Goal: Contribute content: Contribute content

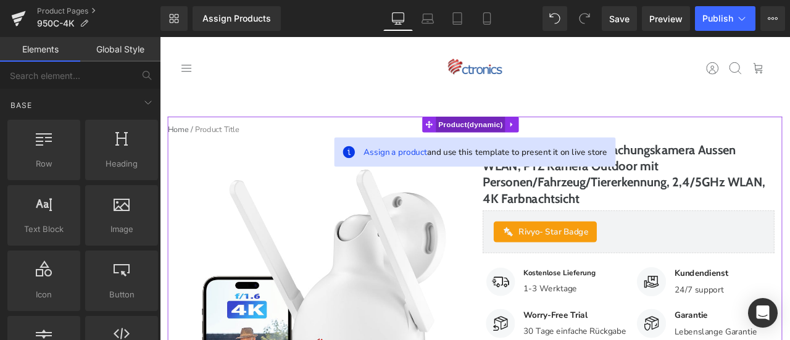
click at [534, 140] on span "Product" at bounding box center [528, 140] width 83 height 19
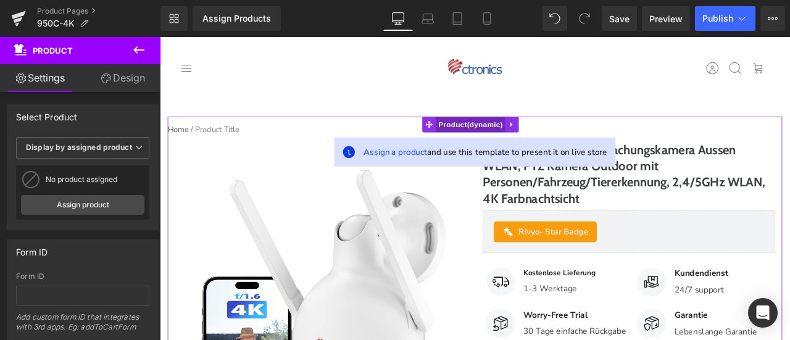
click at [526, 138] on span "Product" at bounding box center [528, 140] width 83 height 19
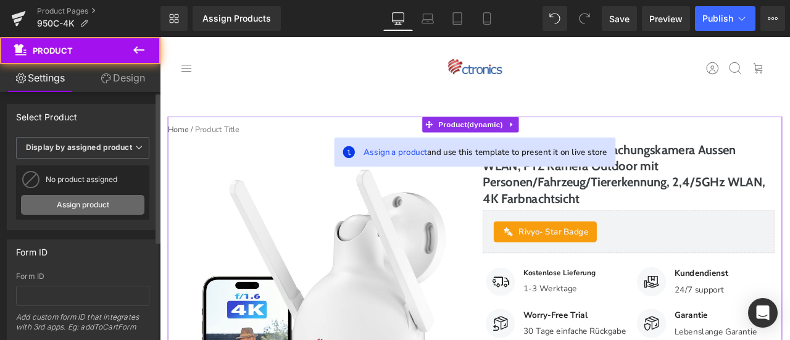
click at [117, 195] on link "Assign product" at bounding box center [82, 205] width 123 height 20
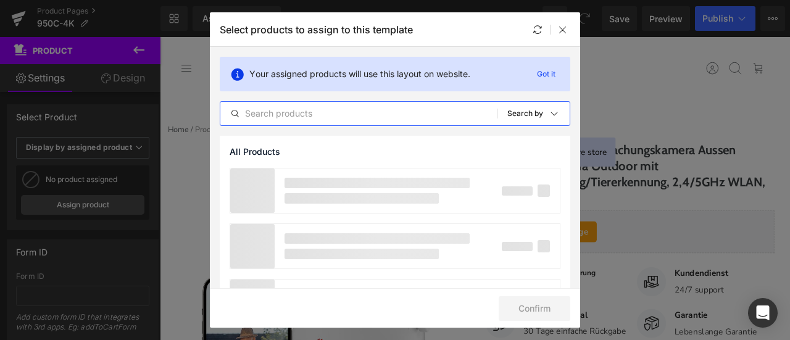
click at [333, 116] on input "text" at bounding box center [358, 113] width 276 height 15
paste input "Ctronics 4K Überwachungskamera Aussen, UHD 8MP, Farb-/IR-Nachtsicht mit S"
drag, startPoint x: 452, startPoint y: 114, endPoint x: 412, endPoint y: 114, distance: 40.1
click at [412, 114] on input "Ctronics 4K Überwachungskamera Aussen, UHD 8MP, Farb-/IR-Nachtsicht mit S" at bounding box center [358, 113] width 276 height 15
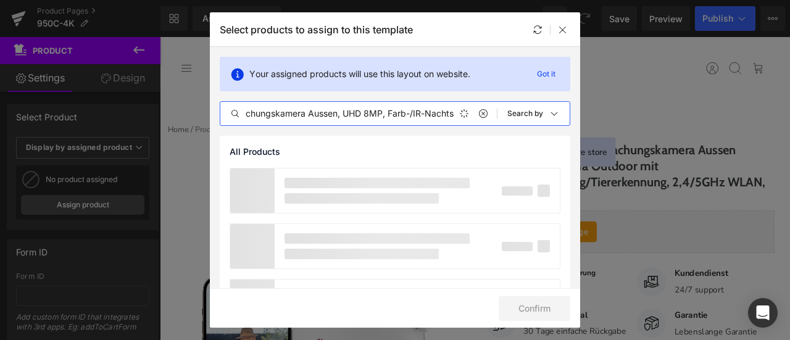
type input "Ctronics 4K Überwachungskamera Aussen, UHD 8MP, Farb-/IR-Nachts"
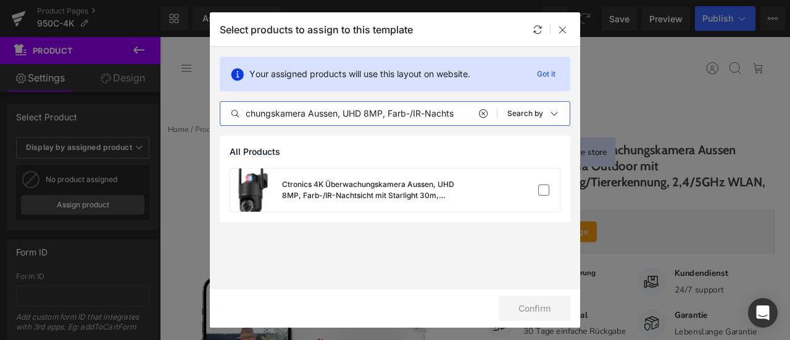
scroll to position [0, 0]
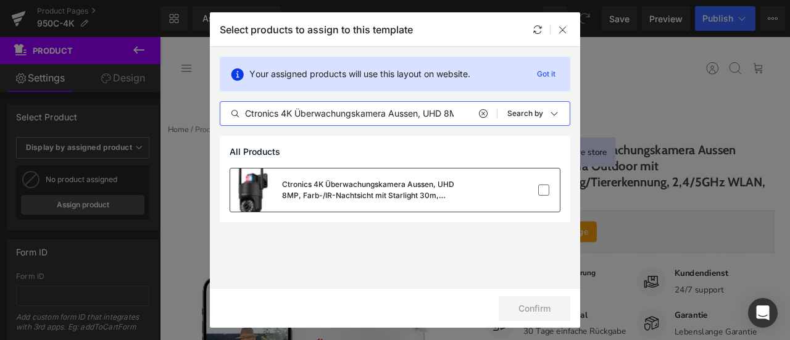
click at [518, 183] on div "Ctronics 4K Überwachungskamera Aussen, UHD 8MP, Farb-/IR-Nachtsicht mit Starlig…" at bounding box center [394, 189] width 329 height 43
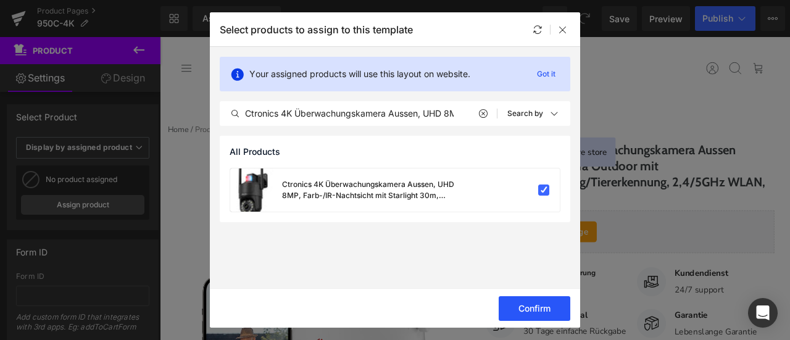
click at [546, 312] on button "Confirm" at bounding box center [534, 308] width 72 height 25
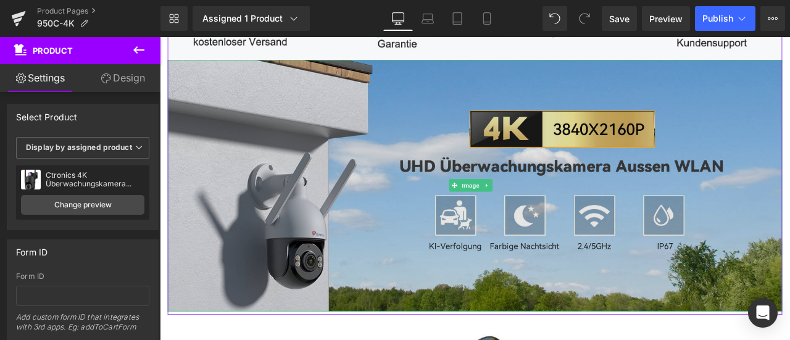
scroll to position [864, 0]
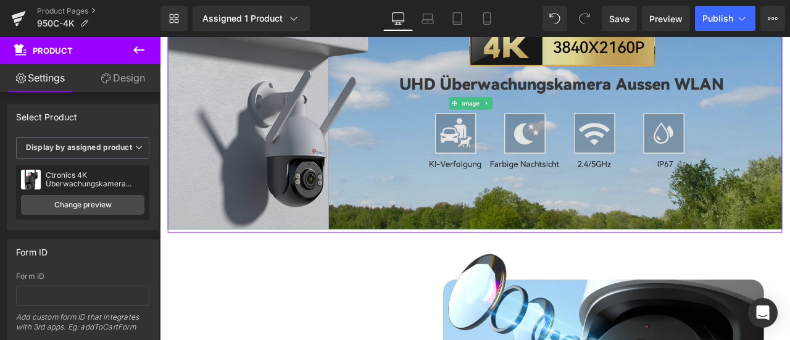
click at [349, 120] on img at bounding box center [533, 116] width 728 height 299
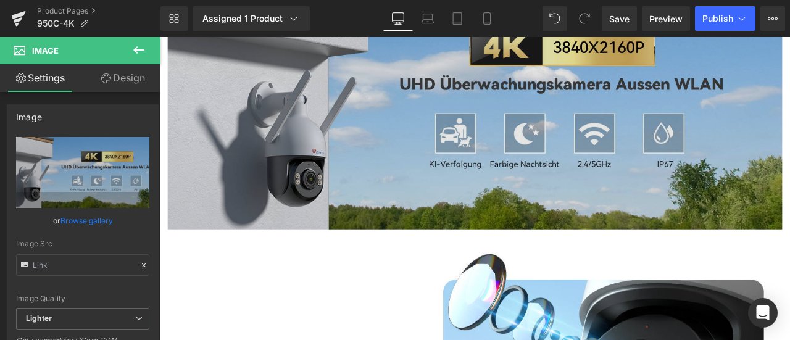
scroll to position [925, 0]
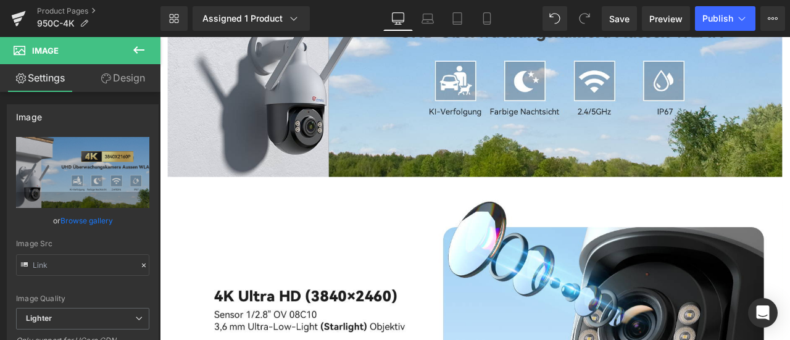
click at [139, 46] on icon at bounding box center [138, 50] width 15 height 15
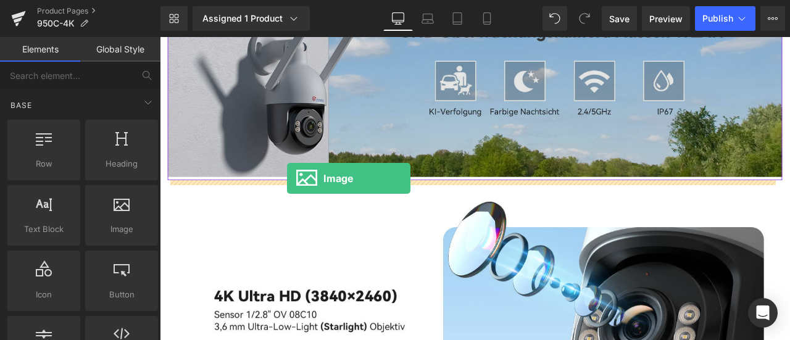
drag, startPoint x: 286, startPoint y: 257, endPoint x: 310, endPoint y: 204, distance: 58.5
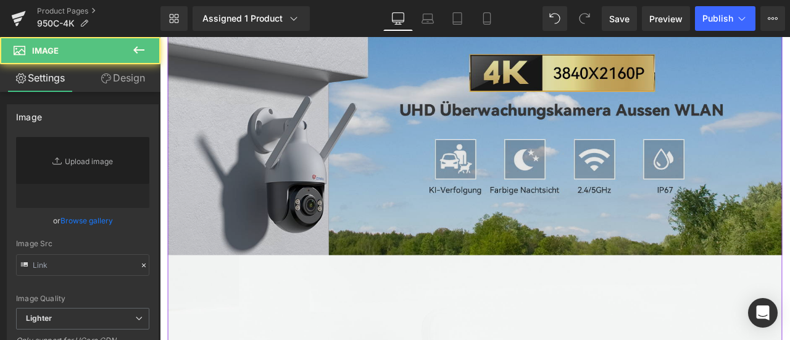
scroll to position [802, 0]
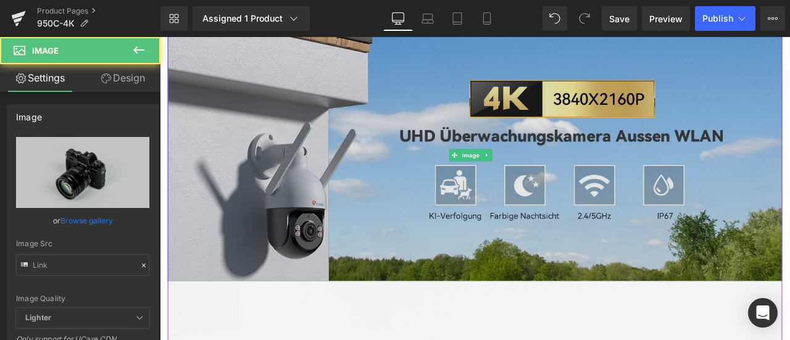
click at [249, 167] on img at bounding box center [533, 177] width 728 height 299
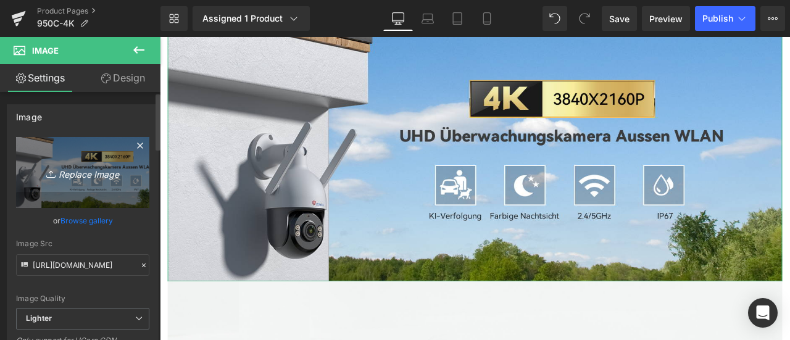
click at [70, 170] on icon "Replace Image" at bounding box center [82, 172] width 99 height 15
type input "C:\fakepath\详情Detail-1.jpg"
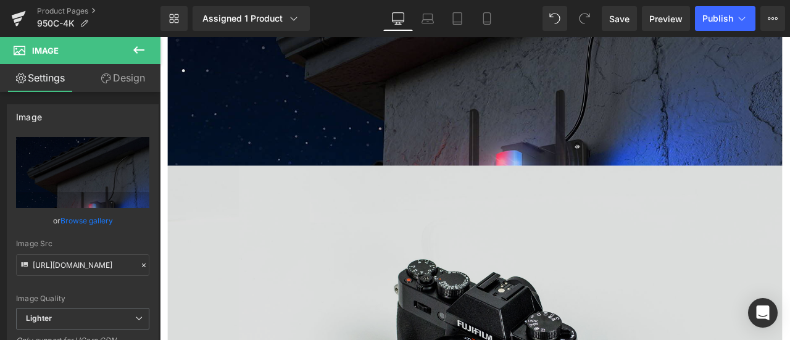
scroll to position [1110, 0]
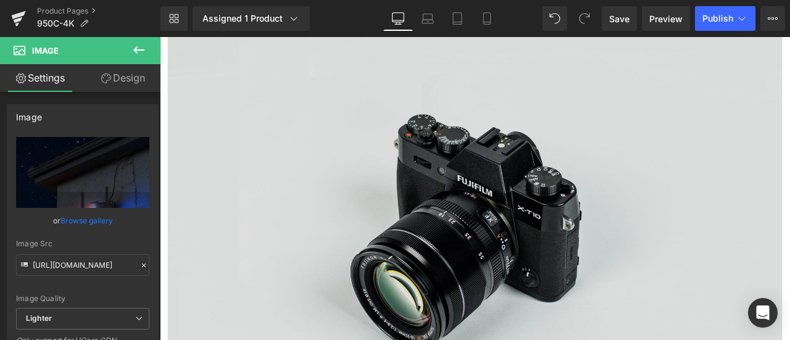
click at [431, 213] on img at bounding box center [533, 259] width 728 height 482
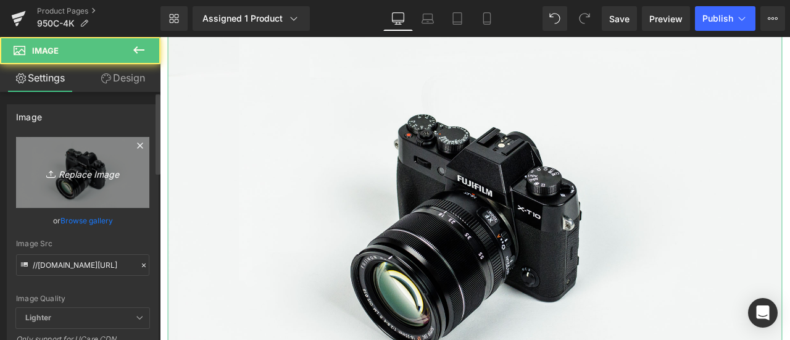
click at [76, 170] on icon "Replace Image" at bounding box center [82, 172] width 99 height 15
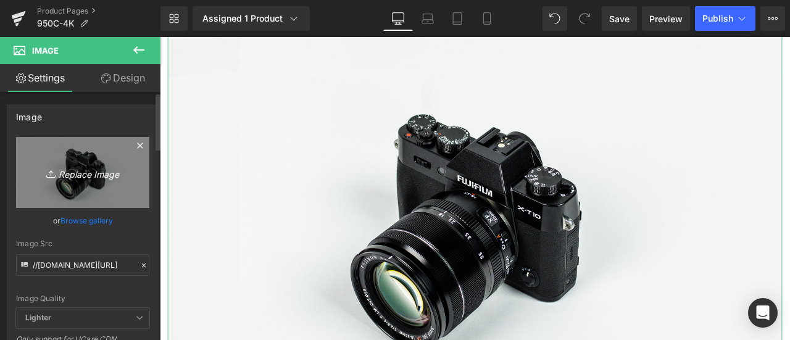
type input "C:\fakepath\详情Detail-2.jpg"
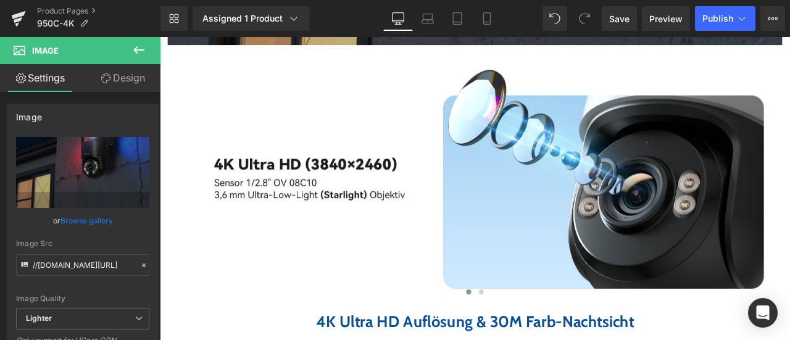
scroll to position [1481, 0]
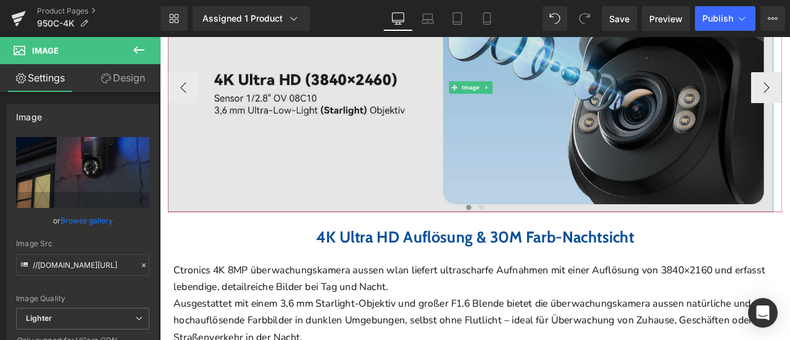
click at [437, 138] on img at bounding box center [527, 97] width 717 height 294
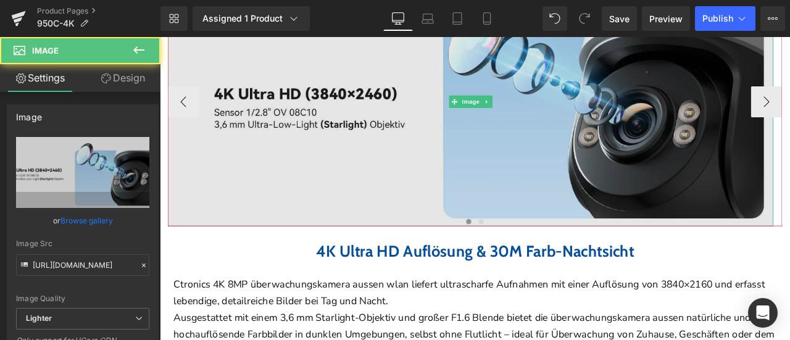
scroll to position [1234, 0]
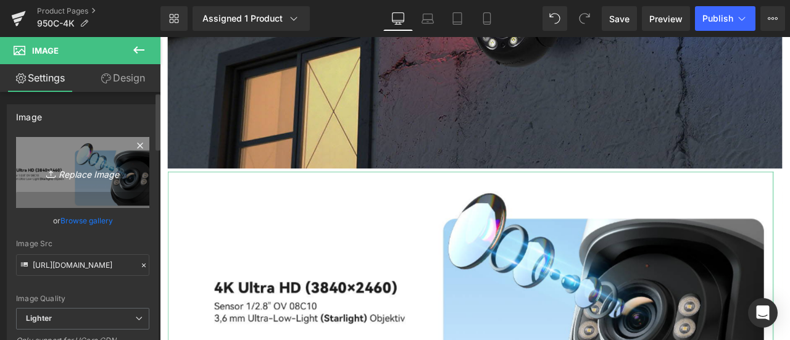
click at [79, 177] on icon "Replace Image" at bounding box center [82, 172] width 99 height 15
type input "C:\fakepath\详情Detail-3.jpg"
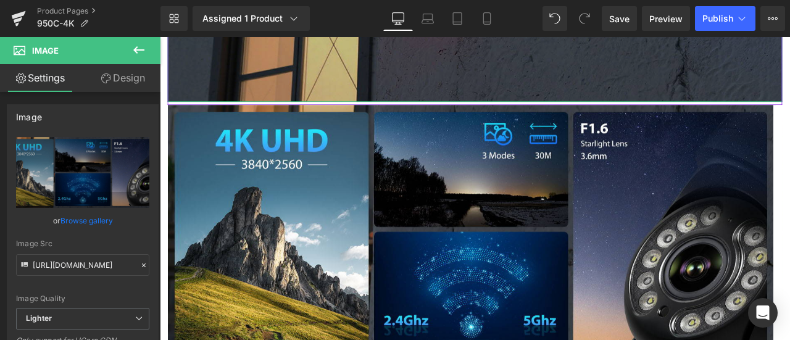
scroll to position [1481, 0]
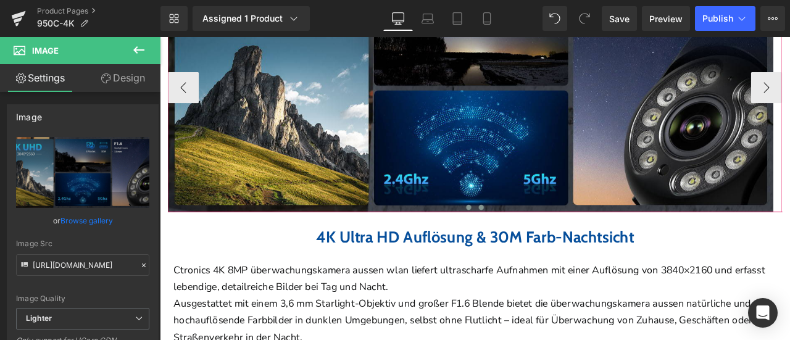
click at [537, 236] on span at bounding box center [540, 239] width 6 height 6
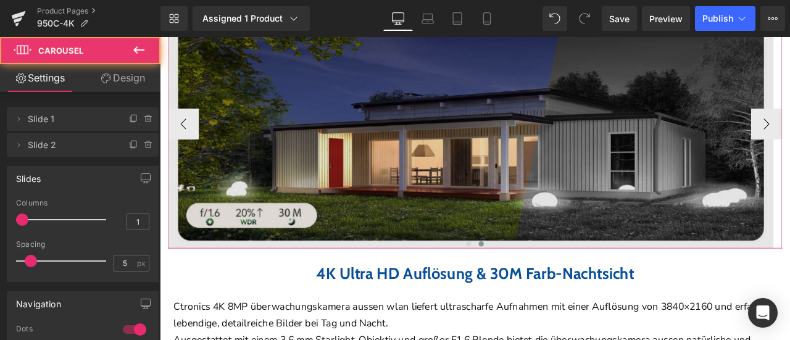
scroll to position [1419, 0]
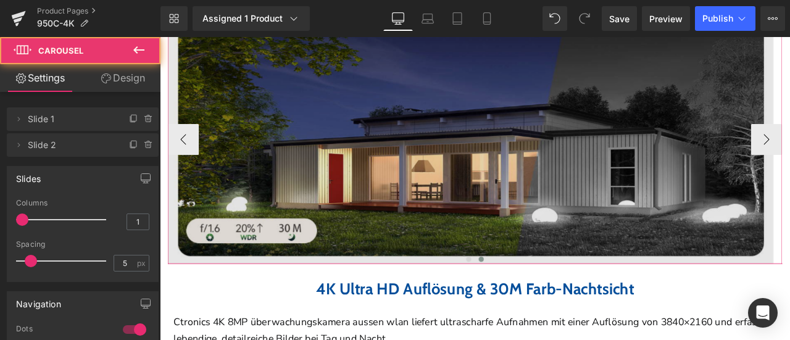
click at [336, 142] on img at bounding box center [527, 159] width 717 height 294
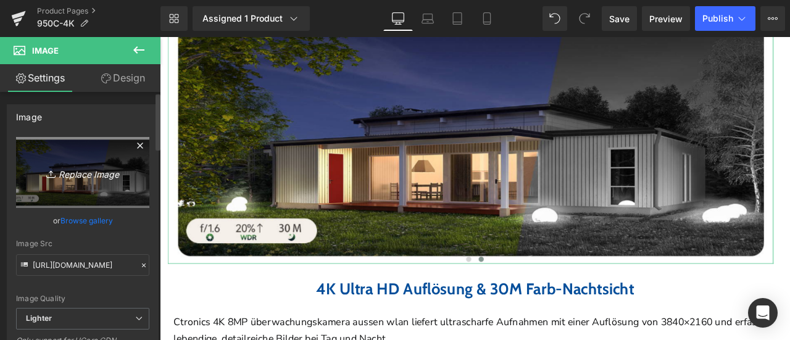
click at [62, 175] on icon "Replace Image" at bounding box center [82, 172] width 99 height 15
type input "C:\fakepath\详情Detail-6.jpg"
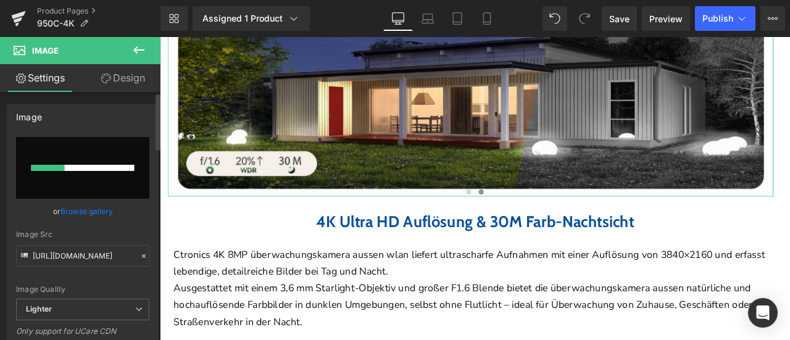
scroll to position [1542, 0]
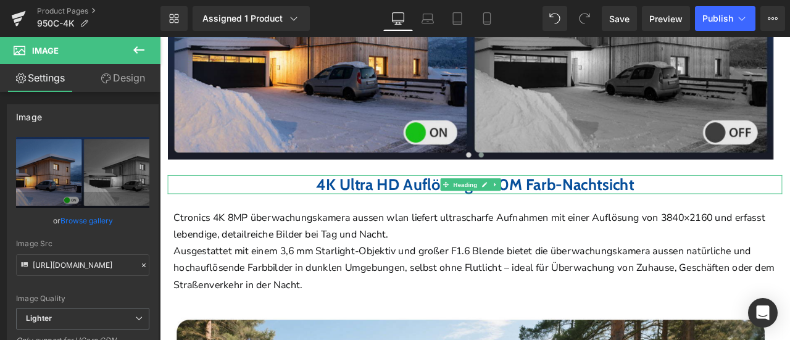
click at [386, 210] on b "4K Ultra HD Auflösung & 30M Farb-Nachtsicht" at bounding box center [533, 211] width 377 height 23
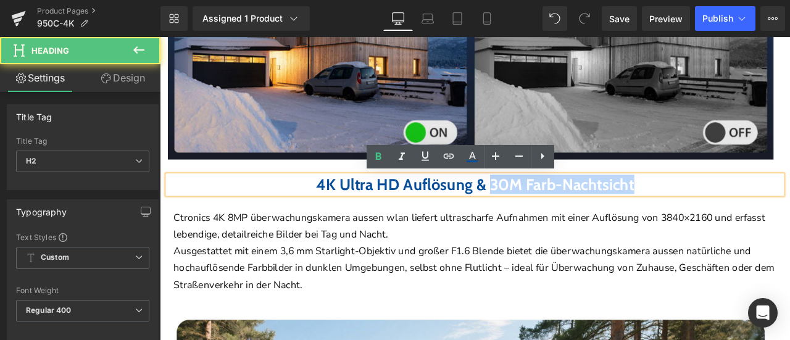
drag, startPoint x: 551, startPoint y: 214, endPoint x: 764, endPoint y: 212, distance: 213.5
click at [764, 212] on h2 "4K Ultra HD Auflösung & 30M Farb-Nachtsicht" at bounding box center [533, 212] width 728 height 22
paste div
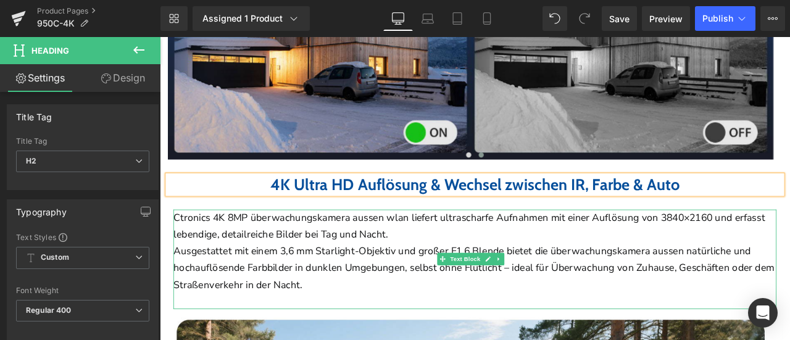
click at [286, 257] on p "Ctronics 4K 8MP überwachungskamera aussen wlan liefert ultrascharfe Aufnahmen m…" at bounding box center [533, 262] width 714 height 40
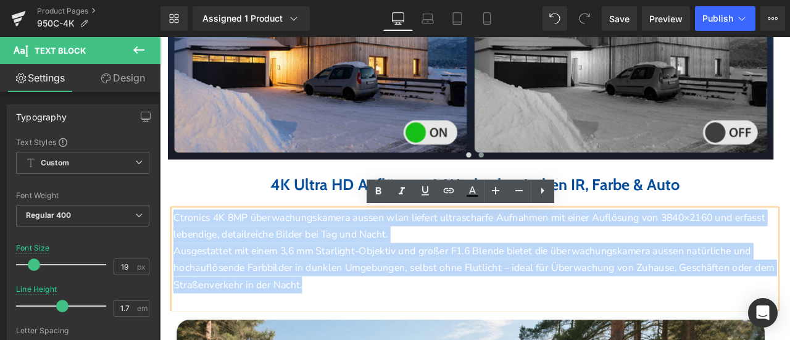
drag, startPoint x: 177, startPoint y: 249, endPoint x: 585, endPoint y: 331, distance: 416.6
click at [585, 331] on div "Ctronics 4K 8MP überwachungskamera aussen wlan liefert ultrascharfe Aufnahmen m…" at bounding box center [533, 301] width 714 height 118
paste div
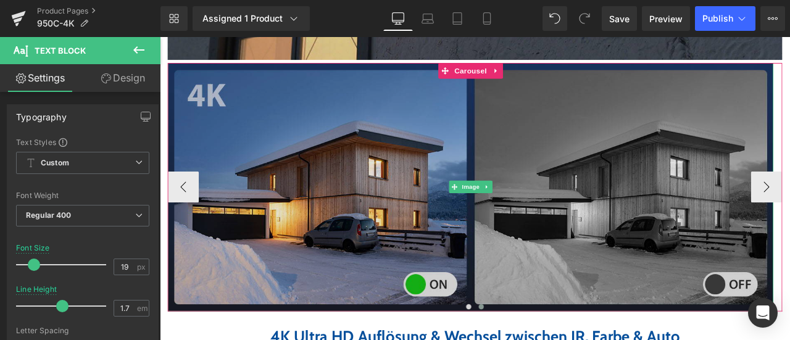
scroll to position [1419, 0]
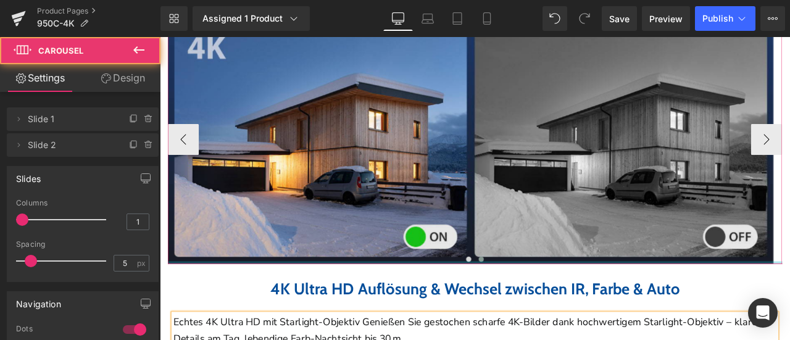
click at [534, 303] on div at bounding box center [533, 304] width 728 height 3
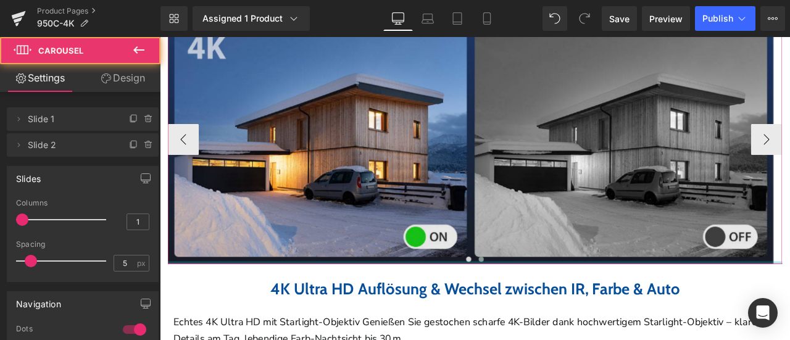
click at [537, 303] on div at bounding box center [533, 304] width 728 height 3
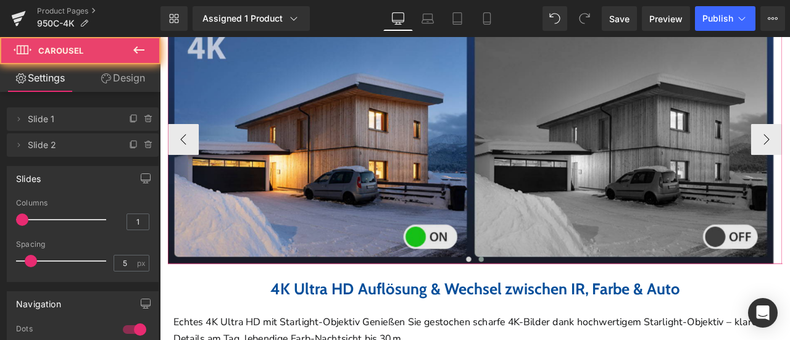
click at [537, 298] on span at bounding box center [540, 300] width 6 height 6
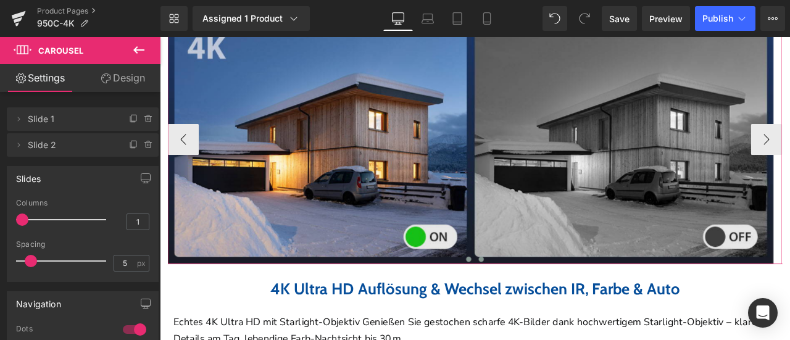
click at [523, 298] on span at bounding box center [526, 300] width 6 height 6
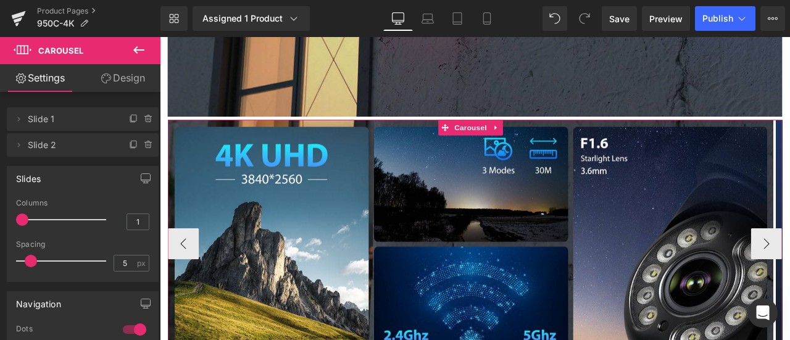
scroll to position [1604, 0]
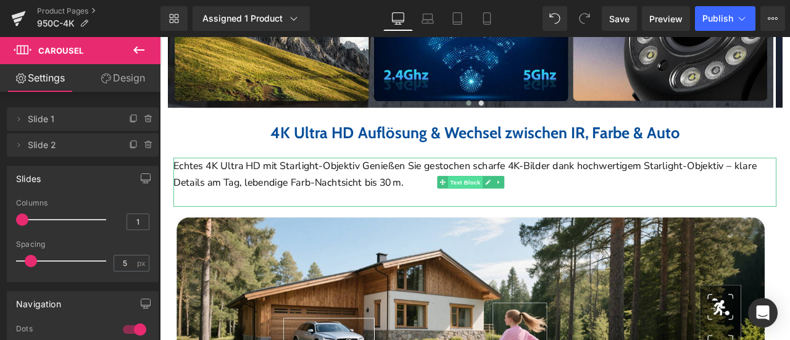
click at [527, 210] on span "Text Block" at bounding box center [521, 209] width 41 height 15
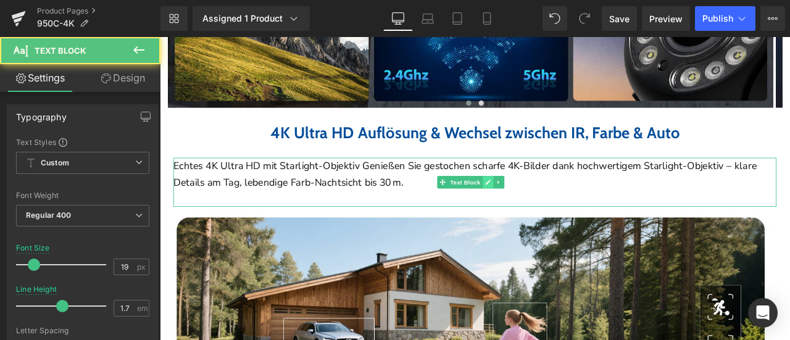
click at [549, 206] on icon at bounding box center [548, 209] width 6 height 6
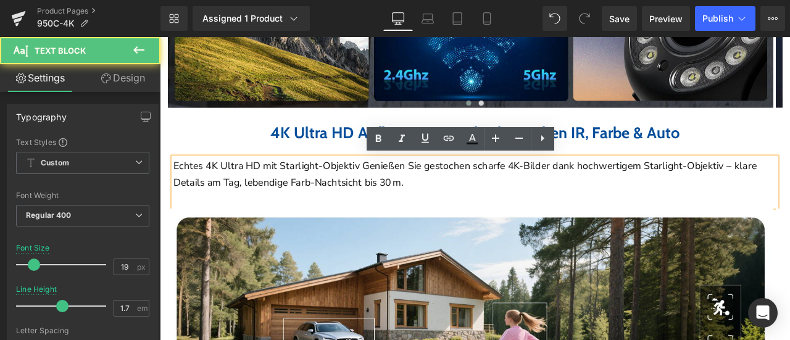
click at [532, 207] on p "Echtes 4K Ultra HD mit Starlight-Objektiv Genießen Sie gestochen scharfe 4K-Bil…" at bounding box center [533, 200] width 714 height 40
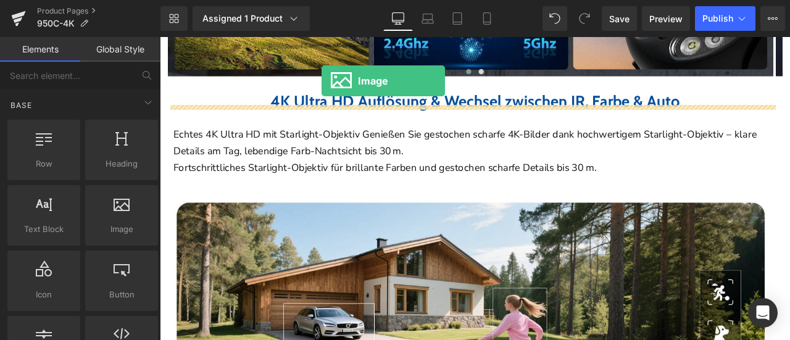
scroll to position [1592, 0]
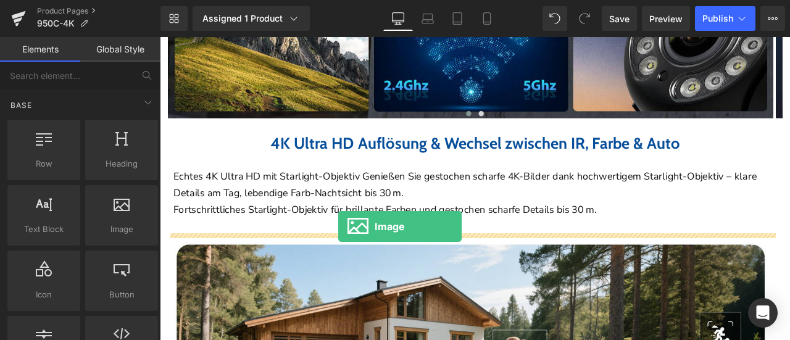
drag, startPoint x: 276, startPoint y: 263, endPoint x: 371, endPoint y: 262, distance: 95.0
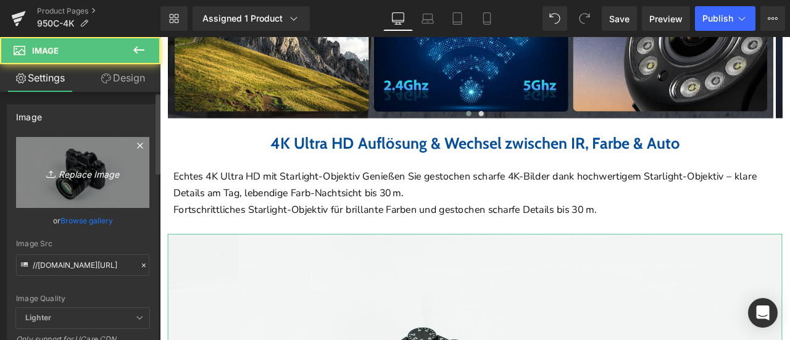
click at [107, 176] on icon "Replace Image" at bounding box center [82, 172] width 99 height 15
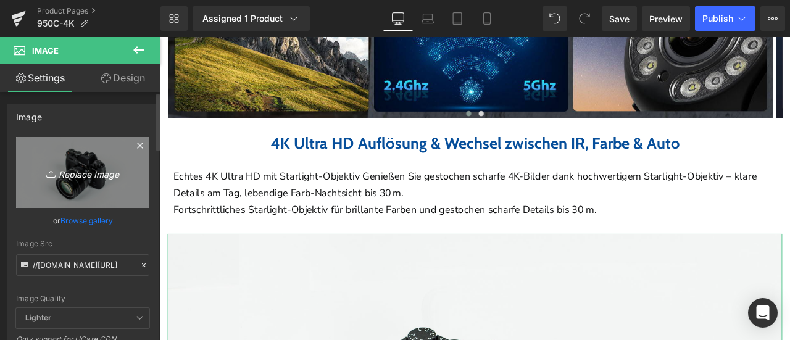
type input "C:\fakepath\详情Detail-4.jpg"
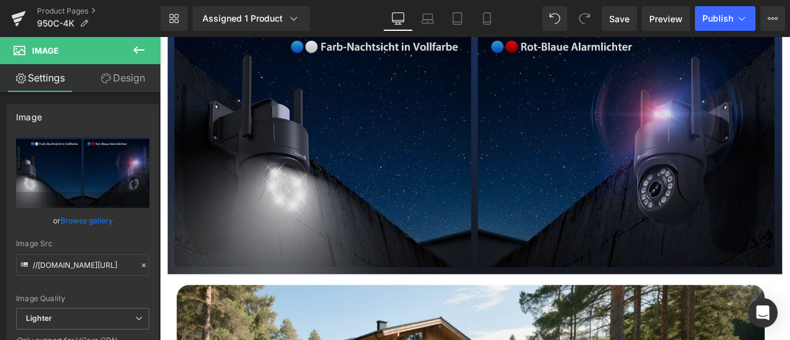
scroll to position [1965, 0]
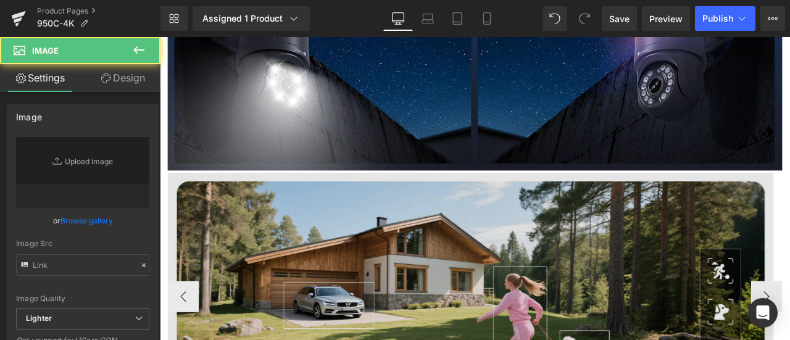
click at [550, 204] on div "Image Image ‹ › Carousel" at bounding box center [533, 343] width 728 height 297
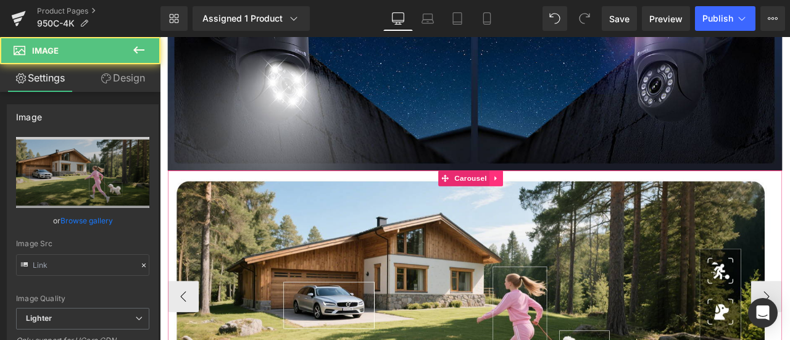
click at [559, 200] on icon at bounding box center [558, 203] width 9 height 9
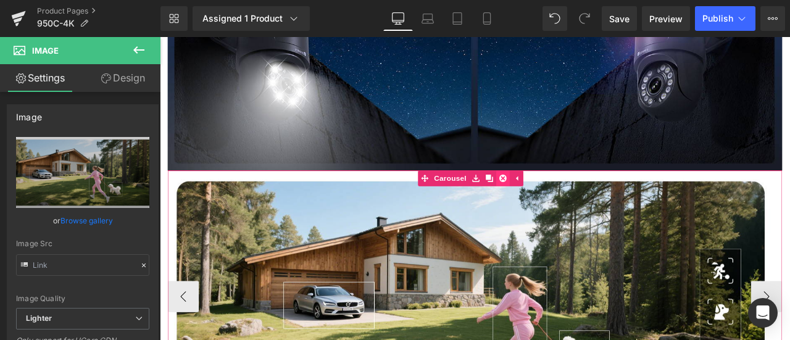
click at [568, 199] on icon at bounding box center [566, 203] width 9 height 9
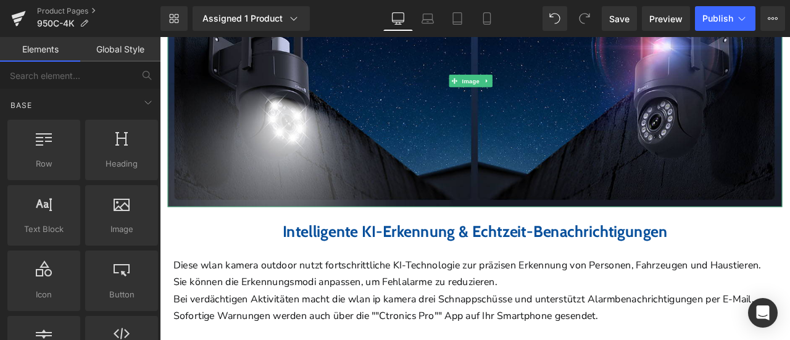
scroll to position [2089, 0]
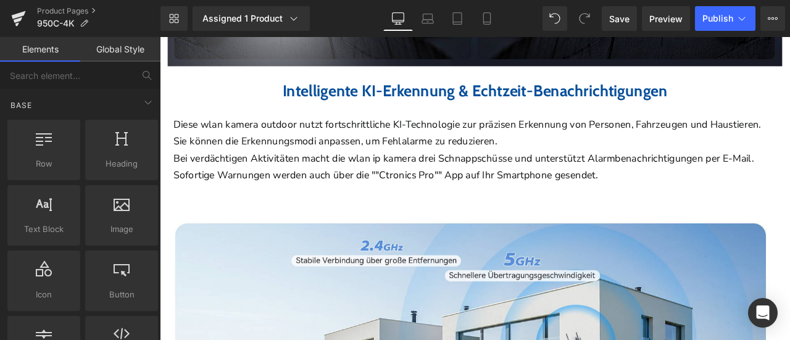
drag, startPoint x: 337, startPoint y: 101, endPoint x: 302, endPoint y: 110, distance: 36.8
click at [339, 101] on b "Intelligente KI-Erkennung & Echtzeit-Benachrichtigungen" at bounding box center [533, 100] width 456 height 23
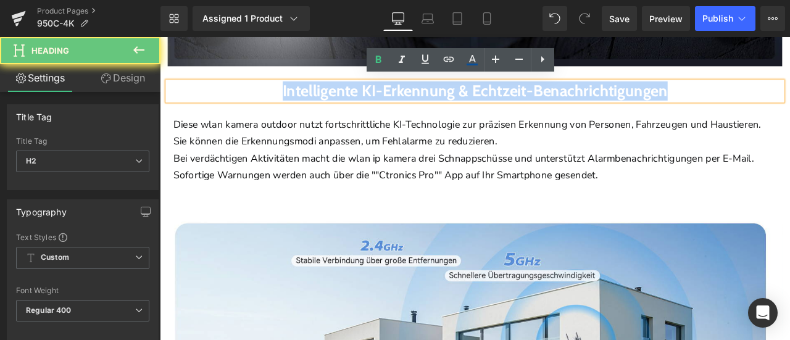
drag, startPoint x: 251, startPoint y: 97, endPoint x: 832, endPoint y: 113, distance: 580.7
paste div
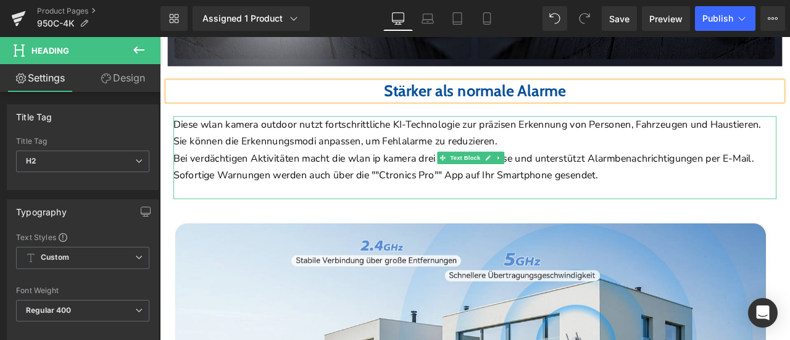
click at [286, 137] on p "Diese wlan kamera outdoor nutzt fortschrittliche KI-Technologie zur präzisen Er…" at bounding box center [533, 151] width 714 height 40
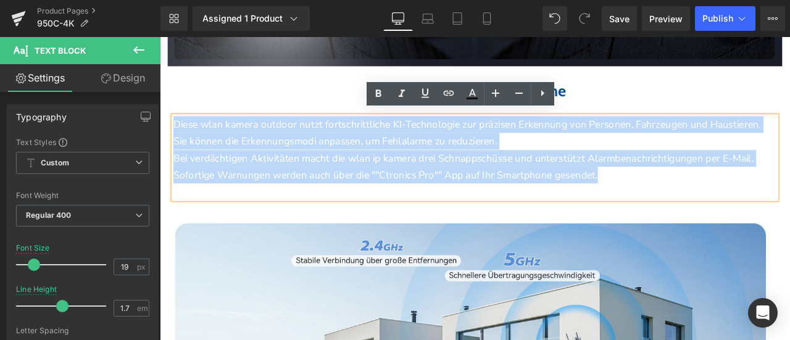
drag, startPoint x: 178, startPoint y: 138, endPoint x: 769, endPoint y: 205, distance: 594.9
click at [769, 205] on div "Diese wlan kamera outdoor nutzt fortschrittliche KI-Technologie zur präzisen Er…" at bounding box center [533, 180] width 714 height 98
paste div
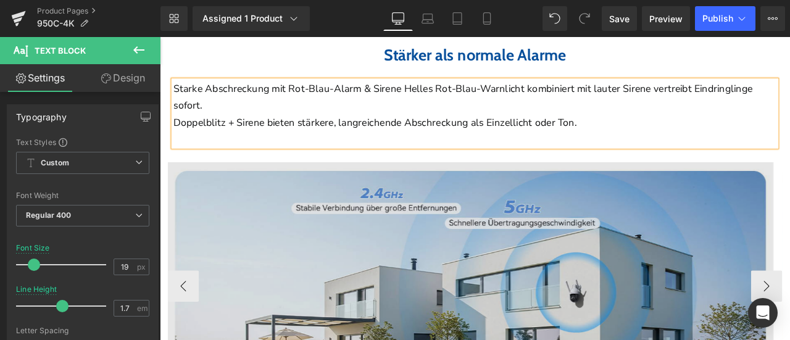
scroll to position [2151, 0]
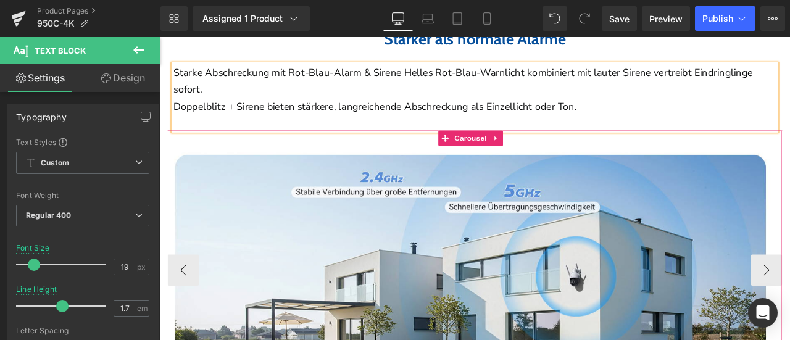
click at [721, 152] on div "Image Image ‹ › Carousel" at bounding box center [533, 303] width 728 height 313
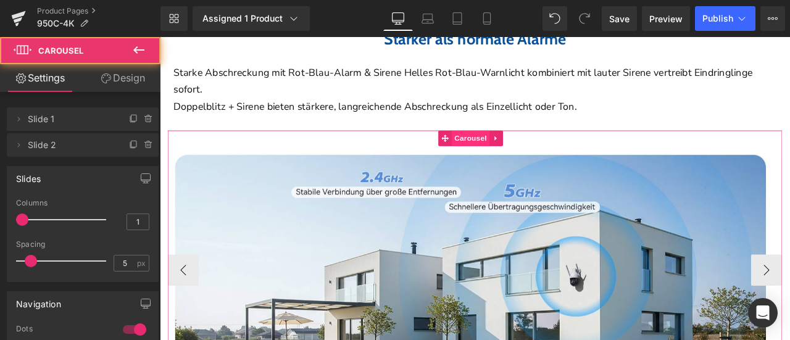
click at [519, 151] on span "Carousel" at bounding box center [528, 156] width 44 height 19
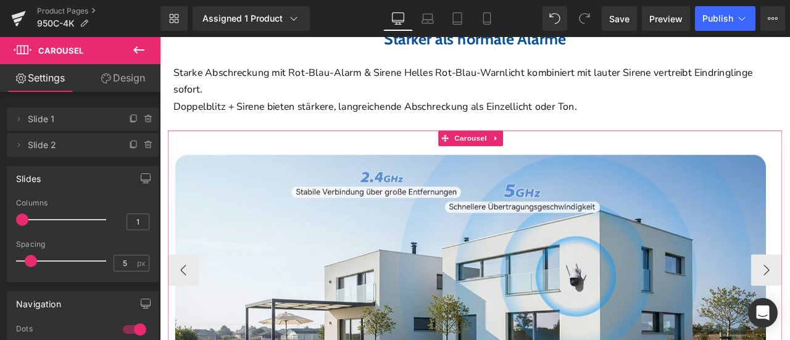
scroll to position [2336, 0]
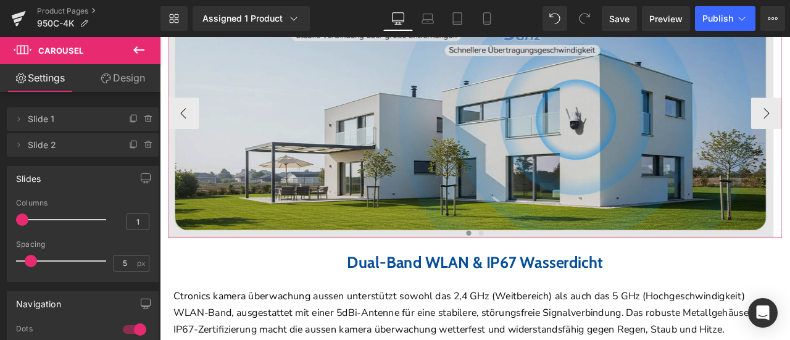
click at [384, 96] on img at bounding box center [527, 128] width 717 height 294
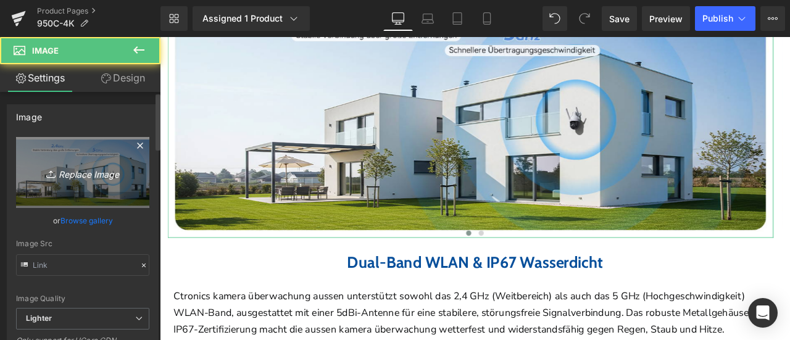
click at [57, 173] on icon "Replace Image" at bounding box center [82, 172] width 99 height 15
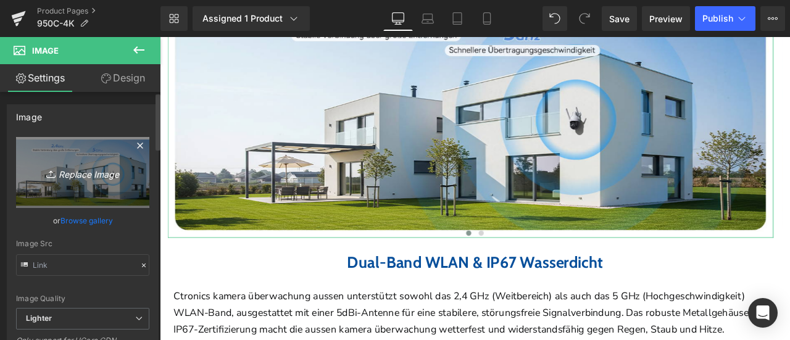
type input "C:\fakepath\详情Detail-8.jpg"
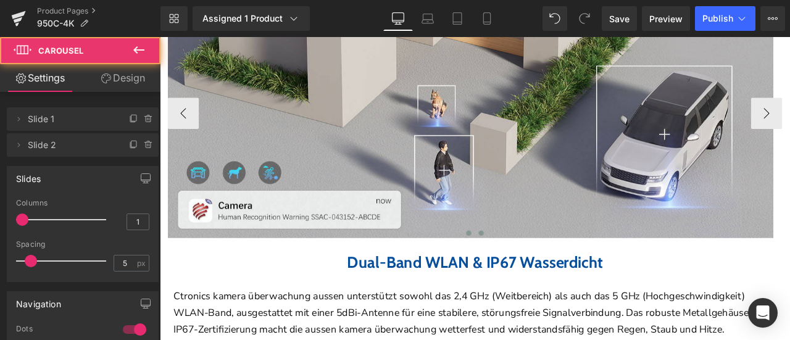
click at [160, 37] on div at bounding box center [160, 37] width 0 height 0
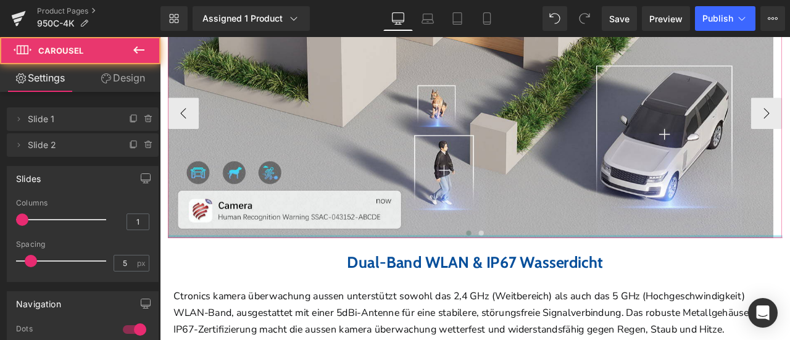
click at [537, 272] on div at bounding box center [533, 273] width 728 height 3
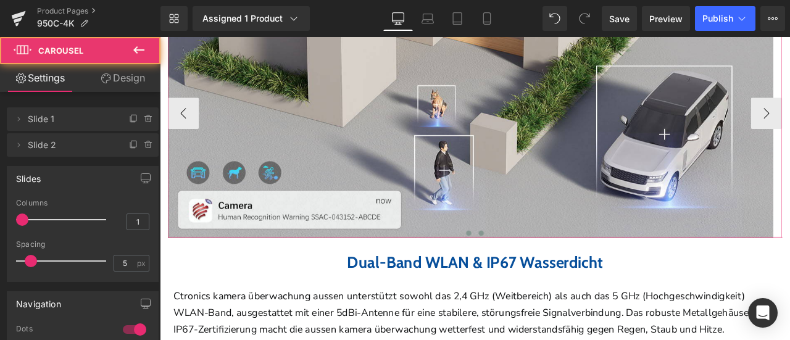
click at [537, 267] on span at bounding box center [540, 270] width 6 height 6
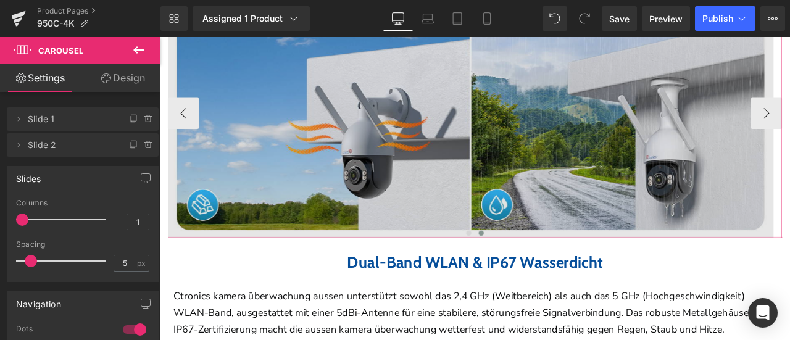
click at [412, 156] on img at bounding box center [527, 128] width 717 height 294
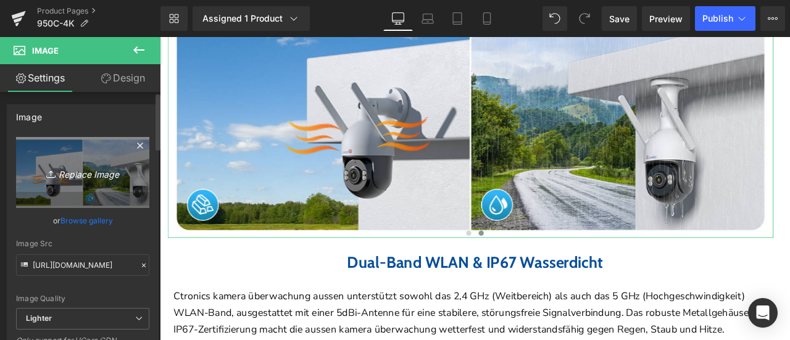
click at [67, 167] on icon "Replace Image" at bounding box center [82, 172] width 99 height 15
type input "C:\fakepath\详情Detail-9.jpg"
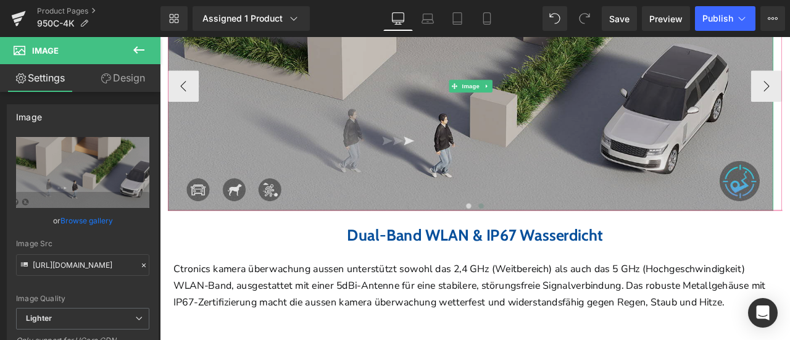
scroll to position [2459, 0]
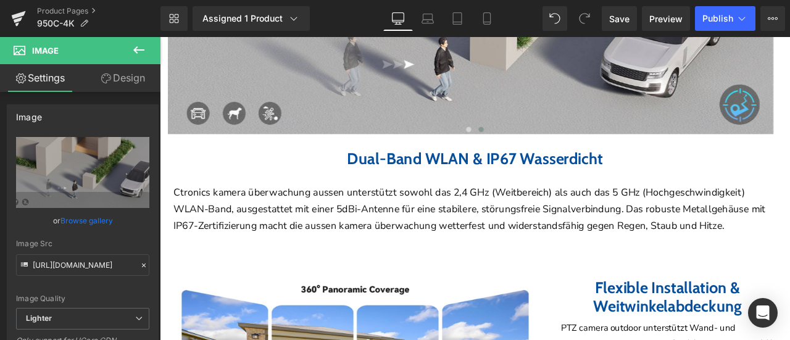
click at [432, 177] on b "Dual-Band WLAN & IP67 Wasserdicht" at bounding box center [533, 181] width 303 height 23
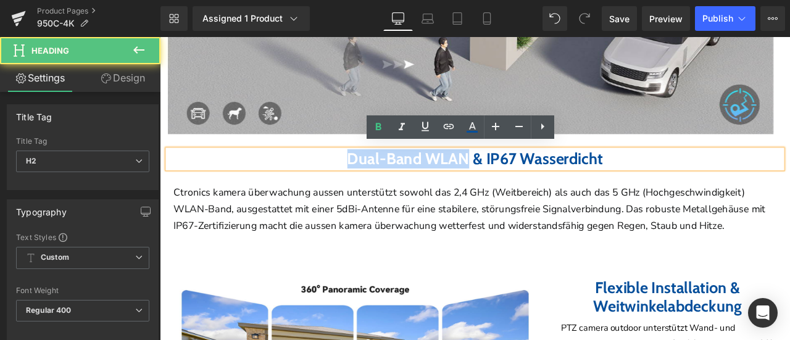
drag, startPoint x: 344, startPoint y: 176, endPoint x: 510, endPoint y: 183, distance: 166.1
click at [510, 183] on h2 "Dual-Band WLAN & IP67 Wasserdicht" at bounding box center [533, 181] width 728 height 22
paste div
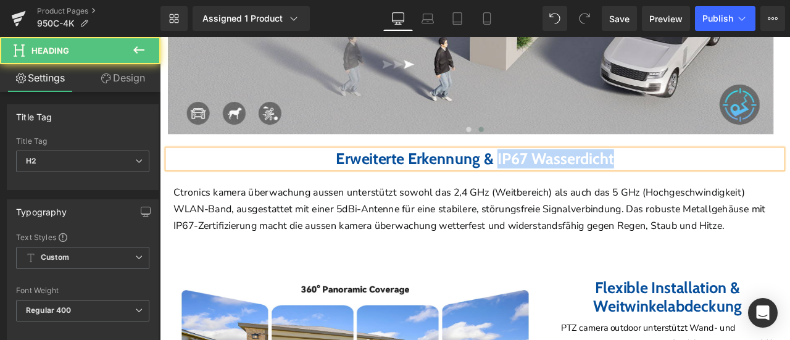
drag, startPoint x: 564, startPoint y: 172, endPoint x: 767, endPoint y: 198, distance: 204.6
click at [767, 198] on div "Home / Product Title Breadcrumbs Sale Off (P) Image" at bounding box center [533, 251] width 728 height 5158
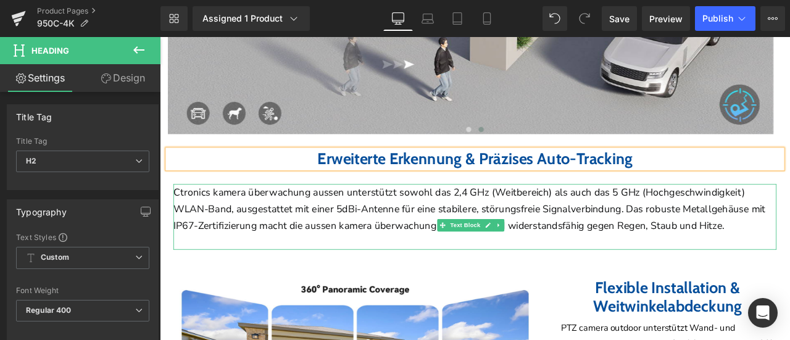
click at [278, 219] on span "Ctronics kamera überwachung aussen unterstützt sowohl das 2,4 GHz (Weitbereich)…" at bounding box center [526, 241] width 701 height 56
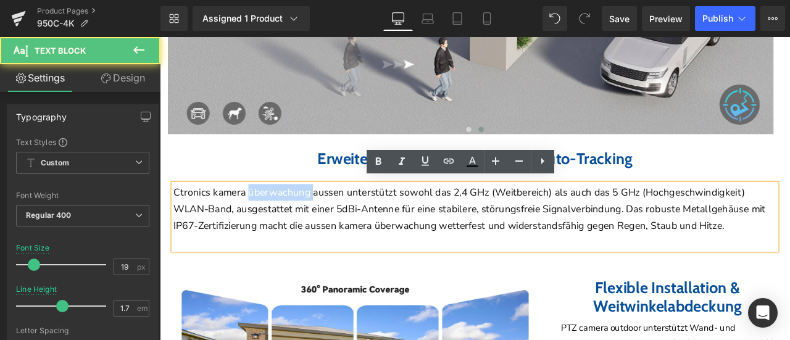
click at [278, 219] on span "Ctronics kamera überwachung aussen unterstützt sowohl das 2,4 GHz (Weitbereich)…" at bounding box center [526, 241] width 701 height 56
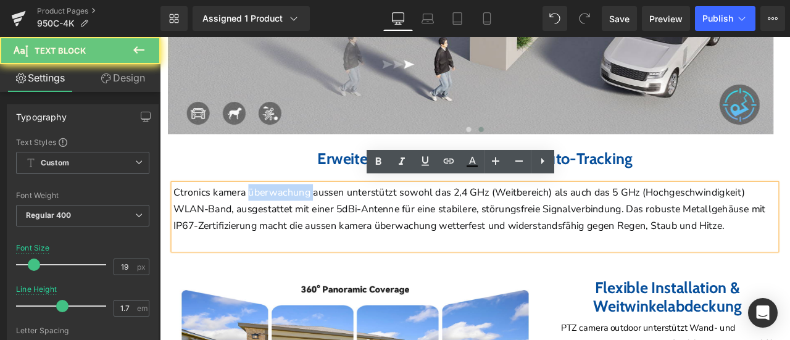
click at [278, 219] on span "Ctronics kamera überwachung aussen unterstützt sowohl das 2,4 GHz (Weitbereich)…" at bounding box center [526, 241] width 701 height 56
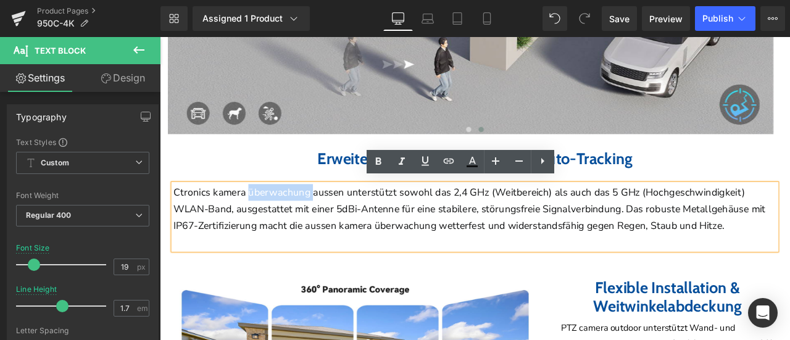
paste div
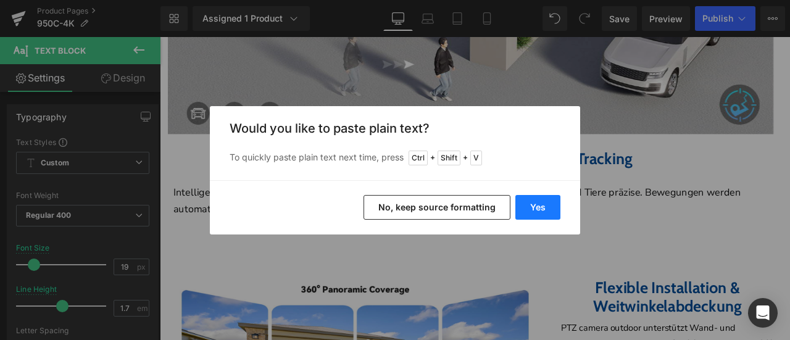
click at [548, 206] on button "Yes" at bounding box center [537, 207] width 45 height 25
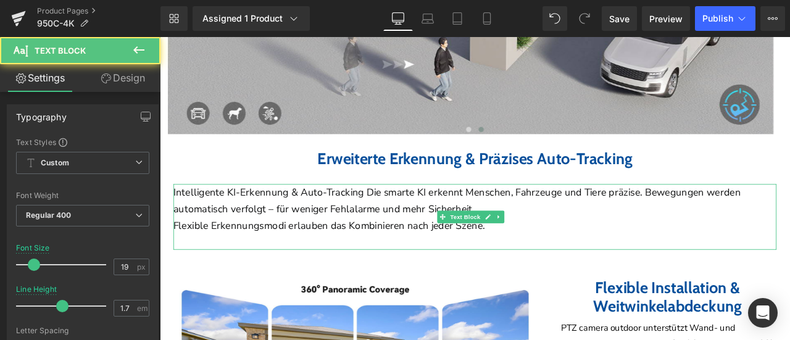
click at [590, 255] on p "Flexible Erkennungsmodi erlauben das Kombinieren nach jeder Szene." at bounding box center [533, 260] width 714 height 20
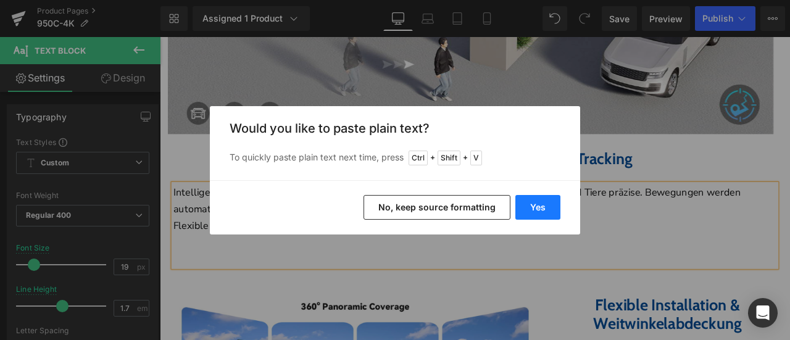
click at [526, 207] on button "Yes" at bounding box center [537, 207] width 45 height 25
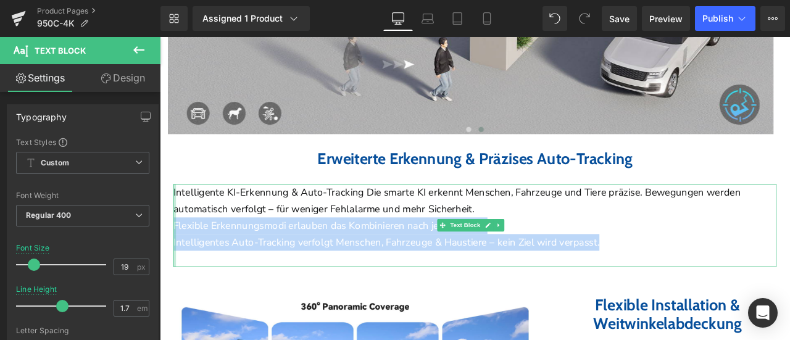
drag, startPoint x: 732, startPoint y: 281, endPoint x: 175, endPoint y: 260, distance: 556.9
click at [176, 260] on div "Intelligente KI-Erkennung & Auto-Tracking Die smarte KI erkennt Menschen, Fahrz…" at bounding box center [533, 260] width 714 height 98
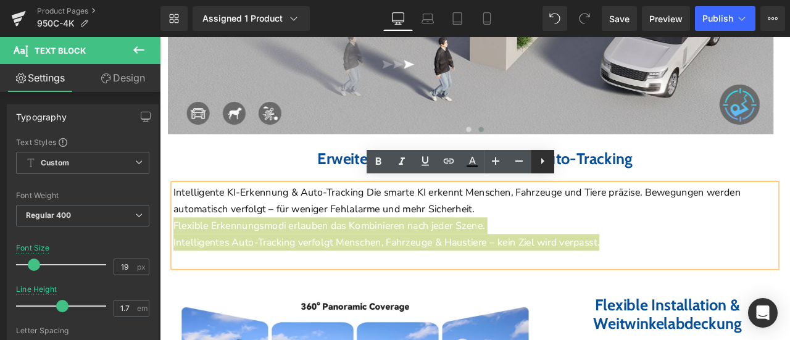
click at [547, 166] on icon at bounding box center [542, 161] width 15 height 15
click at [546, 164] on icon at bounding box center [542, 161] width 15 height 15
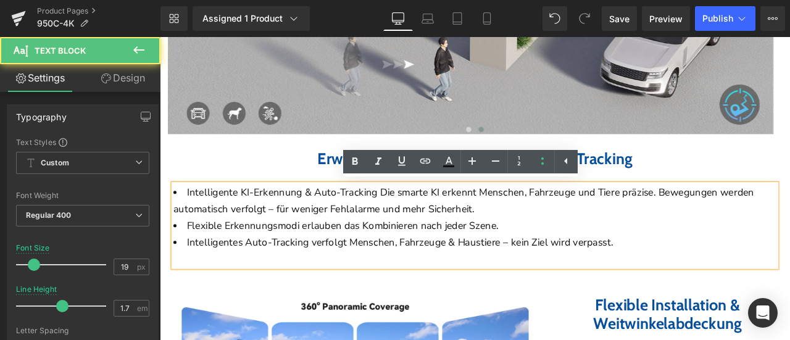
click at [245, 217] on li "Intelligente KI-Erkennung & Auto-Tracking Die smarte KI erkennt Menschen, Fahrz…" at bounding box center [533, 231] width 714 height 40
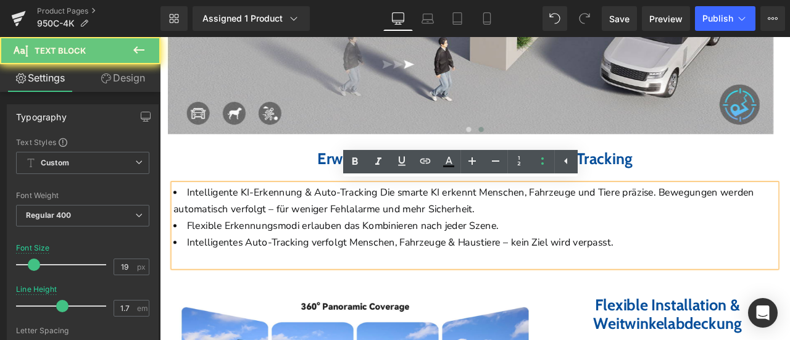
click at [193, 214] on li "Intelligente KI-Erkennung & Auto-Tracking Die smarte KI erkennt Menschen, Fahrz…" at bounding box center [533, 231] width 714 height 40
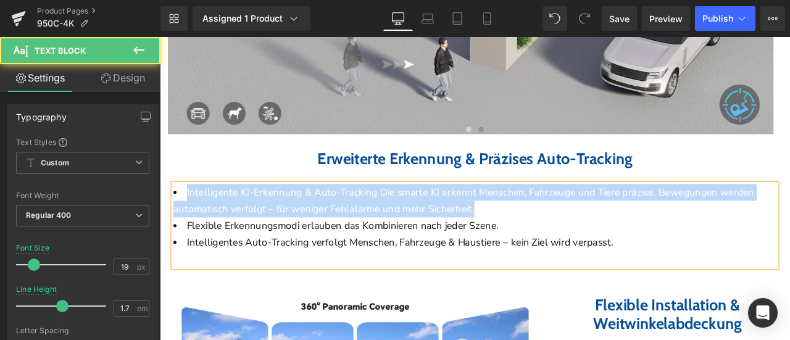
drag, startPoint x: 609, startPoint y: 239, endPoint x: 181, endPoint y: 219, distance: 428.0
click at [181, 219] on li "Intelligente KI-Erkennung & Auto-Tracking Die smarte KI erkennt Menschen, Fahrz…" at bounding box center [533, 231] width 714 height 40
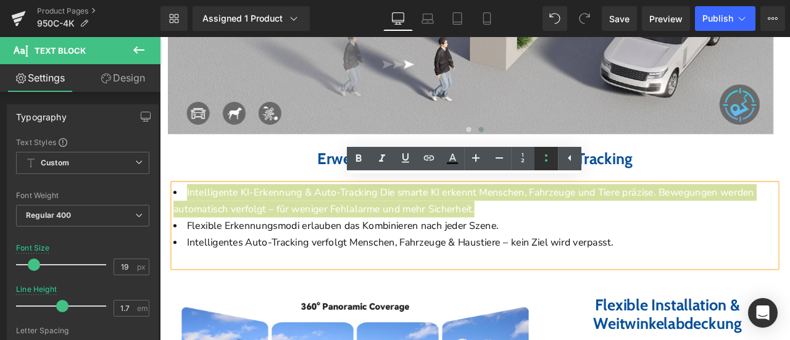
click at [552, 158] on icon at bounding box center [546, 158] width 15 height 15
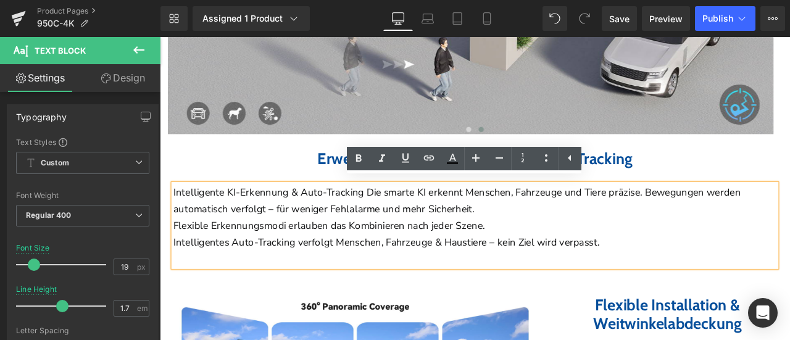
click at [639, 257] on p "Intelligente KI-Erkennung & Auto-Tracking Die smarte KI erkennt Menschen, Fahrz…" at bounding box center [533, 251] width 714 height 80
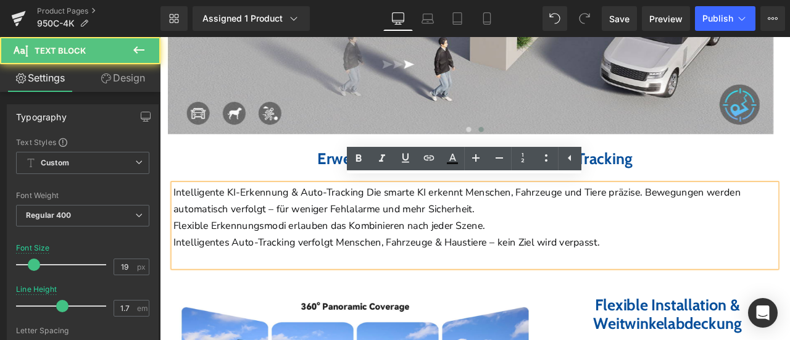
click at [160, 37] on div at bounding box center [160, 37] width 0 height 0
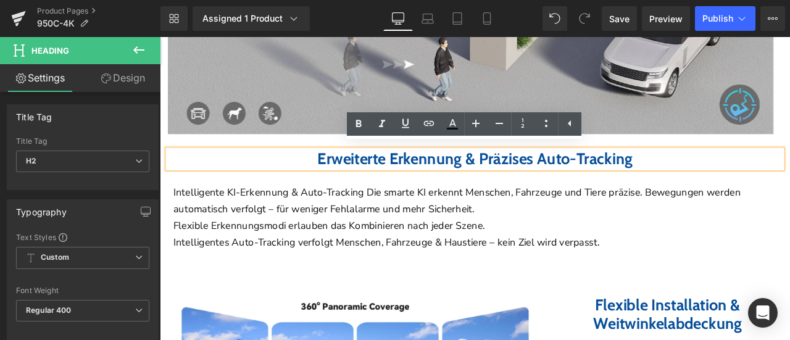
click at [789, 208] on div "Home / Product Title Breadcrumbs Sale Off (P) Image" at bounding box center [533, 261] width 746 height 5178
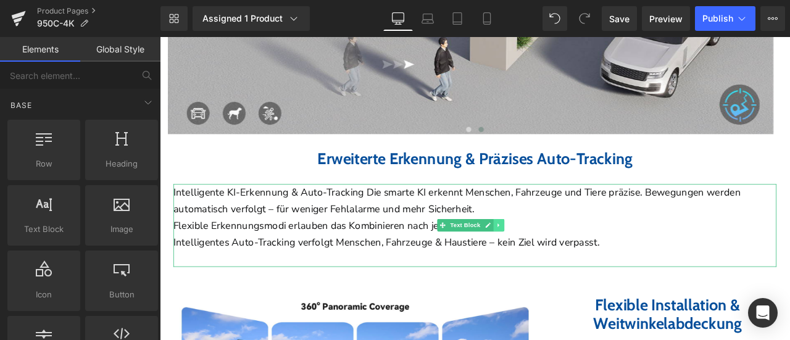
click at [563, 257] on icon at bounding box center [561, 259] width 7 height 7
click at [555, 256] on icon at bounding box center [555, 259] width 7 height 7
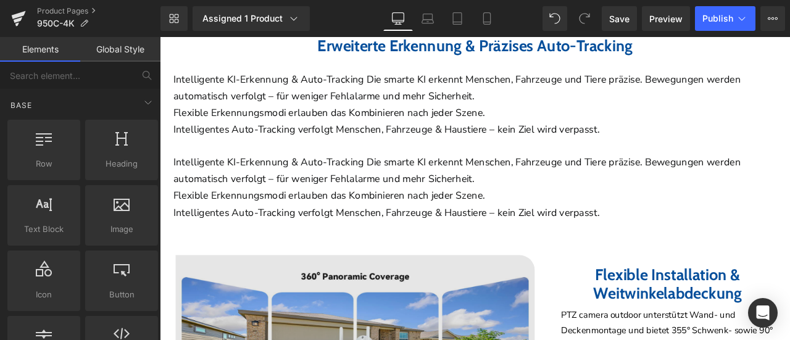
scroll to position [2540, 0]
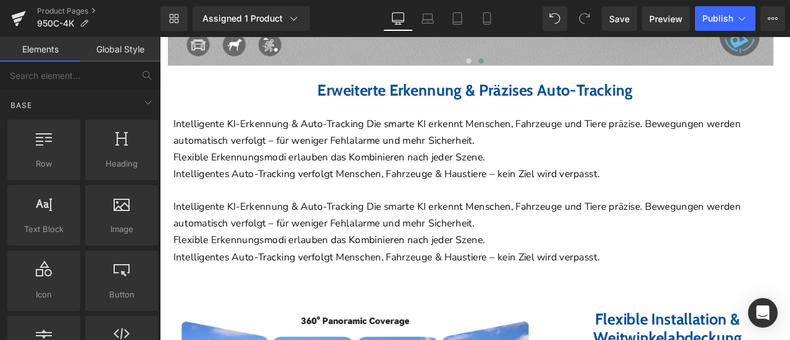
click at [446, 159] on span "Intelligente KI-Erkennung & Auto-Tracking Die smarte KI erkennt Menschen, Fahrz…" at bounding box center [512, 150] width 672 height 36
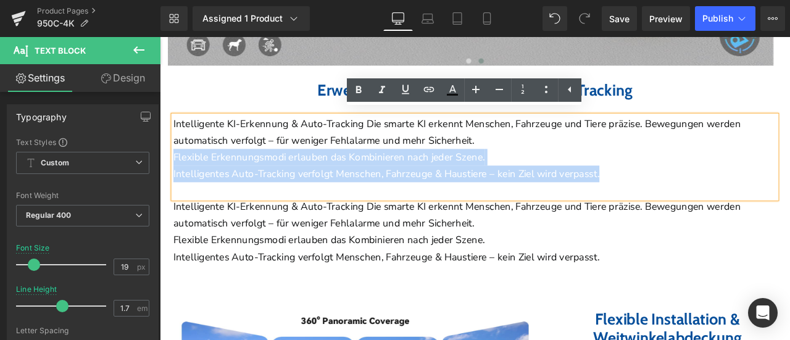
drag, startPoint x: 719, startPoint y: 199, endPoint x: 176, endPoint y: 173, distance: 543.5
click at [176, 173] on p "Intelligente KI-Erkennung & Auto-Tracking Die smarte KI erkennt Menschen, Fahrz…" at bounding box center [533, 170] width 714 height 80
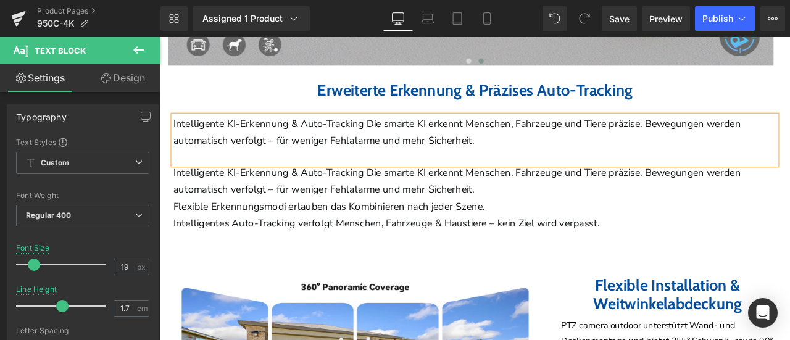
click at [197, 175] on div "Intelligente KI-Erkennung & Auto-Tracking Die smarte KI erkennt Menschen, Fahrz…" at bounding box center [533, 159] width 714 height 59
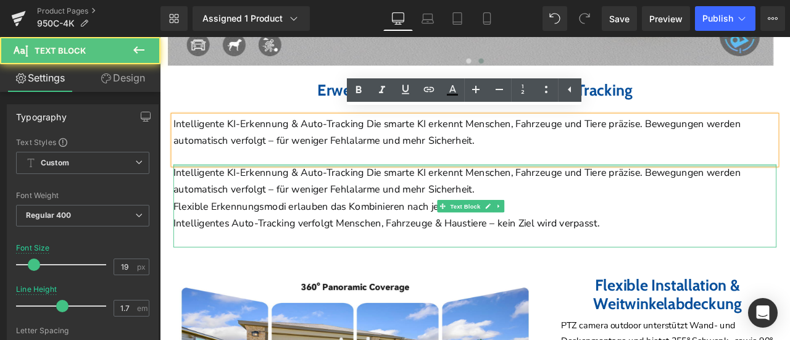
click at [705, 188] on div at bounding box center [533, 189] width 714 height 3
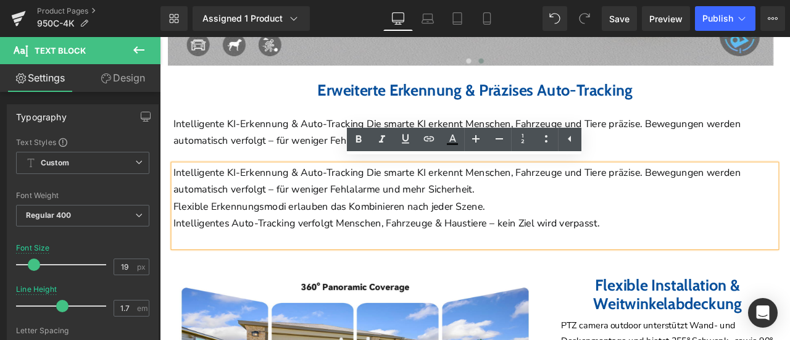
click at [488, 230] on span "Flexible Erkennungsmodi erlauben das Kombinieren nach jeder Szene." at bounding box center [360, 238] width 369 height 16
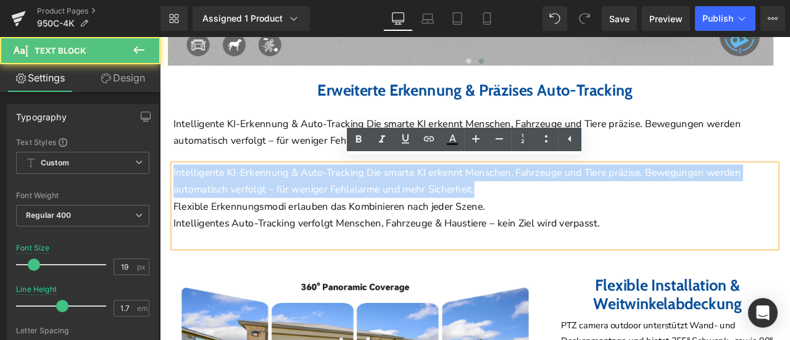
drag, startPoint x: 640, startPoint y: 211, endPoint x: 147, endPoint y: 196, distance: 493.1
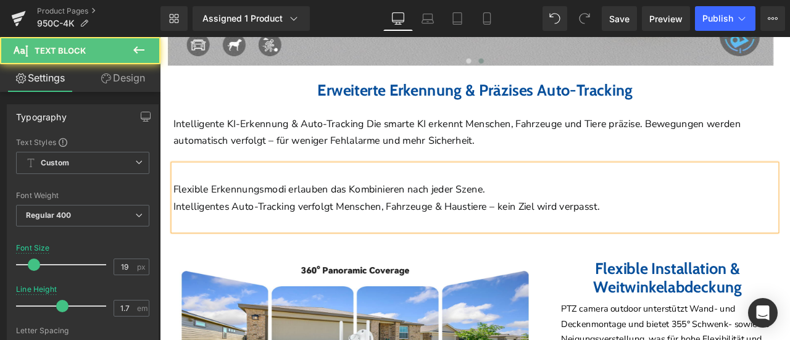
click at [176, 216] on span "Flexible Erkennungsmodi erlauben das Kombinieren nach jeder Szene." at bounding box center [360, 218] width 369 height 16
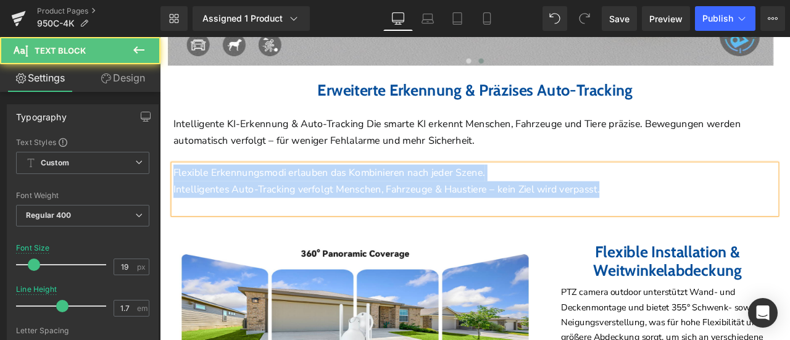
drag, startPoint x: 729, startPoint y: 217, endPoint x: 296, endPoint y: 212, distance: 433.1
click at [160, 199] on html "Direkt zum Inhalt Einkaufswagen Noch €0,01 fehlen zum kostenlosen Versand! Du h…" at bounding box center [533, 342] width 746 height 5690
click at [534, 202] on p "Flexible Erkennungsmodi erlauben das Kombinieren nach jeder Szene. Intelligente…" at bounding box center [533, 208] width 714 height 40
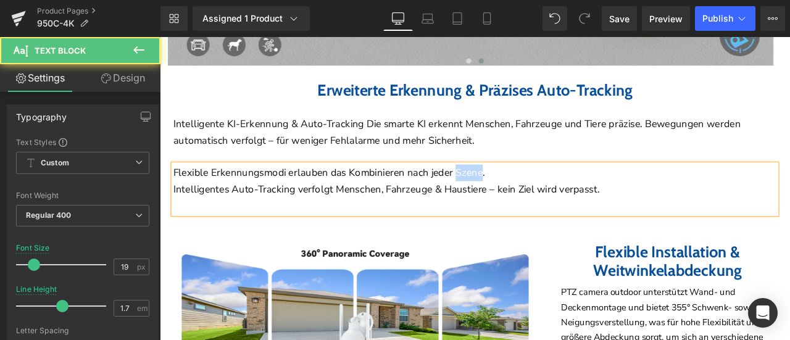
click at [534, 202] on p "Flexible Erkennungsmodi erlauben das Kombinieren nach jeder Szene. Intelligente…" at bounding box center [533, 208] width 714 height 40
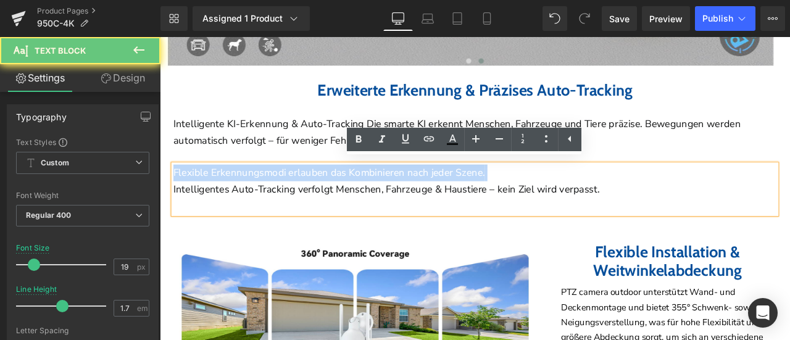
click at [534, 202] on p "Flexible Erkennungsmodi erlauben das Kombinieren nach jeder Szene. Intelligente…" at bounding box center [533, 208] width 714 height 40
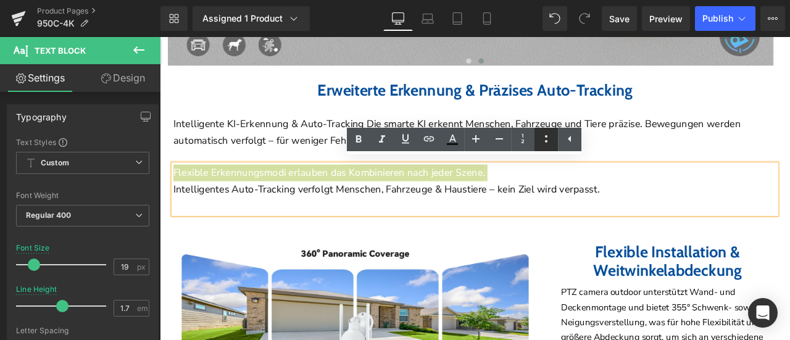
click at [548, 141] on icon at bounding box center [546, 138] width 15 height 15
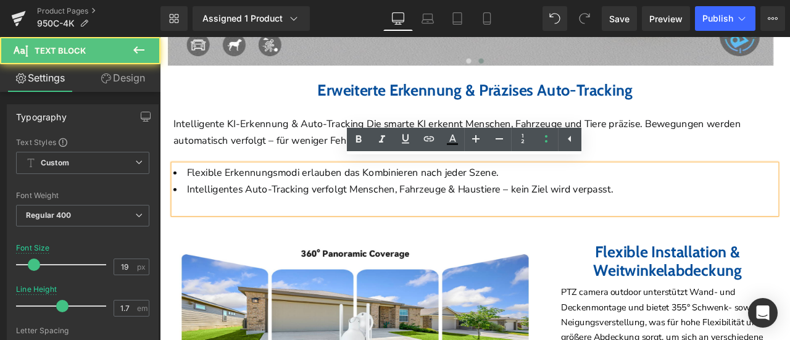
click at [653, 217] on span "Intelligentes Auto-Tracking verfolgt Menschen, Fahrzeuge & Haustiere – kein Zie…" at bounding box center [444, 218] width 505 height 16
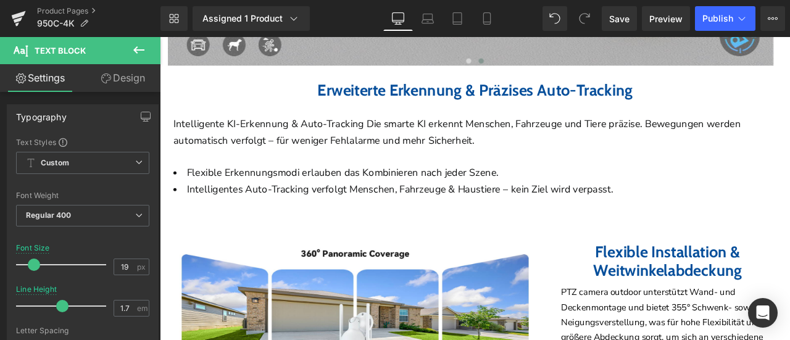
click at [118, 73] on link "Design" at bounding box center [123, 78] width 80 height 28
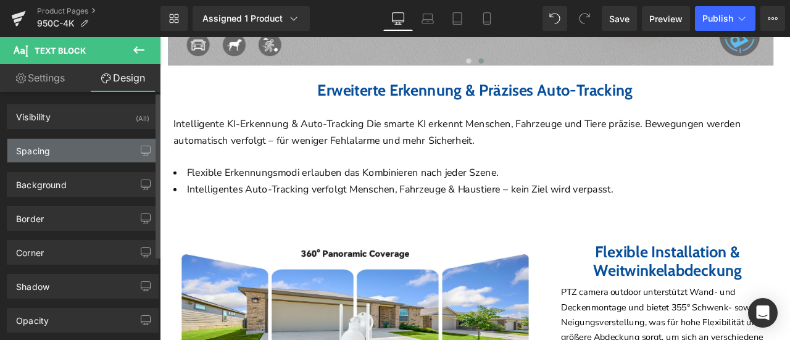
click at [85, 150] on div "Spacing" at bounding box center [82, 150] width 151 height 23
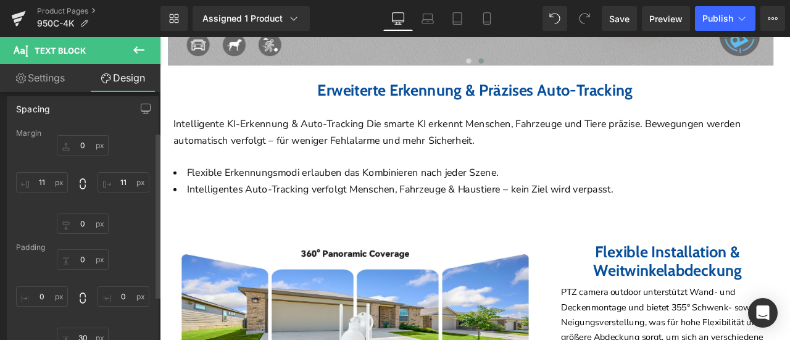
scroll to position [62, 0]
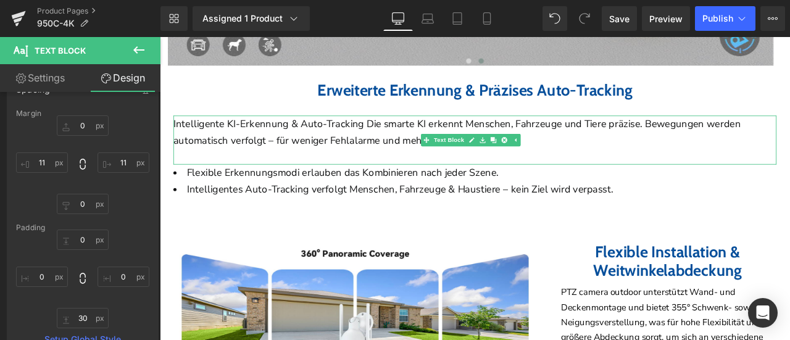
click at [260, 156] on span "Intelligente KI-Erkennung & Auto-Tracking Die smarte KI erkennt Menschen, Fahrz…" at bounding box center [512, 150] width 672 height 36
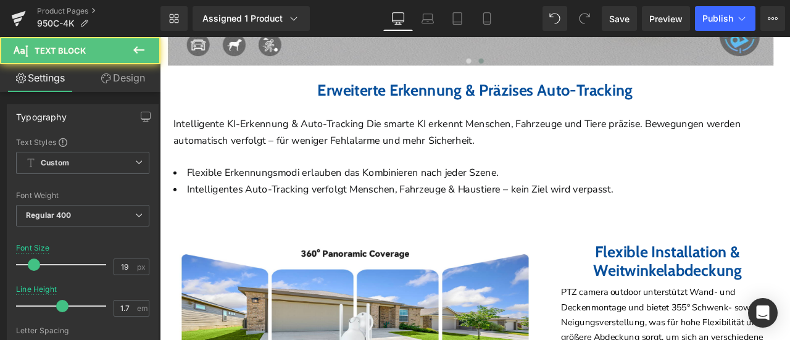
drag, startPoint x: 114, startPoint y: 72, endPoint x: 81, endPoint y: 147, distance: 81.8
click at [114, 72] on link "Design" at bounding box center [123, 78] width 80 height 28
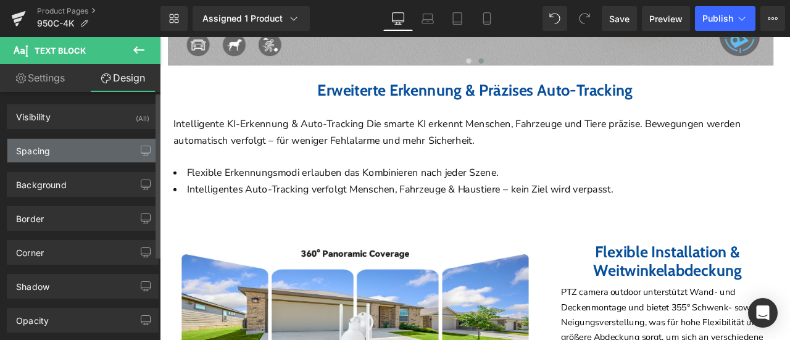
click at [80, 146] on div "Spacing" at bounding box center [82, 150] width 151 height 23
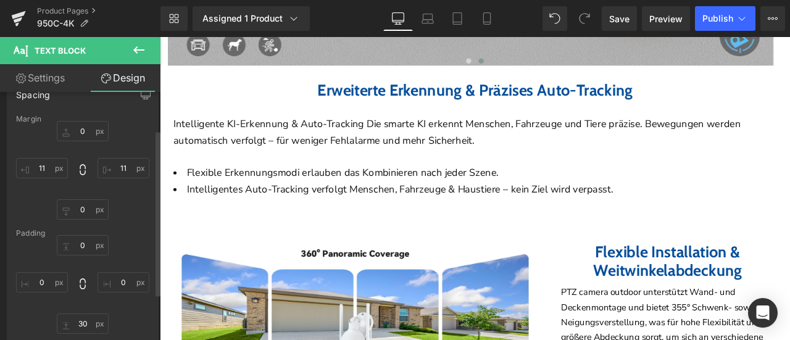
scroll to position [123, 0]
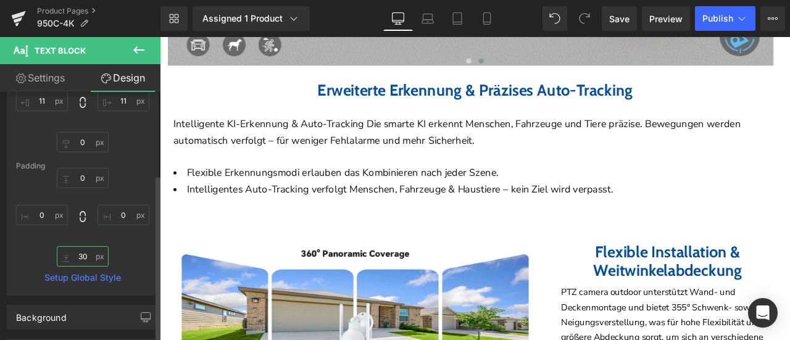
click at [81, 253] on input "text" at bounding box center [83, 256] width 52 height 20
type input "0"
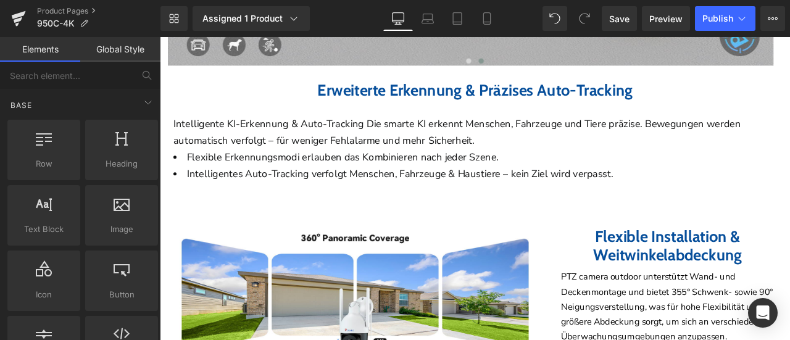
click at [165, 232] on div "Home / Product Title Breadcrumbs Sale Off (P) Image" at bounding box center [533, 181] width 746 height 5178
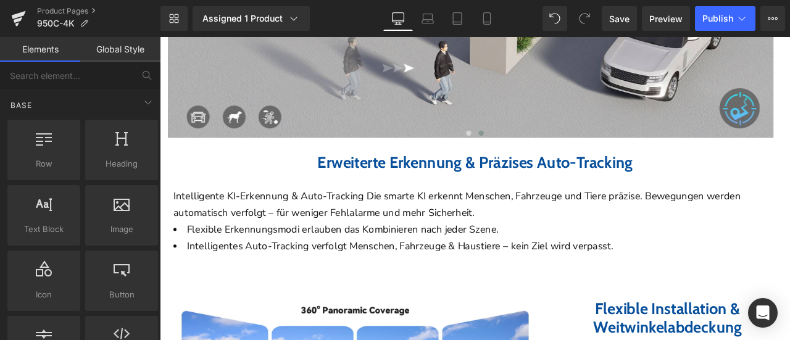
scroll to position [2293, 0]
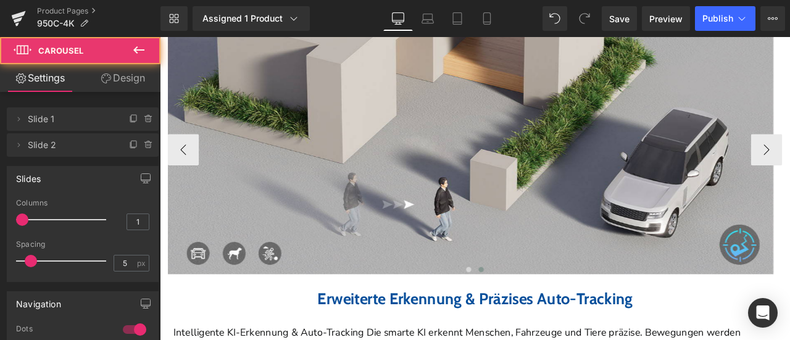
click at [537, 309] on span at bounding box center [540, 312] width 6 height 6
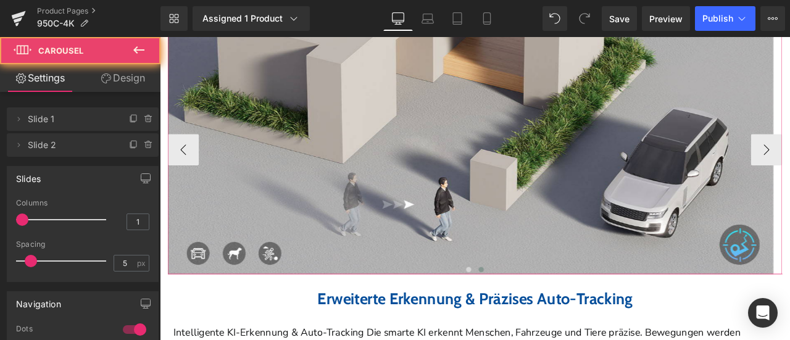
click at [537, 309] on span at bounding box center [540, 312] width 6 height 6
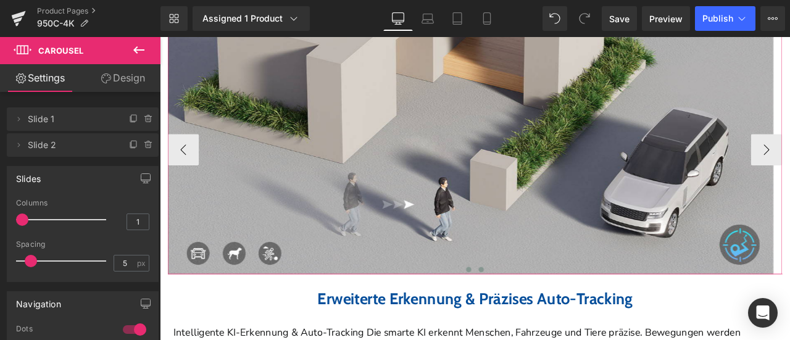
click at [523, 309] on span at bounding box center [526, 312] width 6 height 6
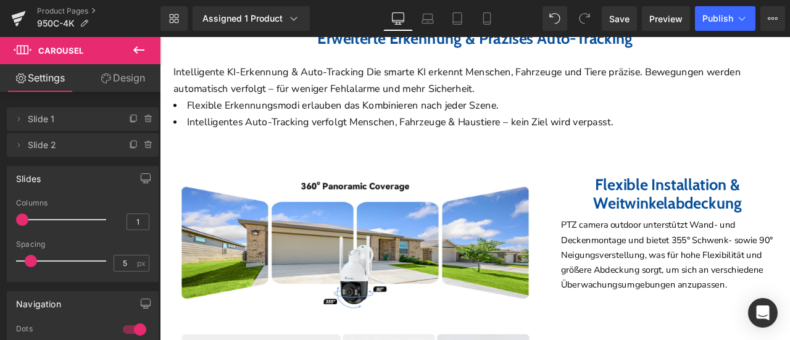
scroll to position [2725, 0]
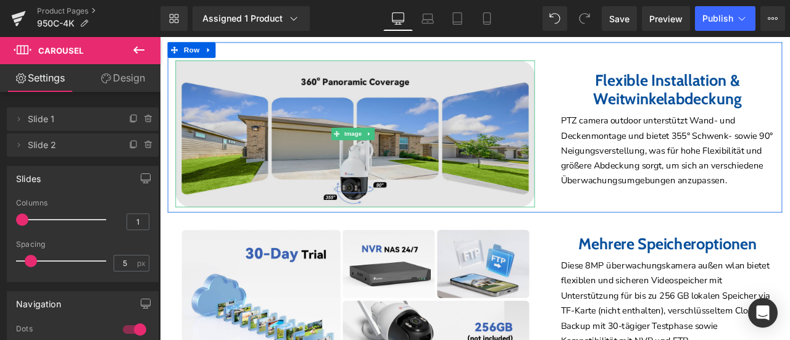
click at [387, 133] on img at bounding box center [391, 152] width 426 height 175
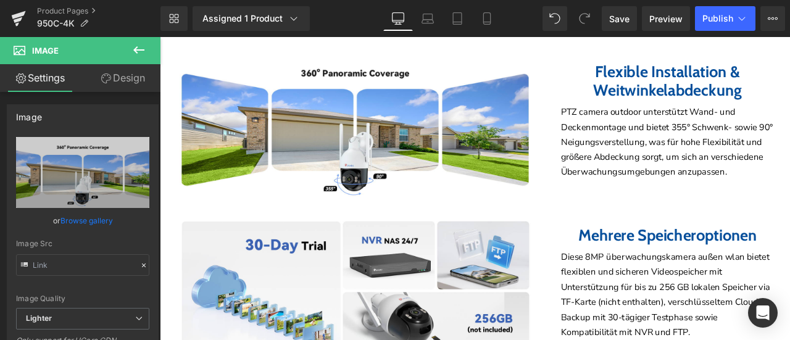
scroll to position [2602, 0]
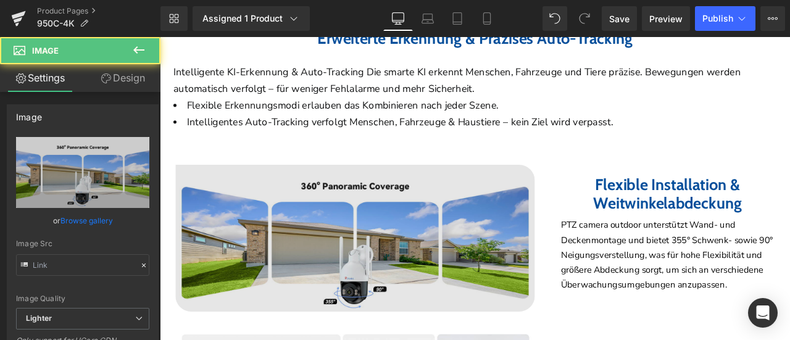
click at [319, 241] on img at bounding box center [391, 275] width 426 height 175
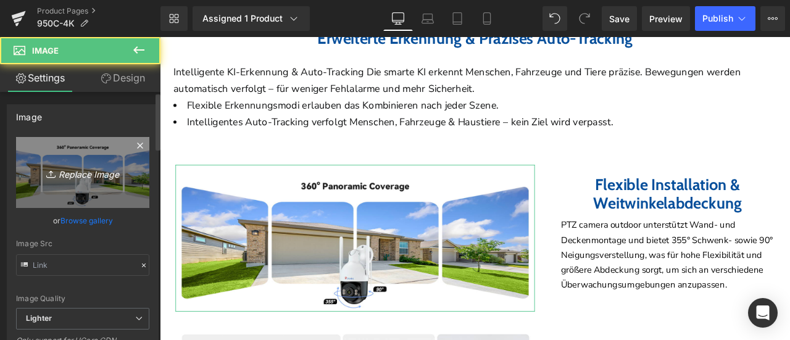
click at [76, 173] on icon "Replace Image" at bounding box center [82, 172] width 99 height 15
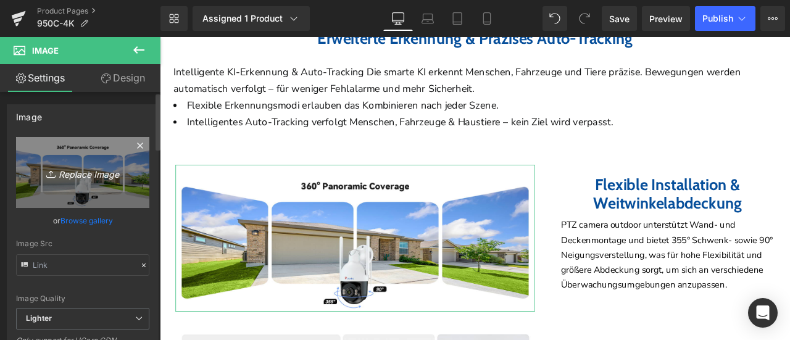
type input "C:\fakepath\详情Detail-7.jpg"
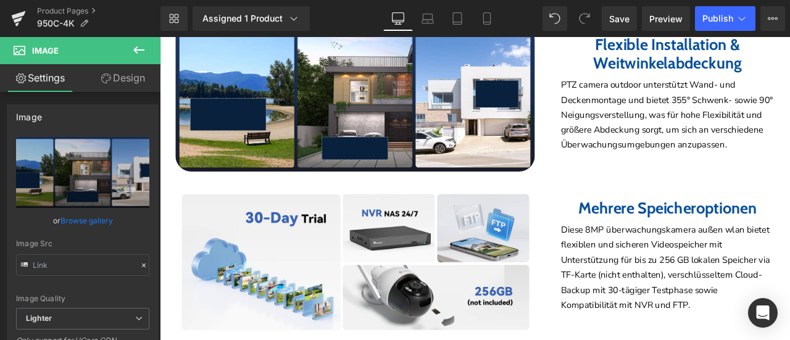
scroll to position [2663, 0]
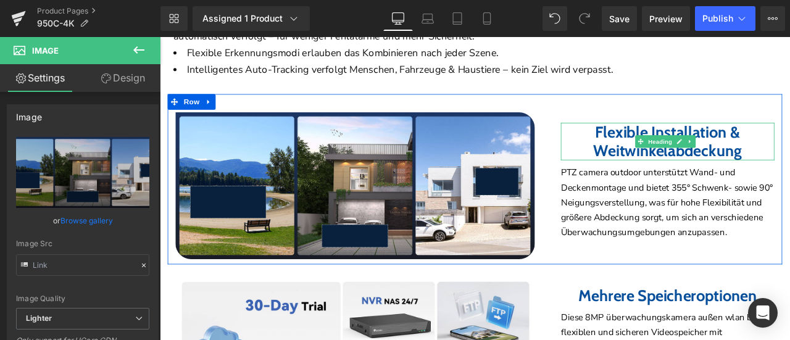
click at [674, 147] on b "Flexible Installation & Weitwinkelabdeckung" at bounding box center [762, 160] width 176 height 45
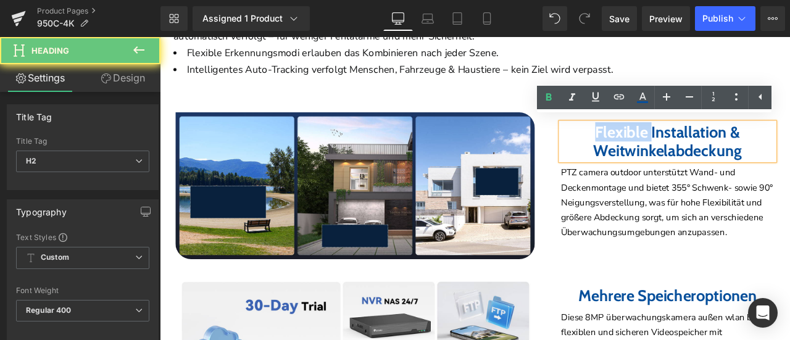
click at [674, 147] on b "Flexible Installation & Weitwinkelabdeckung" at bounding box center [762, 160] width 176 height 45
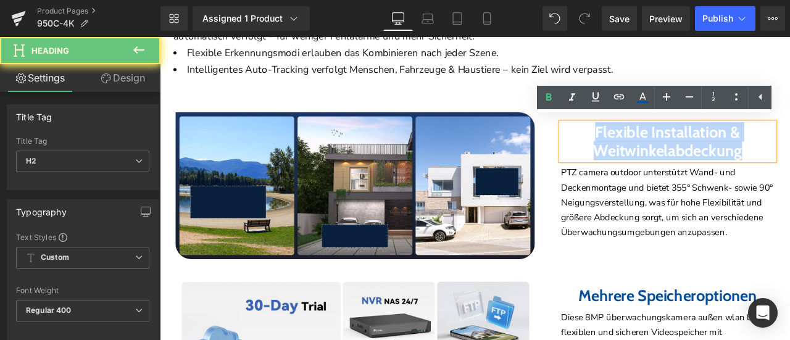
click at [674, 147] on b "Flexible Installation & Weitwinkelabdeckung" at bounding box center [762, 160] width 176 height 45
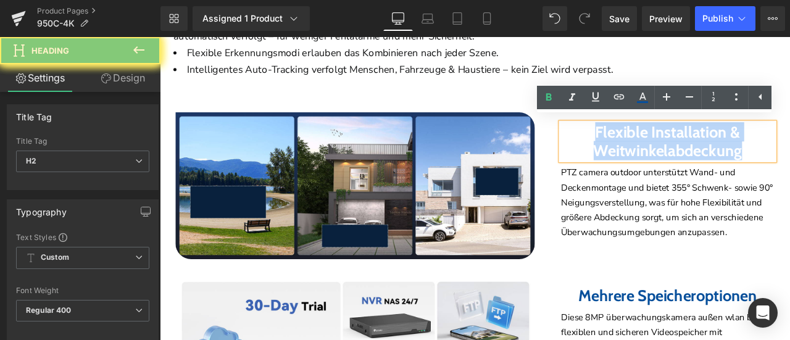
click at [674, 147] on b "Flexible Installation & Weitwinkelabdeckung" at bounding box center [762, 160] width 176 height 45
paste div
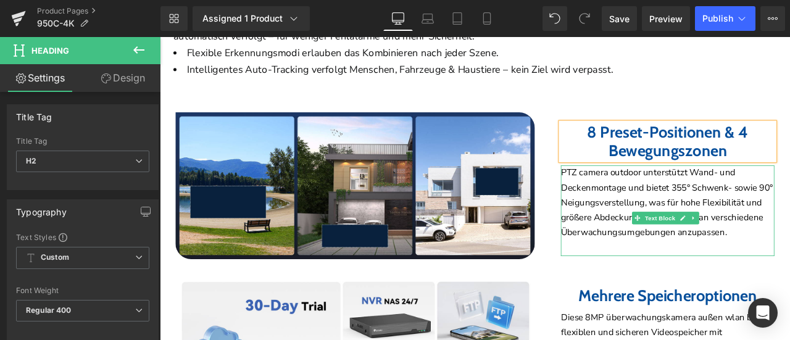
click at [706, 198] on p "PTZ camera outdoor unterstützt Wand- und Deckenmontage und bietet 355° Schwenk-…" at bounding box center [761, 233] width 253 height 89
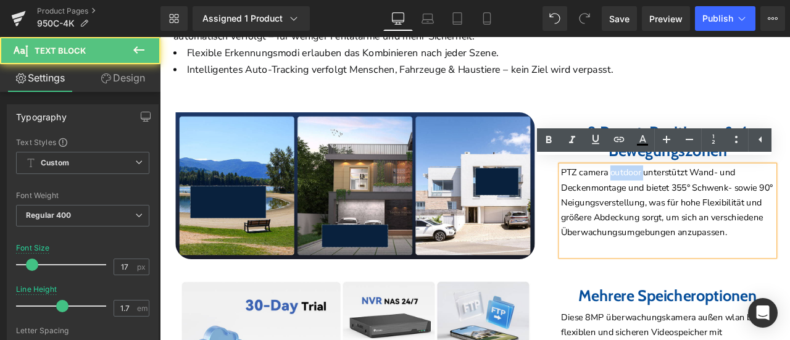
click at [706, 198] on p "PTZ camera outdoor unterstützt Wand- und Deckenmontage und bietet 355° Schwenk-…" at bounding box center [761, 233] width 253 height 89
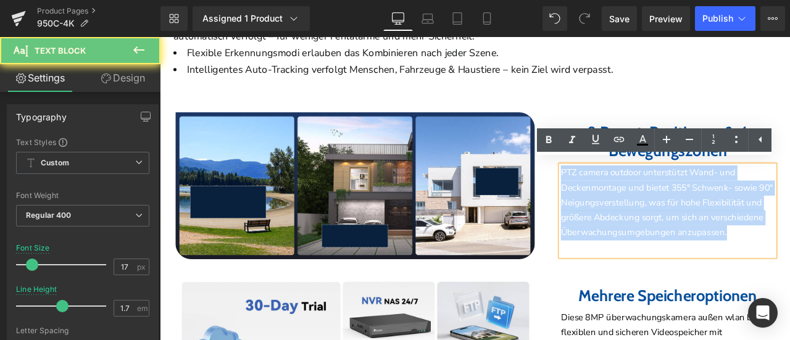
click at [706, 198] on p "PTZ camera outdoor unterstützt Wand- und Deckenmontage und bietet 355° Schwenk-…" at bounding box center [761, 233] width 253 height 89
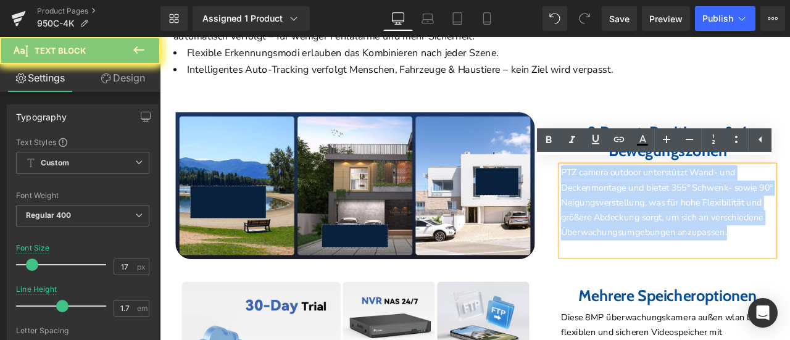
click at [706, 198] on p "PTZ camera outdoor unterstützt Wand- und Deckenmontage und bietet 355° Schwenk-…" at bounding box center [761, 233] width 253 height 89
paste div
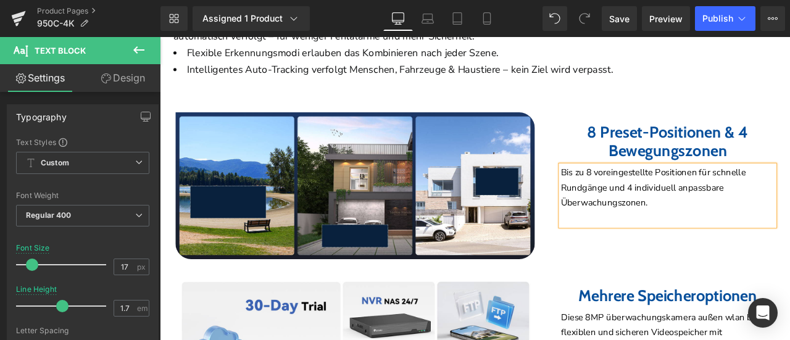
click at [619, 234] on div "8 Preset-Positionen & 4 Bewegungszonen Heading Bis zu 8 voreingestellte Positio…" at bounding box center [715, 193] width 364 height 135
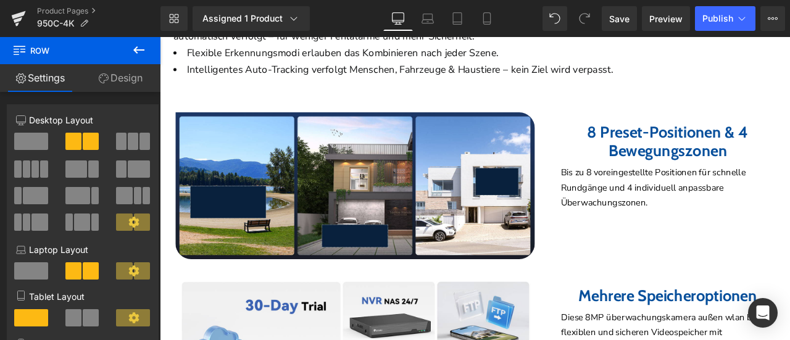
click at [690, 147] on b "8 Preset-Positionen & 4 Bewegungszonen" at bounding box center [761, 160] width 191 height 45
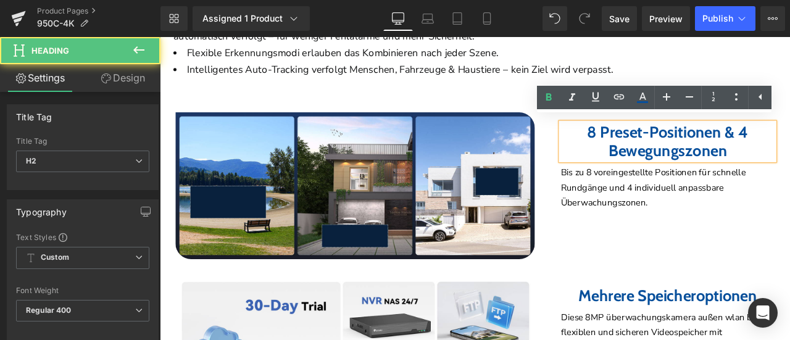
click at [679, 148] on b "8 Preset-Positionen & 4 Bewegungszonen" at bounding box center [761, 160] width 191 height 45
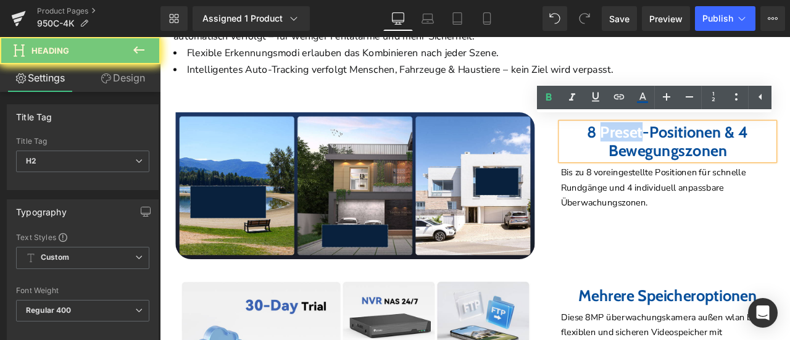
click at [679, 148] on b "8 Preset-Positionen & 4 Bewegungszonen" at bounding box center [761, 160] width 191 height 45
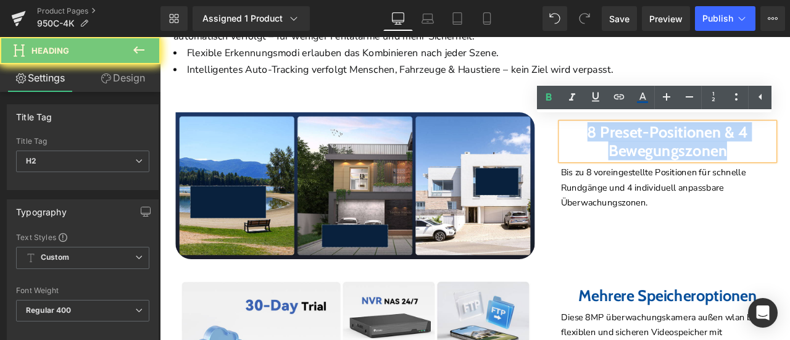
click at [679, 148] on b "8 Preset-Positionen & 4 Bewegungszonen" at bounding box center [761, 160] width 191 height 45
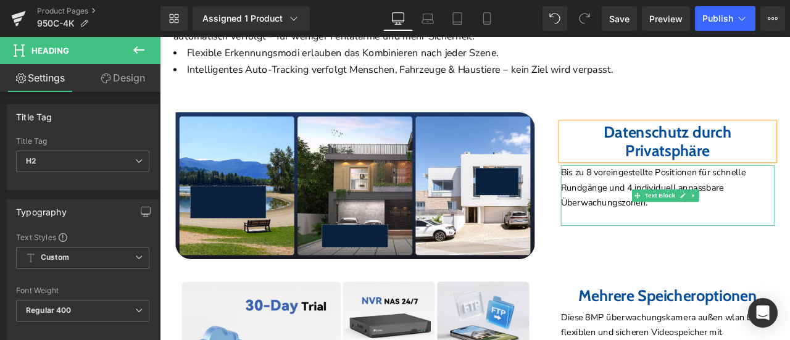
click at [701, 197] on p "Bis zu 8 voreingestellte Positionen für schnelle Rundgänge und 4 individuell an…" at bounding box center [761, 216] width 253 height 54
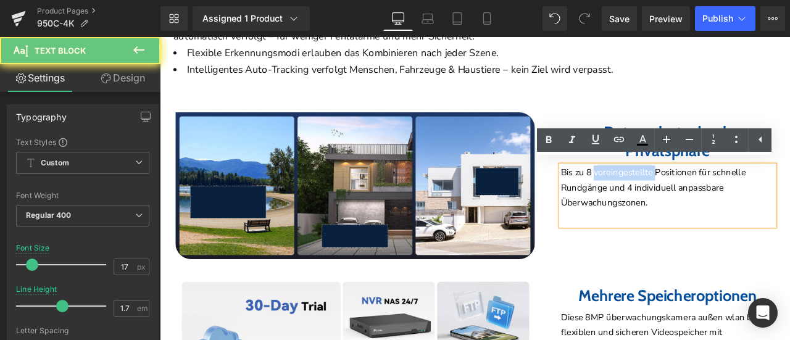
click at [701, 197] on p "Bis zu 8 voreingestellte Positionen für schnelle Rundgänge und 4 individuell an…" at bounding box center [761, 216] width 253 height 54
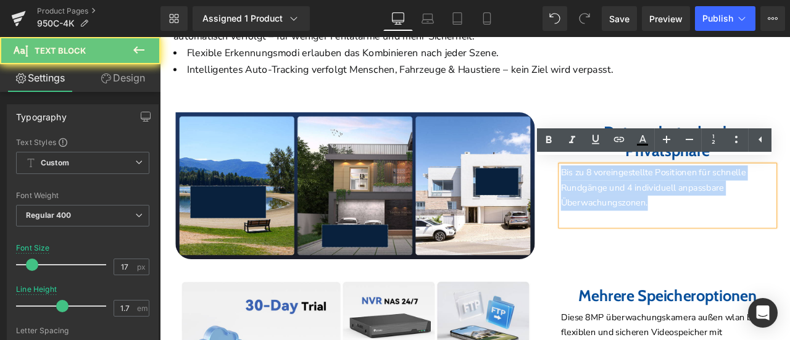
click at [701, 197] on p "Bis zu 8 voreingestellte Positionen für schnelle Rundgänge und 4 individuell an…" at bounding box center [761, 216] width 253 height 54
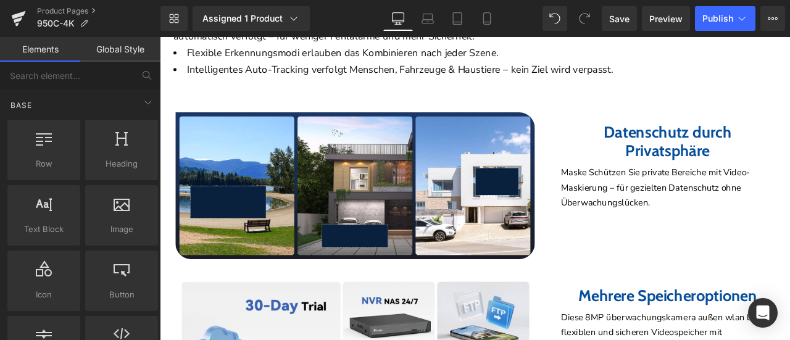
click at [166, 155] on div "Home / Product Title Breadcrumbs Sale Off (P) Image" at bounding box center [533, 57] width 746 height 5178
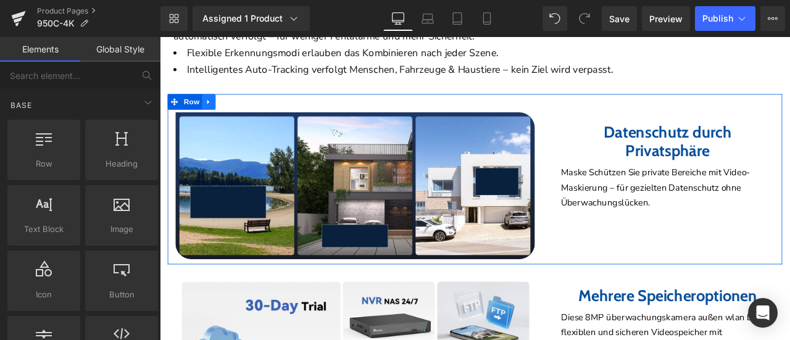
click at [221, 109] on icon at bounding box center [217, 113] width 9 height 9
click at [233, 110] on icon at bounding box center [233, 114] width 9 height 9
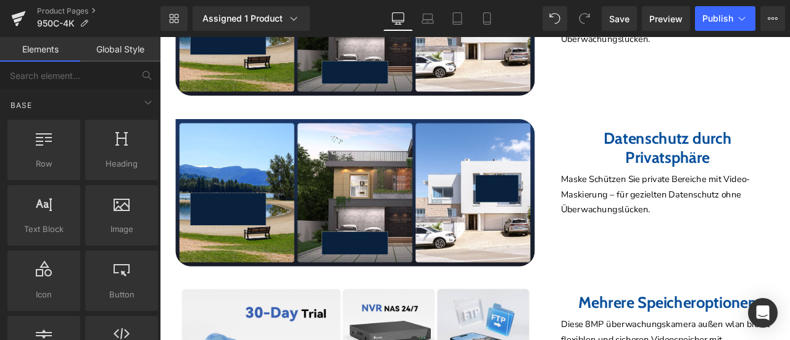
scroll to position [2876, 0]
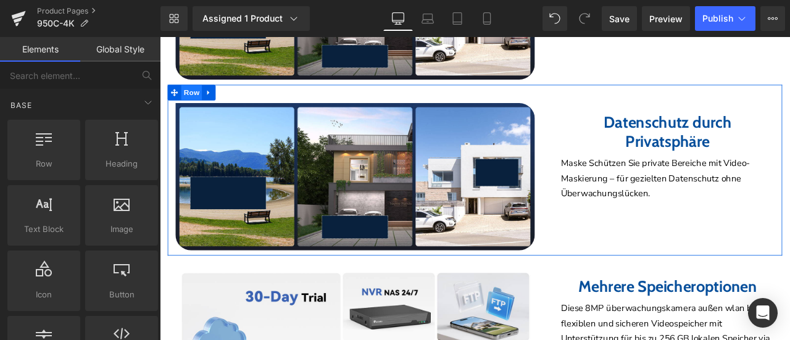
click at [197, 99] on span "Row" at bounding box center [197, 103] width 25 height 19
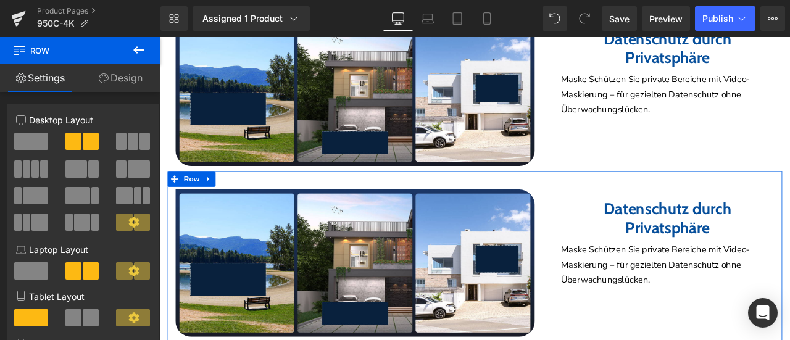
scroll to position [2691, 0]
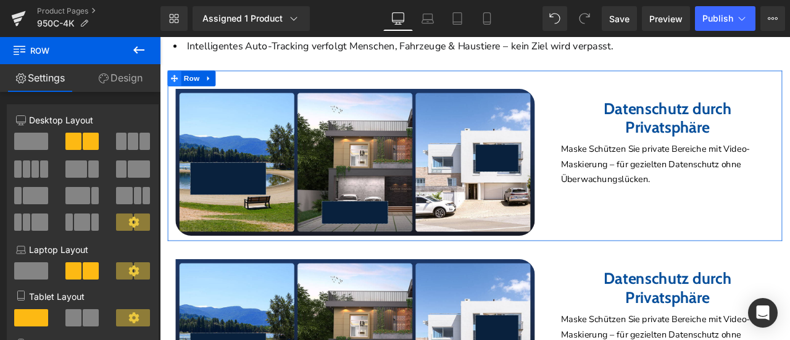
click at [184, 83] on span at bounding box center [177, 86] width 16 height 19
click at [88, 169] on span at bounding box center [93, 168] width 10 height 17
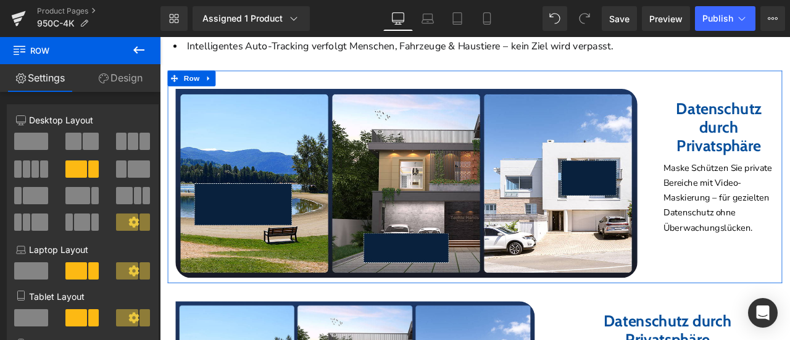
scroll to position [2876, 0]
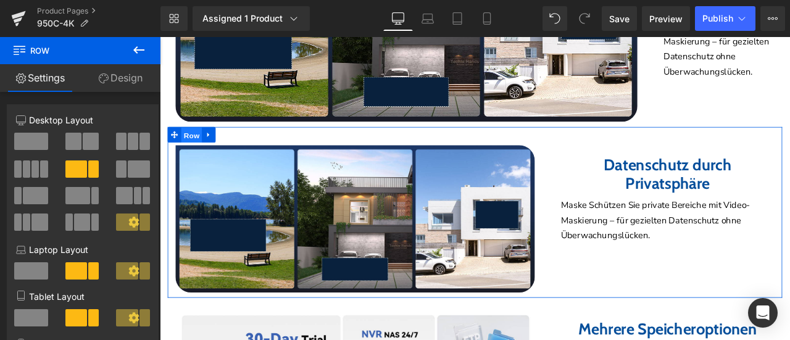
click at [193, 149] on span "Row" at bounding box center [197, 153] width 25 height 19
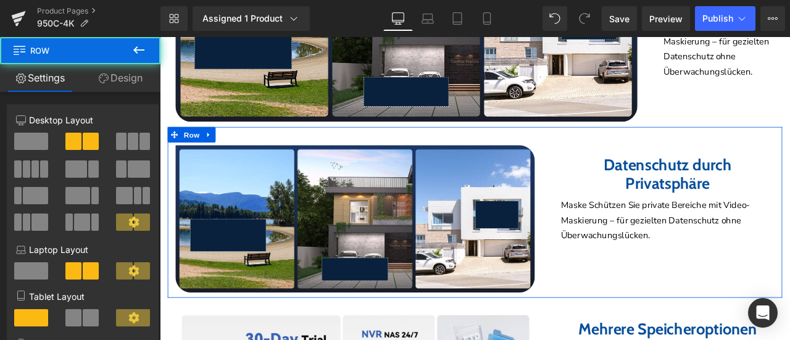
click at [133, 167] on span at bounding box center [139, 168] width 22 height 17
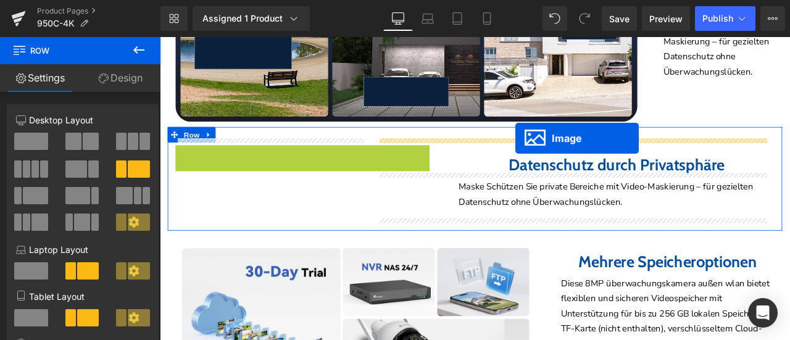
drag, startPoint x: 315, startPoint y: 214, endPoint x: 581, endPoint y: 157, distance: 272.0
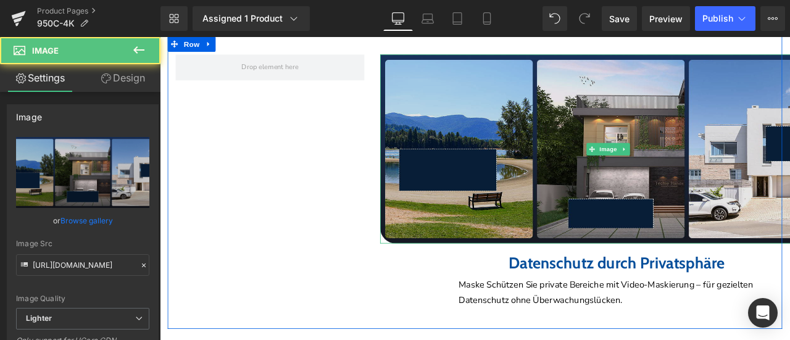
scroll to position [3123, 0]
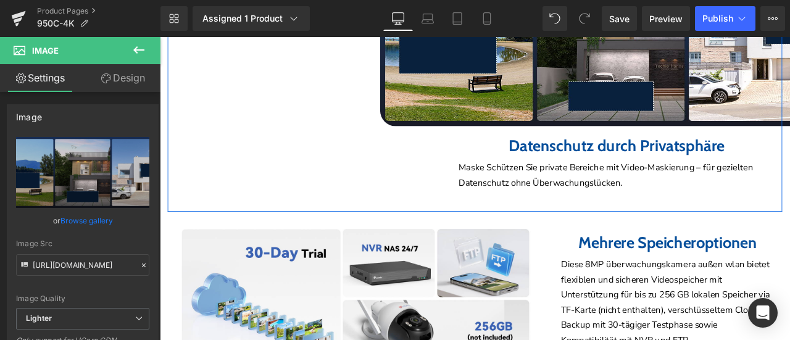
click at [468, 161] on div "Image Datenschutz durch Privatsphäre Heading Maske Schützen Sie private Bereich…" at bounding box center [654, 78] width 486 height 319
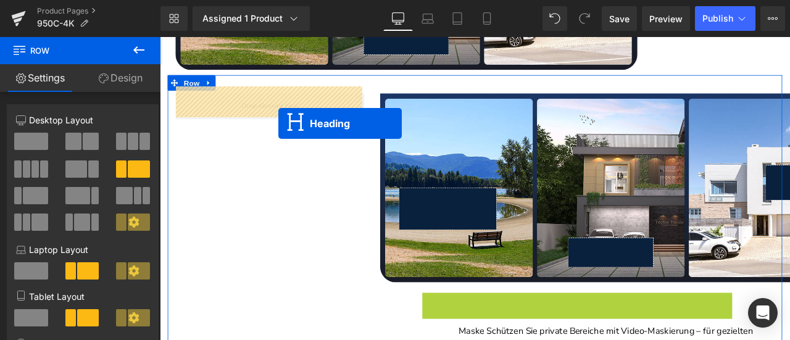
drag, startPoint x: 607, startPoint y: 157, endPoint x: 298, endPoint y: 139, distance: 309.6
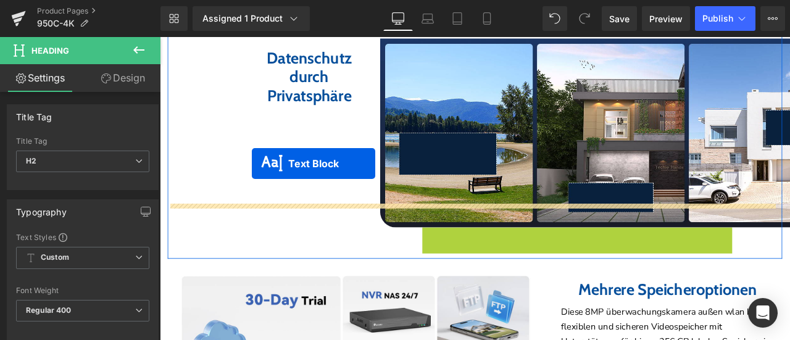
scroll to position [2938, 0]
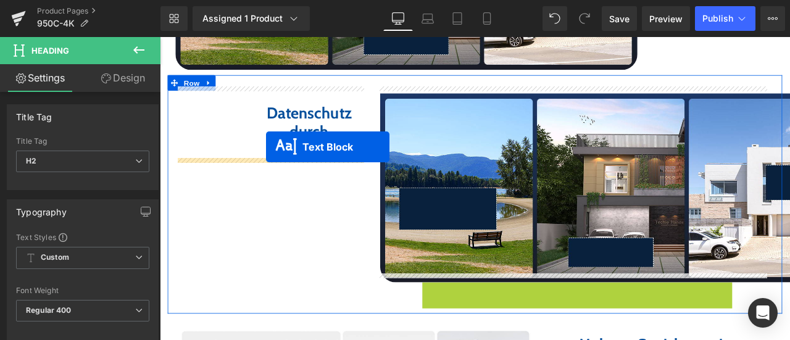
drag, startPoint x: 661, startPoint y: 221, endPoint x: 286, endPoint y: 167, distance: 379.5
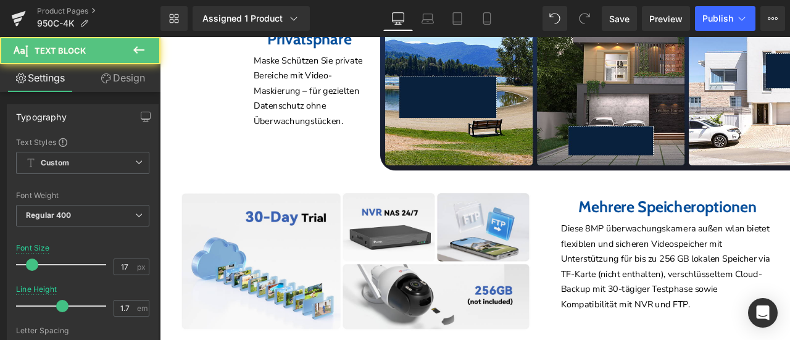
scroll to position [3123, 0]
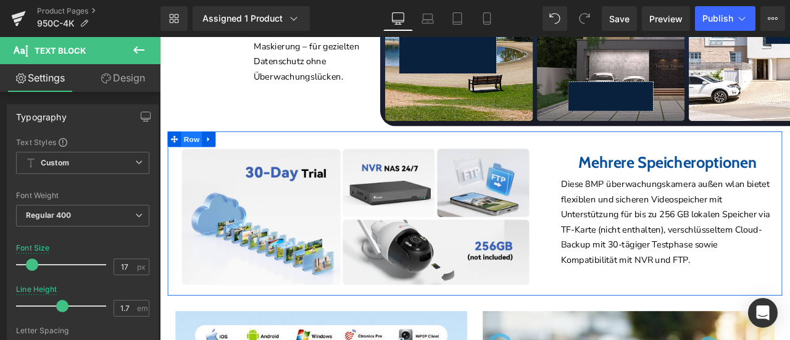
click at [188, 149] on span "Row" at bounding box center [197, 158] width 25 height 19
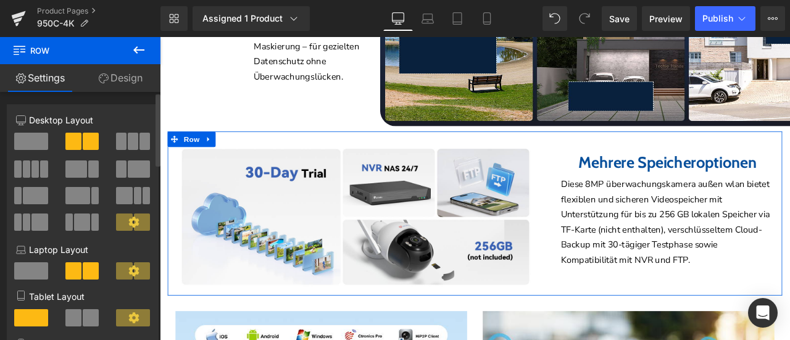
click at [88, 168] on span at bounding box center [93, 168] width 10 height 17
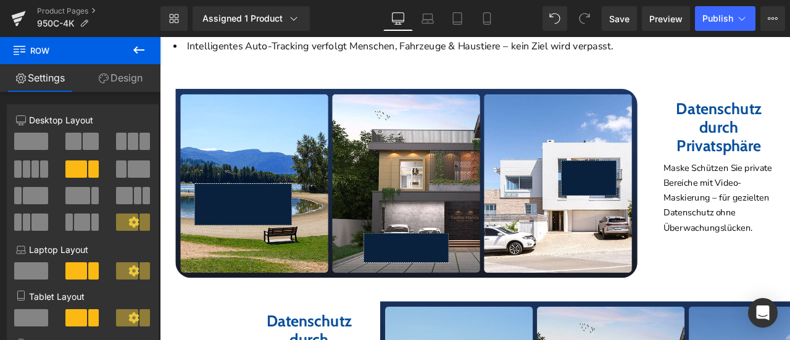
scroll to position [2938, 0]
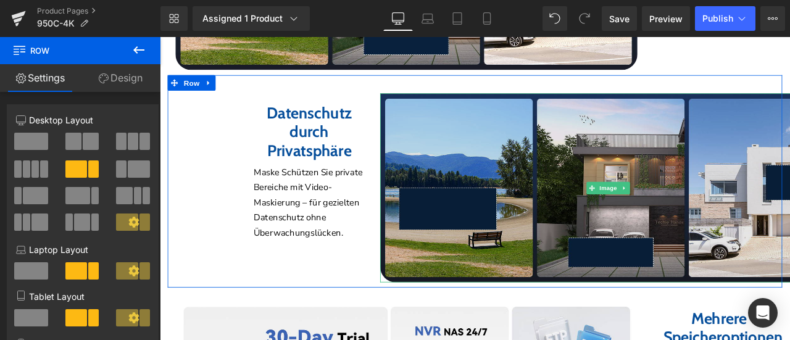
click at [655, 175] on img at bounding box center [694, 216] width 547 height 224
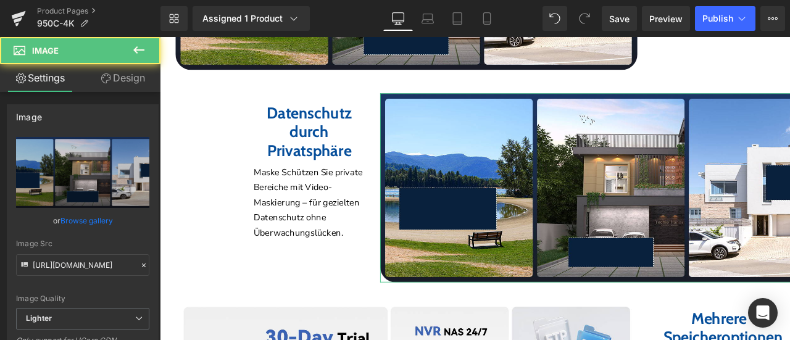
click at [114, 82] on link "Design" at bounding box center [123, 78] width 80 height 28
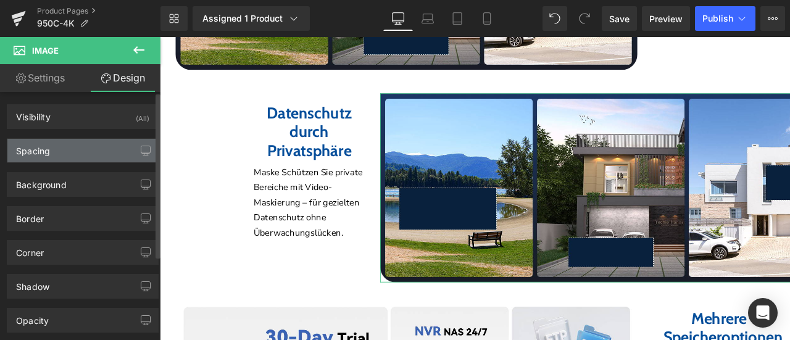
click at [57, 149] on div "Spacing" at bounding box center [82, 150] width 151 height 23
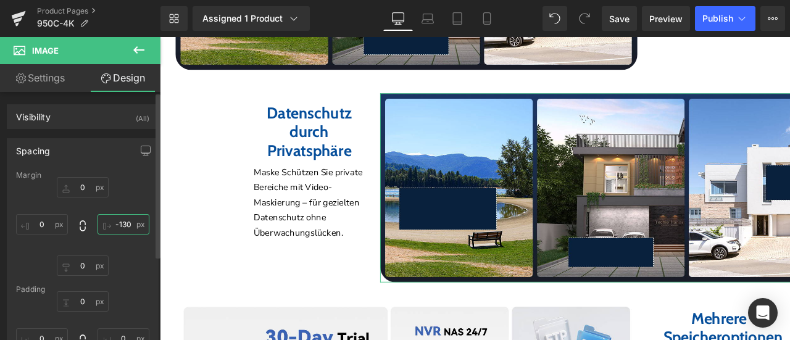
click at [122, 225] on input "-130" at bounding box center [123, 224] width 52 height 20
type input "0"
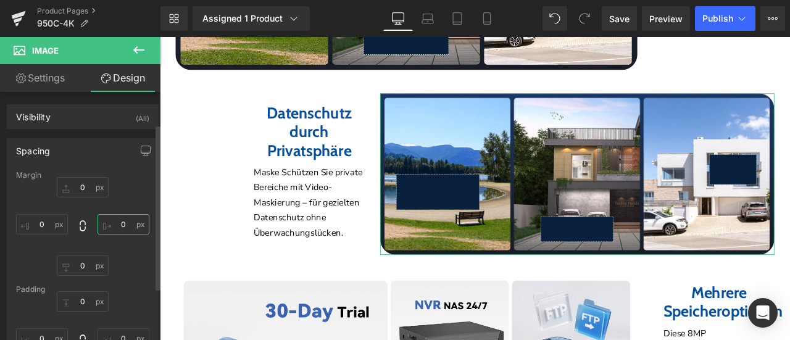
scroll to position [123, 0]
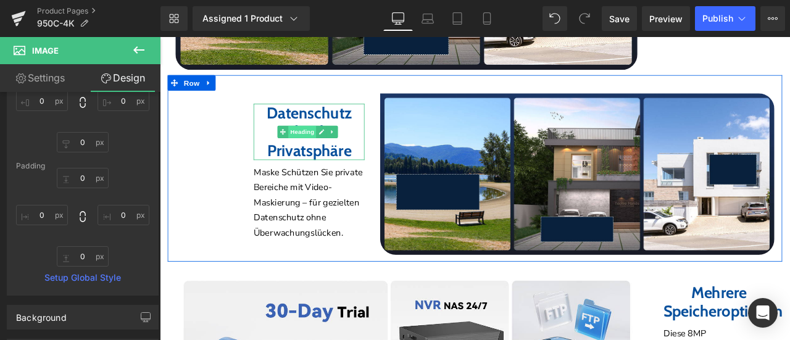
click at [321, 142] on span "Heading" at bounding box center [328, 149] width 33 height 15
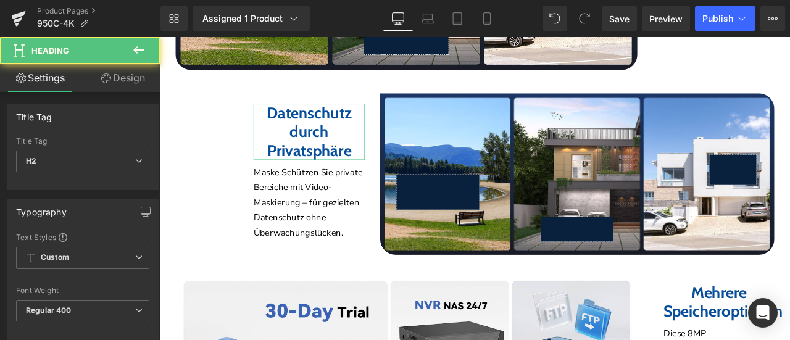
click at [117, 76] on link "Design" at bounding box center [123, 78] width 80 height 28
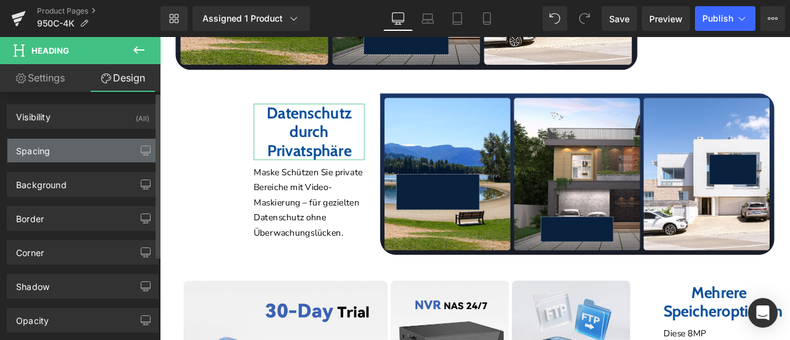
click at [54, 152] on div "Spacing" at bounding box center [82, 150] width 151 height 23
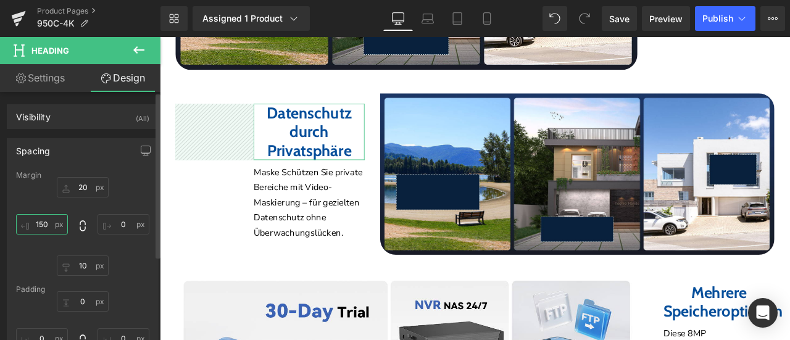
click at [44, 220] on input "150" at bounding box center [42, 224] width 52 height 20
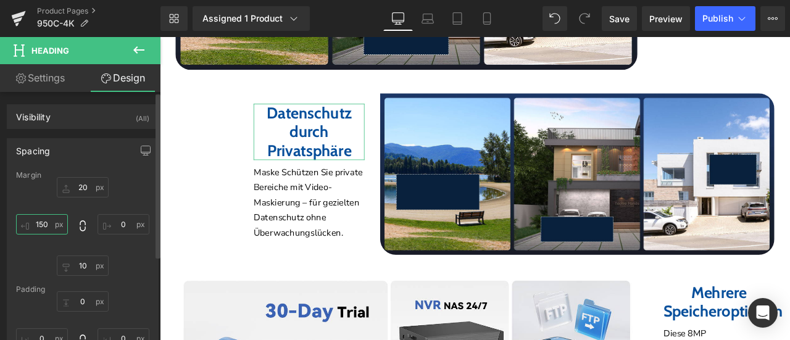
type input "0"
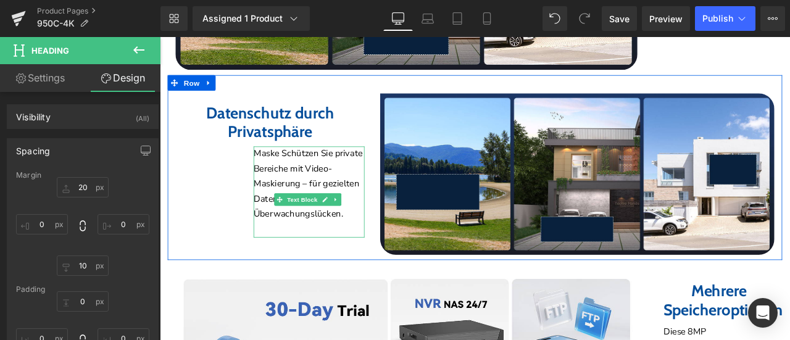
click at [302, 200] on p "Maske Schützen Sie private Bereiche mit Video-Maskierung – für gezielten Datens…" at bounding box center [336, 211] width 131 height 89
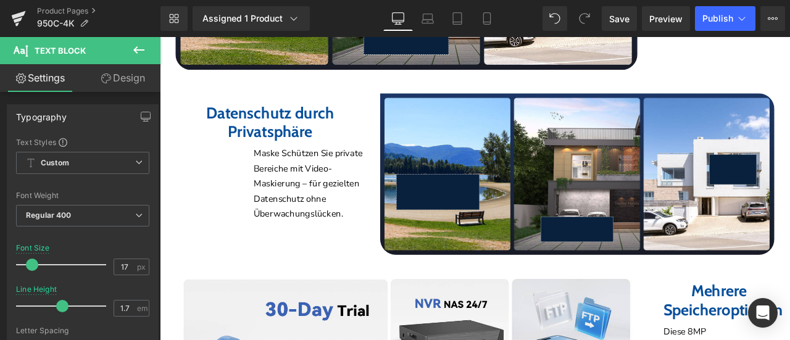
click at [118, 89] on link "Design" at bounding box center [123, 78] width 80 height 28
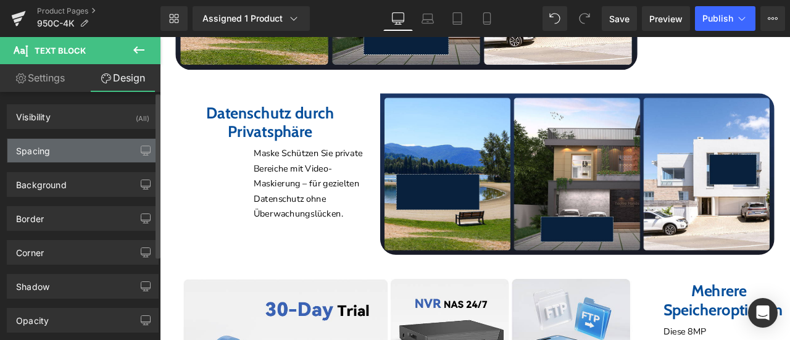
click at [76, 151] on div "Spacing" at bounding box center [82, 150] width 151 height 23
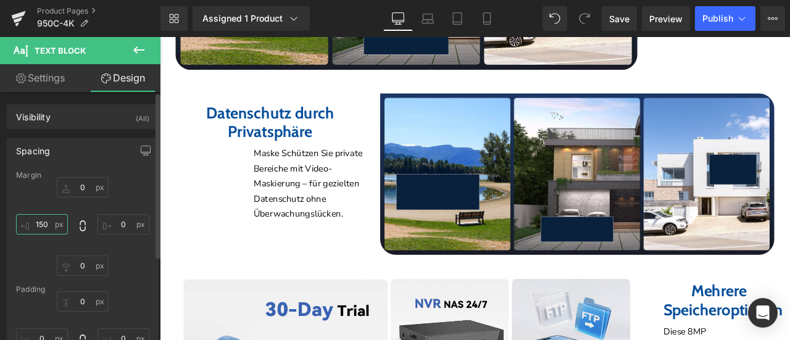
click at [45, 222] on input "150" at bounding box center [42, 224] width 52 height 20
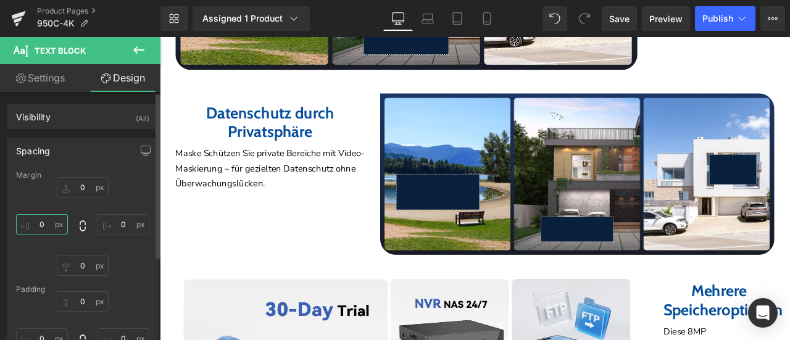
type input "0"
click at [128, 197] on div "0 0 0 0" at bounding box center [82, 226] width 133 height 99
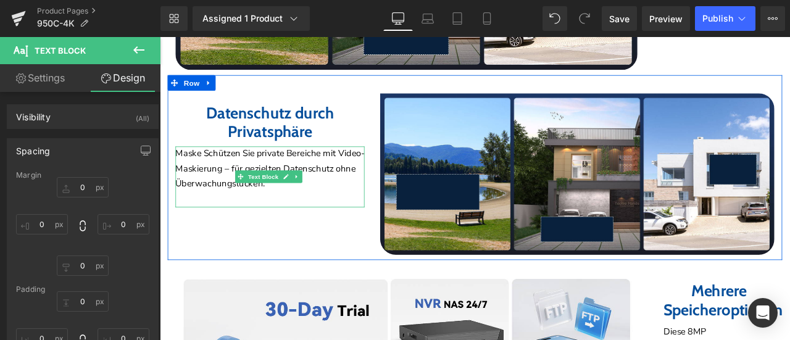
click at [238, 175] on p "Maske Schützen Sie private Bereiche mit Video-Maskierung – für gezielten Datens…" at bounding box center [290, 194] width 224 height 54
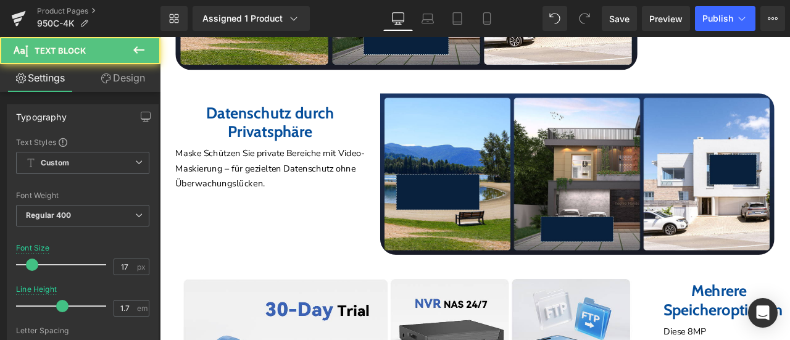
click at [123, 80] on link "Design" at bounding box center [123, 78] width 80 height 28
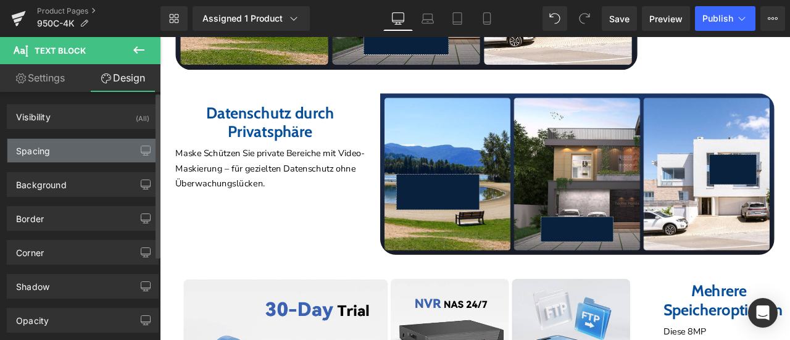
click at [53, 149] on div "Spacing" at bounding box center [82, 150] width 151 height 23
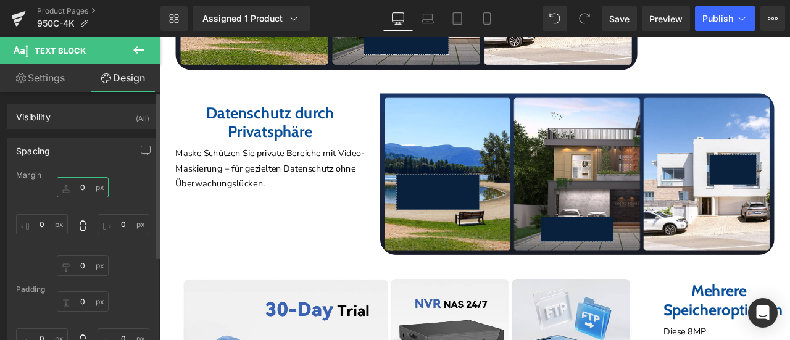
click at [88, 191] on input "0" at bounding box center [83, 187] width 52 height 20
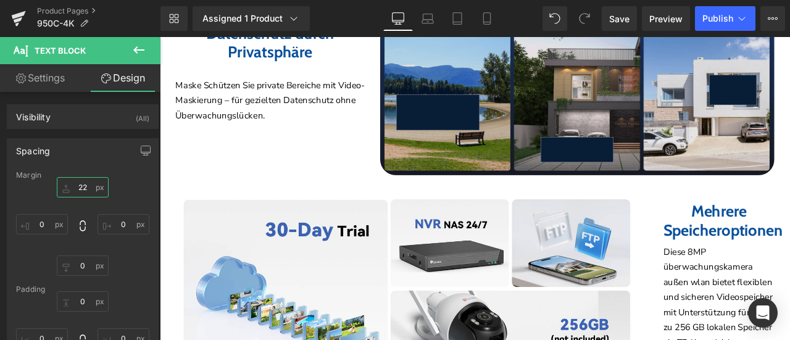
scroll to position [3123, 0]
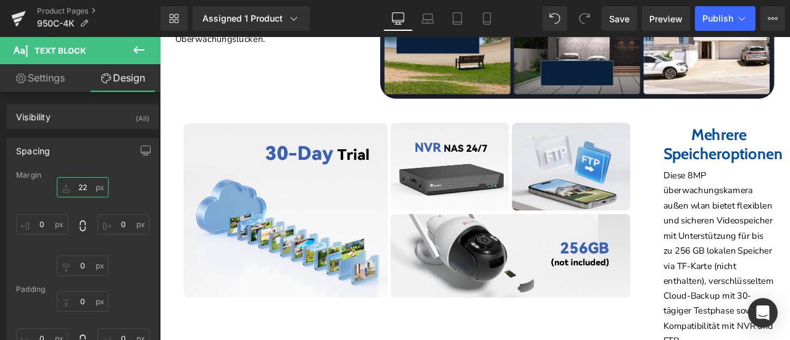
type input "22"
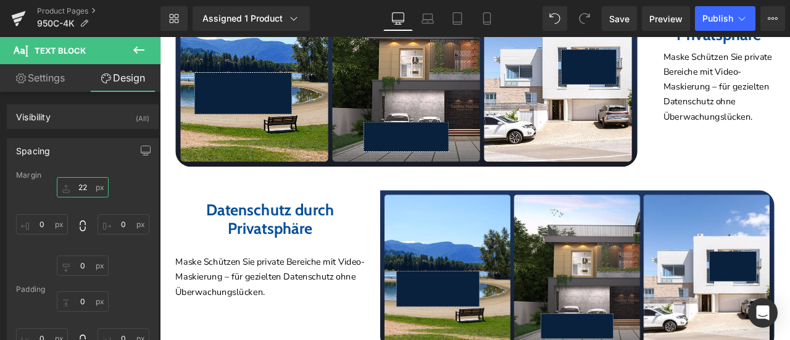
scroll to position [2938, 0]
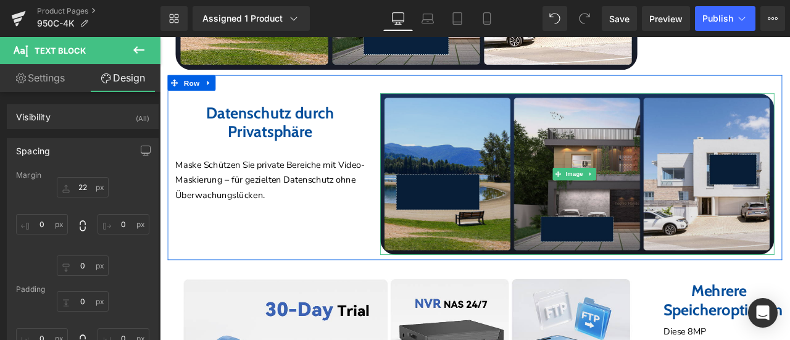
click at [455, 168] on img at bounding box center [654, 199] width 467 height 191
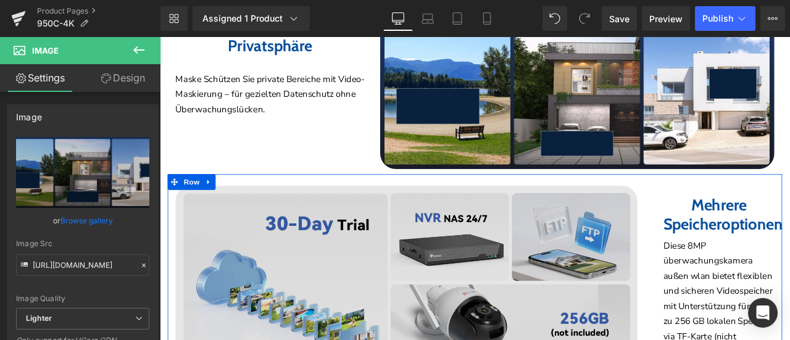
scroll to position [3123, 0]
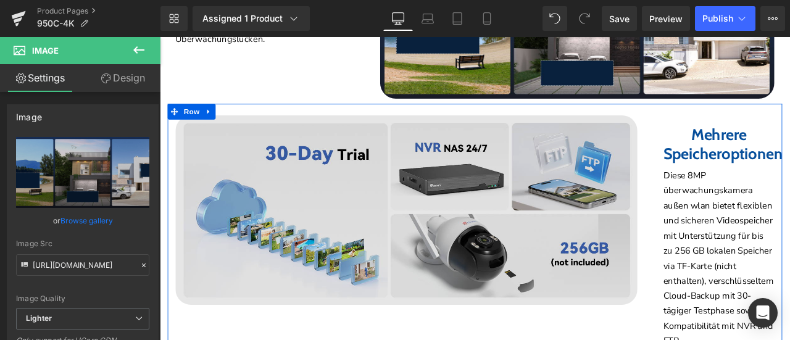
click at [307, 205] on img at bounding box center [451, 242] width 547 height 224
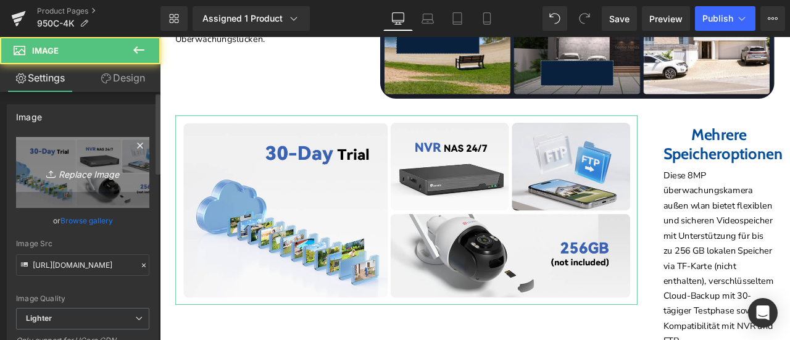
click at [76, 172] on icon "Replace Image" at bounding box center [82, 172] width 99 height 15
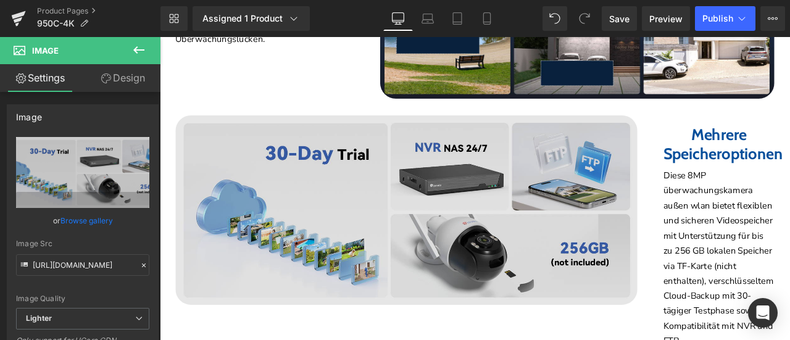
click at [300, 154] on img at bounding box center [451, 242] width 547 height 224
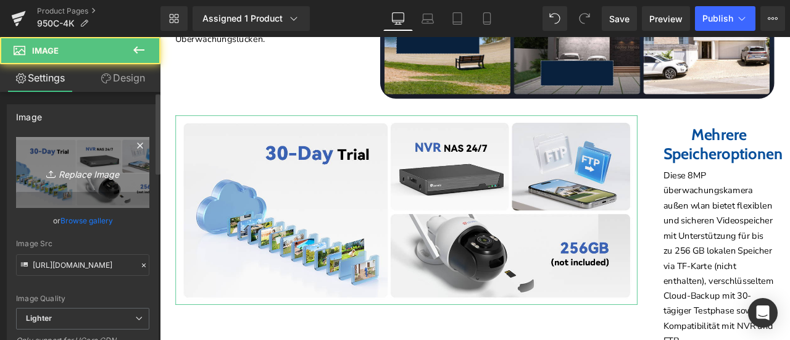
click at [69, 171] on icon "Replace Image" at bounding box center [82, 172] width 99 height 15
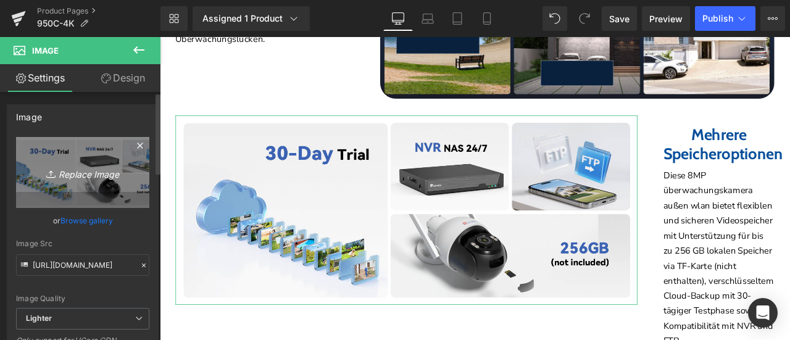
type input "C:\fakepath\1.jpg"
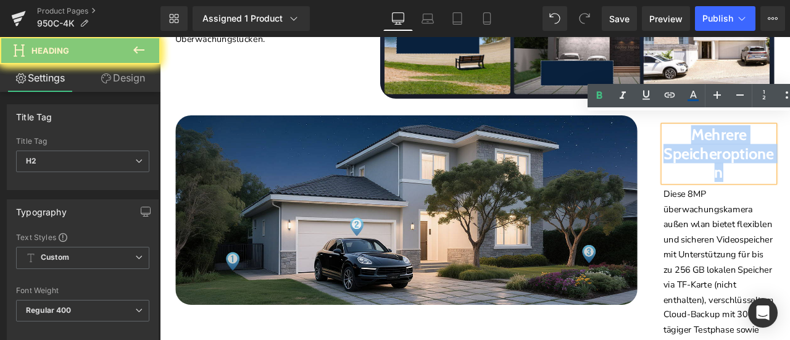
paste div
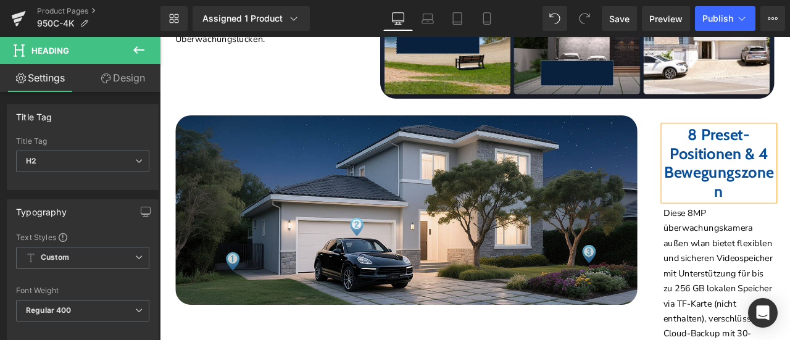
click at [169, 143] on div "Image" at bounding box center [412, 242] width 486 height 224
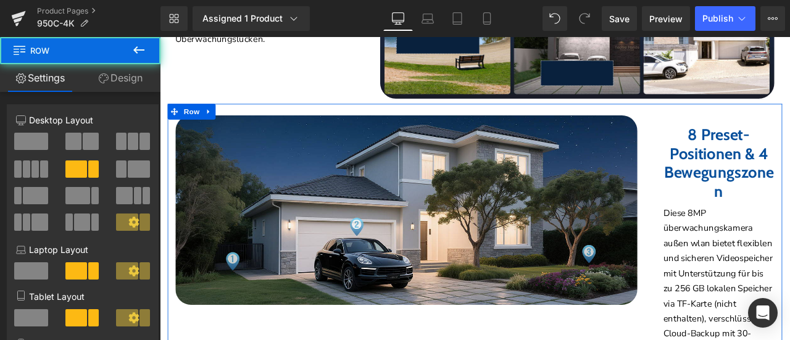
click at [732, 339] on div "8 Preset-Positionen & 4 Bewegungszonen Heading Diese 8MP überwachungskamera auß…" at bounding box center [776, 300] width 242 height 340
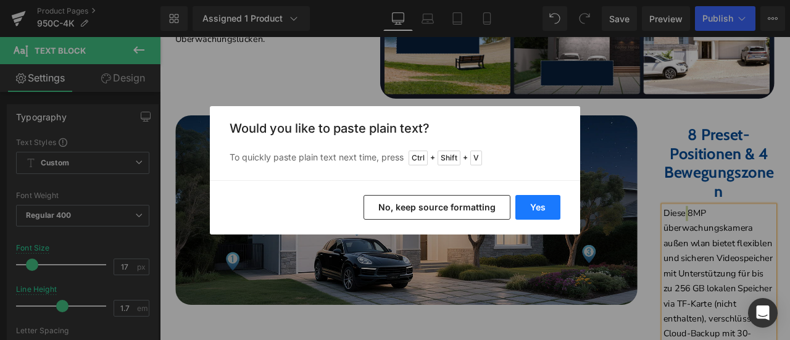
click at [545, 205] on button "Yes" at bounding box center [537, 207] width 45 height 25
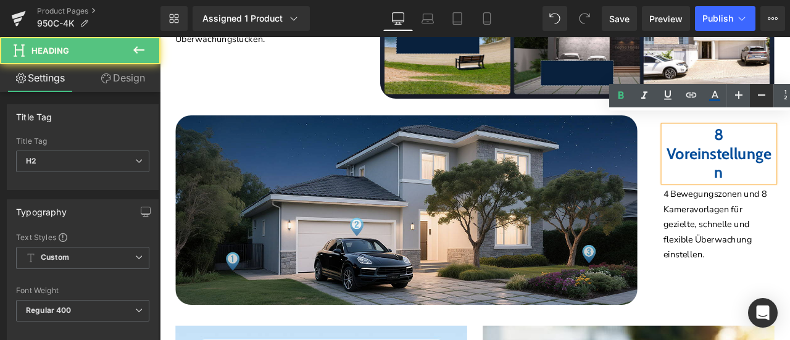
click at [761, 94] on icon at bounding box center [761, 94] width 7 height 1
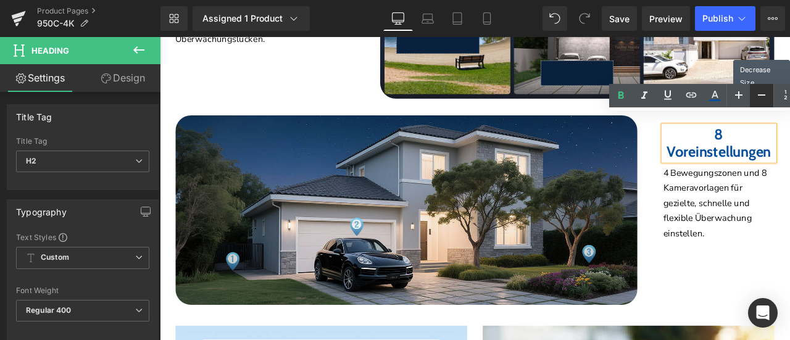
click at [761, 94] on icon at bounding box center [761, 94] width 7 height 1
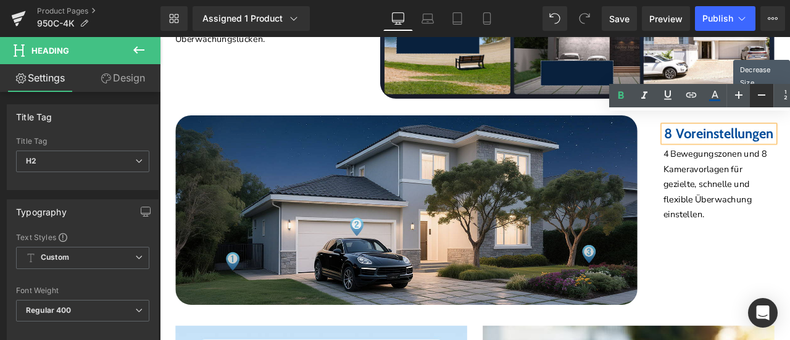
click at [761, 94] on icon at bounding box center [761, 94] width 7 height 1
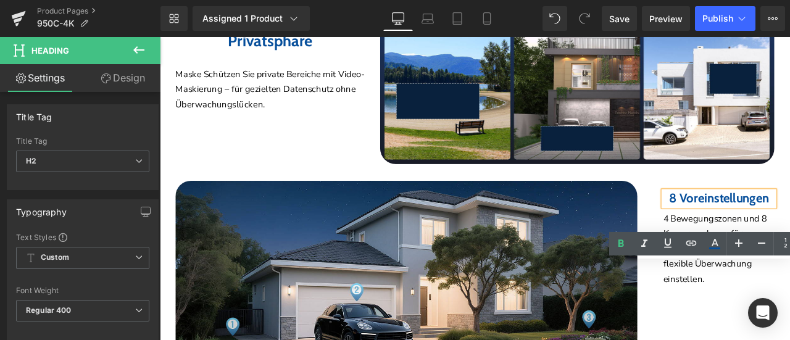
scroll to position [3185, 0]
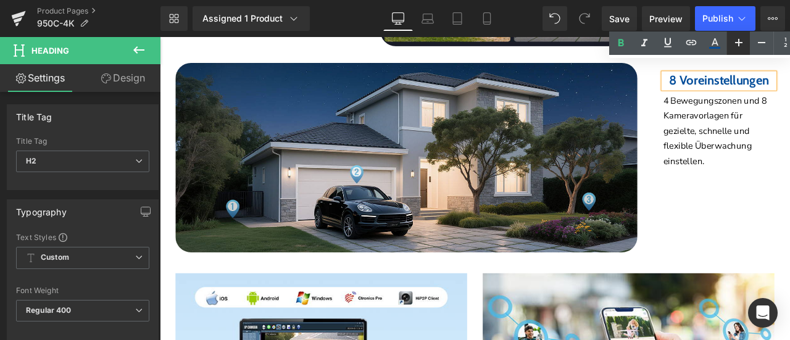
click at [735, 51] on link at bounding box center [737, 42] width 23 height 23
click at [756, 49] on icon at bounding box center [761, 42] width 15 height 15
click at [737, 168] on div "8 Voreinstellungen Heading 4 Bewegungszonen und 8 Kameravorlagen für gezielte, …" at bounding box center [776, 140] width 242 height 144
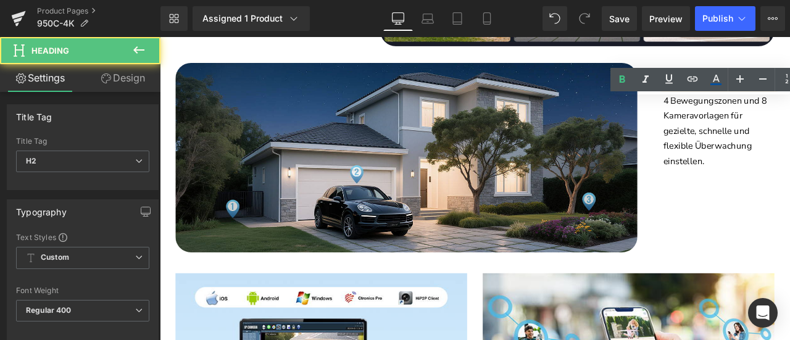
click at [132, 76] on link "Design" at bounding box center [123, 78] width 80 height 28
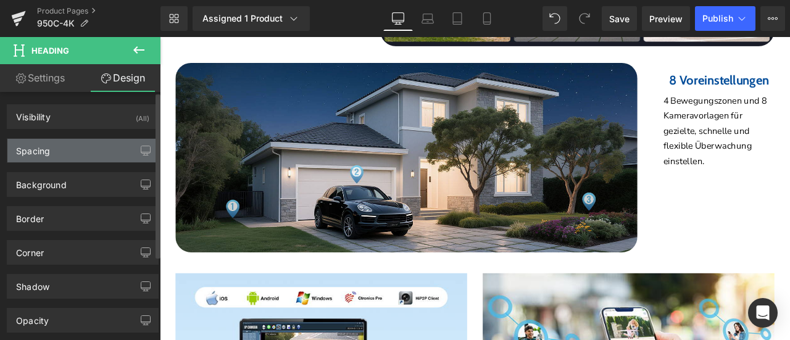
click at [104, 146] on div "Spacing" at bounding box center [82, 150] width 151 height 23
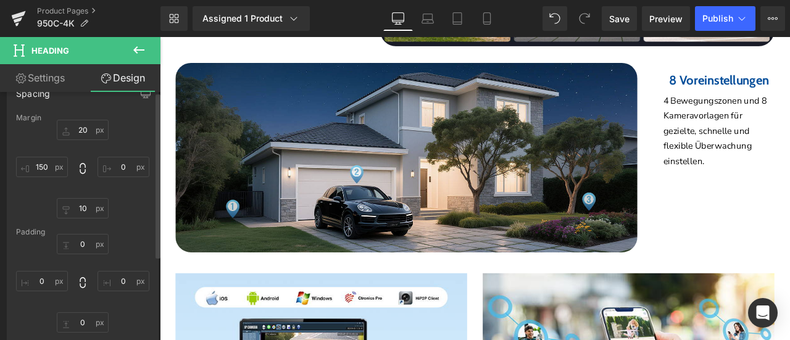
scroll to position [123, 0]
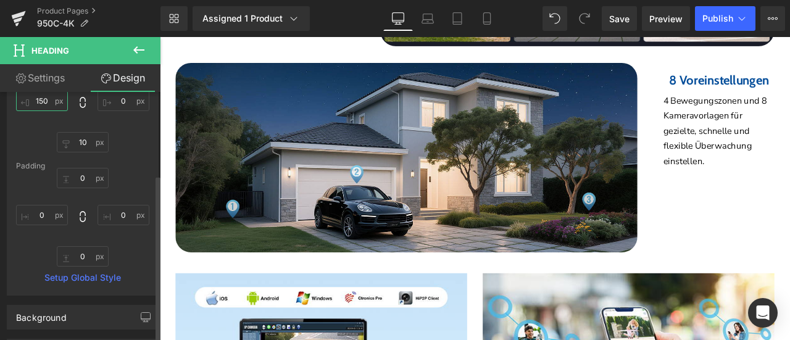
click at [49, 102] on input "150" at bounding box center [42, 101] width 52 height 20
type input "0"
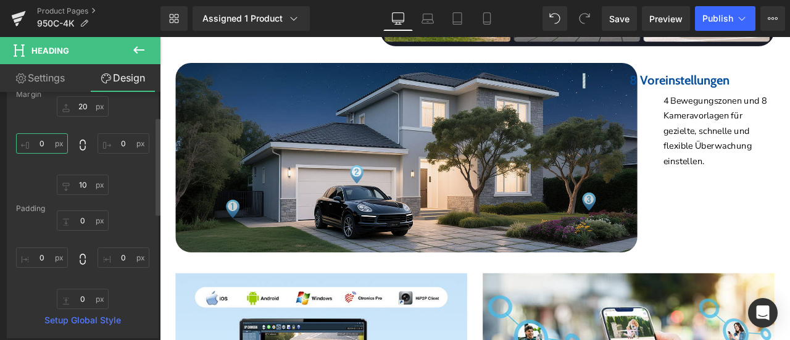
scroll to position [62, 0]
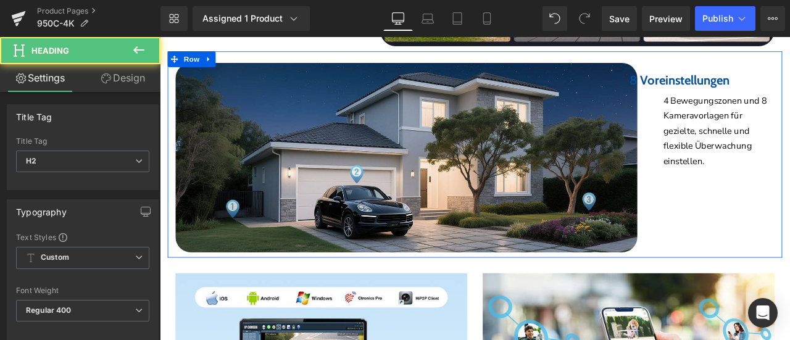
drag, startPoint x: 696, startPoint y: 78, endPoint x: 649, endPoint y: 79, distance: 47.5
click at [655, 79] on div "8 Voreinstellungen Heading 4 Bewegungszonen und 8 Kameravorlagen für gezielte, …" at bounding box center [776, 140] width 242 height 144
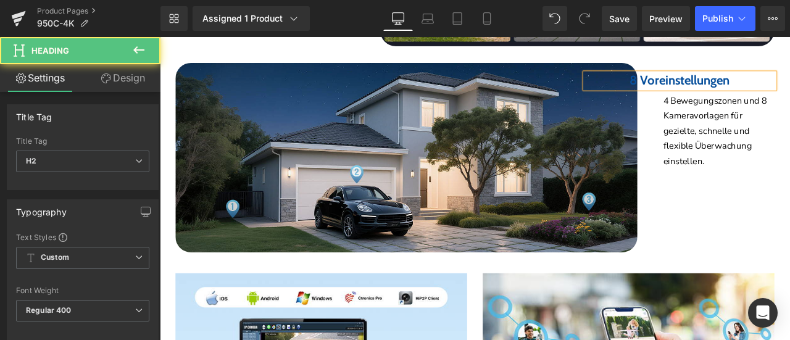
click at [769, 80] on b "8 Voreinstellungen" at bounding box center [775, 89] width 118 height 18
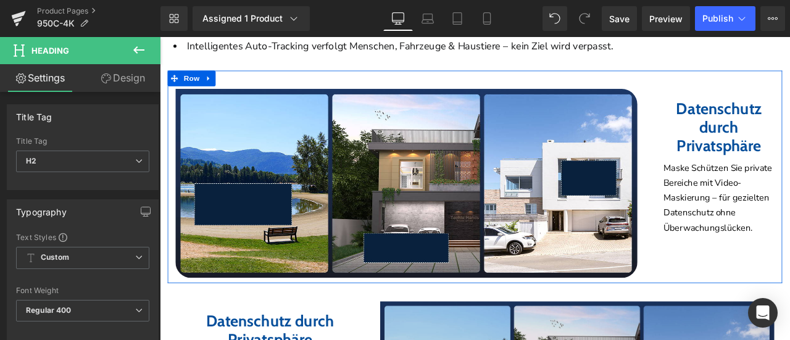
scroll to position [2999, 0]
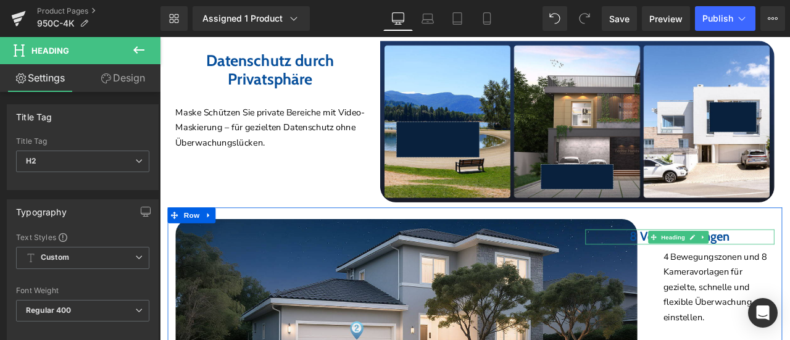
click at [716, 265] on b "8 Voreinstellungen" at bounding box center [775, 274] width 118 height 18
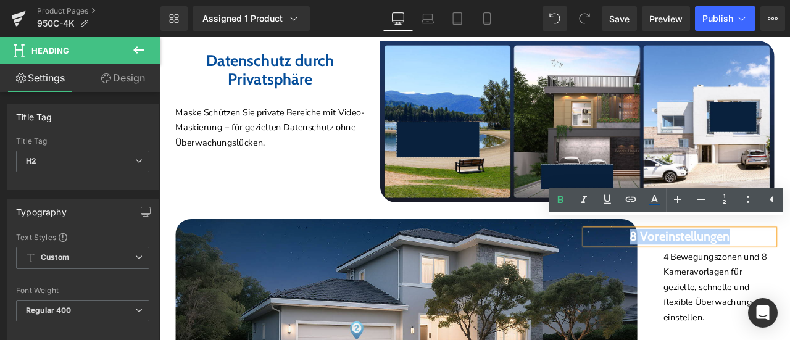
drag, startPoint x: 698, startPoint y: 262, endPoint x: 656, endPoint y: 262, distance: 42.0
click at [664, 265] on div "8 Voreinstellungen" at bounding box center [776, 274] width 224 height 18
click at [676, 265] on h2 "8 Voreinstellungen" at bounding box center [776, 274] width 224 height 18
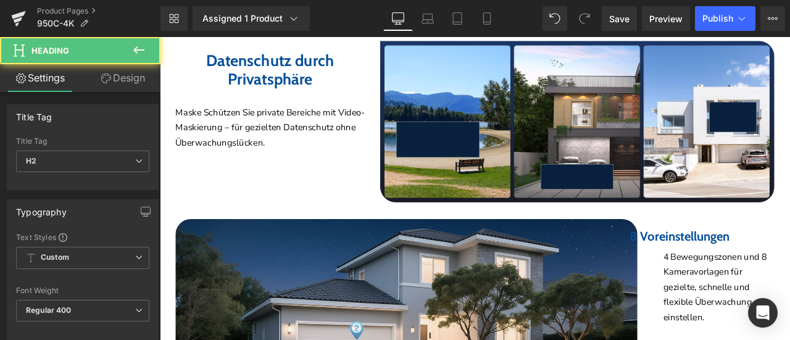
click at [134, 79] on link "Design" at bounding box center [123, 78] width 80 height 28
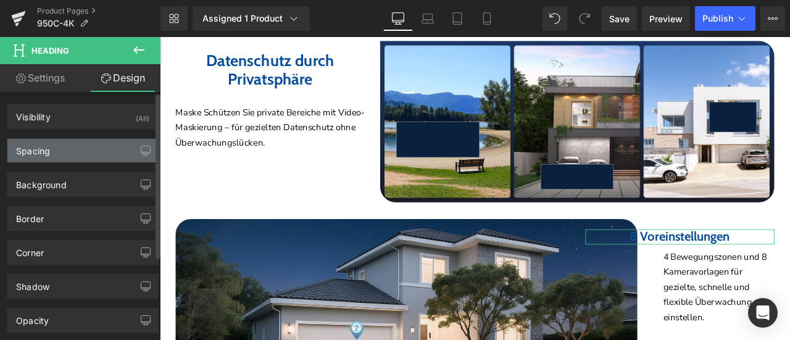
click at [70, 149] on div "Spacing" at bounding box center [82, 150] width 151 height 23
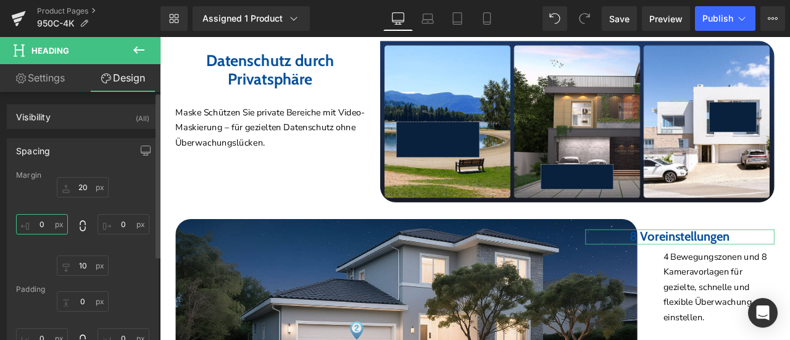
click at [49, 219] on input "0" at bounding box center [42, 224] width 52 height 20
drag, startPoint x: 38, startPoint y: 223, endPoint x: 49, endPoint y: 225, distance: 11.4
click at [51, 225] on input "55" at bounding box center [42, 224] width 52 height 20
drag, startPoint x: 33, startPoint y: 224, endPoint x: 45, endPoint y: 225, distance: 11.7
click at [46, 225] on input "88" at bounding box center [42, 224] width 52 height 20
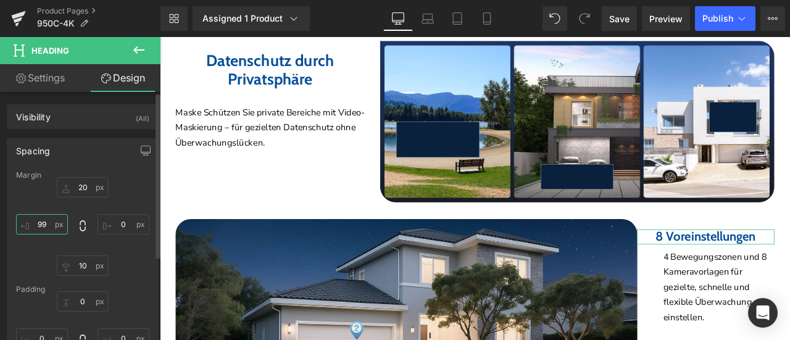
drag, startPoint x: 30, startPoint y: 221, endPoint x: 49, endPoint y: 224, distance: 19.9
click at [50, 224] on input "99" at bounding box center [42, 224] width 52 height 20
type input "100"
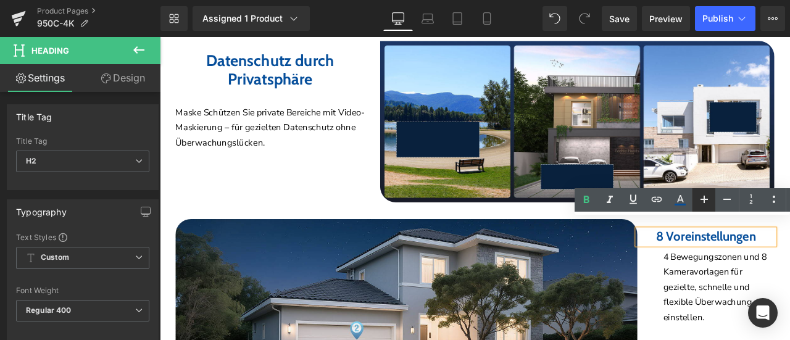
click at [708, 199] on icon at bounding box center [703, 199] width 15 height 15
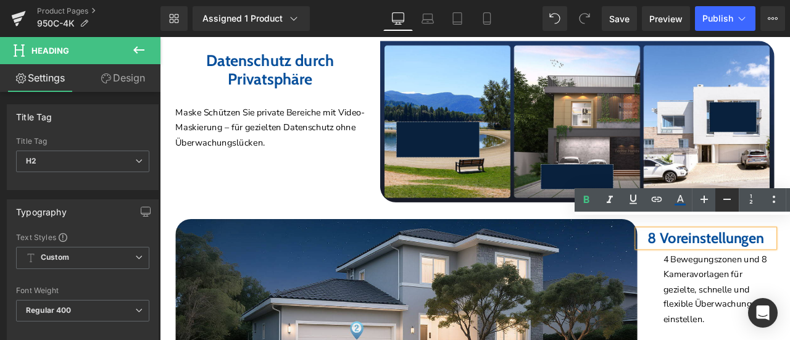
click at [723, 199] on icon at bounding box center [726, 199] width 15 height 15
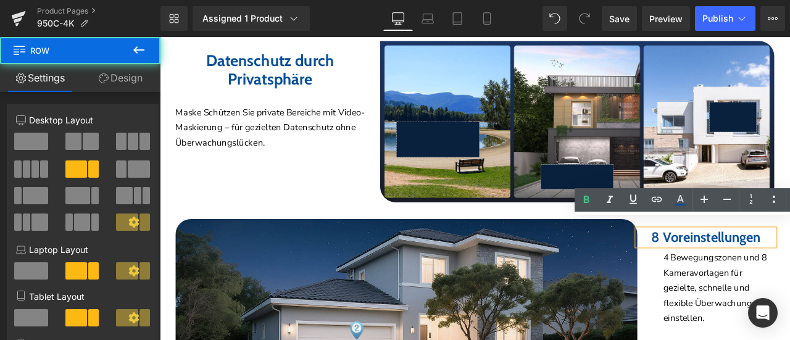
click at [789, 312] on div "8 Voreinstellungen Heading 4 Bewegungszonen und 8 Kameravorlagen für gezielte, …" at bounding box center [776, 326] width 242 height 146
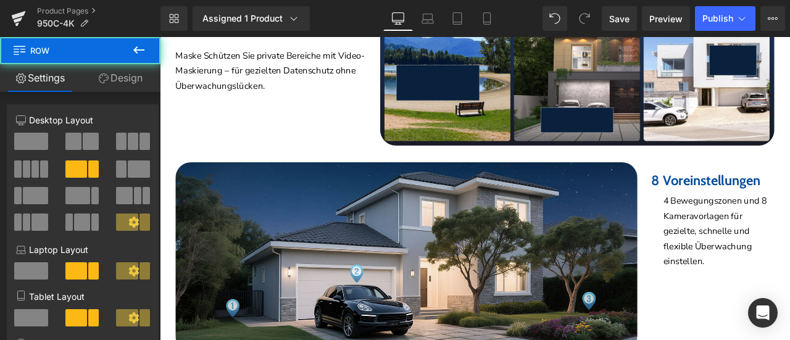
scroll to position [3123, 0]
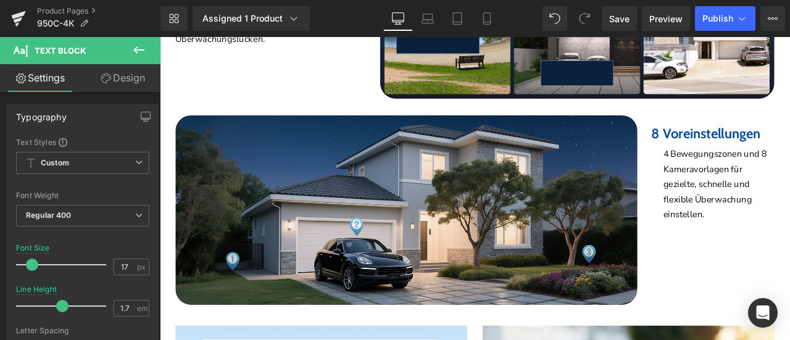
click at [125, 77] on link "Design" at bounding box center [123, 78] width 80 height 28
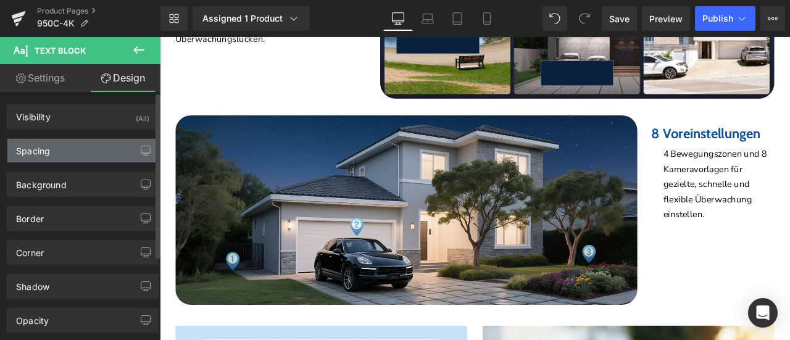
click at [51, 155] on div "Spacing" at bounding box center [82, 150] width 151 height 23
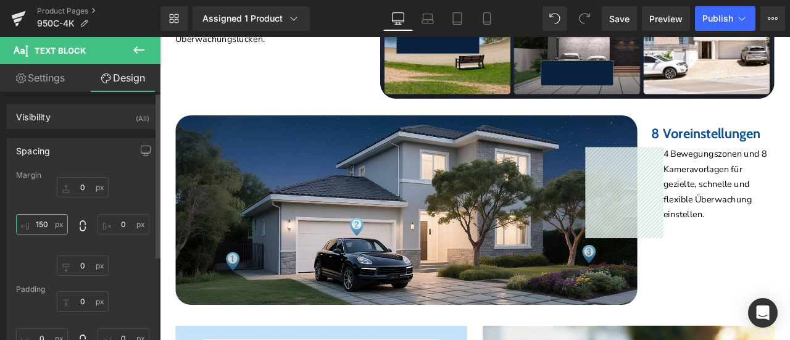
click at [48, 218] on input "150" at bounding box center [42, 224] width 52 height 20
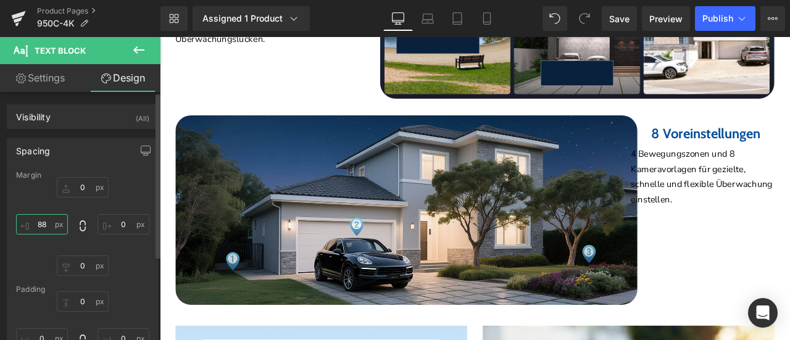
drag, startPoint x: 32, startPoint y: 223, endPoint x: 53, endPoint y: 226, distance: 21.3
click at [53, 225] on input "88" at bounding box center [42, 224] width 52 height 20
drag, startPoint x: 46, startPoint y: 225, endPoint x: 58, endPoint y: 226, distance: 11.9
click at [59, 226] on input "100" at bounding box center [42, 224] width 52 height 20
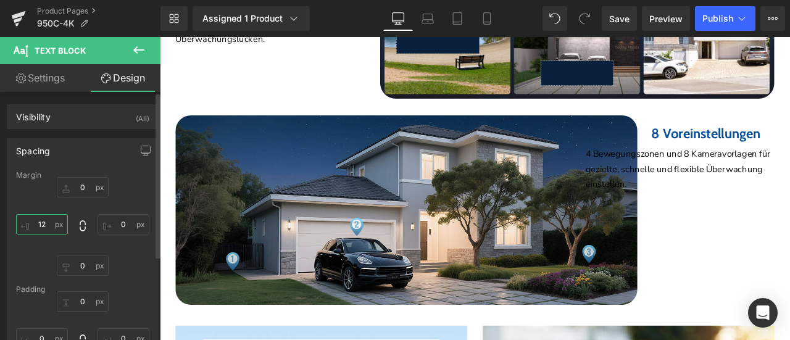
type input "120"
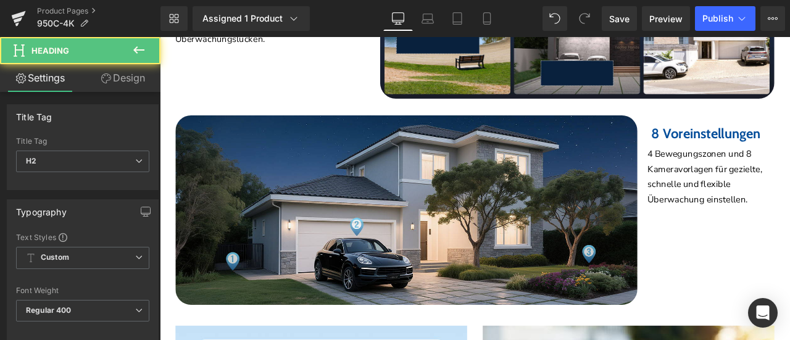
click at [109, 79] on icon at bounding box center [106, 78] width 10 height 10
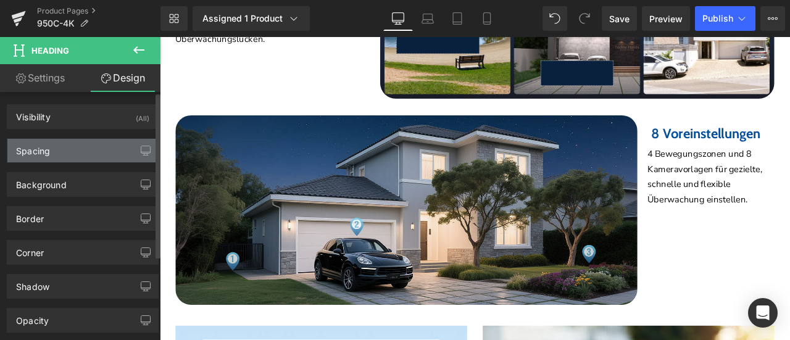
click at [77, 146] on div "Spacing" at bounding box center [82, 150] width 151 height 23
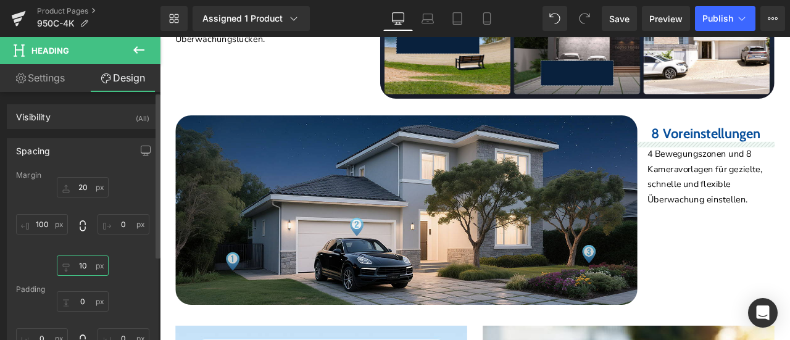
click at [75, 260] on input "10" at bounding box center [83, 265] width 52 height 20
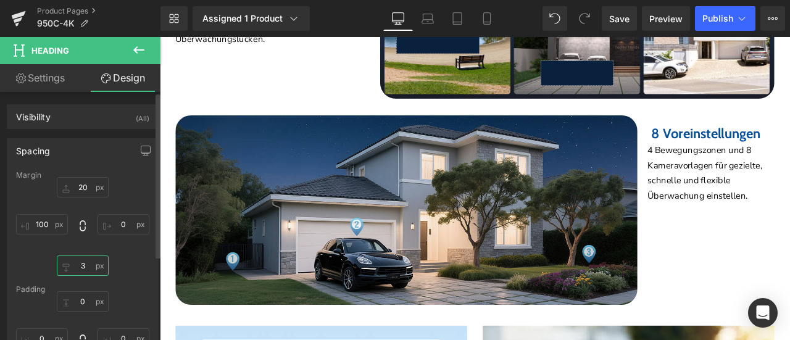
type input "30"
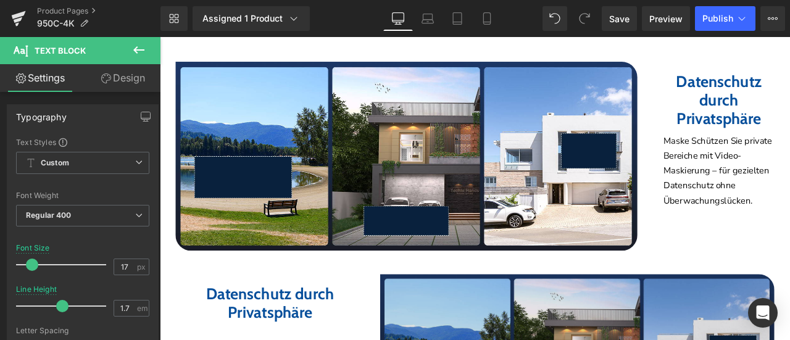
scroll to position [2629, 0]
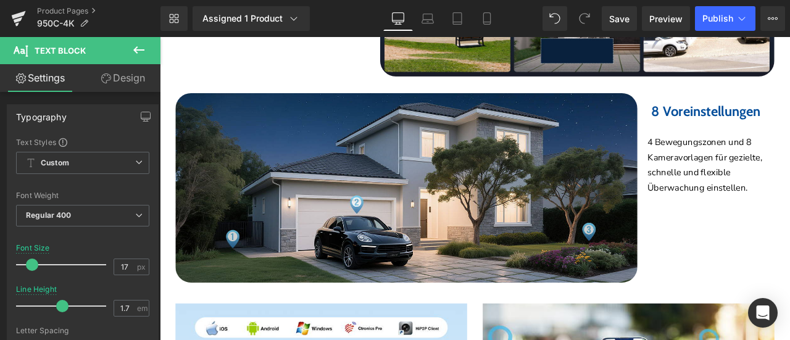
scroll to position [3246, 0]
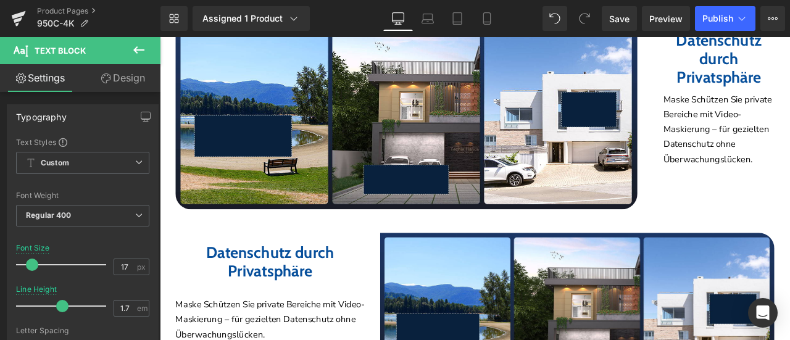
scroll to position [2691, 0]
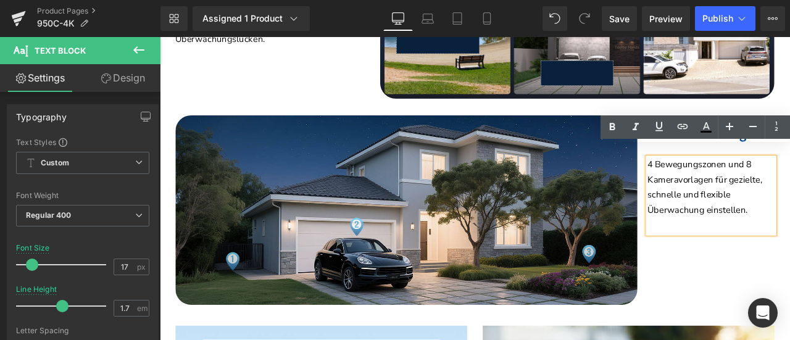
click at [782, 311] on div "Image 8 Voreinstellungen Heading 4 Bewegungszonen und 8 Kameravorlagen für gezi…" at bounding box center [533, 238] width 728 height 244
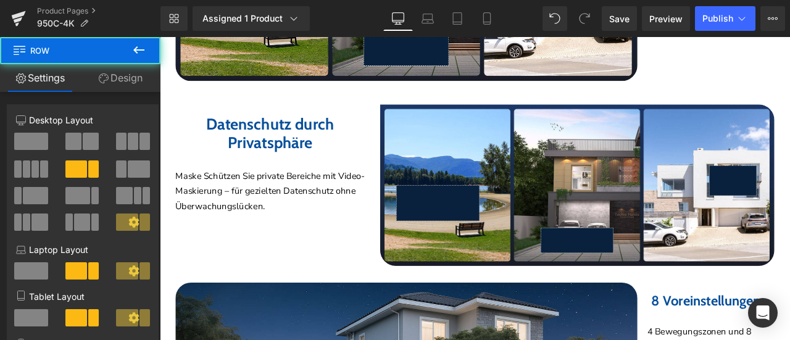
scroll to position [2876, 0]
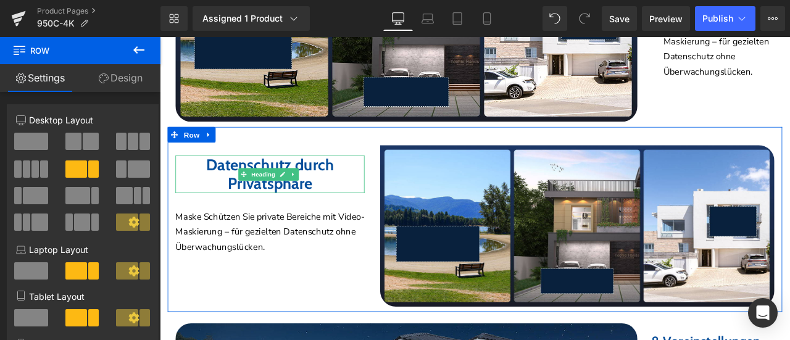
click at [218, 182] on b "Datenschutz durch Privatsphäre" at bounding box center [291, 199] width 152 height 45
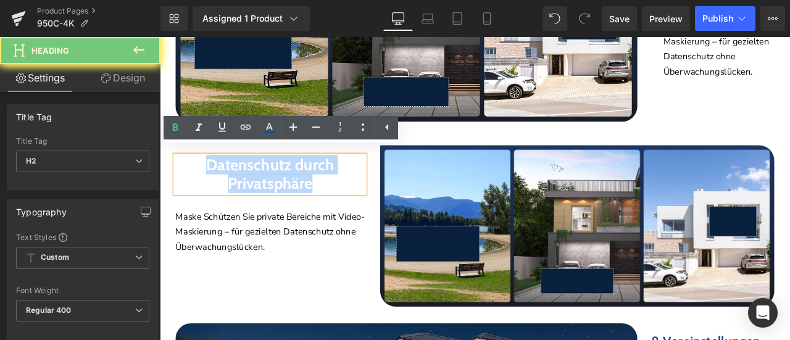
click at [218, 182] on b "Datenschutz durch Privatsphäre" at bounding box center [291, 199] width 152 height 45
paste div
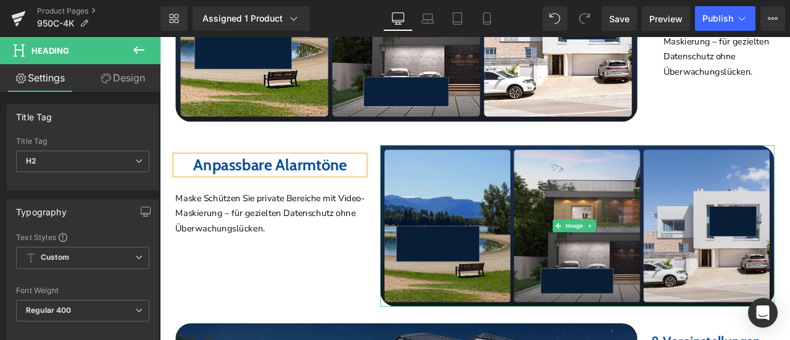
click at [511, 219] on img at bounding box center [654, 260] width 467 height 191
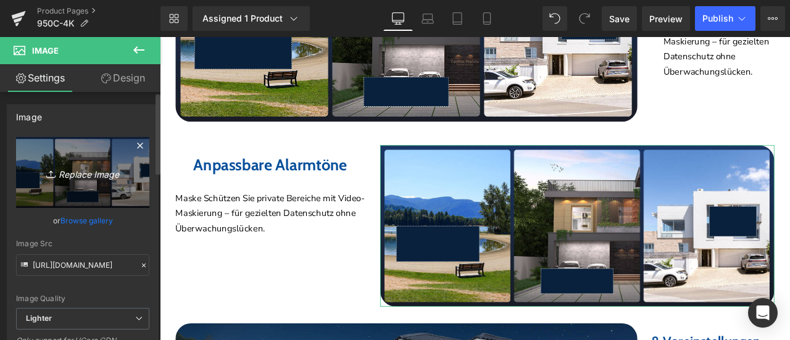
click at [59, 172] on icon "Replace Image" at bounding box center [82, 172] width 99 height 15
type input "C:\fakepath\2.jpg"
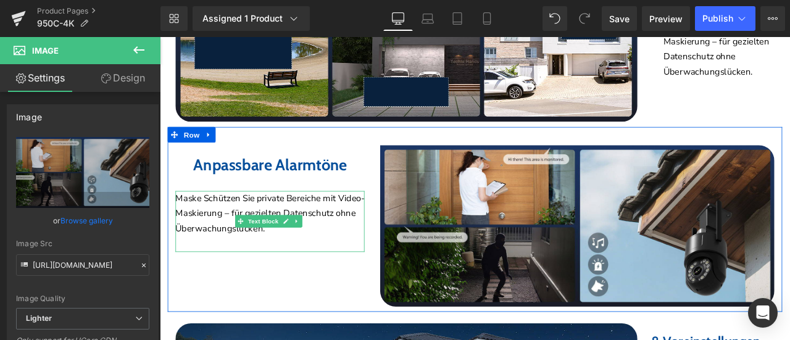
click at [229, 229] on p "Maske Schützen Sie private Bereiche mit Video-Maskierung – für gezielten Datens…" at bounding box center [290, 247] width 224 height 54
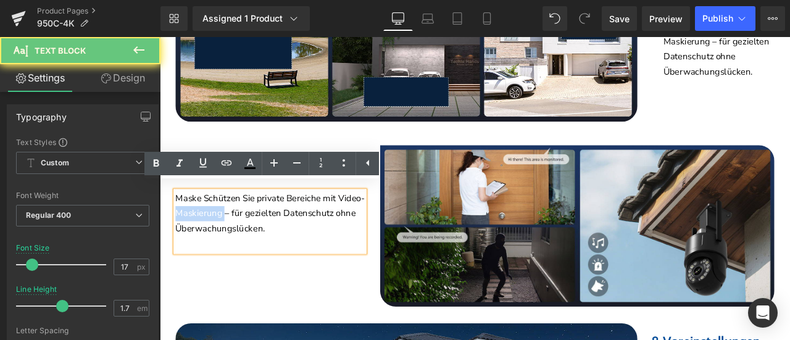
click at [229, 229] on p "Maske Schützen Sie private Bereiche mit Video-Maskierung – für gezielten Datens…" at bounding box center [290, 247] width 224 height 54
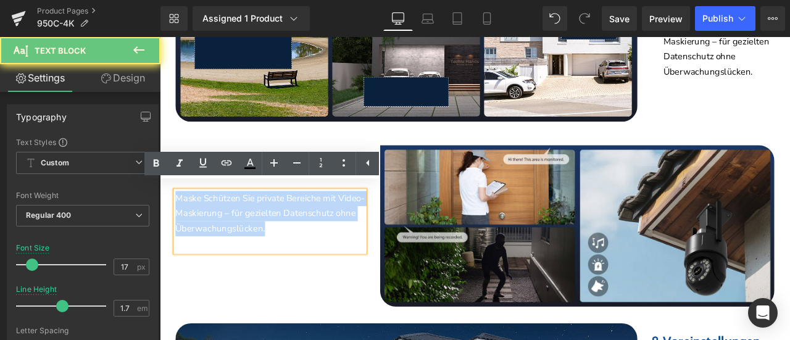
click at [229, 229] on p "Maske Schützen Sie private Bereiche mit Video-Maskierung – für gezielten Datens…" at bounding box center [290, 247] width 224 height 54
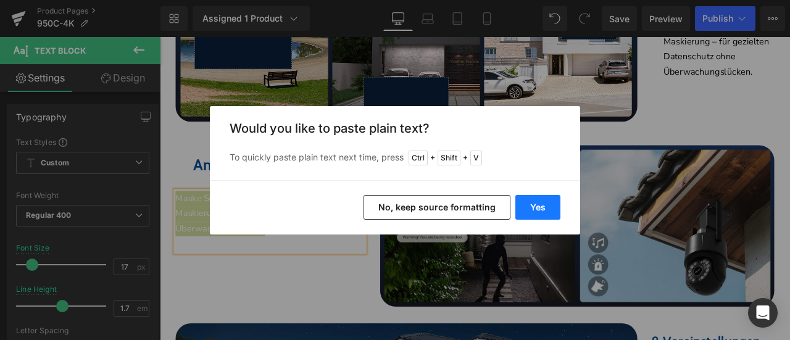
click at [539, 206] on button "Yes" at bounding box center [537, 207] width 45 height 25
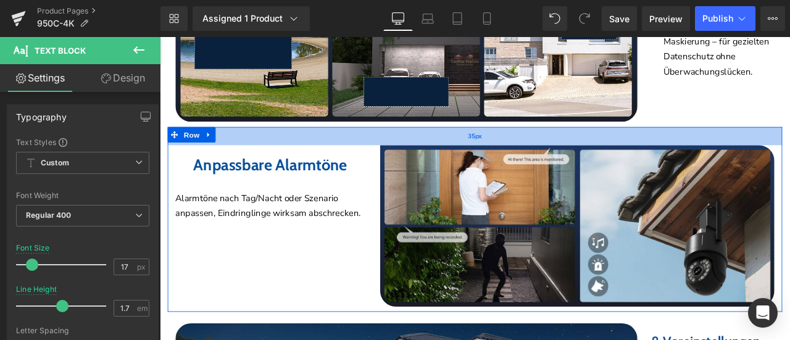
click at [403, 149] on div "35px" at bounding box center [533, 155] width 728 height 22
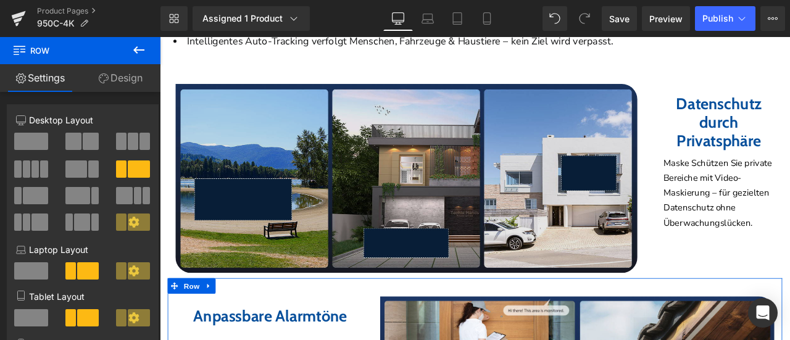
scroll to position [2691, 0]
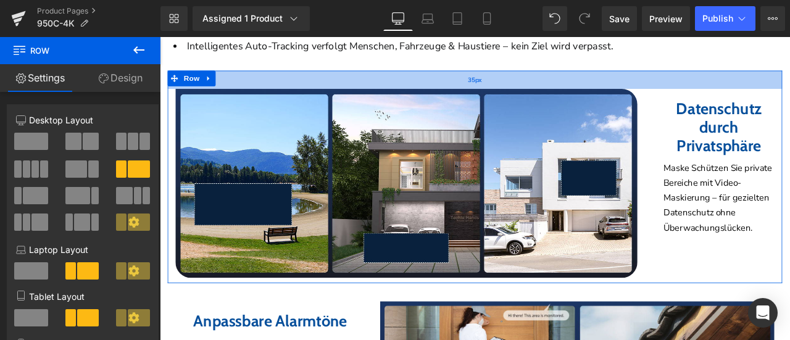
click at [619, 83] on div "35px" at bounding box center [533, 88] width 728 height 22
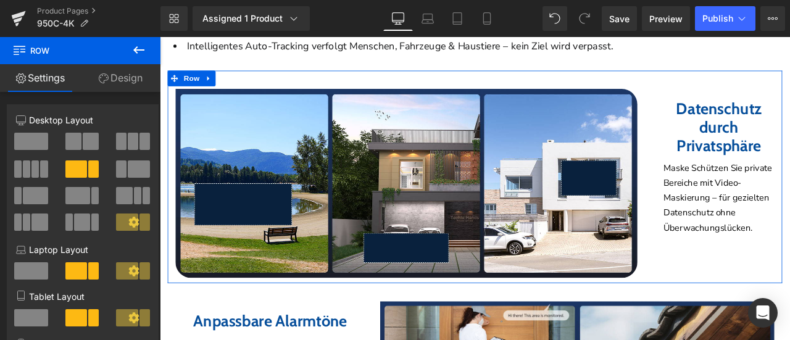
click at [668, 172] on div "Datenschutz durch Privatsphäre Heading Maske Schützen Sie private Bereiche mit …" at bounding box center [776, 195] width 242 height 193
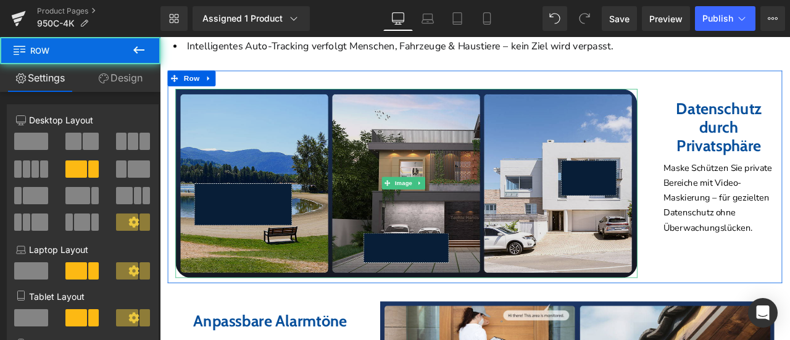
click at [375, 217] on img at bounding box center [451, 211] width 547 height 224
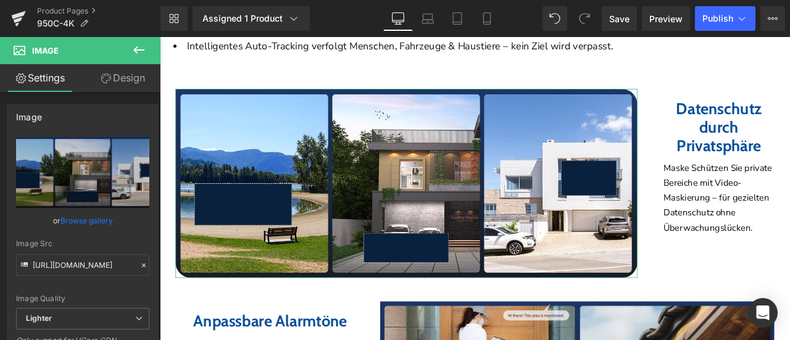
click at [130, 80] on link "Design" at bounding box center [123, 78] width 80 height 28
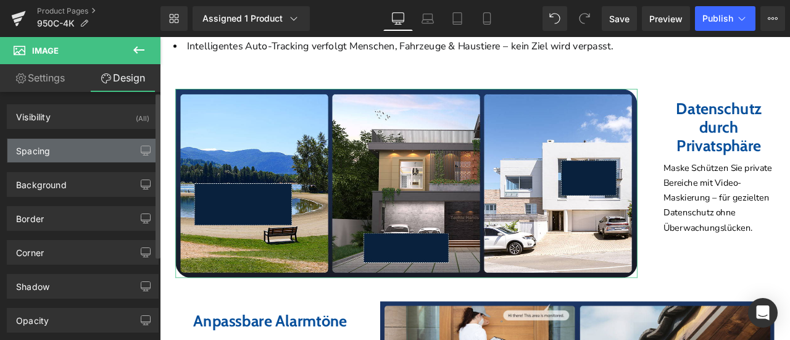
click at [99, 154] on div "Spacing" at bounding box center [82, 150] width 151 height 23
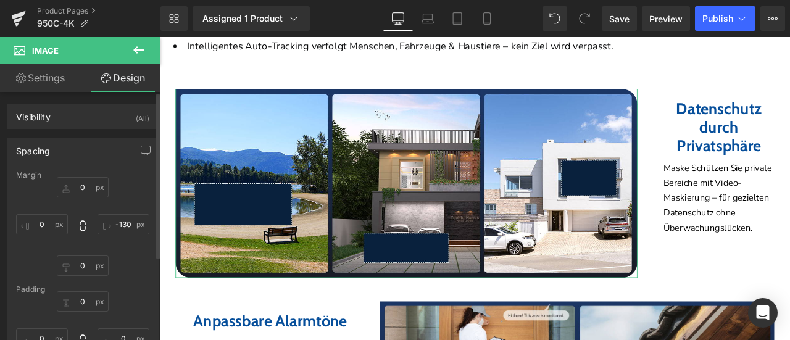
scroll to position [62, 0]
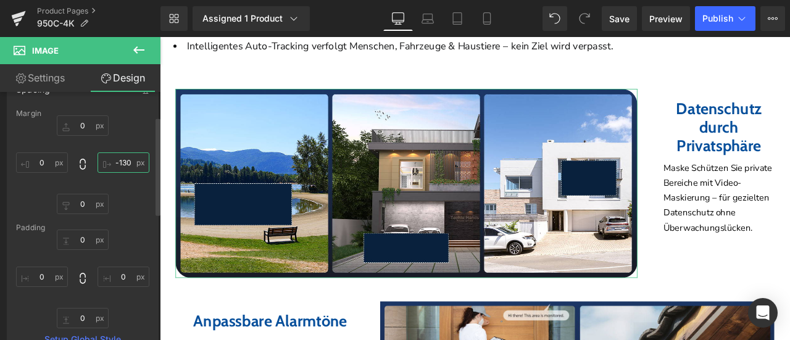
click at [123, 160] on input "text" at bounding box center [123, 162] width 52 height 20
type input "-150"
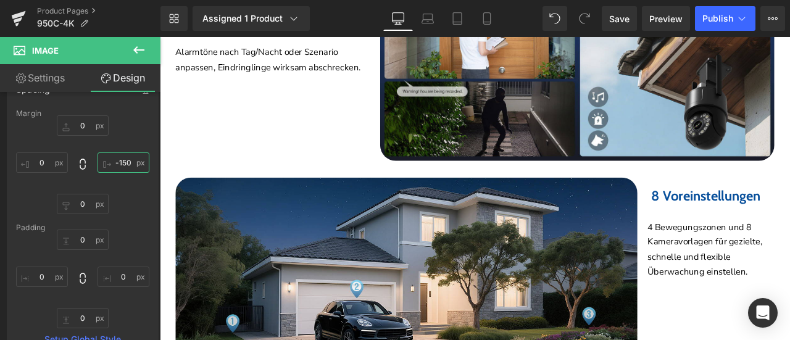
scroll to position [3061, 0]
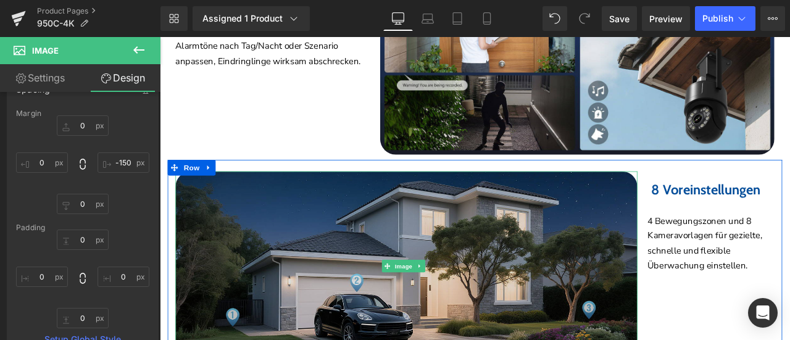
click at [479, 276] on img at bounding box center [451, 308] width 547 height 224
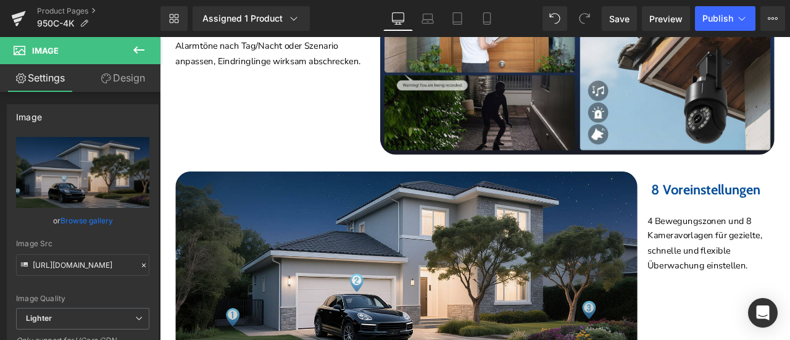
click at [126, 70] on link "Design" at bounding box center [123, 78] width 80 height 28
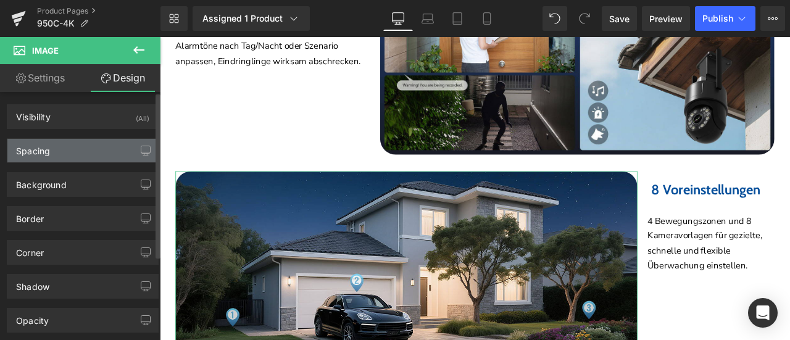
click at [56, 149] on div "Spacing" at bounding box center [82, 150] width 151 height 23
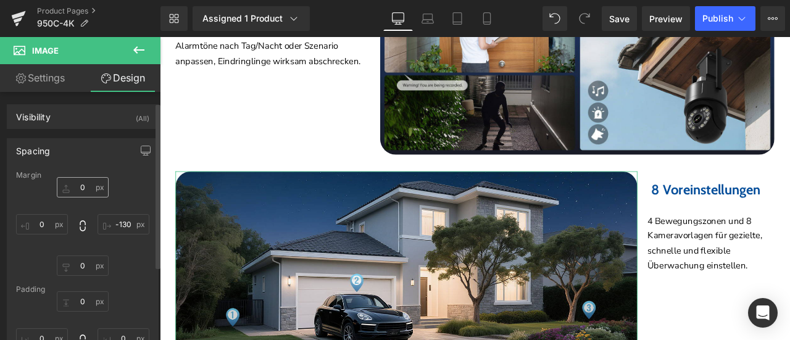
scroll to position [62, 0]
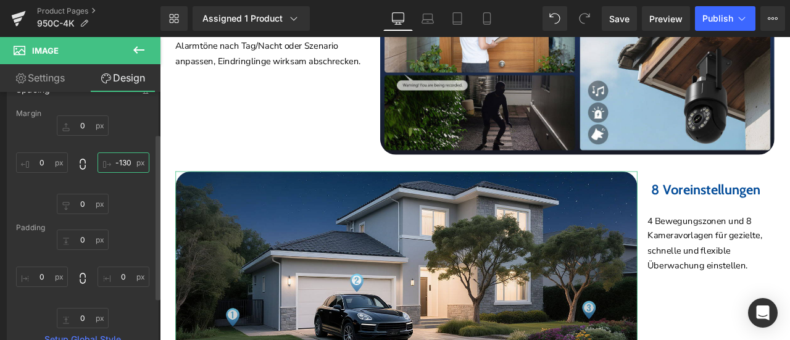
click at [119, 161] on input "text" at bounding box center [123, 162] width 52 height 20
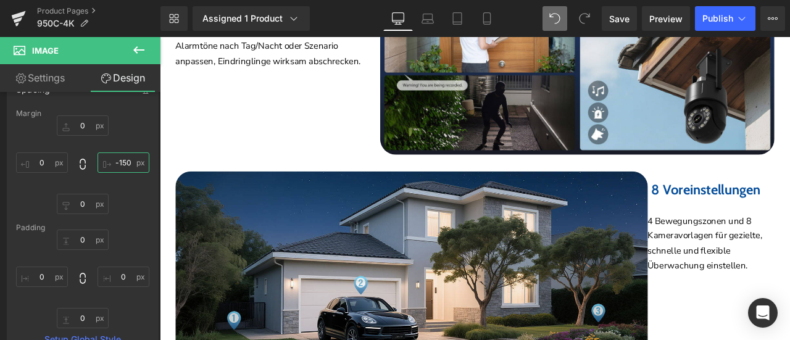
type input "-150"
click at [555, 14] on icon at bounding box center [554, 18] width 11 height 11
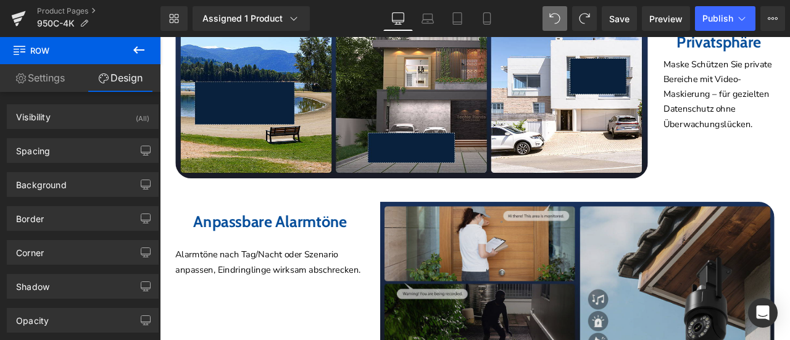
scroll to position [2931, 0]
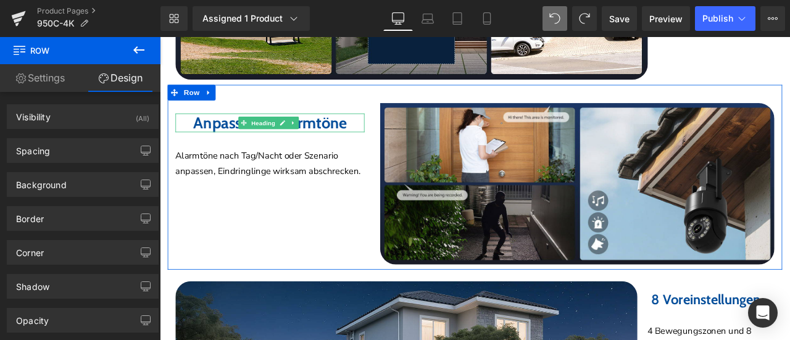
click at [238, 131] on b "Anpassbare Alarmtöne" at bounding box center [290, 138] width 182 height 23
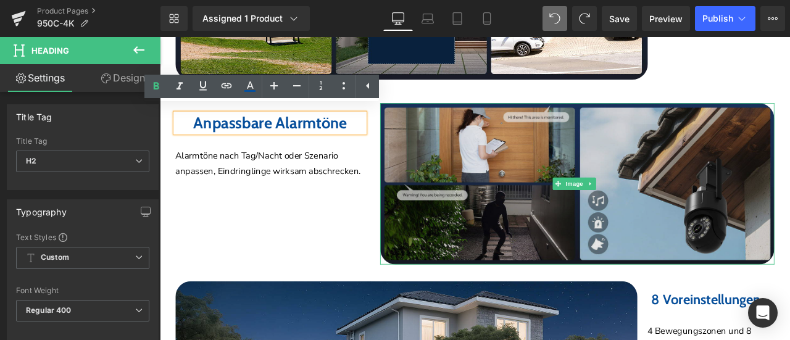
click at [534, 199] on img at bounding box center [654, 210] width 467 height 191
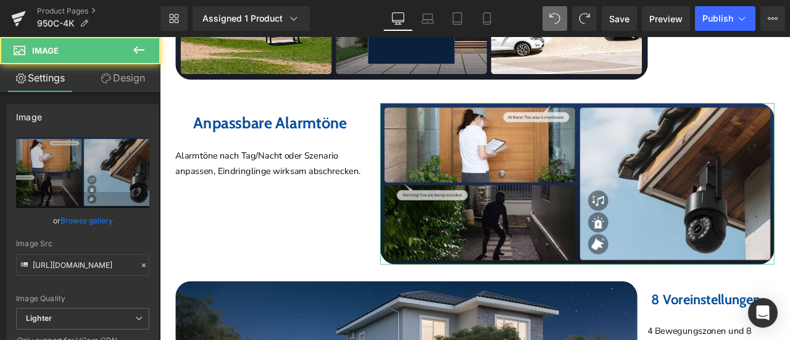
click at [127, 80] on link "Design" at bounding box center [123, 78] width 80 height 28
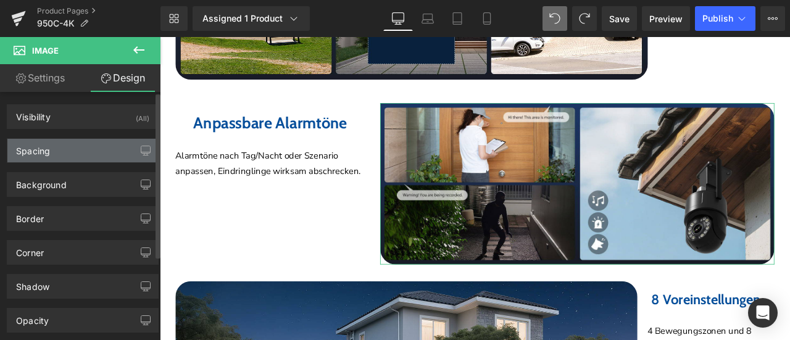
click at [70, 145] on div "Spacing" at bounding box center [82, 150] width 151 height 23
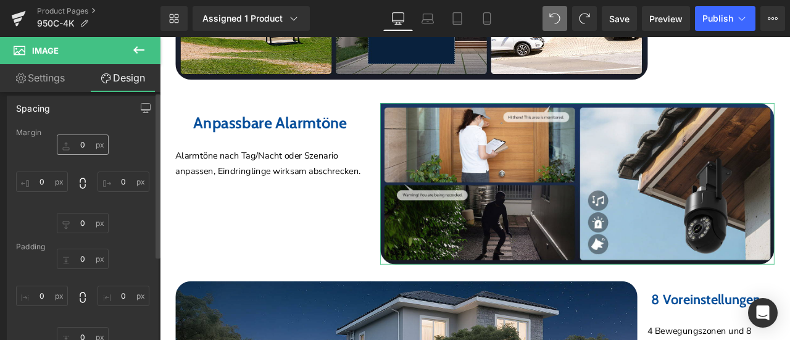
scroll to position [62, 0]
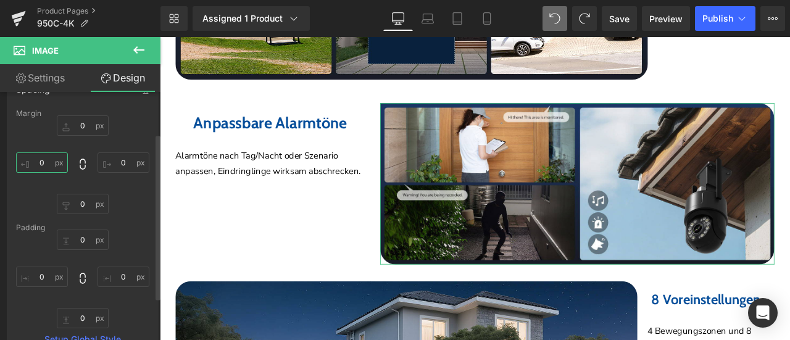
click at [44, 163] on input "0" at bounding box center [42, 162] width 52 height 20
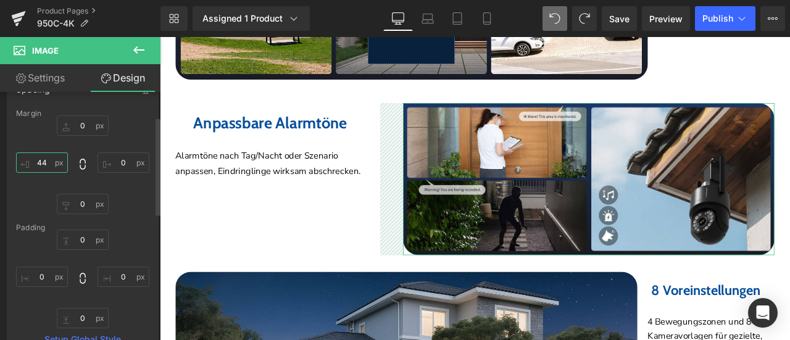
click at [39, 165] on input "44" at bounding box center [42, 162] width 52 height 20
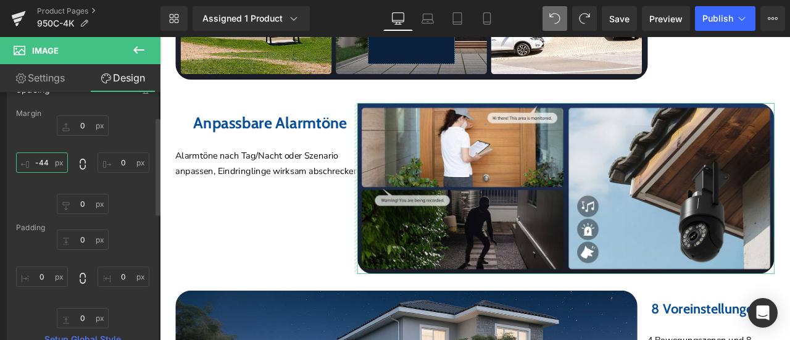
drag, startPoint x: 41, startPoint y: 161, endPoint x: 53, endPoint y: 164, distance: 12.1
click at [53, 164] on input "-44" at bounding box center [42, 162] width 52 height 20
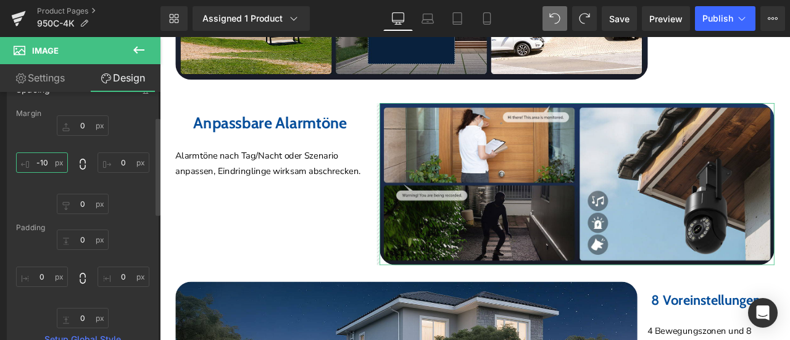
type input "-100"
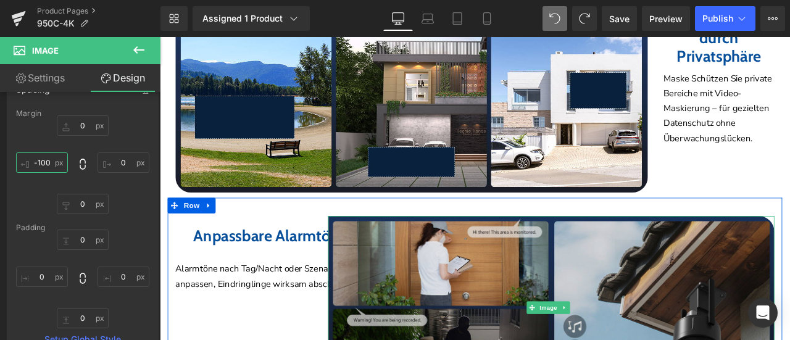
scroll to position [2746, 0]
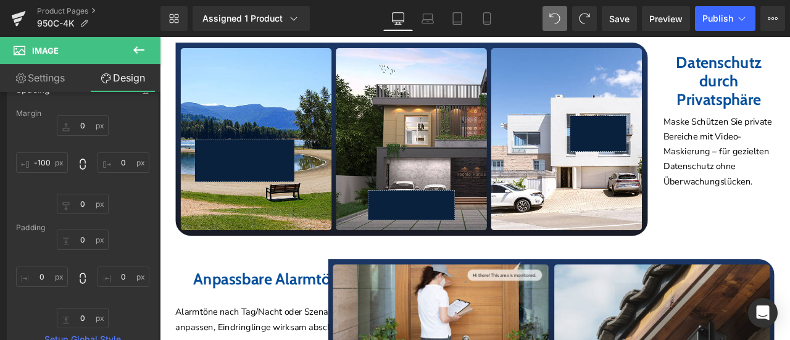
click at [160, 37] on div at bounding box center [160, 37] width 0 height 0
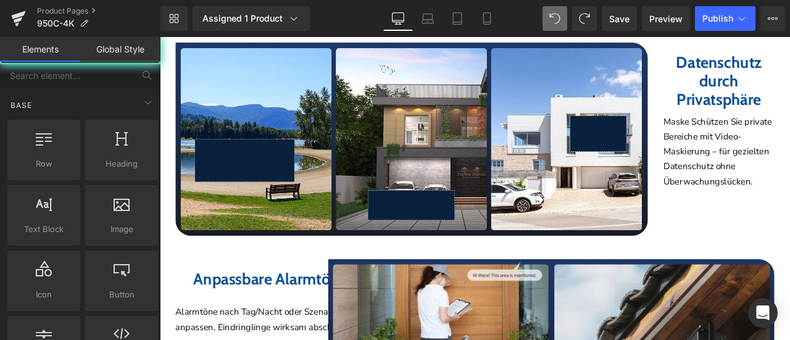
click at [789, 282] on div "Home / Product Title Breadcrumbs Sale Off (P) Image" at bounding box center [533, 149] width 746 height 5527
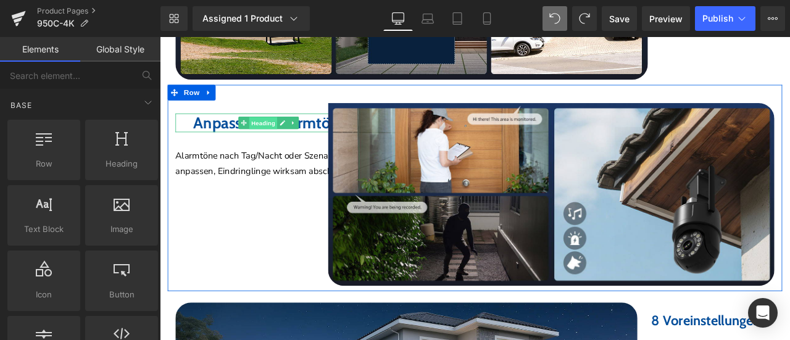
click at [298, 134] on span "Heading" at bounding box center [282, 139] width 33 height 15
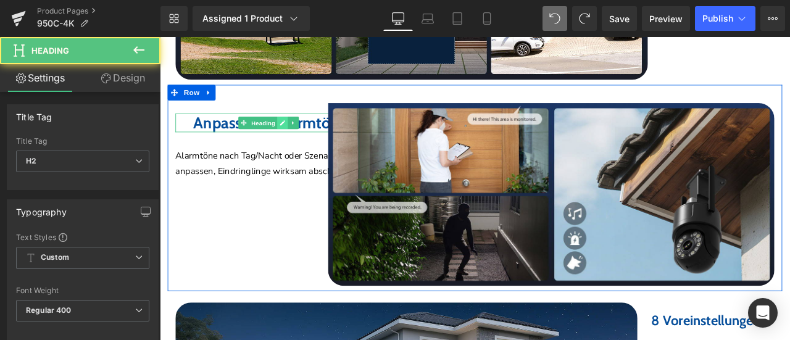
click at [310, 131] on link at bounding box center [305, 138] width 13 height 15
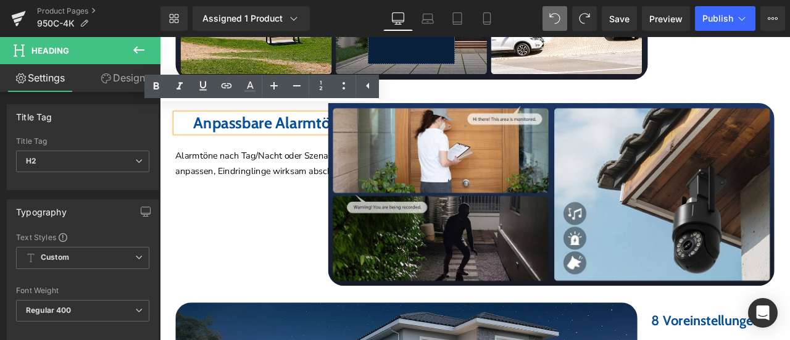
click at [297, 134] on b "Anpassbare Alarmtöne" at bounding box center [290, 138] width 182 height 23
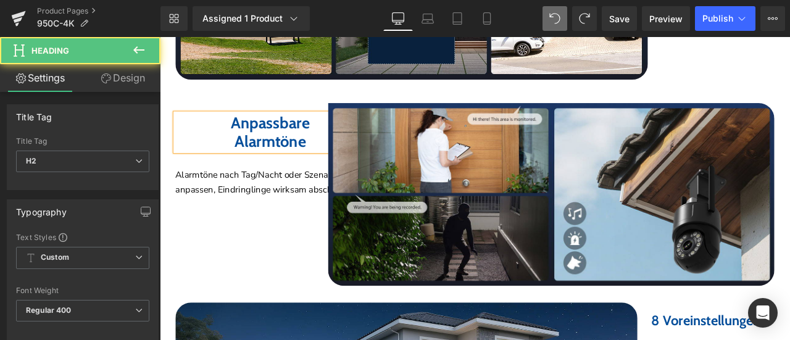
drag, startPoint x: 242, startPoint y: 154, endPoint x: 294, endPoint y: 144, distance: 52.8
click at [223, 152] on h2 "Alarmtöne" at bounding box center [290, 161] width 224 height 22
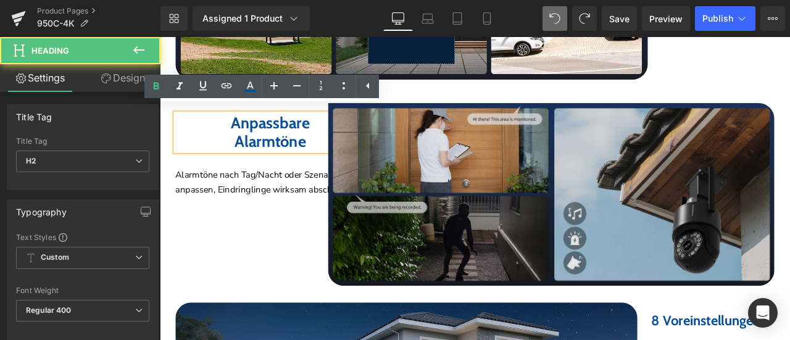
drag, startPoint x: 341, startPoint y: 129, endPoint x: 356, endPoint y: 133, distance: 15.4
click at [356, 133] on div "Anpassbare Alarmtöne Heading Alarmtöne nach Tag/Nacht oder Szenario anpassen, E…" at bounding box center [533, 216] width 728 height 244
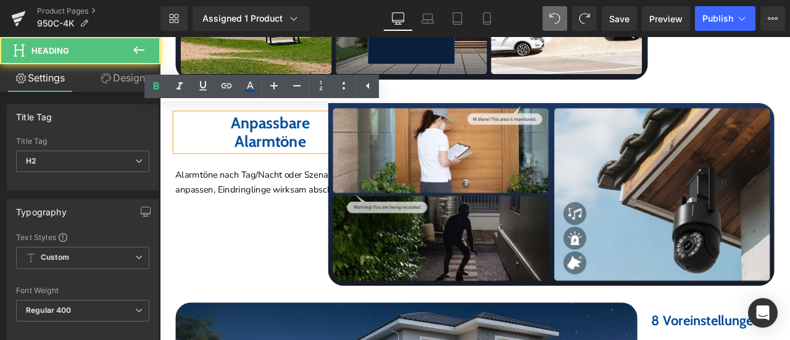
copy b
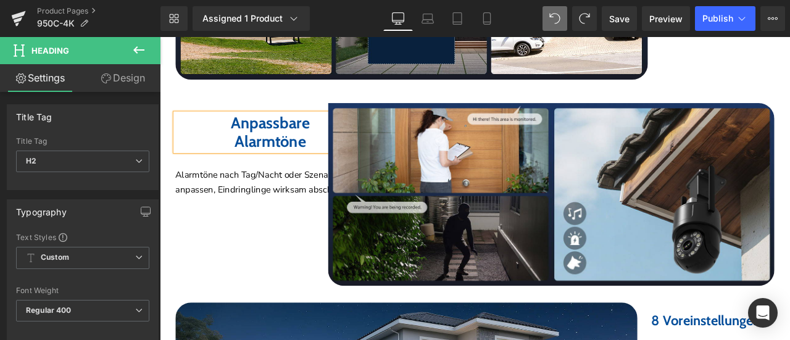
click at [233, 131] on h2 "Anpassbare" at bounding box center [290, 139] width 224 height 22
click at [131, 72] on link "Design" at bounding box center [123, 78] width 80 height 28
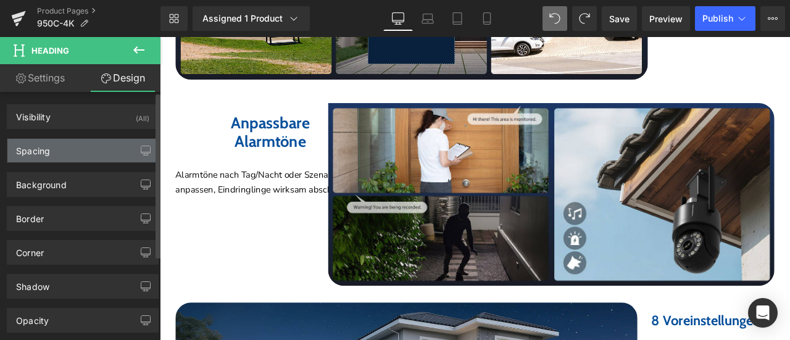
click at [57, 147] on div "Spacing" at bounding box center [82, 150] width 151 height 23
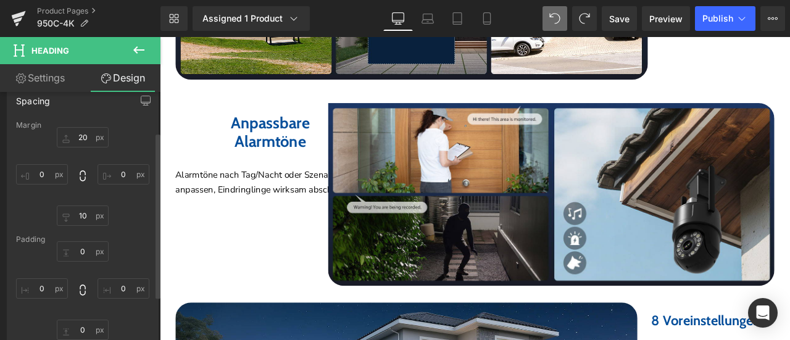
scroll to position [62, 0]
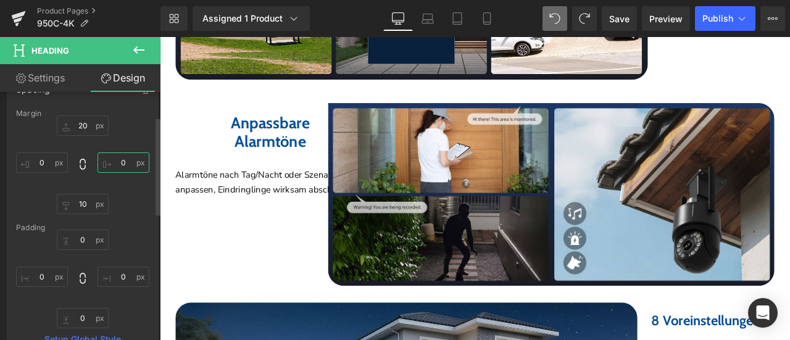
click at [120, 160] on input "0" at bounding box center [123, 162] width 52 height 20
type input "-"
type input "88"
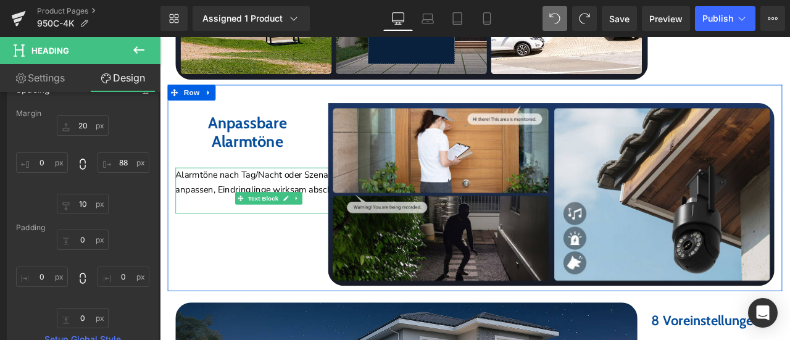
click at [265, 192] on p "Alarmtöne nach Tag/Nacht oder Szenario anpassen, Eindringlinge wirksam abschrec…" at bounding box center [290, 210] width 224 height 36
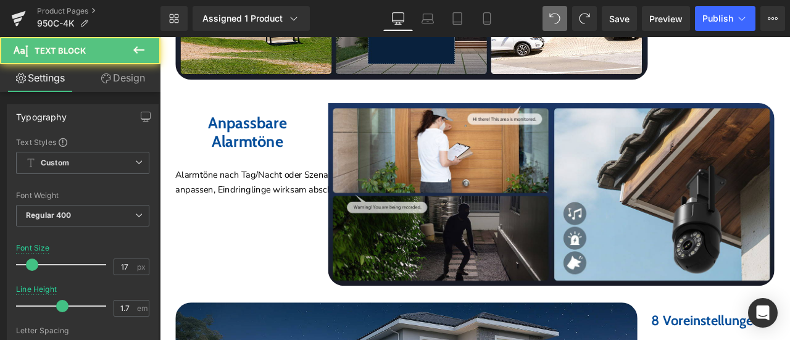
click at [132, 81] on link "Design" at bounding box center [123, 78] width 80 height 28
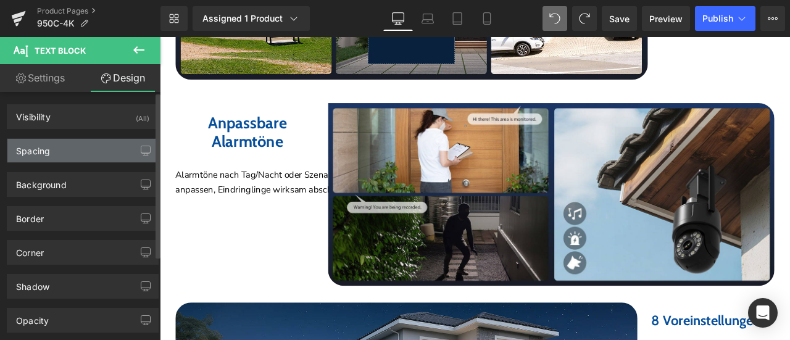
click at [60, 149] on div "Spacing" at bounding box center [82, 150] width 151 height 23
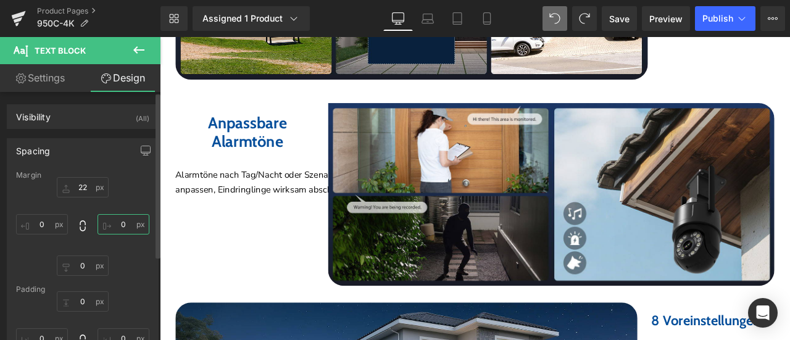
click at [120, 220] on input "0" at bounding box center [123, 224] width 52 height 20
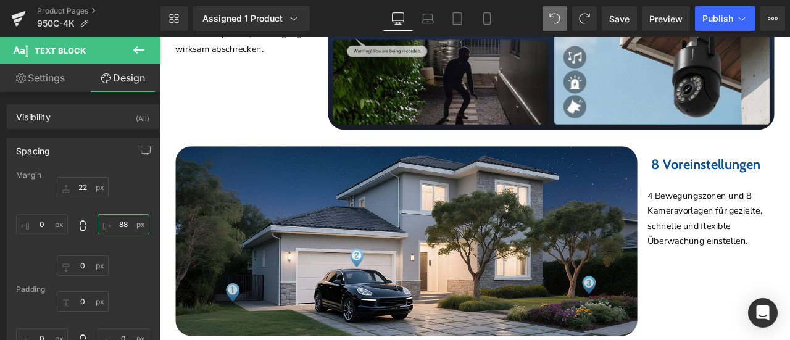
scroll to position [3425, 0]
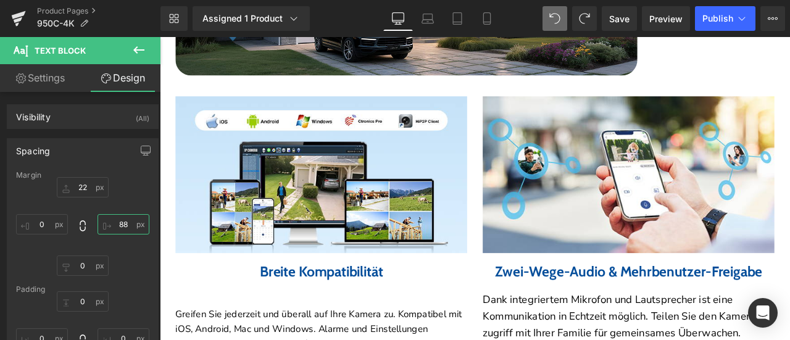
type input "88"
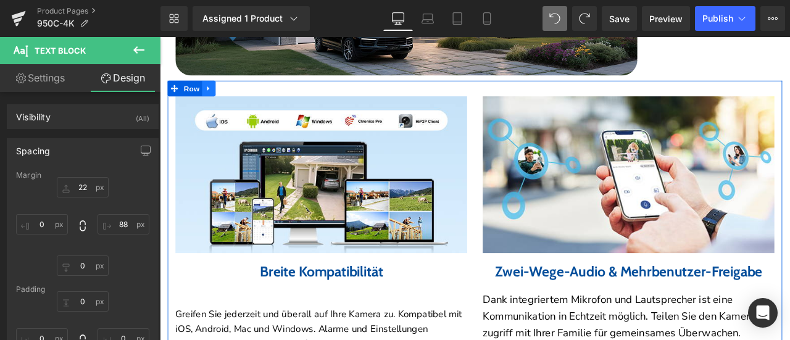
click at [219, 90] on link at bounding box center [218, 98] width 16 height 19
click at [249, 94] on icon at bounding box center [250, 98] width 9 height 9
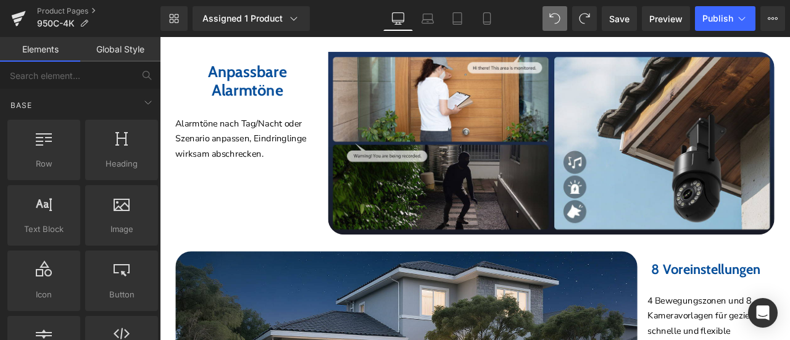
scroll to position [2931, 0]
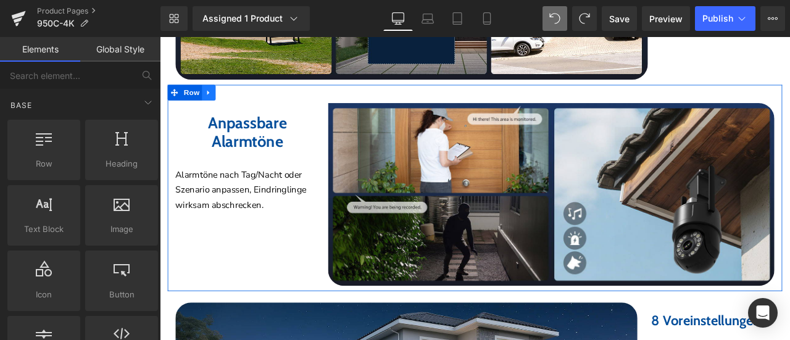
click at [222, 99] on icon at bounding box center [217, 103] width 9 height 9
click at [235, 99] on icon at bounding box center [233, 103] width 9 height 9
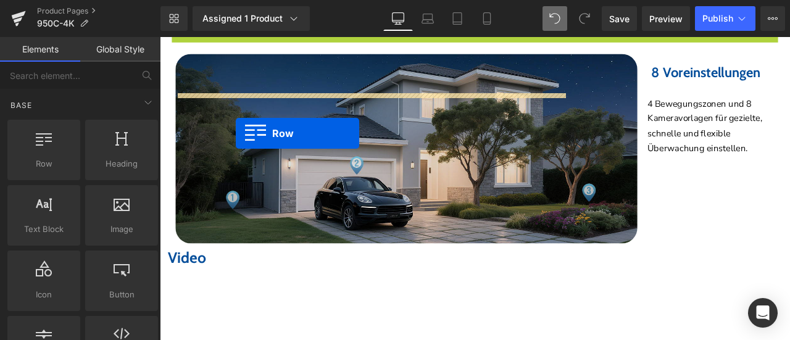
scroll to position [3357, 0]
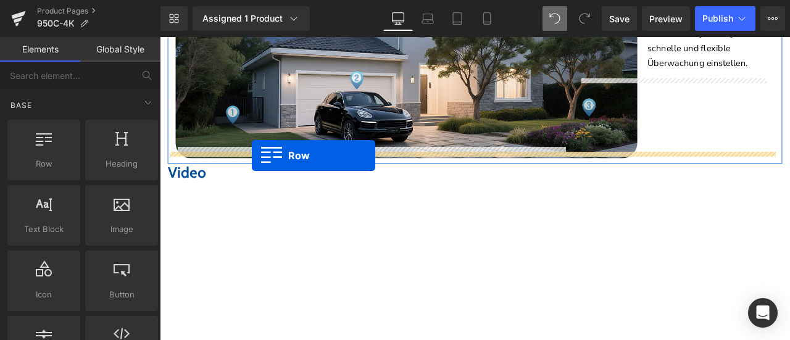
drag, startPoint x: 225, startPoint y: 124, endPoint x: 269, endPoint y: 178, distance: 69.7
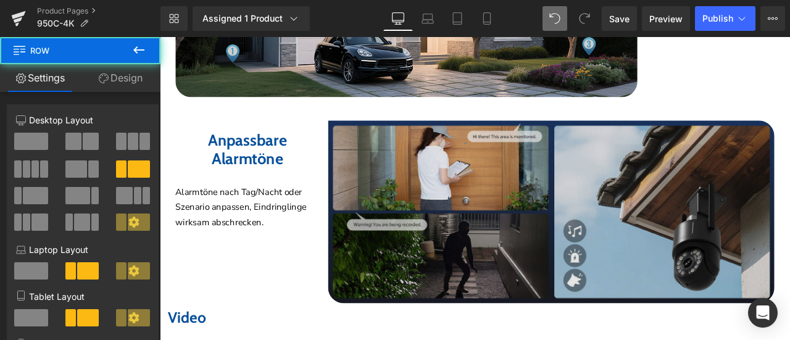
scroll to position [3450, 0]
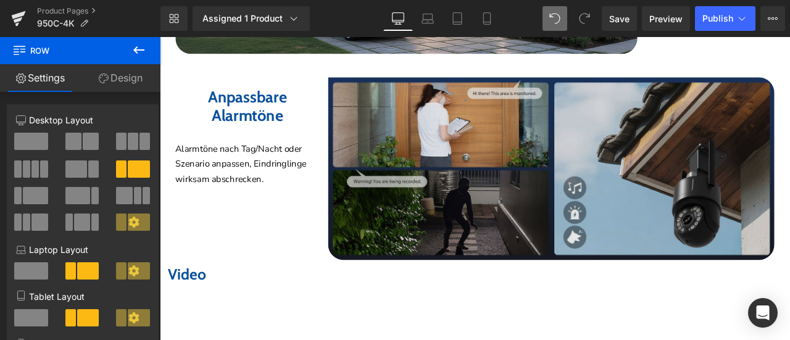
click at [472, 144] on img at bounding box center [623, 193] width 529 height 217
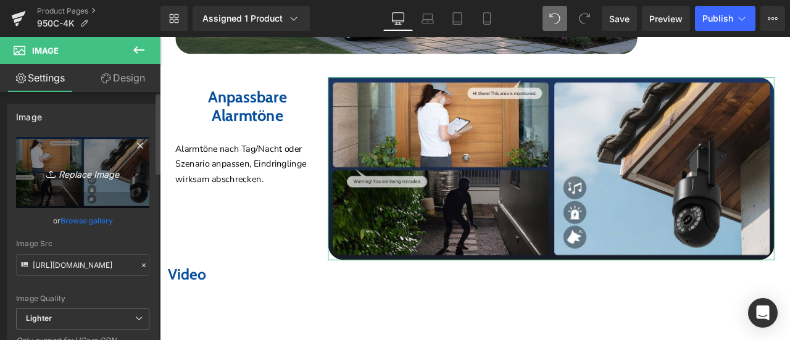
click at [61, 160] on link "Replace Image" at bounding box center [82, 172] width 133 height 71
type input "C:\fakepath\3.jpg"
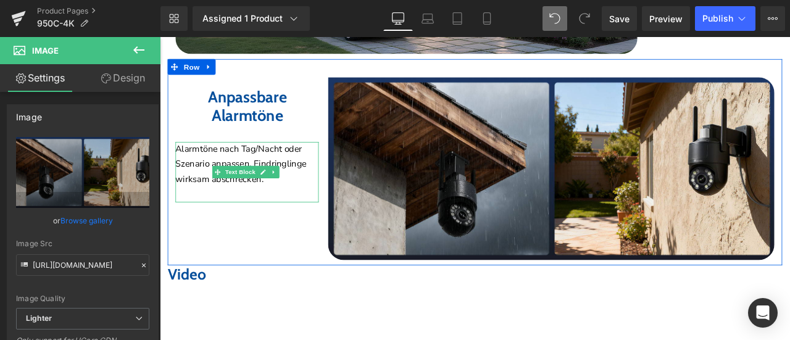
click at [212, 162] on p "Alarmtöne nach Tag/Nacht oder Szenario anpassen, Eindringlinge wirksam abschrec…" at bounding box center [263, 189] width 170 height 54
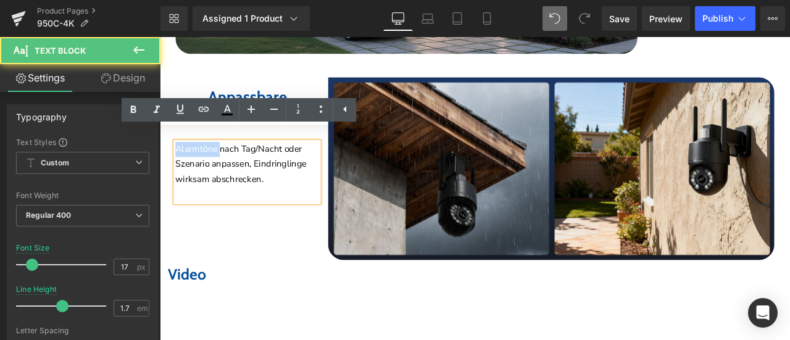
click at [212, 162] on p "Alarmtöne nach Tag/Nacht oder Szenario anpassen, Eindringlinge wirksam abschrec…" at bounding box center [263, 189] width 170 height 54
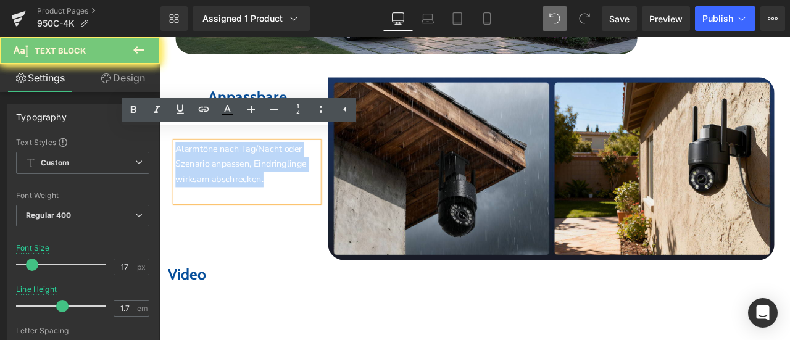
click at [212, 162] on p "Alarmtöne nach Tag/Nacht oder Szenario anpassen, Eindringlinge wirksam abschrec…" at bounding box center [263, 189] width 170 height 54
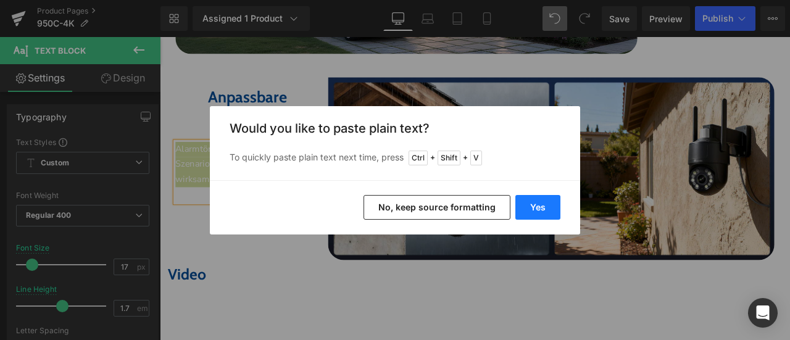
click at [544, 208] on button "Yes" at bounding box center [537, 207] width 45 height 25
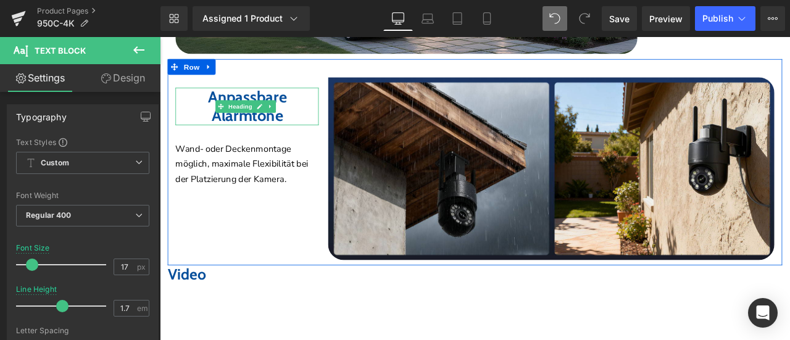
click at [217, 101] on b "Anpassbare" at bounding box center [263, 108] width 93 height 23
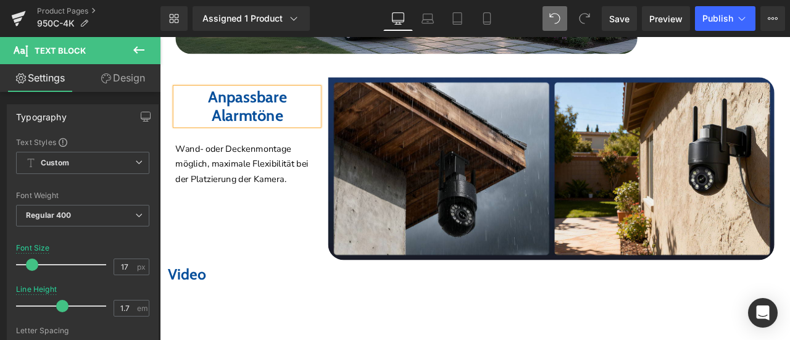
click at [217, 101] on b "Anpassbare" at bounding box center [263, 108] width 93 height 23
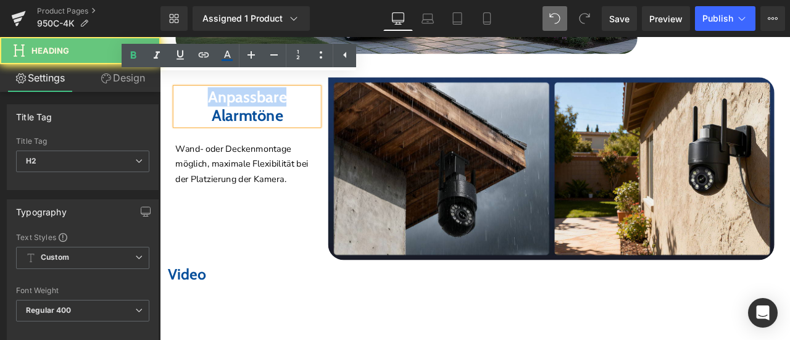
click at [217, 101] on b "Anpassbare" at bounding box center [263, 108] width 93 height 23
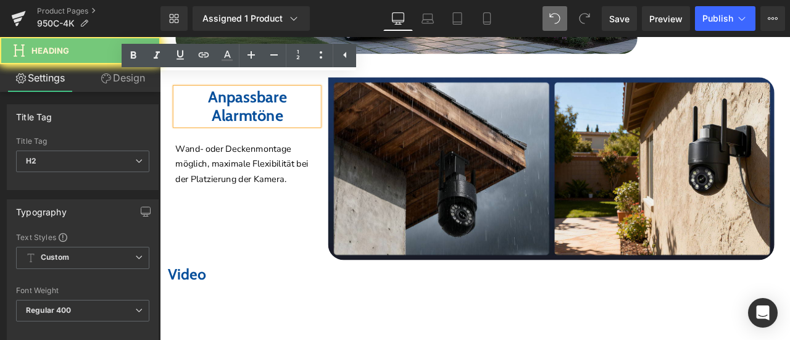
click at [250, 119] on b "Alarmtöne" at bounding box center [263, 130] width 85 height 23
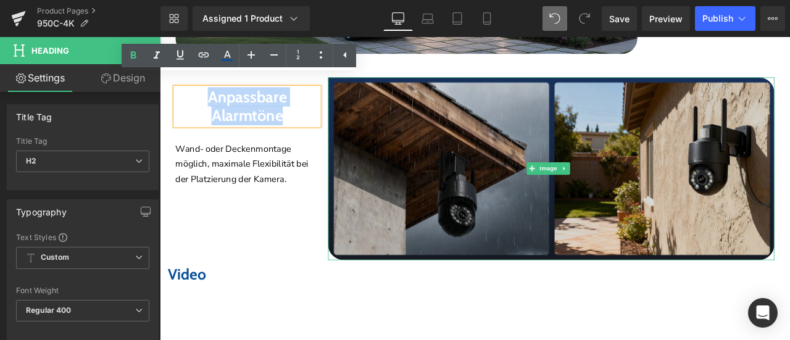
drag, startPoint x: 209, startPoint y: 93, endPoint x: 370, endPoint y: 134, distance: 165.6
click at [370, 134] on div "Anpassbare Alarmtöne Heading Wand- oder Deckenmontage möglich, maximale Flexibi…" at bounding box center [533, 186] width 728 height 244
paste div
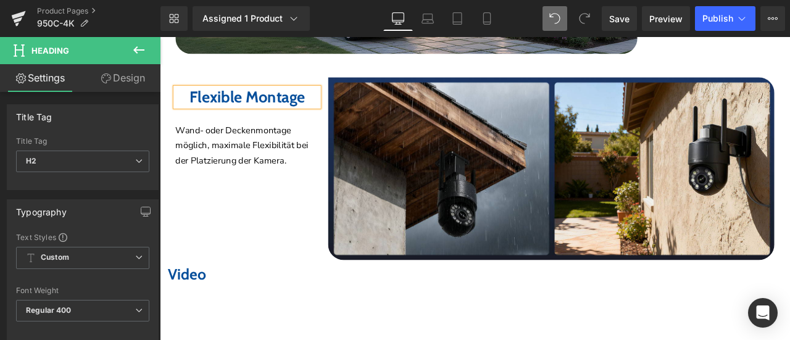
click at [290, 223] on div "Flexible Montage Heading Wand- oder Deckenmontage möglich, maximale Flexibilitä…" at bounding box center [533, 186] width 728 height 244
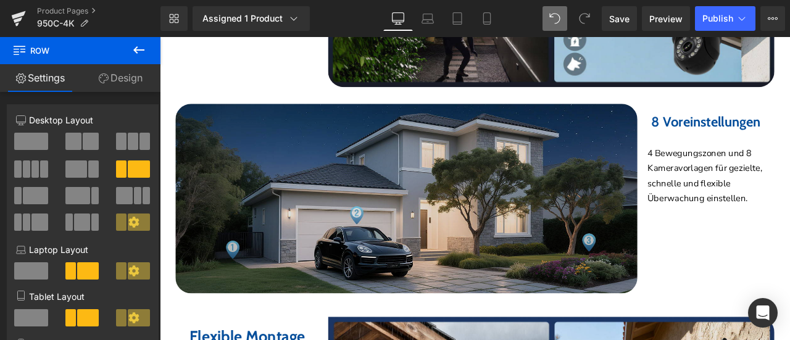
scroll to position [3265, 0]
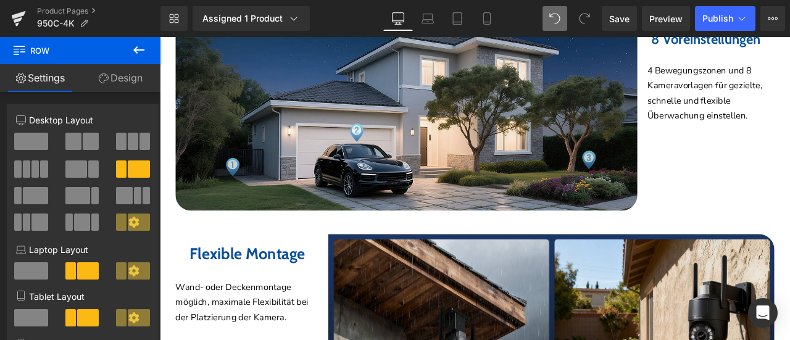
click at [139, 49] on icon at bounding box center [138, 50] width 15 height 15
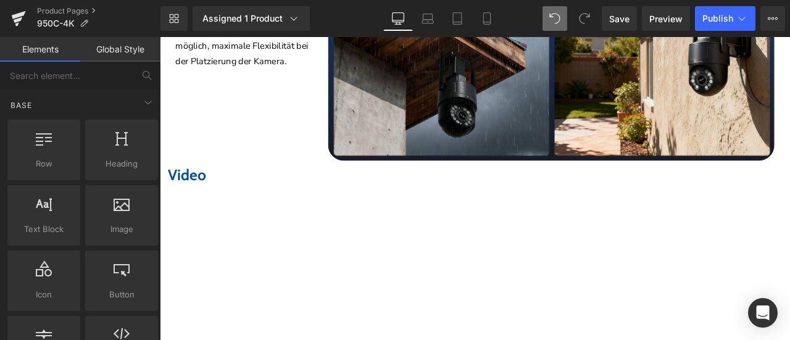
scroll to position [3573, 0]
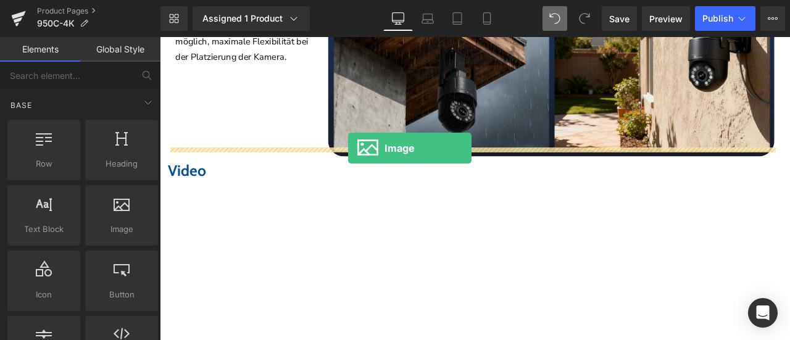
drag, startPoint x: 278, startPoint y: 240, endPoint x: 382, endPoint y: 168, distance: 127.0
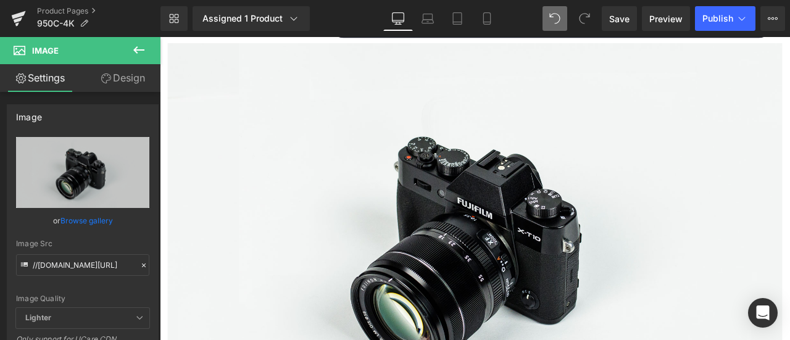
scroll to position [3820, 0]
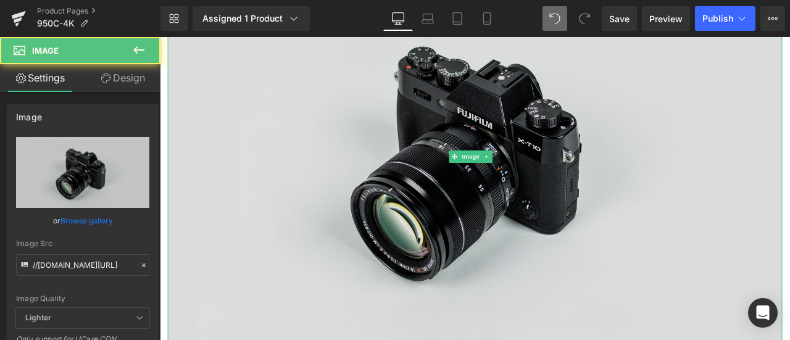
click at [562, 131] on img at bounding box center [533, 179] width 728 height 482
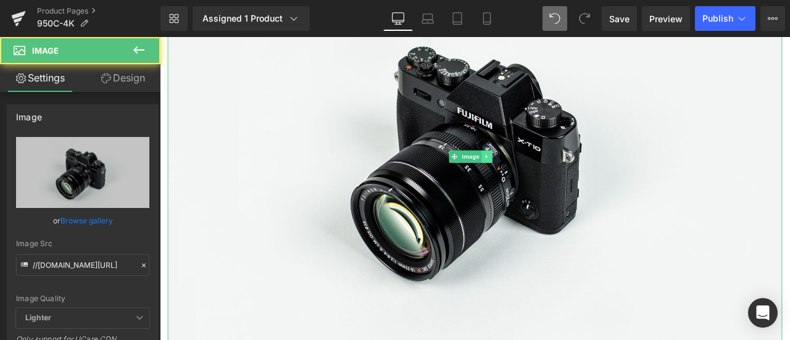
click at [549, 175] on icon at bounding box center [547, 178] width 7 height 7
click at [542, 175] on icon at bounding box center [540, 178] width 7 height 7
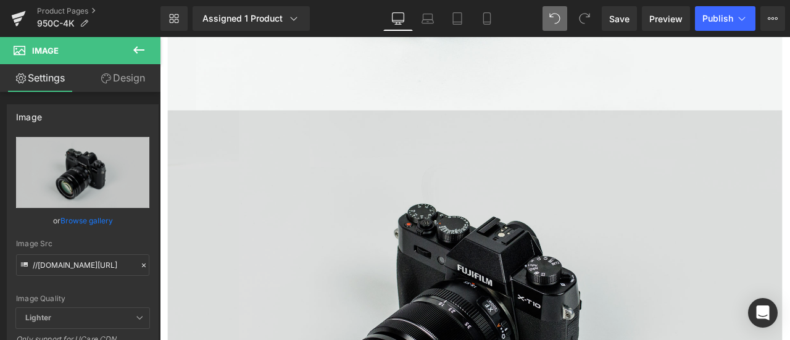
scroll to position [4130, 0]
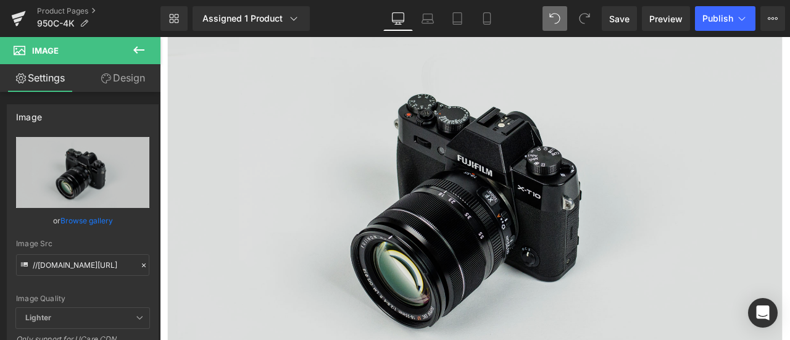
scroll to position [4729, 0]
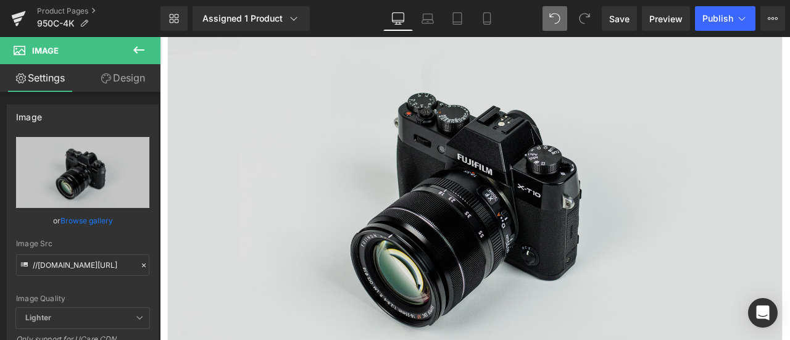
click at [430, 148] on img at bounding box center [533, 234] width 728 height 482
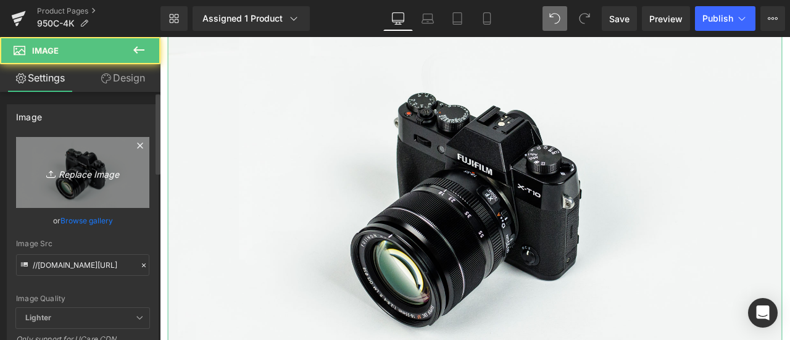
click at [75, 176] on icon "Replace Image" at bounding box center [82, 172] width 99 height 15
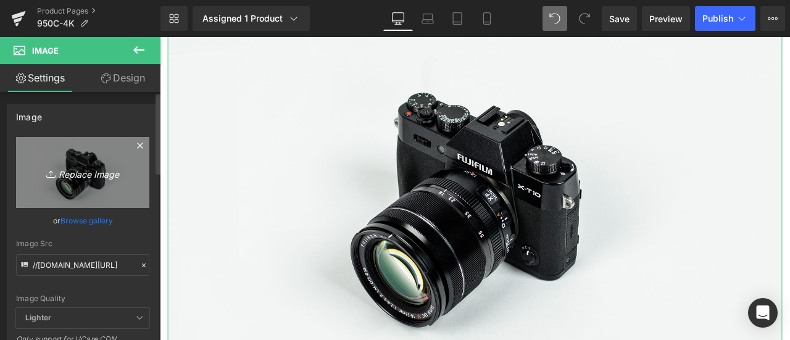
type input "C:\fakepath\6.jpg"
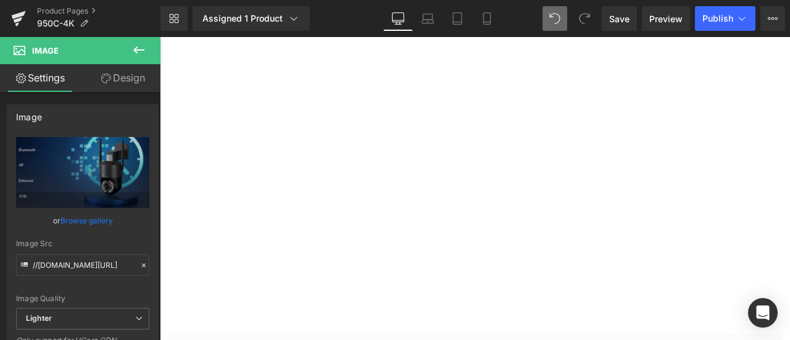
scroll to position [4791, 0]
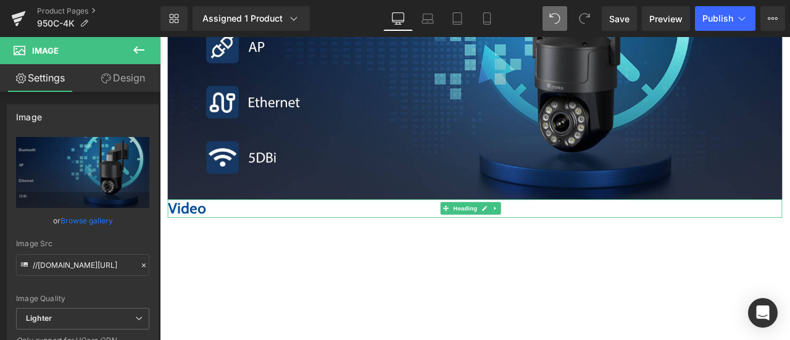
click at [202, 229] on strong "Video" at bounding box center [192, 240] width 46 height 22
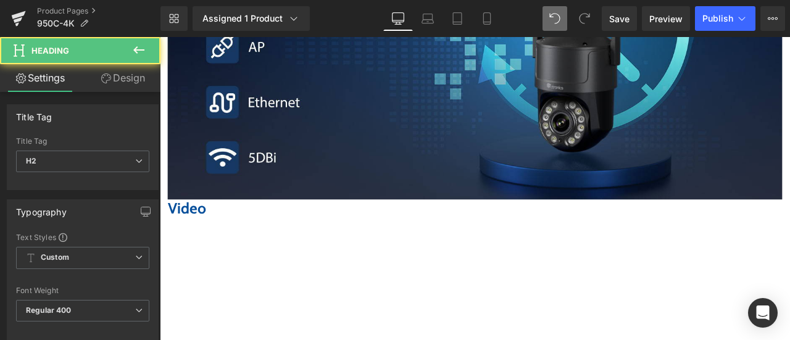
click at [122, 75] on link "Design" at bounding box center [123, 78] width 80 height 28
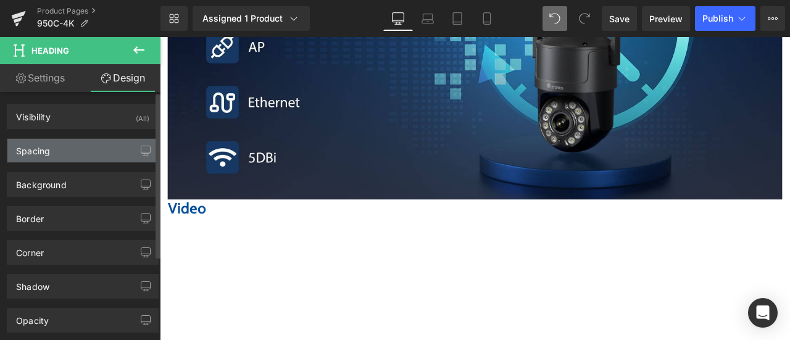
click at [76, 146] on div "Spacing" at bounding box center [82, 150] width 151 height 23
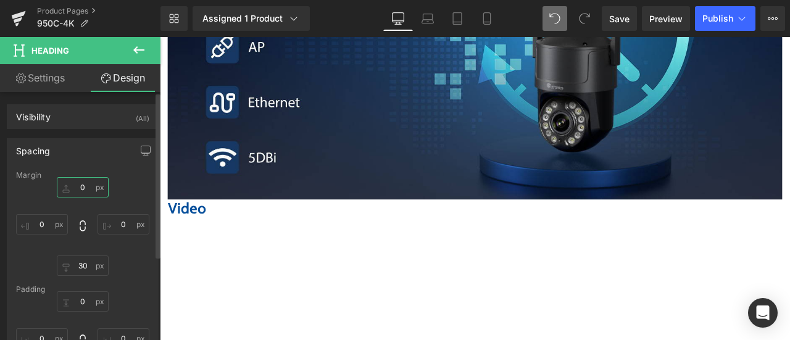
click at [85, 184] on input "0" at bounding box center [83, 187] width 52 height 20
type input "22"
click at [145, 49] on icon at bounding box center [138, 50] width 15 height 15
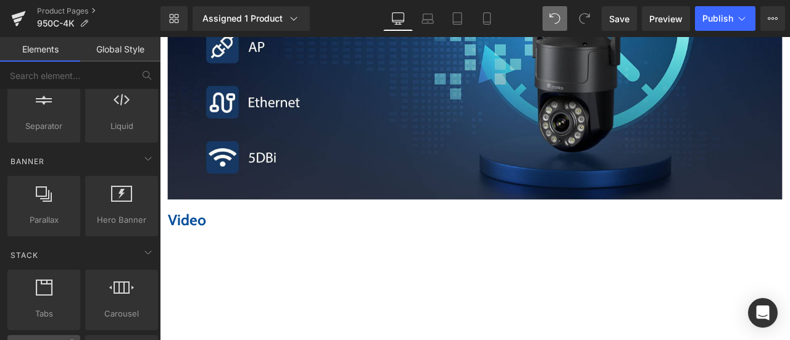
scroll to position [123, 0]
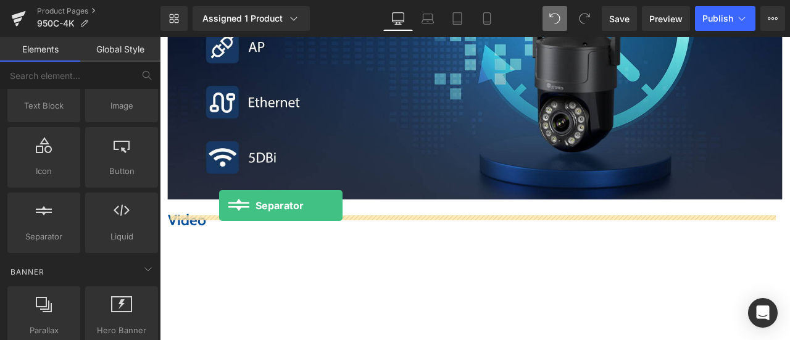
drag, startPoint x: 207, startPoint y: 268, endPoint x: 230, endPoint y: 237, distance: 39.2
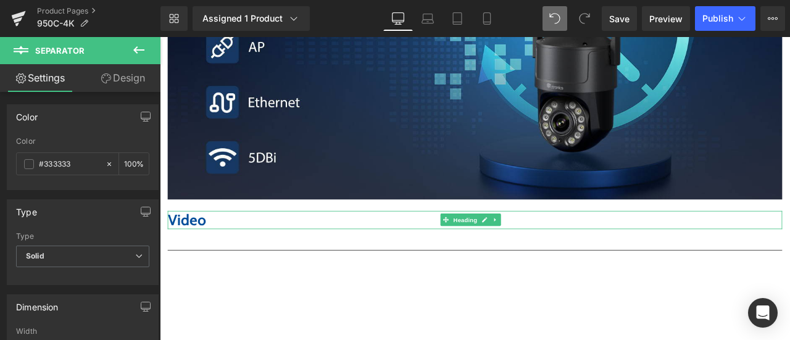
click at [191, 242] on strong "Video" at bounding box center [192, 253] width 46 height 22
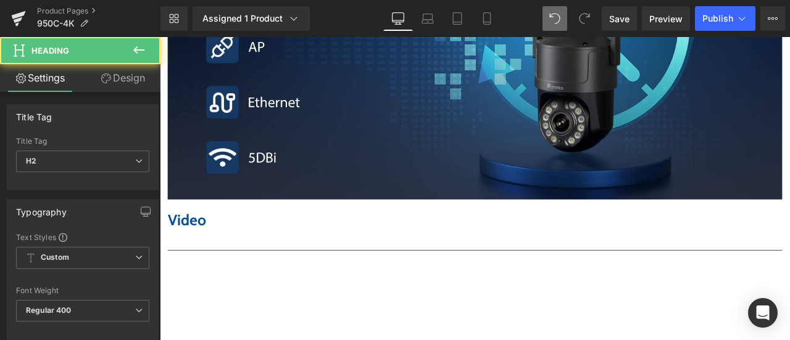
click at [130, 81] on link "Design" at bounding box center [123, 78] width 80 height 28
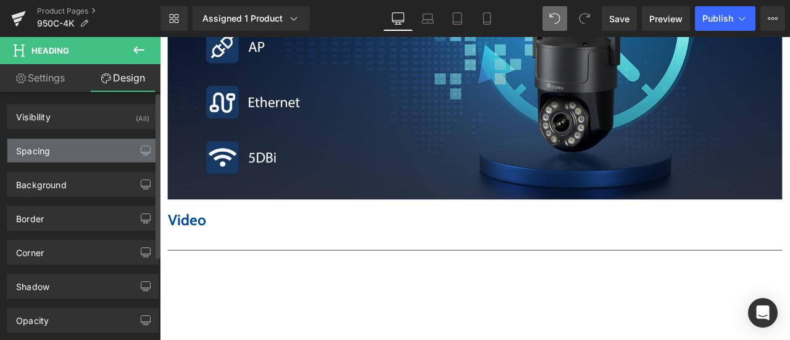
click at [72, 149] on div "Spacing" at bounding box center [82, 150] width 151 height 23
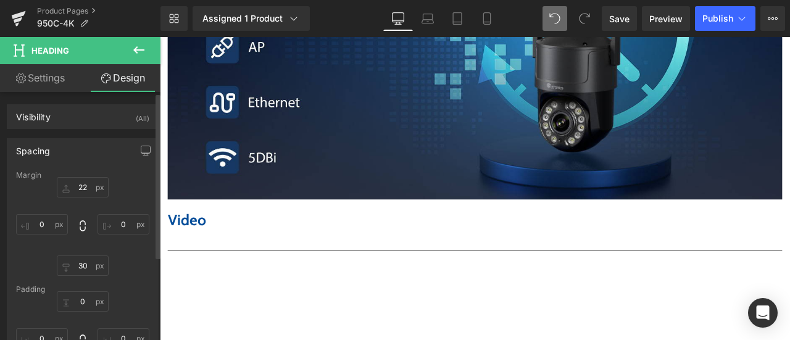
scroll to position [62, 0]
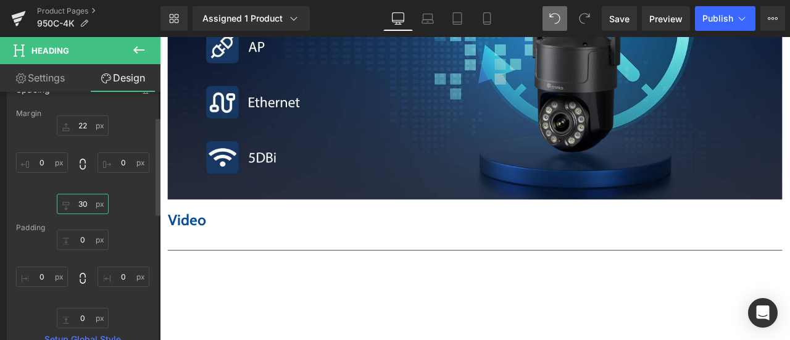
click at [78, 200] on input "30" at bounding box center [83, 204] width 52 height 20
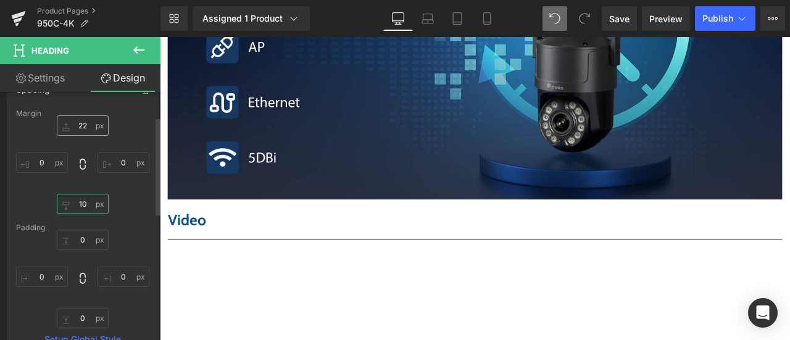
type input "10"
click at [84, 120] on input "22" at bounding box center [83, 125] width 52 height 20
type input "30"
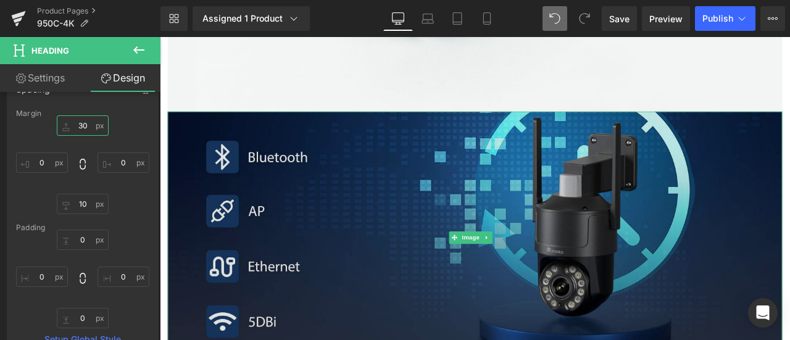
scroll to position [4421, 0]
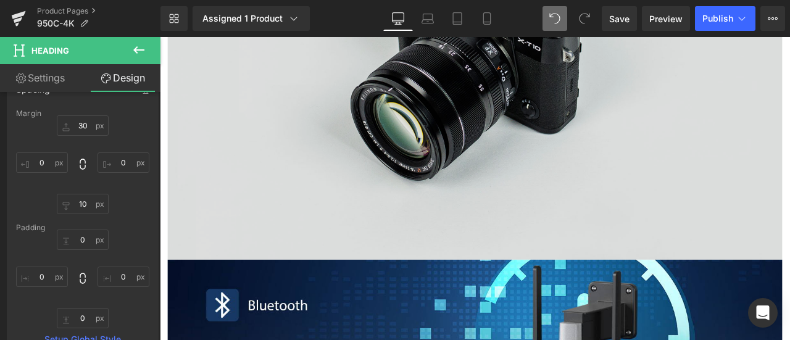
click at [379, 139] on img at bounding box center [533, 60] width 728 height 482
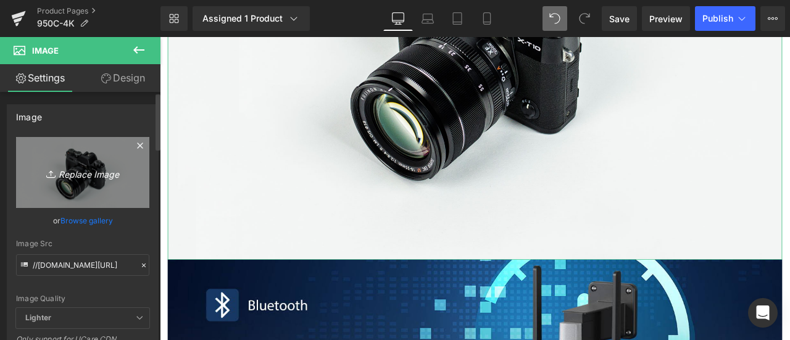
click at [57, 173] on icon "Replace Image" at bounding box center [82, 172] width 99 height 15
type input "C:\fakepath\5.jpg"
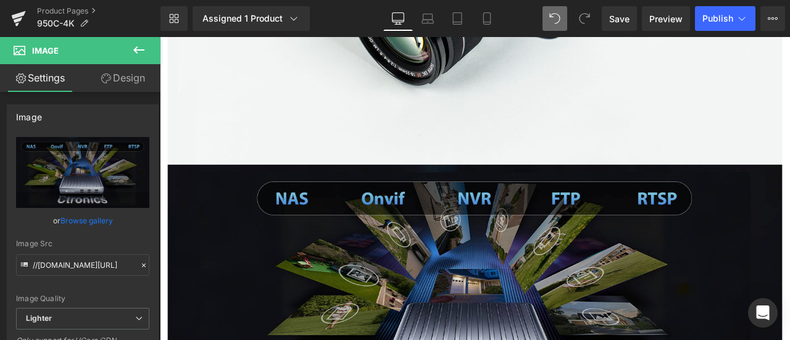
scroll to position [4051, 0]
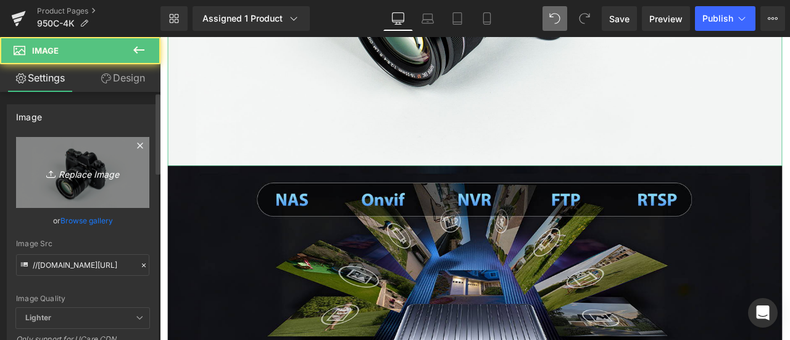
click at [107, 172] on icon "Replace Image" at bounding box center [82, 172] width 99 height 15
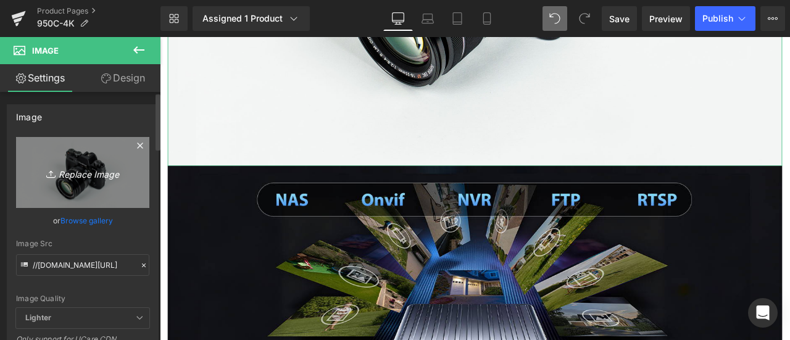
type input "C:\fakepath\4.jpg"
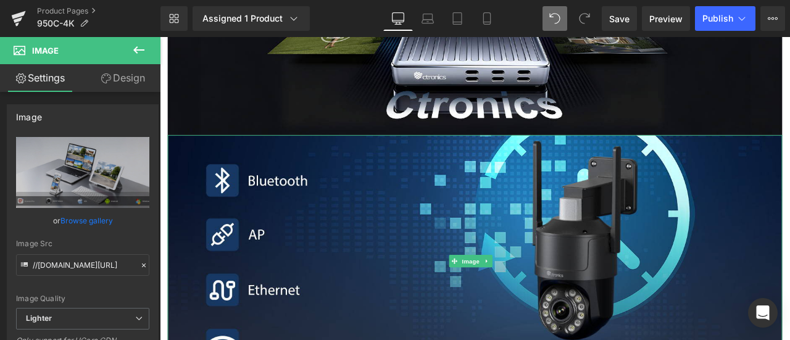
scroll to position [4112, 0]
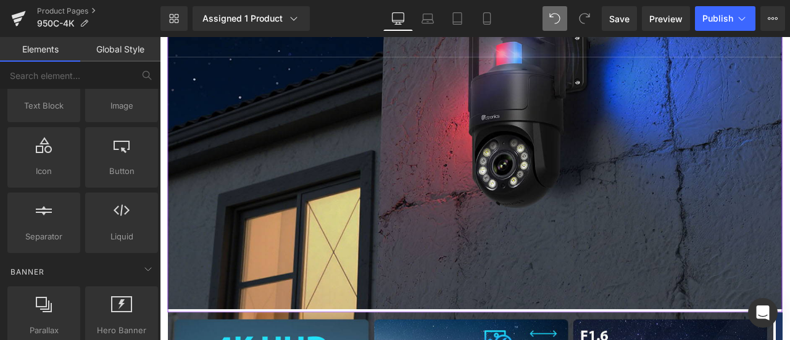
scroll to position [1151, 0]
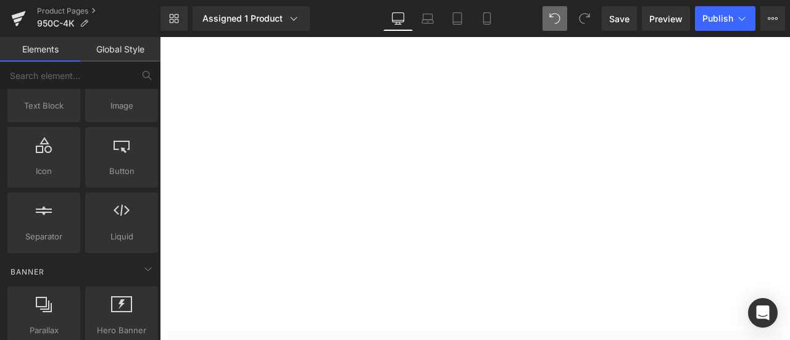
scroll to position [4565, 0]
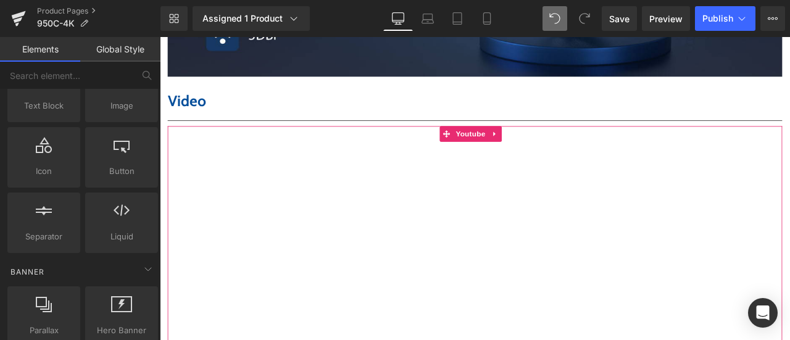
click at [561, 147] on icon at bounding box center [556, 151] width 9 height 9
click at [564, 147] on icon at bounding box center [564, 151] width 9 height 9
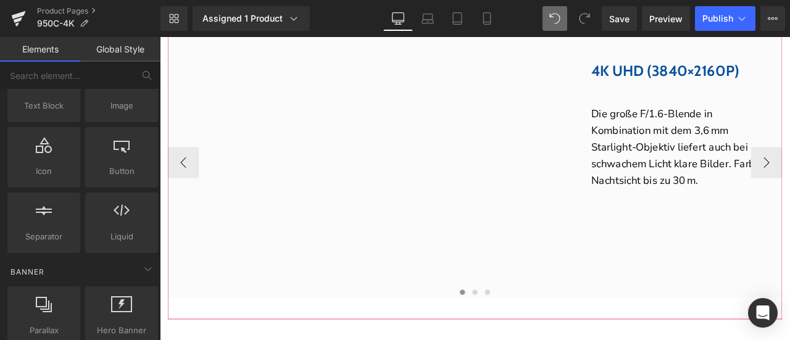
scroll to position [4689, 0]
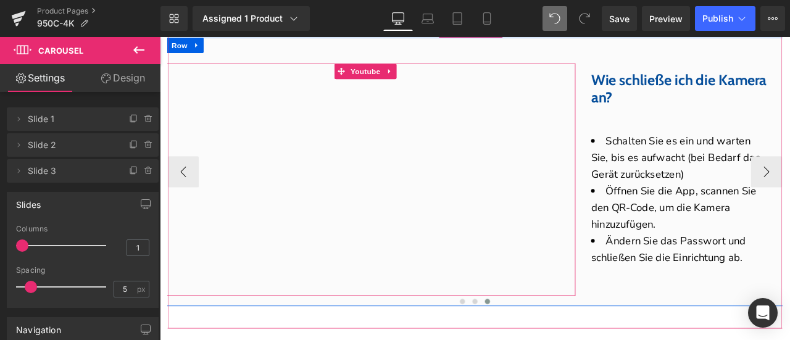
scroll to position [4565, 0]
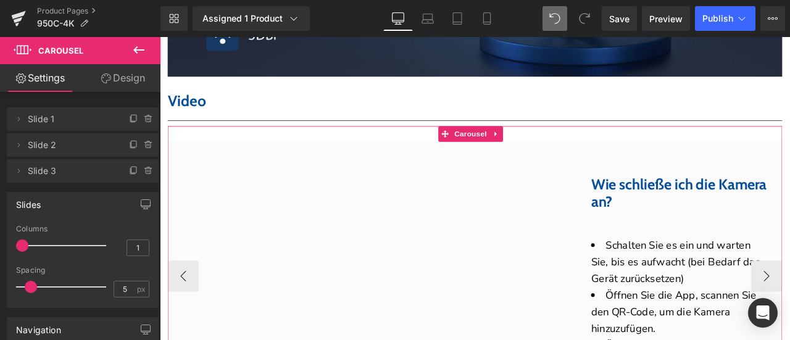
click at [559, 147] on icon at bounding box center [558, 151] width 9 height 9
click at [570, 147] on icon at bounding box center [566, 151] width 9 height 9
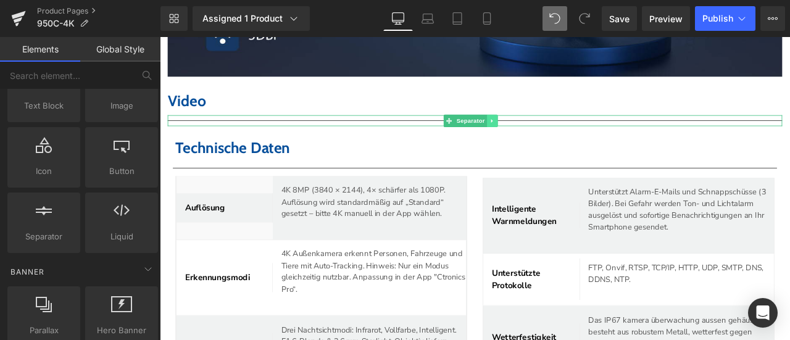
click at [558, 129] on link at bounding box center [553, 136] width 13 height 15
click at [560, 133] on icon at bounding box center [559, 136] width 7 height 7
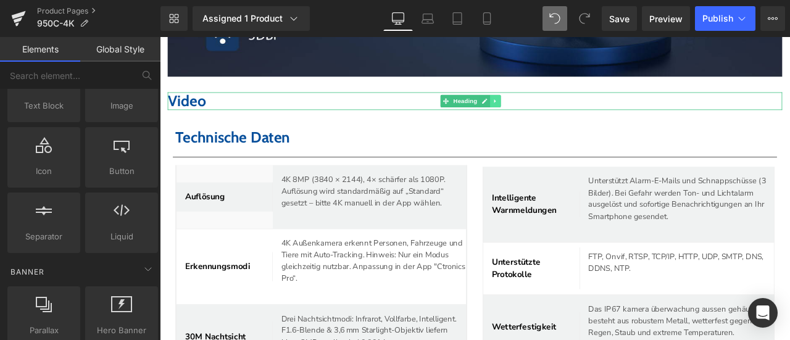
click at [558, 111] on icon at bounding box center [557, 113] width 2 height 4
click at [562, 109] on icon at bounding box center [563, 112] width 7 height 7
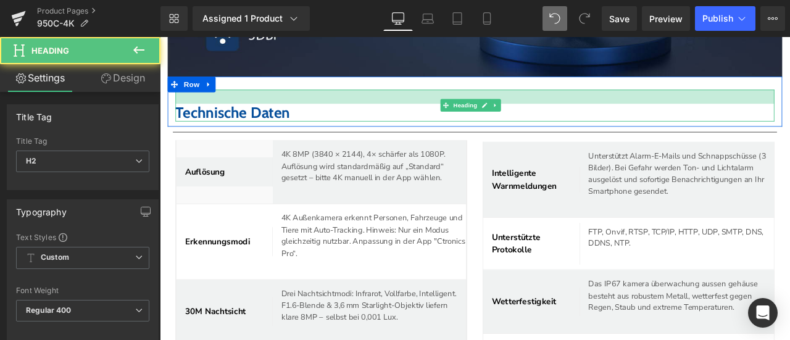
drag, startPoint x: 309, startPoint y: 72, endPoint x: 309, endPoint y: 89, distance: 16.7
click at [309, 99] on div "Technische Daten Heading" at bounding box center [532, 118] width 709 height 38
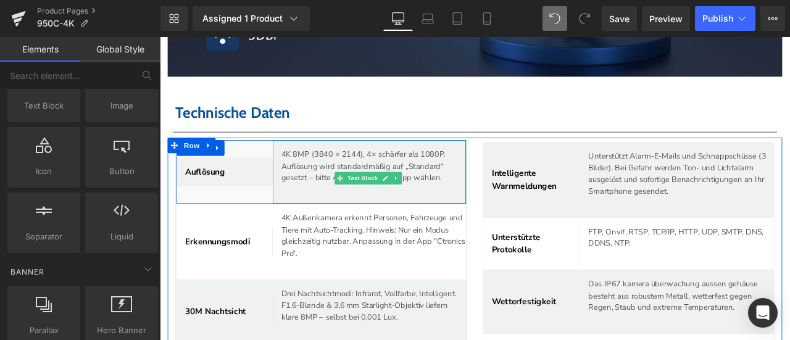
click at [319, 169] on p "4K 8MP (3840 × 2144), 4× schärfer als 1080P. Auflösung wird standardmäßig auf „…" at bounding box center [408, 190] width 209 height 42
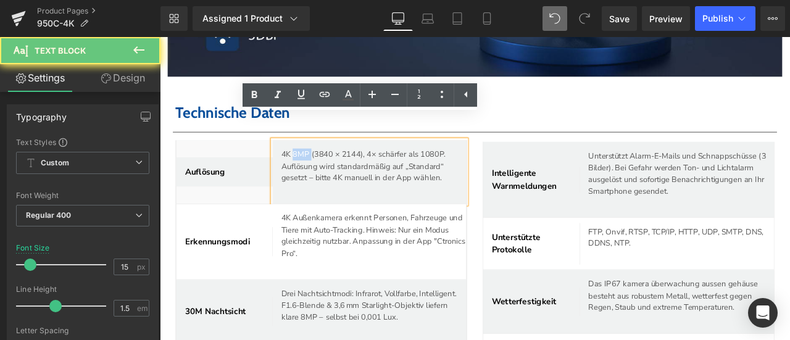
click at [319, 169] on p "4K 8MP (3840 × 2144), 4× schärfer als 1080P. Auflösung wird standardmäßig auf „…" at bounding box center [408, 190] width 209 height 42
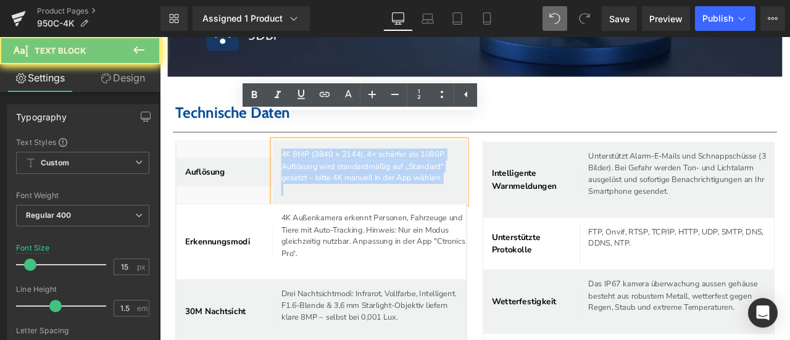
click at [319, 169] on p "4K 8MP (3840 × 2144), 4× schärfer als 1080P. Auflösung wird standardmäßig auf „…" at bounding box center [408, 190] width 209 height 42
copy p "4K 8MP (3840 × 2144), 4× schärfer als 1080P. Auflösung wird standardmäßig auf „…"
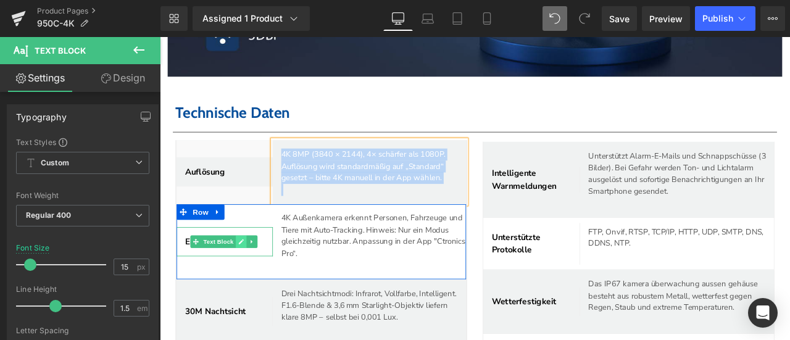
click at [254, 276] on icon at bounding box center [256, 279] width 7 height 7
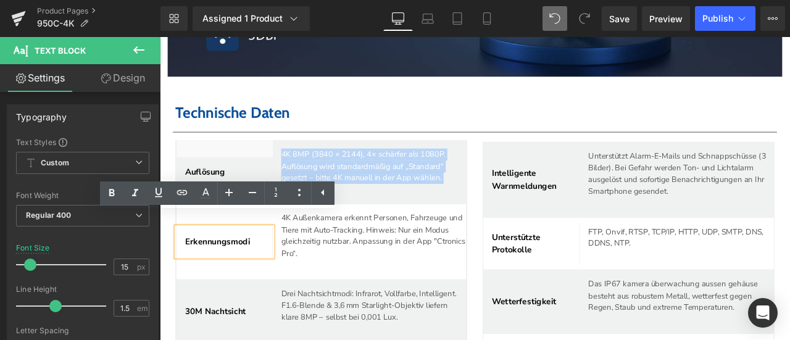
click at [257, 273] on span "Erkennungsmodi" at bounding box center [227, 280] width 77 height 14
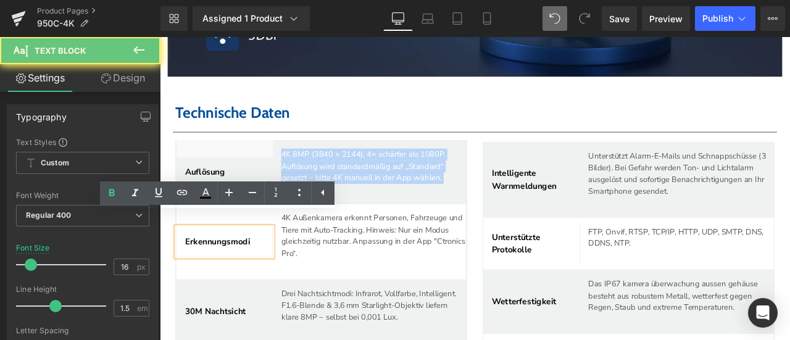
click at [257, 273] on span "Erkennungsmodi" at bounding box center [227, 280] width 77 height 14
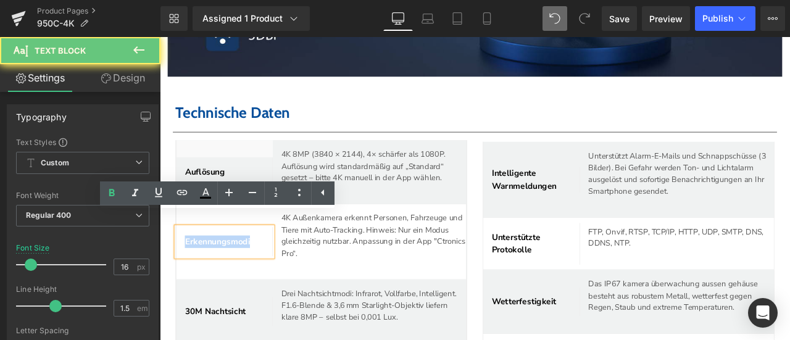
click at [257, 273] on span "Erkennungsmodi" at bounding box center [227, 280] width 77 height 14
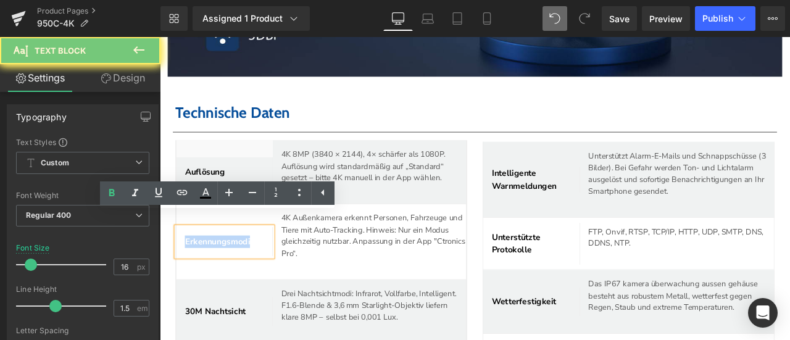
paste div
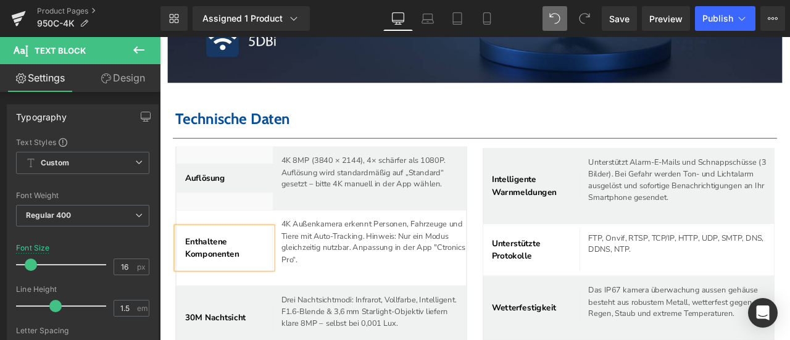
click at [333, 252] on p "4K Außenkamera erkennt Personen, Fahrzeuge und Tiere mit Auto-Tracking. Hinweis…" at bounding box center [413, 280] width 218 height 56
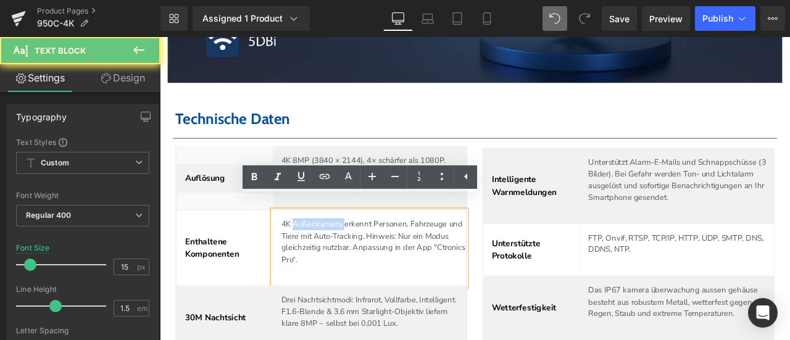
click at [333, 252] on p "4K Außenkamera erkennt Personen, Fahrzeuge und Tiere mit Auto-Tracking. Hinweis…" at bounding box center [413, 280] width 218 height 56
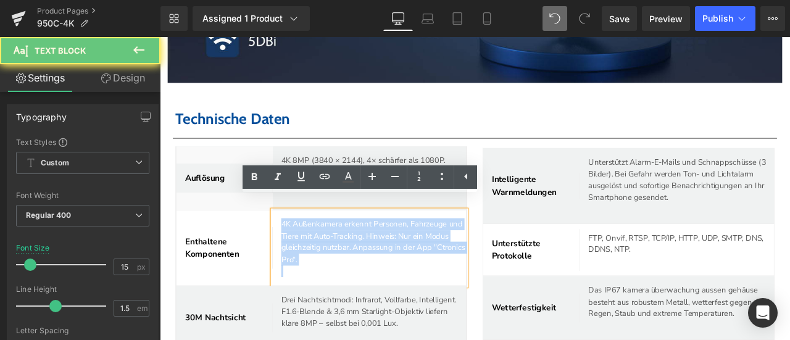
click at [333, 252] on p "4K Außenkamera erkennt Personen, Fahrzeuge und Tiere mit Auto-Tracking. Hinweis…" at bounding box center [413, 280] width 218 height 56
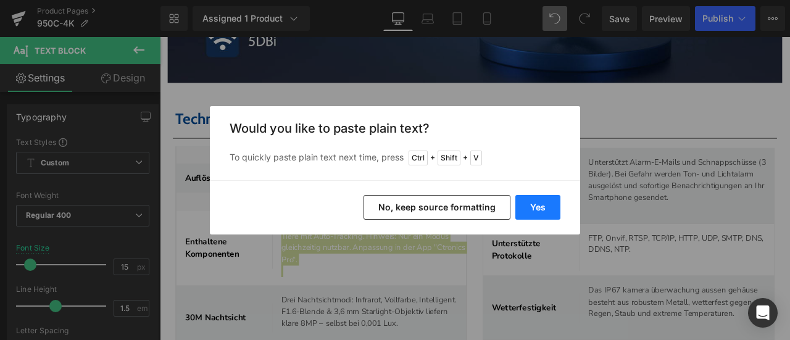
click at [544, 207] on button "Yes" at bounding box center [537, 207] width 45 height 25
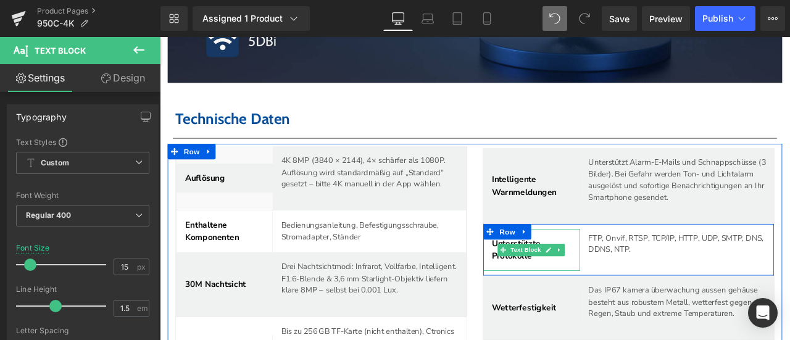
click at [553, 275] on span "Unterstützte Protokolle" at bounding box center [582, 289] width 58 height 28
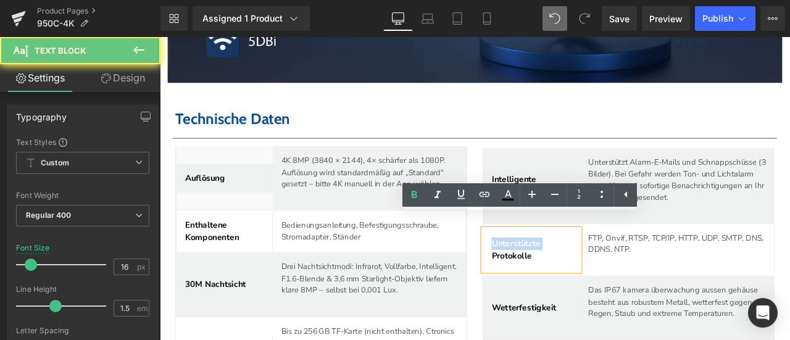
click at [553, 275] on span "Unterstützte Protokolle" at bounding box center [582, 289] width 58 height 28
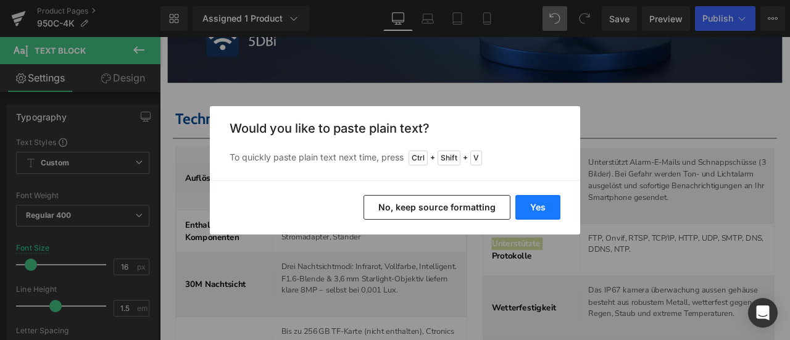
click at [545, 207] on button "Yes" at bounding box center [537, 207] width 45 height 25
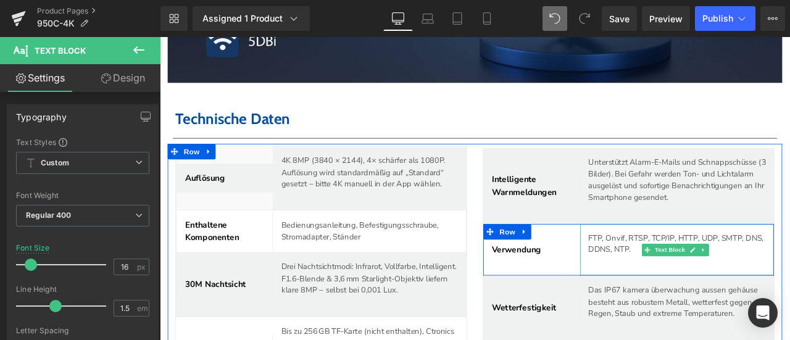
click at [680, 268] on p "FTP, Onvif, RTSP, TCP/IP, HTTP, UDP, SMTP, DNS, DDNS, NTP." at bounding box center [773, 282] width 210 height 28
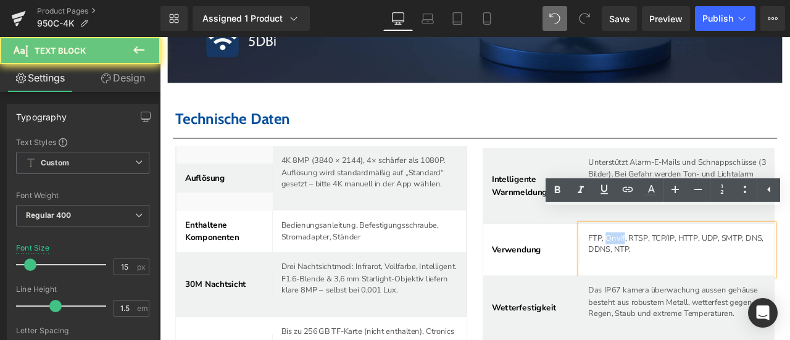
click at [680, 268] on p "FTP, Onvif, RTSP, TCP/IP, HTTP, UDP, SMTP, DNS, DDNS, NTP." at bounding box center [773, 282] width 210 height 28
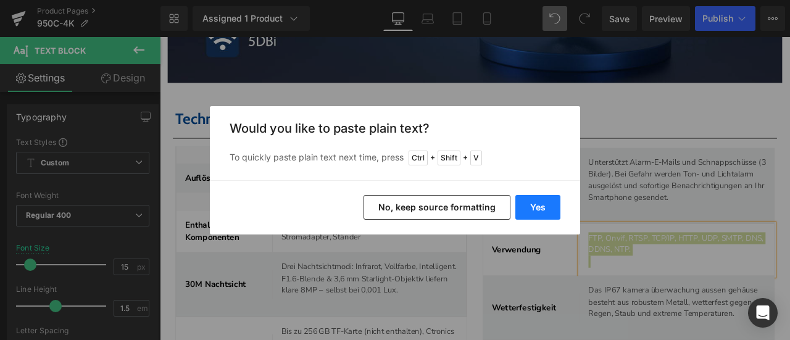
click at [537, 210] on button "Yes" at bounding box center [537, 207] width 45 height 25
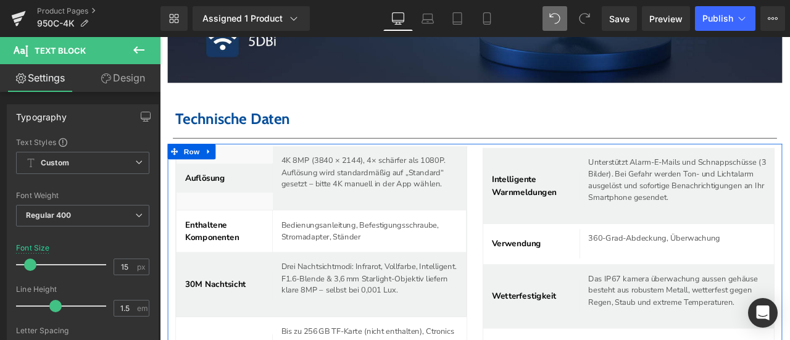
scroll to position [4619, 0]
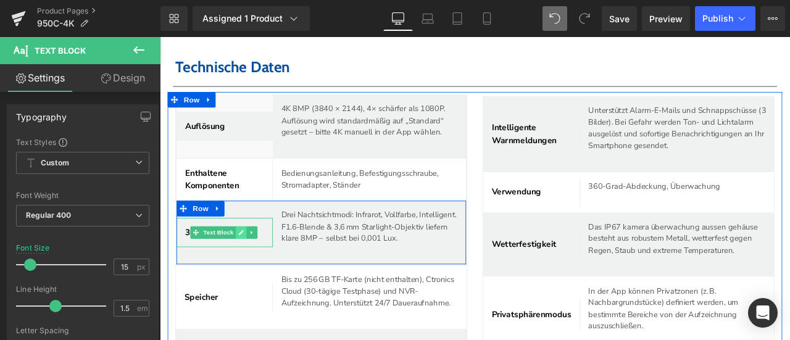
click at [253, 265] on icon at bounding box center [256, 268] width 7 height 7
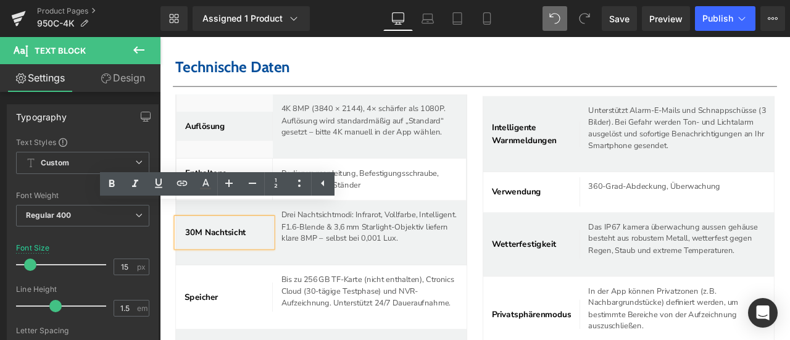
click at [254, 262] on span "30M Nachtsicht" at bounding box center [225, 269] width 72 height 14
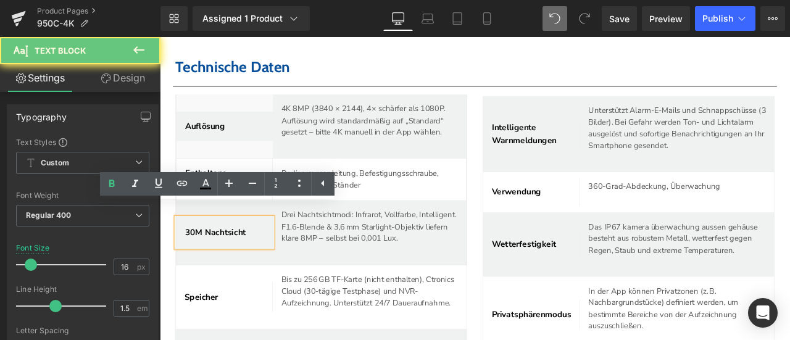
click at [254, 262] on span "30M Nachtsicht" at bounding box center [225, 269] width 72 height 14
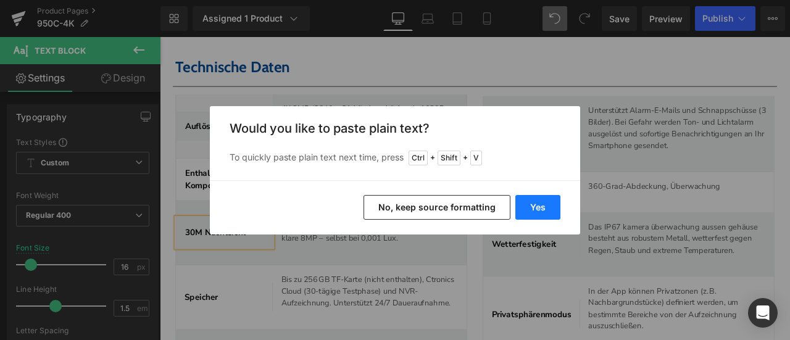
click at [529, 205] on button "Yes" at bounding box center [537, 207] width 45 height 25
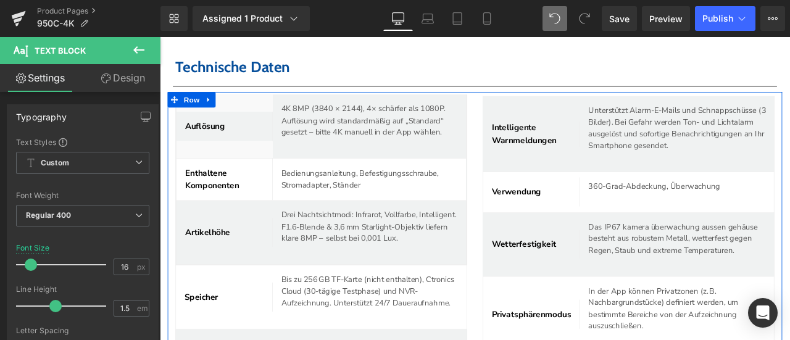
click at [329, 241] on p "Drei Nachtsichtmodi: Infrarot, Vollfarbe, Intelligent. F1.6-Blende & 3,6 mm Sta…" at bounding box center [413, 262] width 218 height 42
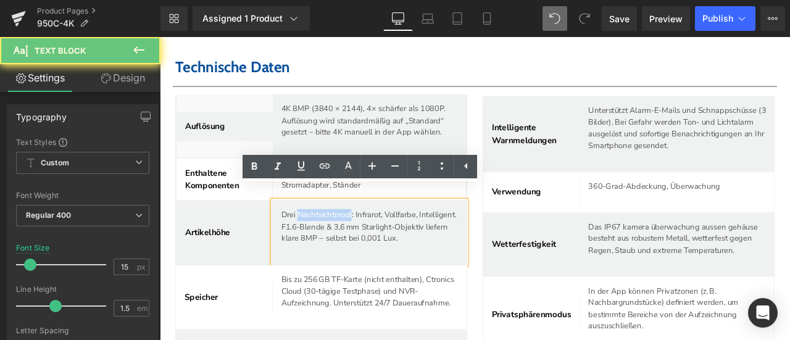
click at [329, 241] on p "Drei Nachtsichtmodi: Infrarot, Vollfarbe, Intelligent. F1.6-Blende & 3,6 mm Sta…" at bounding box center [413, 262] width 218 height 42
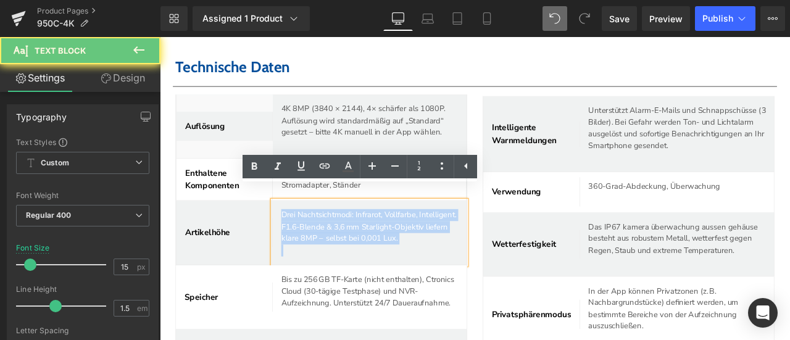
click at [329, 241] on p "Drei Nachtsichtmodi: Infrarot, Vollfarbe, Intelligent. F1.6-Blende & 3,6 mm Sta…" at bounding box center [413, 262] width 218 height 42
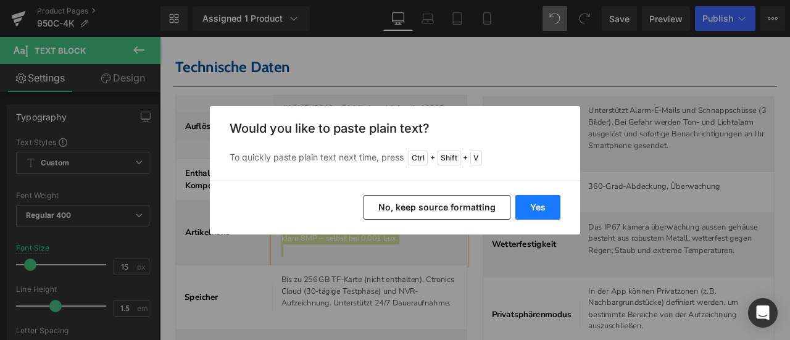
click at [527, 210] on button "Yes" at bounding box center [537, 207] width 45 height 25
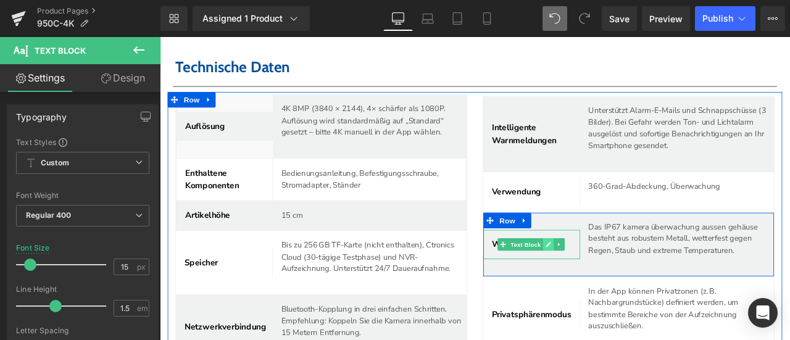
click at [616, 279] on icon at bounding box center [619, 282] width 7 height 7
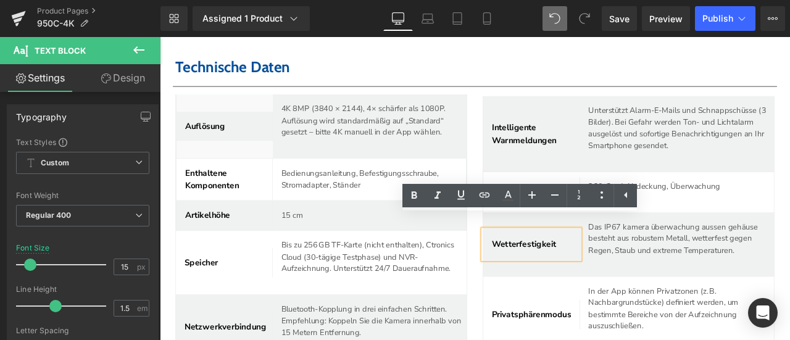
click at [574, 276] on span "Wetterfestigkeit" at bounding box center [591, 283] width 76 height 14
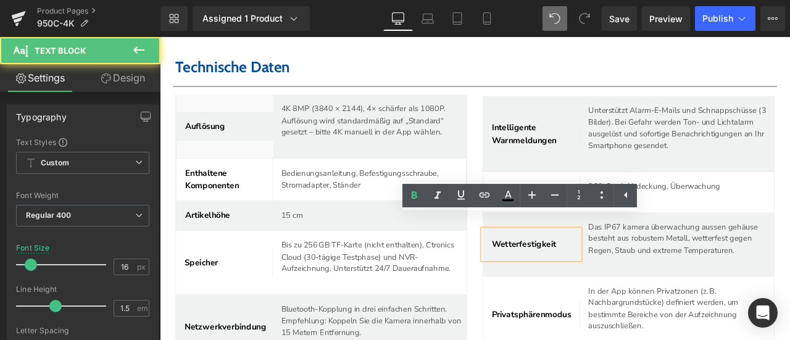
click at [574, 276] on span "Wetterfestigkeit" at bounding box center [591, 283] width 76 height 14
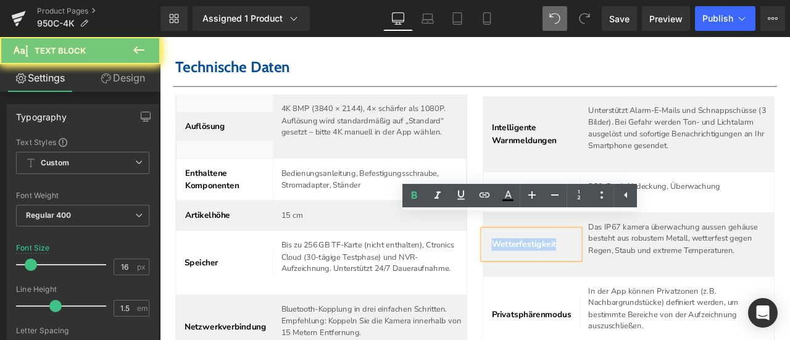
click at [574, 276] on span "Wetterfestigkeit" at bounding box center [591, 283] width 76 height 14
paste div
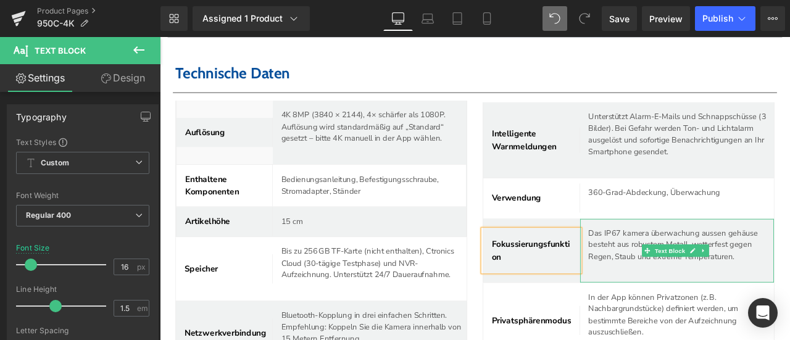
click at [687, 262] on p "Das IP67 kamera überwachung aussen gehäuse besteht aus robustem Metall, wetterf…" at bounding box center [777, 283] width 219 height 42
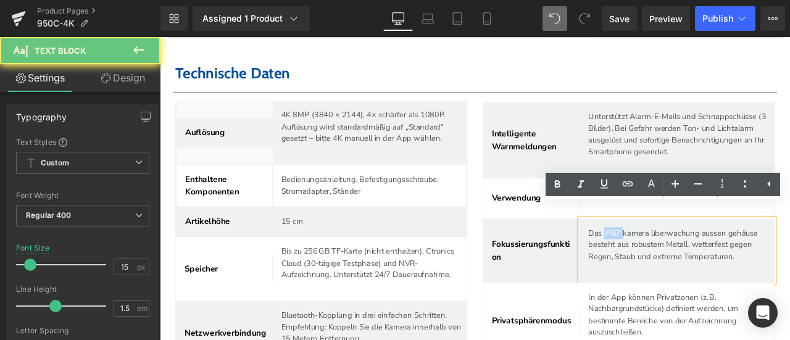
click at [687, 262] on p "Das IP67 kamera überwachung aussen gehäuse besteht aus robustem Metall, wetterf…" at bounding box center [777, 283] width 219 height 42
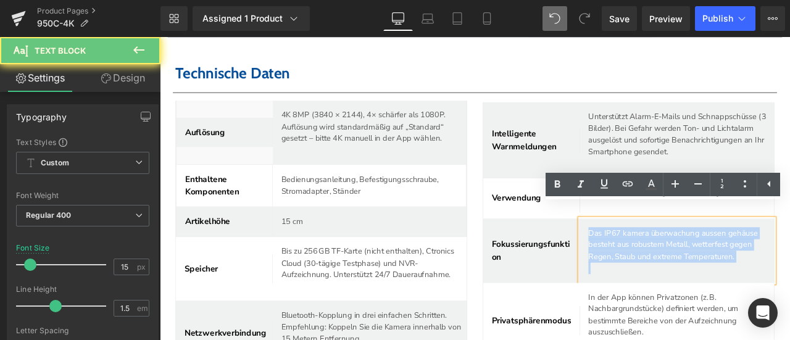
click at [687, 262] on p "Das IP67 kamera überwachung aussen gehäuse besteht aus robustem Metall, wetterf…" at bounding box center [777, 283] width 219 height 42
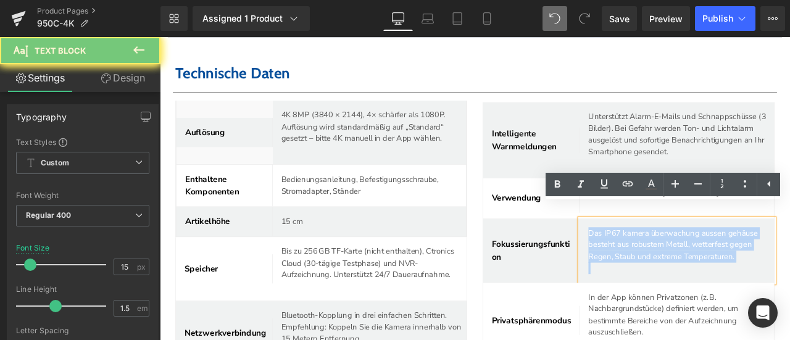
paste div
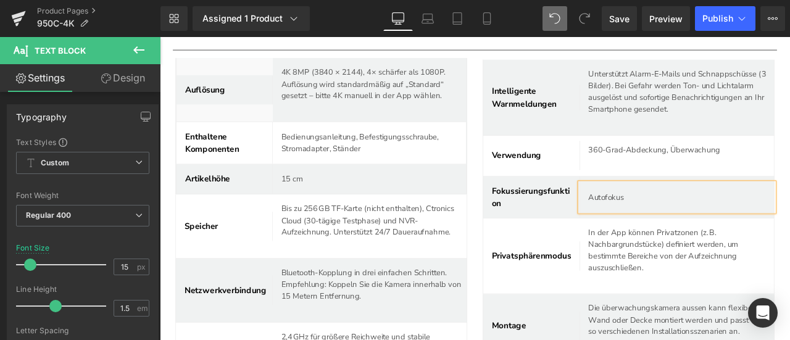
scroll to position [4681, 0]
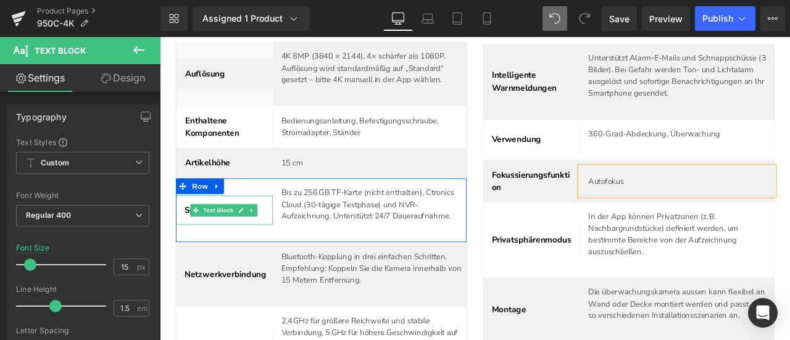
click at [258, 239] on icon at bounding box center [255, 242] width 7 height 7
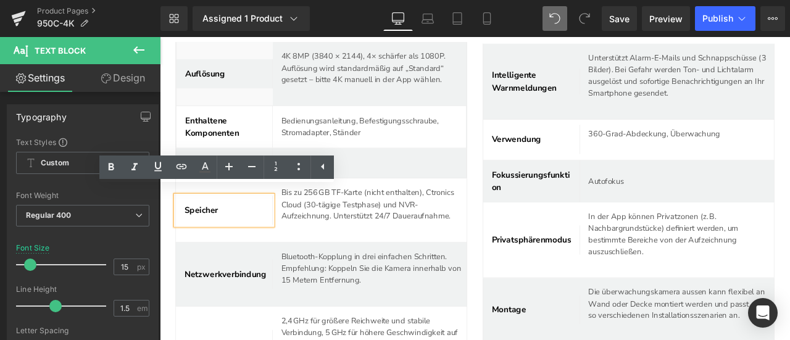
click at [224, 236] on span "Speicher" at bounding box center [209, 243] width 40 height 14
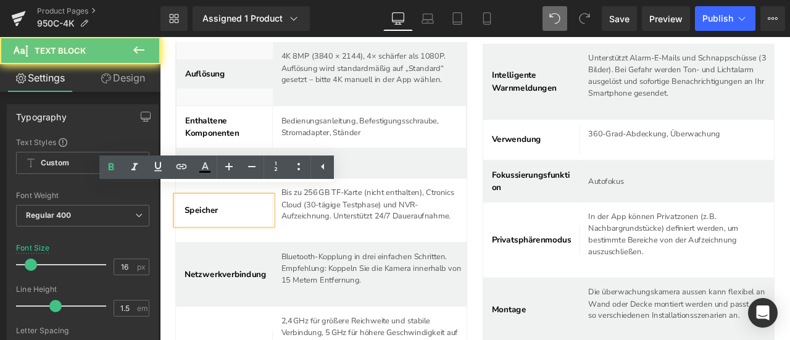
click at [224, 236] on span "Speicher" at bounding box center [209, 243] width 40 height 14
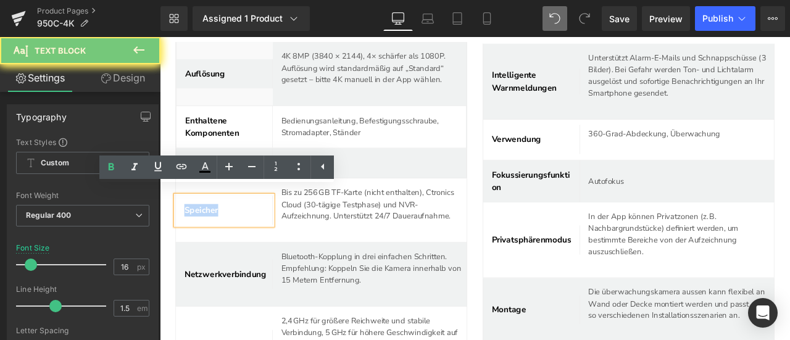
paste div
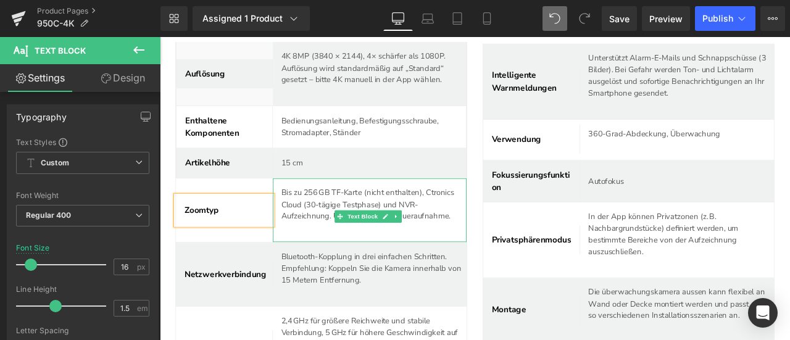
click at [318, 215] on p "Bis zu 256 GB TF-Karte (nicht enthalten), Ctronics Cloud (30-tägige Testphase) …" at bounding box center [409, 236] width 210 height 42
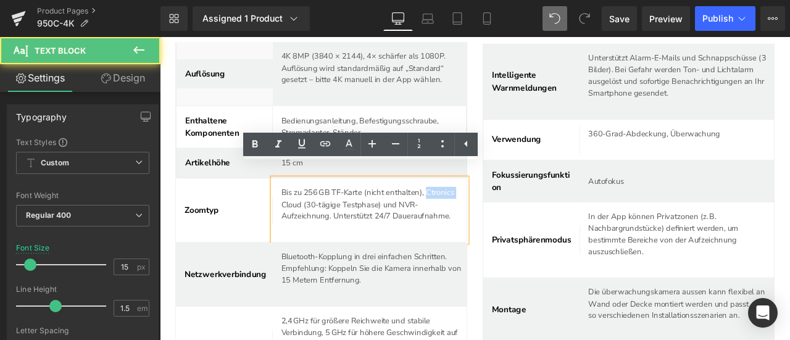
click at [318, 215] on p "Bis zu 256 GB TF-Karte (nicht enthalten), Ctronics Cloud (30-tägige Testphase) …" at bounding box center [409, 236] width 210 height 42
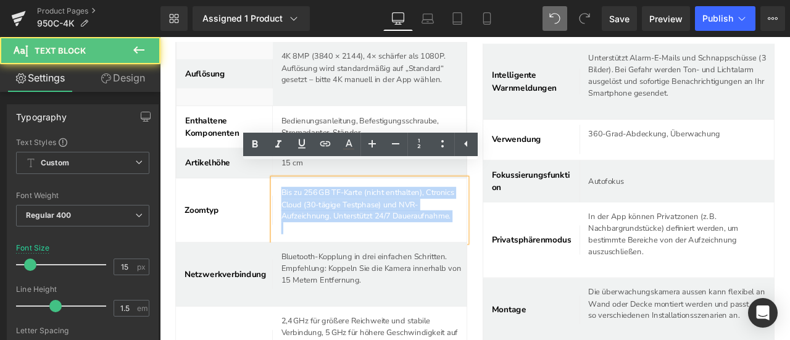
click at [318, 215] on p "Bis zu 256 GB TF-Karte (nicht enthalten), Ctronics Cloud (30-tägige Testphase) …" at bounding box center [409, 236] width 210 height 42
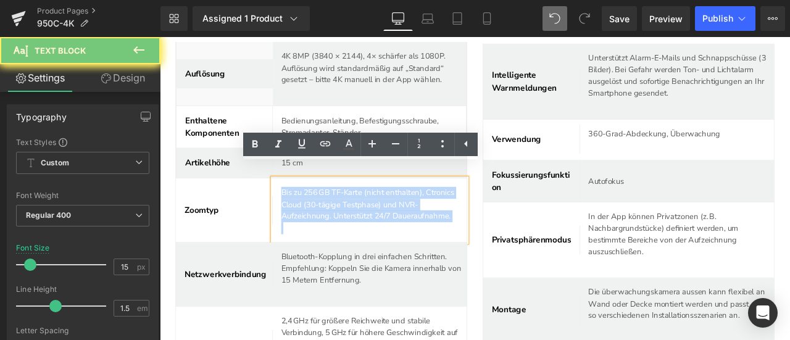
paste div
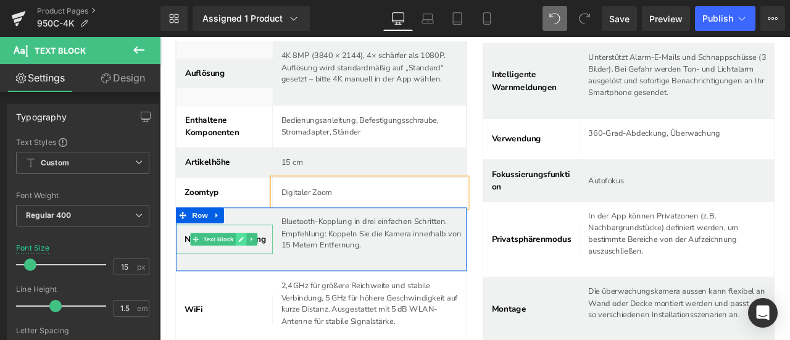
click at [258, 273] on icon at bounding box center [255, 276] width 7 height 7
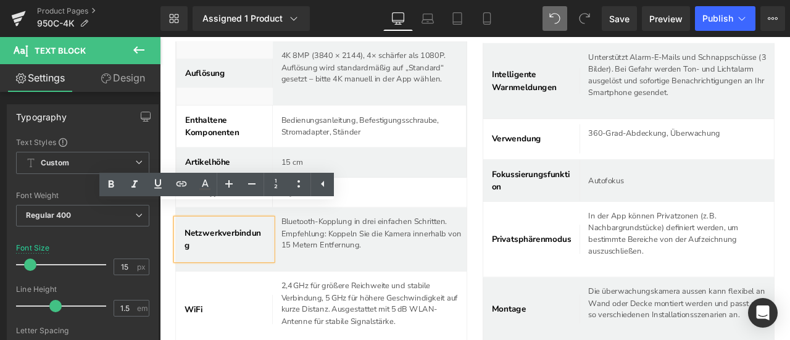
click at [258, 263] on span "Netzwerkverbindung" at bounding box center [234, 277] width 91 height 28
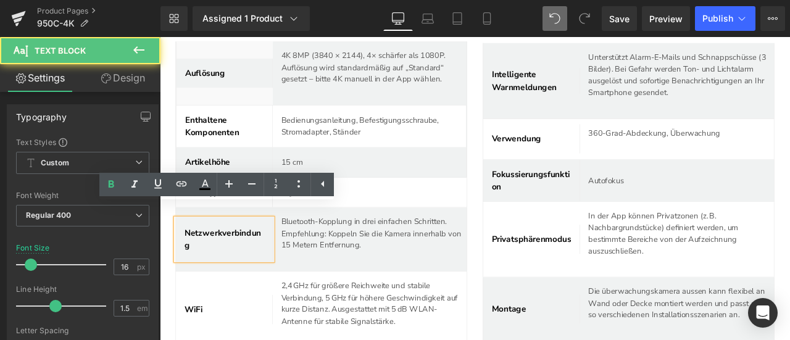
click at [258, 263] on span "Netzwerkverbindung" at bounding box center [234, 277] width 91 height 28
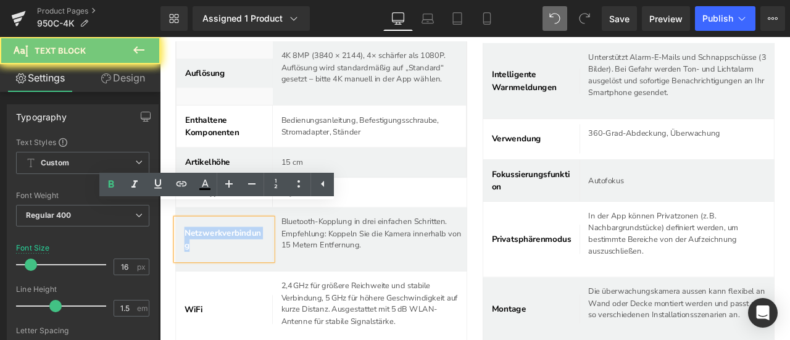
click at [258, 263] on span "Netzwerkverbindung" at bounding box center [234, 277] width 91 height 28
paste div
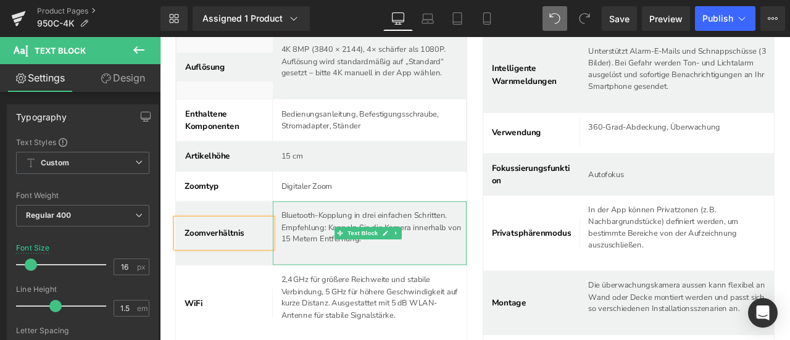
click at [344, 242] on p "Bluetooth-Kopplung in drei einfachen Schritten. Empfehlung: Koppeln Sie die Kam…" at bounding box center [413, 263] width 219 height 42
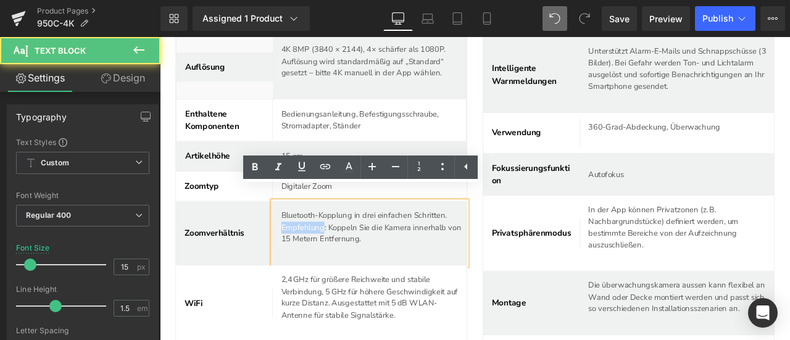
click at [344, 242] on p "Bluetooth-Kopplung in drei einfachen Schritten. Empfehlung: Koppeln Sie die Kam…" at bounding box center [413, 263] width 219 height 42
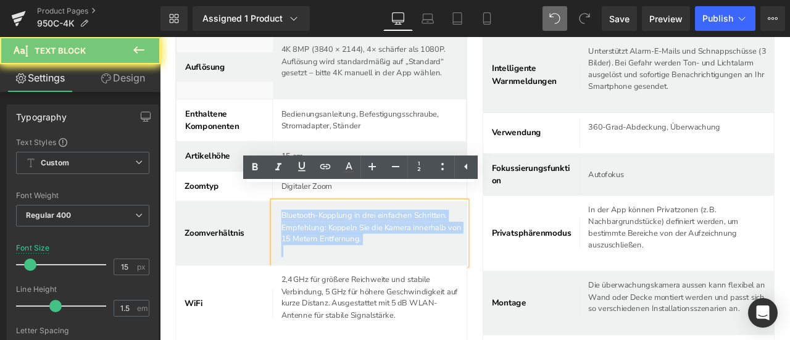
click at [344, 242] on p "Bluetooth-Kopplung in drei einfachen Schritten. Empfehlung: Koppeln Sie die Kam…" at bounding box center [413, 263] width 219 height 42
paste div
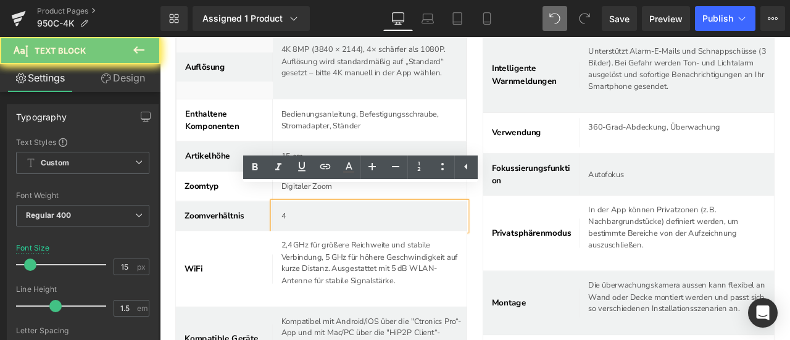
scroll to position [4690, 0]
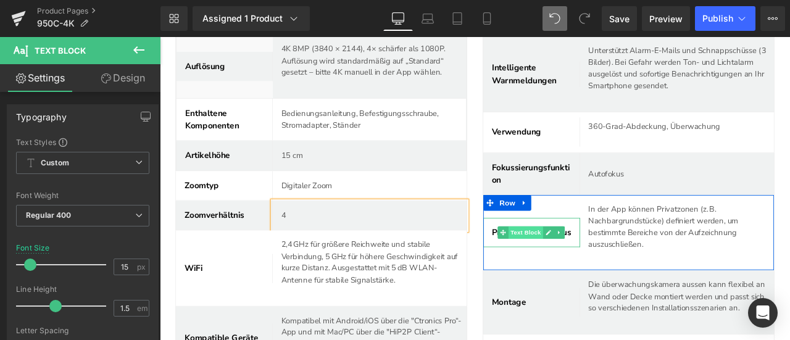
click at [589, 262] on span "Text Block" at bounding box center [592, 269] width 41 height 15
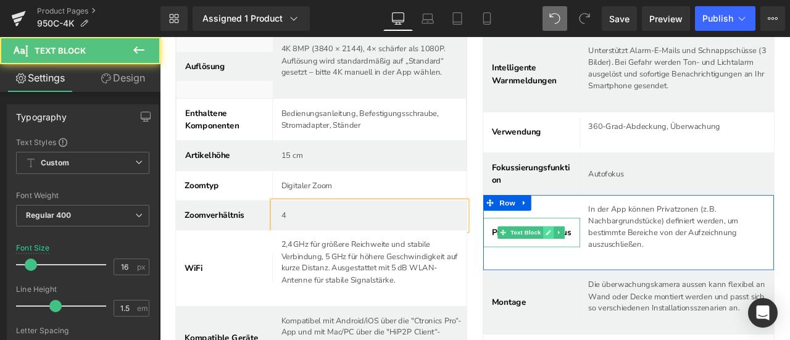
click at [613, 262] on link at bounding box center [619, 269] width 13 height 15
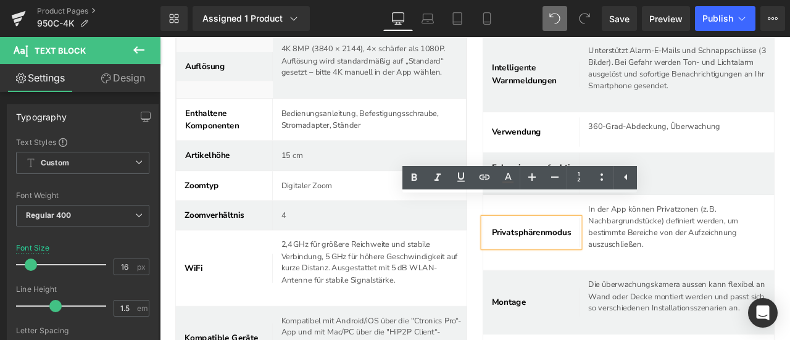
click at [600, 262] on p "Privatsphärenmodus" at bounding box center [600, 269] width 94 height 15
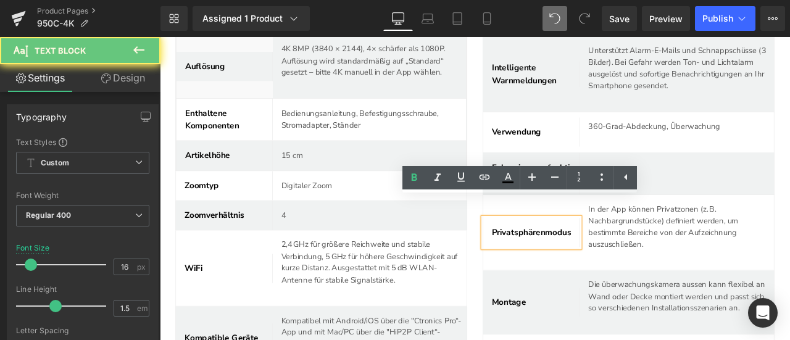
click at [600, 262] on p "Privatsphärenmodus" at bounding box center [600, 269] width 94 height 15
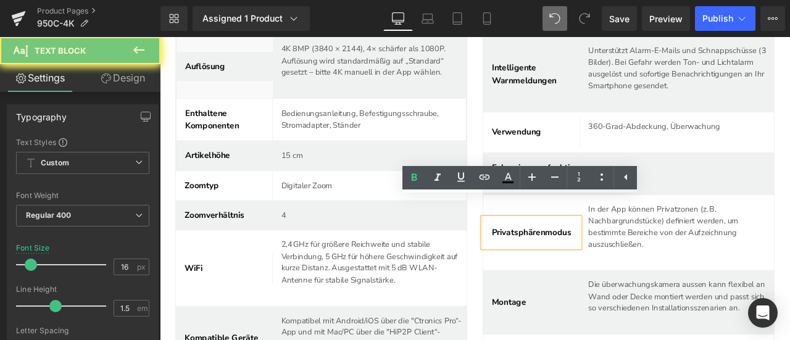
paste div
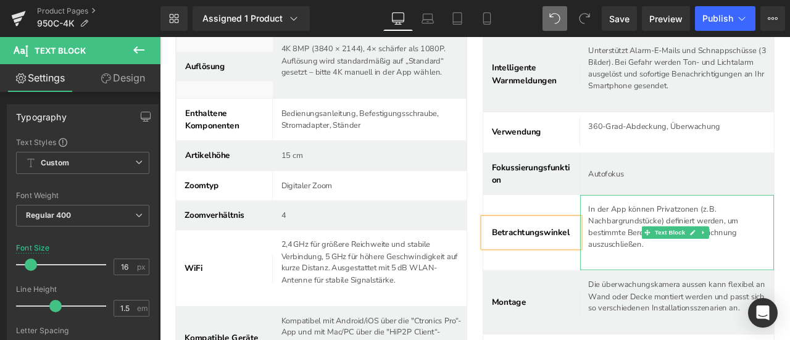
click at [690, 234] on p "In der App können Privatzonen (z. B. Nachbargrundstücke) definiert werden, um b…" at bounding box center [773, 262] width 210 height 56
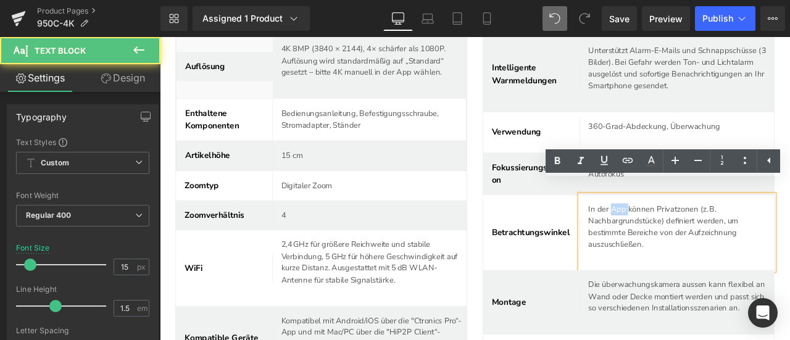
click at [690, 234] on p "In der App können Privatzonen (z. B. Nachbargrundstücke) definiert werden, um b…" at bounding box center [773, 262] width 210 height 56
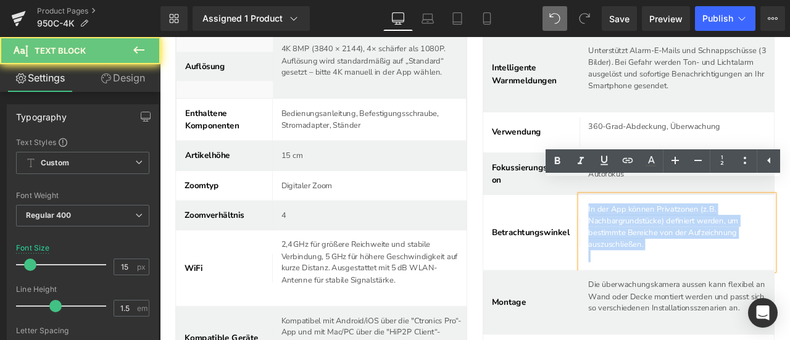
click at [690, 234] on p "In der App können Privatzonen (z. B. Nachbargrundstücke) definiert werden, um b…" at bounding box center [773, 262] width 210 height 56
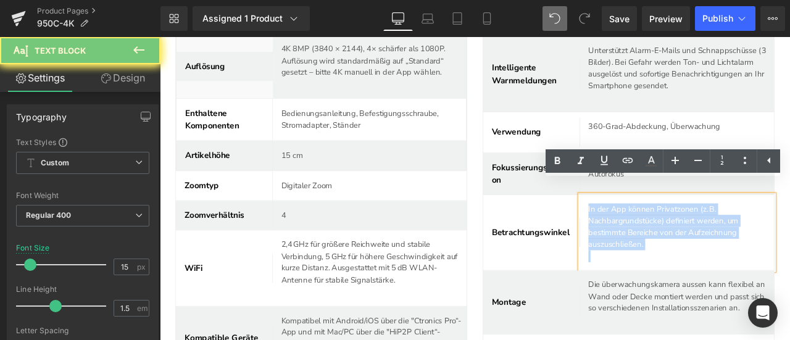
paste div
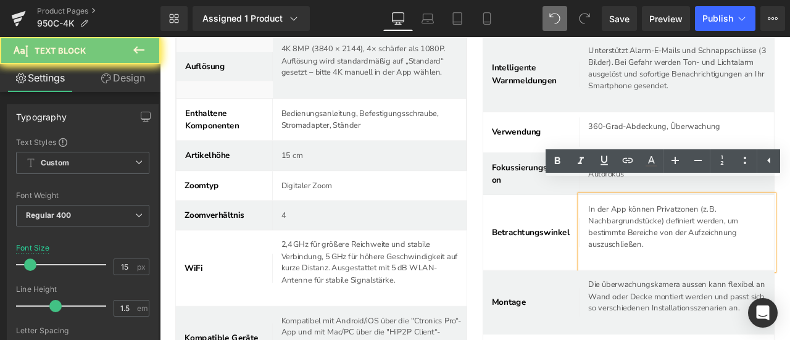
scroll to position [4697, 0]
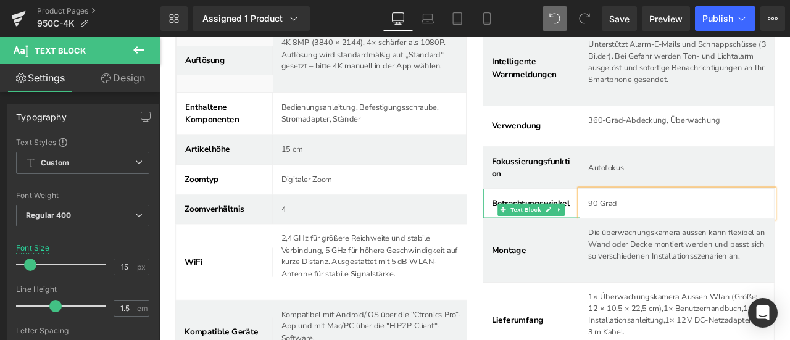
click at [545, 223] on div "Betrachtungswinkel" at bounding box center [600, 234] width 115 height 35
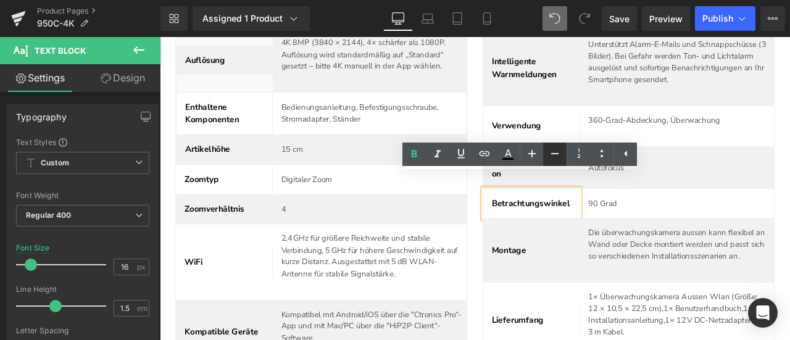
click at [552, 159] on icon at bounding box center [554, 153] width 15 height 15
click at [522, 157] on link at bounding box center [530, 154] width 23 height 23
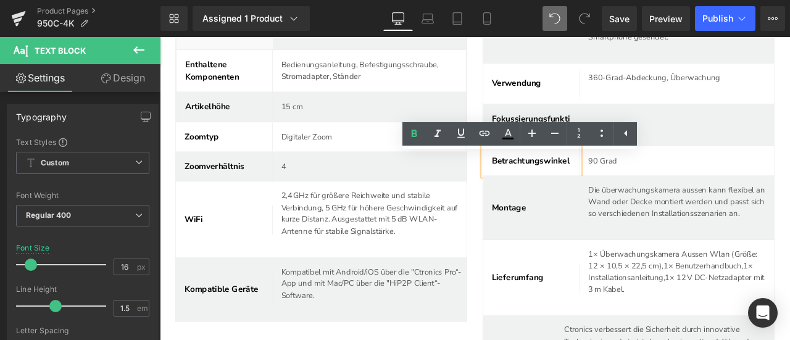
scroll to position [4759, 0]
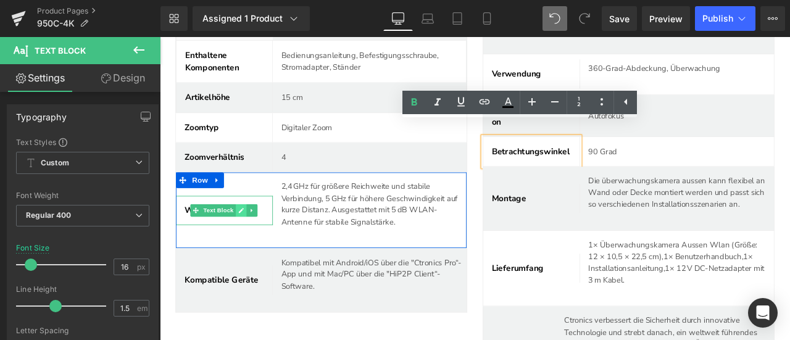
click at [258, 239] on icon at bounding box center [255, 242] width 7 height 7
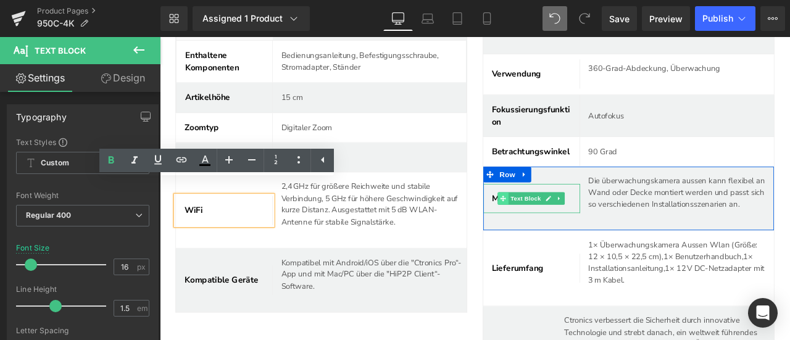
click at [563, 225] on icon at bounding box center [566, 228] width 7 height 7
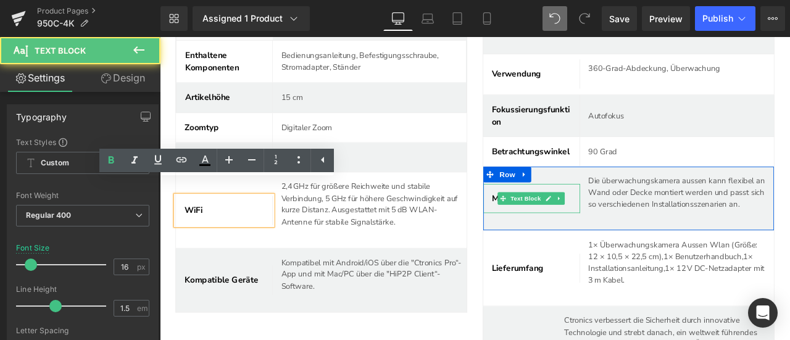
click at [553, 225] on span "Montage" at bounding box center [573, 228] width 41 height 14
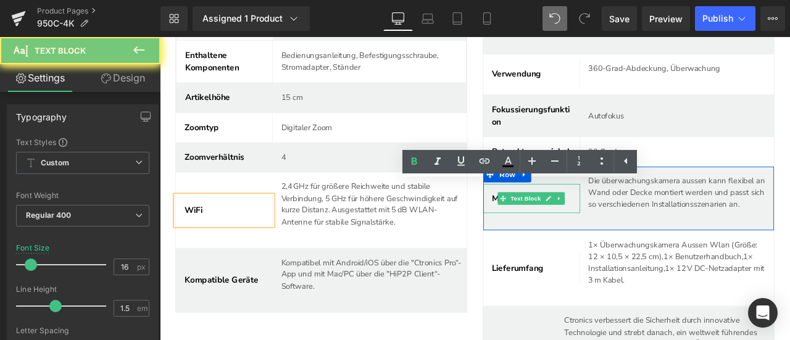
click at [553, 225] on span "Montage" at bounding box center [573, 228] width 41 height 14
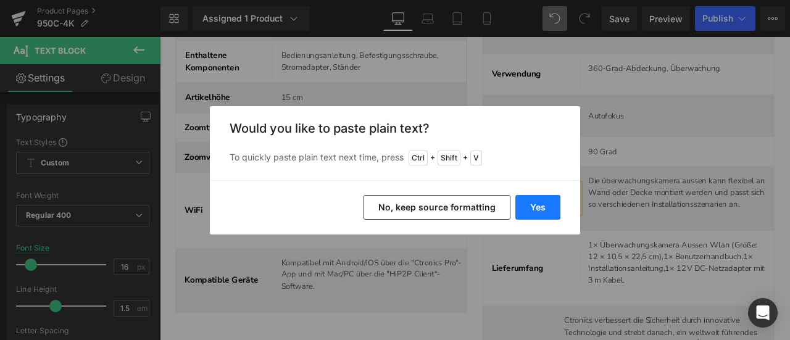
click at [524, 200] on button "Yes" at bounding box center [537, 207] width 45 height 25
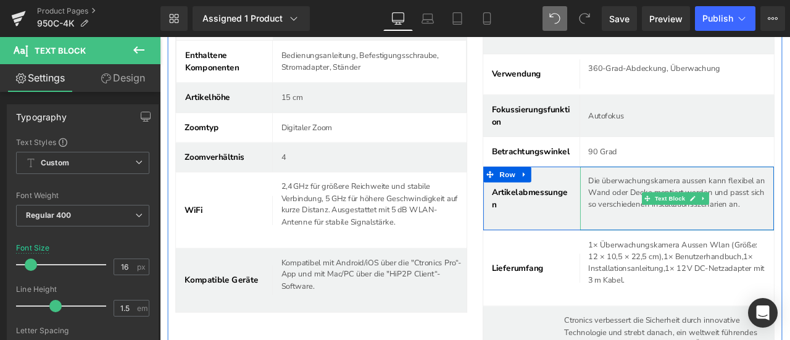
click at [679, 207] on p "Die überwachungskamera aussen kann flexibel an Wand oder Decke montiert werden …" at bounding box center [777, 221] width 219 height 42
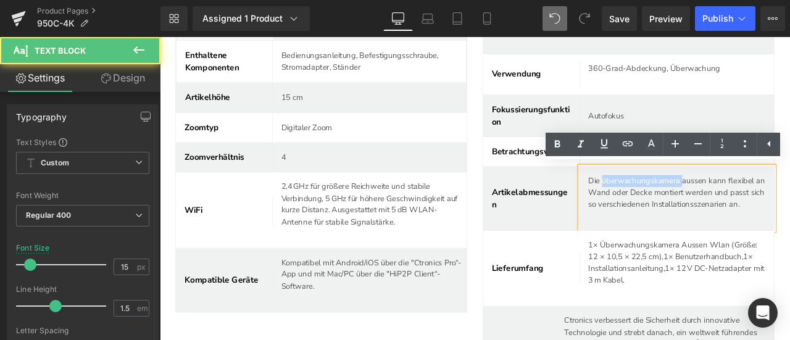
click at [679, 207] on p "Die überwachungskamera aussen kann flexibel an Wand oder Decke montiert werden …" at bounding box center [777, 221] width 219 height 42
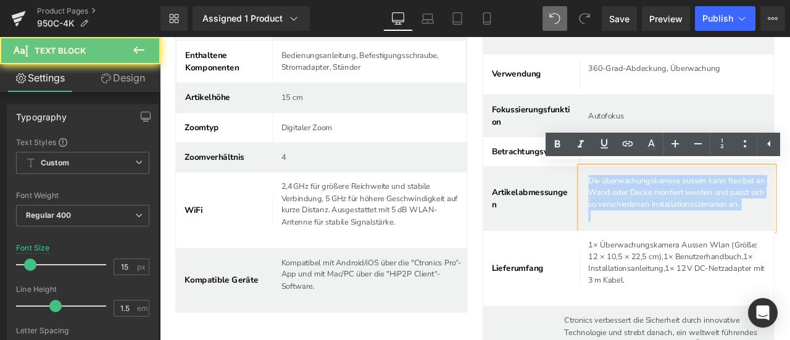
click at [679, 207] on p "Die überwachungskamera aussen kann flexibel an Wand oder Decke montiert werden …" at bounding box center [777, 221] width 219 height 42
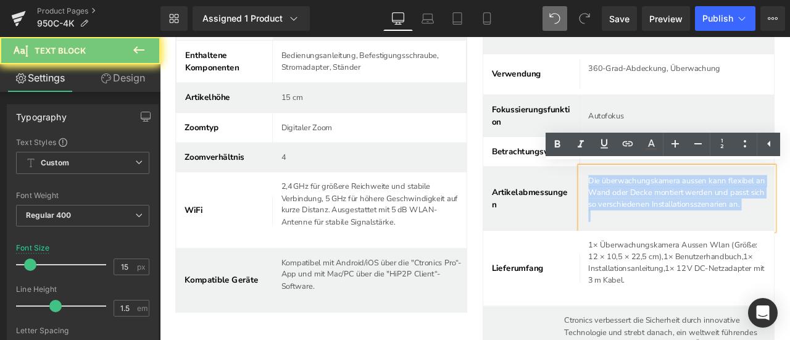
click at [679, 207] on p "Die überwachungskamera aussen kann flexibel an Wand oder Decke montiert werden …" at bounding box center [777, 221] width 219 height 42
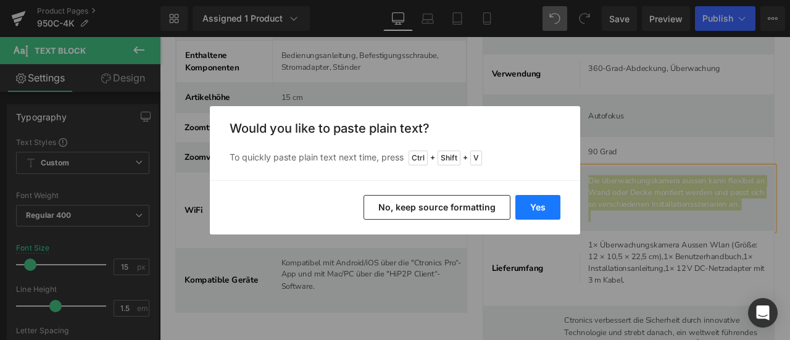
click at [531, 202] on button "Yes" at bounding box center [537, 207] width 45 height 25
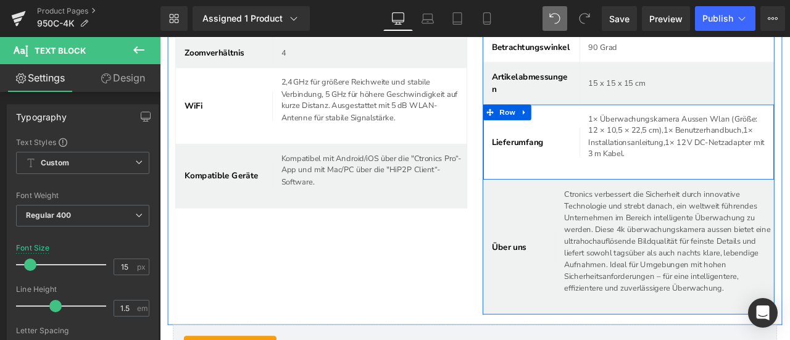
scroll to position [4882, 0]
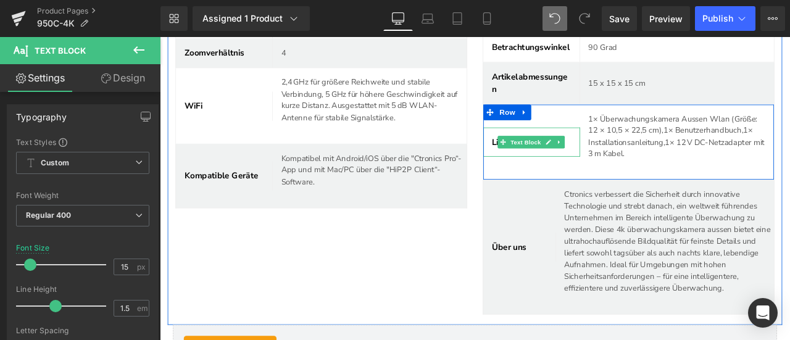
click at [563, 165] on icon at bounding box center [566, 162] width 7 height 7
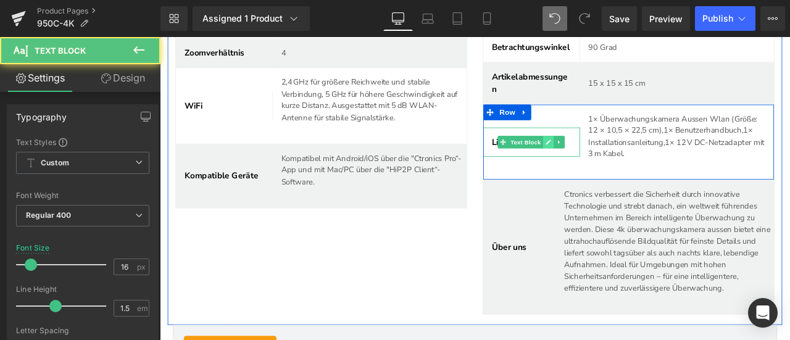
click at [618, 167] on link at bounding box center [619, 161] width 13 height 15
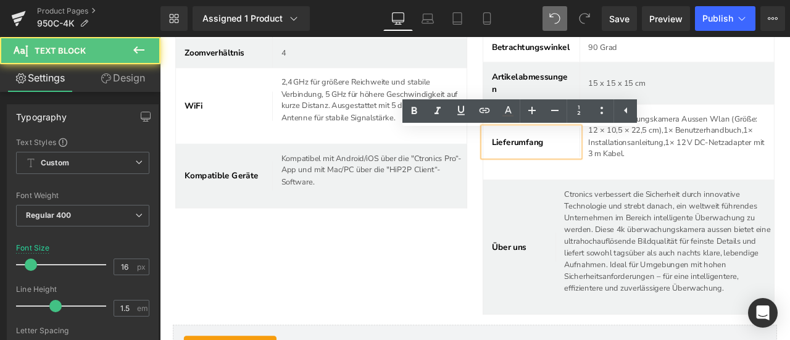
click at [581, 163] on span "Lieferumfang" at bounding box center [584, 162] width 62 height 14
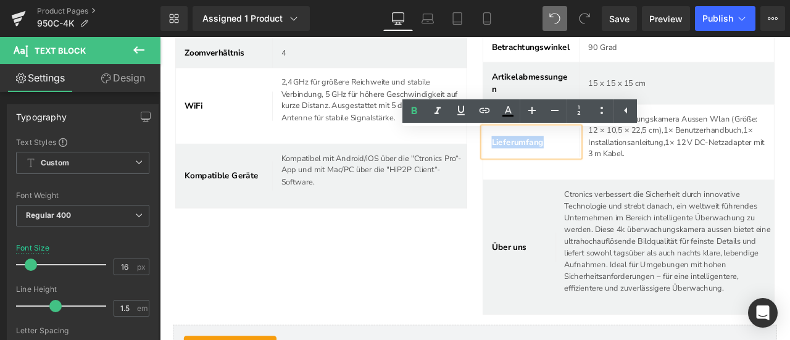
click at [581, 163] on span "Lieferumfang" at bounding box center [584, 162] width 62 height 14
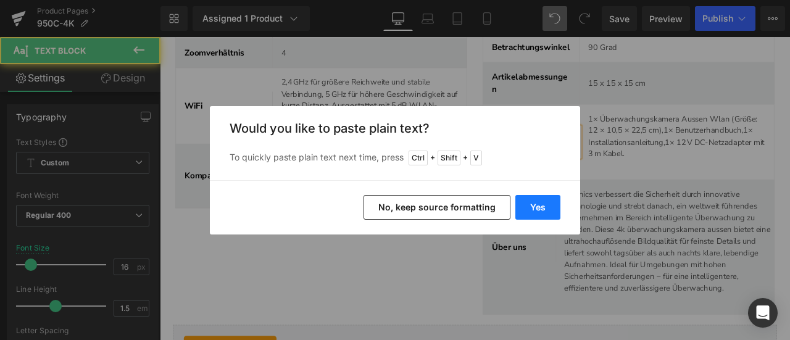
click at [539, 209] on button "Yes" at bounding box center [537, 207] width 45 height 25
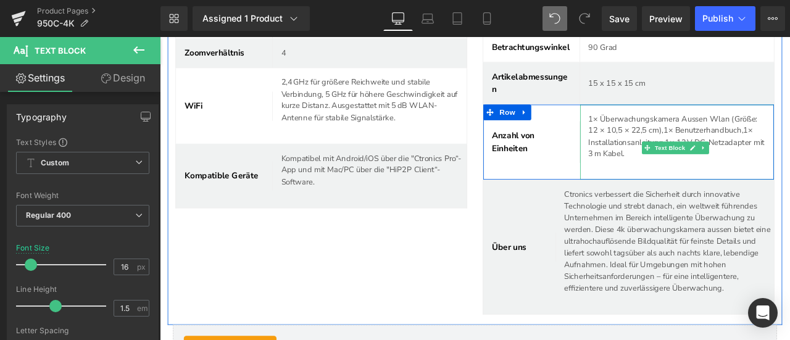
click at [680, 149] on p "1× Überwachungskamera Aussen Wlan (Größe: 12 × 10,5 × 22,5 cm),1× Benutzerhandb…" at bounding box center [773, 155] width 210 height 56
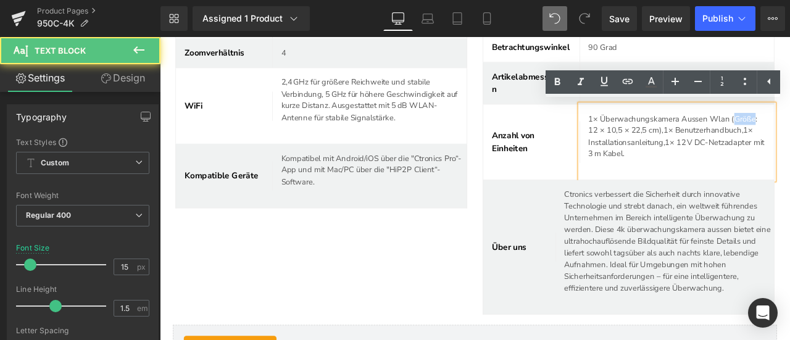
click at [680, 149] on p "1× Überwachungskamera Aussen Wlan (Größe: 12 × 10,5 × 22,5 cm),1× Benutzerhandb…" at bounding box center [773, 155] width 210 height 56
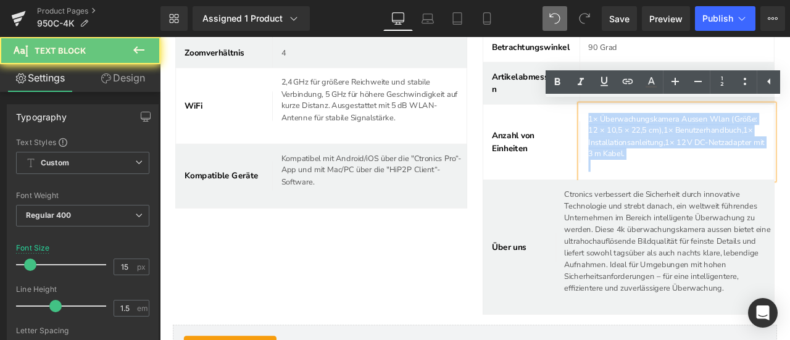
click at [680, 149] on p "1× Überwachungskamera Aussen Wlan (Größe: 12 × 10,5 × 22,5 cm),1× Benutzerhandb…" at bounding box center [773, 155] width 210 height 56
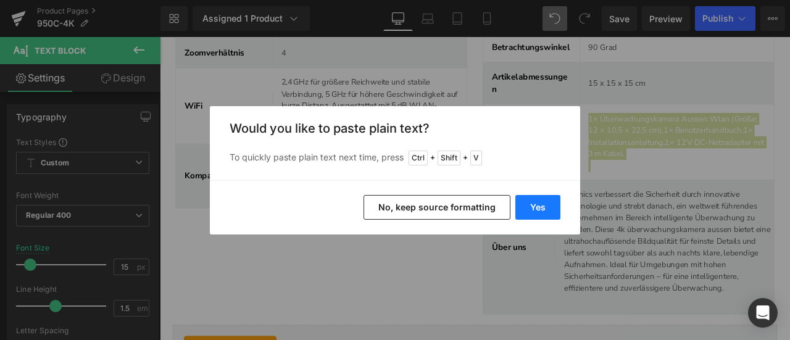
click at [535, 207] on button "Yes" at bounding box center [537, 207] width 45 height 25
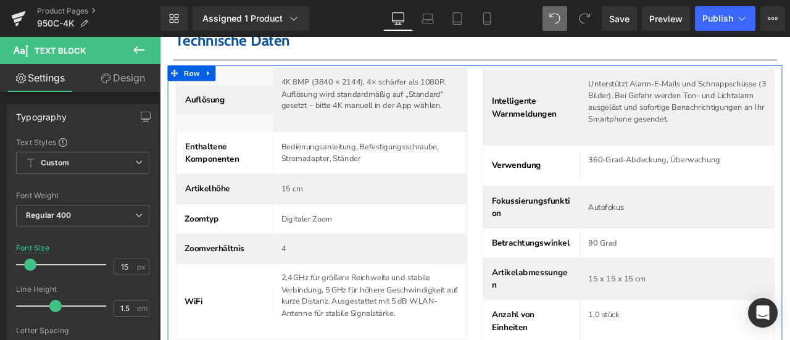
scroll to position [4636, 0]
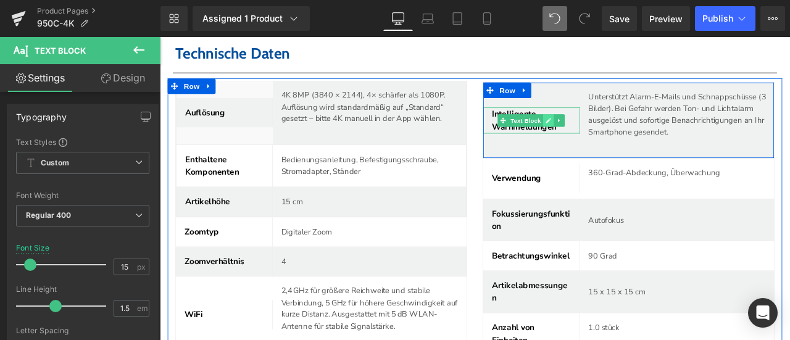
click at [617, 133] on icon at bounding box center [620, 136] width 6 height 6
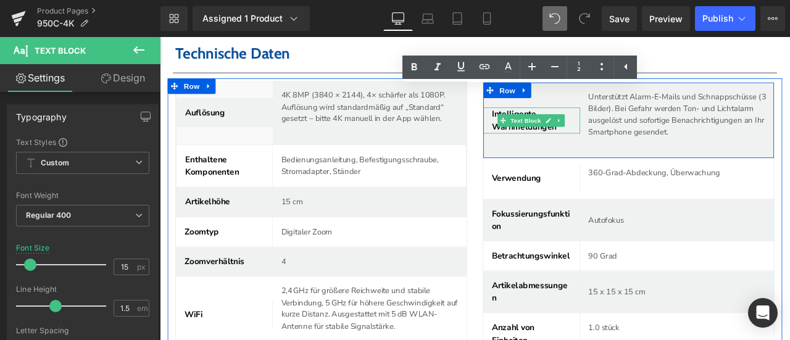
click at [576, 122] on span "Intelligente Warnmeldungen" at bounding box center [591, 136] width 77 height 28
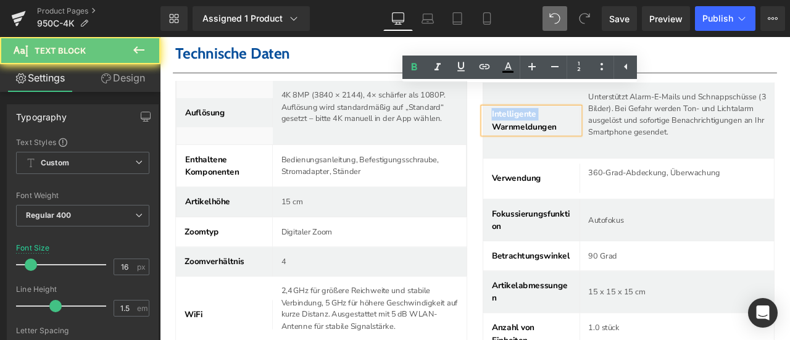
click at [576, 122] on span "Intelligente Warnmeldungen" at bounding box center [591, 136] width 77 height 28
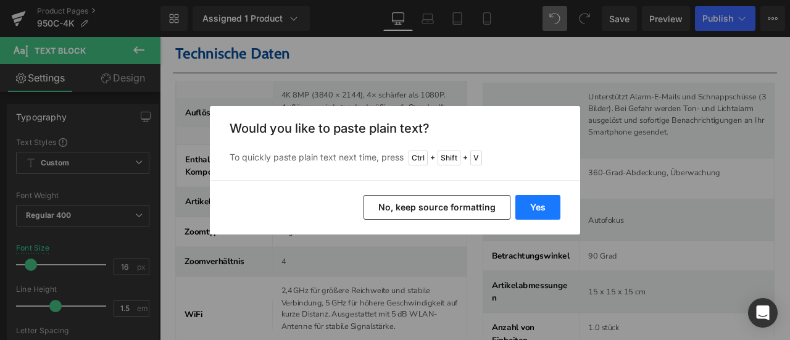
click at [553, 204] on button "Yes" at bounding box center [537, 207] width 45 height 25
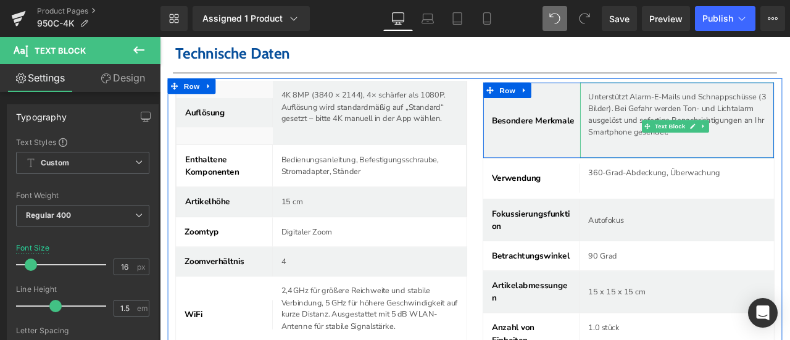
click at [672, 101] on p "Unterstützt Alarm-E-Mails und Schnappschüsse (3 Bilder). Bei Gefahr werden Ton-…" at bounding box center [777, 129] width 219 height 56
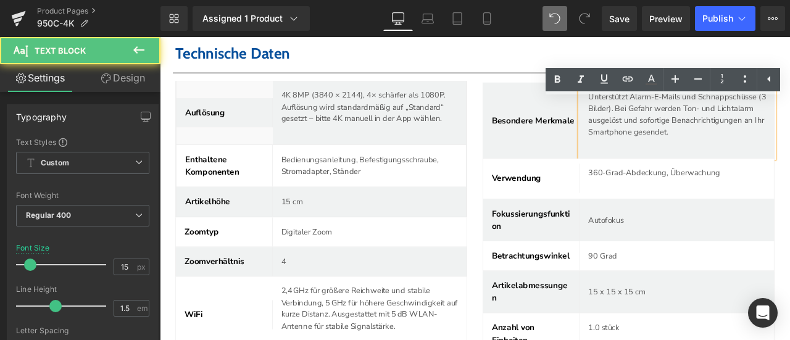
click at [588, 83] on icon at bounding box center [580, 79] width 15 height 15
drag, startPoint x: 512, startPoint y: 55, endPoint x: 592, endPoint y: 83, distance: 85.1
click at [592, 83] on ul "Text Color Highlight Color #333333" at bounding box center [662, 81] width 234 height 27
click at [696, 120] on p "Unterstützt Alarm-E-Mails und Schnappschüsse (3 Bilder). Bei Gefahr werden Ton-…" at bounding box center [777, 129] width 219 height 56
click at [701, 117] on p "Unterstützt Alarm-E-Mails und Schnappschüsse (3 Bilder). Bei Gefahr werden Ton-…" at bounding box center [777, 129] width 219 height 56
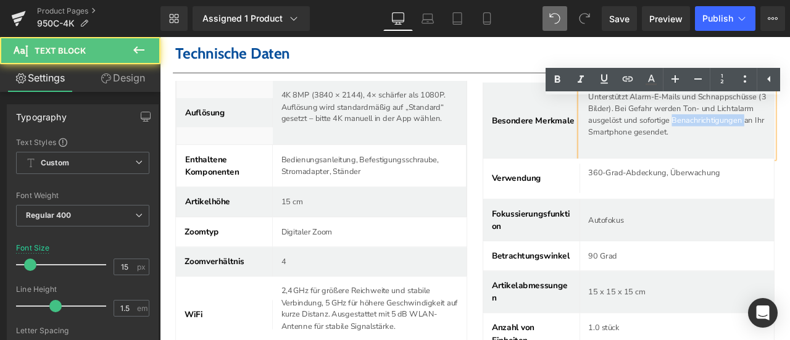
click at [701, 117] on p "Unterstützt Alarm-E-Mails und Schnappschüsse (3 Bilder). Bei Gefahr werden Ton-…" at bounding box center [777, 129] width 219 height 56
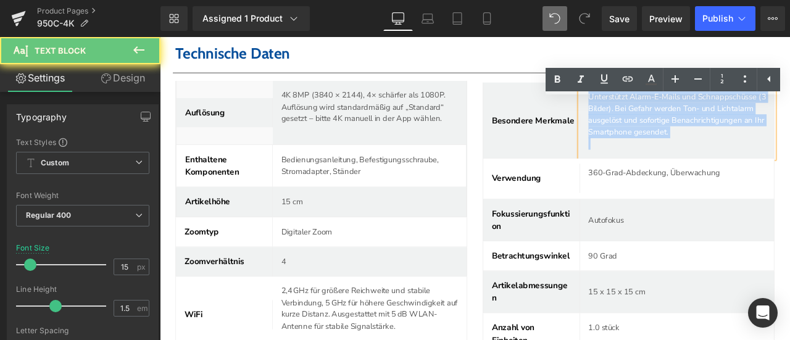
click at [701, 117] on p "Unterstützt Alarm-E-Mails und Schnappschüsse (3 Bilder). Bei Gefahr werden Ton-…" at bounding box center [777, 129] width 219 height 56
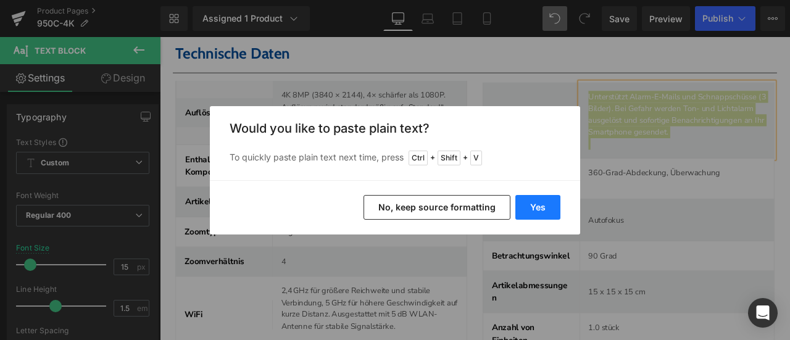
click at [544, 207] on button "Yes" at bounding box center [537, 207] width 45 height 25
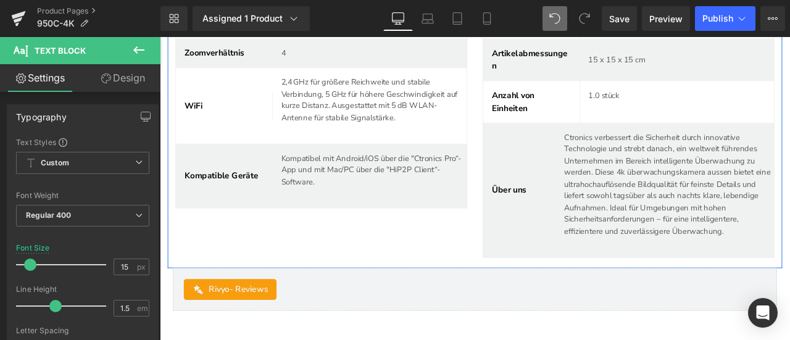
scroll to position [4821, 0]
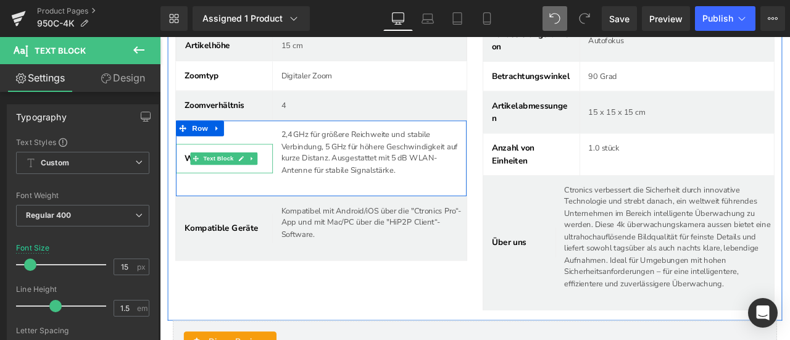
click at [190, 174] on span "WiFi" at bounding box center [200, 181] width 22 height 14
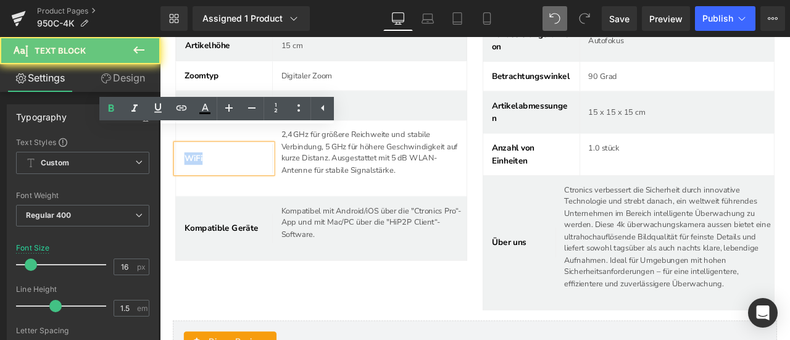
click at [190, 174] on span "WiFi" at bounding box center [200, 181] width 22 height 14
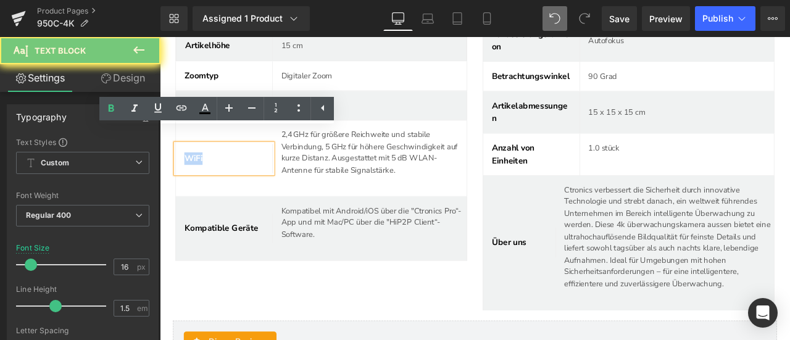
paste div
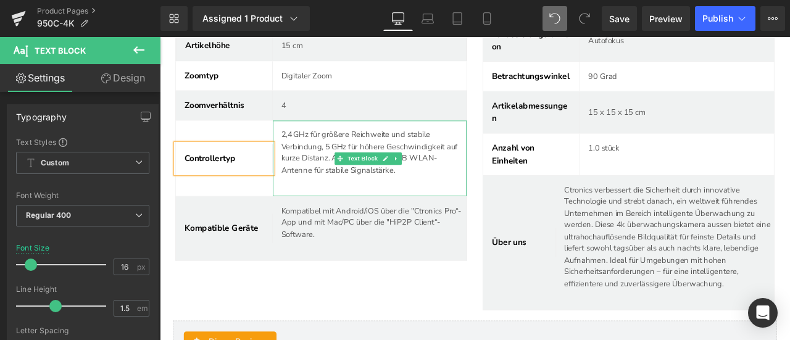
click at [318, 146] on p "2,4 GHz für größere Reichweite und stabile Verbindung, 5 GHz für höhere Geschwi…" at bounding box center [409, 174] width 210 height 56
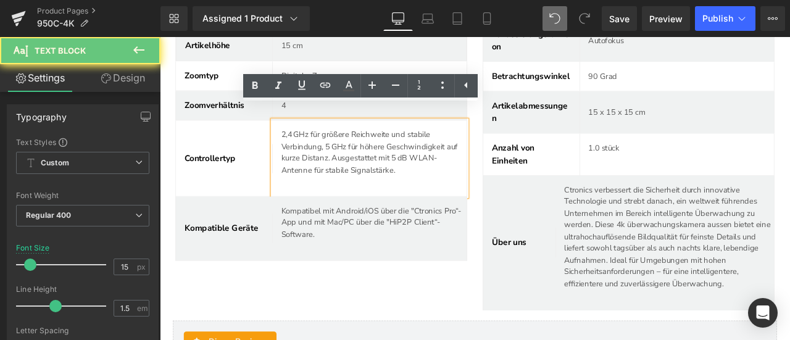
click at [318, 146] on p "2,4 GHz für größere Reichweite und stabile Verbindung, 5 GHz für höhere Geschwi…" at bounding box center [409, 174] width 210 height 56
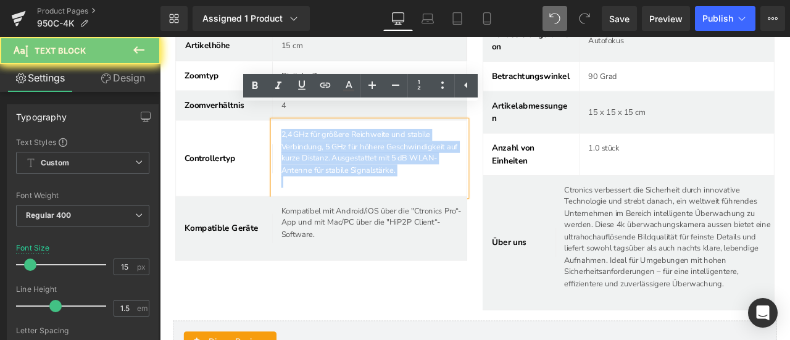
click at [318, 146] on p "2,4 GHz für größere Reichweite und stabile Verbindung, 5 GHz für höhere Geschwi…" at bounding box center [409, 174] width 210 height 56
paste div
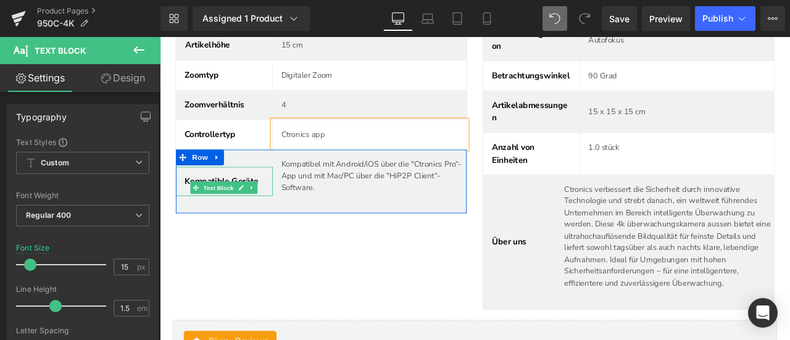
click at [191, 201] on span "Kompatible Geräte" at bounding box center [233, 208] width 88 height 14
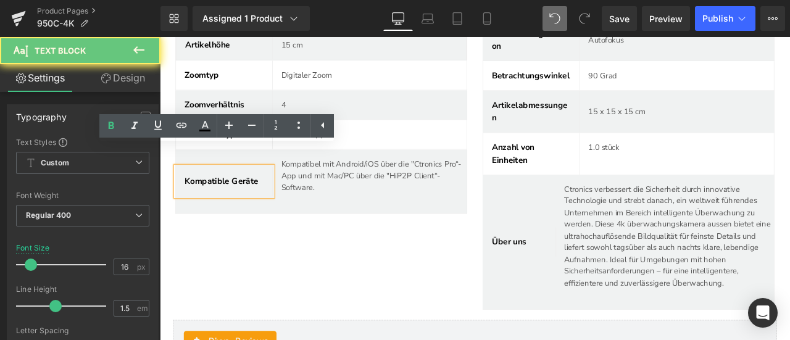
click at [191, 201] on span "Kompatible Geräte" at bounding box center [233, 208] width 88 height 14
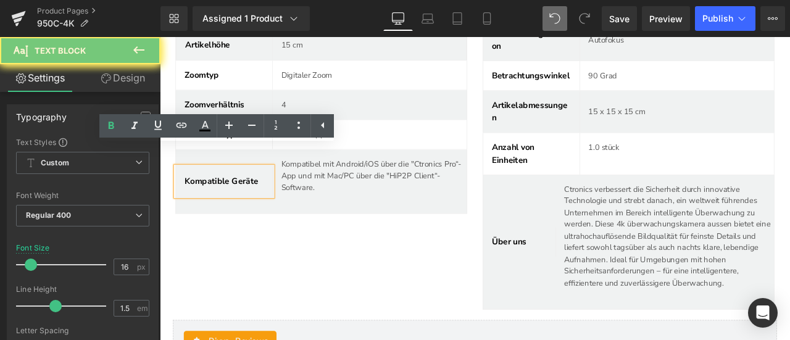
paste div
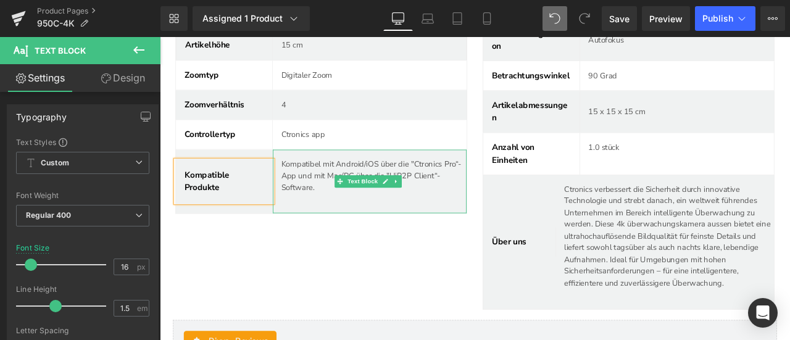
click at [326, 180] on p "Kompatibel mit Android/iOS über die "Ctronics Pro“-App und mit Mac/PC über die …" at bounding box center [413, 201] width 219 height 42
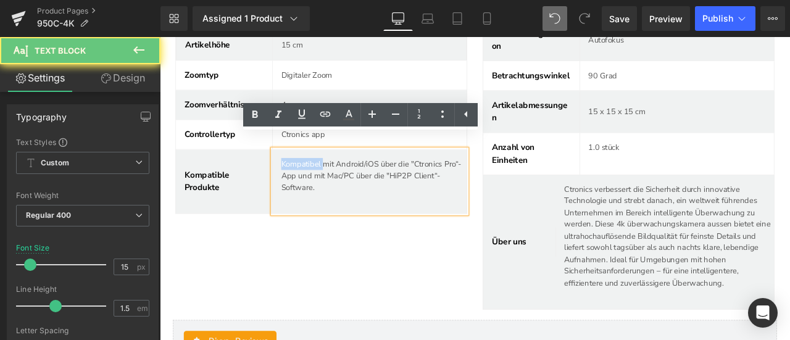
click at [326, 180] on p "Kompatibel mit Android/iOS über die "Ctronics Pro“-App und mit Mac/PC über die …" at bounding box center [413, 201] width 219 height 42
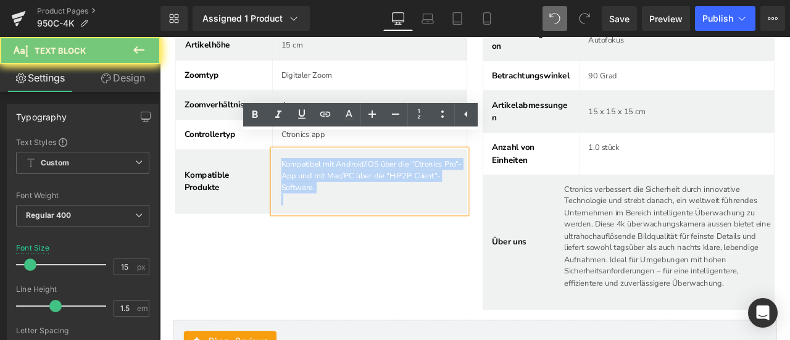
click at [326, 180] on p "Kompatibel mit Android/iOS über die "Ctronics Pro“-App und mit Mac/PC über die …" at bounding box center [413, 201] width 219 height 42
paste div
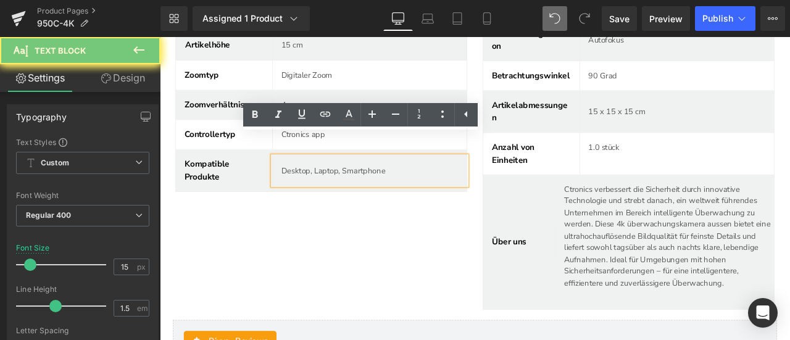
scroll to position [4829, 0]
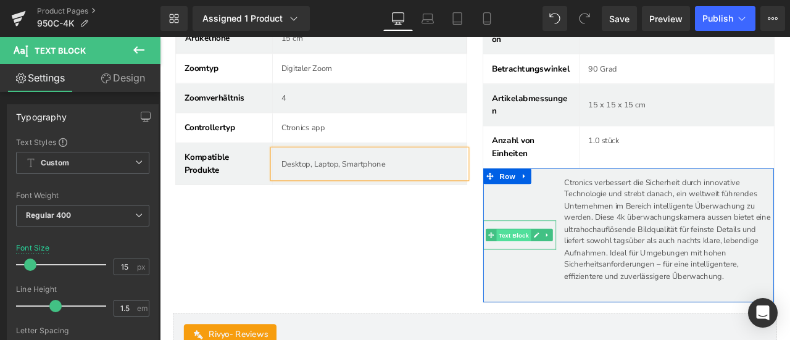
click at [558, 271] on span "Text Block" at bounding box center [578, 272] width 41 height 15
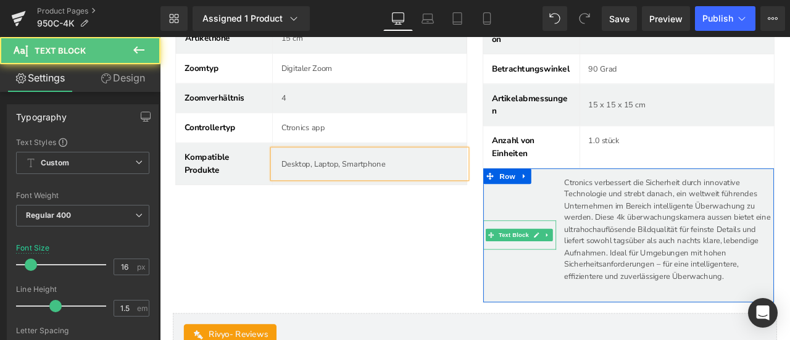
click at [599, 268] on link at bounding box center [605, 271] width 13 height 15
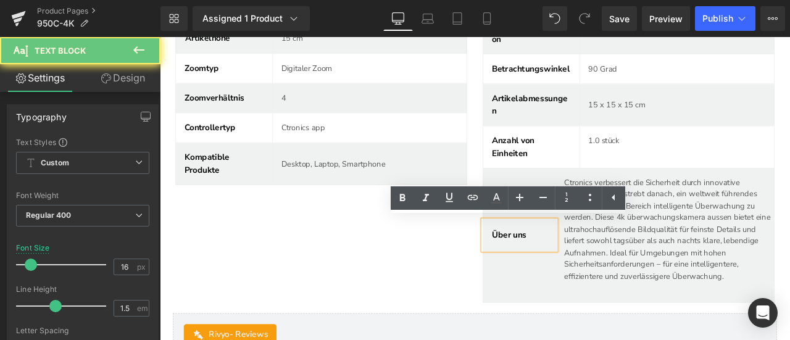
click at [581, 273] on span "Über uns" at bounding box center [573, 272] width 41 height 14
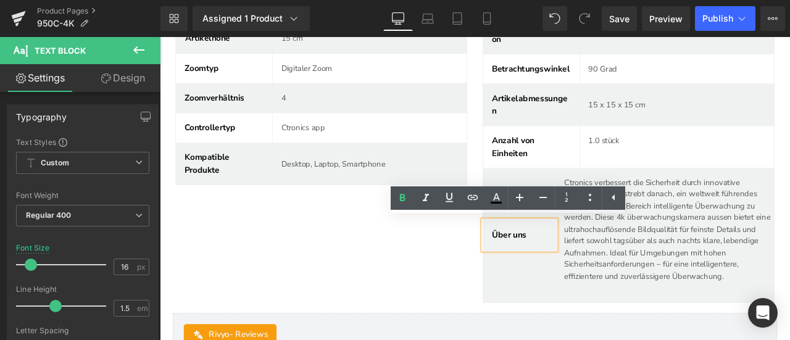
click at [581, 273] on span "Über uns" at bounding box center [573, 272] width 41 height 14
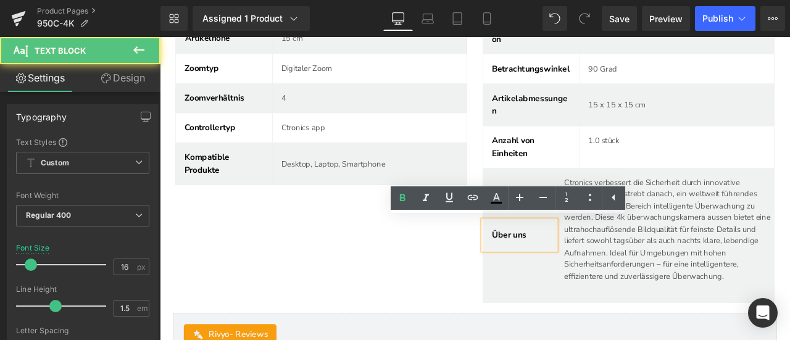
paste div
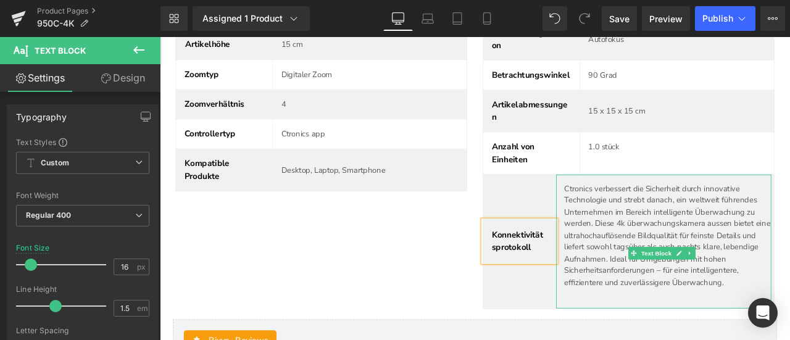
click at [676, 213] on p "Ctronics verbessert die Sicherheit durch innovative Technologie und strebt dana…" at bounding box center [761, 272] width 245 height 125
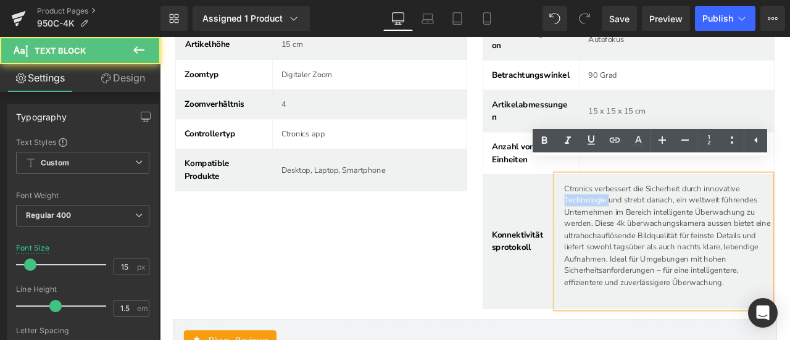
click at [676, 213] on p "Ctronics verbessert die Sicherheit durch innovative Technologie und strebt dana…" at bounding box center [761, 272] width 245 height 125
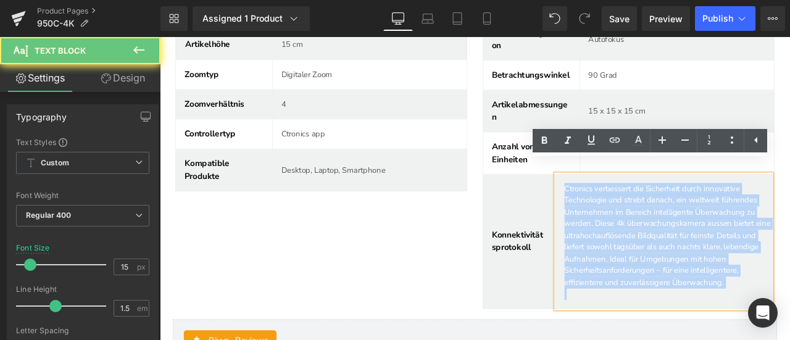
click at [676, 213] on p "Ctronics verbessert die Sicherheit durch innovative Technologie und strebt dana…" at bounding box center [761, 272] width 245 height 125
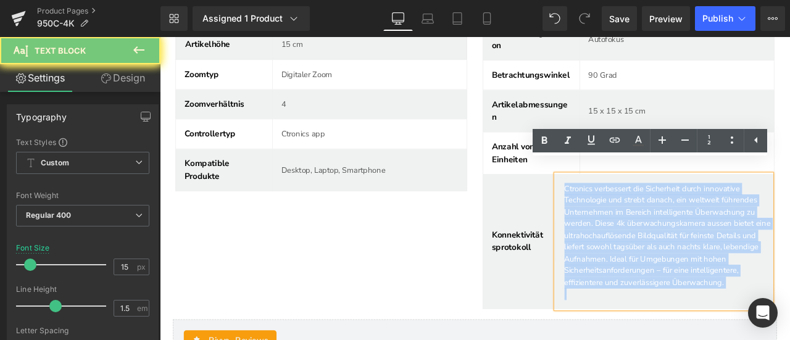
paste div
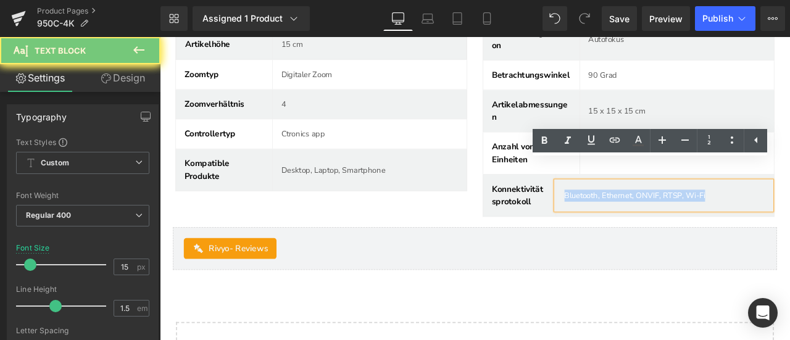
scroll to position [4829, 0]
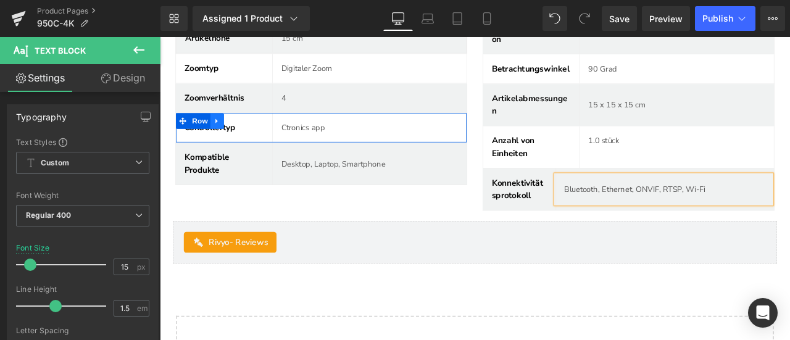
click at [229, 132] on icon at bounding box center [227, 136] width 9 height 9
click at [242, 132] on icon at bounding box center [243, 136] width 9 height 9
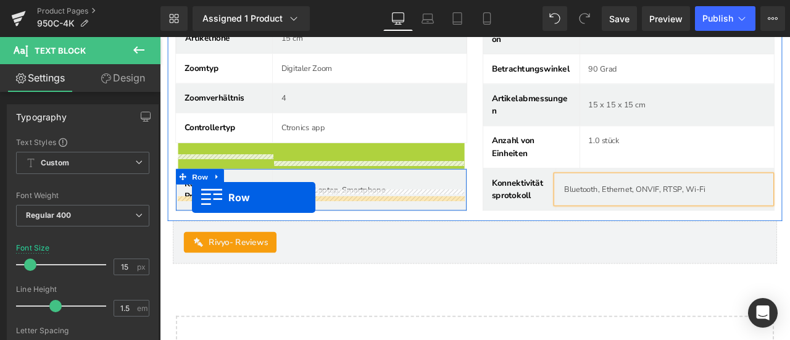
drag, startPoint x: 186, startPoint y: 152, endPoint x: 198, endPoint y: 227, distance: 75.6
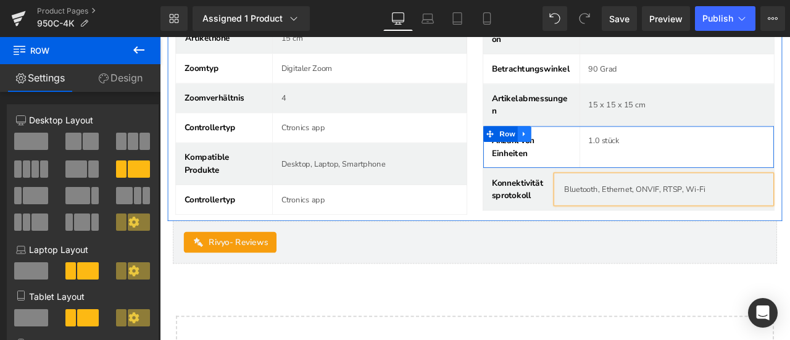
click at [590, 147] on icon at bounding box center [591, 151] width 9 height 9
click at [603, 147] on icon at bounding box center [607, 151] width 9 height 9
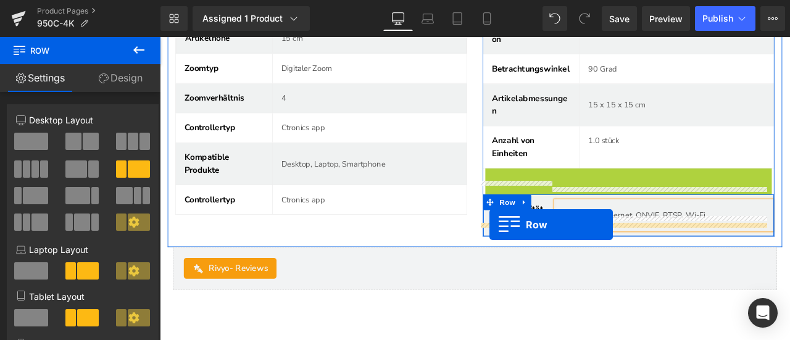
drag, startPoint x: 545, startPoint y: 186, endPoint x: 550, endPoint y: 259, distance: 73.6
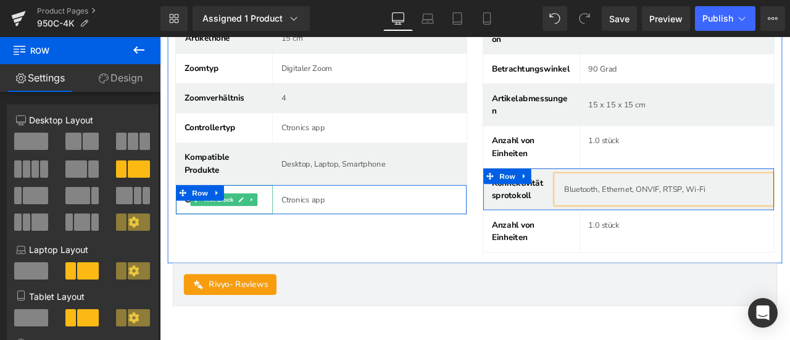
click at [255, 227] on icon at bounding box center [256, 230] width 6 height 6
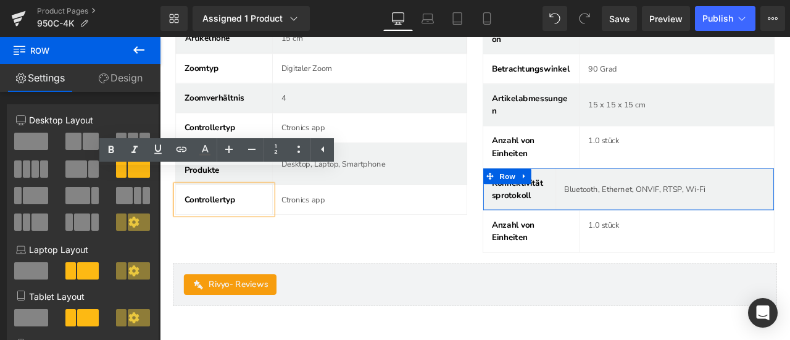
click at [248, 223] on span "Controllertyp" at bounding box center [219, 230] width 60 height 14
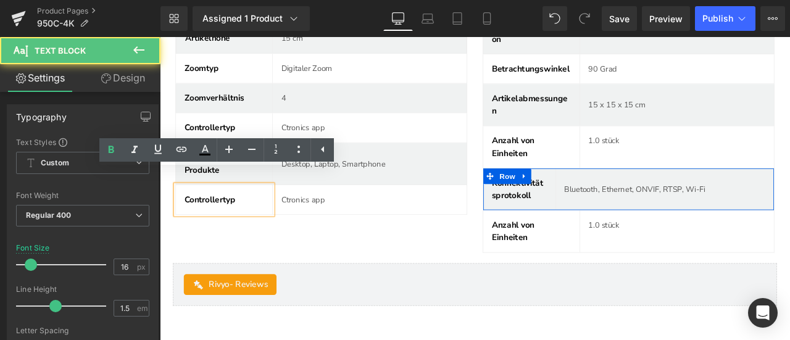
click at [248, 223] on span "Controllertyp" at bounding box center [219, 230] width 60 height 14
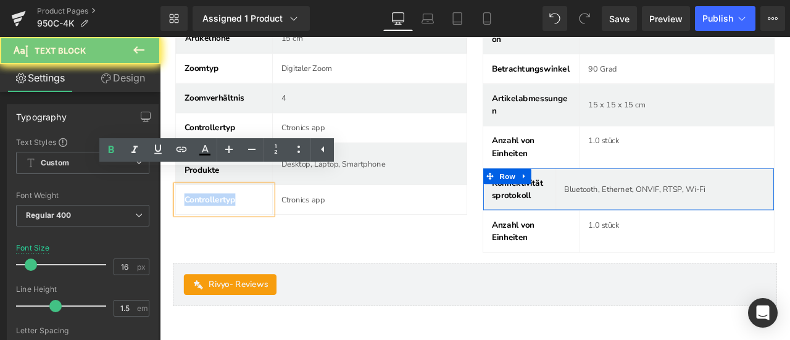
click at [248, 223] on span "Controllertyp" at bounding box center [219, 230] width 60 height 14
paste div
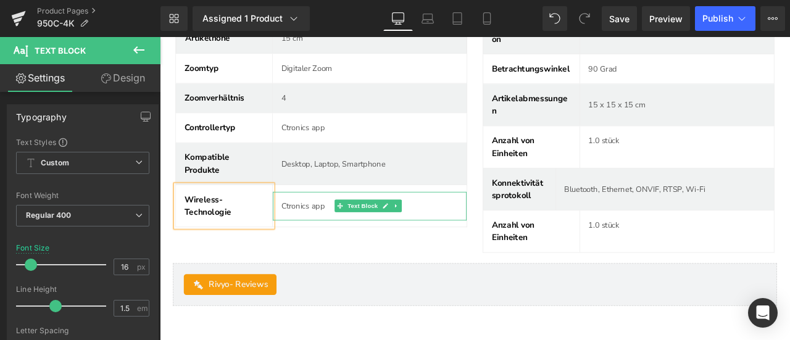
click at [309, 230] on p "Ctronics app" at bounding box center [409, 237] width 210 height 14
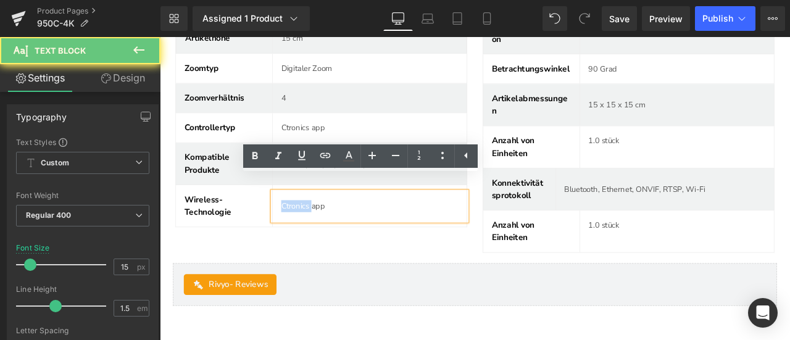
click at [309, 230] on p "Ctronics app" at bounding box center [409, 237] width 210 height 14
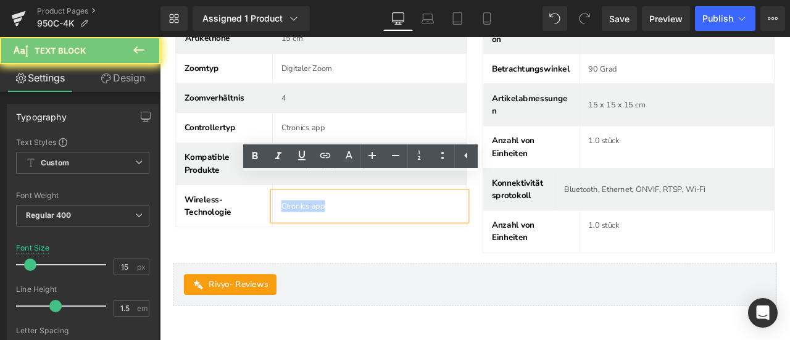
paste div
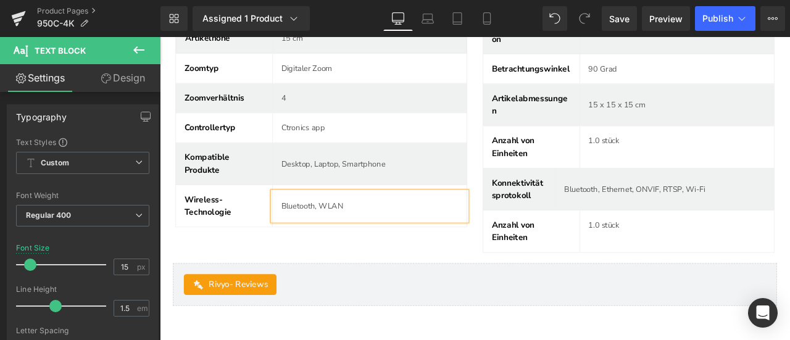
click at [560, 260] on span at bounding box center [566, 267] width 13 height 15
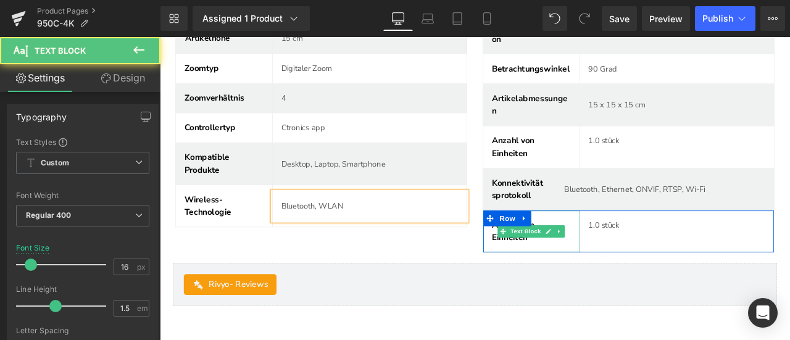
drag, startPoint x: 609, startPoint y: 254, endPoint x: 594, endPoint y: 254, distance: 14.8
click at [613, 260] on link at bounding box center [619, 267] width 13 height 15
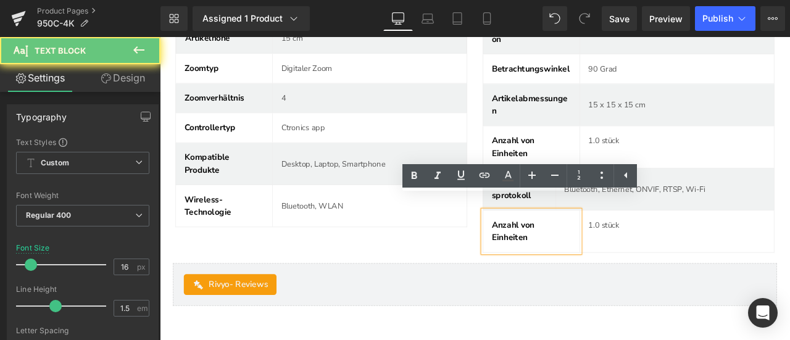
click at [581, 253] on span "Anzahl von Einheiten" at bounding box center [578, 267] width 51 height 28
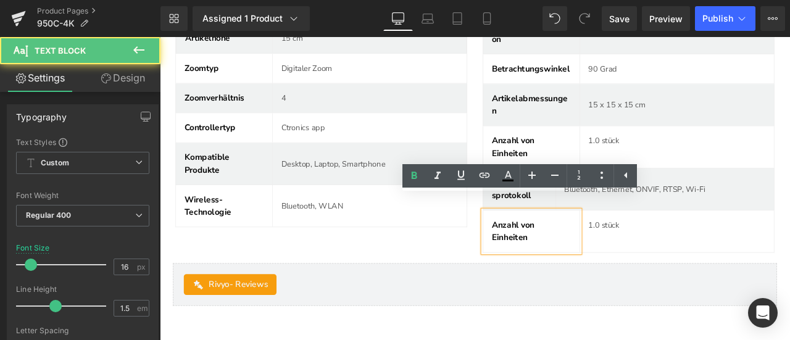
click at [581, 253] on span "Anzahl von Einheiten" at bounding box center [578, 267] width 51 height 28
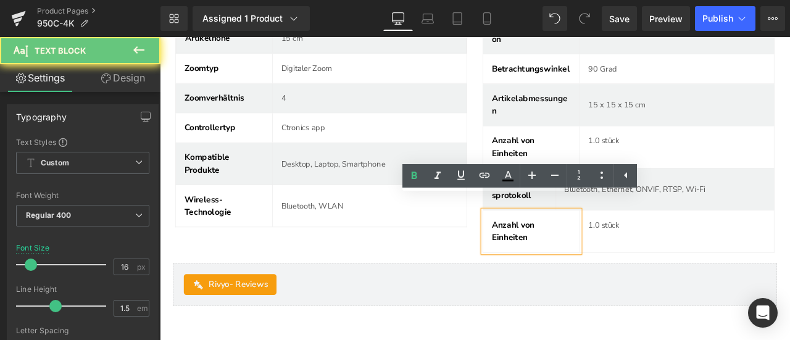
paste div
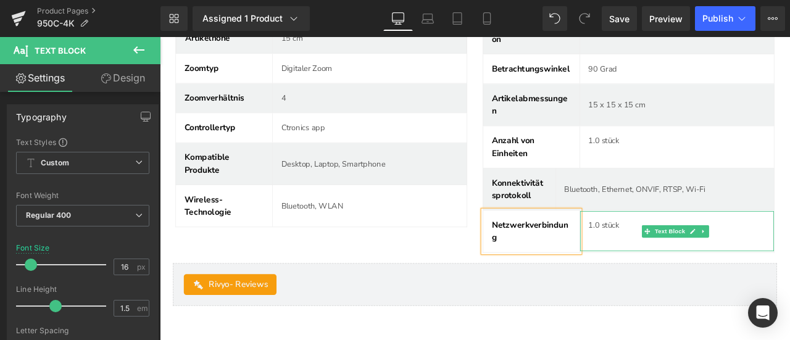
click at [681, 253] on p "1.0 stück" at bounding box center [773, 260] width 210 height 14
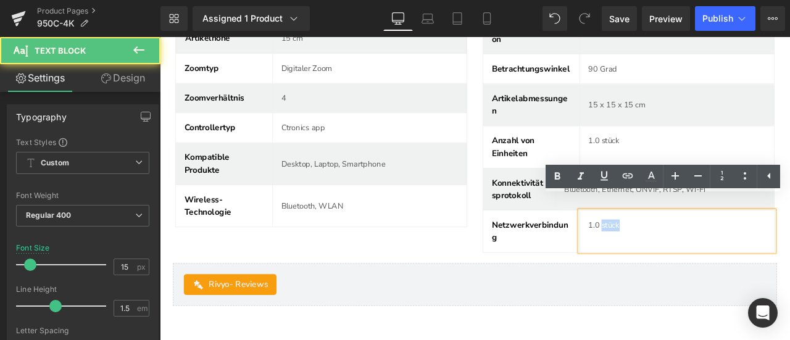
click at [681, 253] on p "1.0 stück" at bounding box center [773, 260] width 210 height 14
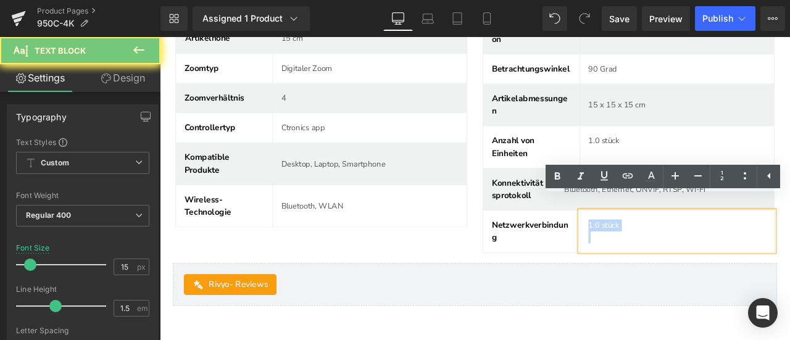
click at [681, 253] on p "1.0 stück" at bounding box center [773, 260] width 210 height 14
paste div
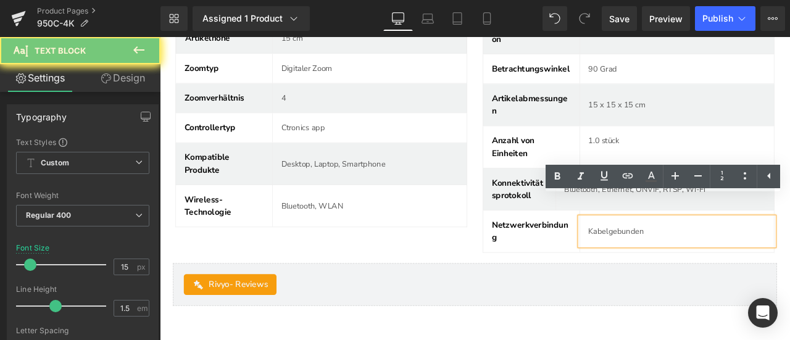
scroll to position [4837, 0]
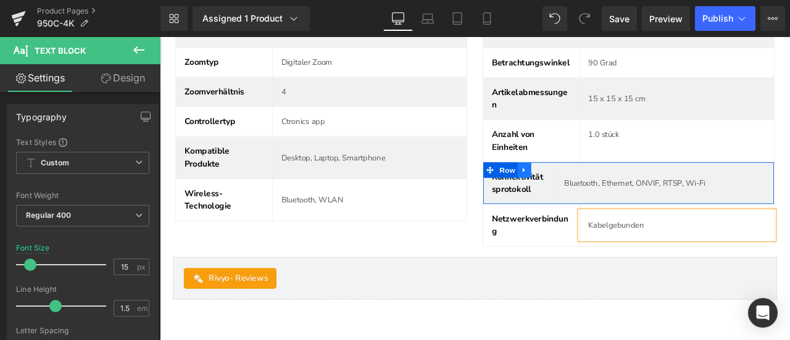
click at [589, 189] on icon at bounding box center [591, 193] width 9 height 9
click at [603, 190] on icon at bounding box center [607, 194] width 9 height 9
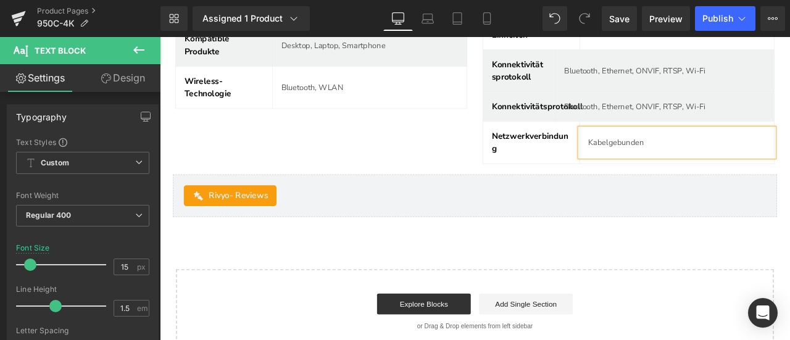
scroll to position [4846, 0]
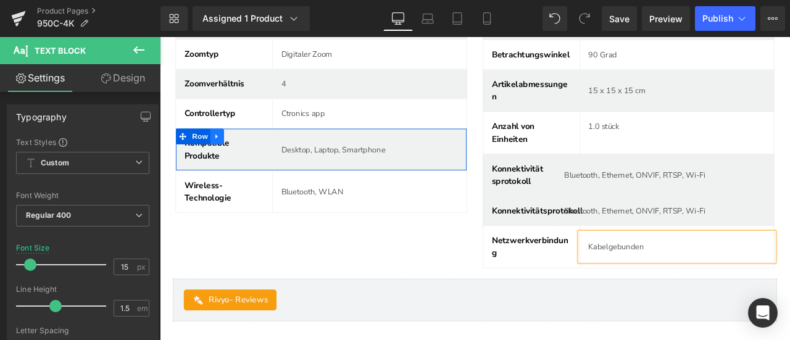
click at [231, 151] on icon at bounding box center [227, 155] width 9 height 9
click at [242, 151] on icon at bounding box center [243, 155] width 9 height 9
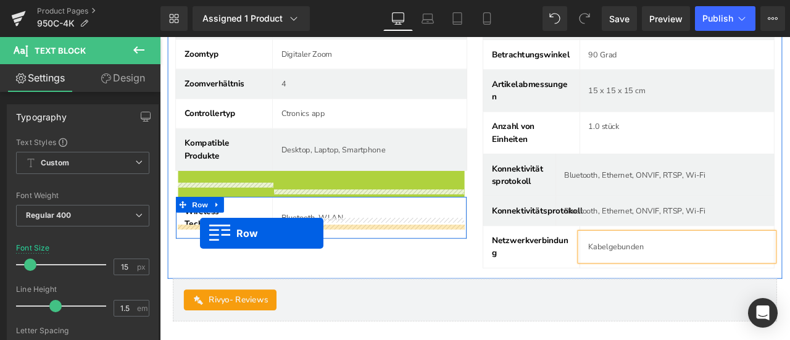
drag, startPoint x: 189, startPoint y: 187, endPoint x: 207, endPoint y: 270, distance: 84.7
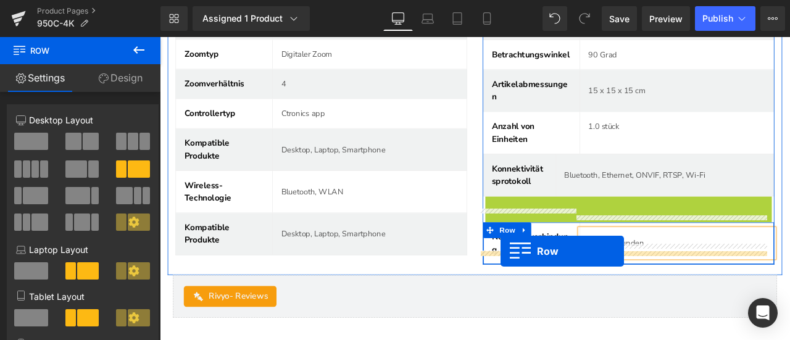
drag, startPoint x: 549, startPoint y: 217, endPoint x: 563, endPoint y: 291, distance: 75.4
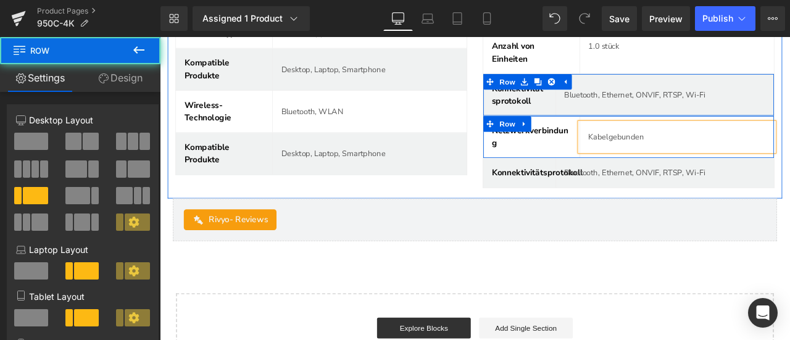
scroll to position [4969, 0]
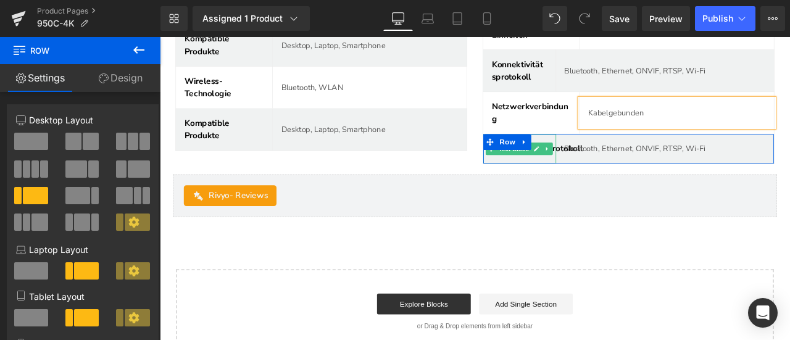
click at [603, 167] on icon at bounding box center [606, 170] width 6 height 6
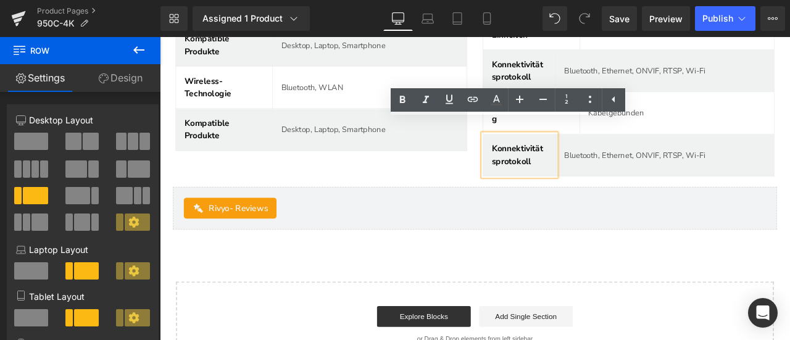
click at [572, 162] on p "Konnektivitätsprotokoll" at bounding box center [586, 177] width 66 height 30
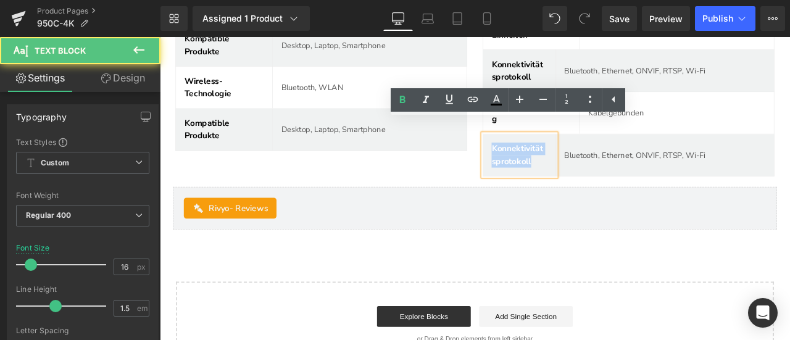
click at [572, 162] on p "Konnektivitätsprotokoll" at bounding box center [586, 177] width 66 height 30
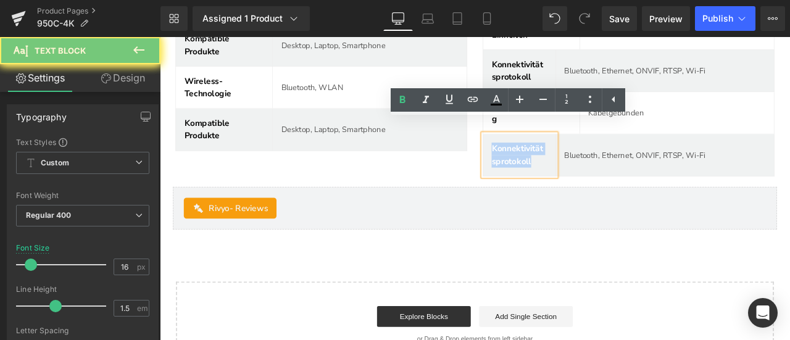
paste div
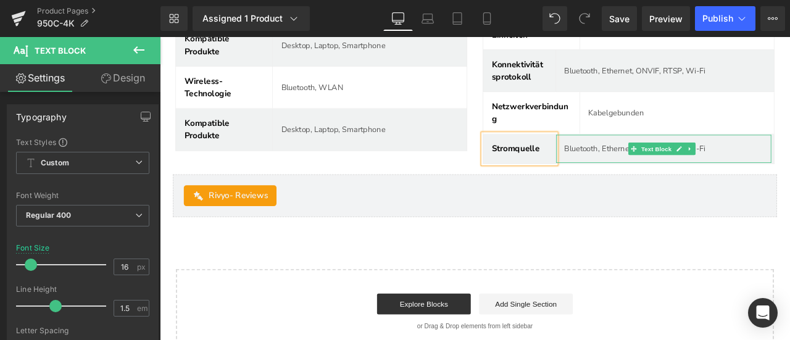
click at [651, 163] on p "Bluetooth, Ethernet, ONVIF, RTSP, Wi-Fi" at bounding box center [761, 170] width 245 height 14
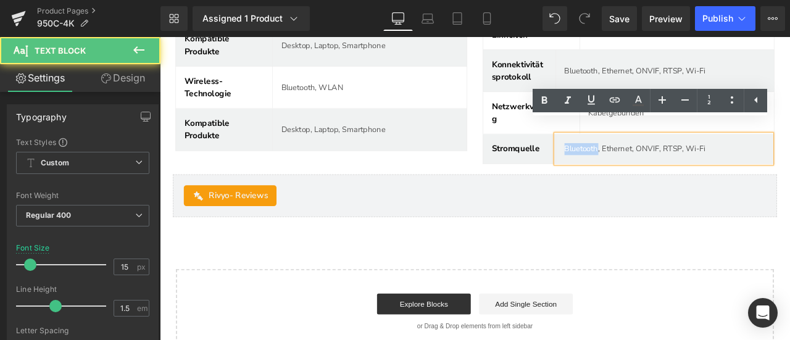
click at [651, 163] on p "Bluetooth, Ethernet, ONVIF, RTSP, Wi-Fi" at bounding box center [761, 170] width 245 height 14
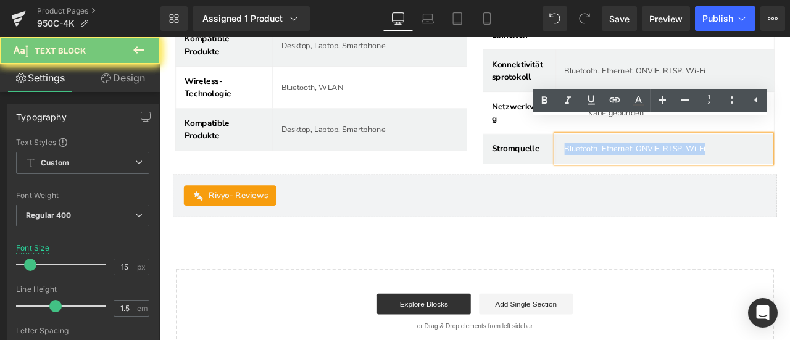
click at [651, 163] on p "Bluetooth, Ethernet, ONVIF, RTSP, Wi-Fi" at bounding box center [761, 170] width 245 height 14
paste div
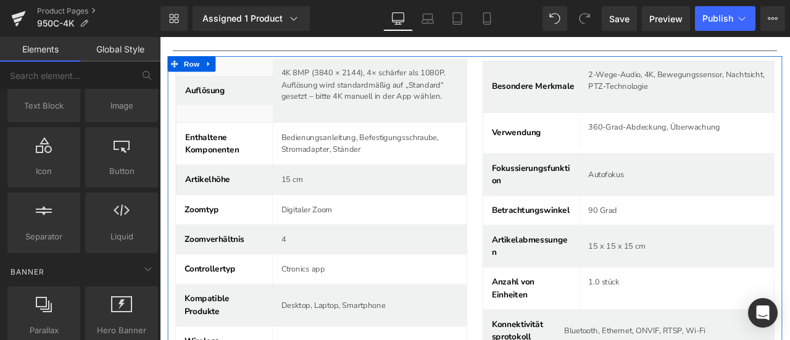
scroll to position [4784, 0]
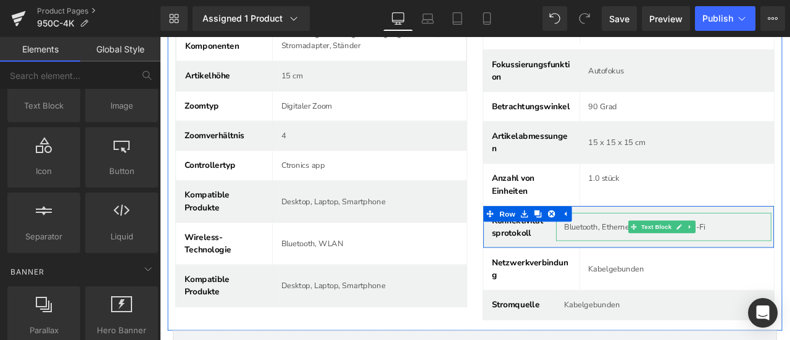
click at [678, 255] on p "Bluetooth, Ethernet, ONVIF, RTSP, Wi-Fi" at bounding box center [761, 262] width 245 height 14
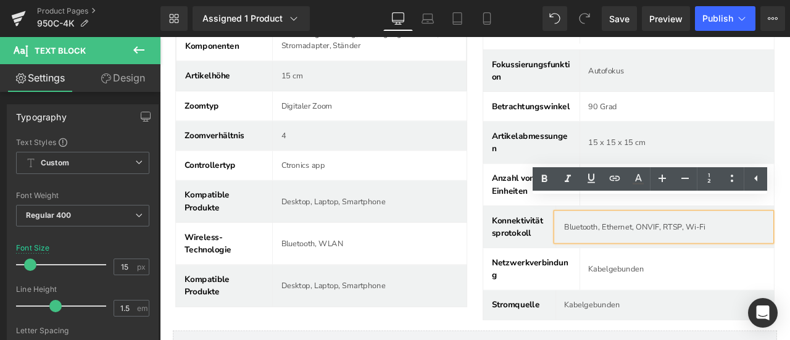
click at [533, 223] on div "Besondere Merkmale Text Block 2-Wege-Audio, 4K, Bewegungssensor, Nachtsicht, PT…" at bounding box center [715, 159] width 364 height 439
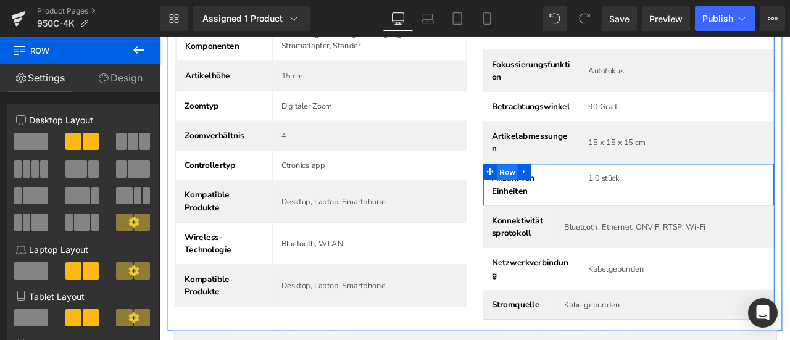
click at [559, 188] on span "Row" at bounding box center [571, 197] width 25 height 19
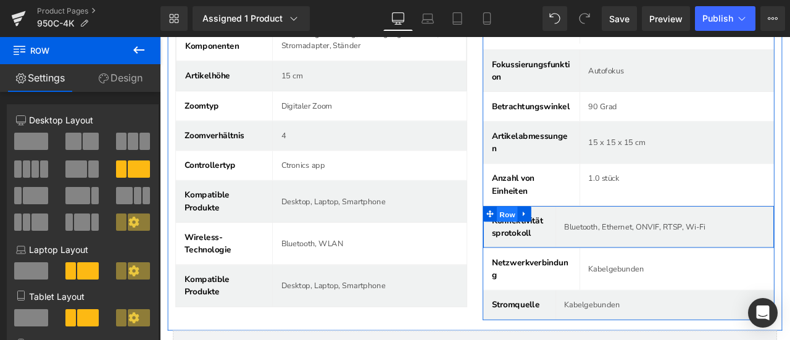
click at [559, 238] on span "Row" at bounding box center [571, 247] width 25 height 19
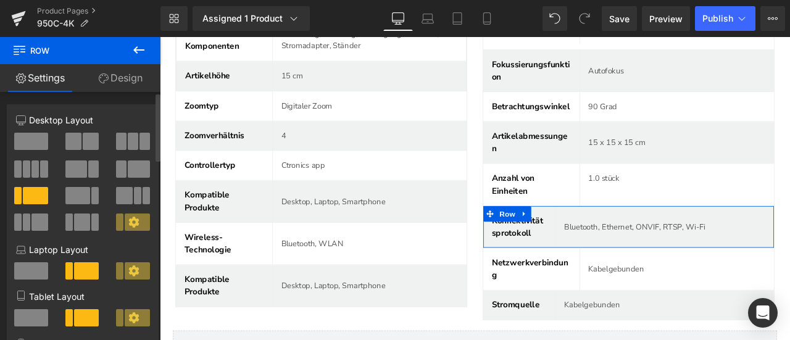
click at [131, 170] on span at bounding box center [139, 168] width 22 height 17
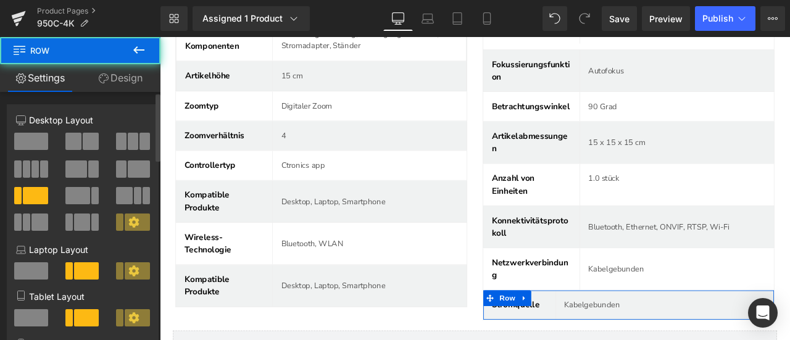
click at [133, 175] on span at bounding box center [139, 168] width 22 height 17
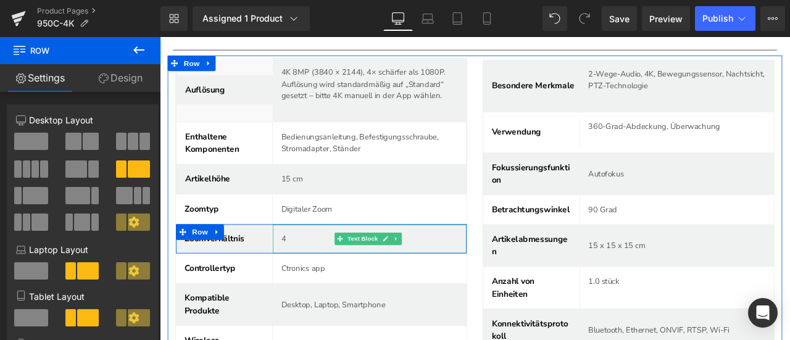
scroll to position [4599, 0]
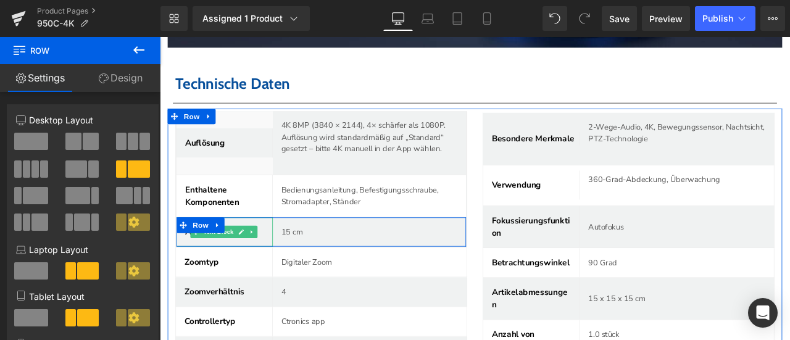
click at [279, 261] on p "Artikelhöhe" at bounding box center [236, 268] width 94 height 15
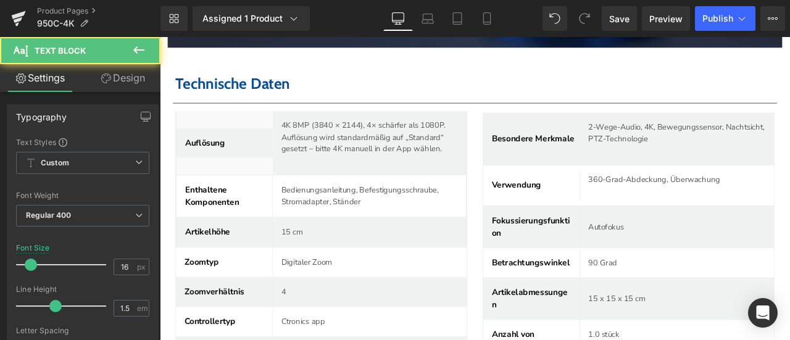
click at [130, 82] on link "Design" at bounding box center [123, 78] width 80 height 28
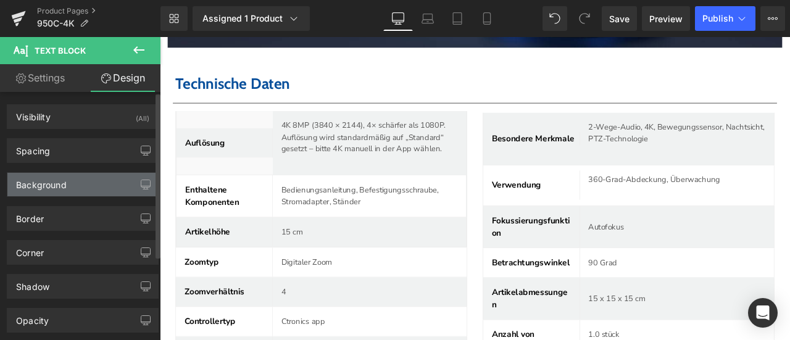
click at [86, 180] on div "Background" at bounding box center [82, 184] width 151 height 23
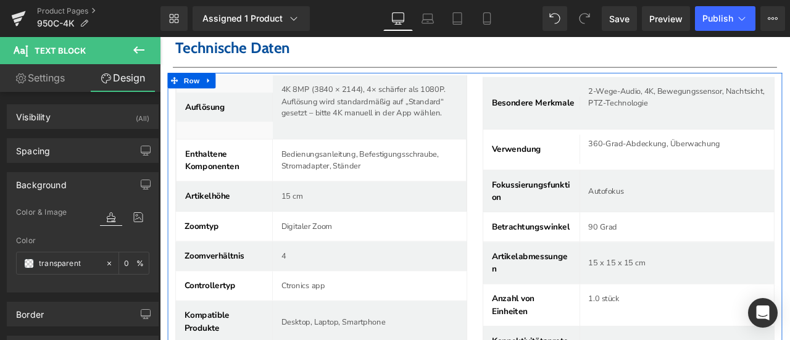
scroll to position [4661, 0]
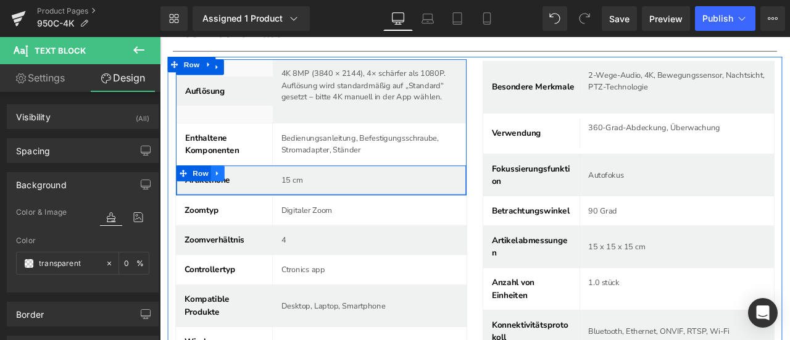
click at [229, 194] on icon at bounding box center [228, 198] width 9 height 9
click at [242, 194] on icon at bounding box center [244, 198] width 9 height 9
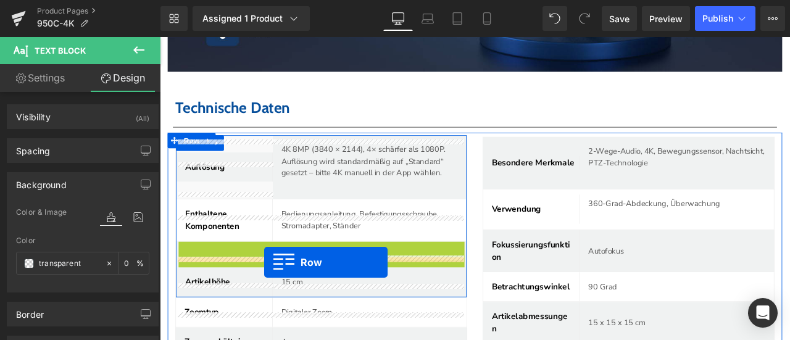
scroll to position [4537, 0]
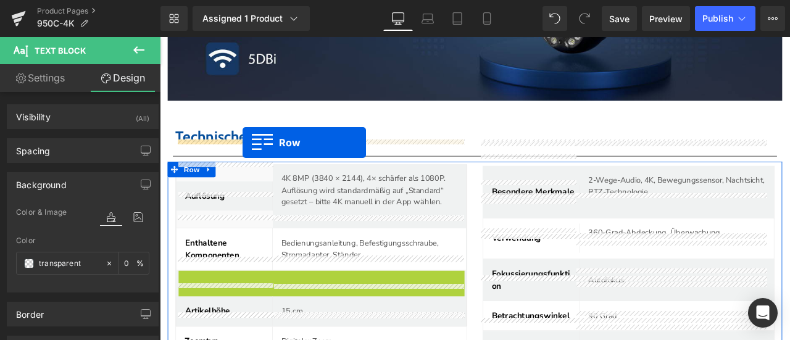
drag, startPoint x: 191, startPoint y: 180, endPoint x: 258, endPoint y: 162, distance: 69.4
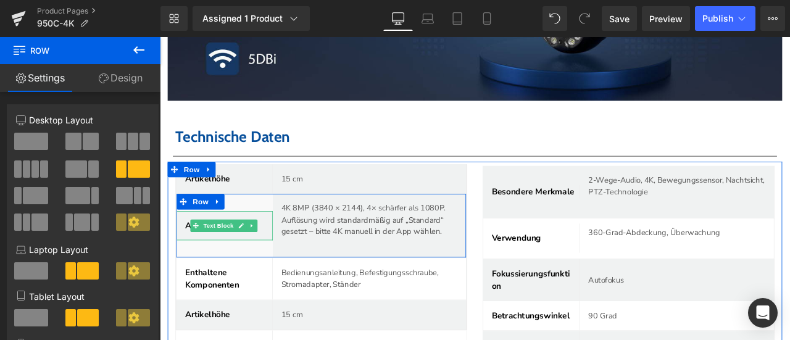
click at [191, 254] on strong "Auflösung" at bounding box center [213, 261] width 48 height 14
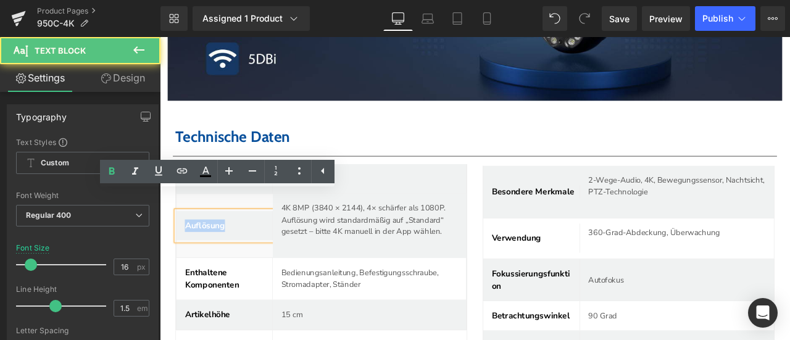
click at [191, 254] on strong "Auflösung" at bounding box center [213, 261] width 48 height 14
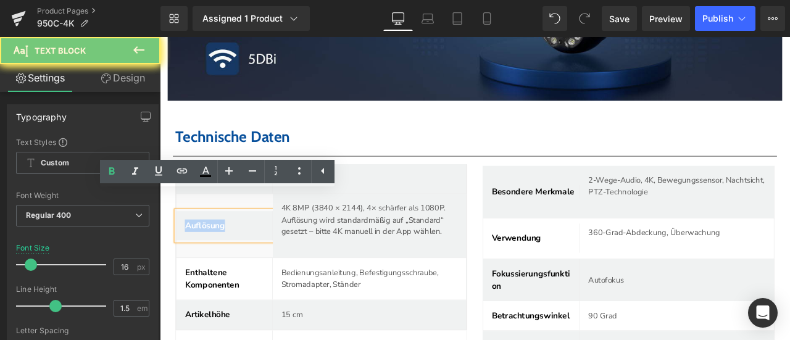
click at [191, 254] on strong "Auflösung" at bounding box center [213, 261] width 48 height 14
copy strong "Auflösung"
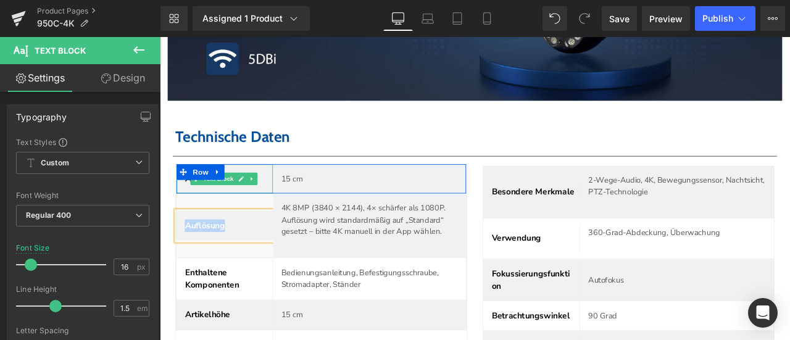
click at [260, 197] on link at bounding box center [256, 204] width 13 height 15
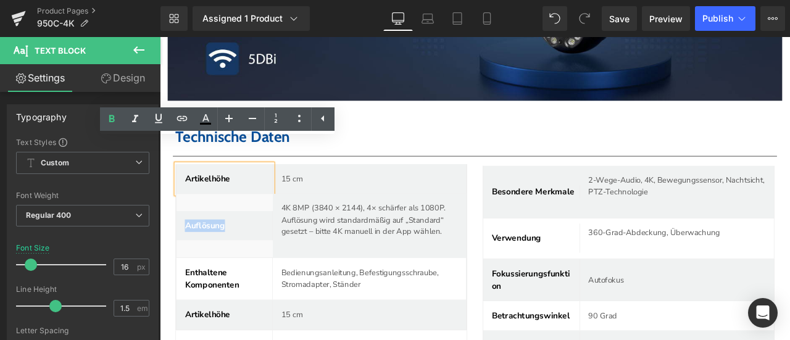
click at [228, 197] on p "Artikelhöhe" at bounding box center [236, 204] width 94 height 15
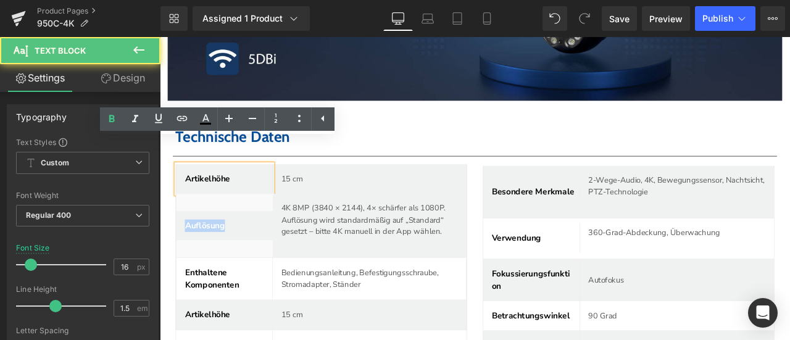
click at [228, 197] on p "Artikelhöhe" at bounding box center [236, 204] width 94 height 15
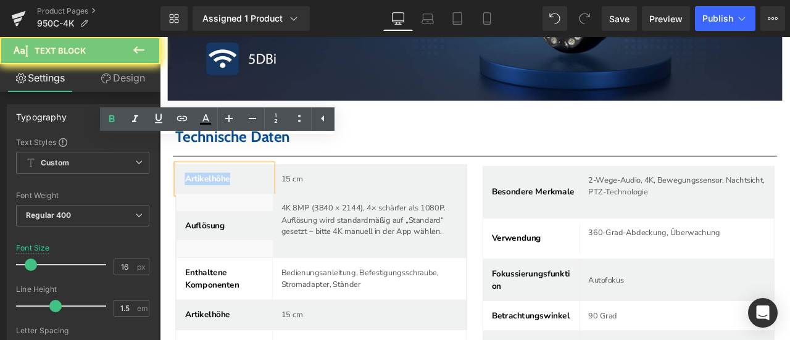
click at [228, 197] on p "Artikelhöhe" at bounding box center [236, 204] width 94 height 15
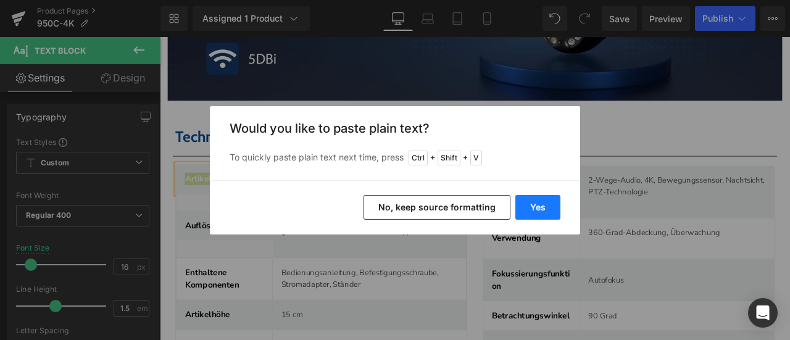
click at [526, 202] on button "Yes" at bounding box center [537, 207] width 45 height 25
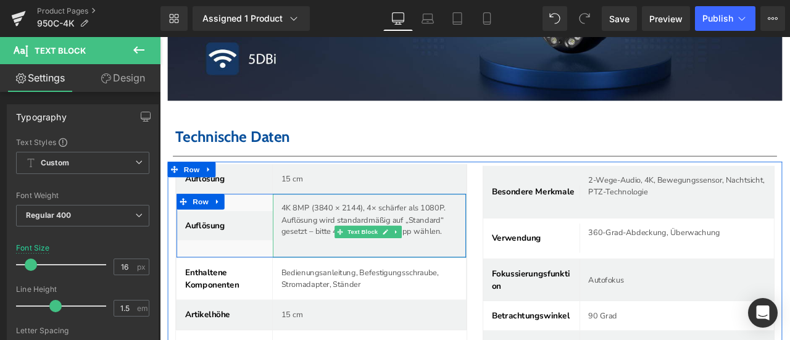
click at [341, 233] on p "4K 8MP (3840 × 2144), 4× schärfer als 1080P. Auflösung wird standardmäßig auf „…" at bounding box center [408, 254] width 209 height 42
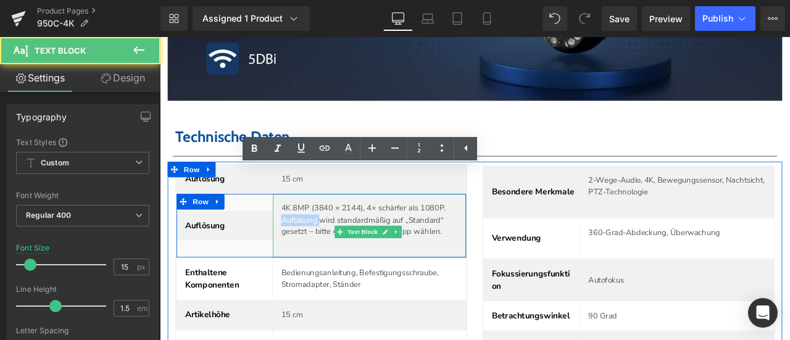
click at [341, 233] on p "4K 8MP (3840 × 2144), 4× schärfer als 1080P. Auflösung wird standardmäßig auf „…" at bounding box center [408, 254] width 209 height 42
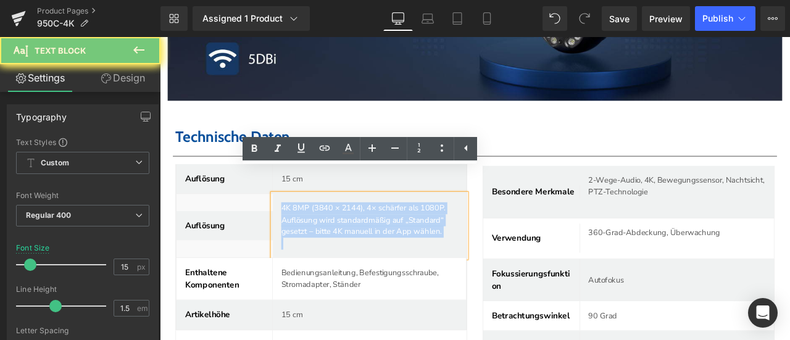
click at [341, 233] on p "4K 8MP (3840 × 2144), 4× schärfer als 1080P. Auflösung wird standardmäßig auf „…" at bounding box center [408, 254] width 209 height 42
copy p "4K 8MP (3840 × 2144), 4× schärfer als 1080P. Auflösung wird standardmäßig auf „…"
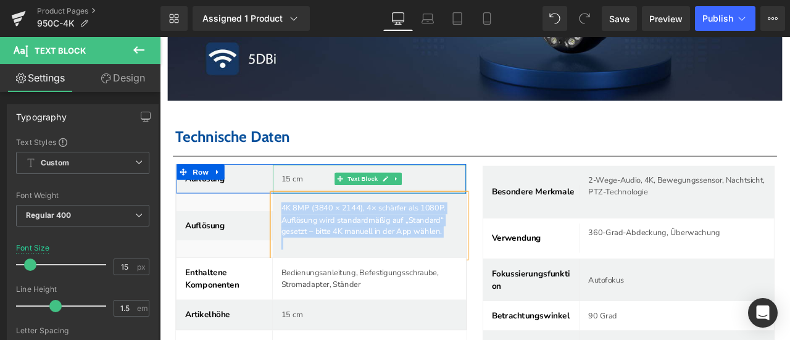
click at [312, 198] on p "15 cm" at bounding box center [413, 205] width 218 height 14
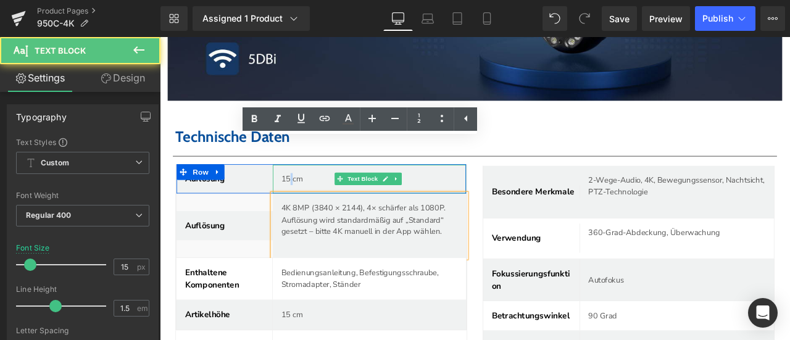
click at [312, 198] on p "15 cm" at bounding box center [413, 205] width 218 height 14
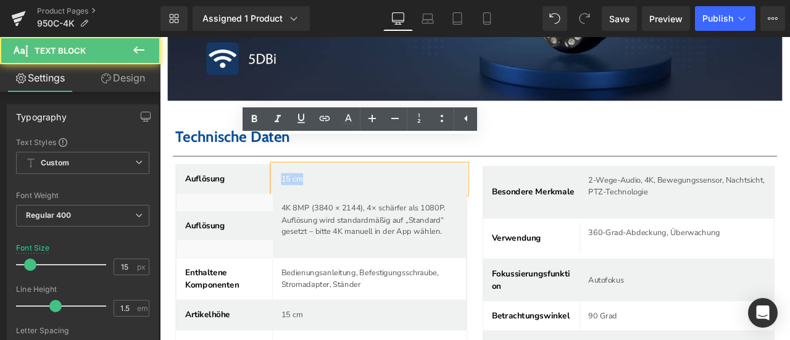
click at [312, 198] on p "15 cm" at bounding box center [413, 205] width 218 height 14
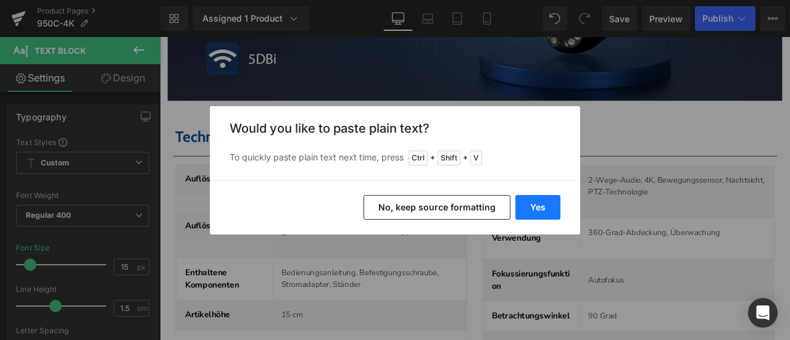
click at [533, 203] on button "Yes" at bounding box center [537, 207] width 45 height 25
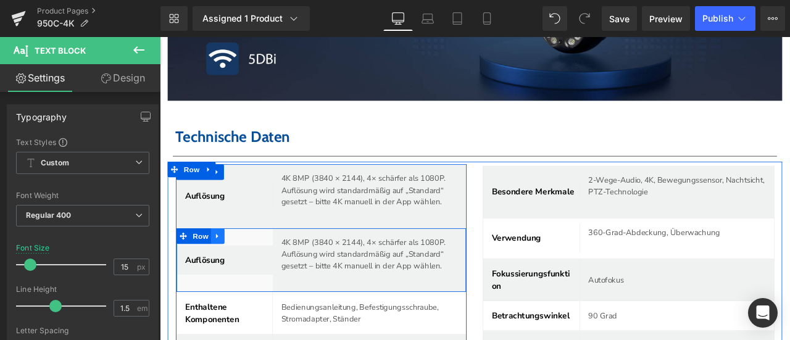
click at [230, 268] on icon at bounding box center [228, 272] width 9 height 9
click at [260, 268] on icon at bounding box center [260, 272] width 9 height 9
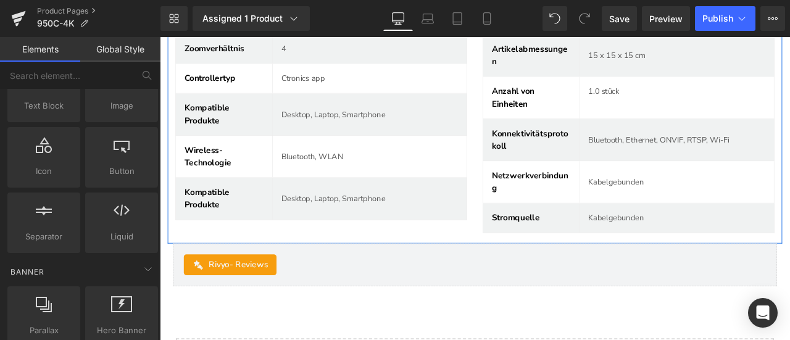
scroll to position [4907, 0]
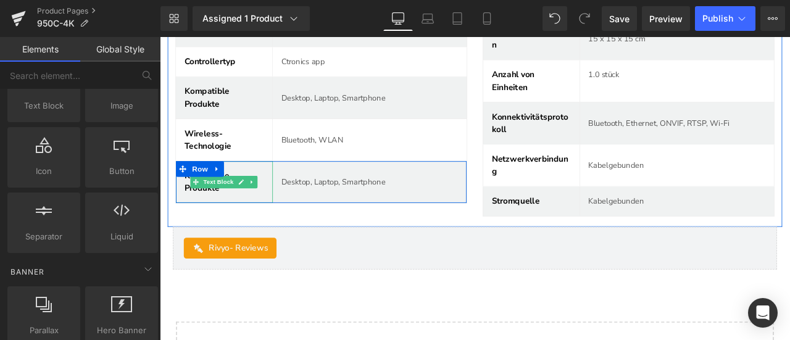
click at [252, 202] on link at bounding box center [255, 209] width 13 height 15
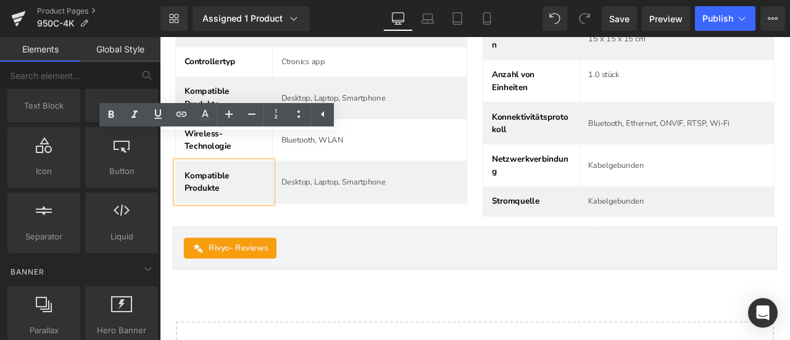
click at [213, 195] on b "Kompatible Produkte" at bounding box center [216, 209] width 54 height 28
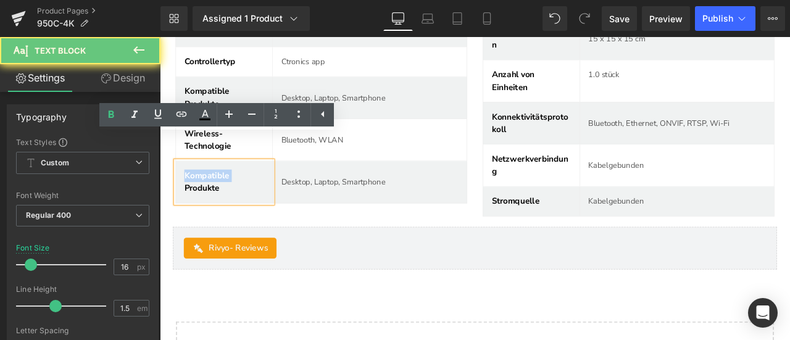
click at [213, 195] on b "Kompatible Produkte" at bounding box center [216, 209] width 54 height 28
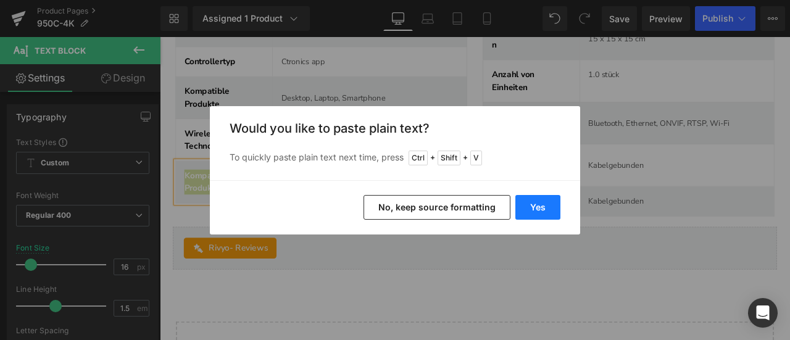
click at [538, 204] on button "Yes" at bounding box center [537, 207] width 45 height 25
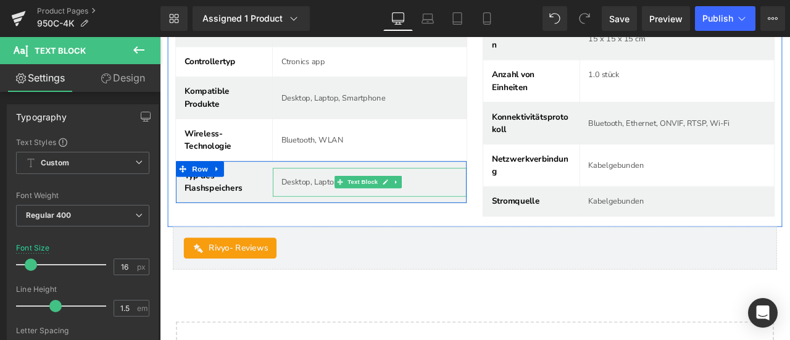
click at [336, 202] on p "Desktop, Laptop, Smartphone" at bounding box center [413, 209] width 219 height 14
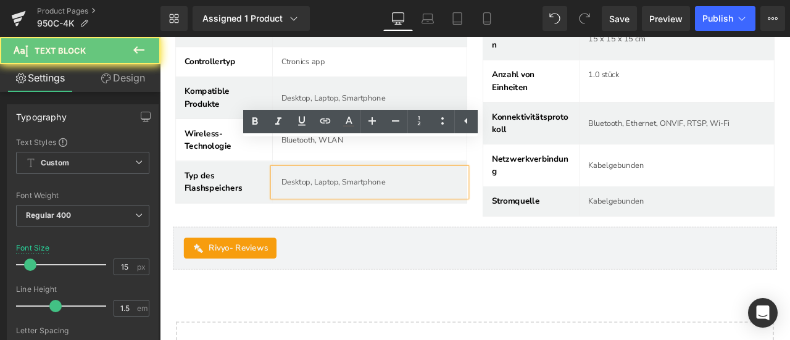
click at [336, 202] on p "Desktop, Laptop, Smartphone" at bounding box center [413, 209] width 219 height 14
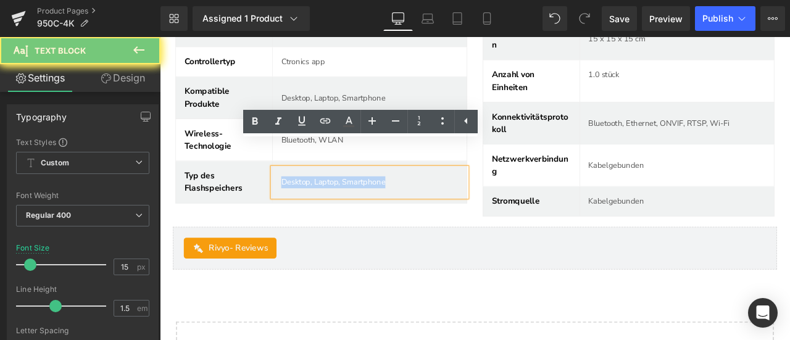
click at [336, 202] on p "Desktop, Laptop, Smartphone" at bounding box center [413, 209] width 219 height 14
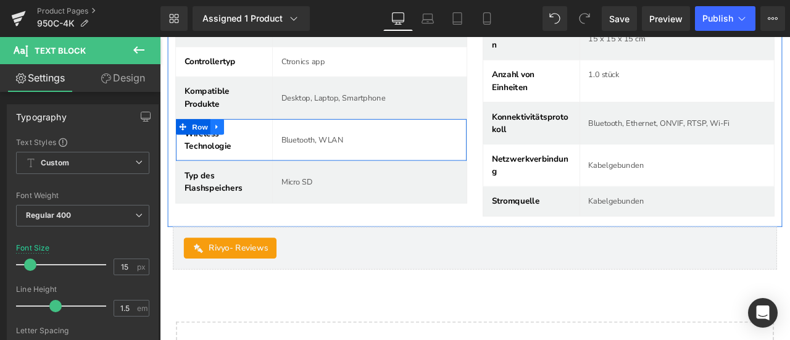
click at [230, 139] on icon at bounding box center [227, 143] width 9 height 9
click at [242, 139] on icon at bounding box center [243, 143] width 9 height 9
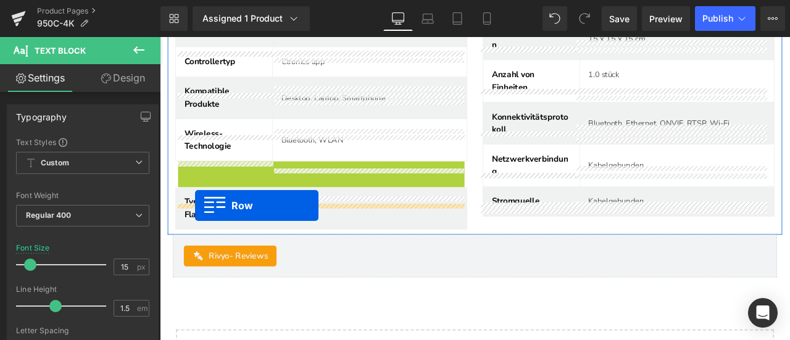
drag, startPoint x: 189, startPoint y: 163, endPoint x: 201, endPoint y: 237, distance: 74.4
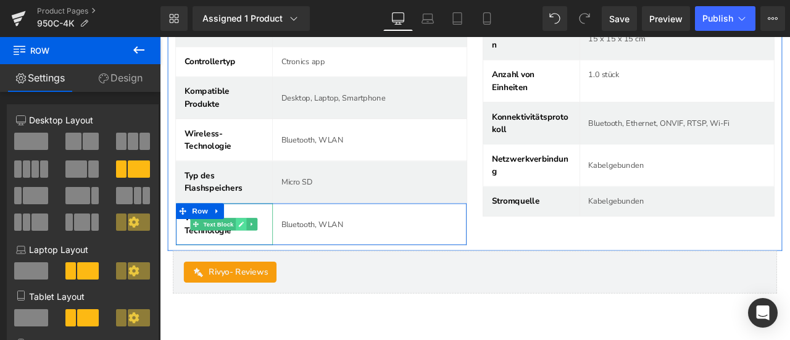
click at [258, 255] on icon at bounding box center [255, 258] width 7 height 7
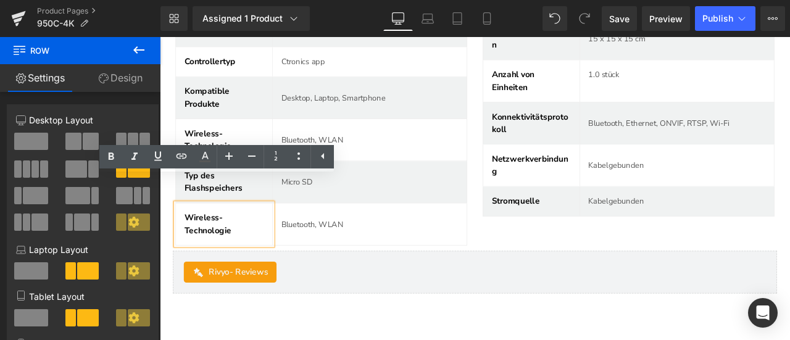
click at [220, 244] on p "Wireless-Technologie" at bounding box center [236, 259] width 94 height 30
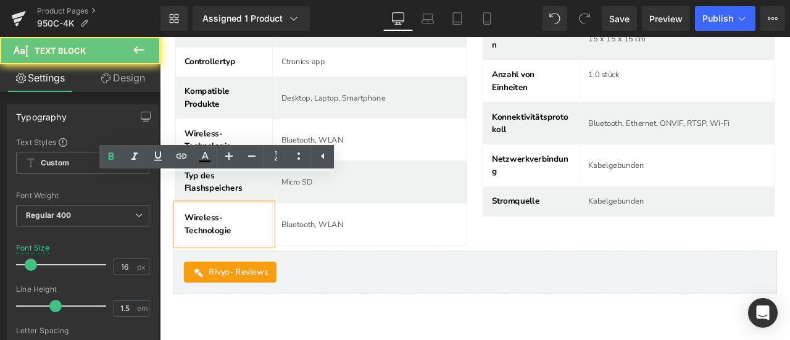
click at [221, 244] on p "Wireless-Technologie" at bounding box center [236, 259] width 94 height 30
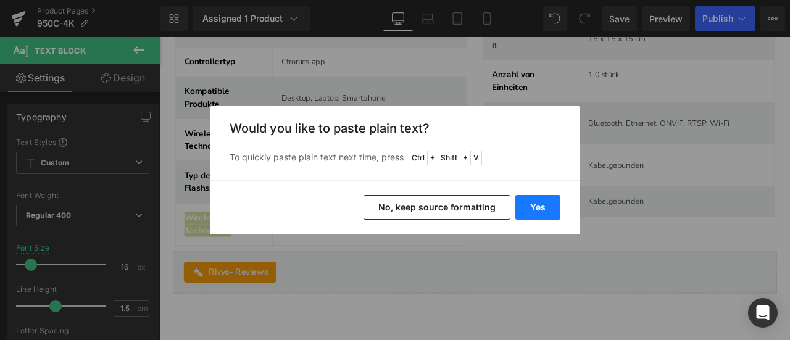
click at [537, 201] on button "Yes" at bounding box center [537, 207] width 45 height 25
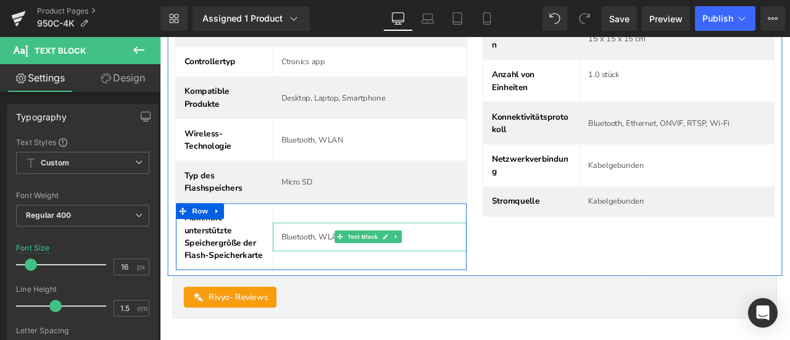
click at [333, 267] on p "Bluetooth, WLAN" at bounding box center [409, 274] width 210 height 14
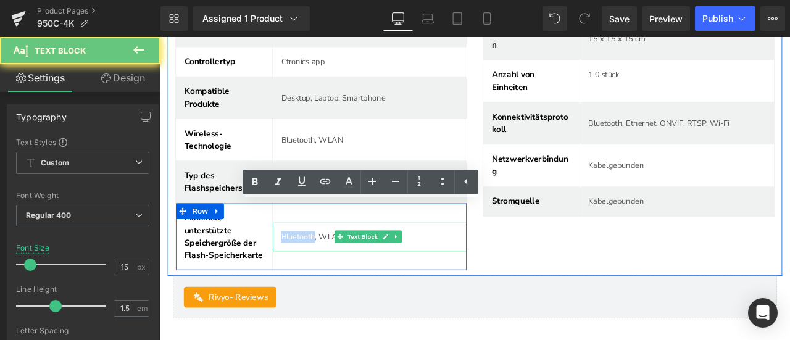
click at [333, 267] on p "Bluetooth, WLAN" at bounding box center [409, 274] width 210 height 14
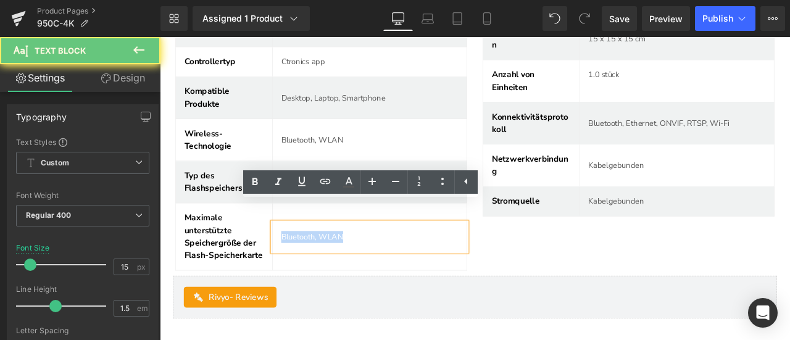
click at [333, 267] on p "Bluetooth, WLAN" at bounding box center [409, 274] width 210 height 14
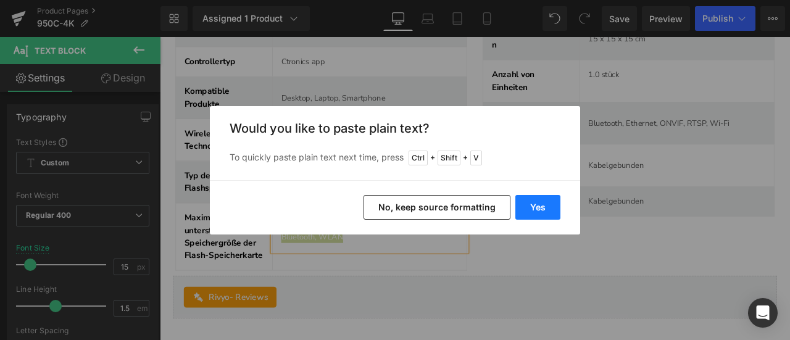
click at [529, 209] on button "Yes" at bounding box center [537, 207] width 45 height 25
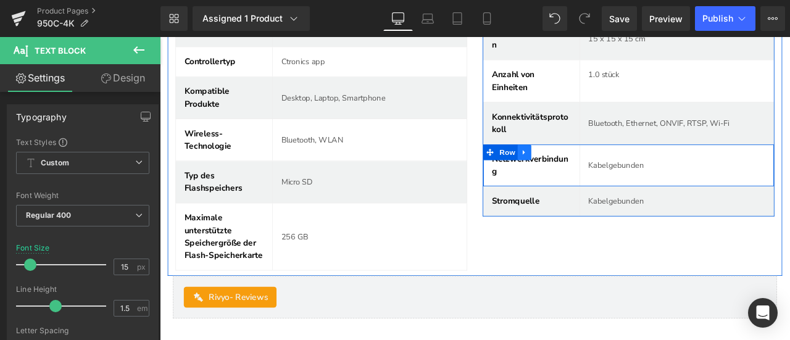
click at [591, 169] on icon at bounding box center [591, 173] width 9 height 9
click at [603, 170] on icon at bounding box center [607, 174] width 9 height 9
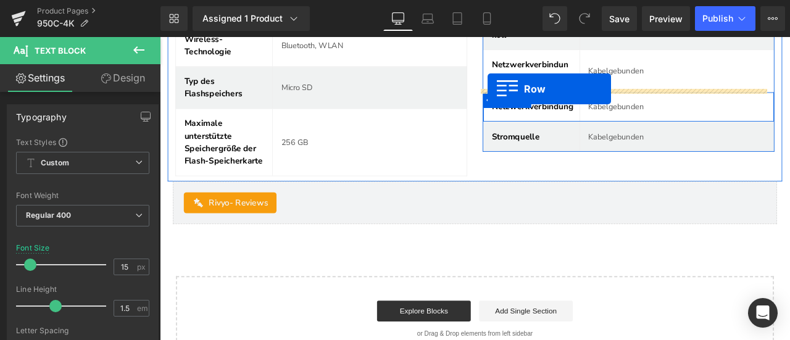
scroll to position [5007, 0]
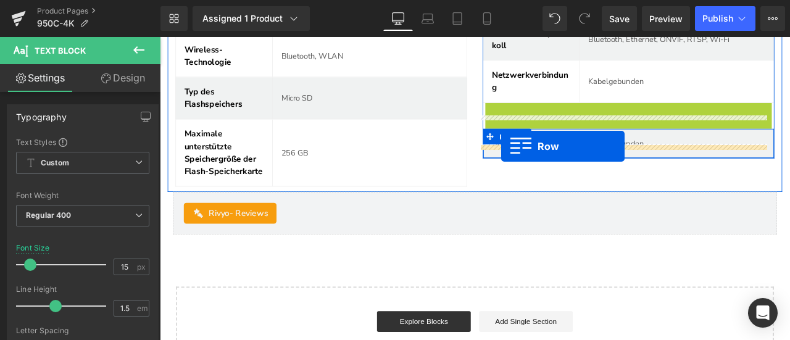
drag, startPoint x: 542, startPoint y: 94, endPoint x: 564, endPoint y: 167, distance: 75.5
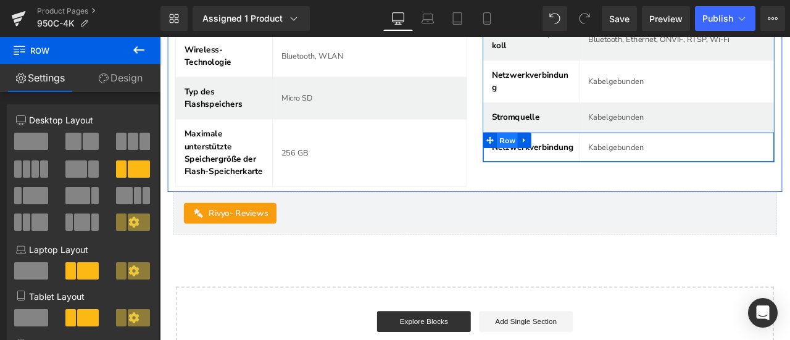
click at [566, 150] on span "Row" at bounding box center [571, 159] width 25 height 19
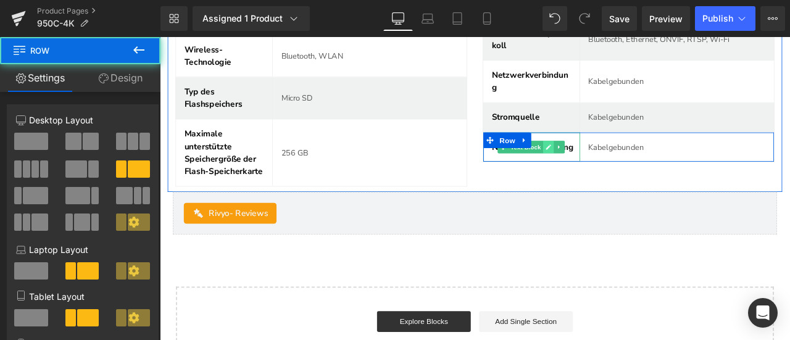
click at [613, 160] on link at bounding box center [619, 167] width 13 height 15
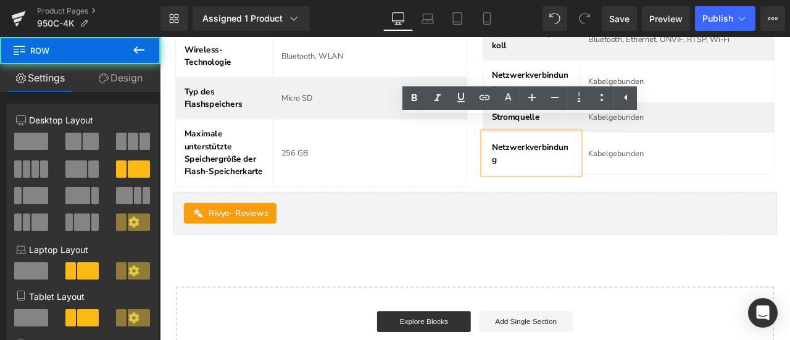
click at [613, 160] on span "Netzwerkverbindung" at bounding box center [598, 174] width 91 height 28
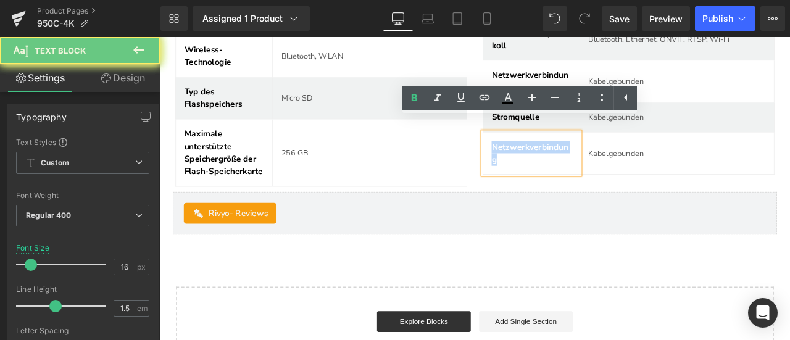
click at [613, 160] on span "Netzwerkverbindung" at bounding box center [598, 174] width 91 height 28
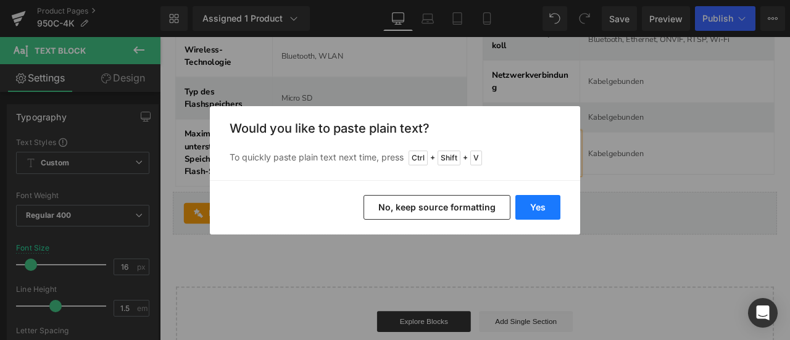
click at [554, 204] on button "Yes" at bounding box center [537, 207] width 45 height 25
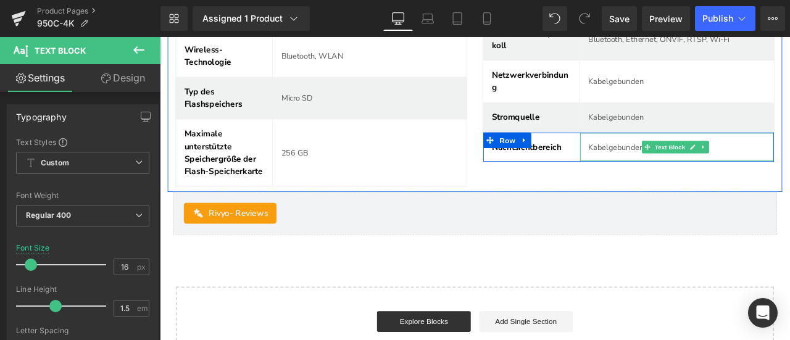
click at [683, 160] on p "Kabelgebunden" at bounding box center [773, 167] width 210 height 14
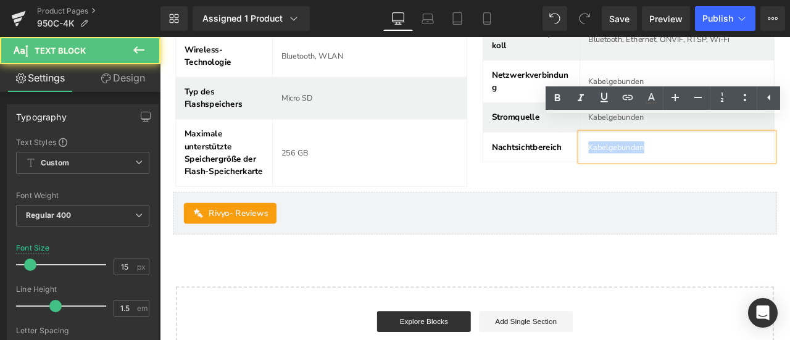
click at [683, 160] on p "Kabelgebunden" at bounding box center [773, 167] width 210 height 14
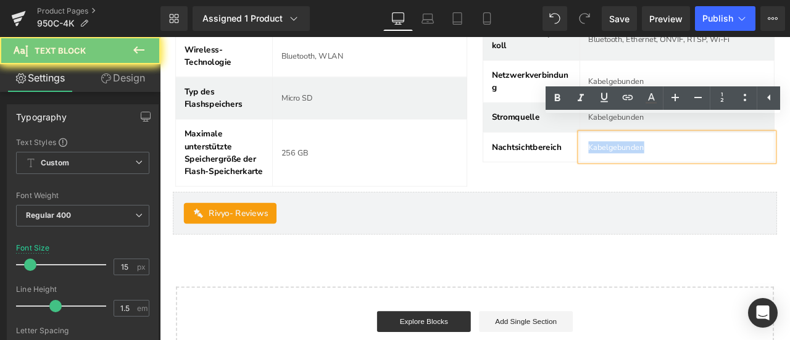
click at [683, 160] on p "Kabelgebunden" at bounding box center [773, 167] width 210 height 14
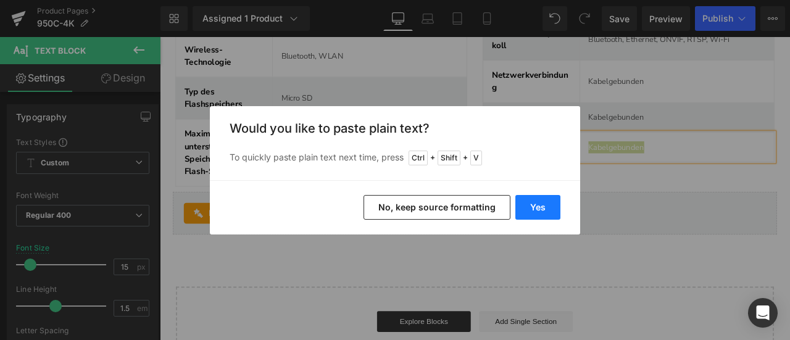
click at [534, 204] on button "Yes" at bounding box center [537, 207] width 45 height 25
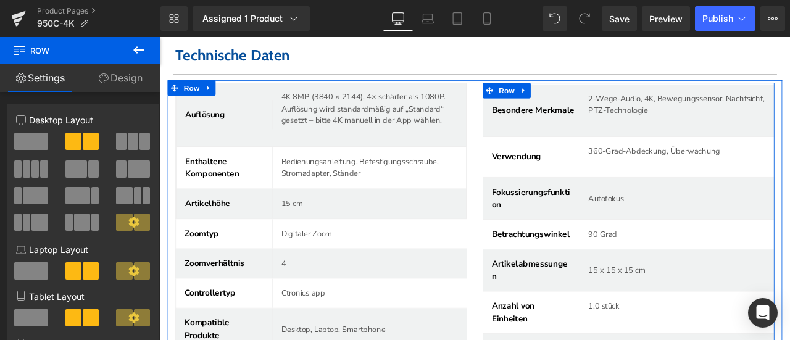
scroll to position [4575, 0]
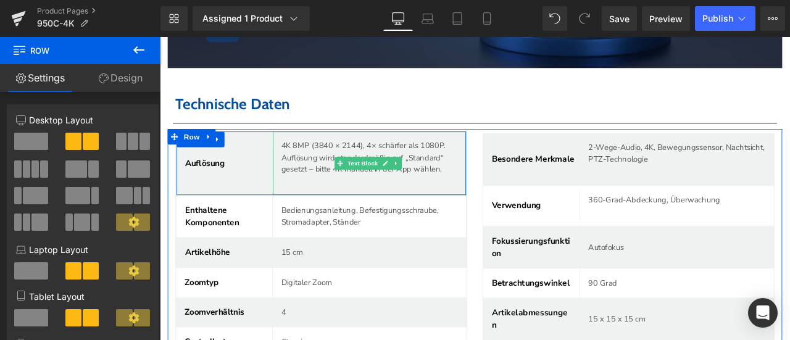
click at [323, 201] on p at bounding box center [413, 208] width 218 height 14
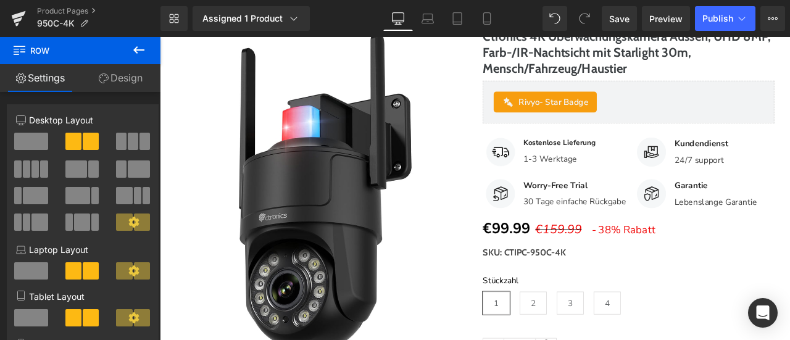
scroll to position [133, 0]
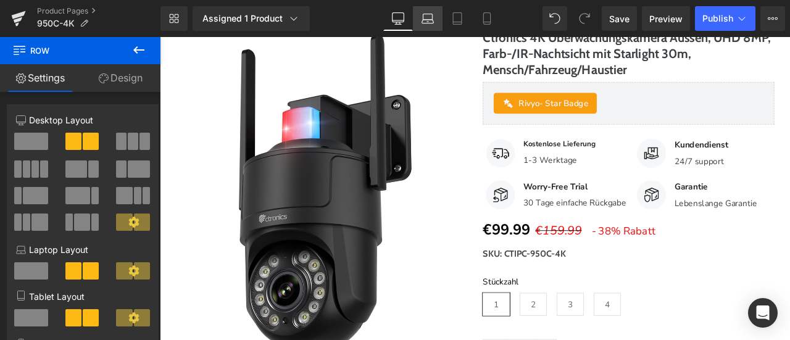
click at [436, 19] on link "Laptop" at bounding box center [428, 18] width 30 height 25
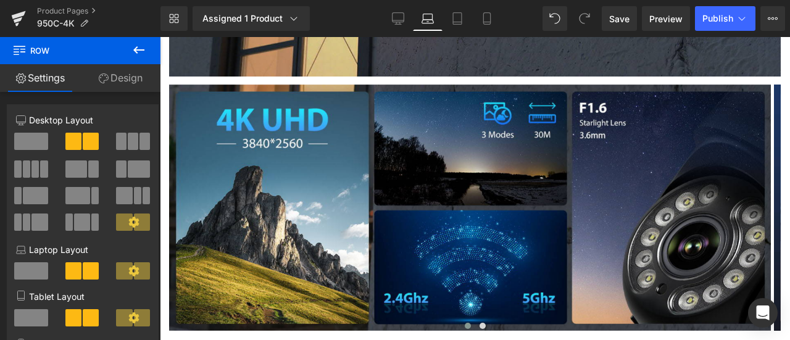
scroll to position [1234, 0]
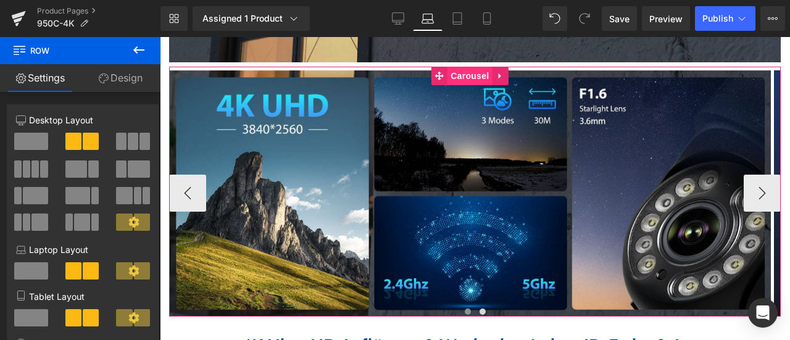
click at [453, 78] on span "Carousel" at bounding box center [469, 76] width 44 height 19
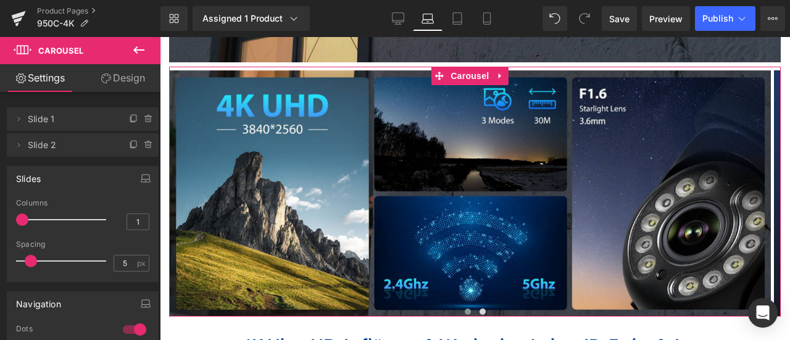
click at [134, 76] on link "Design" at bounding box center [123, 78] width 80 height 28
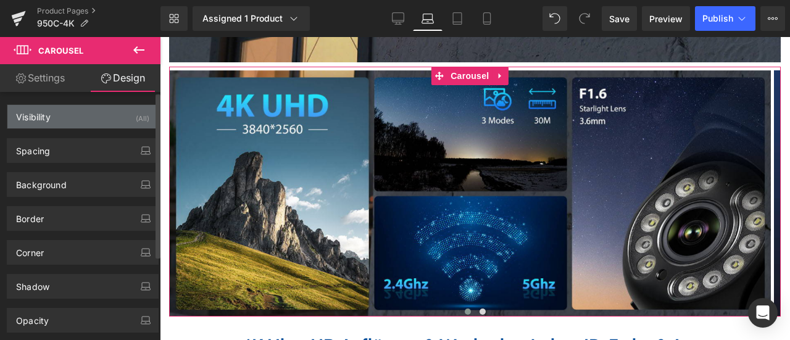
click at [83, 115] on div "Visibility (All)" at bounding box center [82, 116] width 151 height 23
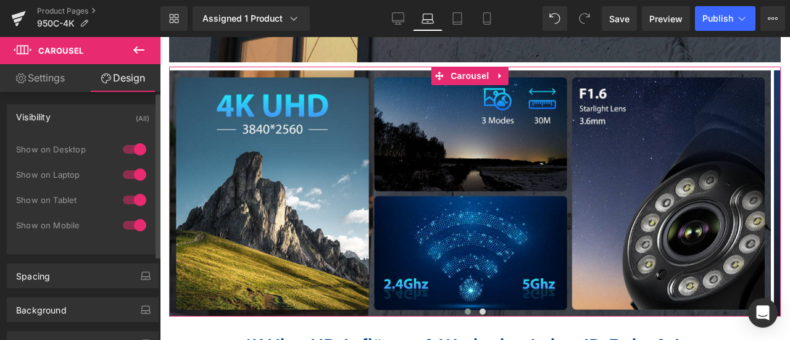
click at [77, 117] on div "Visibility (All)" at bounding box center [82, 116] width 151 height 23
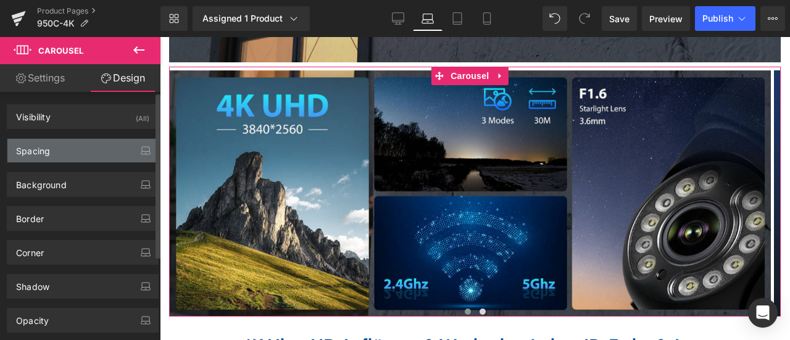
click at [65, 151] on div "Spacing" at bounding box center [82, 150] width 151 height 23
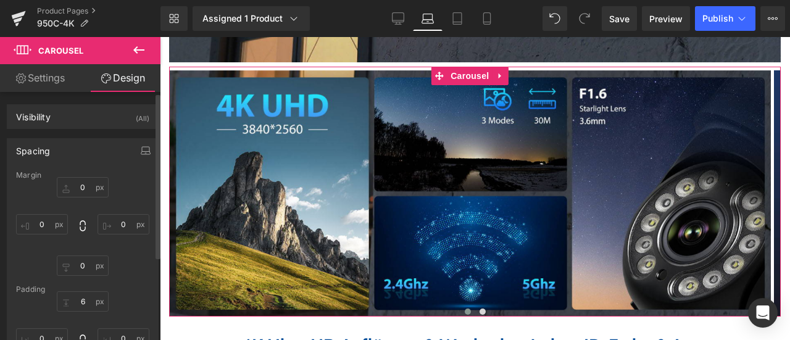
scroll to position [62, 0]
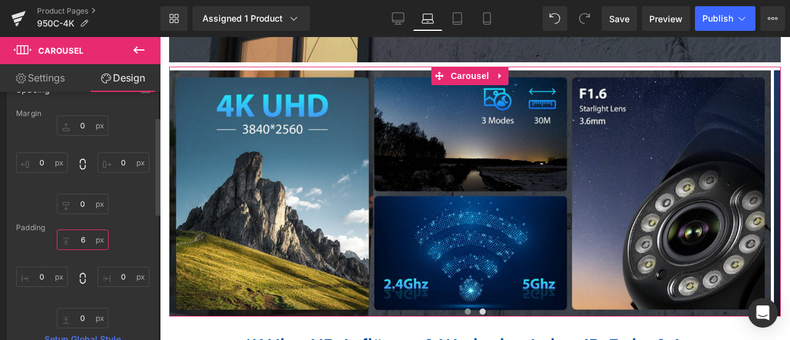
click at [68, 239] on input "6" at bounding box center [83, 239] width 52 height 20
type input "0"
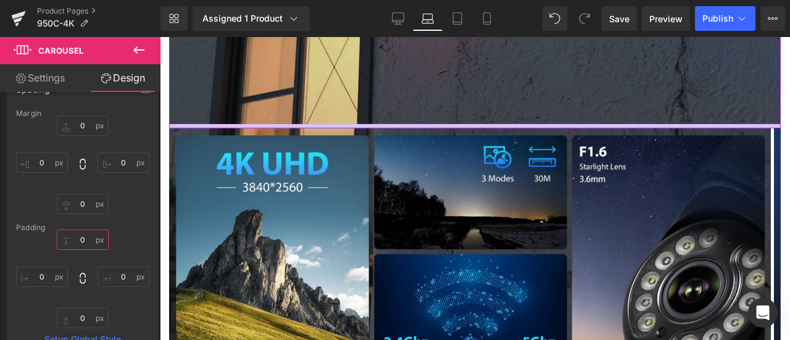
scroll to position [987, 0]
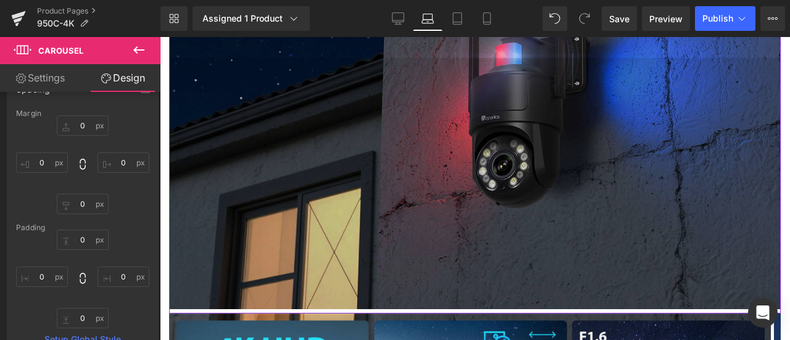
click at [379, 117] on img at bounding box center [474, 183] width 611 height 250
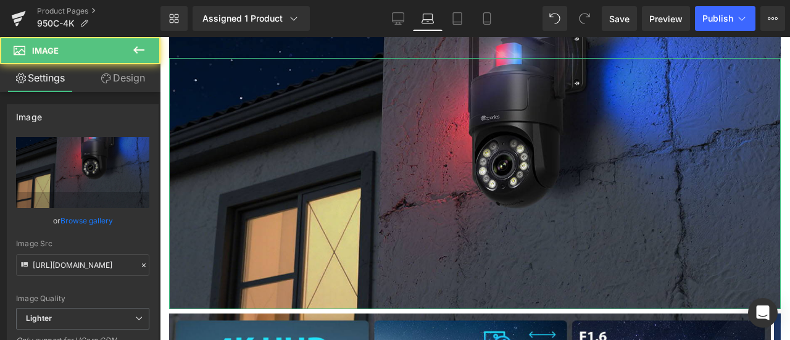
click at [127, 75] on link "Design" at bounding box center [123, 78] width 80 height 28
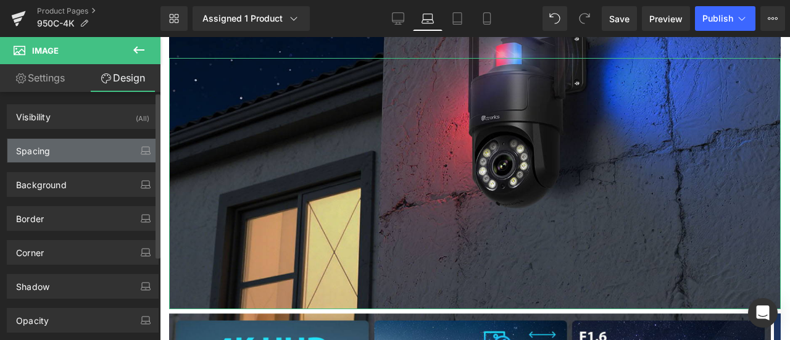
click at [65, 147] on div "Spacing" at bounding box center [82, 150] width 151 height 23
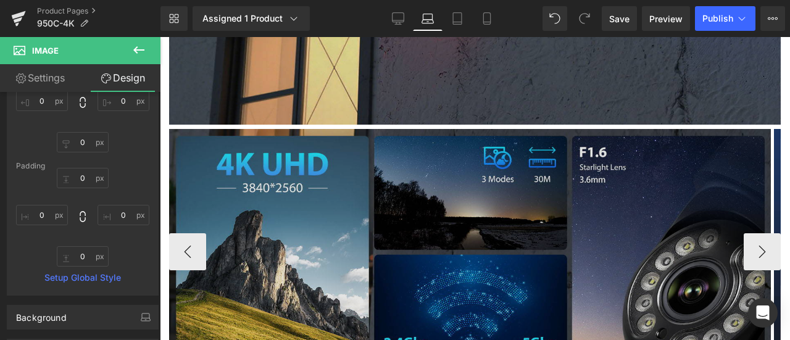
scroll to position [1172, 0]
click at [322, 211] on img at bounding box center [469, 251] width 601 height 247
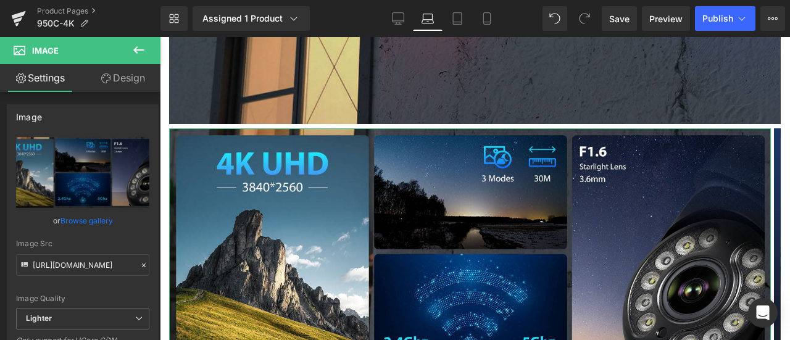
click at [120, 82] on link "Design" at bounding box center [123, 78] width 80 height 28
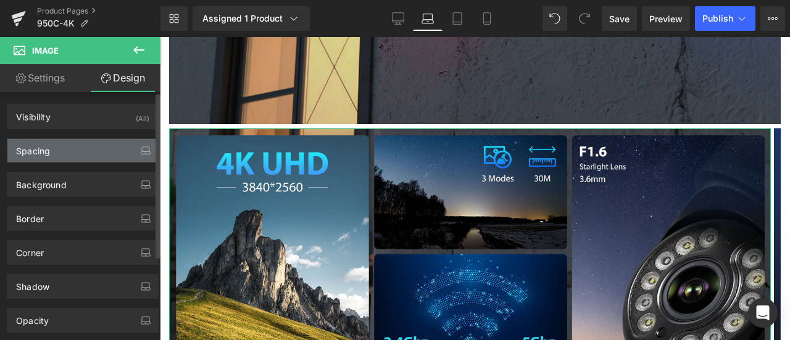
click at [73, 152] on div "Spacing" at bounding box center [82, 150] width 151 height 23
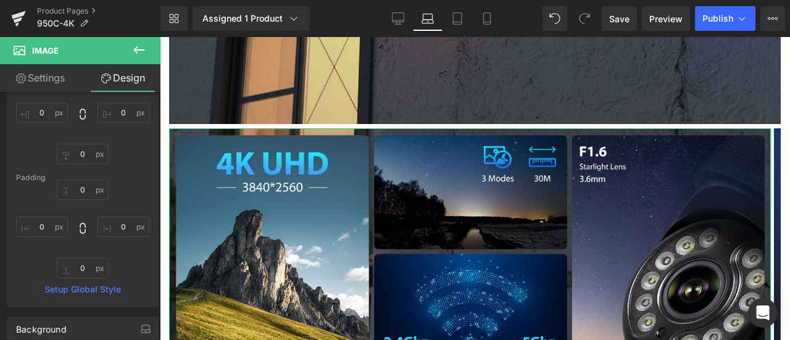
scroll to position [123, 0]
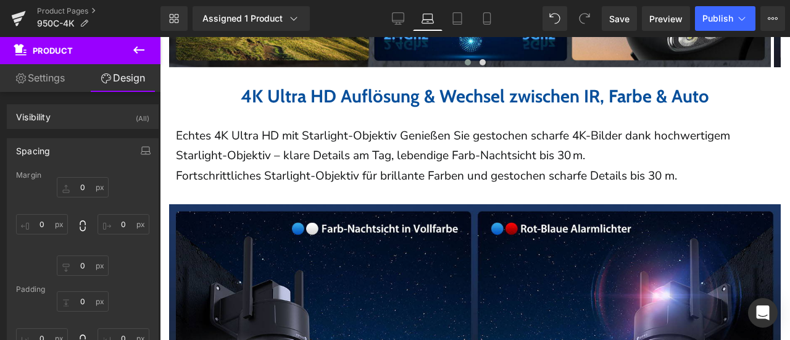
scroll to position [1419, 0]
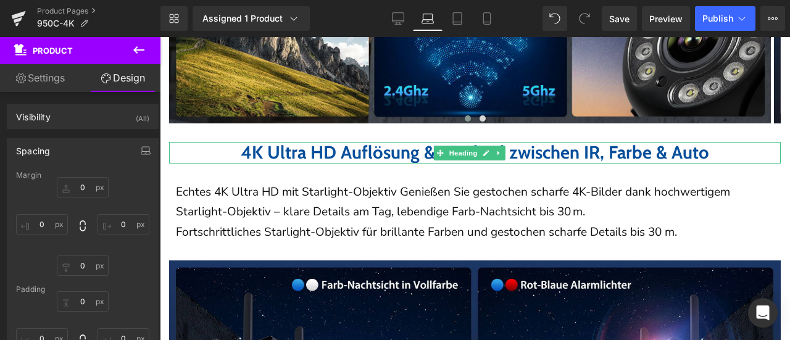
click at [321, 163] on b "4K Ultra HD Auflösung & Wechsel zwischen IR, Farbe & Auto" at bounding box center [475, 152] width 468 height 22
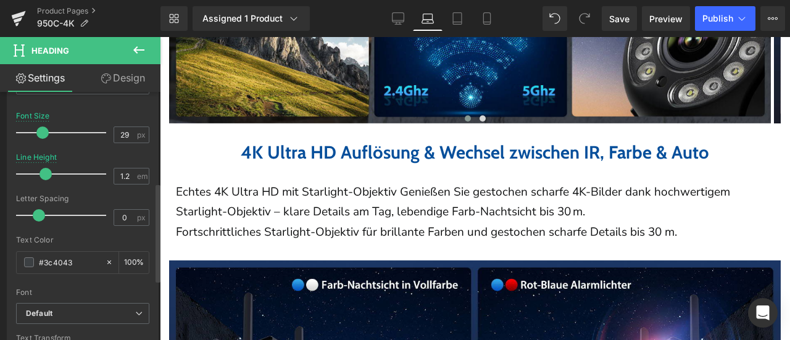
scroll to position [247, 0]
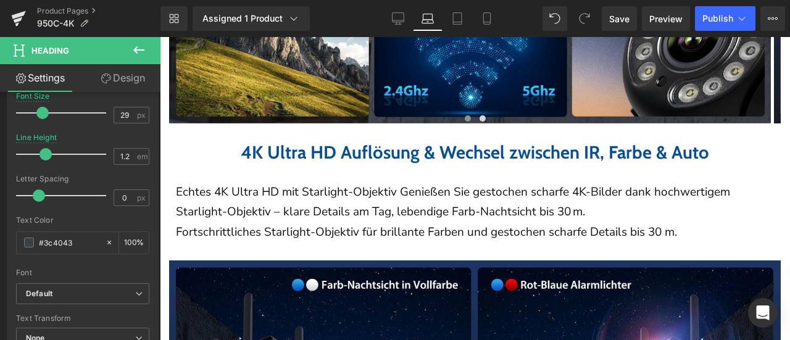
click at [281, 197] on p "Echtes 4K Ultra HD mit Starlight-Objektiv Genießen Sie gestochen scharfe 4K-Bil…" at bounding box center [475, 202] width 598 height 40
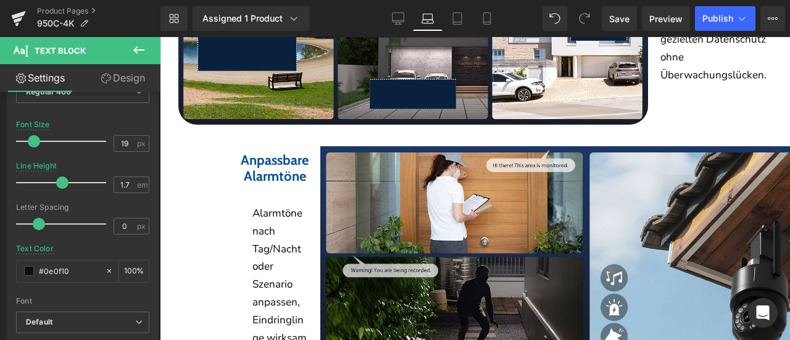
scroll to position [2591, 0]
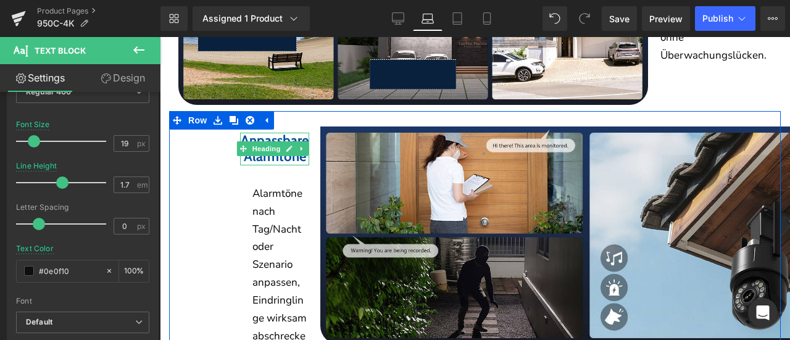
click at [255, 145] on b "Anpassbare" at bounding box center [275, 140] width 68 height 17
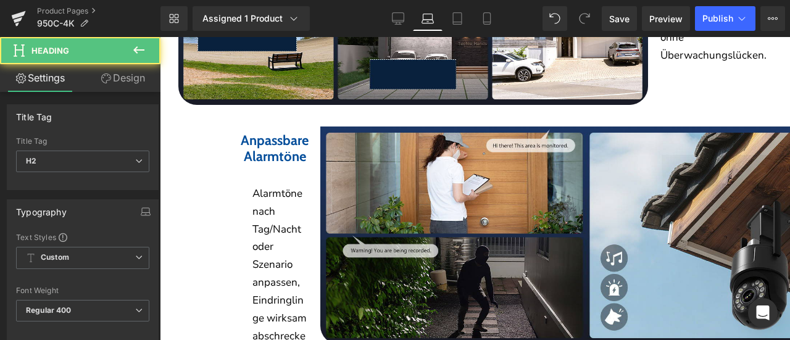
click at [115, 81] on link "Design" at bounding box center [123, 78] width 80 height 28
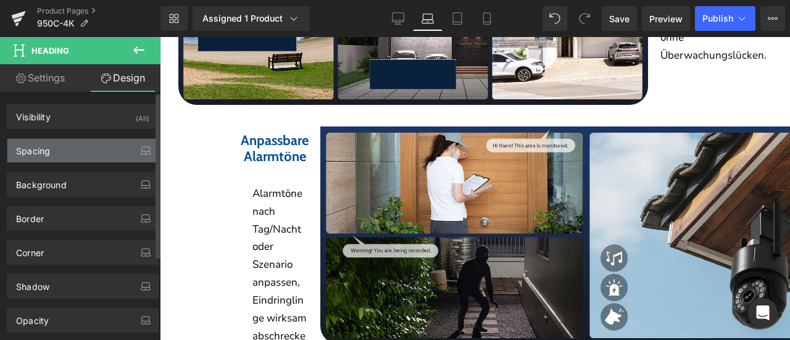
click at [35, 146] on div "Spacing" at bounding box center [33, 147] width 34 height 17
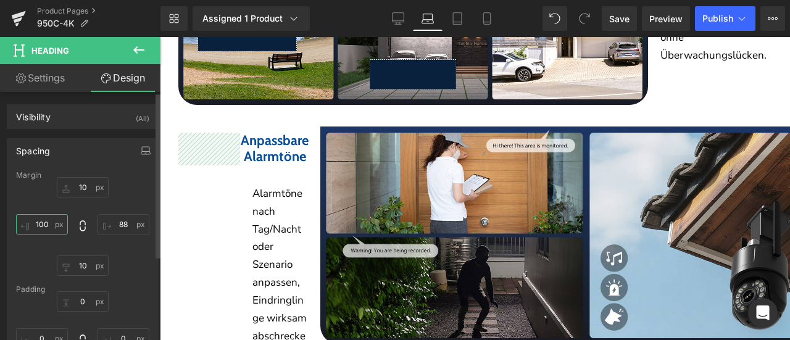
click at [43, 224] on input "100" at bounding box center [42, 224] width 52 height 20
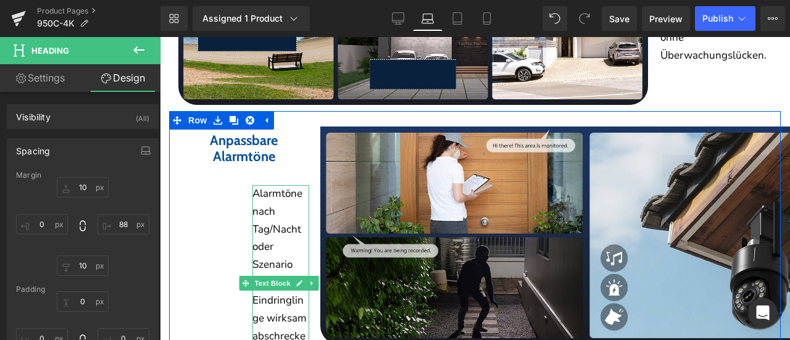
click at [270, 214] on p "Alarmtöne nach Tag/Nacht oder Szenario anpassen, Eindringlinge wirksam abschrec…" at bounding box center [280, 274] width 57 height 178
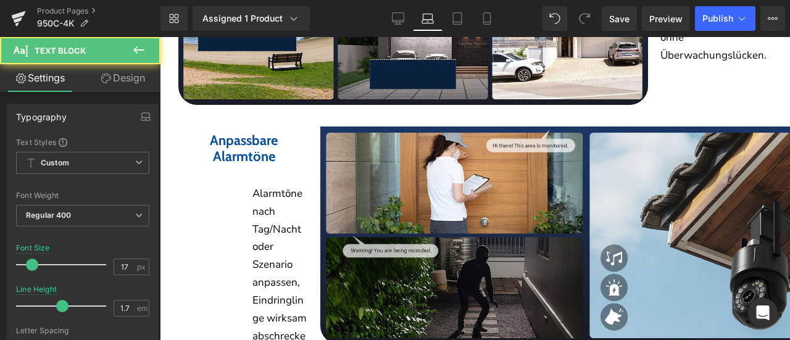
drag, startPoint x: 126, startPoint y: 78, endPoint x: 57, endPoint y: 143, distance: 94.7
click at [126, 78] on link "Design" at bounding box center [123, 78] width 80 height 28
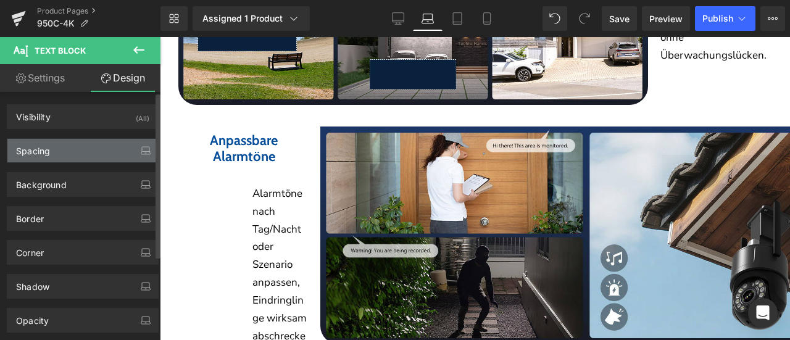
click at [57, 143] on div "Spacing" at bounding box center [82, 150] width 151 height 23
type input "22"
type input "88"
type input "0"
type input "120"
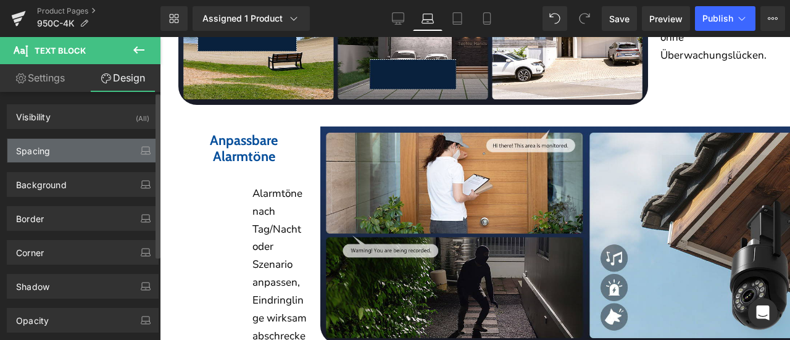
type input "0"
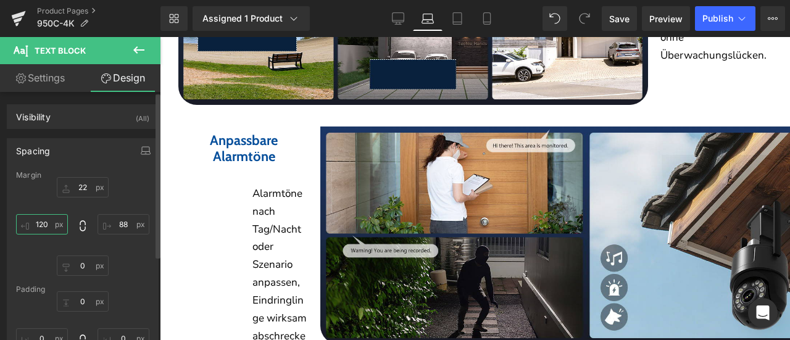
click at [36, 219] on input "120" at bounding box center [42, 224] width 52 height 20
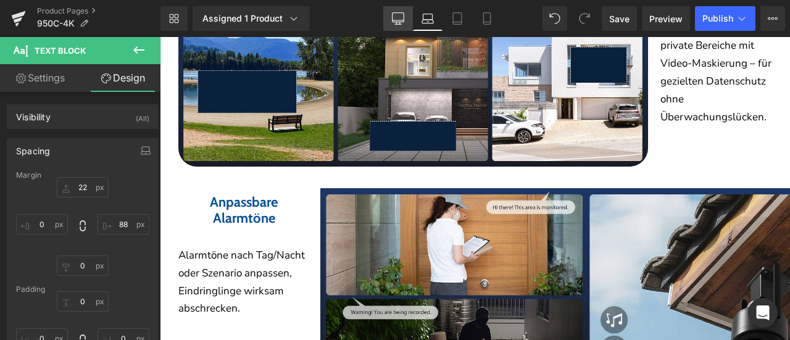
click at [401, 18] on icon at bounding box center [398, 18] width 12 height 12
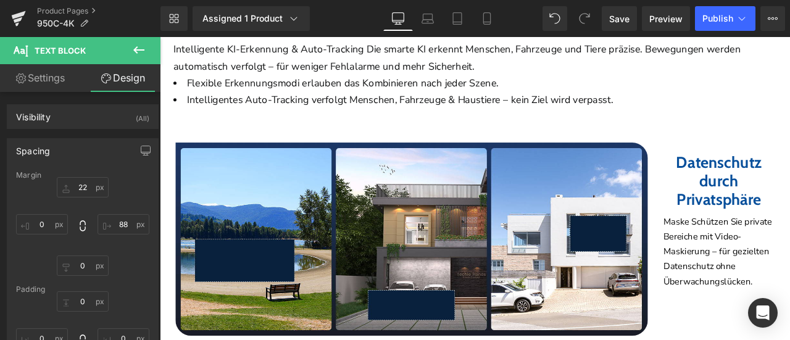
type input "22"
type input "88"
type input "0"
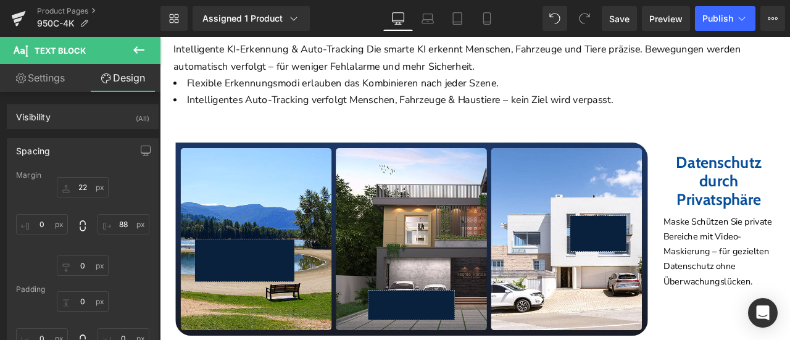
type input "0"
type input "30"
type input "0"
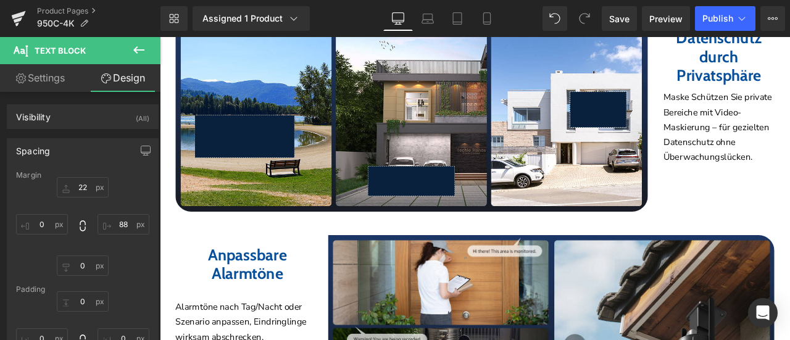
scroll to position [2866, 0]
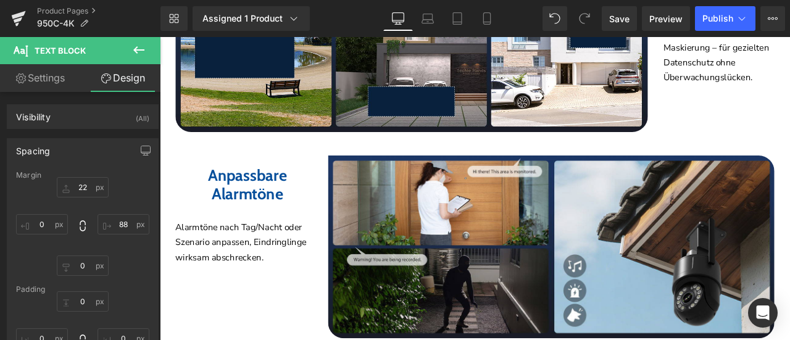
click at [226, 197] on div "Anpassbare Alarmtöne Heading" at bounding box center [263, 211] width 170 height 44
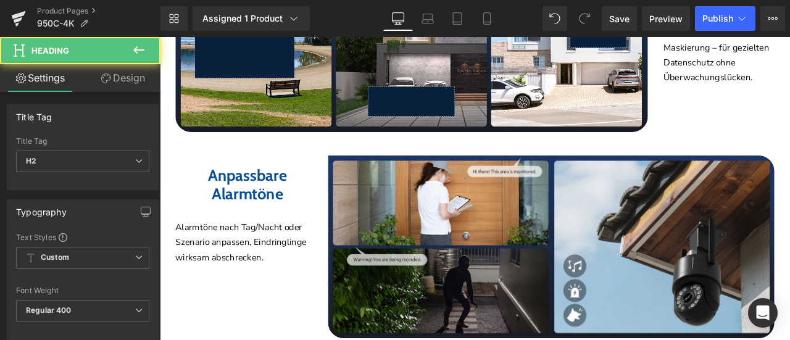
click at [122, 76] on link "Design" at bounding box center [123, 78] width 80 height 28
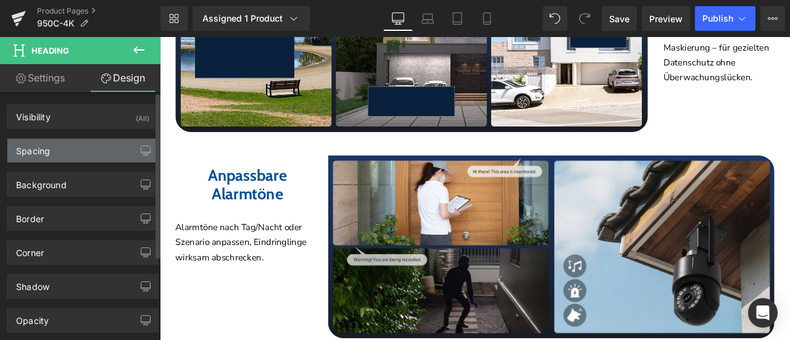
click at [56, 149] on div "Spacing" at bounding box center [82, 150] width 151 height 23
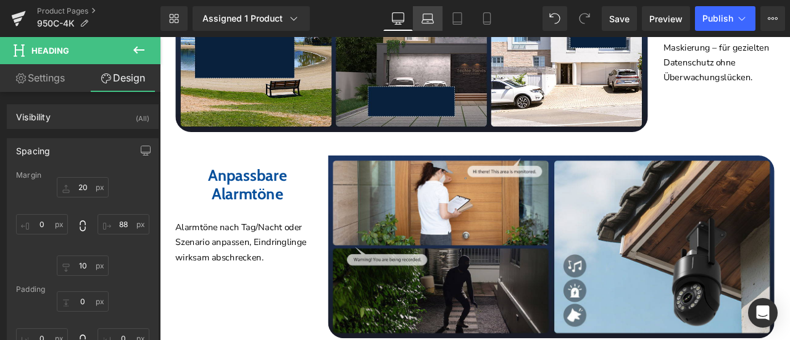
click at [429, 14] on icon at bounding box center [427, 17] width 9 height 6
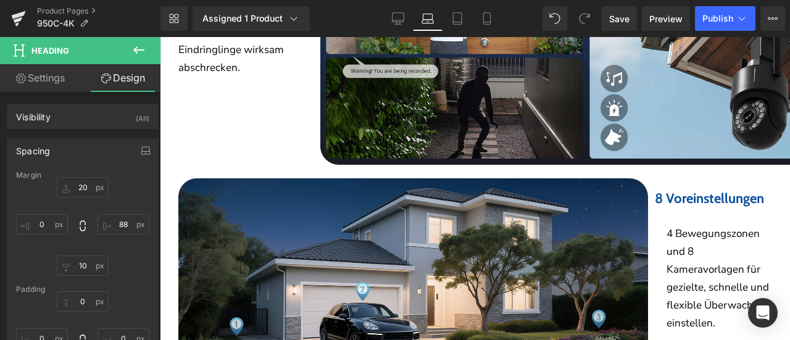
type input "10"
type input "88"
type input "10"
type input "0"
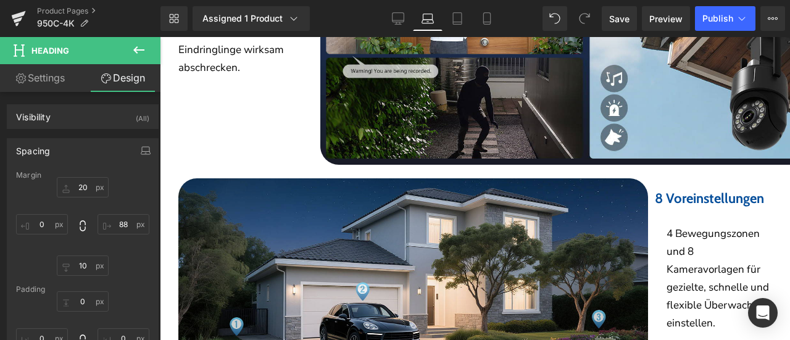
type input "0"
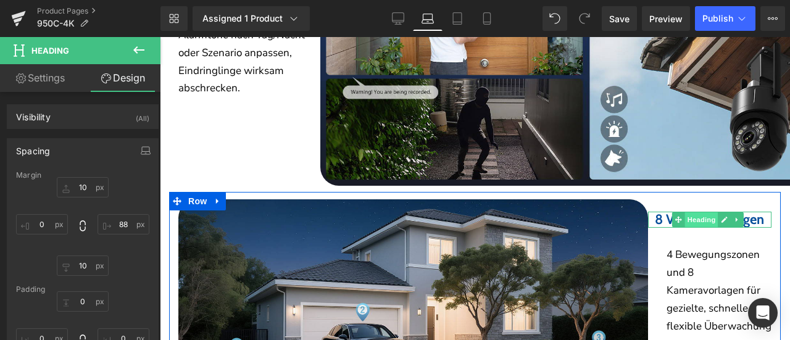
scroll to position [2911, 0]
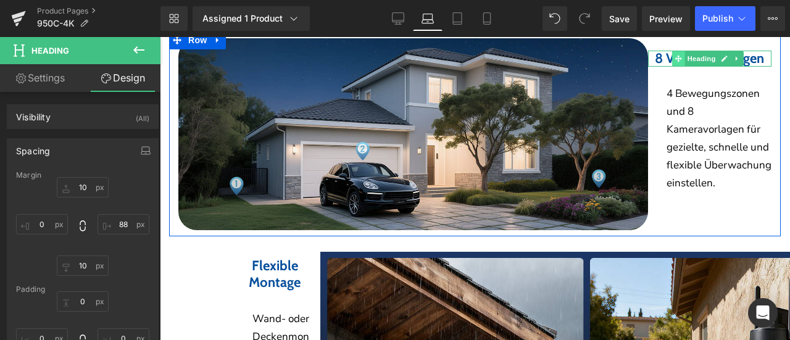
click at [672, 55] on span at bounding box center [678, 58] width 13 height 15
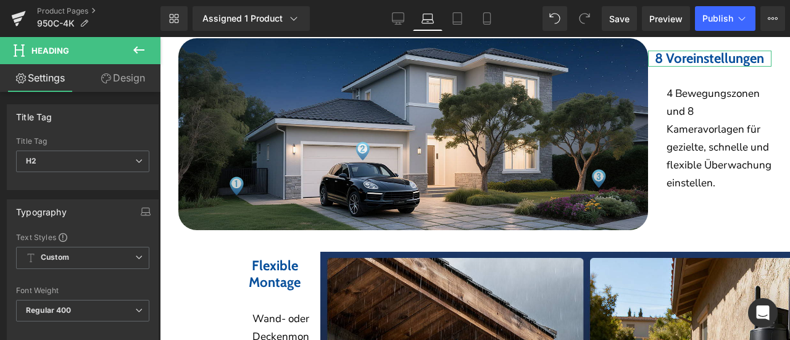
click at [143, 69] on link "Design" at bounding box center [123, 78] width 80 height 28
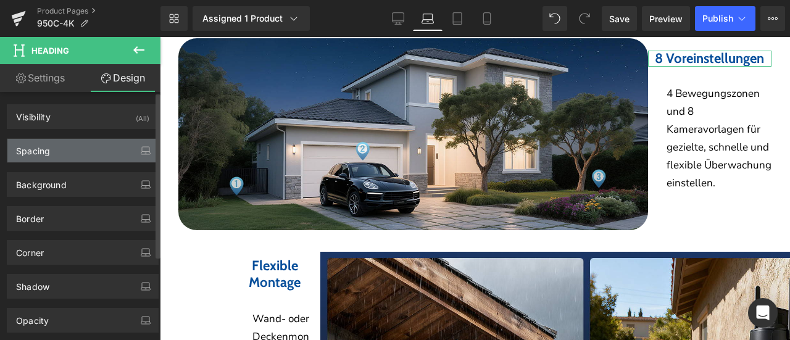
click at [62, 154] on div "Spacing" at bounding box center [82, 150] width 151 height 23
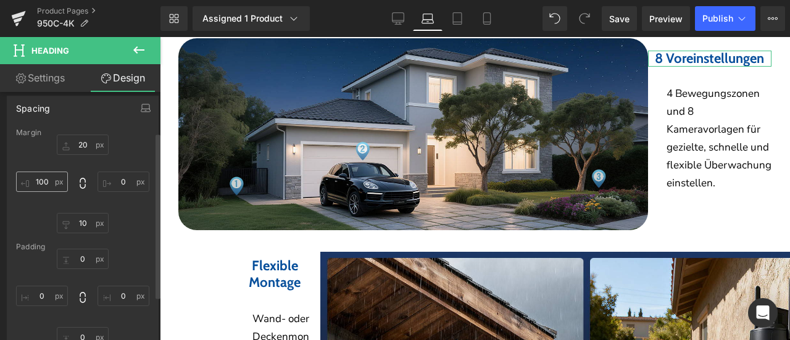
scroll to position [62, 0]
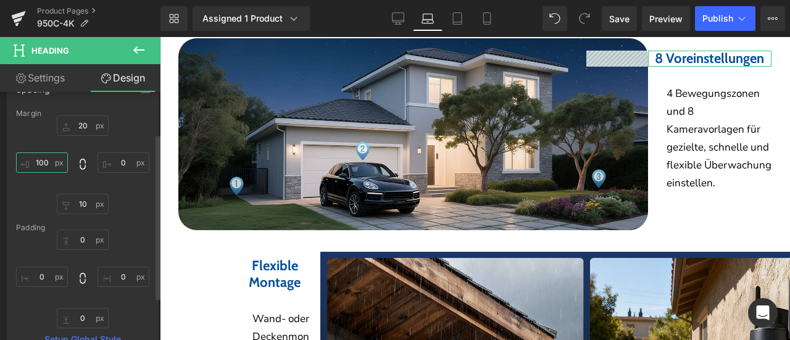
click at [41, 163] on input "100" at bounding box center [42, 162] width 52 height 20
drag, startPoint x: 33, startPoint y: 163, endPoint x: 53, endPoint y: 168, distance: 21.1
click at [53, 168] on input "90" at bounding box center [42, 162] width 52 height 20
drag, startPoint x: 39, startPoint y: 159, endPoint x: 51, endPoint y: 160, distance: 11.2
click at [51, 160] on input "110" at bounding box center [42, 162] width 52 height 20
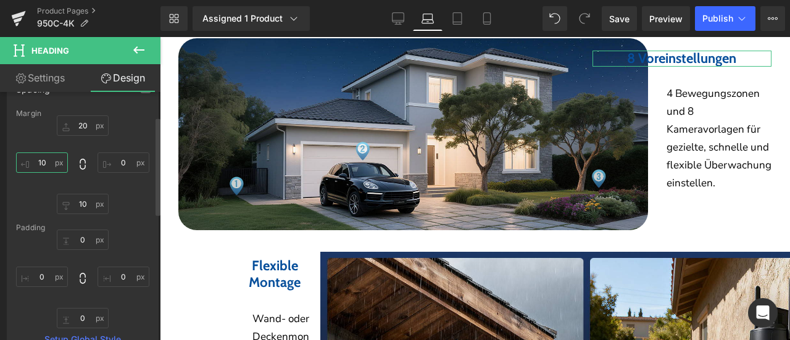
type input "105"
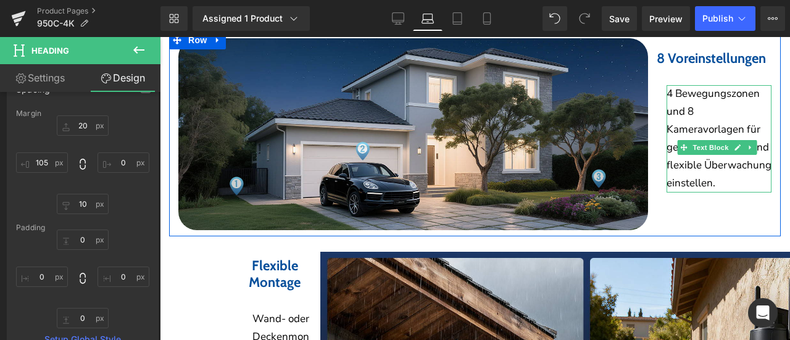
click at [703, 124] on p "4 Bewegungszonen und 8 Kameravorlagen für gezielte, schnelle und flexible Überw…" at bounding box center [718, 138] width 105 height 107
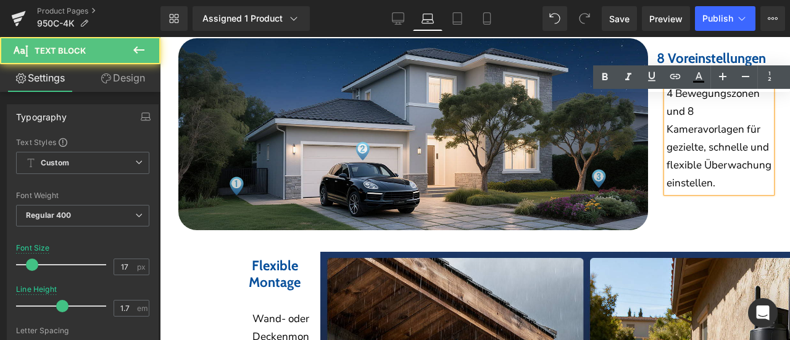
click at [133, 80] on link "Design" at bounding box center [123, 78] width 80 height 28
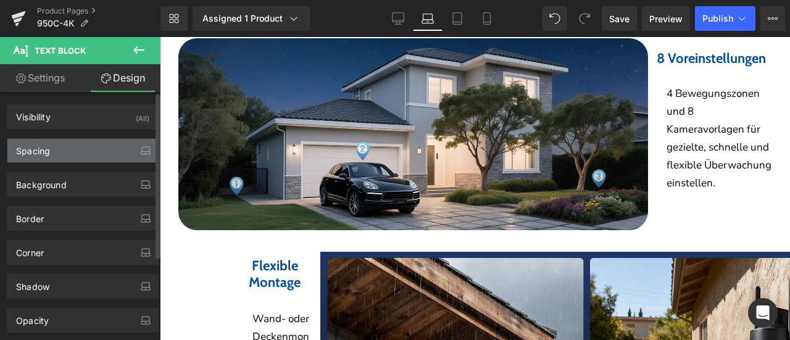
type input "20"
type input "0"
type input "130"
type input "0"
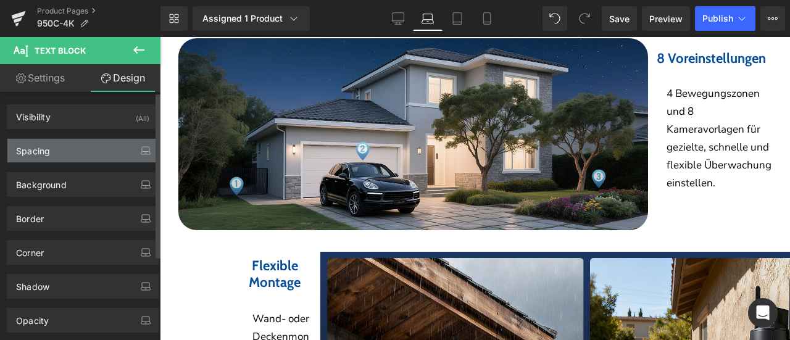
type input "0"
click at [67, 149] on div "Spacing" at bounding box center [82, 150] width 151 height 23
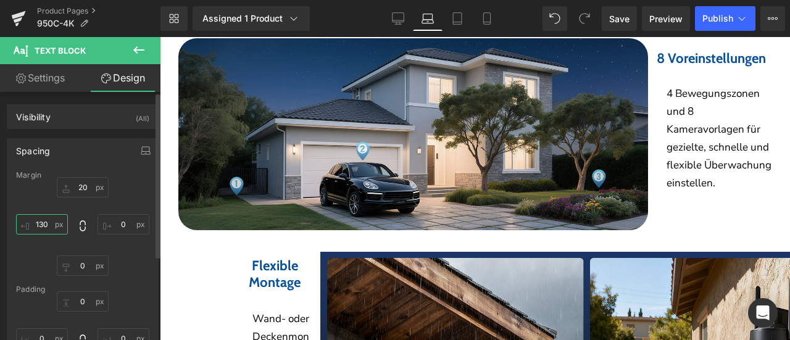
drag, startPoint x: 41, startPoint y: 220, endPoint x: 51, endPoint y: 228, distance: 12.3
click at [42, 220] on input "130" at bounding box center [42, 224] width 52 height 20
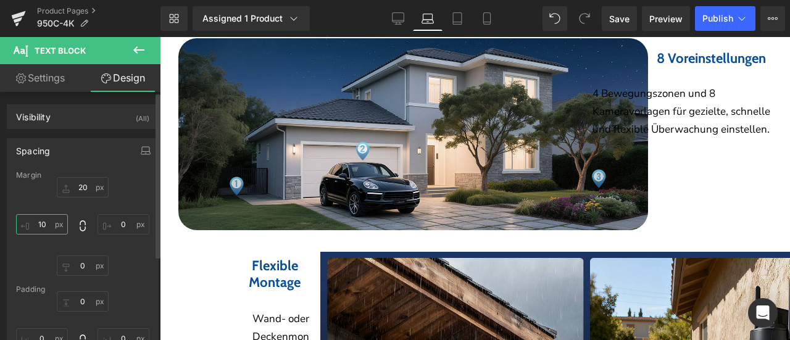
type input "105"
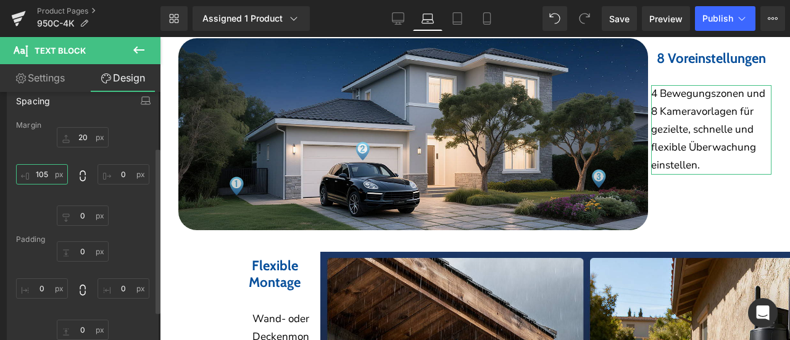
scroll to position [123, 0]
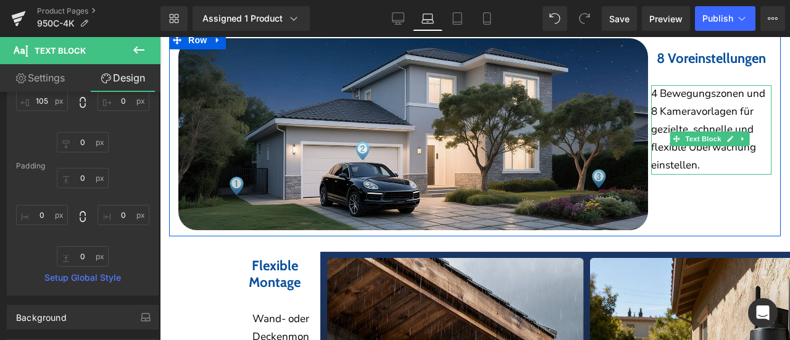
click at [718, 117] on p "4 Bewegungszonen und 8 Kameravorlagen für gezielte, schnelle und flexible Überw…" at bounding box center [711, 129] width 120 height 89
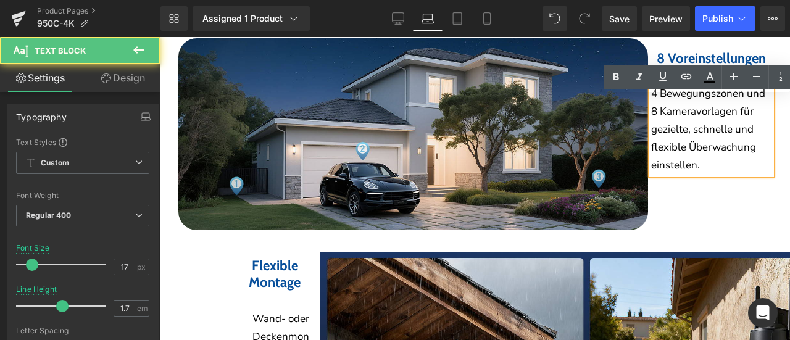
drag, startPoint x: 748, startPoint y: 105, endPoint x: 754, endPoint y: 106, distance: 6.2
click at [754, 106] on p "4 Bewegungszonen und 8 Kameravorlagen für gezielte, schnelle und flexible Überw…" at bounding box center [711, 129] width 120 height 89
click at [682, 149] on p "4 Bewegungszonen und 8 Kameravorlagen für gezielte, schnelle und flexible Überw…" at bounding box center [711, 129] width 120 height 89
click at [129, 78] on link "Design" at bounding box center [123, 78] width 80 height 28
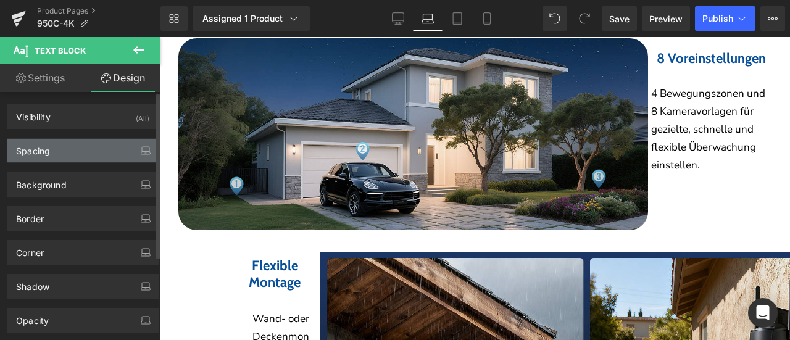
click at [57, 149] on div "Spacing" at bounding box center [82, 150] width 151 height 23
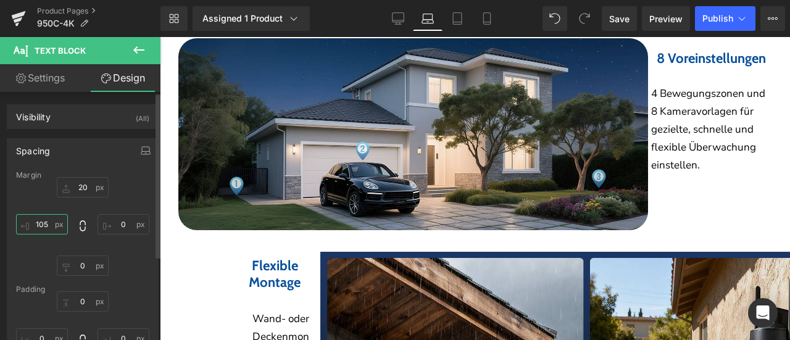
click at [41, 221] on input "105" at bounding box center [42, 224] width 52 height 20
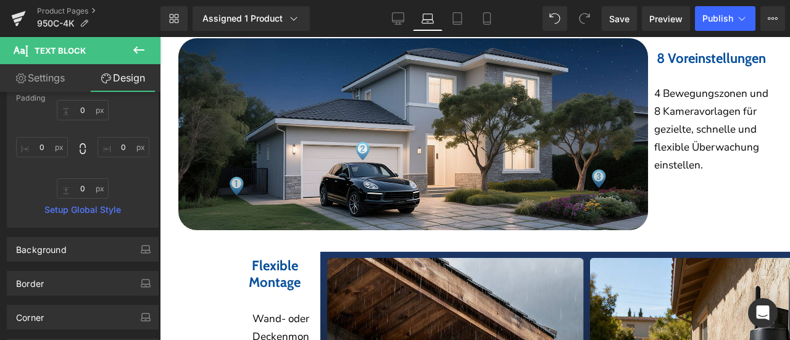
scroll to position [185, 0]
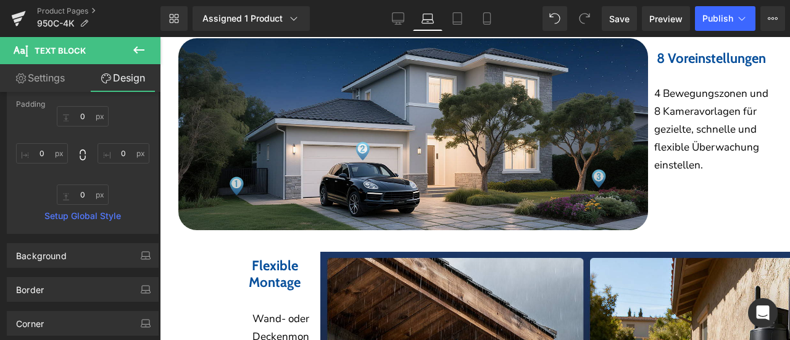
type input "110"
click at [64, 76] on link "Settings" at bounding box center [40, 78] width 80 height 28
type input "100"
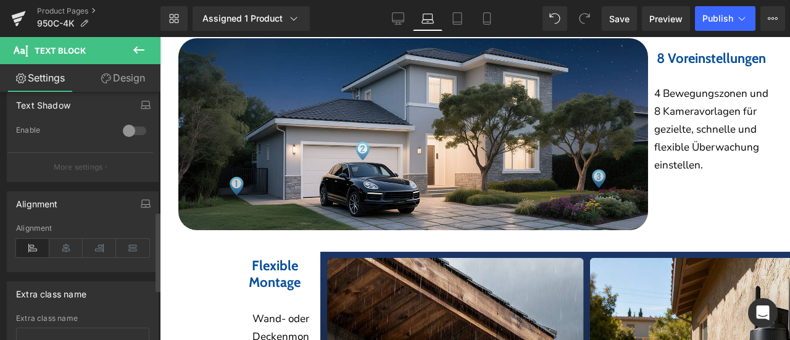
scroll to position [494, 0]
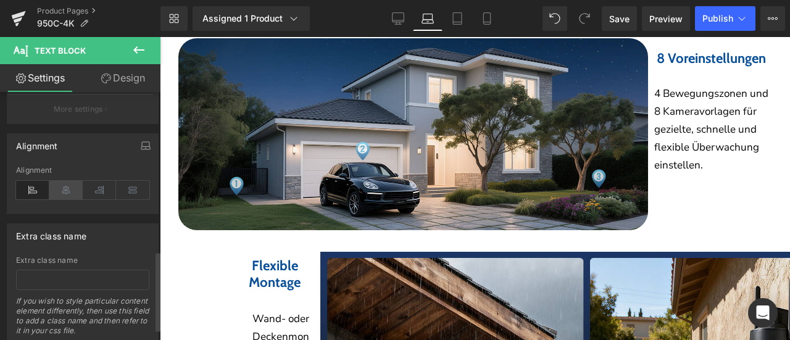
click at [63, 191] on icon at bounding box center [65, 190] width 33 height 19
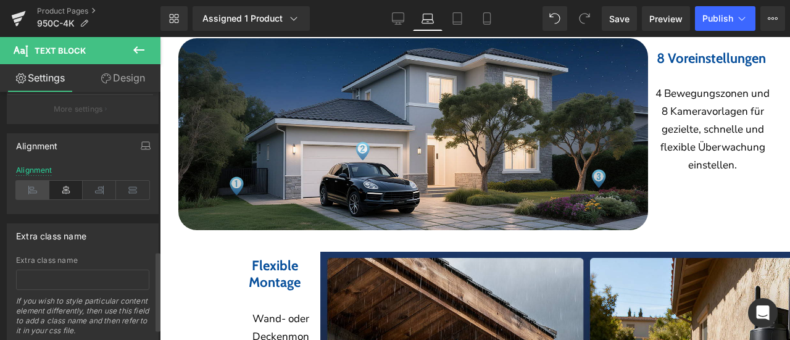
click at [39, 186] on icon at bounding box center [32, 190] width 33 height 19
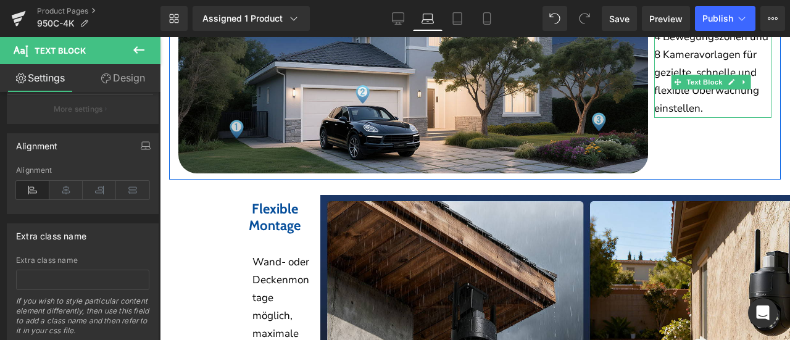
scroll to position [3034, 0]
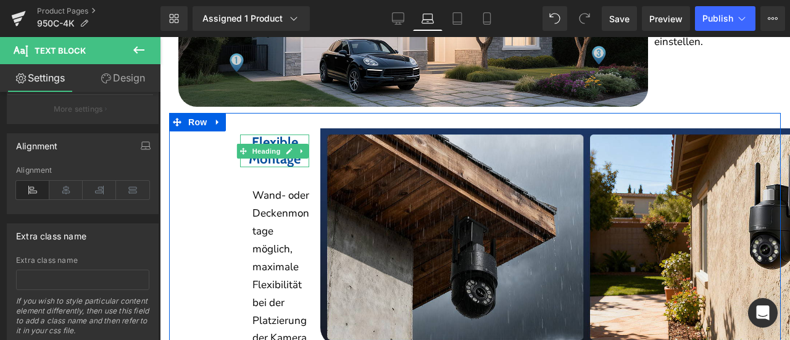
click at [256, 144] on span "Heading" at bounding box center [266, 151] width 33 height 15
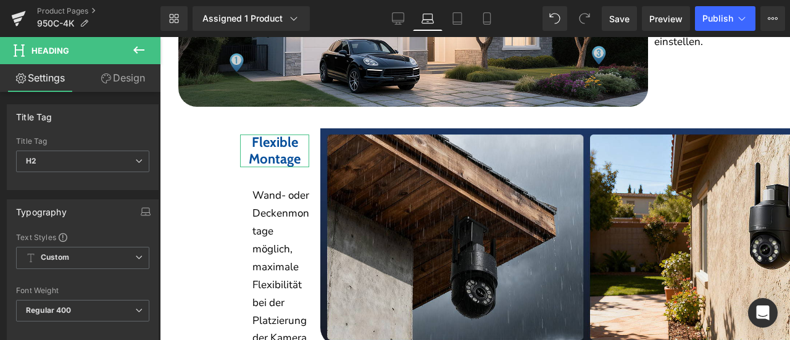
click at [128, 84] on link "Design" at bounding box center [123, 78] width 80 height 28
click at [0, 0] on div "Spacing" at bounding box center [0, 0] width 0 height 0
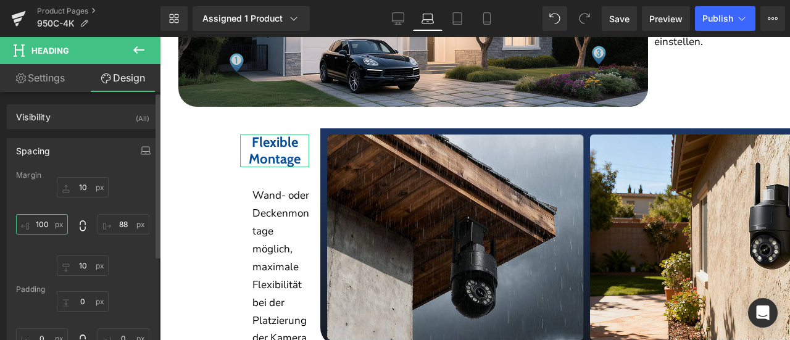
click at [44, 222] on input "100" at bounding box center [42, 224] width 52 height 20
type input "0"
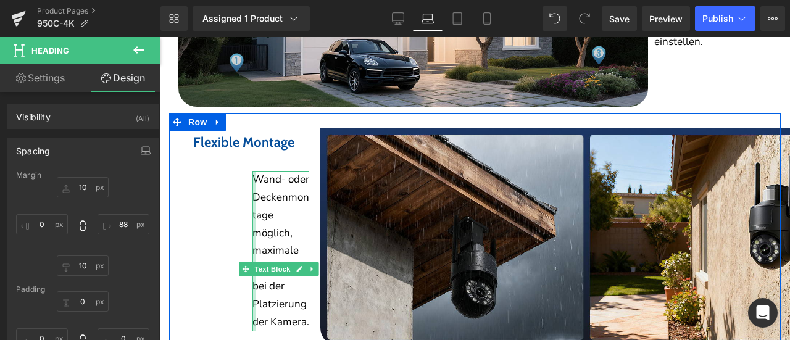
click at [254, 233] on div at bounding box center [253, 251] width 3 height 160
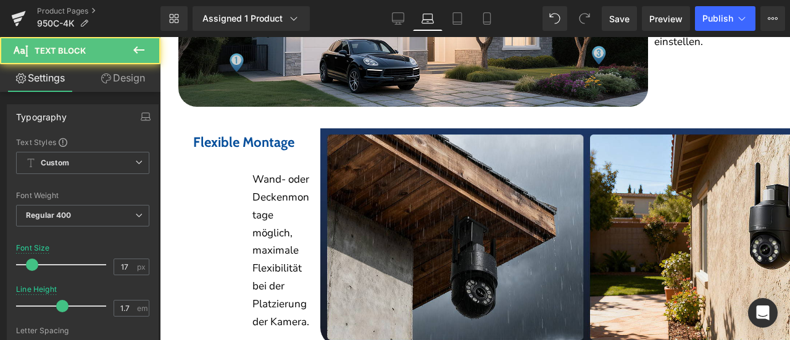
click at [114, 80] on link "Design" at bounding box center [123, 78] width 80 height 28
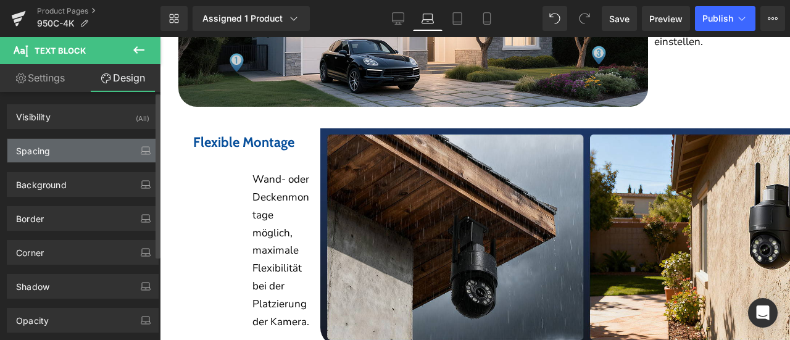
click at [35, 152] on div "Spacing" at bounding box center [33, 147] width 34 height 17
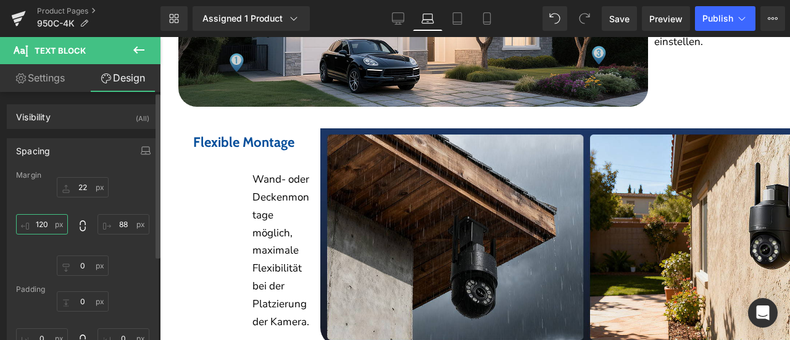
click at [37, 221] on input "120" at bounding box center [42, 224] width 52 height 20
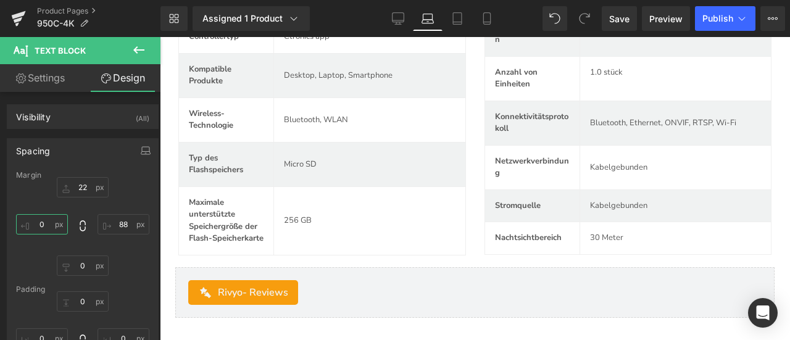
scroll to position [4515, 0]
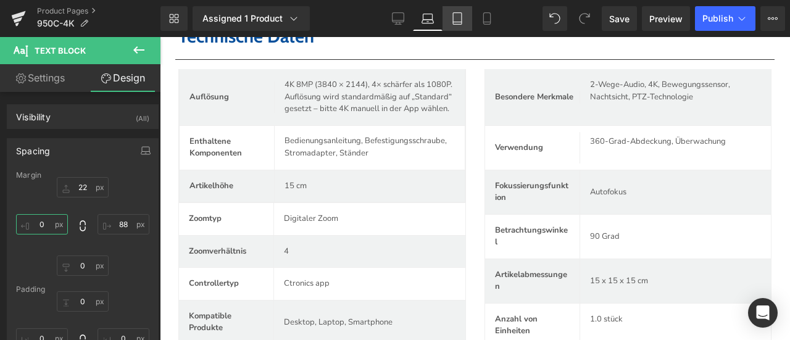
type input "0"
click at [459, 15] on icon at bounding box center [457, 18] width 12 height 12
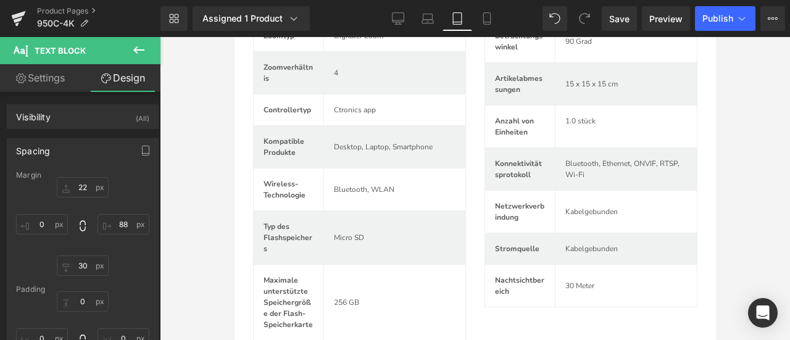
type input "22"
type input "88"
type input "30"
type input "0"
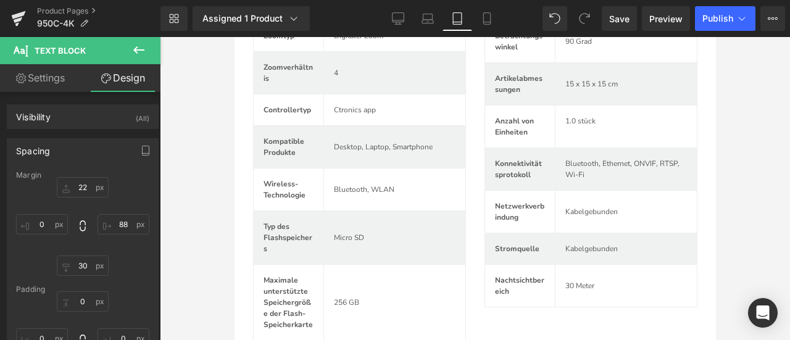
type input "0"
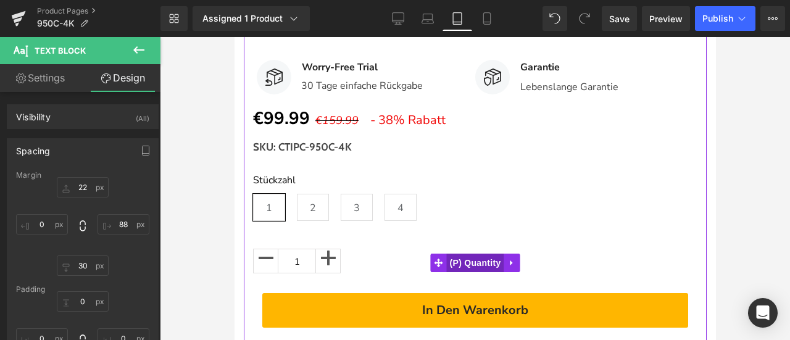
scroll to position [679, 0]
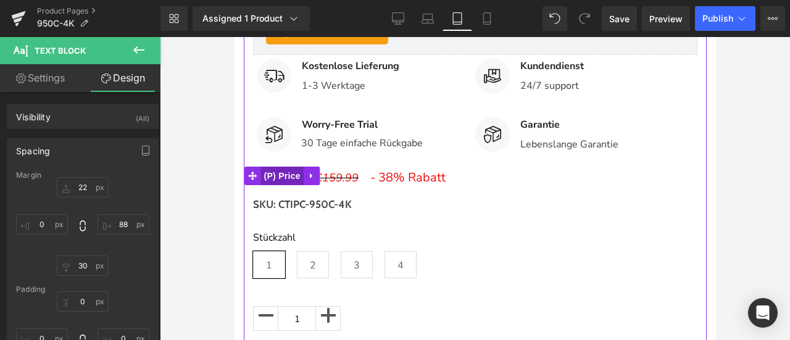
click at [270, 185] on span "(P) Price" at bounding box center [281, 176] width 43 height 19
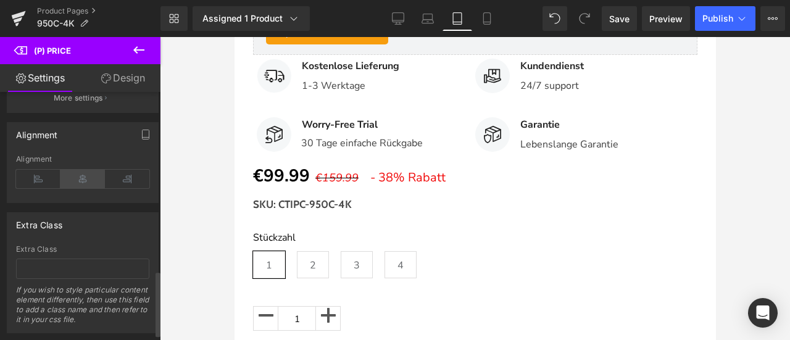
click at [81, 173] on icon at bounding box center [82, 179] width 44 height 19
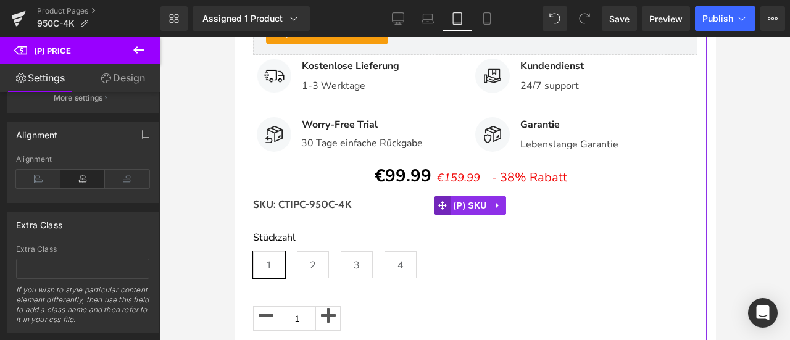
click at [447, 215] on span at bounding box center [442, 205] width 16 height 19
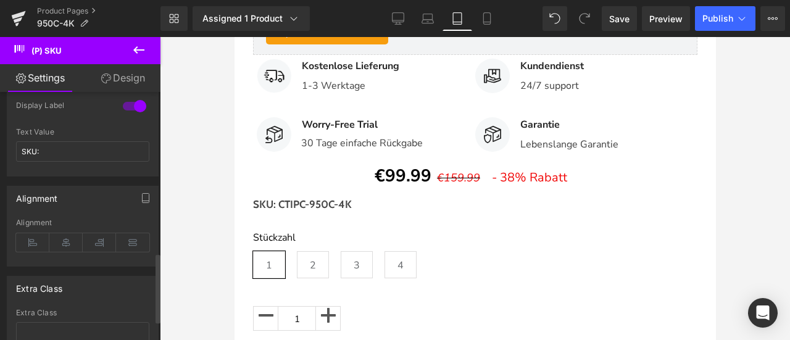
scroll to position [617, 0]
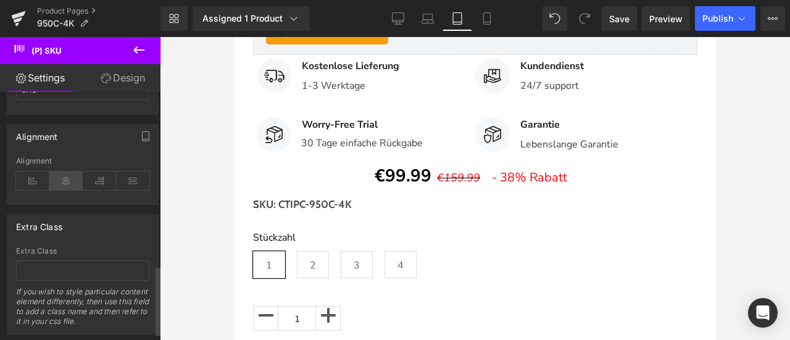
click at [69, 175] on icon at bounding box center [65, 181] width 33 height 19
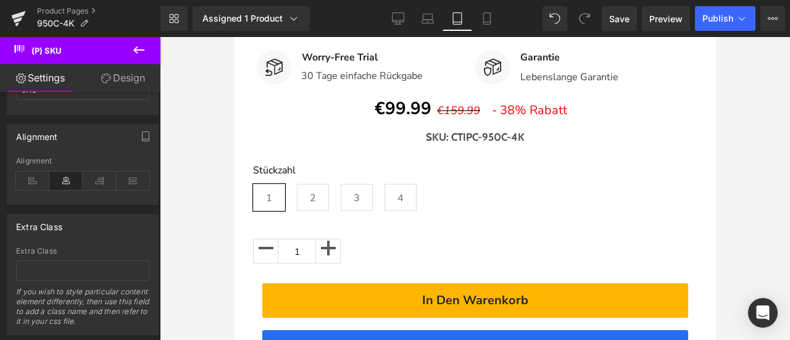
scroll to position [802, 0]
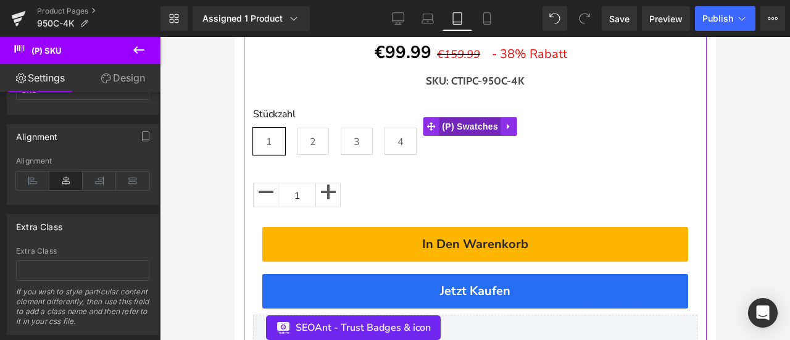
click at [466, 135] on span "(P) Swatches" at bounding box center [469, 126] width 62 height 19
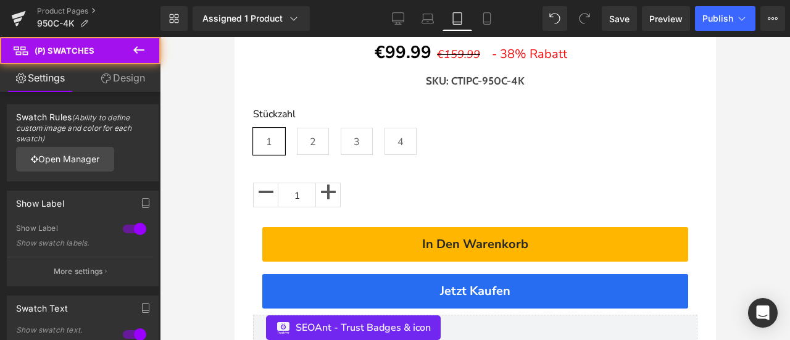
click at [130, 77] on link "Design" at bounding box center [123, 78] width 80 height 28
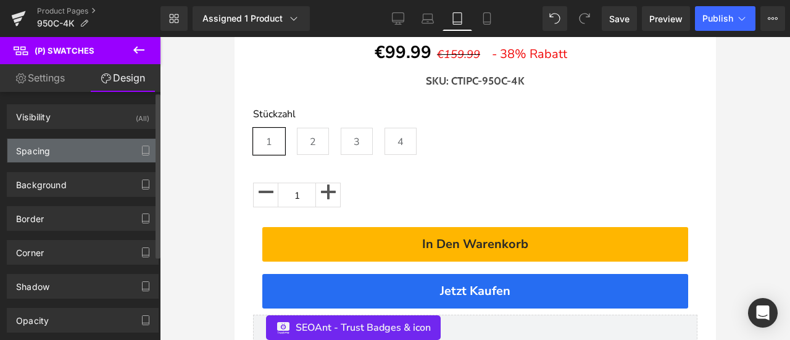
click at [81, 151] on div "Spacing" at bounding box center [82, 150] width 151 height 23
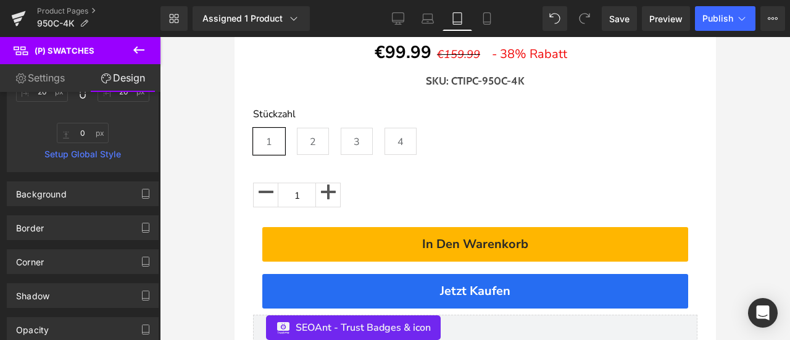
scroll to position [0, 0]
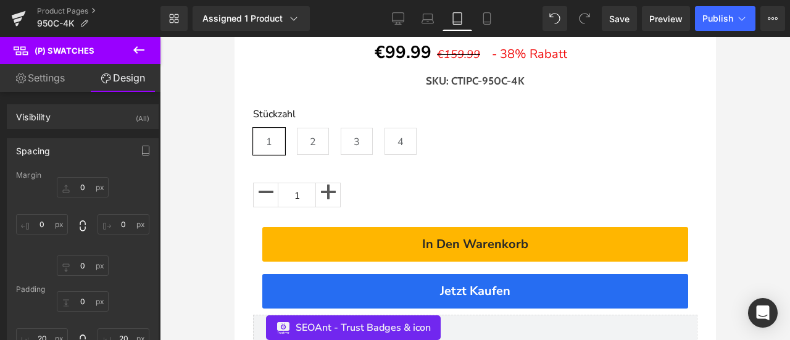
click at [62, 77] on link "Settings" at bounding box center [40, 78] width 80 height 28
type input "100"
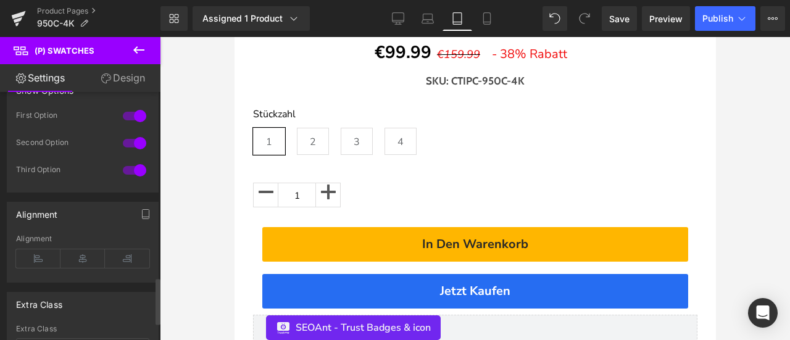
scroll to position [1049, 0]
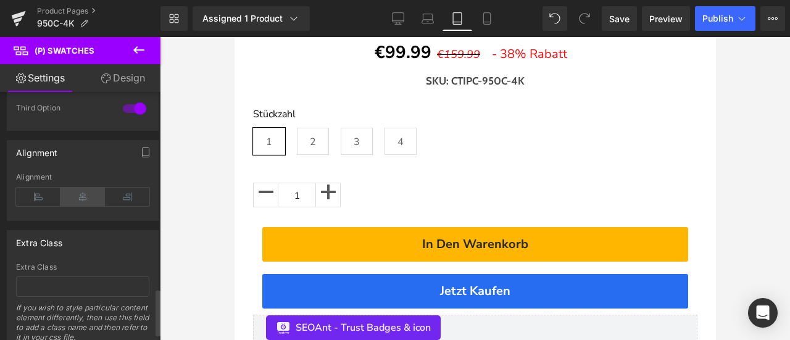
click at [80, 188] on icon at bounding box center [82, 197] width 44 height 19
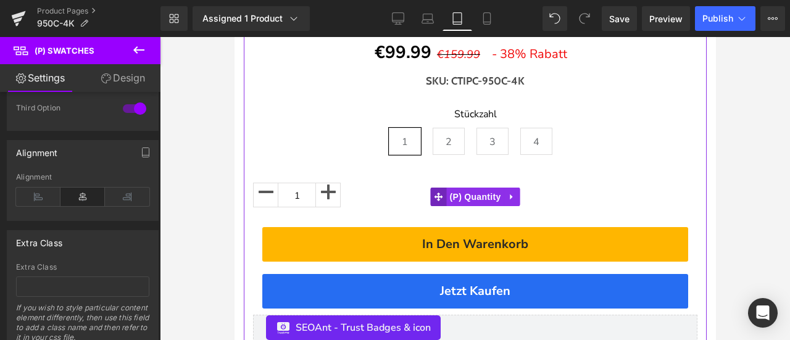
click at [436, 206] on span at bounding box center [438, 197] width 16 height 19
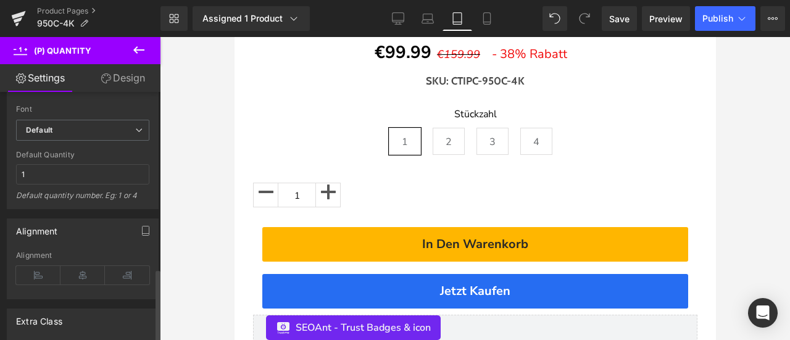
scroll to position [740, 0]
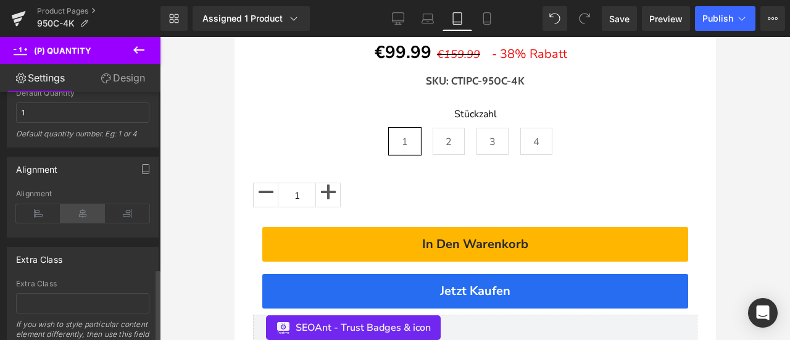
click at [80, 204] on icon at bounding box center [82, 213] width 44 height 19
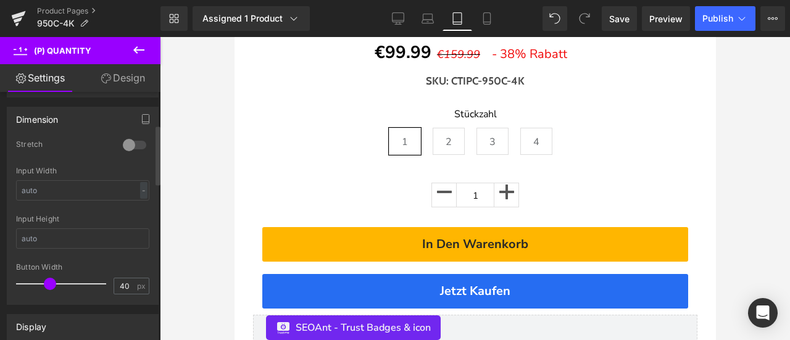
scroll to position [123, 0]
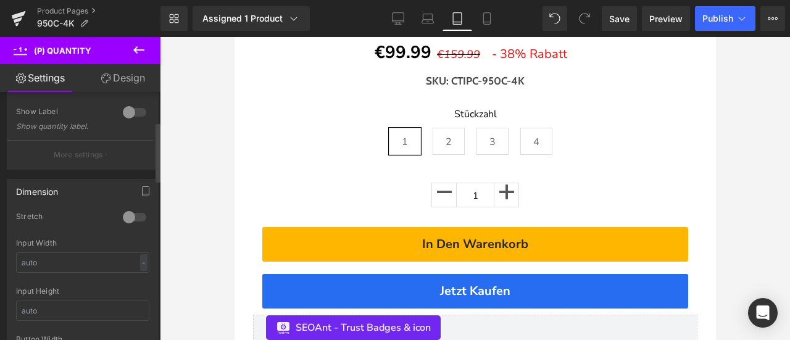
click at [131, 109] on div at bounding box center [135, 112] width 30 height 20
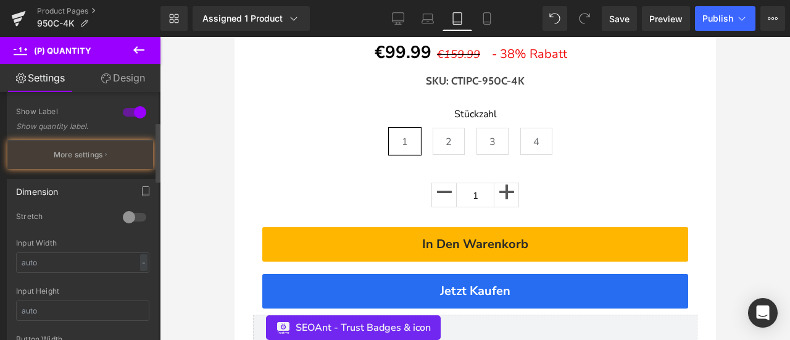
click at [131, 109] on div at bounding box center [135, 112] width 30 height 20
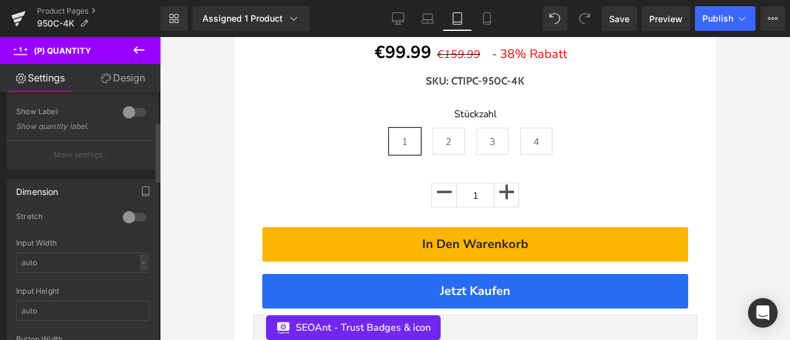
click at [131, 213] on div at bounding box center [135, 217] width 30 height 20
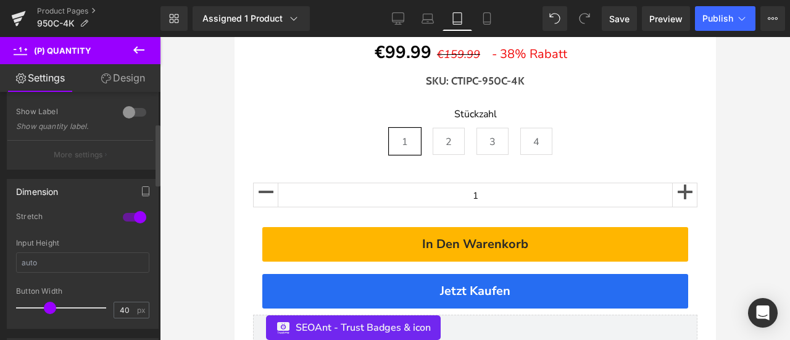
click at [131, 213] on div at bounding box center [135, 217] width 30 height 20
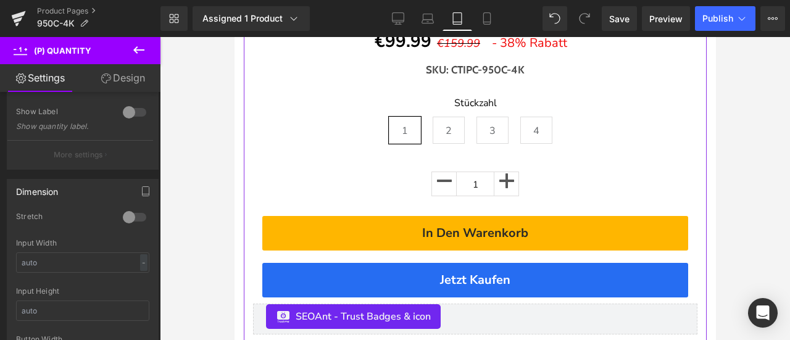
scroll to position [987, 0]
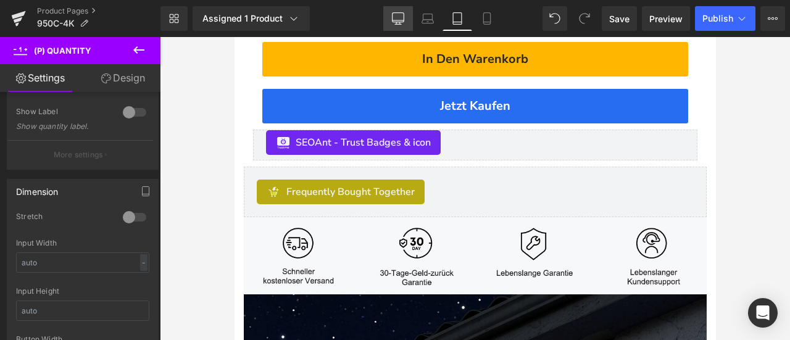
click at [396, 17] on icon at bounding box center [398, 18] width 12 height 12
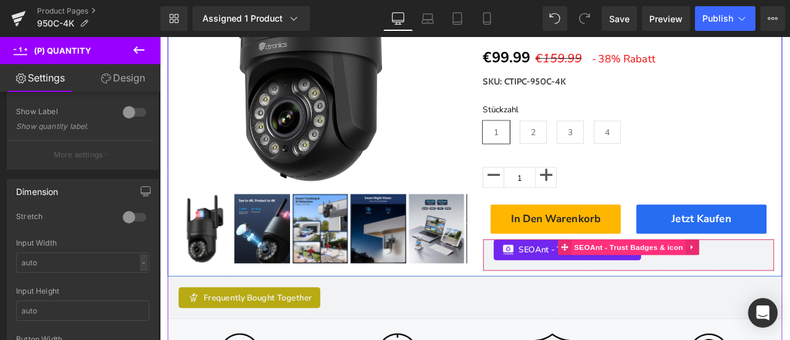
scroll to position [152, 0]
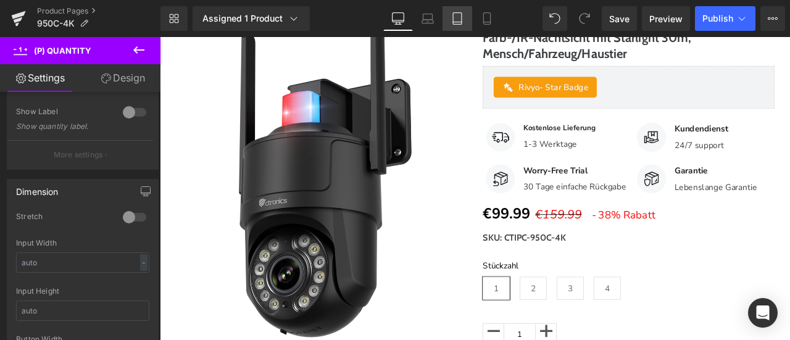
click at [460, 29] on link "Tablet" at bounding box center [457, 18] width 30 height 25
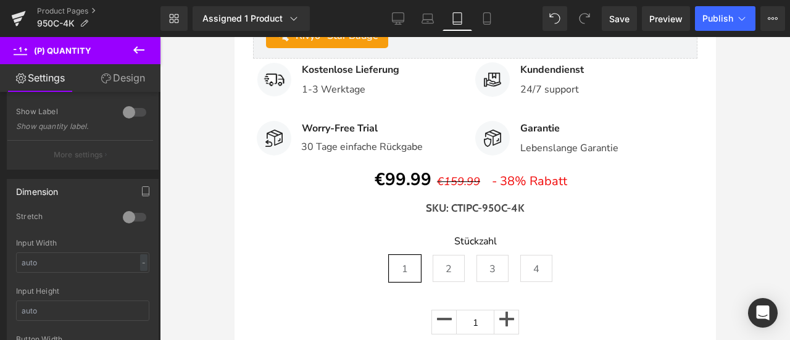
scroll to position [792, 0]
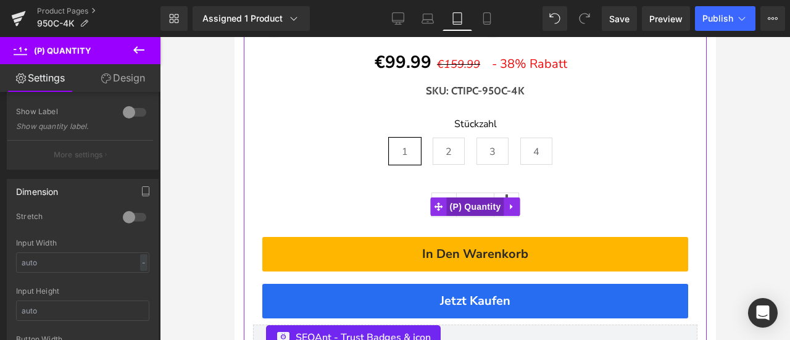
click at [471, 212] on span "(P) Quantity" at bounding box center [474, 206] width 57 height 19
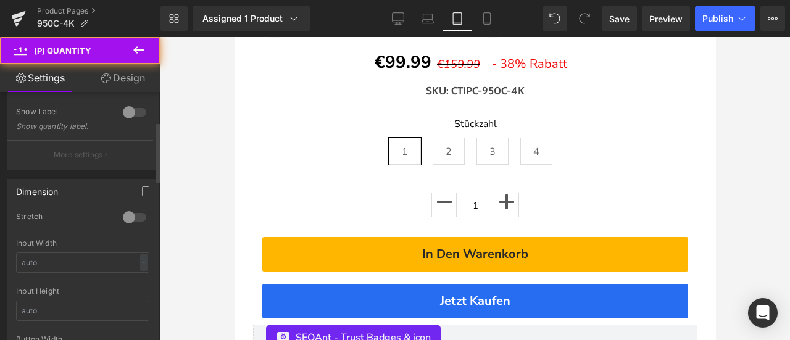
click at [126, 112] on div at bounding box center [135, 112] width 30 height 20
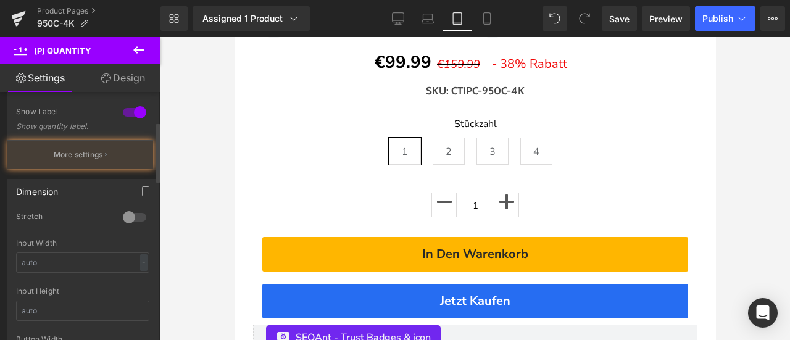
click at [126, 112] on div at bounding box center [135, 112] width 30 height 20
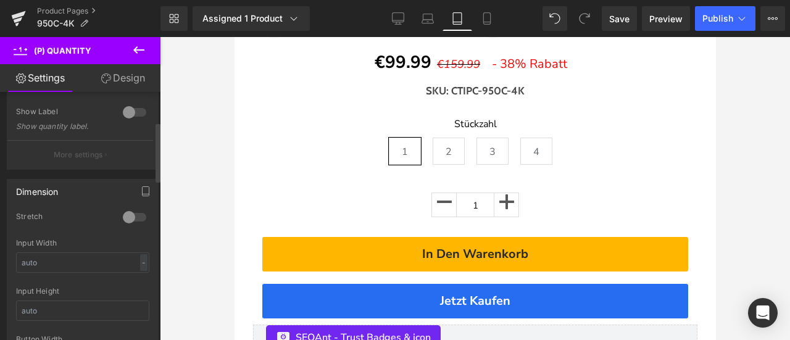
click at [123, 214] on div at bounding box center [135, 217] width 30 height 20
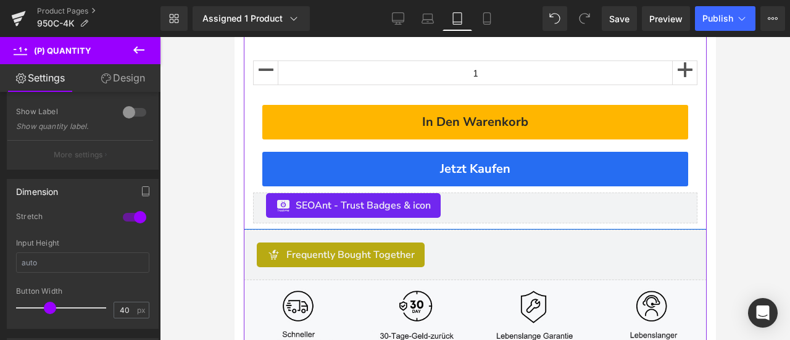
scroll to position [977, 0]
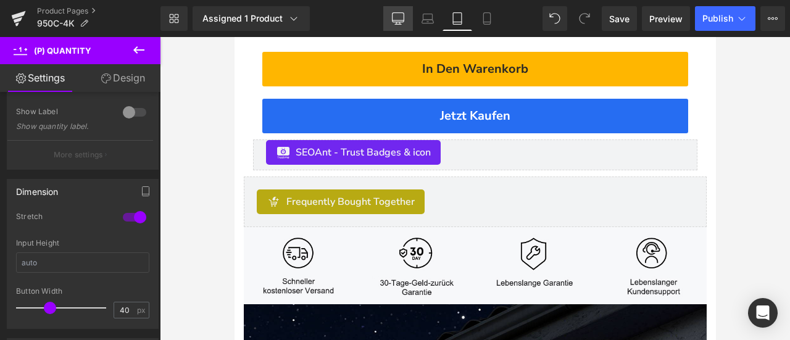
click at [402, 20] on icon at bounding box center [398, 20] width 12 height 0
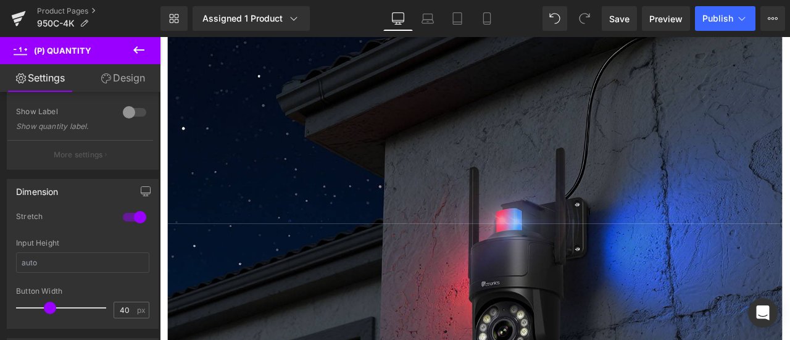
scroll to position [399, 0]
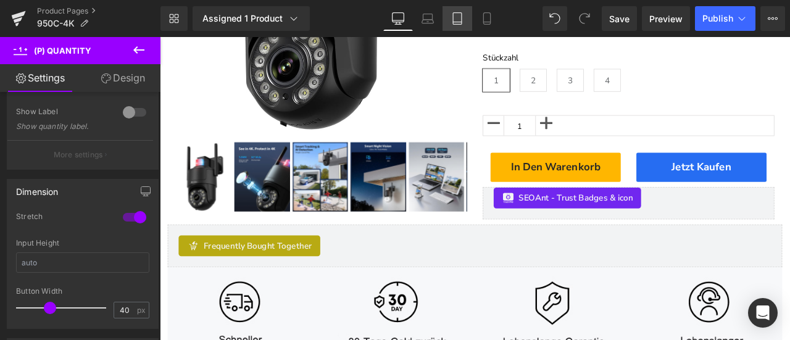
click at [458, 23] on icon at bounding box center [457, 18] width 12 height 12
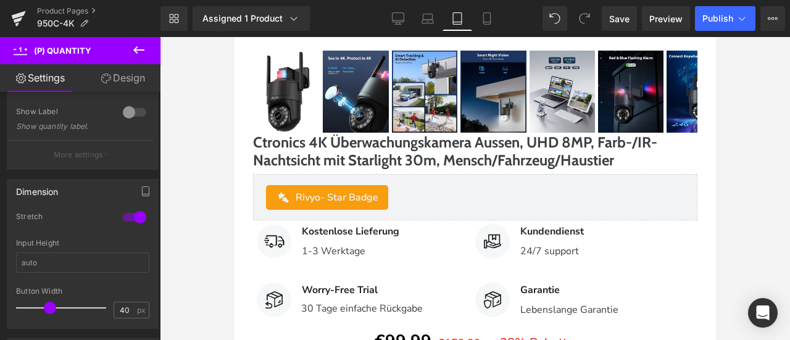
type input "100"
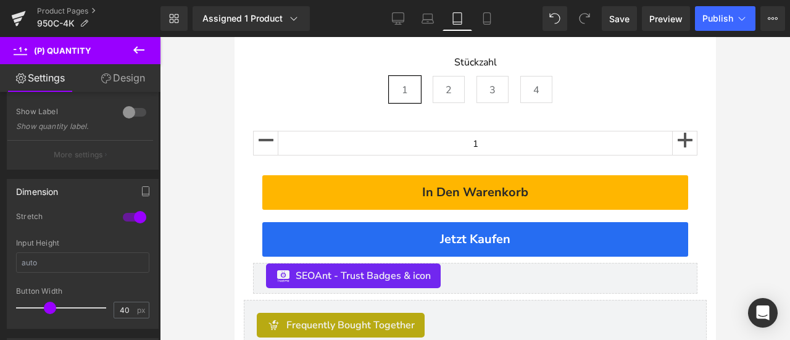
scroll to position [854, 0]
click at [130, 215] on div at bounding box center [135, 217] width 30 height 20
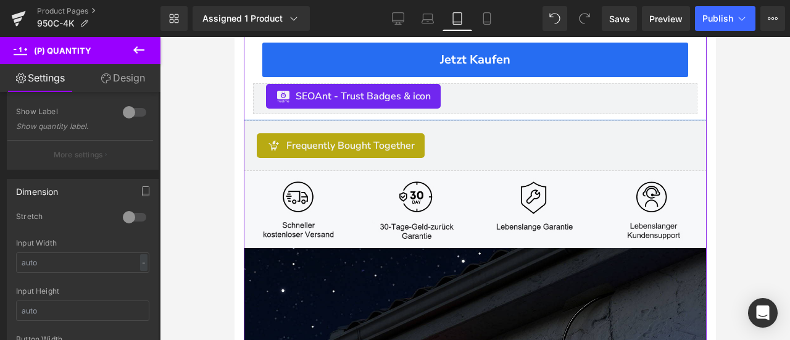
scroll to position [1039, 0]
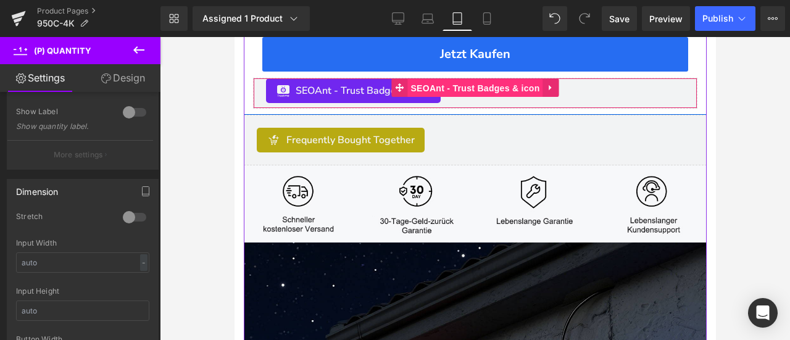
click at [468, 97] on span "SEOAnt ‑ Trust Badges & icon" at bounding box center [474, 88] width 135 height 19
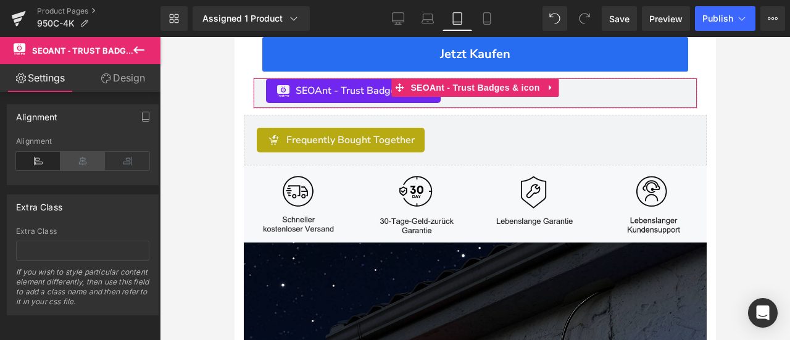
click at [85, 162] on icon at bounding box center [82, 161] width 44 height 19
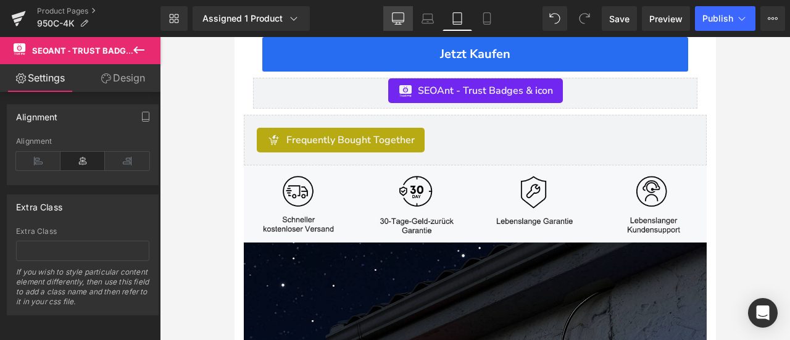
click at [391, 13] on link "Desktop" at bounding box center [398, 18] width 30 height 25
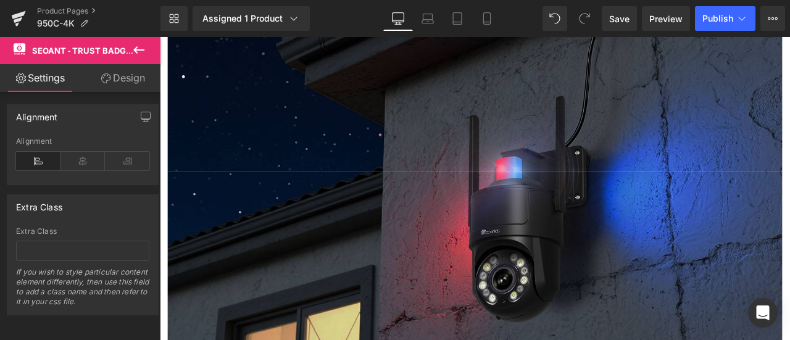
scroll to position [536, 0]
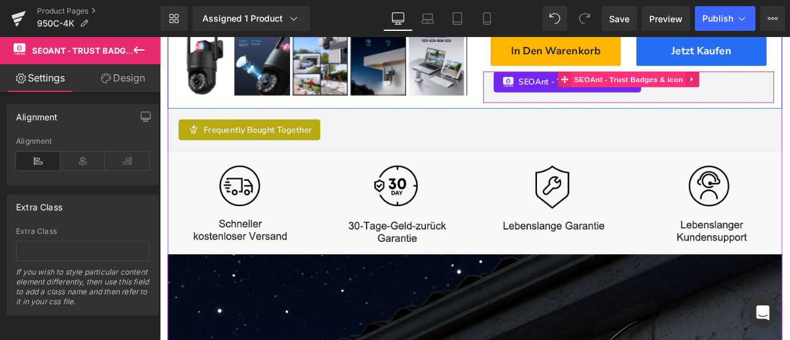
click at [682, 96] on span "SEOAnt ‑ Trust Badges & icon" at bounding box center [714, 87] width 135 height 19
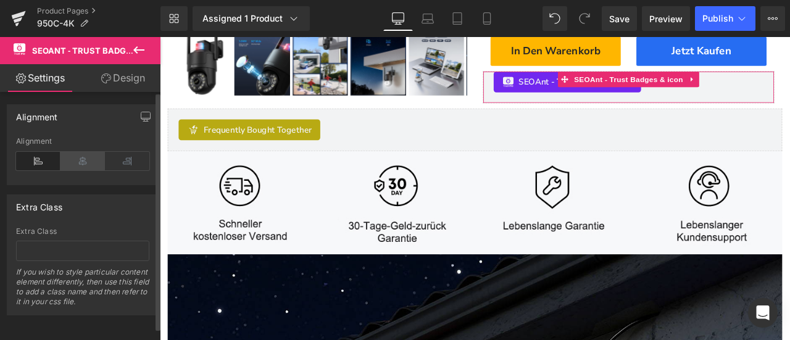
click at [83, 164] on icon at bounding box center [82, 161] width 44 height 19
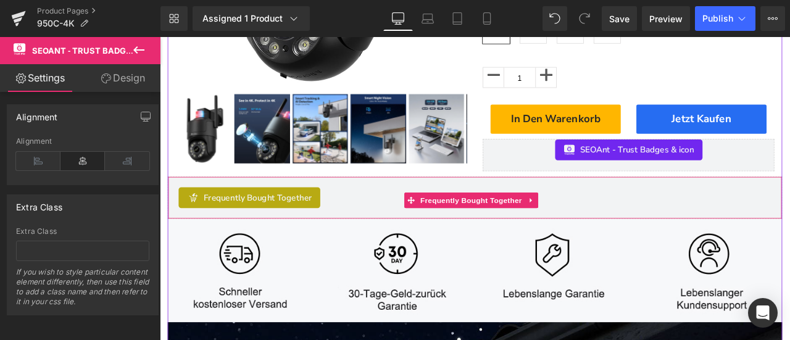
scroll to position [351, 0]
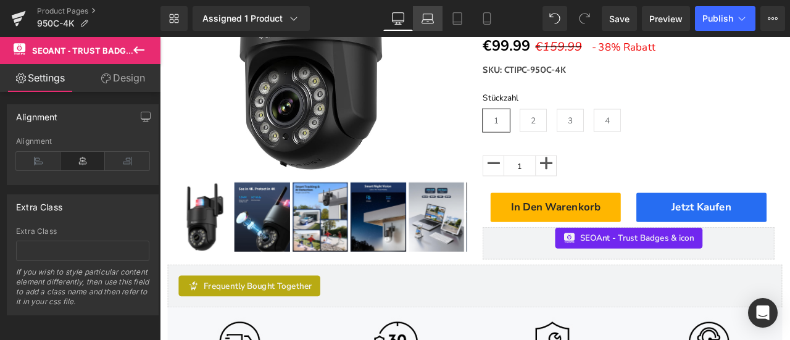
click at [432, 22] on icon at bounding box center [427, 18] width 12 height 12
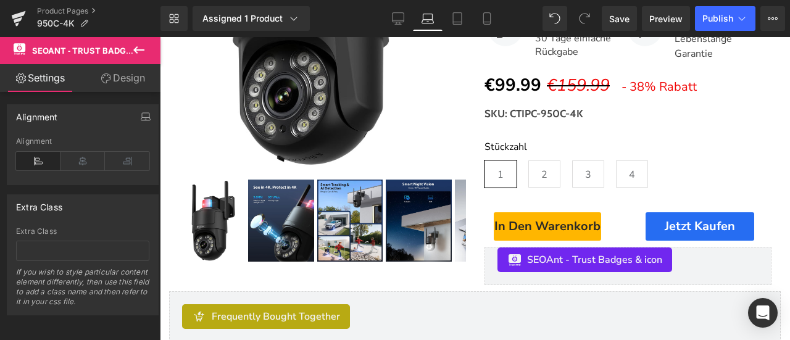
scroll to position [341, 0]
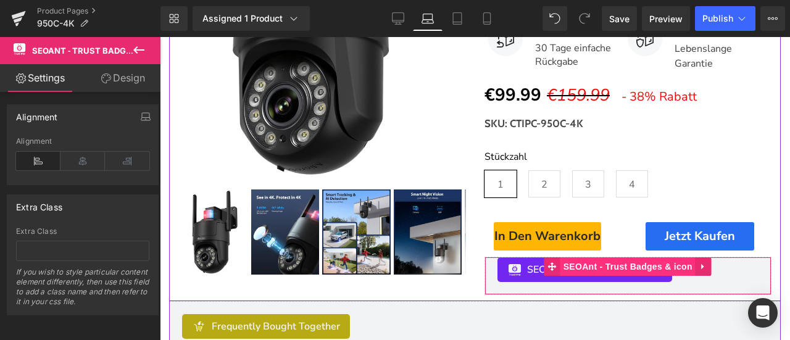
click at [607, 276] on span "SEOAnt ‑ Trust Badges & icon" at bounding box center [627, 266] width 135 height 19
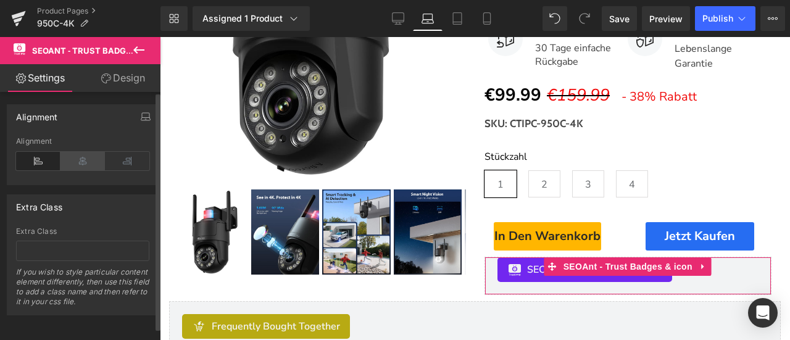
click at [85, 163] on icon at bounding box center [82, 161] width 44 height 19
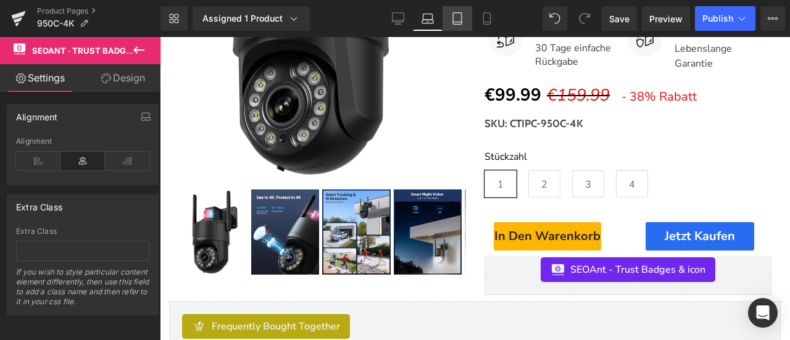
click at [461, 19] on icon at bounding box center [457, 19] width 9 height 12
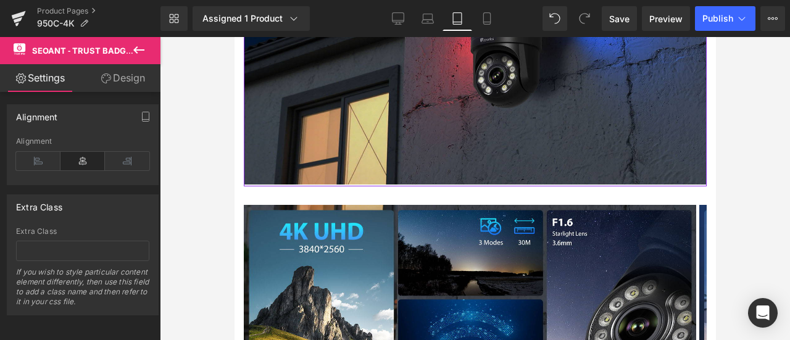
scroll to position [1531, 0]
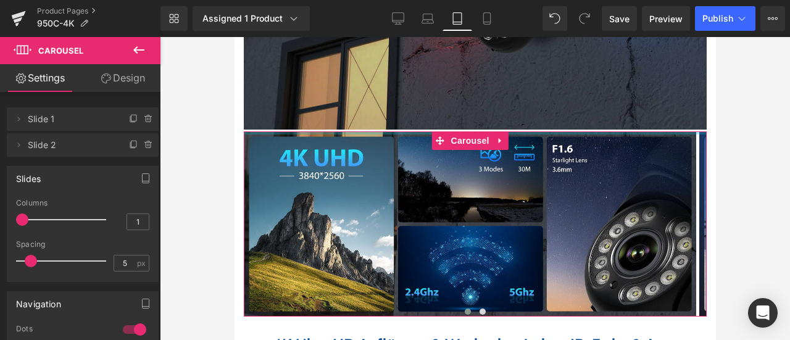
drag, startPoint x: 410, startPoint y: 139, endPoint x: 412, endPoint y: 108, distance: 31.6
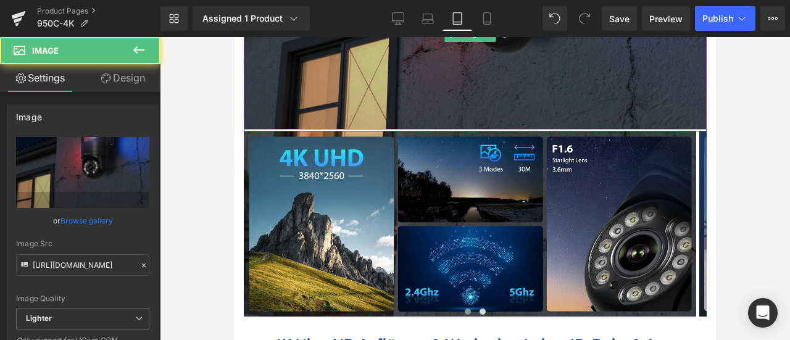
drag, startPoint x: 547, startPoint y: 127, endPoint x: 547, endPoint y: 117, distance: 10.5
click at [547, 117] on div "Image" at bounding box center [474, 34] width 463 height 189
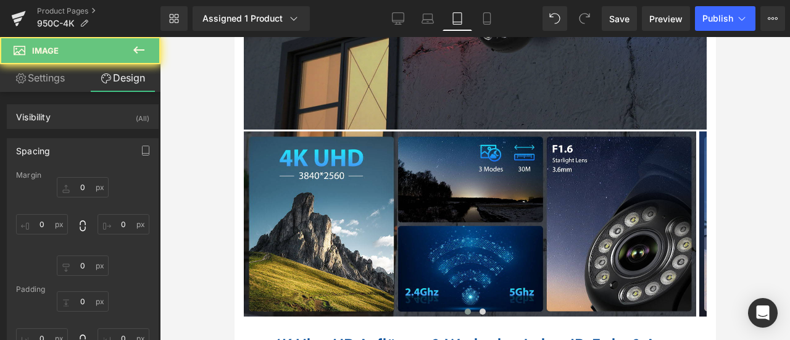
type input "0"
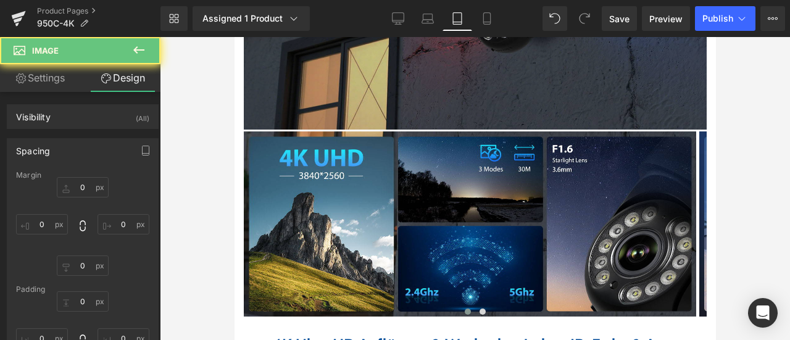
type input "0"
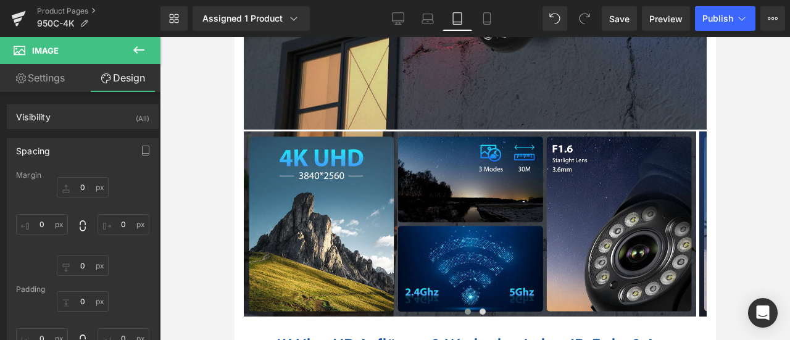
drag, startPoint x: 1, startPoint y: 104, endPoint x: 223, endPoint y: 140, distance: 225.0
click at [223, 140] on div at bounding box center [475, 188] width 630 height 303
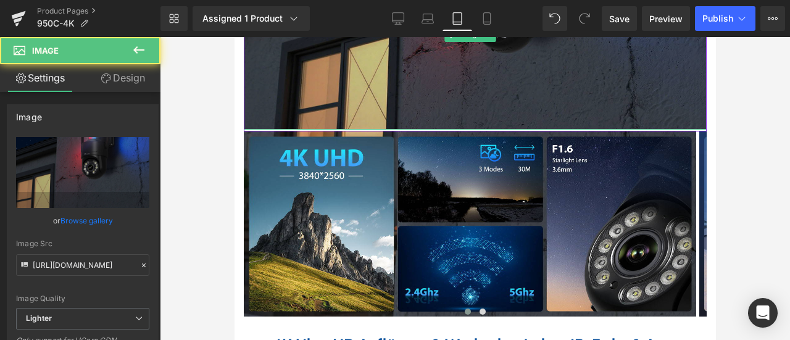
drag, startPoint x: 355, startPoint y: 128, endPoint x: 359, endPoint y: 122, distance: 7.2
click at [357, 118] on div "Image" at bounding box center [474, 34] width 463 height 189
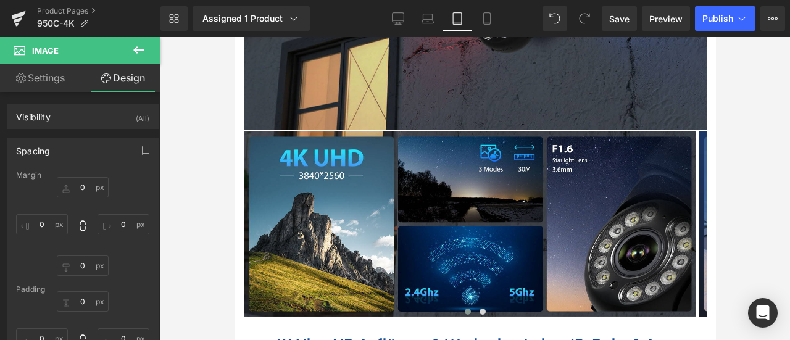
drag, startPoint x: 168, startPoint y: 98, endPoint x: 738, endPoint y: 162, distance: 572.9
click at [738, 162] on div at bounding box center [475, 188] width 630 height 303
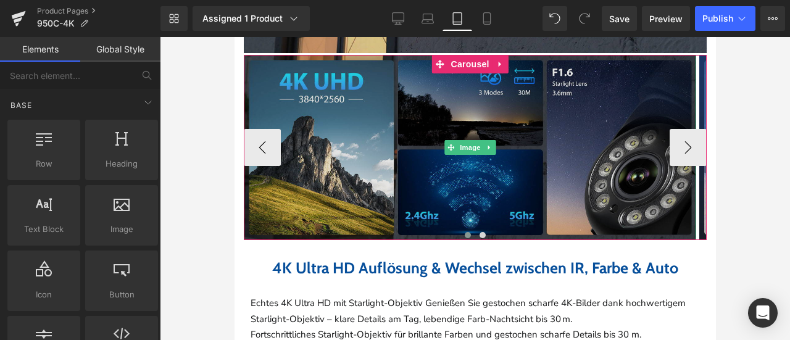
scroll to position [1655, 0]
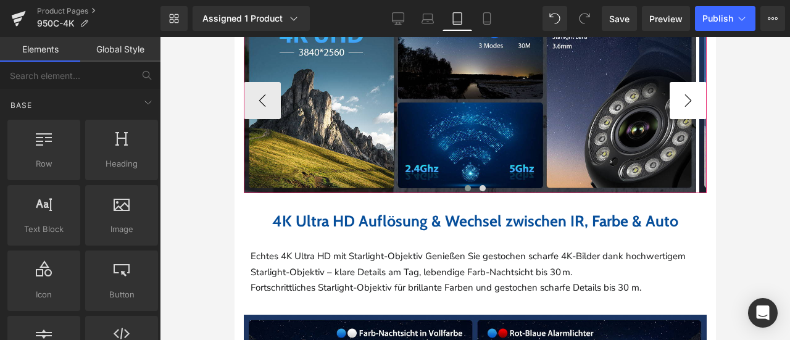
click at [671, 106] on button "›" at bounding box center [687, 100] width 37 height 37
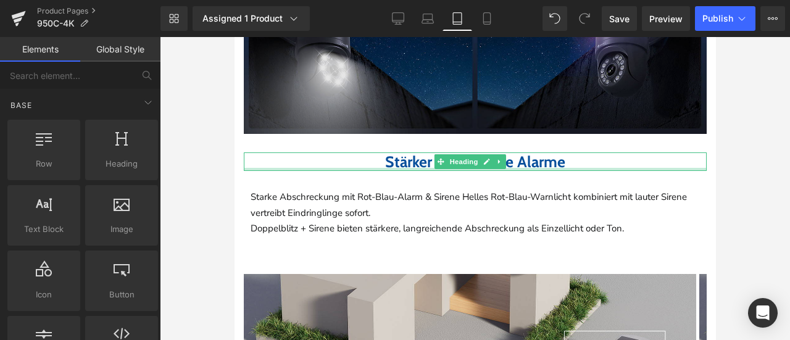
scroll to position [1778, 0]
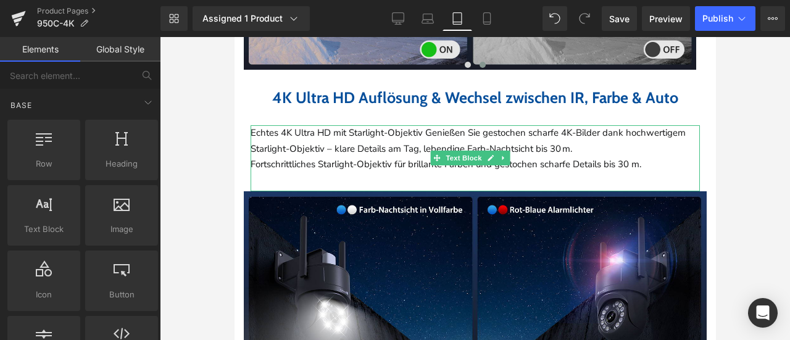
click at [383, 157] on p "Echtes 4K Ultra HD mit Starlight-Objektiv Genießen Sie gestochen scharfe 4K-Bil…" at bounding box center [474, 140] width 449 height 31
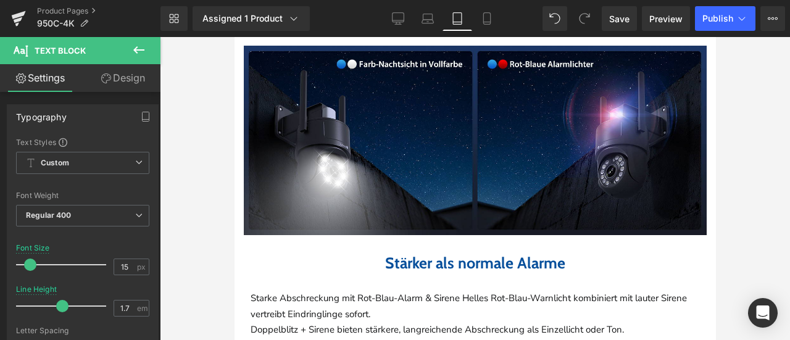
scroll to position [2086, 0]
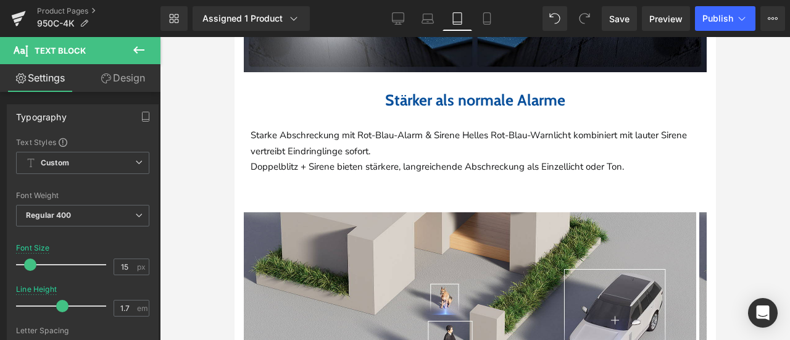
click at [407, 159] on p "Starke Abschreckung mit Rot-Blau-Alarm & Sirene Helles Rot-Blau-Warnlicht kombi…" at bounding box center [474, 143] width 449 height 31
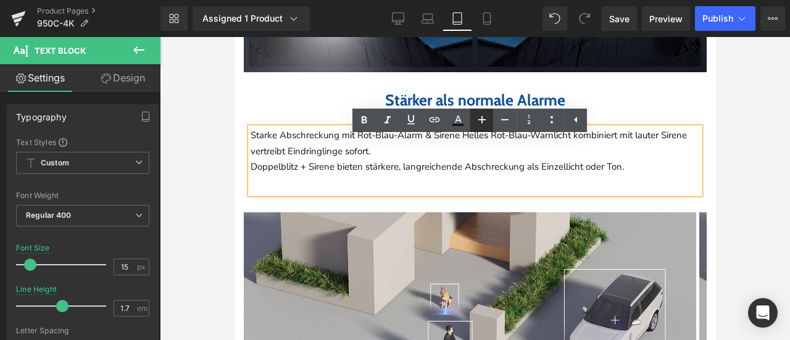
click at [481, 120] on icon at bounding box center [481, 119] width 7 height 7
type input "17"
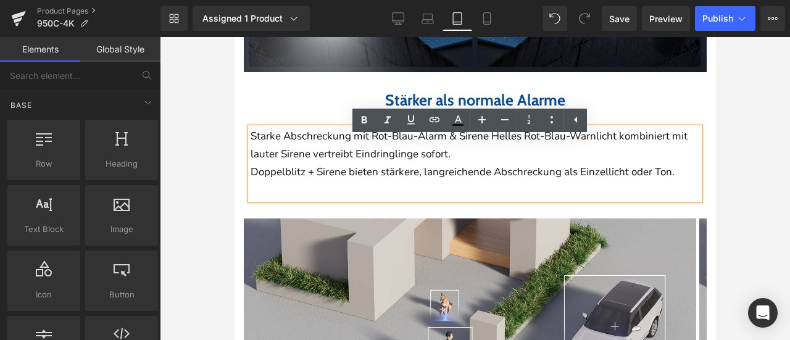
click at [695, 183] on div "Home / Product Title Breadcrumbs Sale Off (P) Image" at bounding box center [474, 320] width 481 height 4550
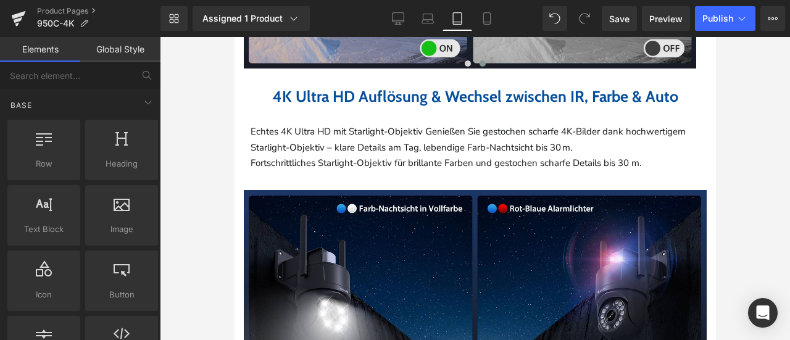
scroll to position [1778, 0]
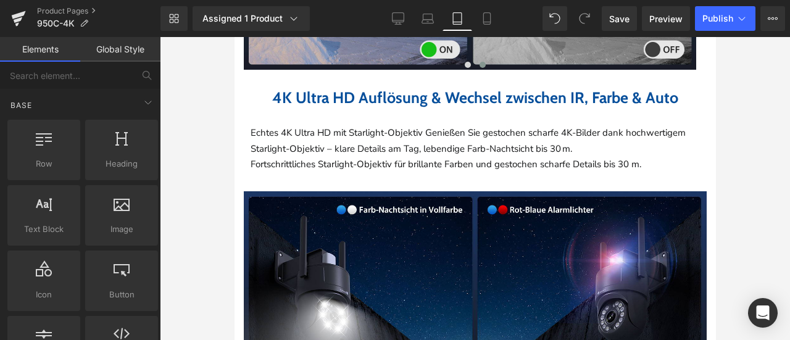
click at [385, 154] on p "Echtes 4K Ultra HD mit Starlight-Objektiv Genießen Sie gestochen scharfe 4K-Bil…" at bounding box center [474, 140] width 449 height 31
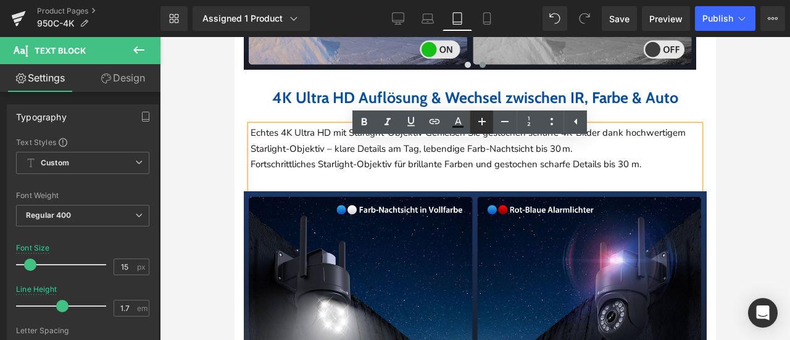
click at [486, 122] on icon at bounding box center [481, 121] width 15 height 15
type input "17"
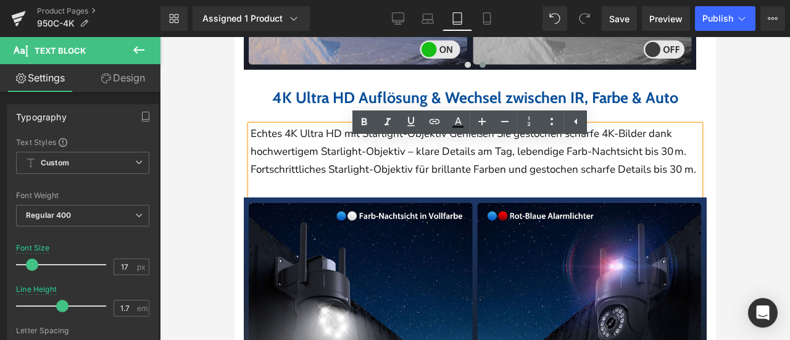
click at [734, 180] on div at bounding box center [475, 188] width 630 height 303
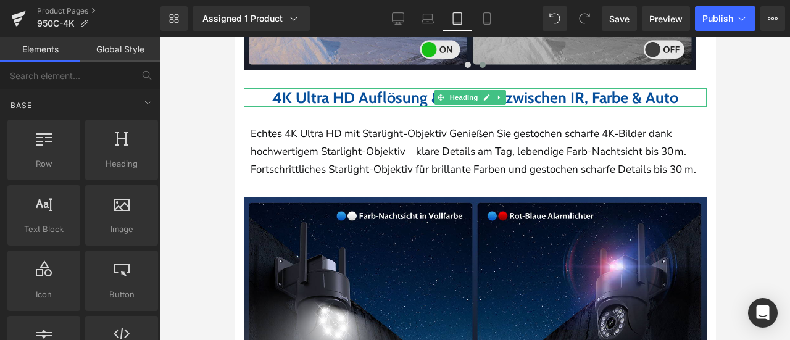
click at [396, 104] on b "4K Ultra HD Auflösung & Wechsel zwischen IR, Farbe & Auto" at bounding box center [474, 97] width 406 height 19
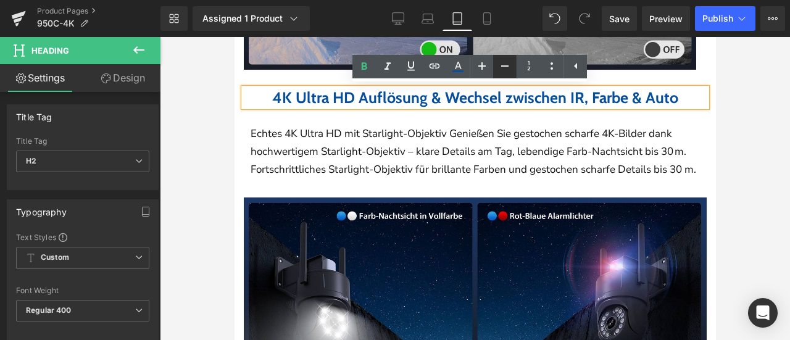
click at [508, 65] on icon at bounding box center [504, 66] width 15 height 15
type input "23"
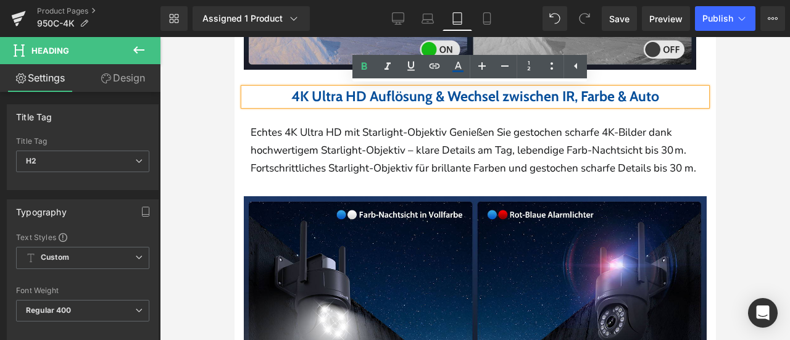
click at [747, 134] on div at bounding box center [475, 188] width 630 height 303
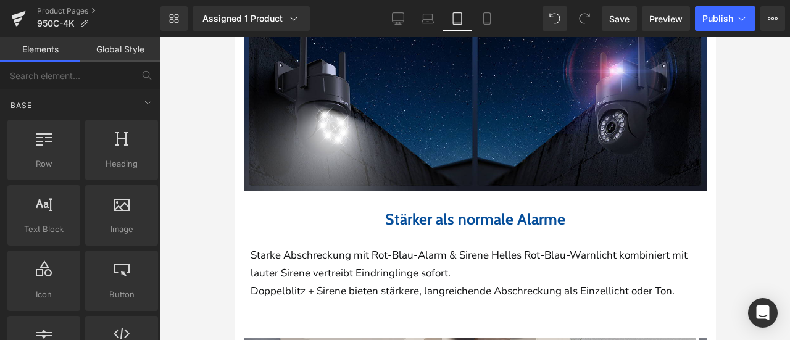
scroll to position [2086, 0]
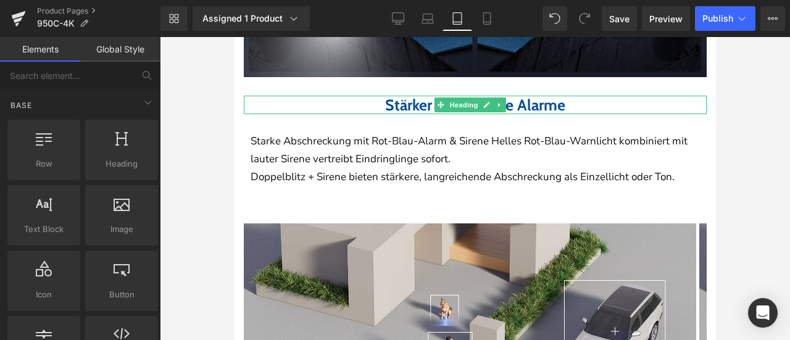
click at [384, 114] on b "Stärker als normale Alarme" at bounding box center [474, 105] width 180 height 19
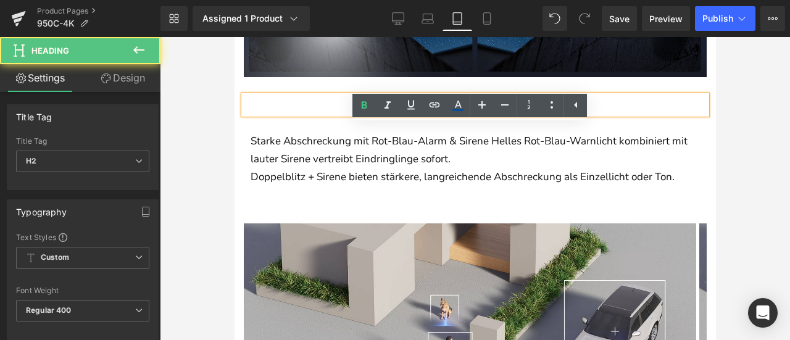
click at [138, 75] on link "Design" at bounding box center [123, 78] width 80 height 28
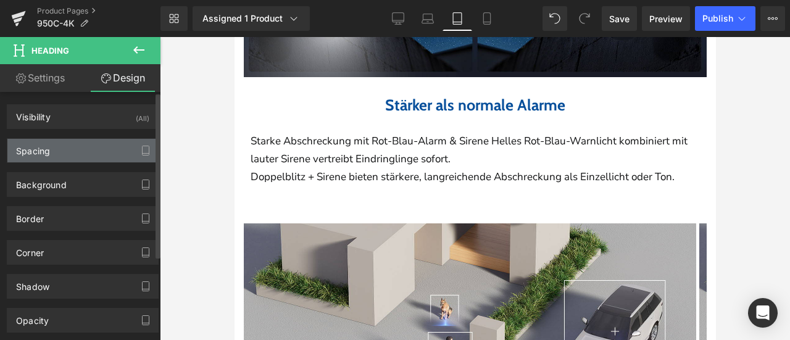
click at [79, 147] on div "Spacing" at bounding box center [82, 150] width 151 height 23
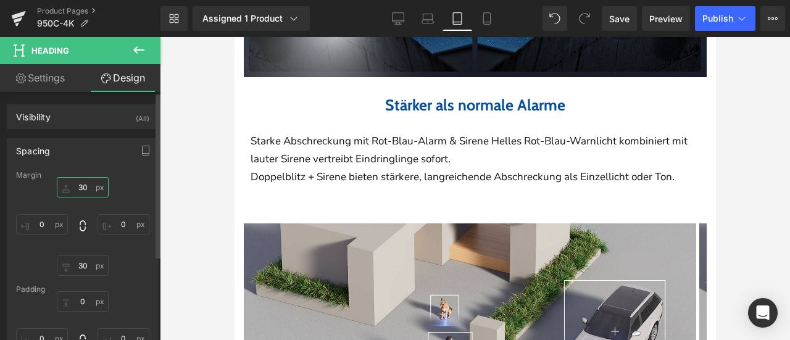
click at [78, 181] on input "30" at bounding box center [83, 187] width 52 height 20
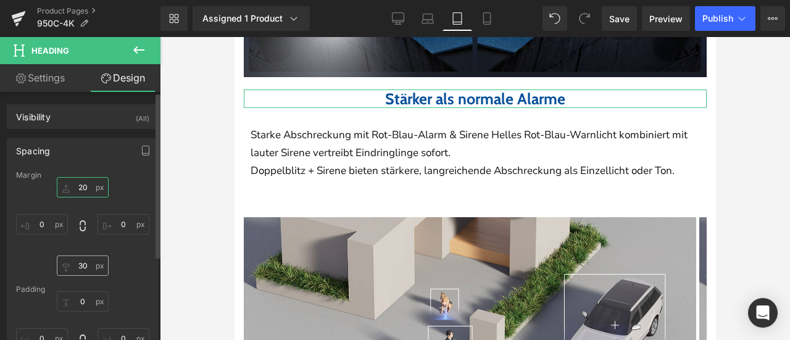
type input "20"
click at [76, 265] on input "30" at bounding box center [83, 265] width 52 height 20
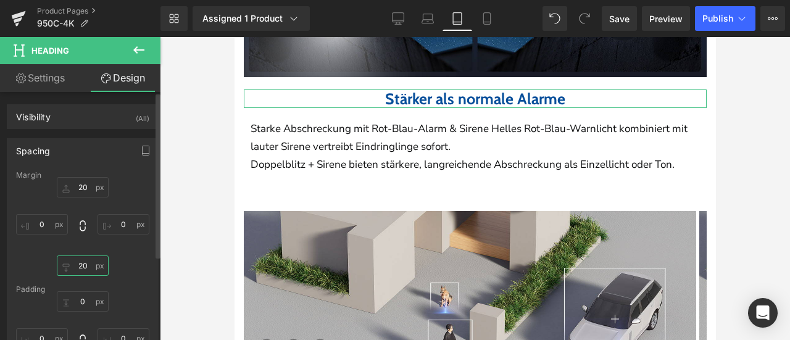
type input "20"
click at [126, 268] on div "20 20 0px 0 20 20 0px 0" at bounding box center [82, 226] width 133 height 99
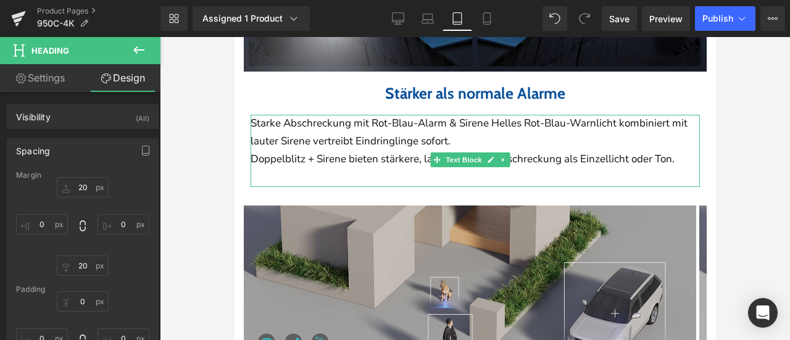
scroll to position [2148, 0]
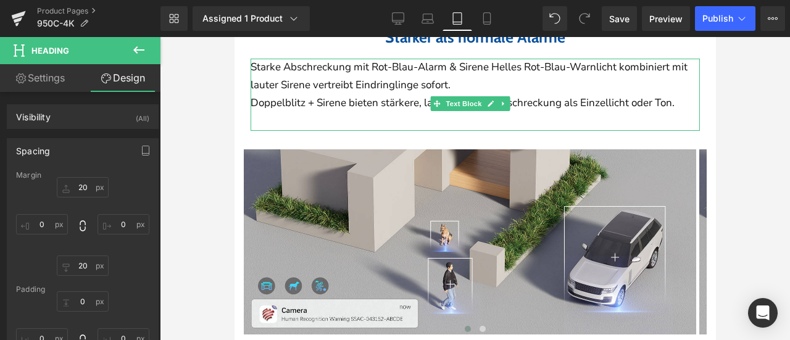
click at [268, 131] on div "Starke Abschreckung mit Rot-Blau-Alarm & Sirene Helles Rot-Blau-Warnlicht kombi…" at bounding box center [474, 95] width 449 height 72
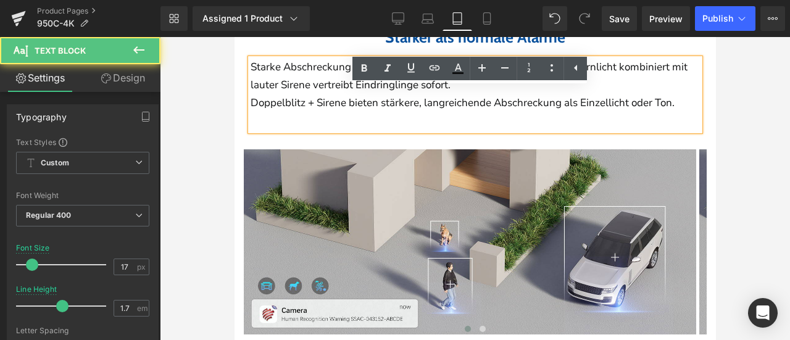
click at [274, 131] on div "Starke Abschreckung mit Rot-Blau-Alarm & Sirene Helles Rot-Blau-Warnlicht kombi…" at bounding box center [474, 95] width 449 height 72
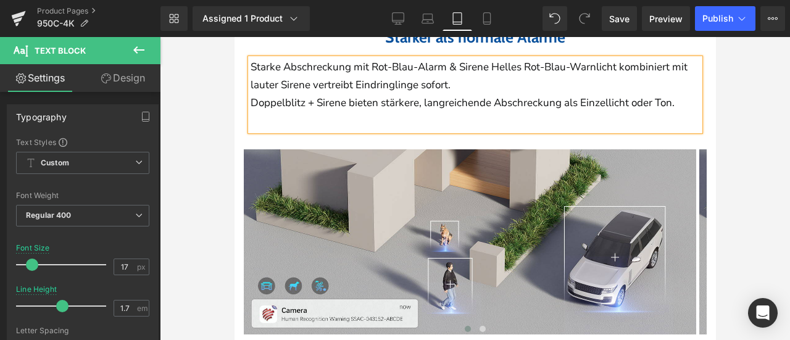
click at [131, 80] on link "Design" at bounding box center [123, 78] width 80 height 28
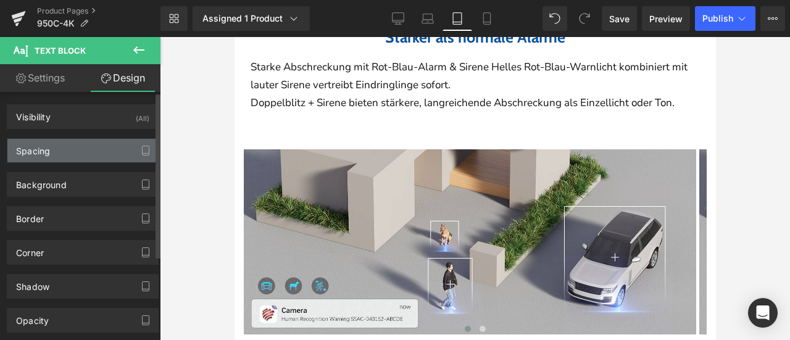
type input "0"
type input "11"
type input "0"
type input "11"
type input "0"
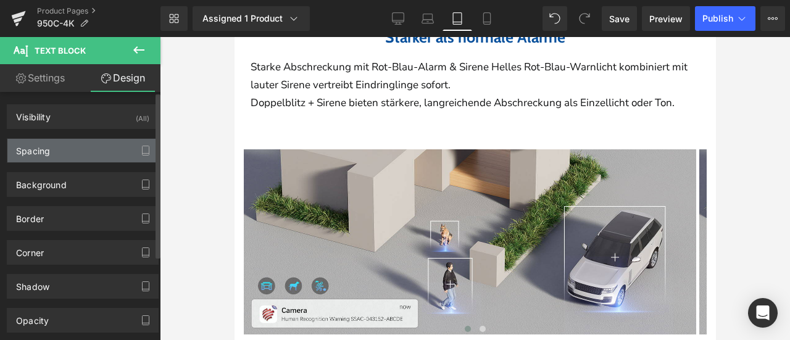
type input "0"
type input "30"
type input "0"
click at [80, 149] on div "Spacing" at bounding box center [82, 150] width 151 height 23
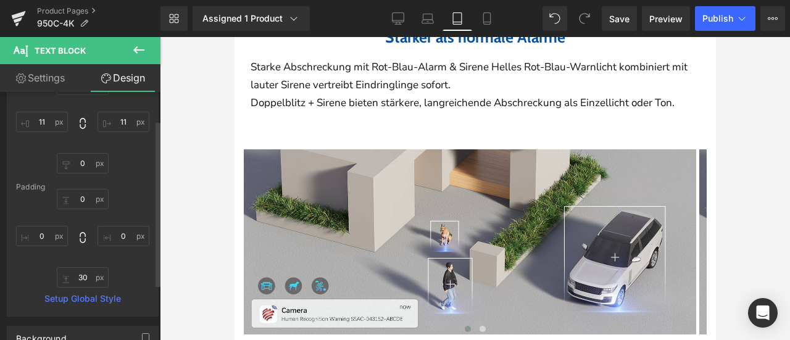
scroll to position [123, 0]
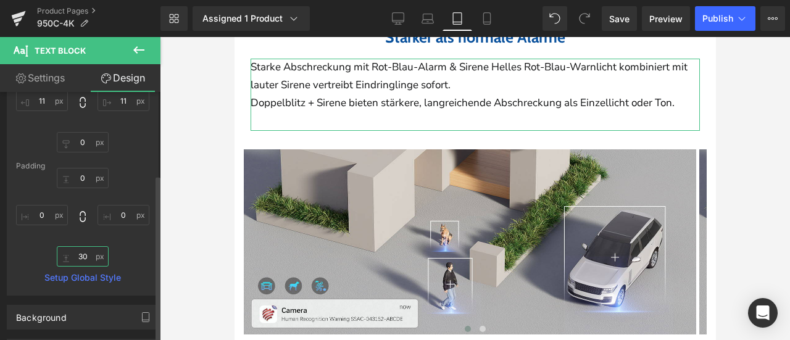
click at [80, 257] on input "30" at bounding box center [83, 256] width 52 height 20
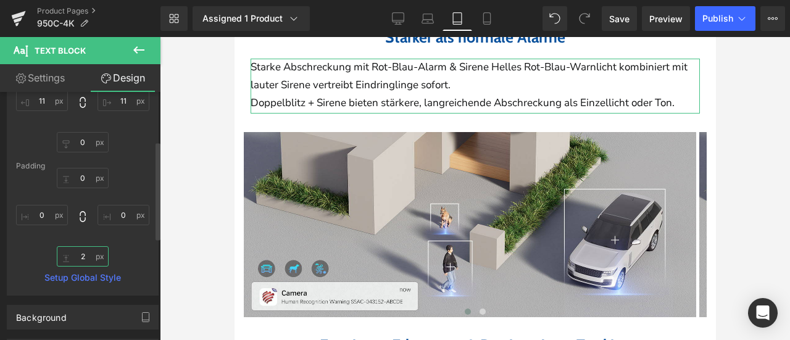
type input "25"
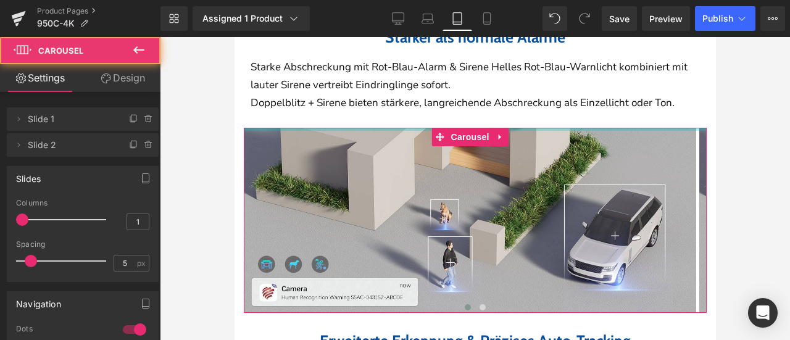
drag, startPoint x: 395, startPoint y: 176, endPoint x: 396, endPoint y: 167, distance: 9.9
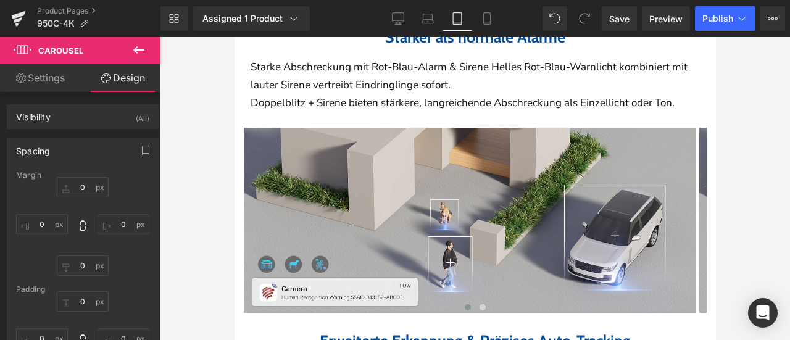
click at [749, 170] on div at bounding box center [475, 188] width 630 height 303
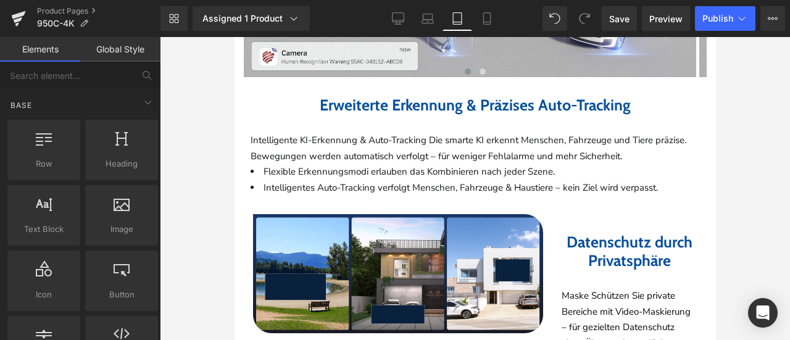
scroll to position [2395, 0]
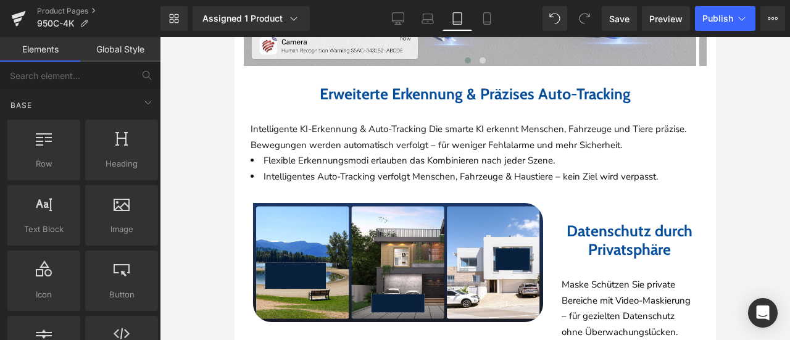
click at [337, 167] on span "Flexible Erkennungsmodi erlauben das Kombinieren nach jeder Szene." at bounding box center [408, 160] width 291 height 12
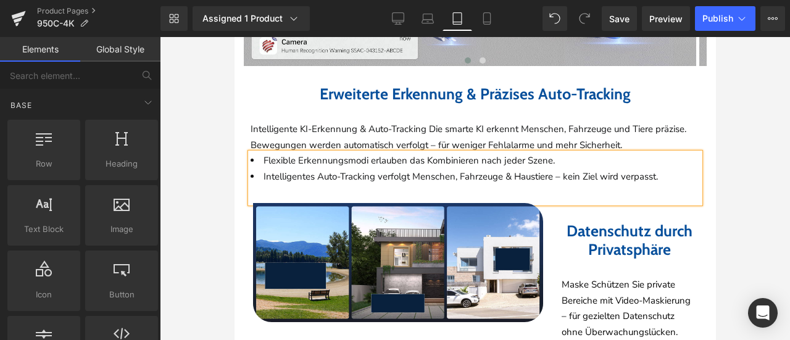
click at [748, 205] on div at bounding box center [475, 188] width 630 height 303
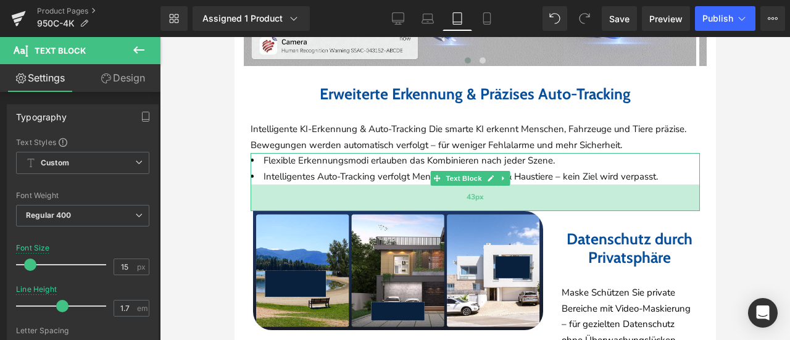
drag, startPoint x: 579, startPoint y: 249, endPoint x: 580, endPoint y: 257, distance: 8.7
click at [580, 211] on div "43px" at bounding box center [474, 197] width 449 height 27
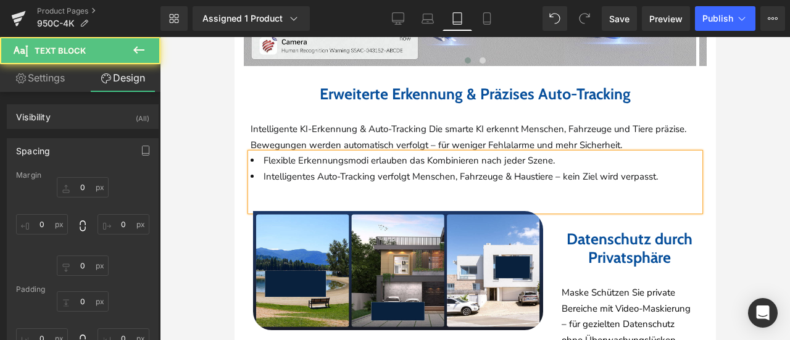
click at [769, 214] on div at bounding box center [475, 188] width 630 height 303
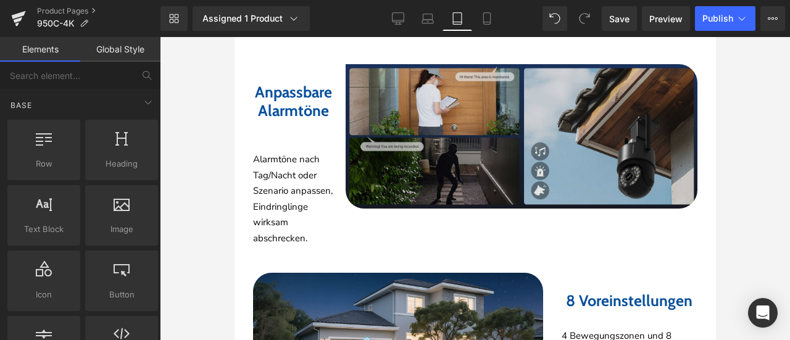
scroll to position [2580, 0]
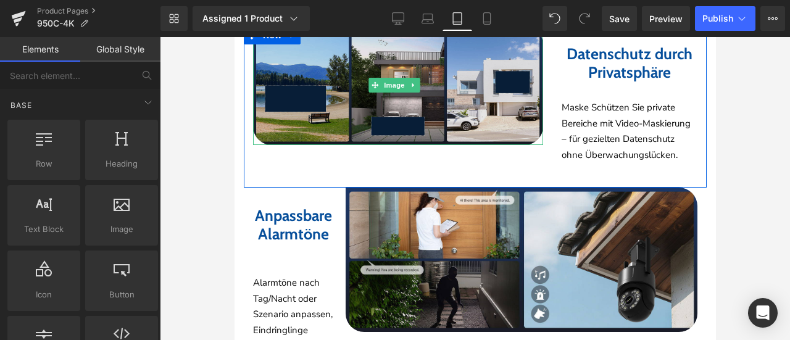
click at [316, 130] on img at bounding box center [397, 85] width 290 height 119
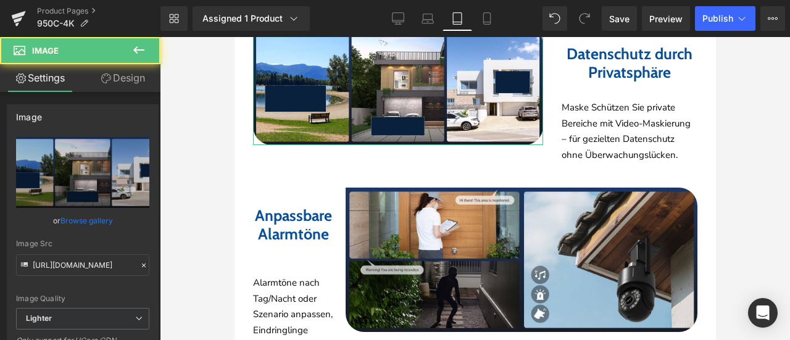
click at [127, 78] on link "Design" at bounding box center [123, 78] width 80 height 28
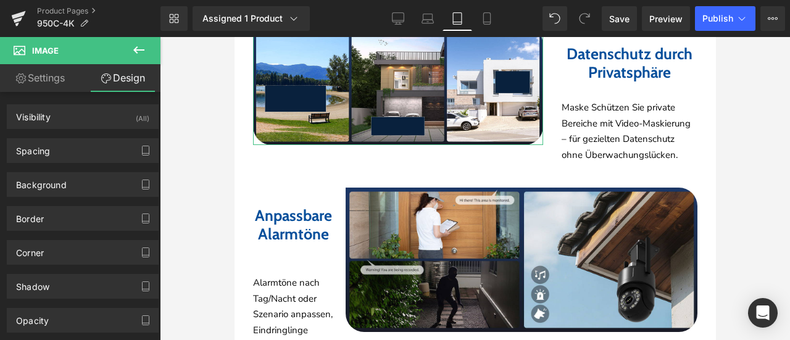
click at [45, 80] on link "Settings" at bounding box center [40, 78] width 80 height 28
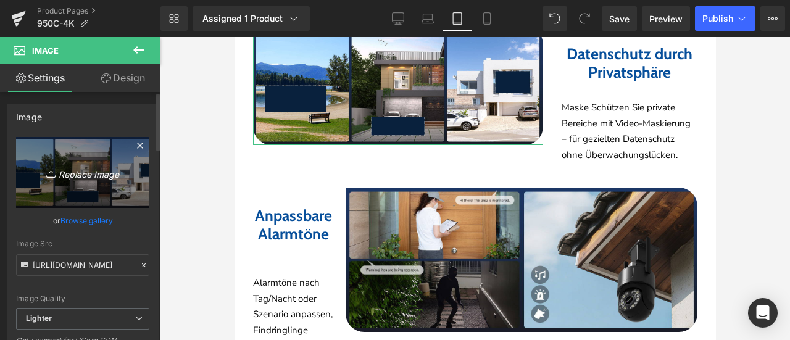
click at [101, 165] on icon "Replace Image" at bounding box center [82, 172] width 99 height 15
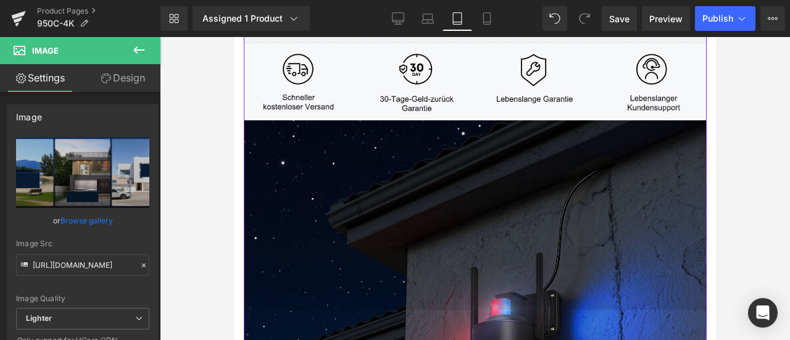
scroll to position [1284, 0]
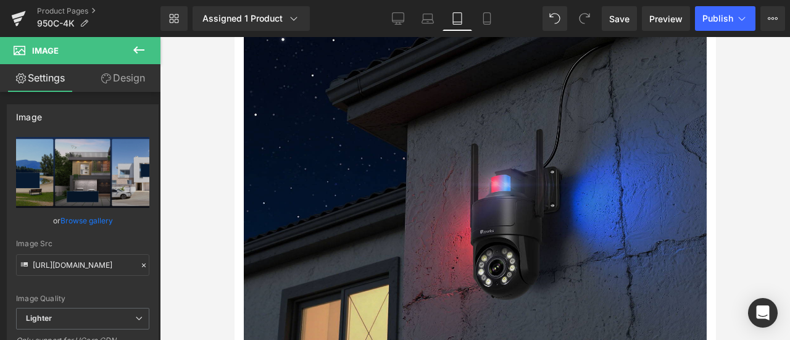
click at [135, 50] on icon at bounding box center [138, 49] width 11 height 7
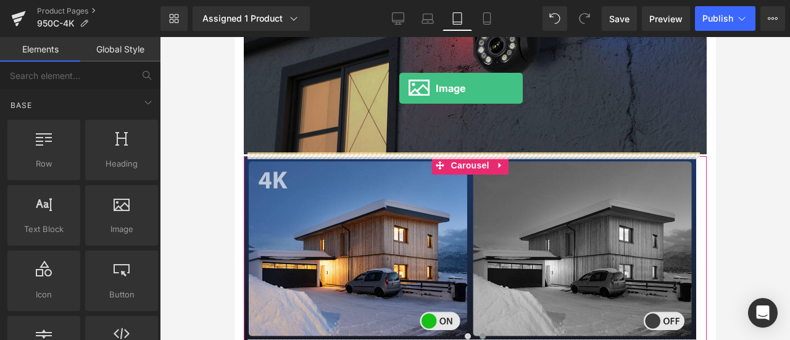
scroll to position [1494, 0]
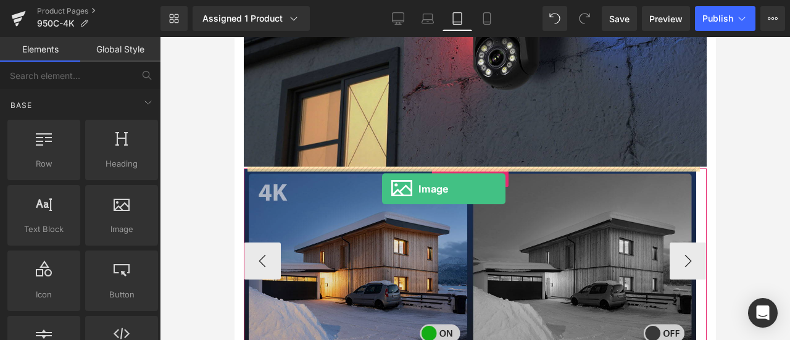
drag, startPoint x: 363, startPoint y: 252, endPoint x: 381, endPoint y: 187, distance: 67.8
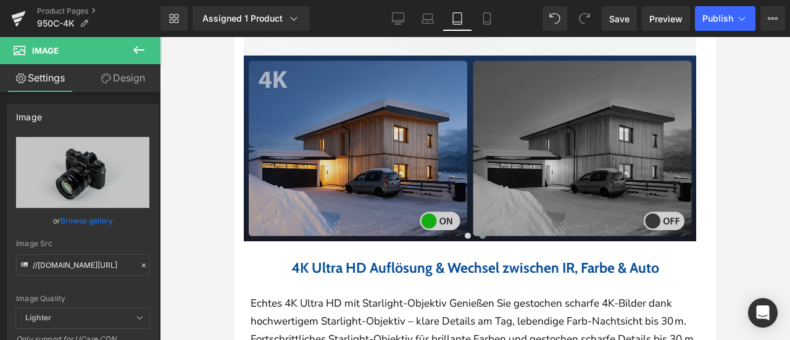
scroll to position [1988, 0]
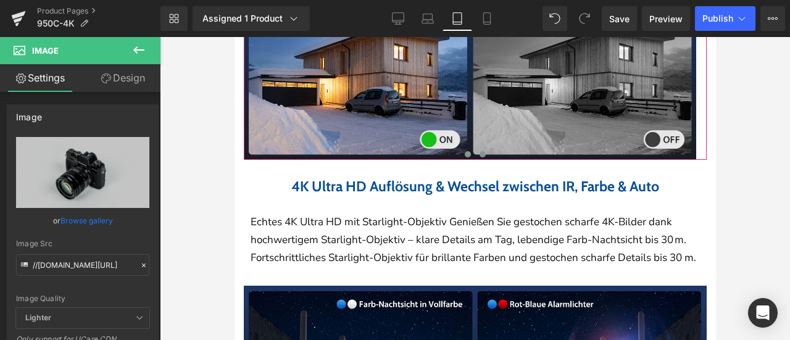
click at [464, 153] on span at bounding box center [467, 154] width 6 height 6
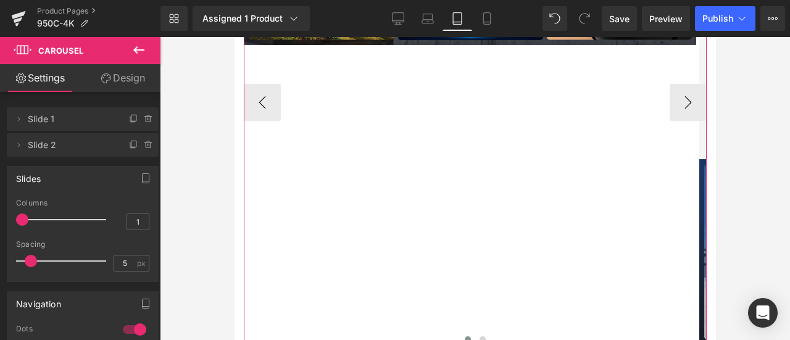
click at [442, 85] on div "Image Image Image" at bounding box center [698, 102] width 911 height 485
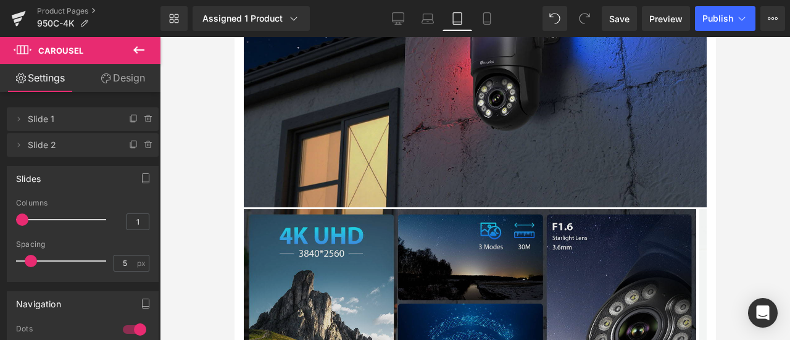
scroll to position [1618, 0]
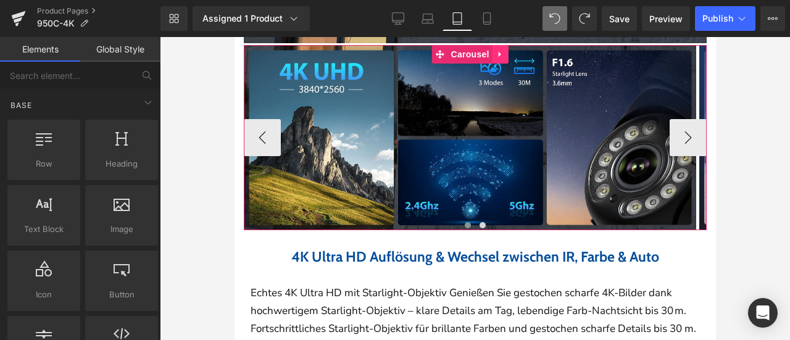
click at [502, 52] on icon at bounding box center [499, 53] width 9 height 9
click at [494, 49] on icon at bounding box center [491, 53] width 9 height 9
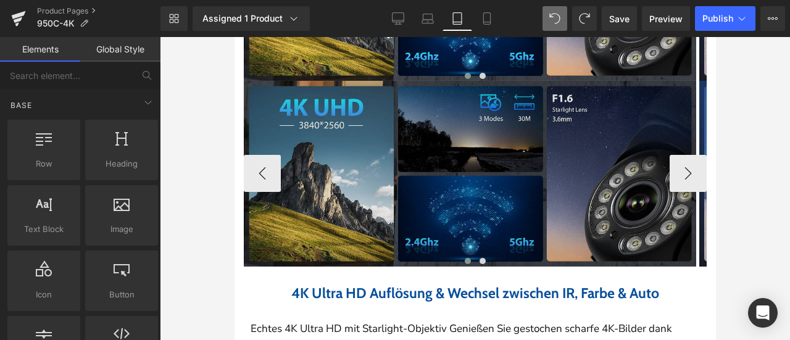
scroll to position [1769, 0]
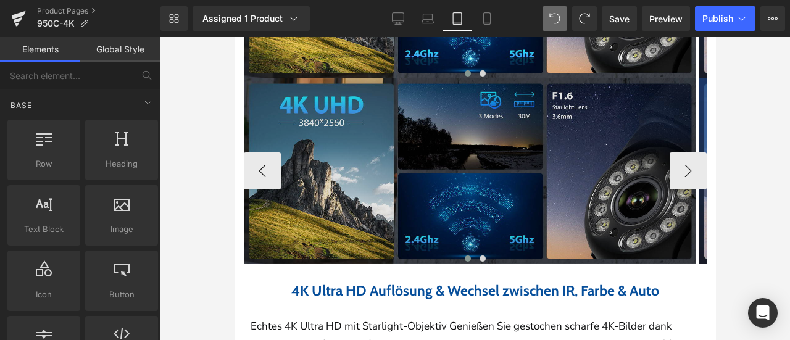
click at [364, 162] on img at bounding box center [469, 170] width 452 height 185
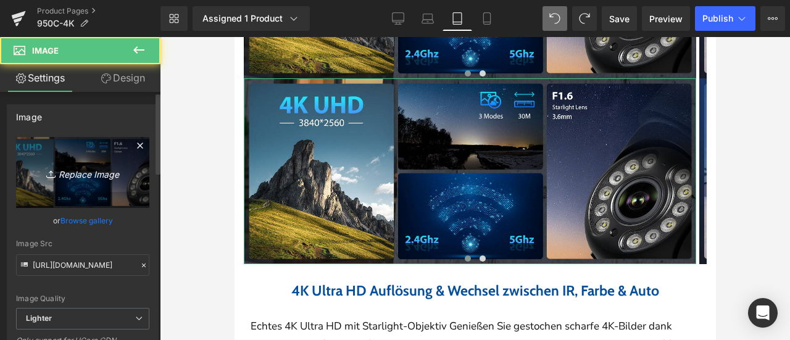
click at [27, 160] on link "Replace Image" at bounding box center [82, 172] width 133 height 71
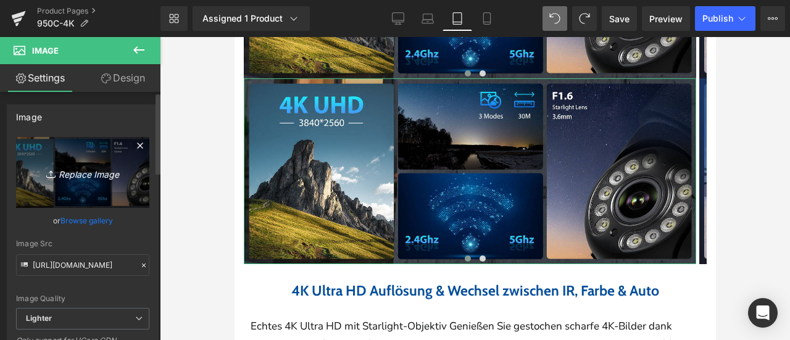
type input "C:\fakepath\61GRrCPBVjL.jpg"
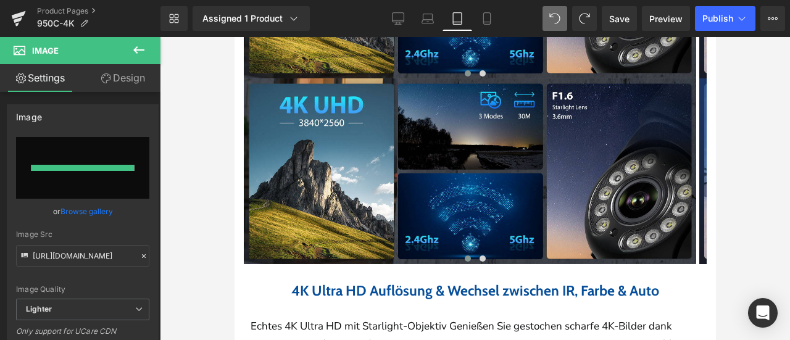
type input "[URL][DOMAIN_NAME]"
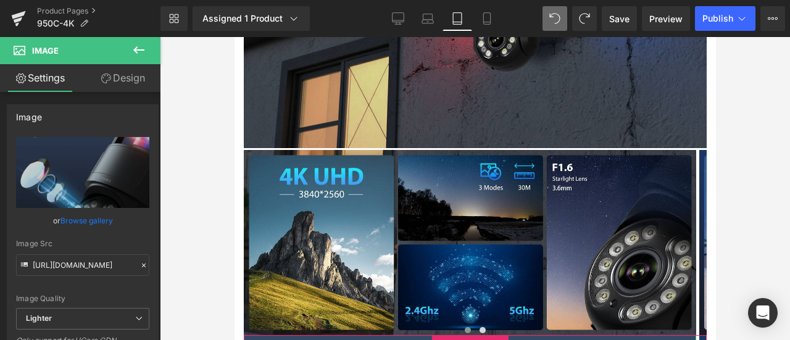
scroll to position [1584, 0]
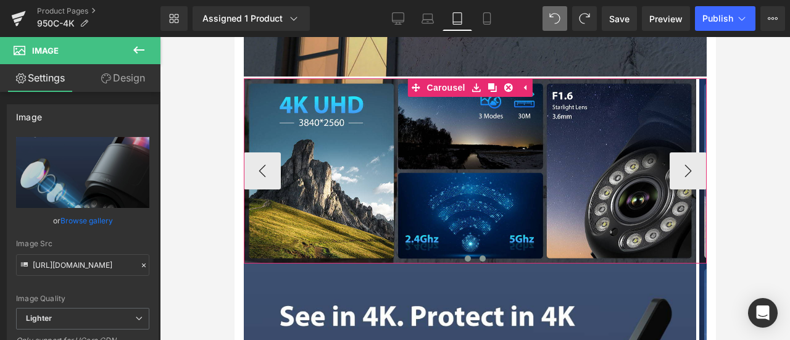
click at [479, 257] on span at bounding box center [482, 258] width 6 height 6
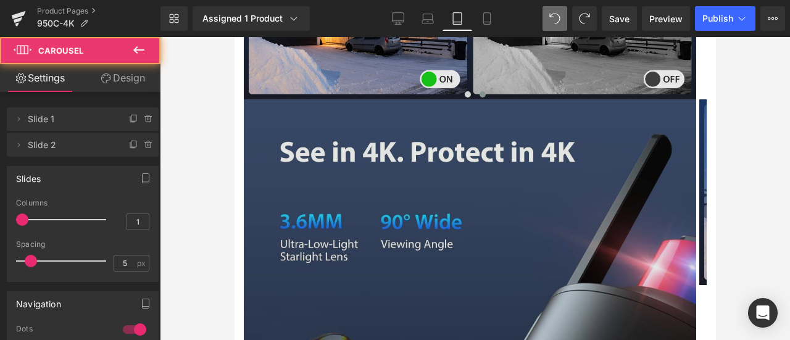
scroll to position [1954, 0]
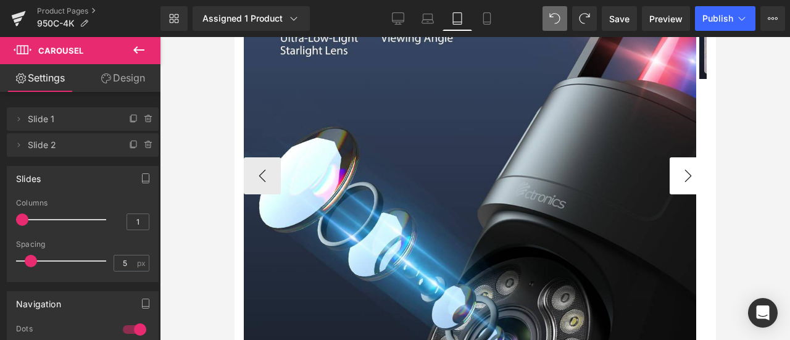
click at [669, 173] on button "›" at bounding box center [687, 175] width 37 height 37
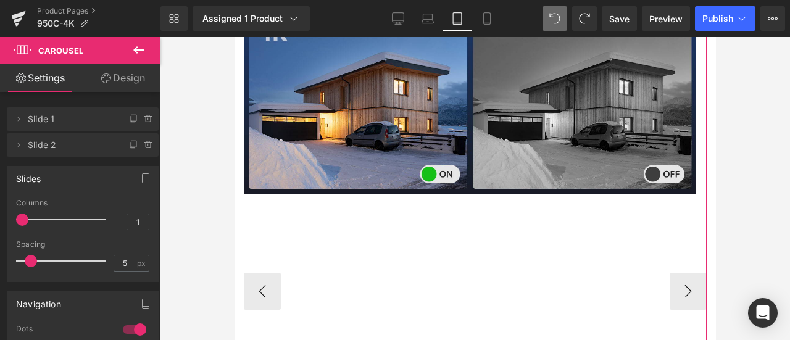
scroll to position [1769, 0]
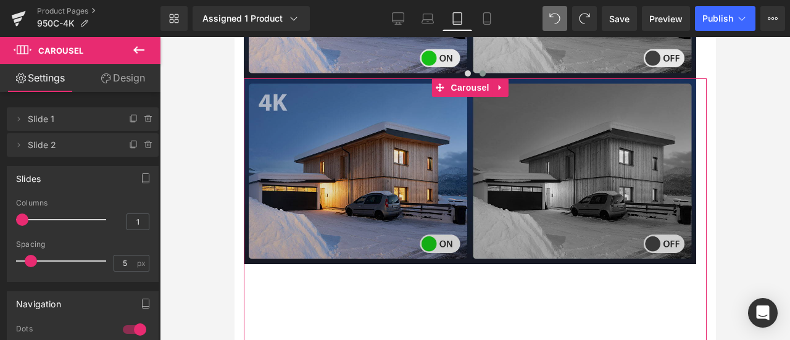
click at [387, 189] on img at bounding box center [469, 170] width 452 height 185
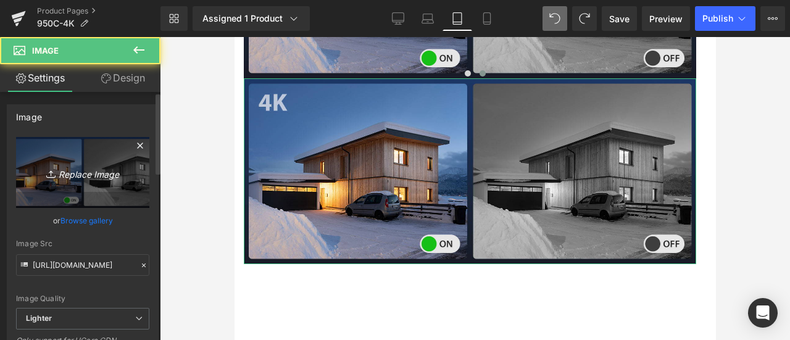
click at [59, 161] on link "Replace Image" at bounding box center [82, 172] width 133 height 71
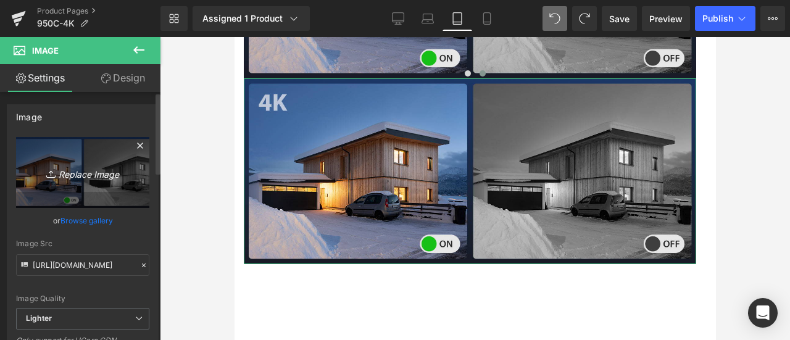
type input "C:\fakepath\71Q6YPZPj8L.jpg"
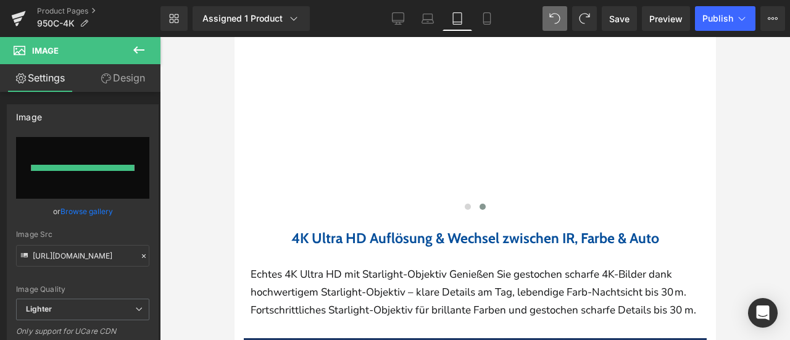
type input "[URL][DOMAIN_NAME]"
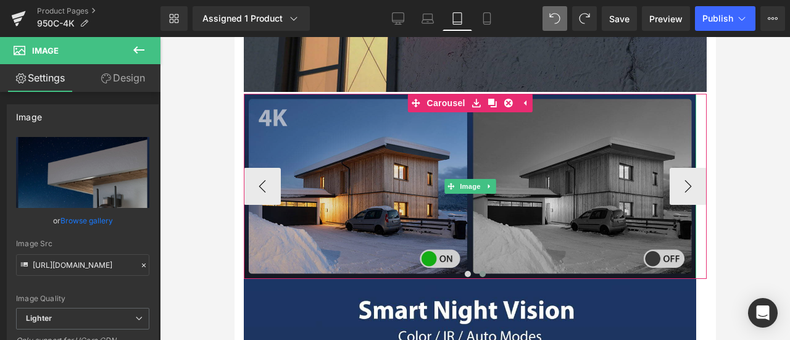
scroll to position [1523, 0]
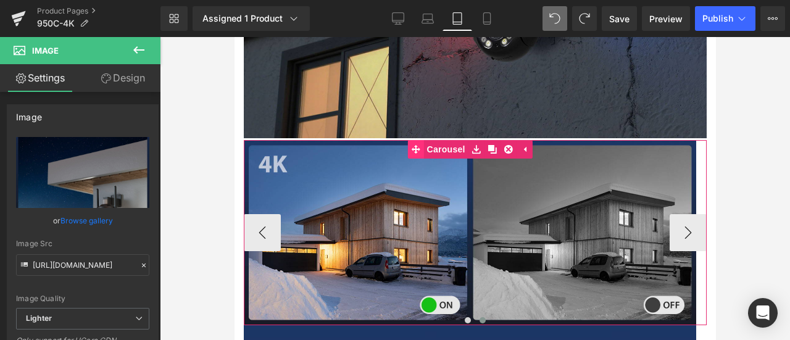
click at [435, 146] on link "Carousel" at bounding box center [437, 149] width 60 height 19
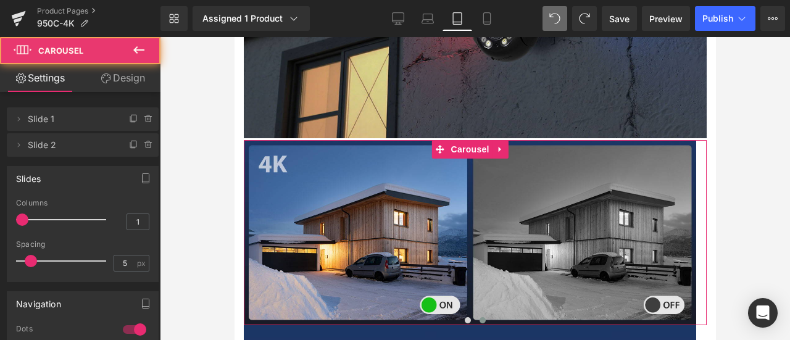
click at [132, 70] on link "Design" at bounding box center [123, 78] width 80 height 28
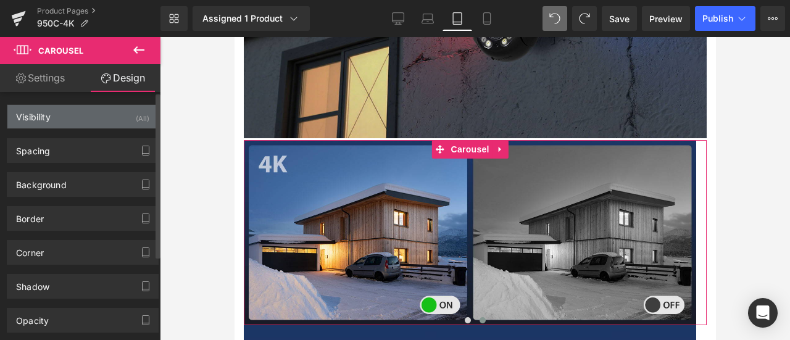
click at [100, 116] on div "Visibility (All)" at bounding box center [82, 116] width 151 height 23
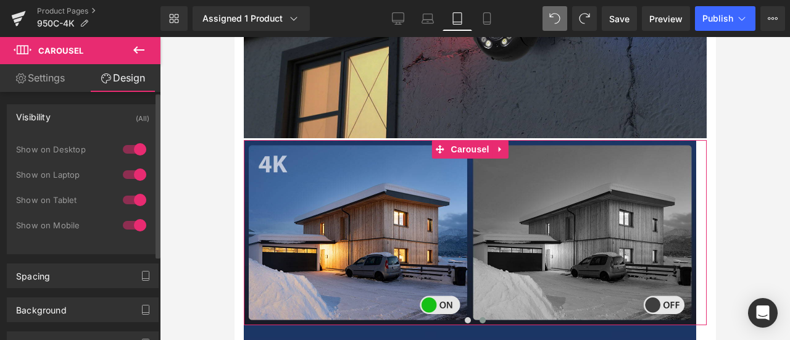
click at [132, 223] on div at bounding box center [135, 225] width 30 height 20
click at [138, 200] on div at bounding box center [135, 200] width 30 height 20
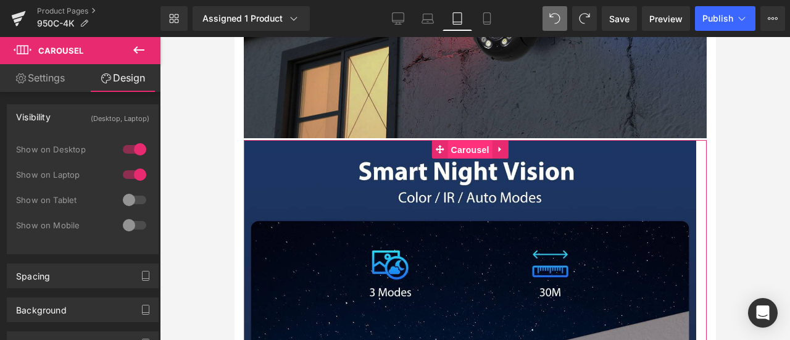
click at [458, 145] on span "Carousel" at bounding box center [469, 150] width 44 height 19
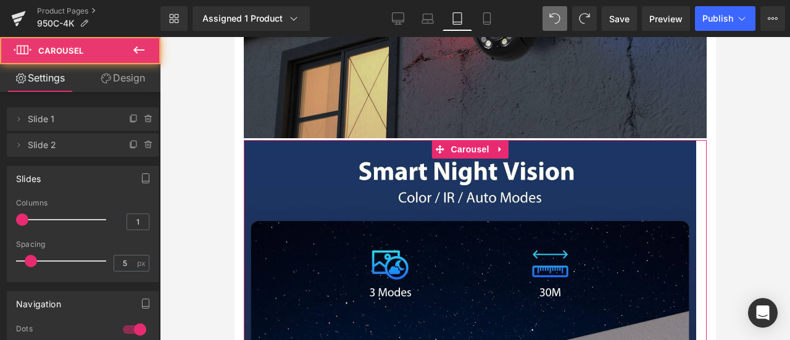
click at [140, 70] on link "Design" at bounding box center [123, 78] width 80 height 28
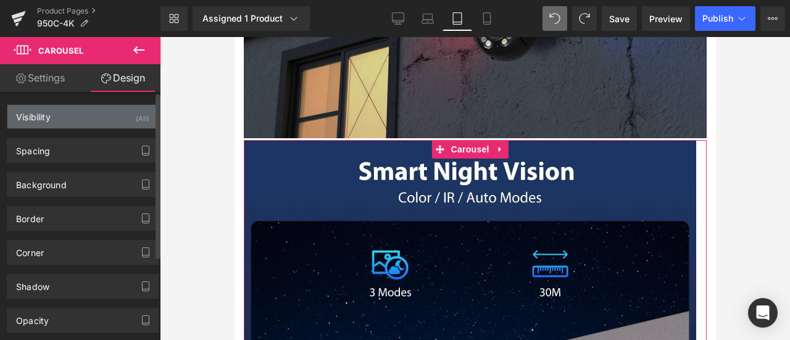
click at [120, 114] on div "Visibility (All)" at bounding box center [82, 116] width 151 height 23
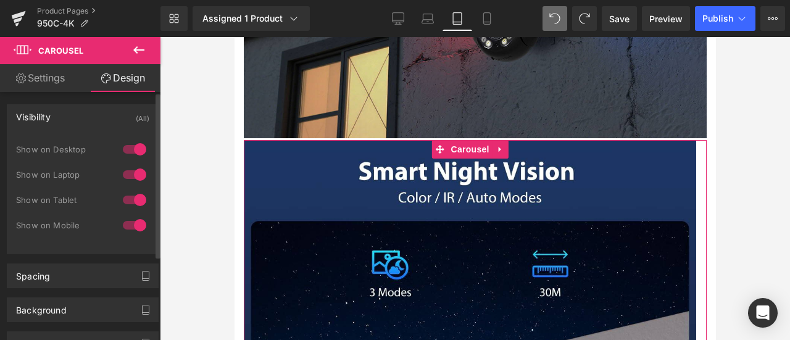
click at [138, 146] on div at bounding box center [135, 149] width 30 height 20
click at [133, 173] on div at bounding box center [135, 175] width 30 height 20
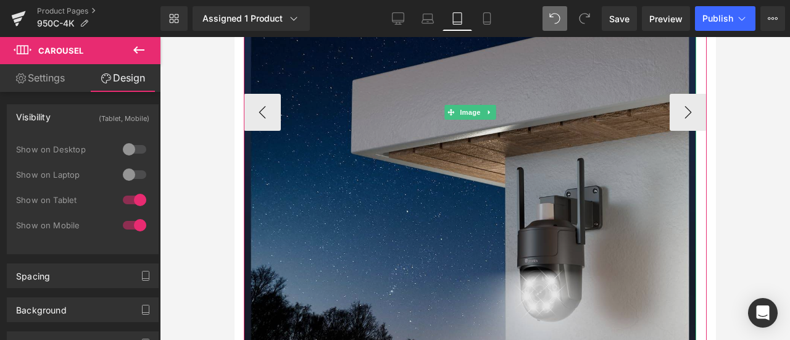
scroll to position [1893, 0]
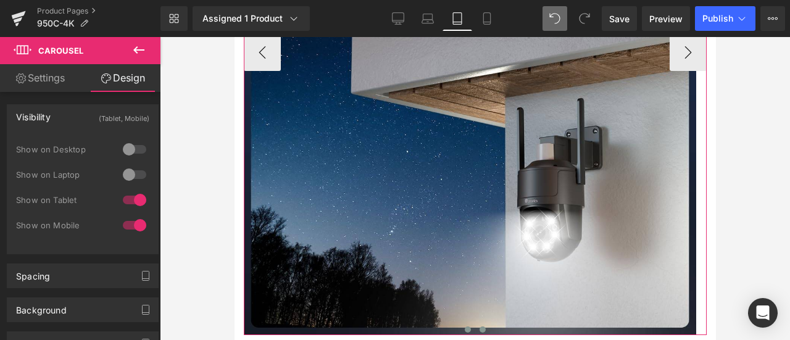
click at [464, 328] on span at bounding box center [467, 329] width 6 height 6
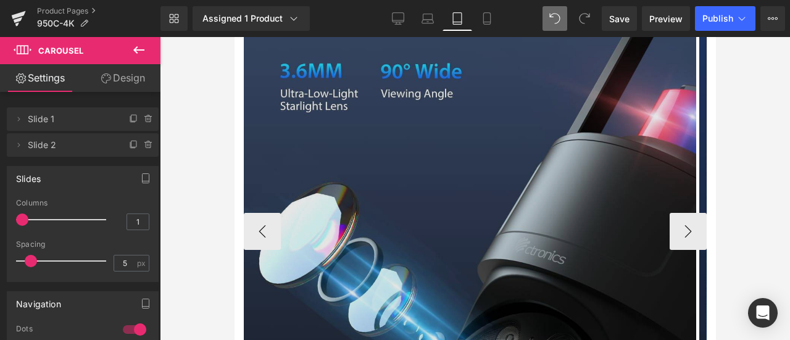
scroll to position [1769, 0]
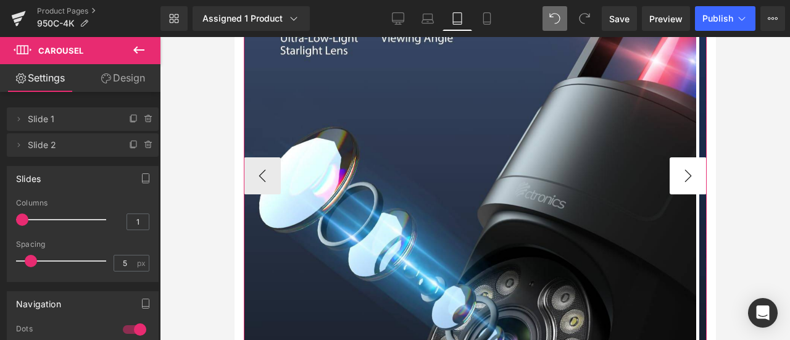
click at [676, 176] on button "›" at bounding box center [687, 175] width 37 height 37
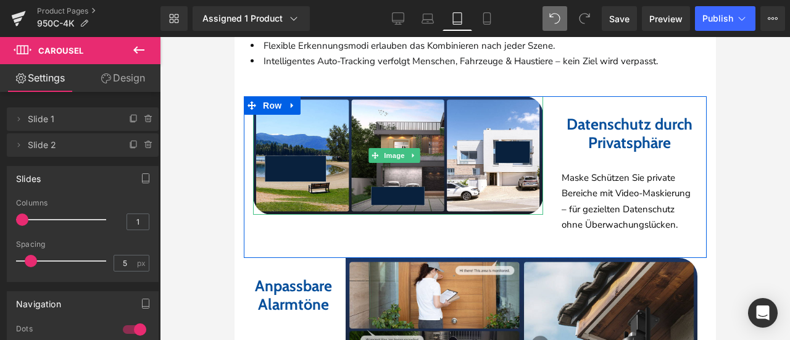
scroll to position [2941, 0]
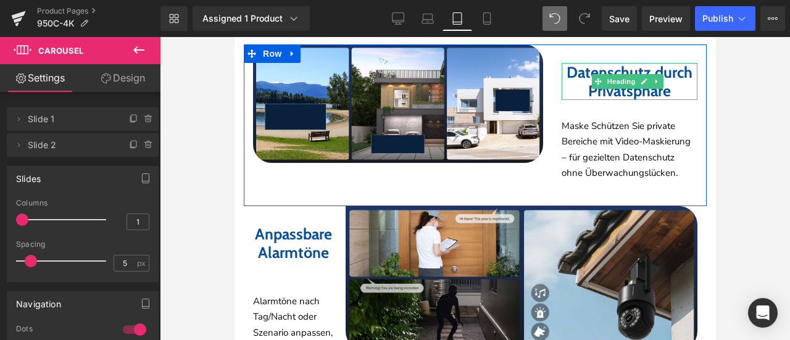
click at [579, 100] on b "Datenschutz durch Privatsphäre" at bounding box center [629, 81] width 126 height 37
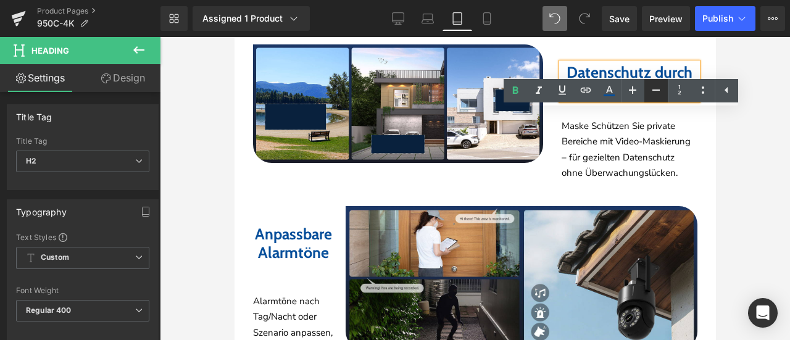
click at [653, 92] on icon at bounding box center [655, 90] width 15 height 15
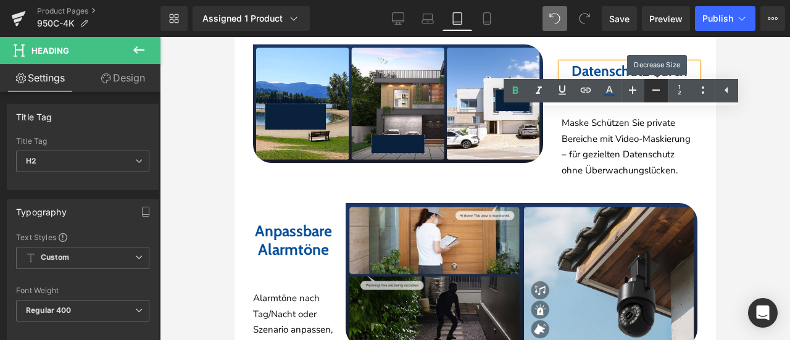
click at [653, 92] on icon at bounding box center [655, 90] width 15 height 15
type input "21"
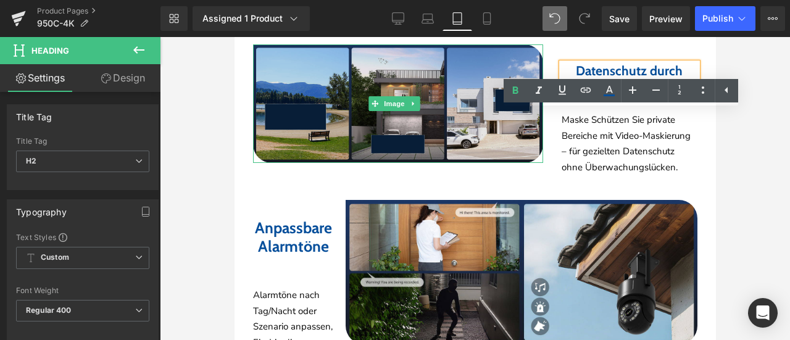
click at [400, 125] on img at bounding box center [397, 103] width 290 height 119
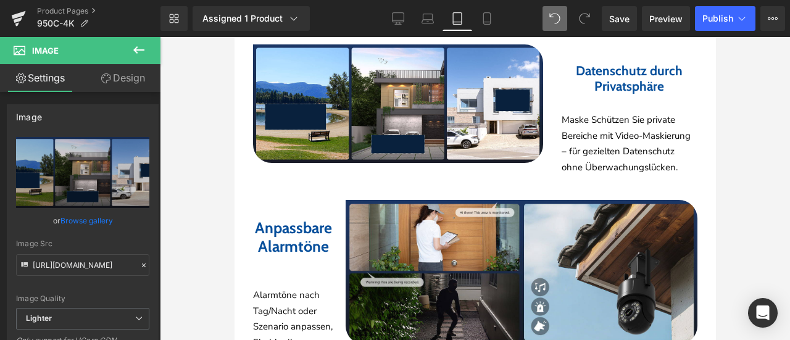
click at [590, 175] on p "Maske Schützen Sie private Bereiche mit Video-Maskierung – für gezielten Datens…" at bounding box center [629, 143] width 136 height 63
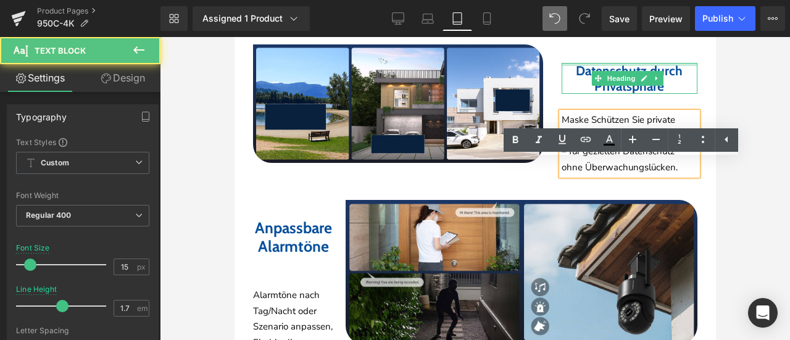
click at [568, 66] on div at bounding box center [629, 64] width 136 height 3
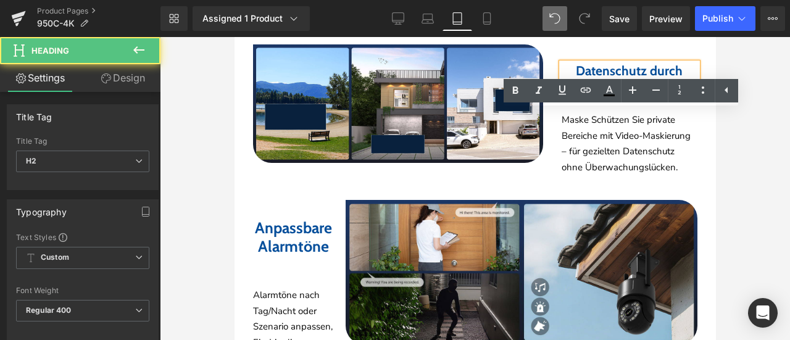
click at [575, 94] on b "Datenschutz durch Privatsphäre" at bounding box center [628, 78] width 107 height 31
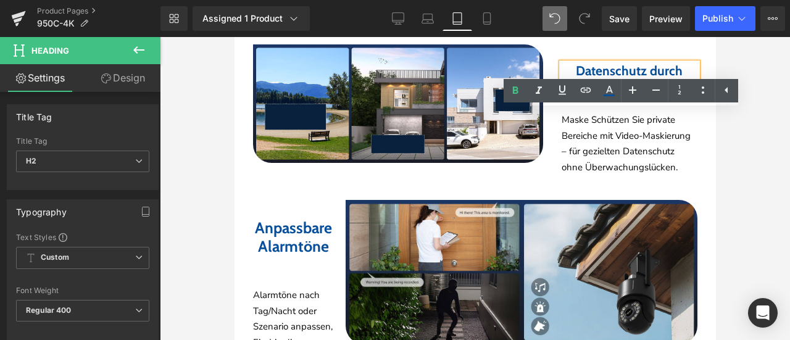
click at [118, 74] on link "Design" at bounding box center [123, 78] width 80 height 28
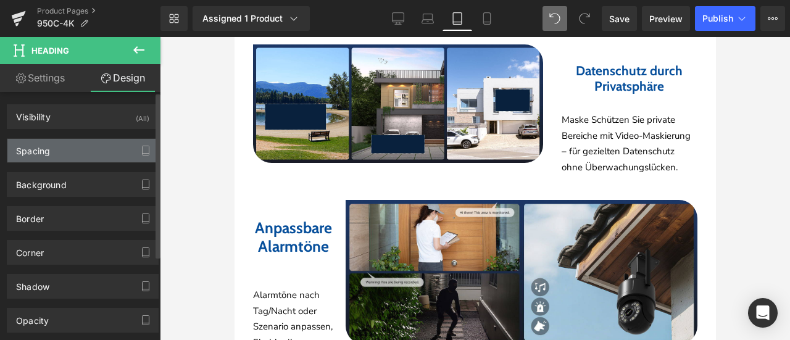
type input "30"
type input "0"
type input "30"
type input "0"
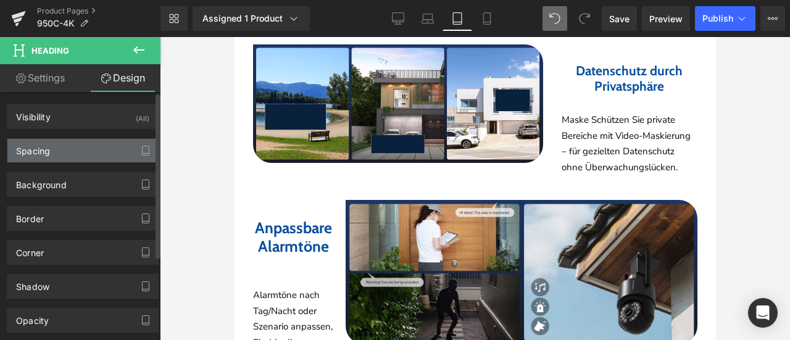
type input "0"
click at [68, 151] on div "Spacing" at bounding box center [82, 150] width 151 height 23
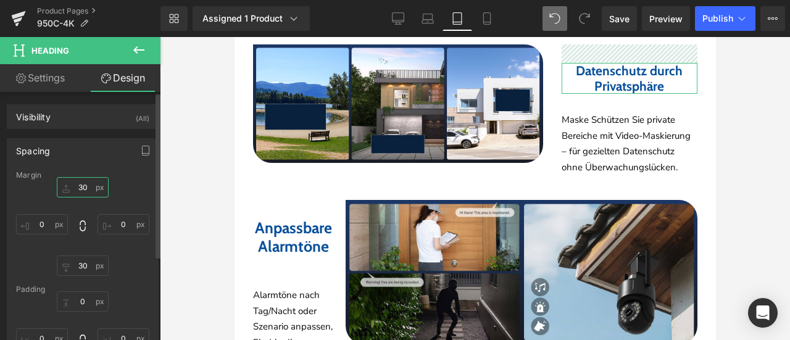
click at [76, 187] on input "30" at bounding box center [83, 187] width 52 height 20
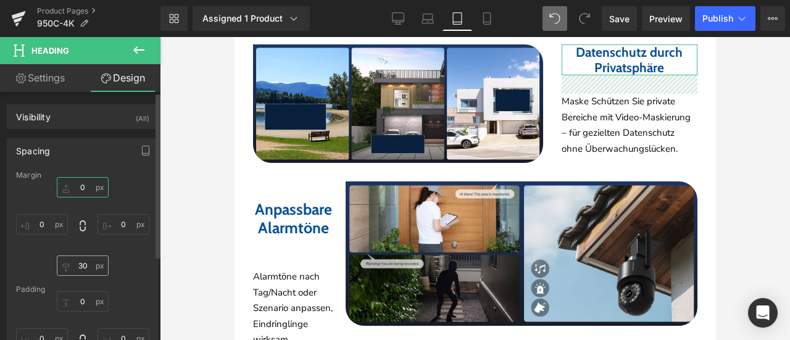
type input "0"
click at [86, 260] on input "30" at bounding box center [83, 265] width 52 height 20
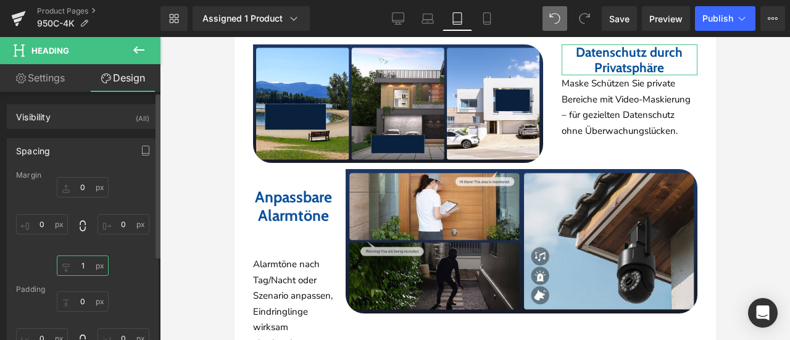
type input "10"
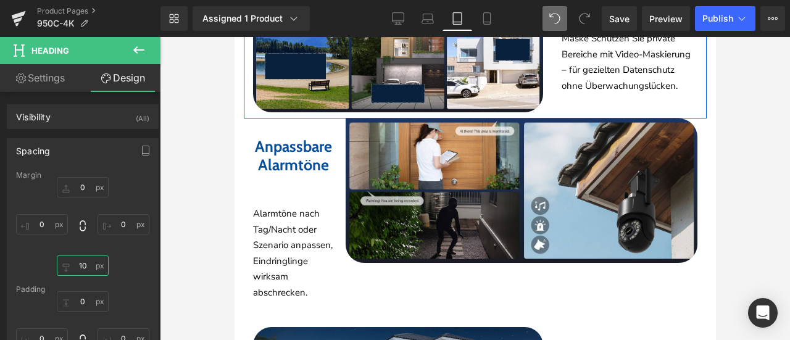
scroll to position [3003, 0]
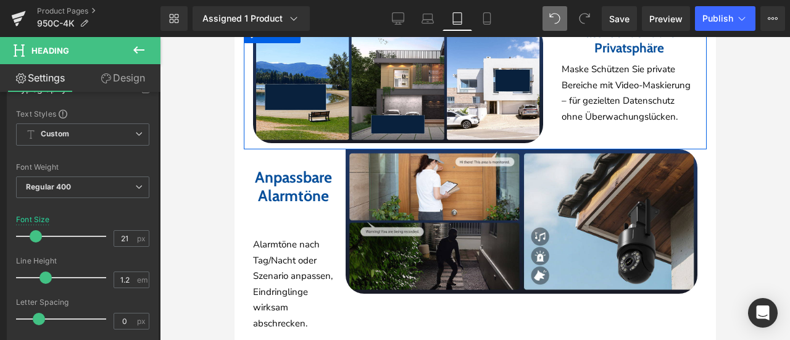
scroll to position [2941, 0]
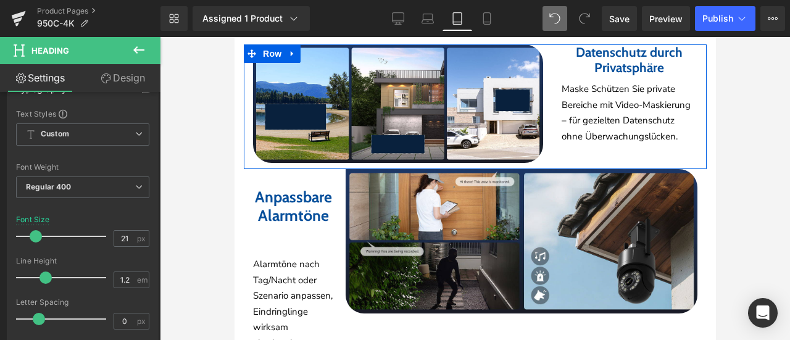
click at [561, 144] on p "Maske Schützen Sie private Bereiche mit Video-Maskierung – für gezielten Datens…" at bounding box center [629, 112] width 136 height 63
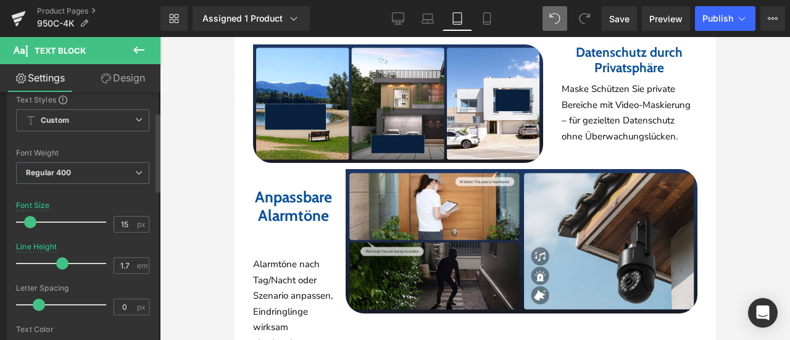
scroll to position [62, 0]
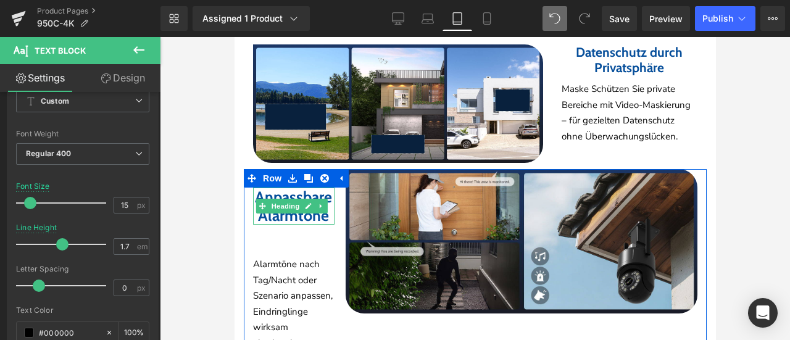
click at [258, 206] on b "Anpassbare" at bounding box center [292, 197] width 77 height 19
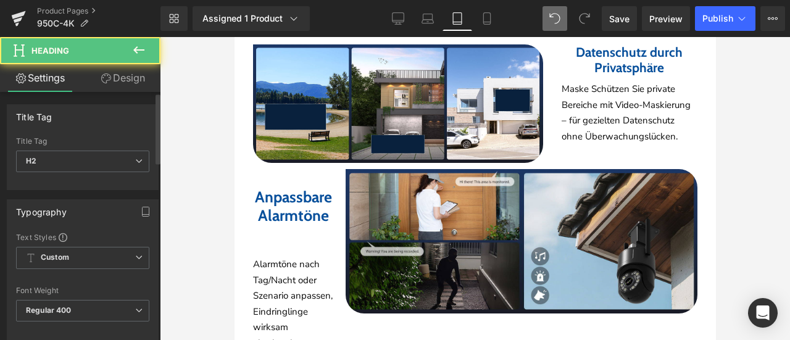
scroll to position [185, 0]
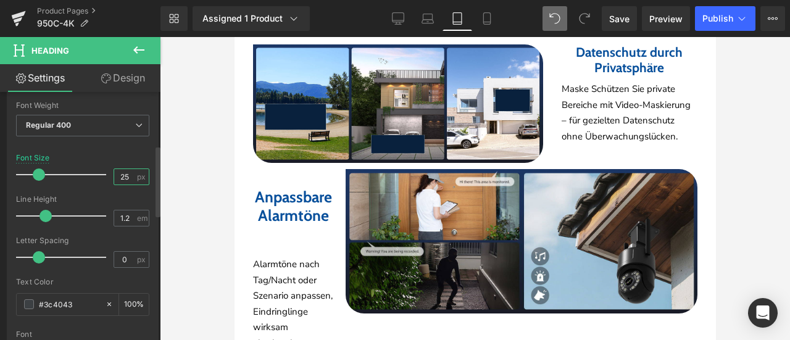
drag, startPoint x: 120, startPoint y: 173, endPoint x: 128, endPoint y: 173, distance: 7.4
click at [128, 173] on input "25" at bounding box center [125, 176] width 22 height 15
type input "21"
click at [122, 154] on div "Font Size 21 px" at bounding box center [82, 174] width 133 height 41
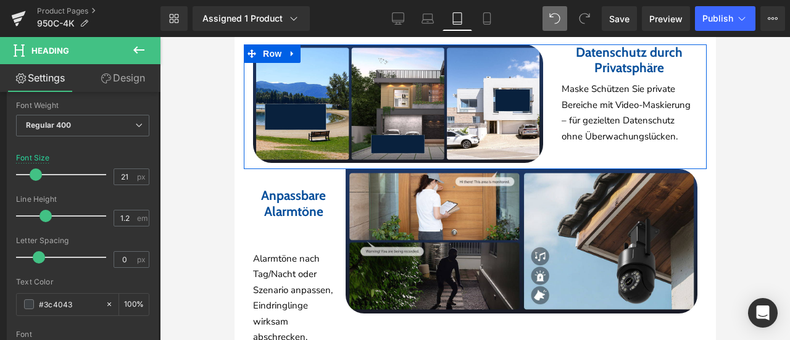
scroll to position [3065, 0]
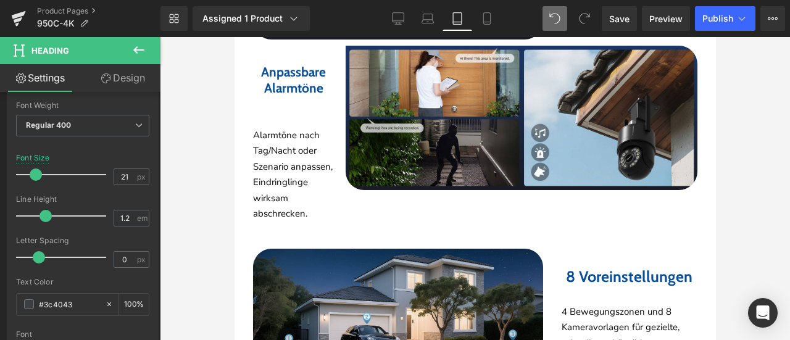
click at [282, 208] on p "Alarmtöne nach Tag/Nacht oder Szenario anpassen, Eindringlinge wirksam abschrec…" at bounding box center [292, 175] width 81 height 94
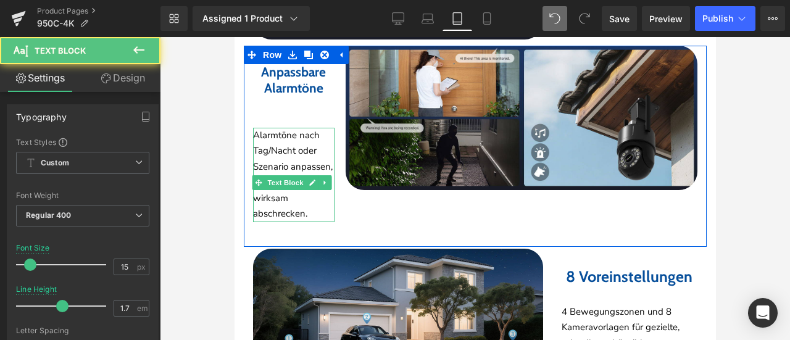
click at [310, 217] on p "Alarmtöne nach Tag/Nacht oder Szenario anpassen, Eindringlinge wirksam abschrec…" at bounding box center [292, 175] width 81 height 94
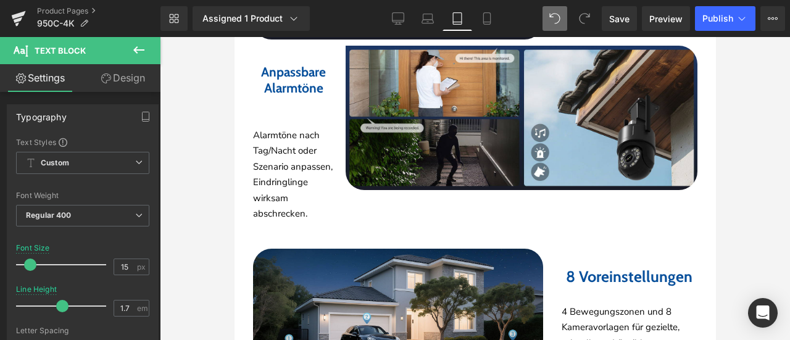
click at [136, 73] on link "Design" at bounding box center [123, 78] width 80 height 28
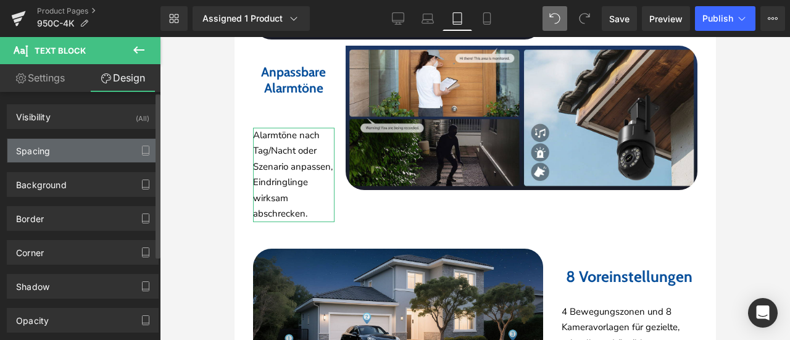
click at [64, 145] on div "Spacing" at bounding box center [82, 150] width 151 height 23
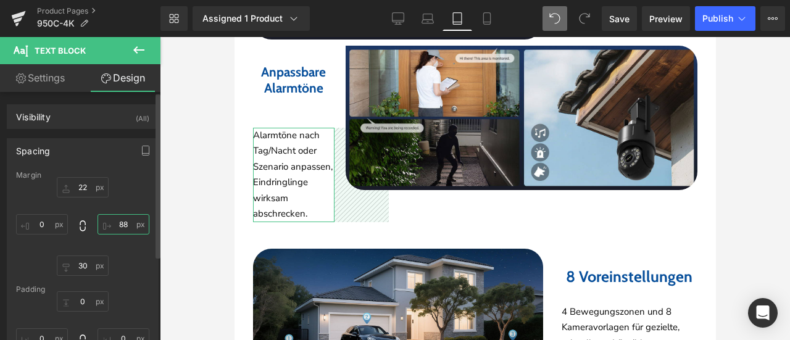
click at [123, 226] on input "88" at bounding box center [123, 224] width 52 height 20
type input "80"
click at [83, 188] on input "22" at bounding box center [83, 187] width 52 height 20
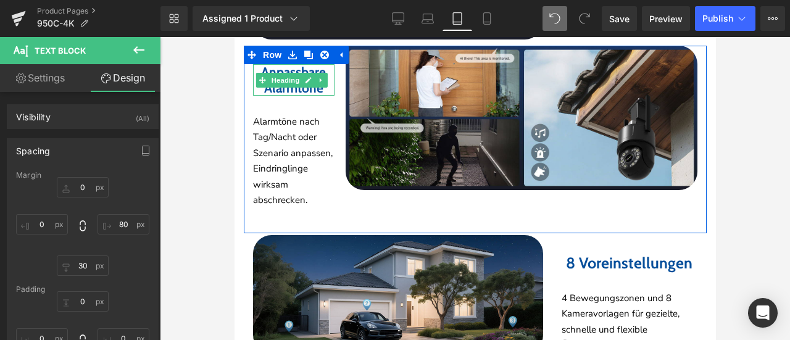
click at [301, 80] on b "Anpassbare" at bounding box center [292, 71] width 65 height 15
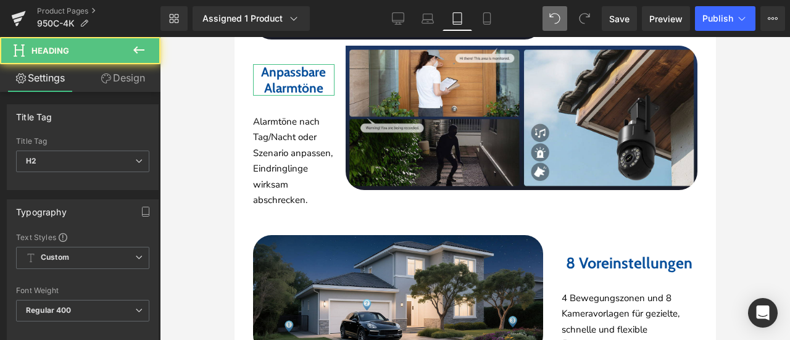
click at [136, 85] on link "Design" at bounding box center [123, 78] width 80 height 28
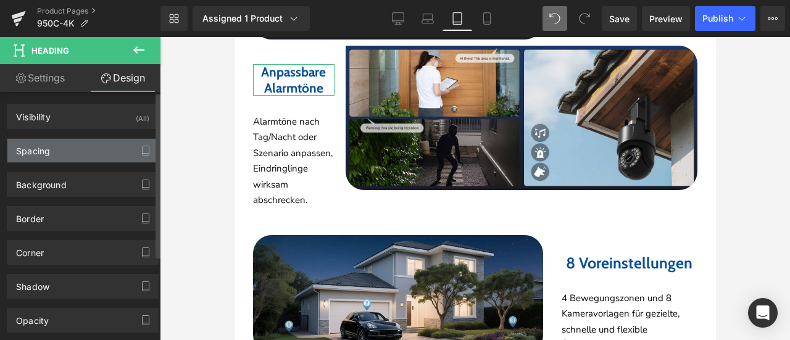
type input "30"
type input "88"
type input "30"
type input "0"
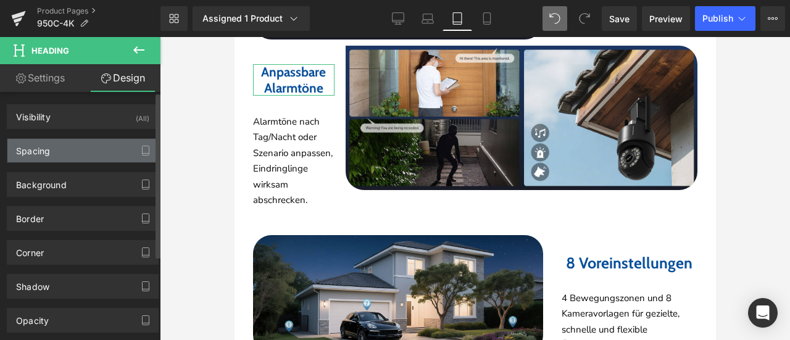
type input "0"
click at [102, 148] on div "Spacing" at bounding box center [82, 150] width 151 height 23
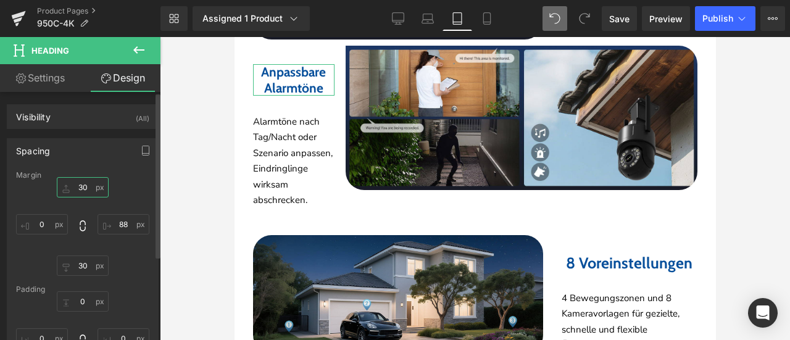
click at [86, 184] on input "30" at bounding box center [83, 187] width 52 height 20
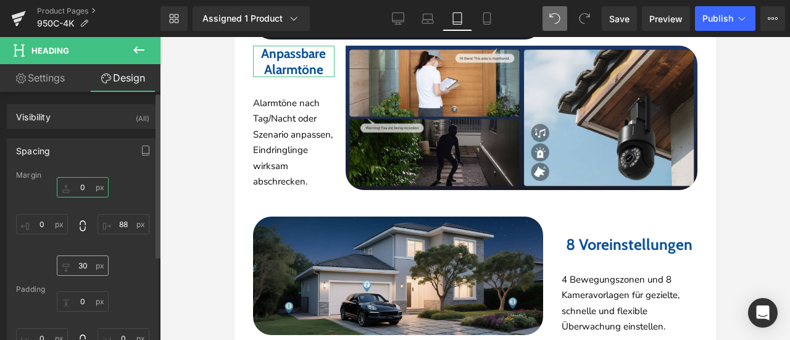
type input "0"
click at [88, 266] on input "30" at bounding box center [83, 265] width 52 height 20
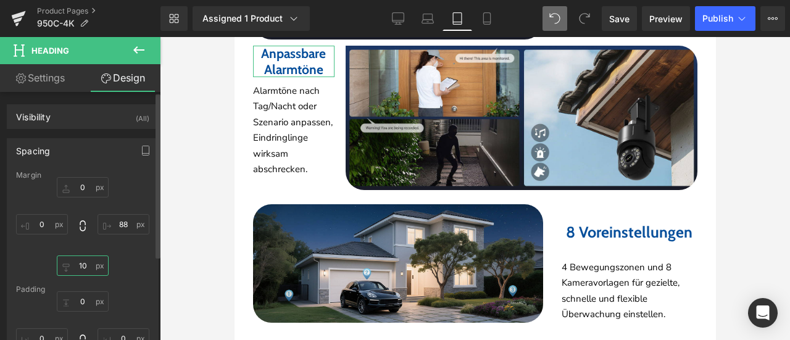
drag, startPoint x: 73, startPoint y: 266, endPoint x: 89, endPoint y: 266, distance: 15.4
click at [90, 266] on input "10" at bounding box center [83, 265] width 52 height 20
type input "5"
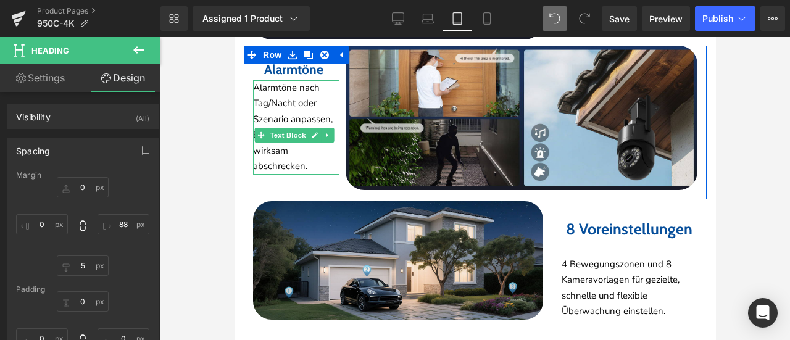
click at [279, 175] on p "Alarmtöne nach Tag/Nacht oder Szenario anpassen, Eindringlinge wirksam abschrec…" at bounding box center [295, 127] width 86 height 94
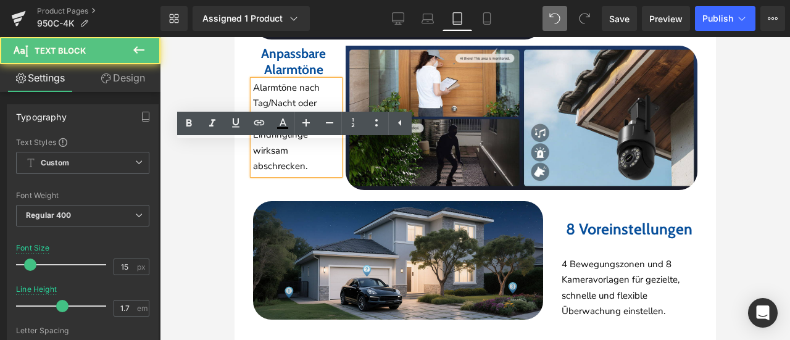
click at [273, 175] on p "Alarmtöne nach Tag/Nacht oder Szenario anpassen, Eindringlinge wirksam abschrec…" at bounding box center [295, 127] width 86 height 94
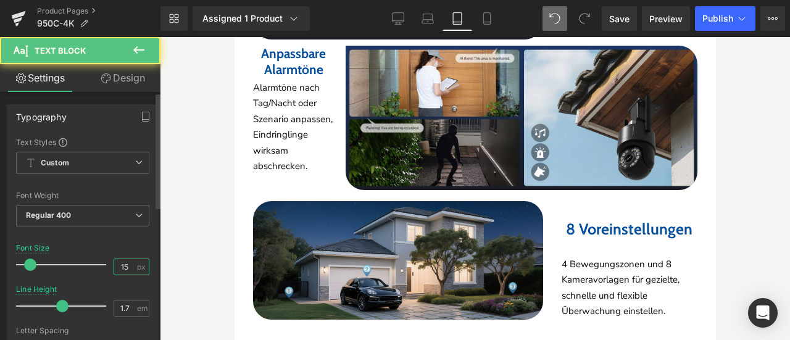
drag, startPoint x: 120, startPoint y: 262, endPoint x: 130, endPoint y: 265, distance: 10.5
click at [130, 265] on input "15" at bounding box center [125, 266] width 22 height 15
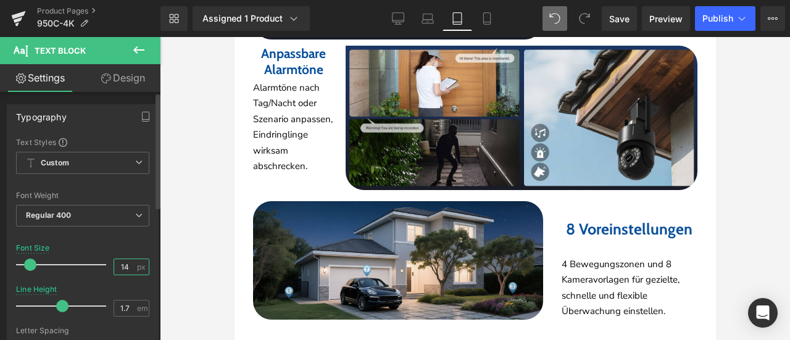
type input "14"
click at [136, 242] on div "Font Default Default Default Open Font Manager" at bounding box center [82, 286] width 133 height 298
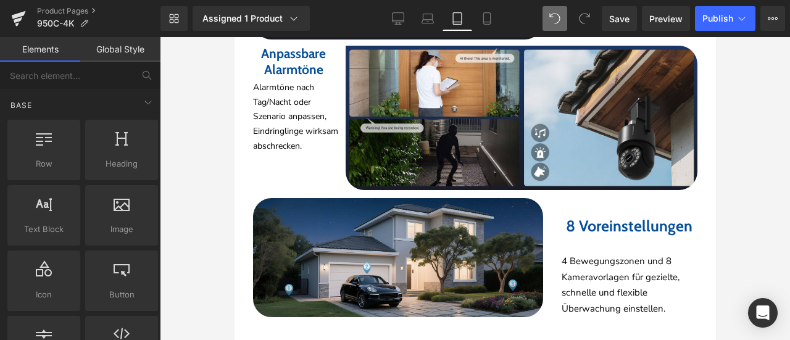
drag, startPoint x: 734, startPoint y: 207, endPoint x: 723, endPoint y: 210, distance: 11.7
click at [734, 207] on div at bounding box center [475, 188] width 630 height 303
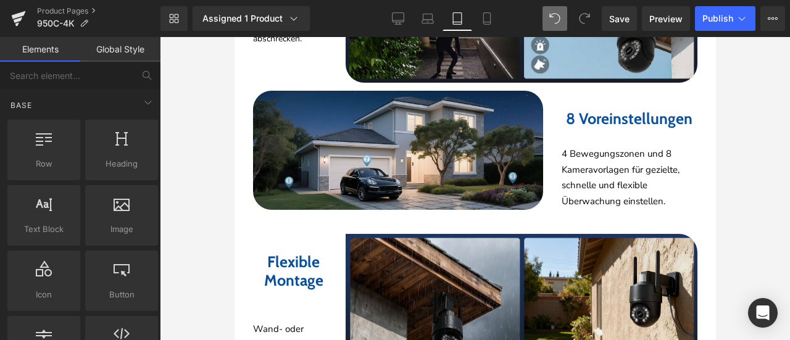
scroll to position [3250, 0]
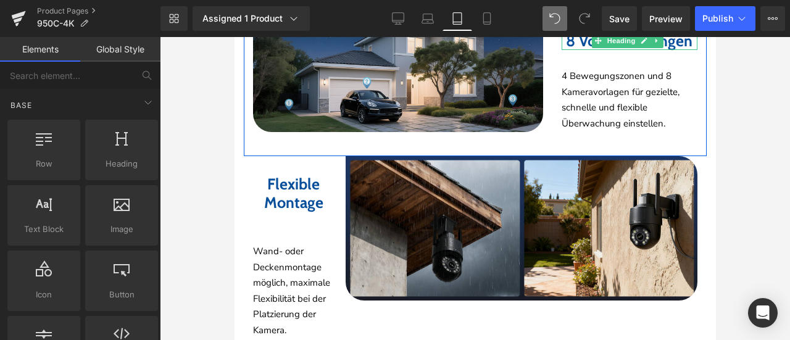
click at [594, 50] on h2 "8 Voreinstellungen" at bounding box center [629, 40] width 136 height 19
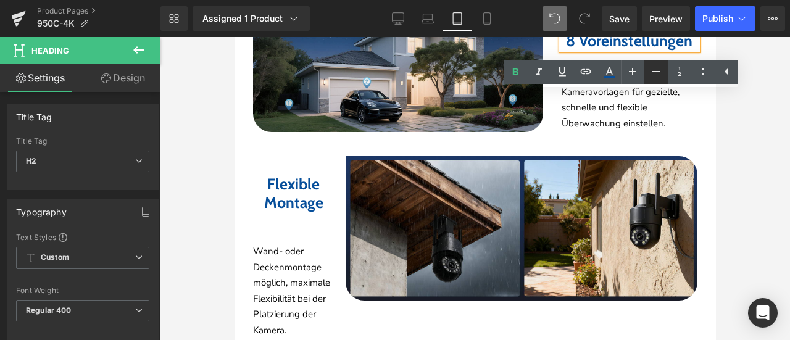
click at [654, 73] on icon at bounding box center [655, 71] width 15 height 15
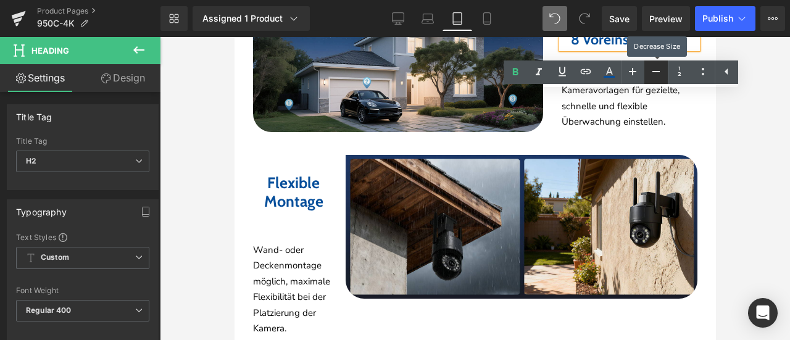
click at [654, 73] on icon at bounding box center [655, 71] width 15 height 15
type input "21"
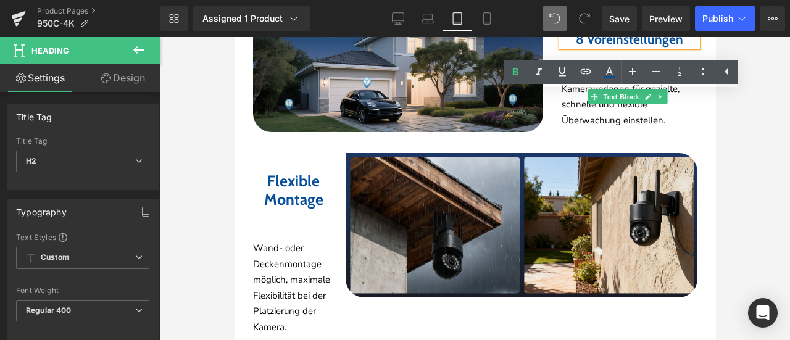
click at [566, 128] on p "4 Bewegungszonen und 8 Kameravorlagen für gezielte, schnelle und flexible Überw…" at bounding box center [629, 96] width 136 height 63
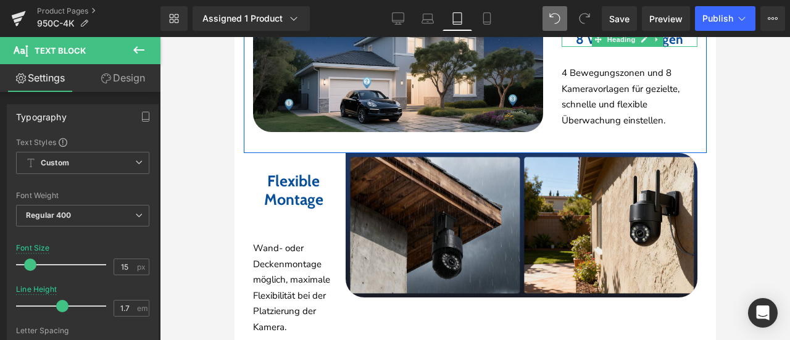
click at [575, 47] on b "8 Voreinstellungen" at bounding box center [628, 38] width 107 height 15
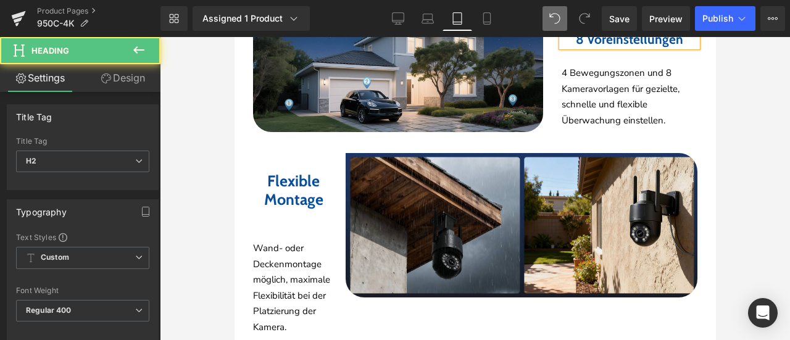
click at [118, 75] on link "Design" at bounding box center [123, 78] width 80 height 28
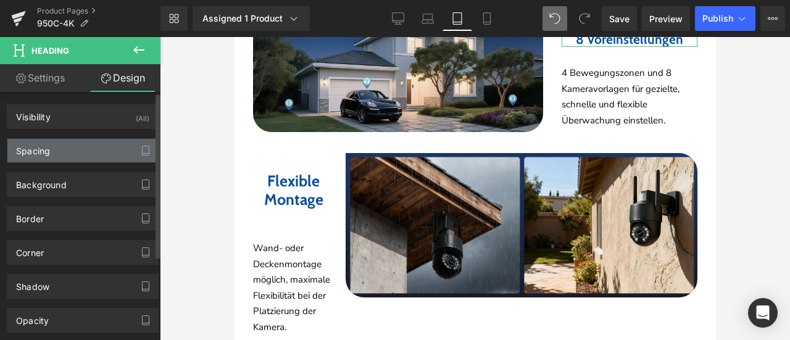
click at [85, 147] on div "Spacing" at bounding box center [82, 150] width 151 height 23
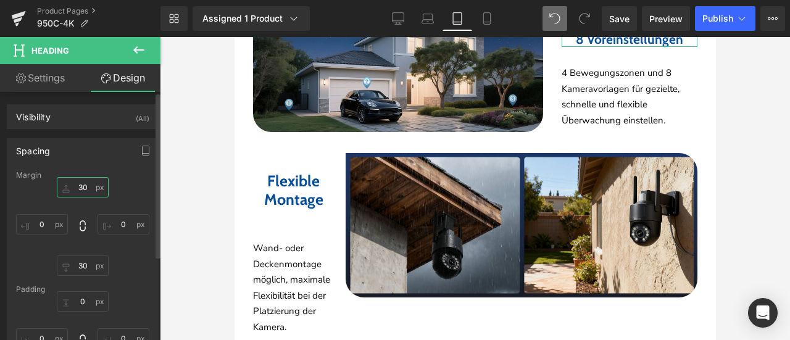
click at [86, 188] on input "30" at bounding box center [83, 187] width 52 height 20
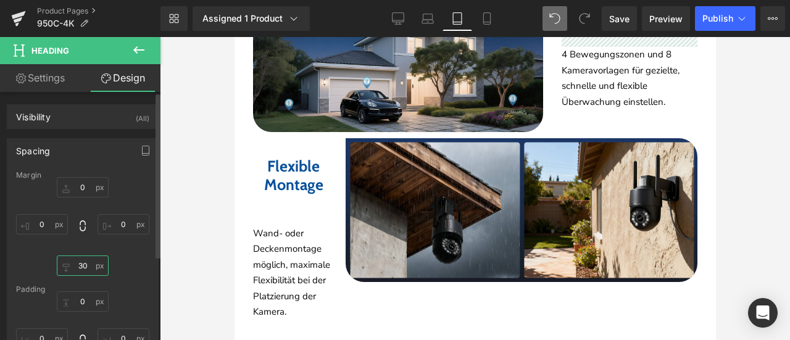
click at [88, 267] on input "30" at bounding box center [83, 265] width 52 height 20
type input "10"
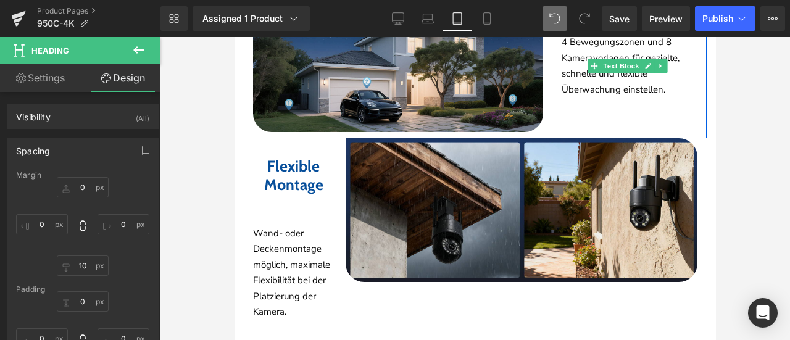
click at [581, 97] on p "4 Bewegungszonen und 8 Kameravorlagen für gezielte, schnelle und flexible Überw…" at bounding box center [629, 66] width 136 height 63
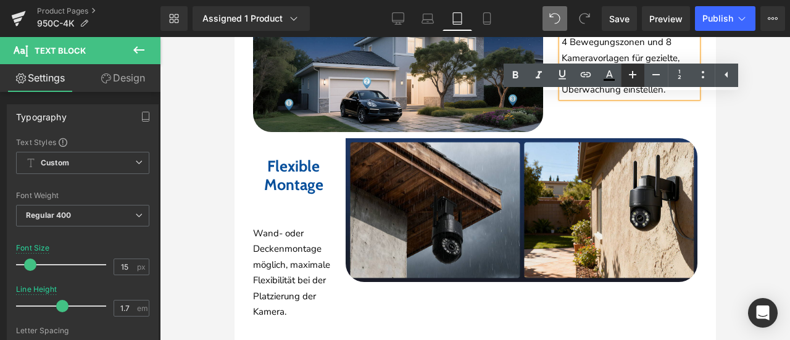
click at [639, 75] on icon at bounding box center [632, 74] width 15 height 15
type input "17"
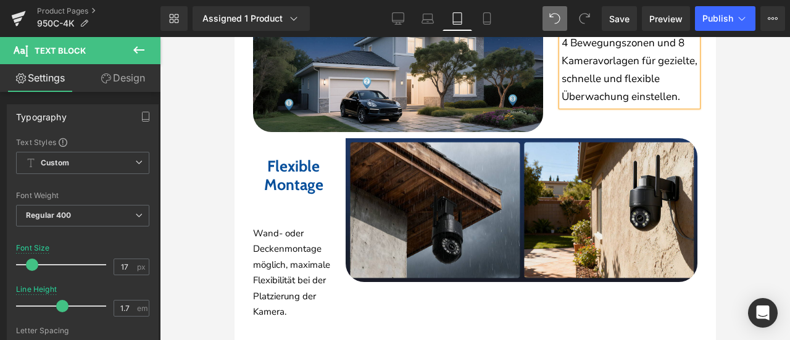
click at [737, 157] on div at bounding box center [475, 188] width 630 height 303
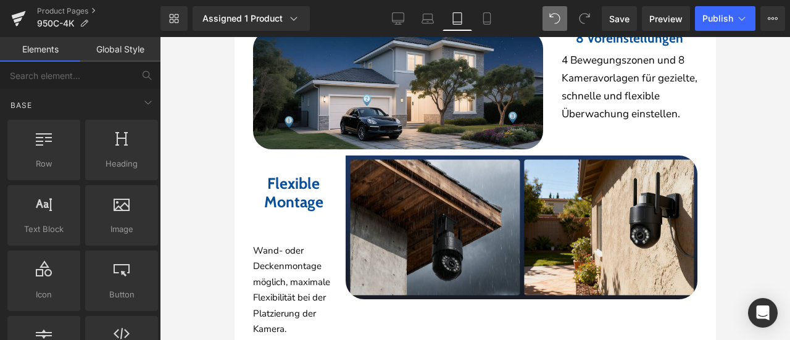
scroll to position [3312, 0]
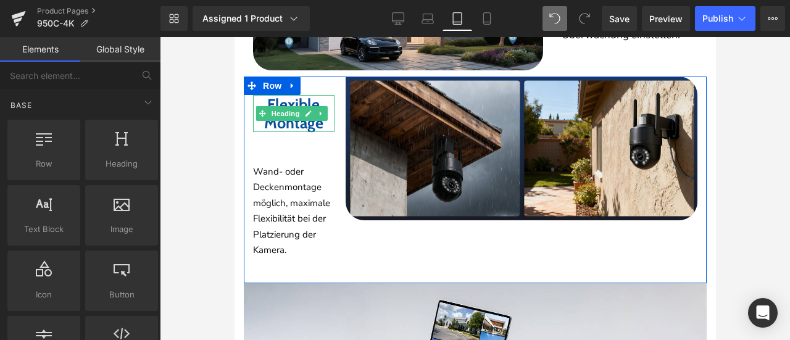
click at [271, 132] on b "Flexible Montage" at bounding box center [292, 113] width 59 height 37
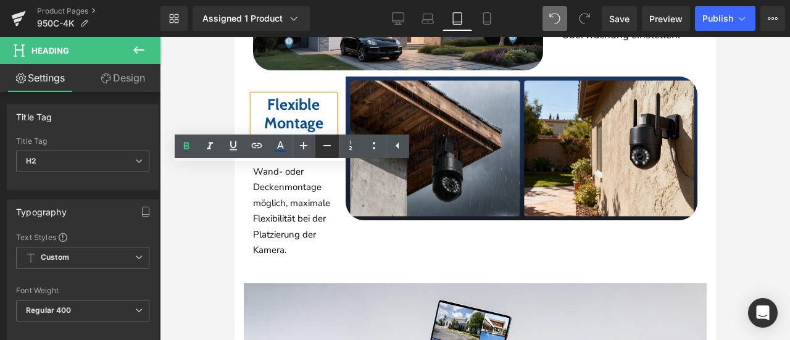
click at [328, 146] on icon at bounding box center [326, 145] width 7 height 1
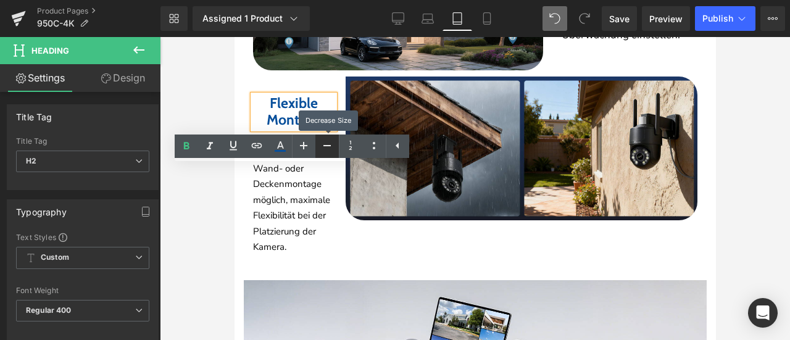
click at [328, 146] on icon at bounding box center [326, 145] width 7 height 1
type input "21"
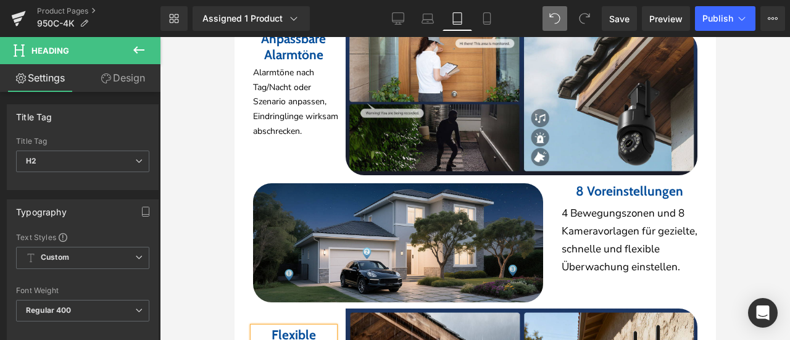
scroll to position [2941, 0]
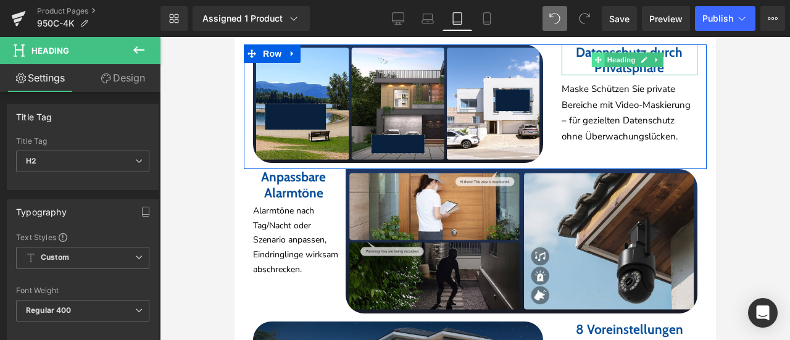
click at [594, 64] on icon at bounding box center [597, 59] width 7 height 7
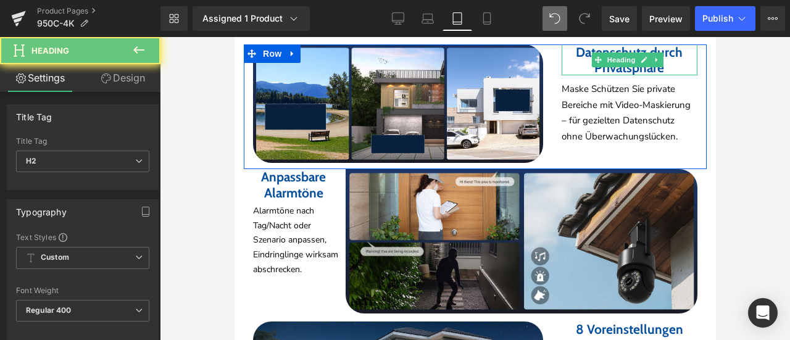
click at [575, 75] on b "Datenschutz durch Privatsphäre" at bounding box center [628, 59] width 107 height 31
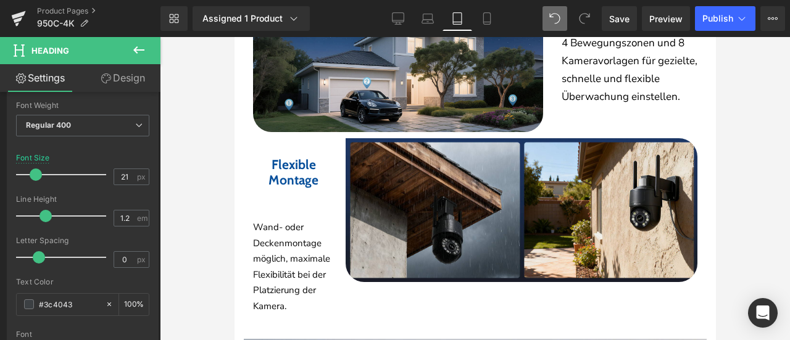
scroll to position [3373, 0]
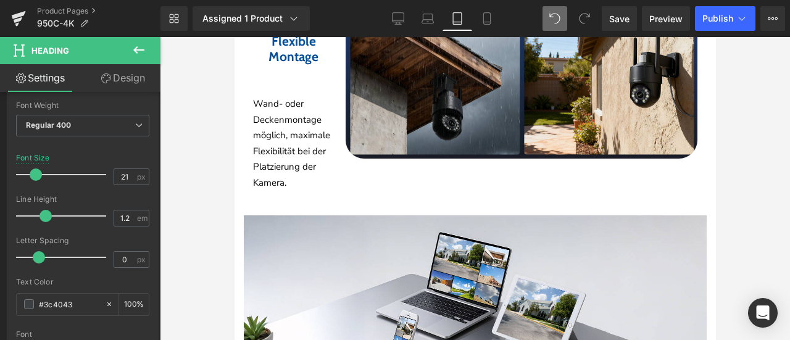
click at [271, 64] on div "Flexible Montage Heading" at bounding box center [292, 48] width 81 height 31
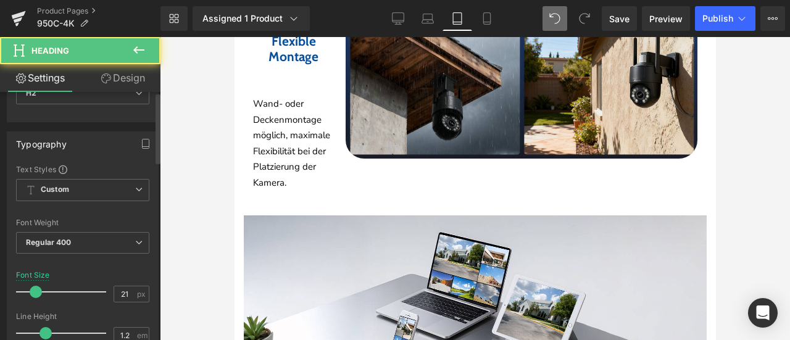
scroll to position [123, 0]
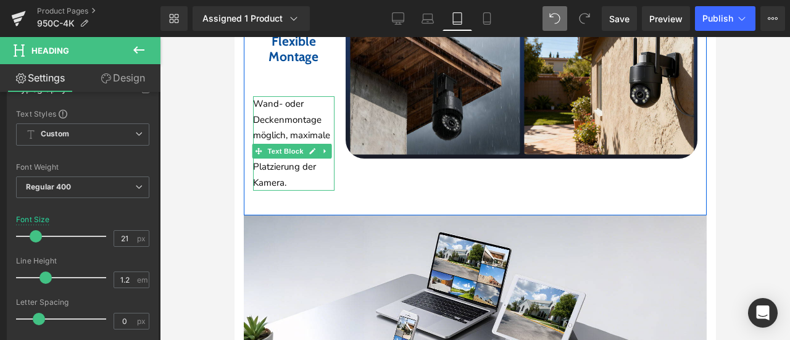
click at [271, 186] on p "Wand- oder Deckenmontage möglich, maximale Flexibilität bei der Platzierung der…" at bounding box center [292, 143] width 81 height 94
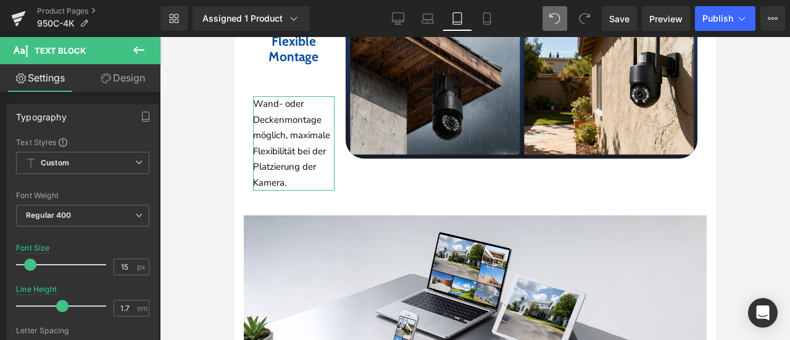
click at [134, 80] on link "Design" at bounding box center [123, 78] width 80 height 28
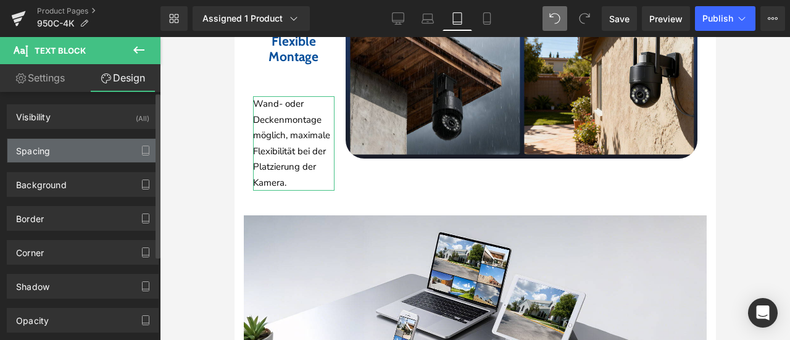
click at [83, 148] on div "Spacing" at bounding box center [82, 150] width 151 height 23
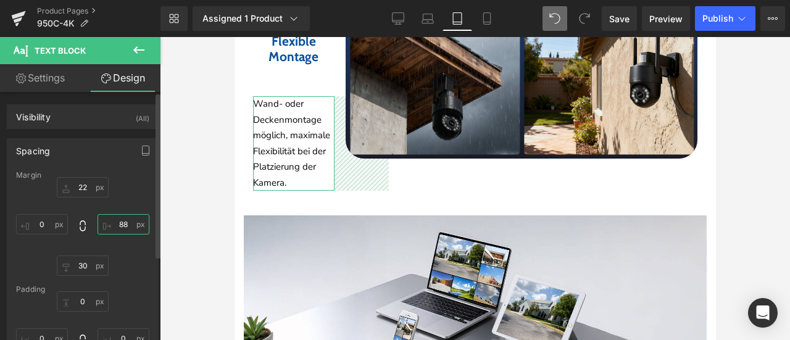
click at [125, 224] on input "88" at bounding box center [123, 224] width 52 height 20
click at [120, 223] on input "88" at bounding box center [123, 224] width 52 height 20
drag, startPoint x: 120, startPoint y: 222, endPoint x: 128, endPoint y: 223, distance: 7.4
click at [128, 223] on input "88" at bounding box center [123, 224] width 52 height 20
type input "80"
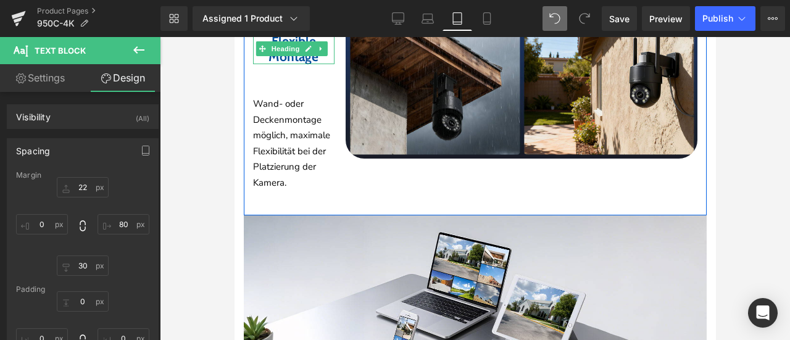
click at [264, 64] on h2 "Flexible Montage" at bounding box center [292, 48] width 81 height 31
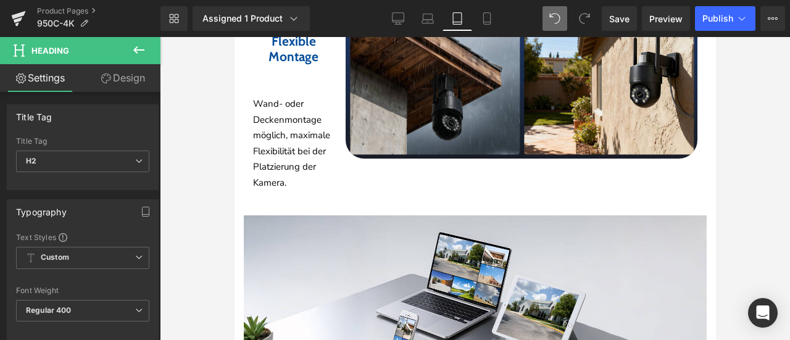
click at [109, 80] on link "Design" at bounding box center [123, 78] width 80 height 28
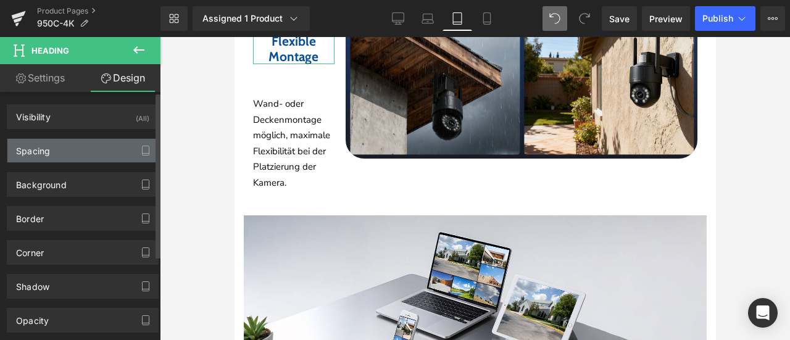
click at [62, 147] on div "Spacing" at bounding box center [82, 150] width 151 height 23
type input "30"
type input "88"
type input "30"
type input "0"
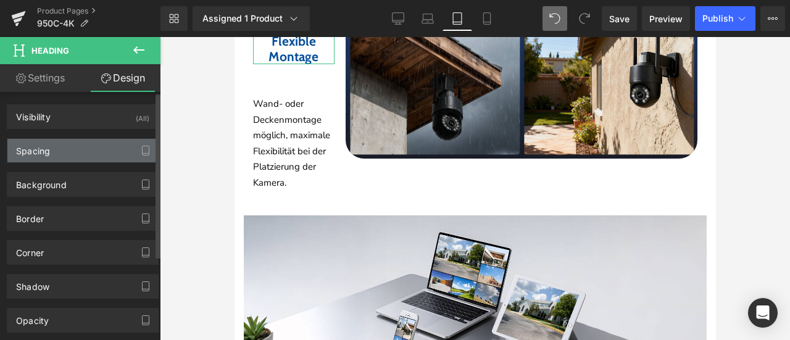
type input "0"
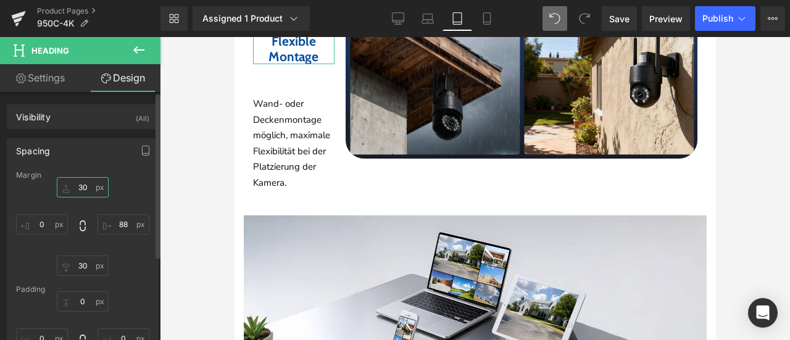
click at [86, 186] on input "30" at bounding box center [83, 187] width 52 height 20
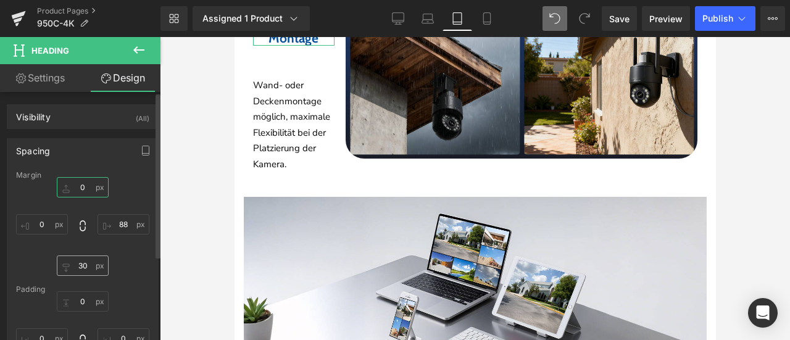
type input "0"
click at [83, 262] on input "30" at bounding box center [83, 265] width 52 height 20
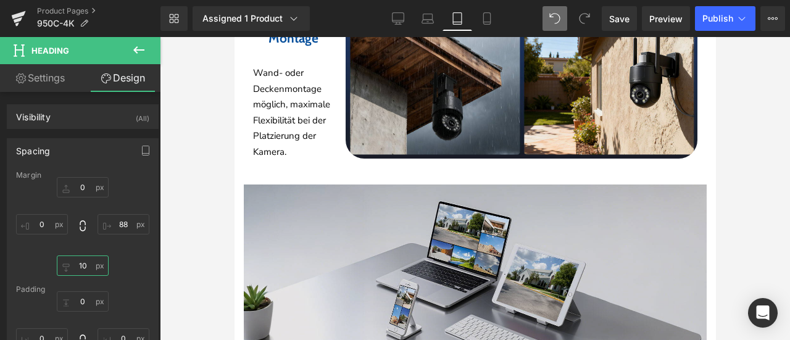
type input "10"
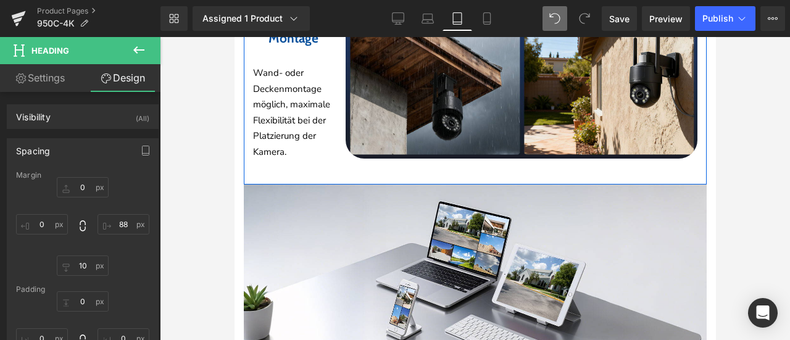
click at [290, 151] on p "Wand- oder Deckenmontage möglich, maximale Flexibilität bei der Platzierung der…" at bounding box center [295, 112] width 86 height 94
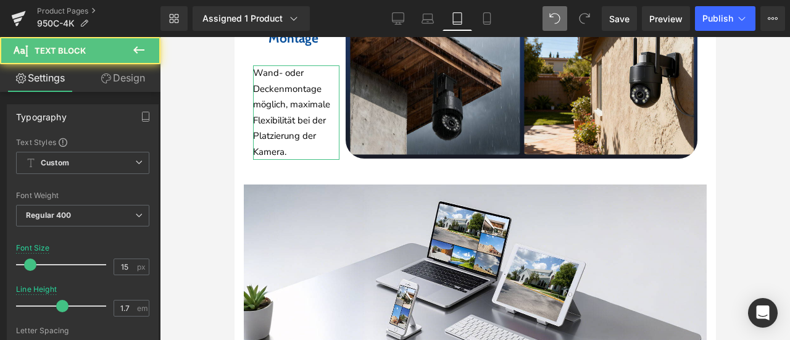
click at [123, 75] on link "Design" at bounding box center [123, 78] width 80 height 28
click at [0, 0] on div "Spacing" at bounding box center [0, 0] width 0 height 0
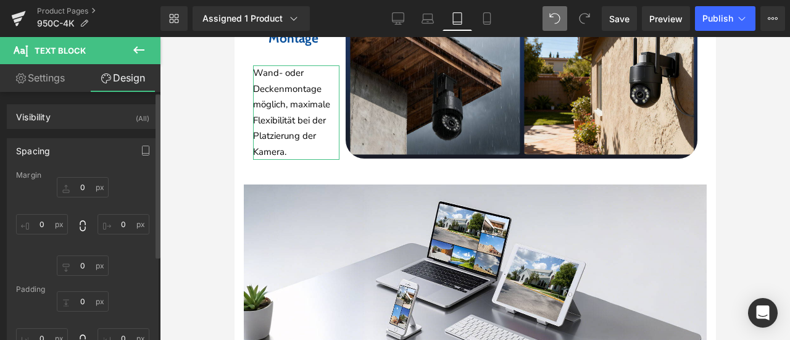
type input "22"
type input "80"
type input "30"
type input "0"
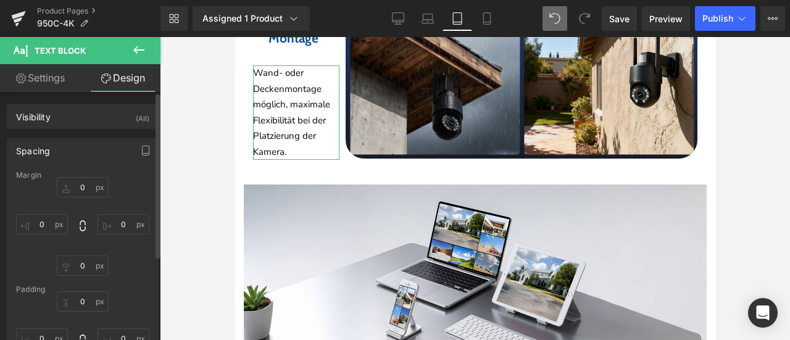
type input "0"
click at [83, 191] on input "22" at bounding box center [83, 187] width 52 height 20
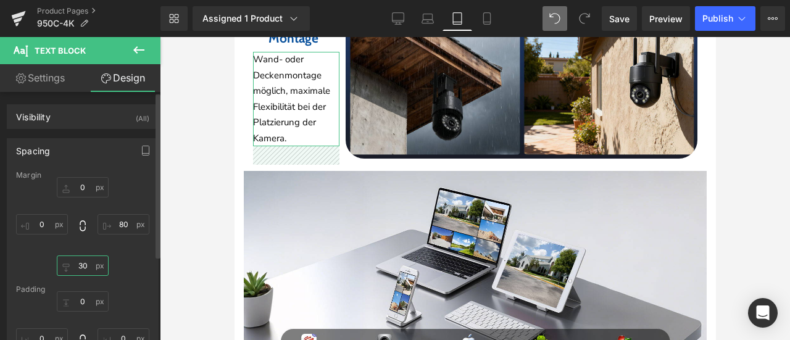
click at [85, 267] on input "30" at bounding box center [83, 265] width 52 height 20
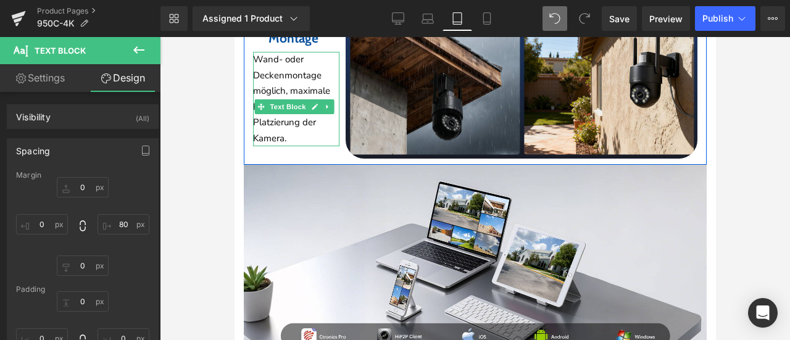
click at [286, 146] on p "Wand- oder Deckenmontage möglich, maximale Flexibilität bei der Platzierung der…" at bounding box center [295, 99] width 86 height 94
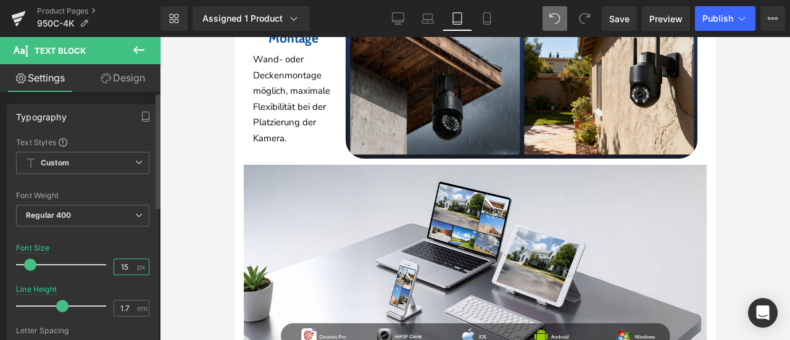
drag, startPoint x: 120, startPoint y: 263, endPoint x: 129, endPoint y: 266, distance: 9.6
click at [131, 266] on div "15 px" at bounding box center [132, 266] width 36 height 17
click at [130, 244] on div "Font Size 14 px" at bounding box center [82, 264] width 133 height 41
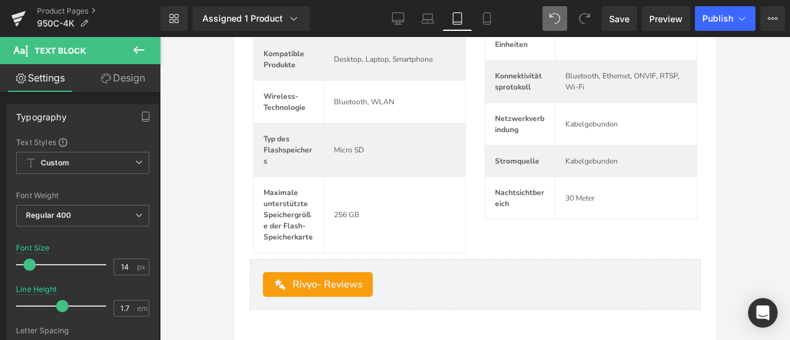
scroll to position [4484, 0]
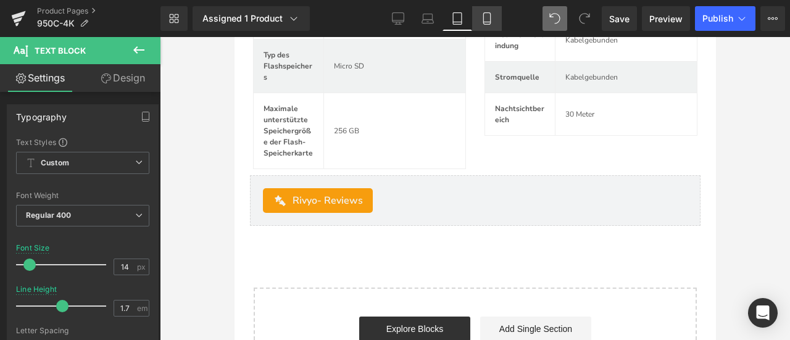
drag, startPoint x: 482, startPoint y: 23, endPoint x: 476, endPoint y: 33, distance: 11.3
click at [482, 23] on icon at bounding box center [487, 18] width 12 height 12
type input "15"
type input "1.6"
type input "100"
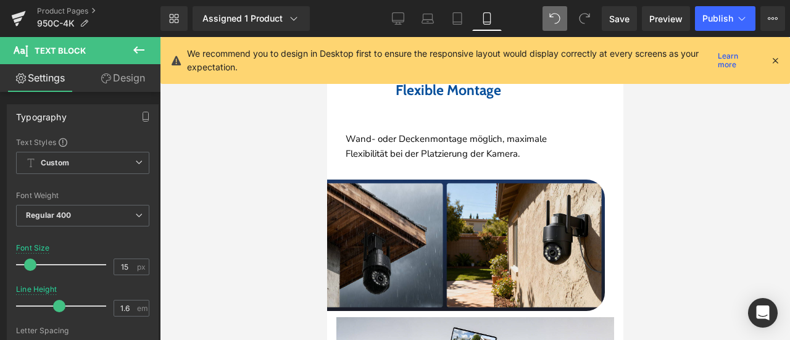
click at [774, 59] on icon at bounding box center [774, 60] width 11 height 11
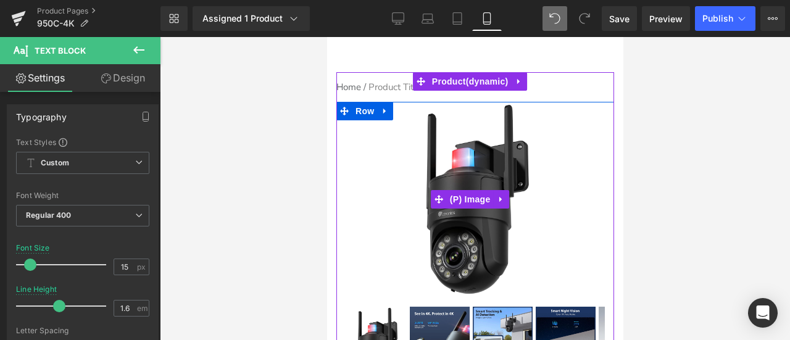
scroll to position [0, 0]
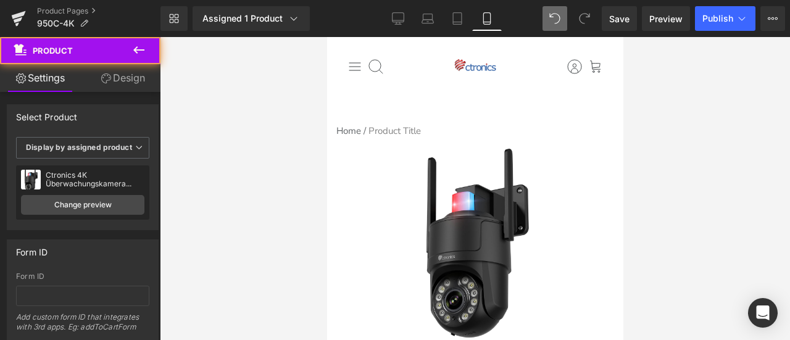
drag, startPoint x: 382, startPoint y: 117, endPoint x: 417, endPoint y: 139, distance: 41.4
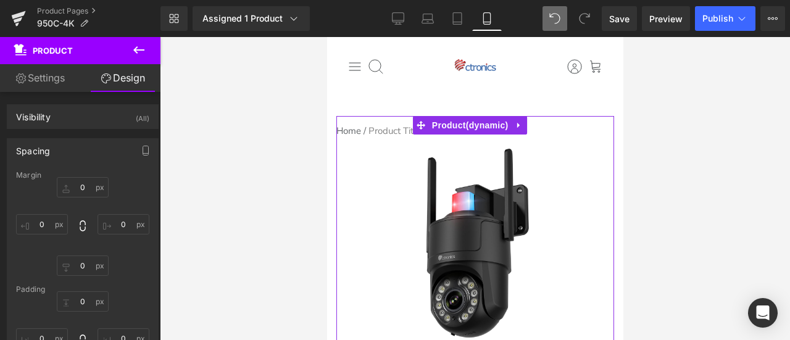
click at [438, 236] on span at bounding box center [444, 243] width 13 height 15
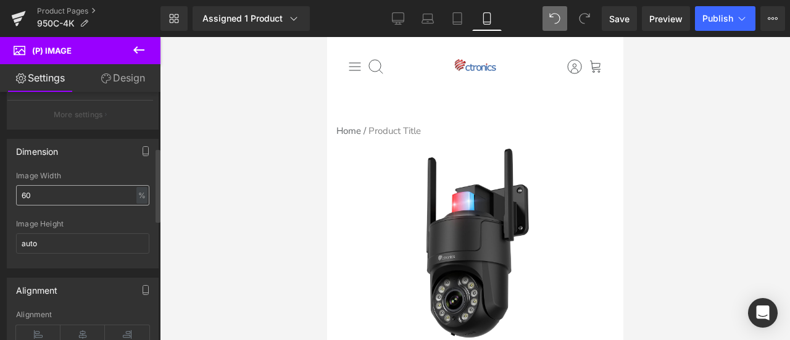
scroll to position [185, 0]
click at [14, 192] on div "60% Image Width 60 % % px auto Image Height auto" at bounding box center [82, 217] width 151 height 96
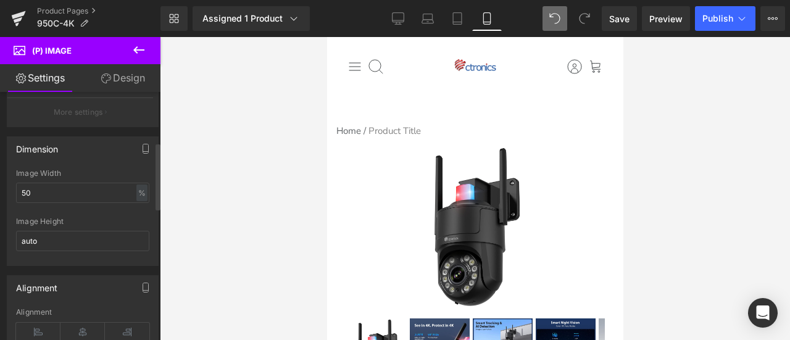
click at [95, 171] on div "Image Width" at bounding box center [82, 173] width 133 height 9
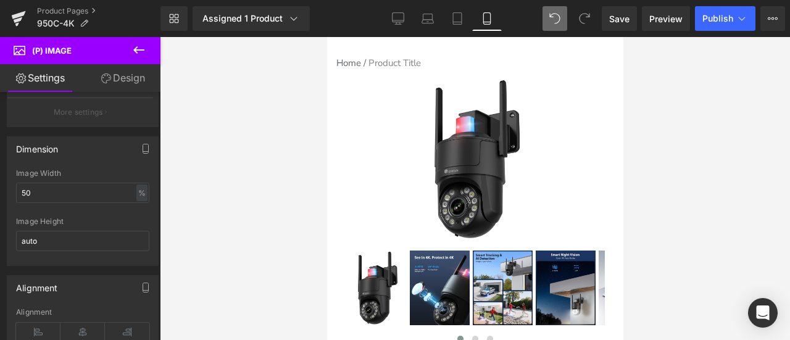
scroll to position [123, 0]
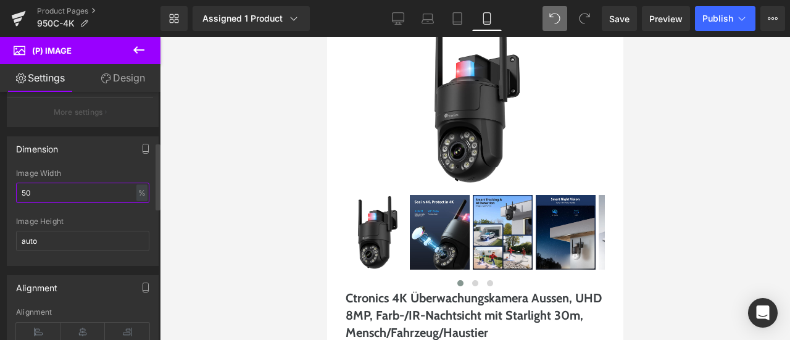
drag, startPoint x: 23, startPoint y: 191, endPoint x: 7, endPoint y: 191, distance: 16.0
click at [7, 191] on div "50% Image Width 50 % % px auto Image Height auto" at bounding box center [82, 217] width 151 height 96
type input "60"
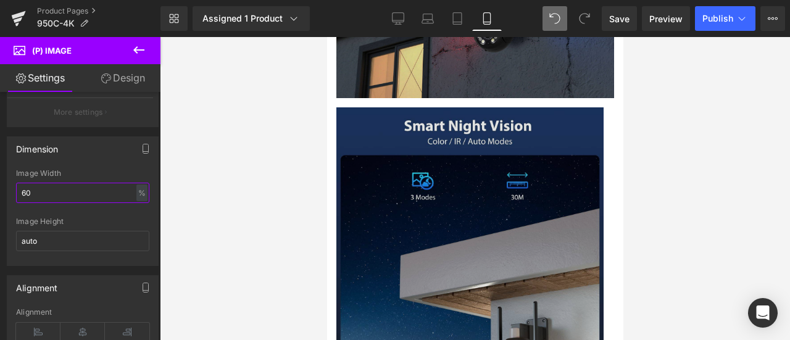
scroll to position [1419, 0]
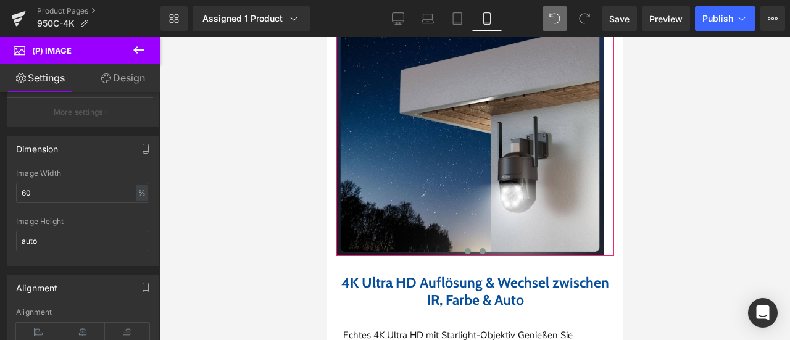
click at [464, 248] on span at bounding box center [467, 251] width 6 height 6
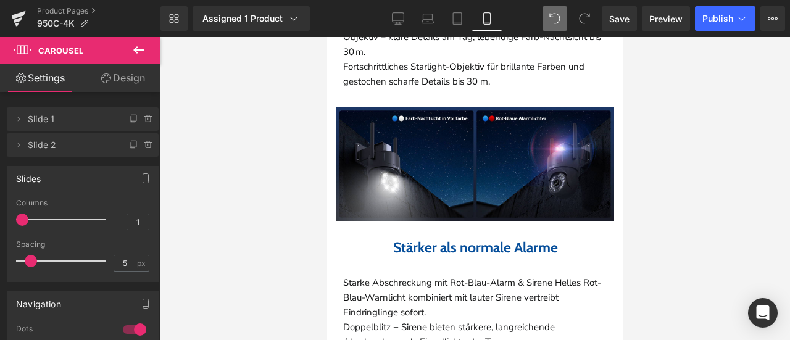
scroll to position [1727, 0]
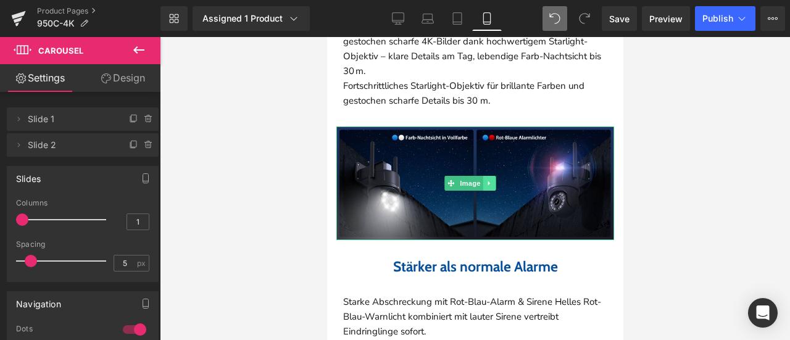
click at [491, 180] on icon at bounding box center [488, 183] width 7 height 7
click at [479, 178] on link at bounding box center [482, 183] width 13 height 15
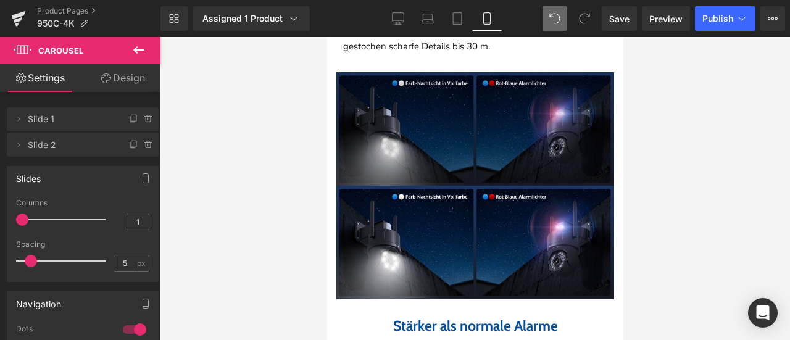
scroll to position [1811, 0]
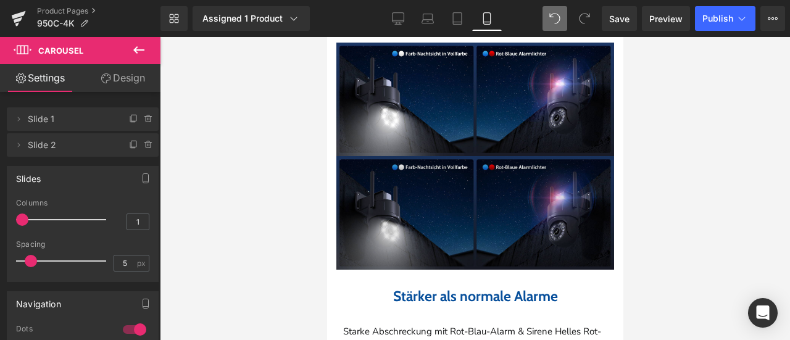
click at [398, 201] on img at bounding box center [475, 213] width 278 height 114
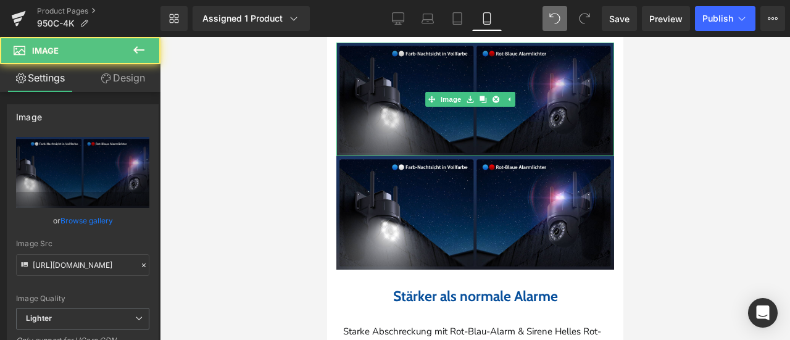
click at [399, 109] on img at bounding box center [475, 100] width 278 height 114
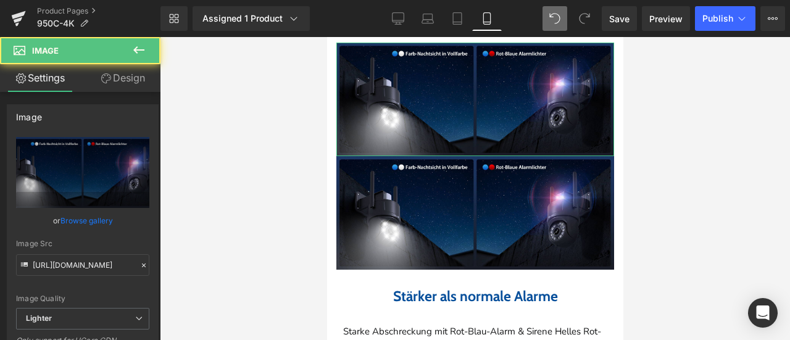
click at [142, 72] on link "Design" at bounding box center [123, 78] width 80 height 28
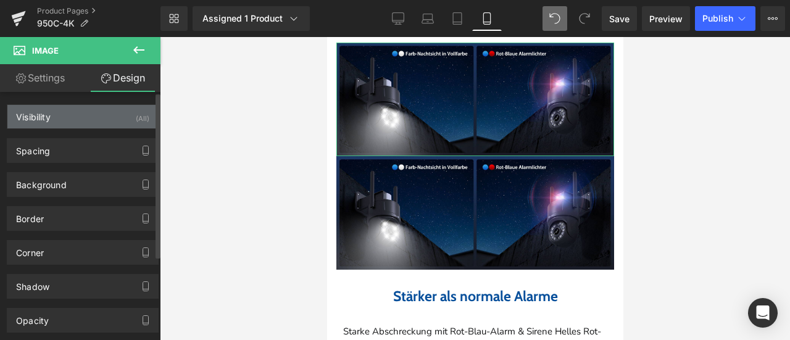
click at [146, 116] on div "Visibility (All)" at bounding box center [82, 116] width 151 height 23
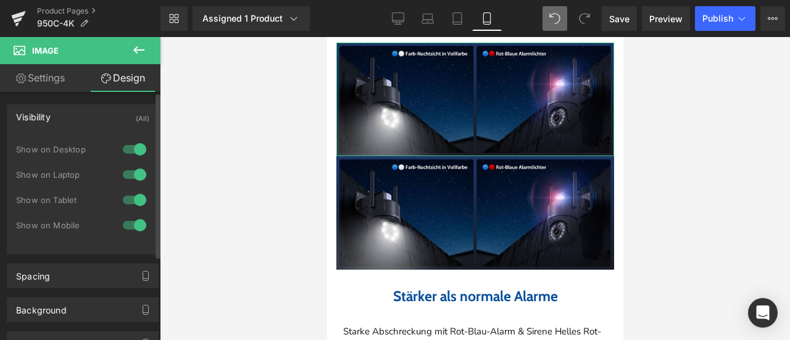
click at [125, 225] on div at bounding box center [135, 225] width 30 height 20
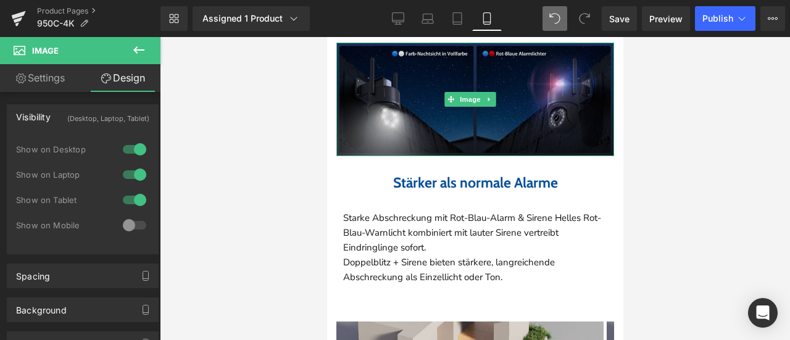
click at [403, 89] on img at bounding box center [475, 100] width 278 height 114
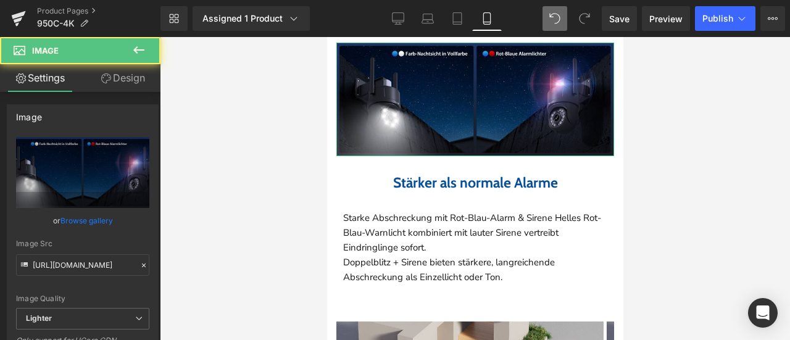
click at [131, 76] on link "Design" at bounding box center [123, 78] width 80 height 28
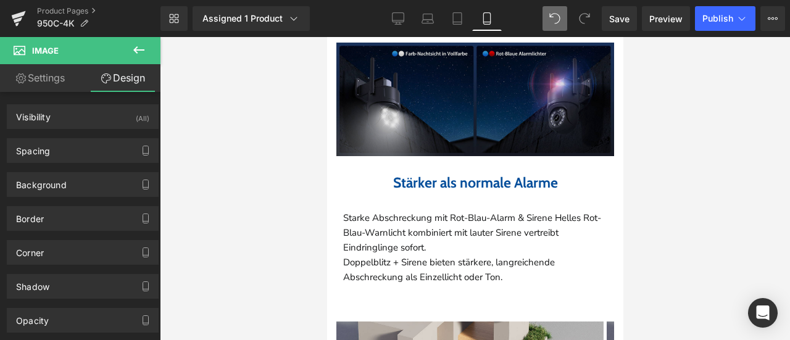
click at [422, 101] on img at bounding box center [475, 100] width 278 height 114
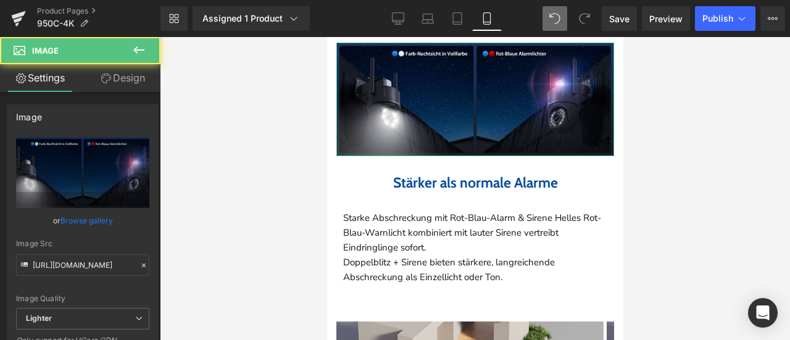
click at [129, 75] on link "Design" at bounding box center [123, 78] width 80 height 28
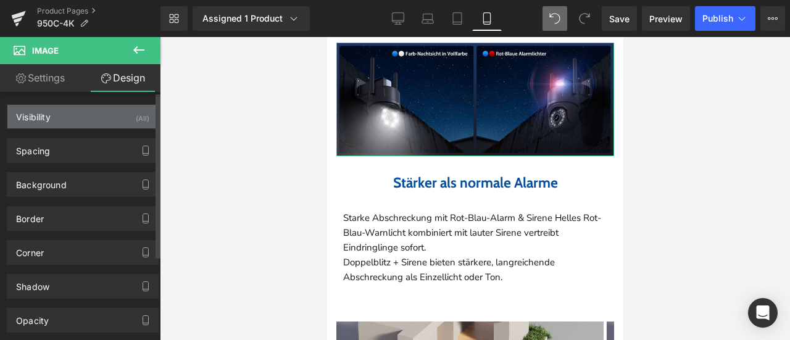
click at [142, 117] on div "(All)" at bounding box center [143, 115] width 14 height 20
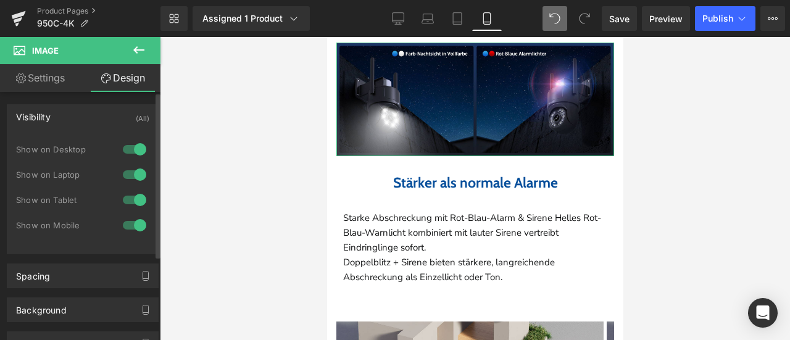
click at [139, 149] on div at bounding box center [135, 149] width 30 height 20
click at [132, 176] on div at bounding box center [135, 175] width 30 height 20
click at [131, 196] on div at bounding box center [135, 200] width 30 height 20
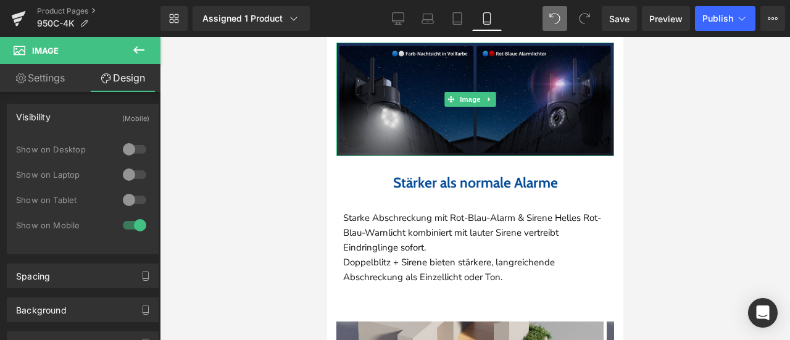
click at [371, 110] on img at bounding box center [475, 100] width 278 height 114
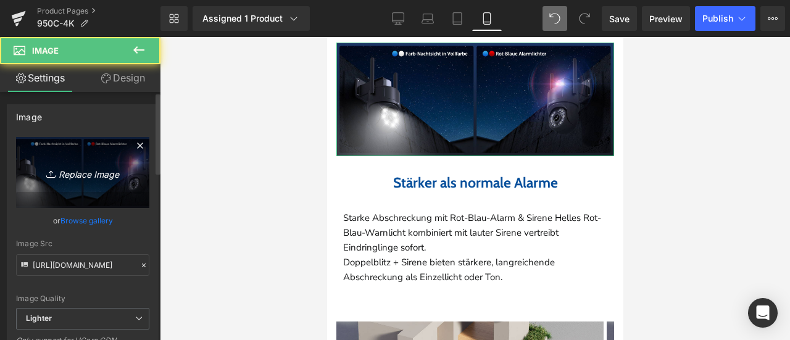
click at [69, 176] on icon "Replace Image" at bounding box center [82, 172] width 99 height 15
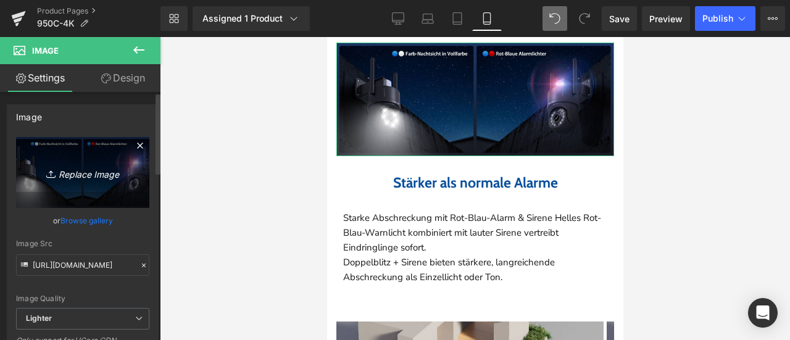
type input "C:\fakepath\61-ACsgbN+L.jpg"
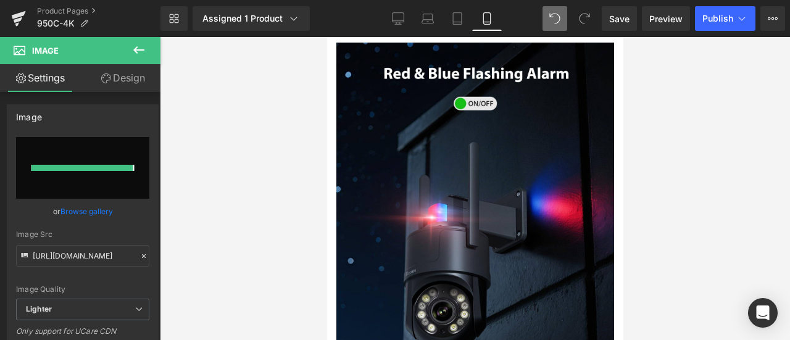
type input "[URL][DOMAIN_NAME]"
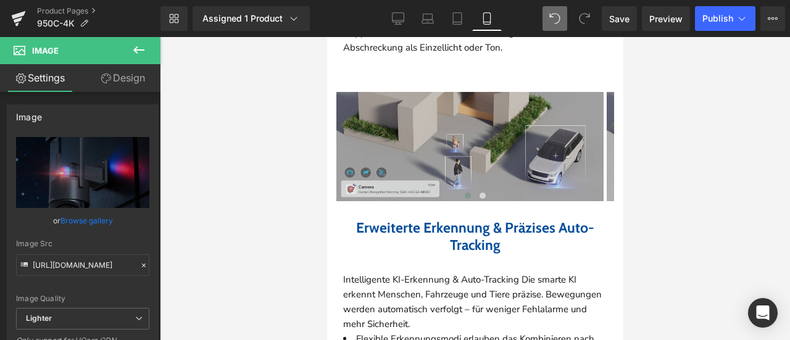
scroll to position [2243, 0]
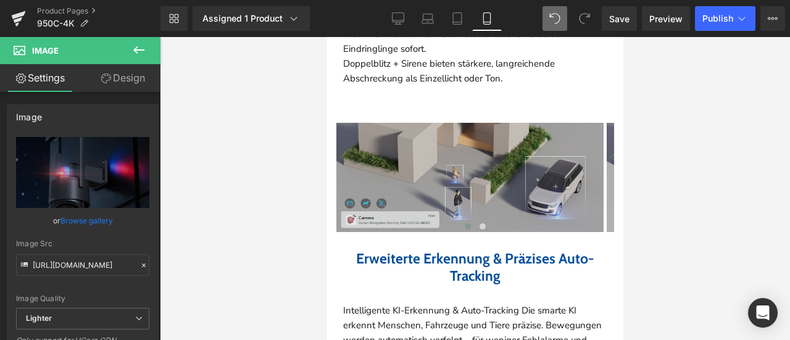
click at [418, 151] on img at bounding box center [469, 177] width 267 height 109
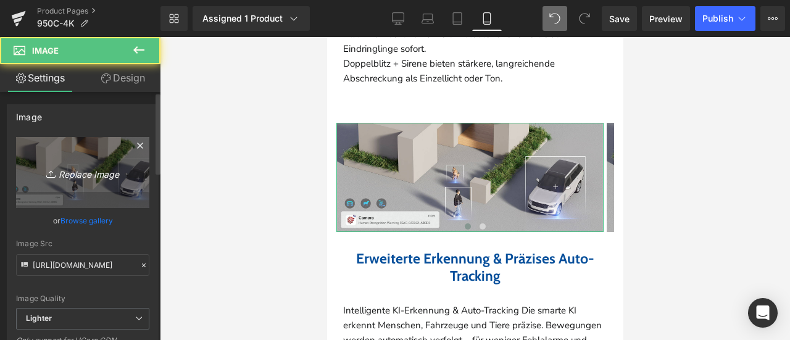
click at [56, 181] on link "Replace Image" at bounding box center [82, 172] width 133 height 71
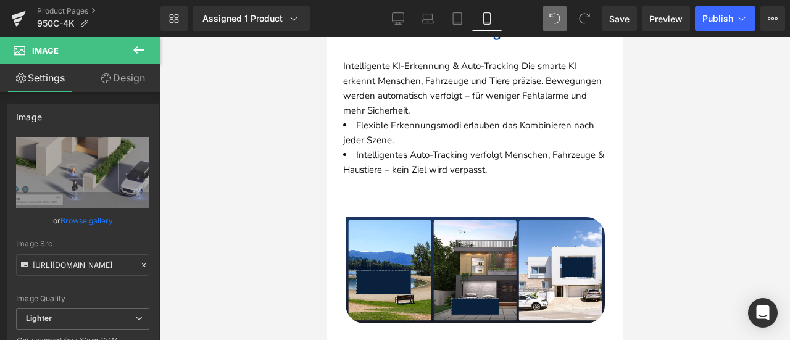
scroll to position [2552, 0]
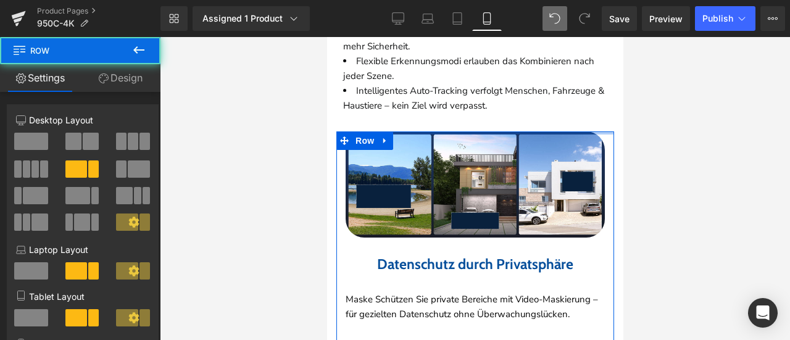
drag, startPoint x: 450, startPoint y: 129, endPoint x: 457, endPoint y: 102, distance: 27.8
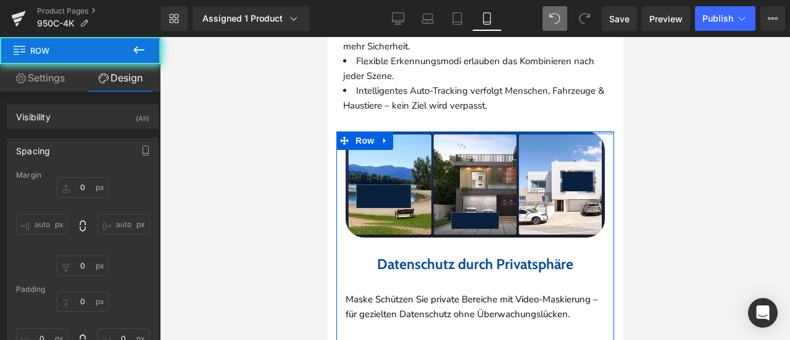
drag, startPoint x: 666, startPoint y: 133, endPoint x: 207, endPoint y: 80, distance: 462.6
click at [666, 133] on div at bounding box center [475, 188] width 630 height 303
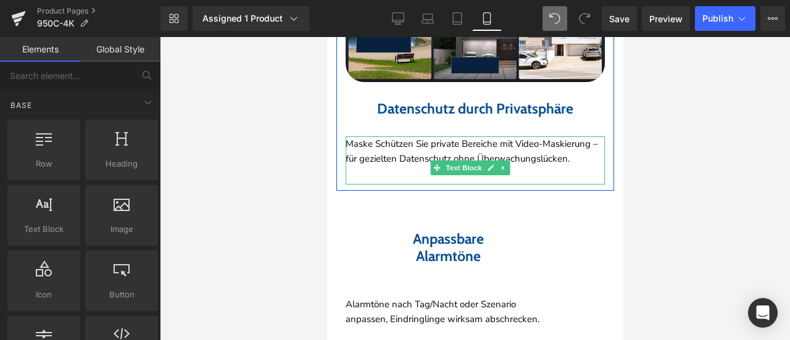
scroll to position [2798, 0]
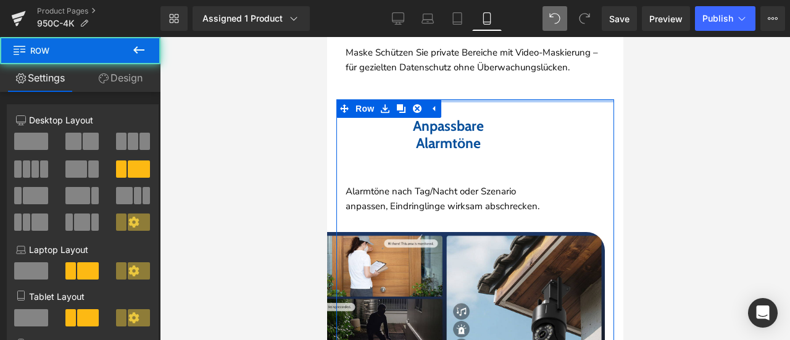
drag, startPoint x: 493, startPoint y: 110, endPoint x: 502, endPoint y: 83, distance: 29.3
click at [500, 78] on div "Home / Product Title Breadcrumbs Sale Off (P) Image" at bounding box center [475, 141] width 278 height 5647
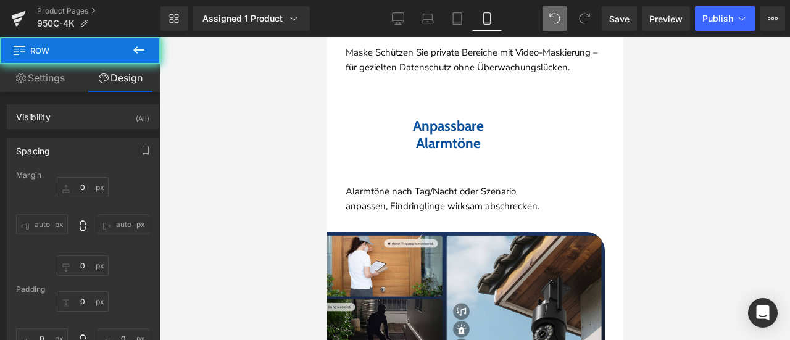
click at [675, 114] on div at bounding box center [475, 188] width 630 height 303
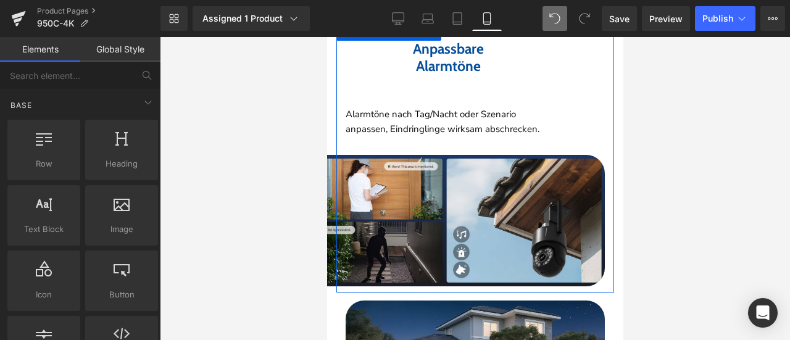
scroll to position [2922, 0]
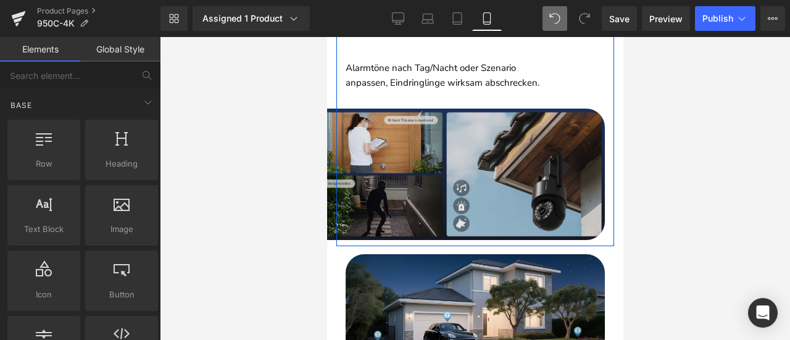
click at [428, 160] on img at bounding box center [443, 174] width 321 height 131
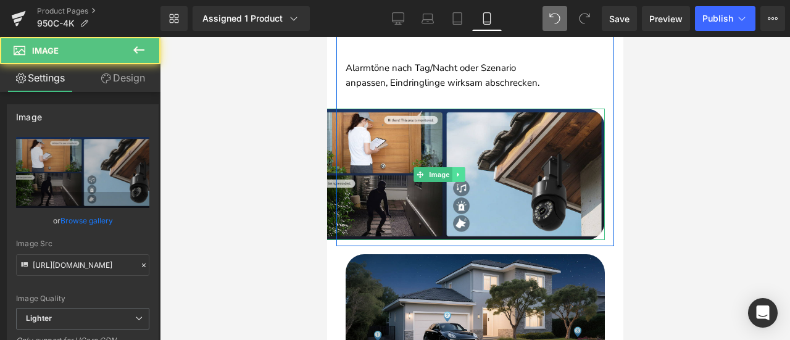
click at [461, 178] on icon at bounding box center [457, 174] width 7 height 7
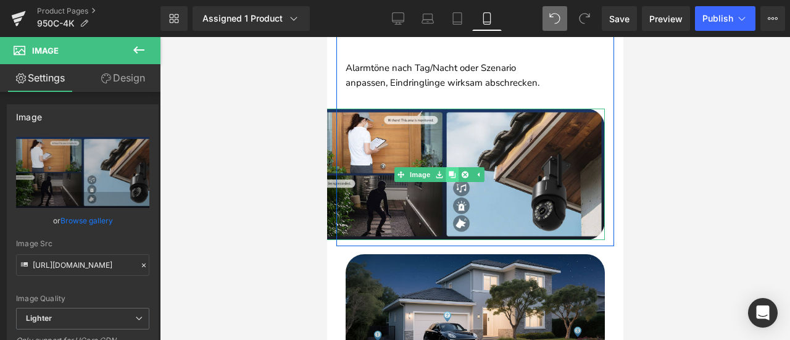
click at [452, 178] on icon at bounding box center [451, 174] width 7 height 7
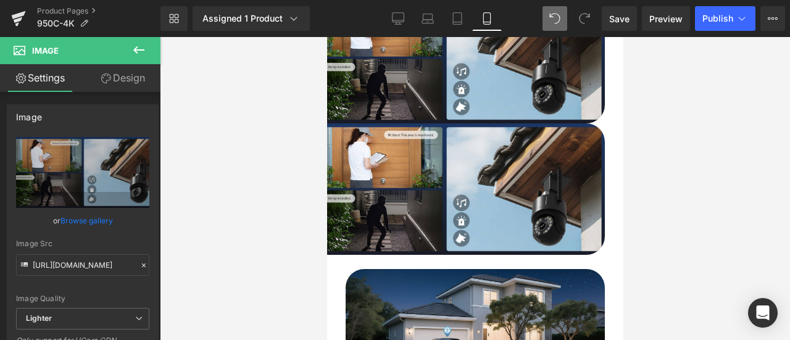
scroll to position [2982, 0]
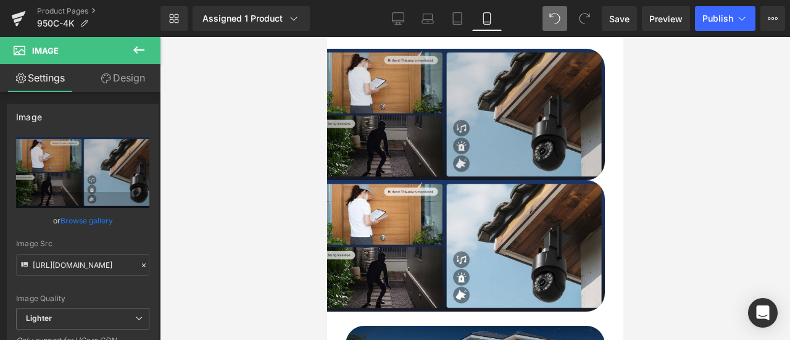
click at [415, 102] on img at bounding box center [443, 114] width 321 height 131
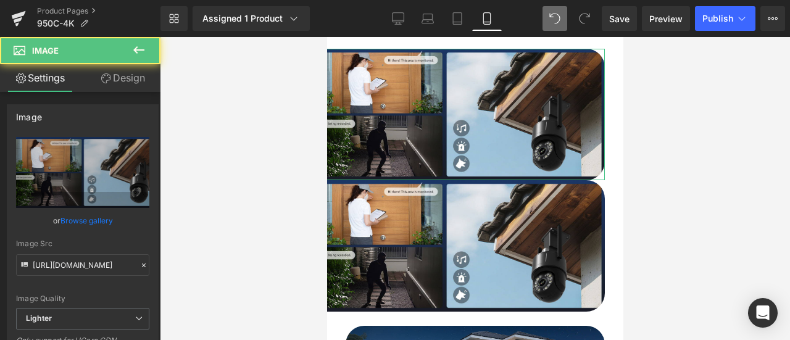
click at [131, 73] on link "Design" at bounding box center [123, 78] width 80 height 28
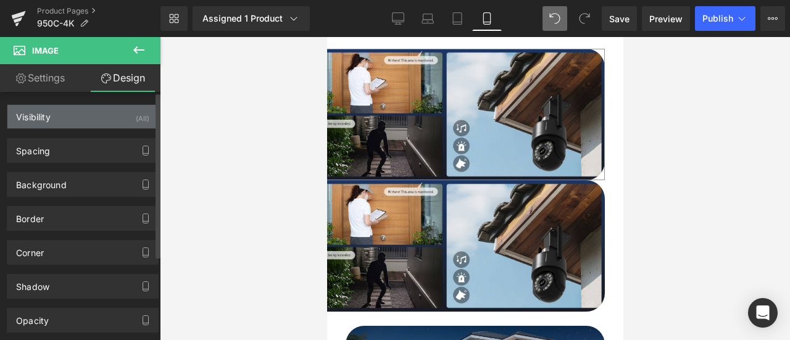
click at [144, 115] on div "(All)" at bounding box center [143, 115] width 14 height 20
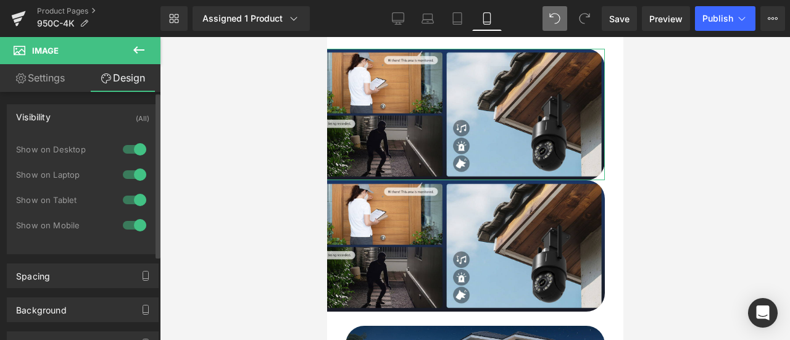
click at [133, 223] on div at bounding box center [135, 225] width 30 height 20
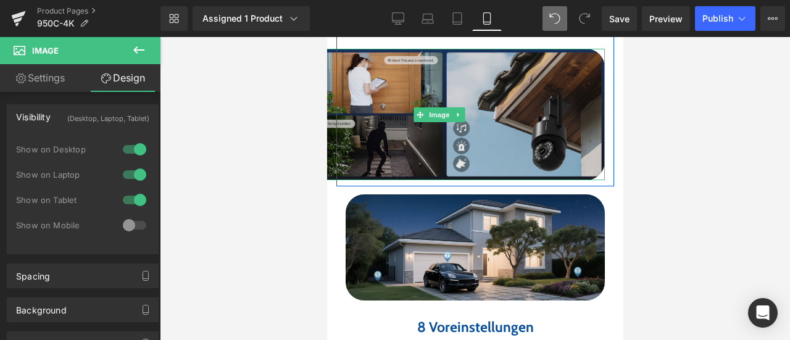
click at [406, 110] on img at bounding box center [443, 114] width 321 height 131
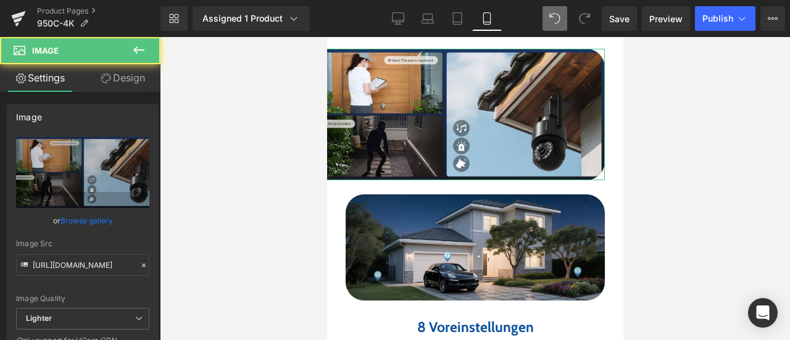
click at [140, 78] on link "Design" at bounding box center [123, 78] width 80 height 28
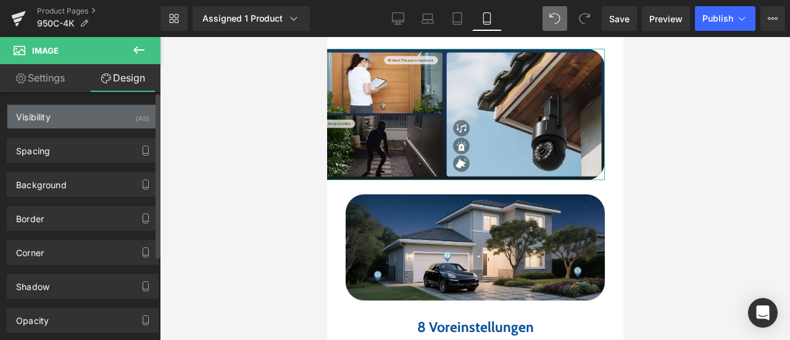
click at [143, 115] on div "(All)" at bounding box center [143, 115] width 14 height 20
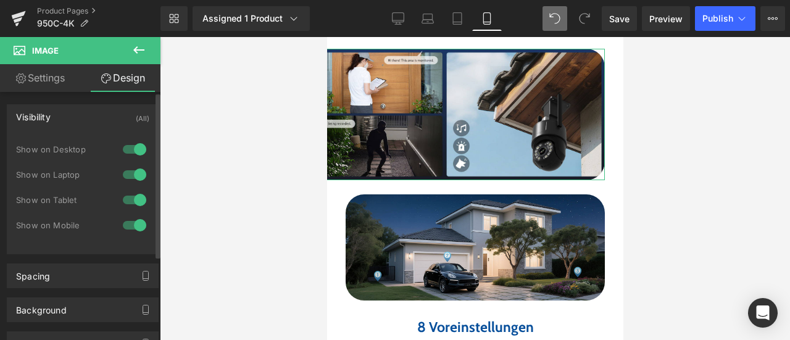
click at [133, 149] on div at bounding box center [135, 149] width 30 height 20
click at [132, 176] on div at bounding box center [135, 175] width 30 height 20
click at [126, 197] on div at bounding box center [135, 200] width 30 height 20
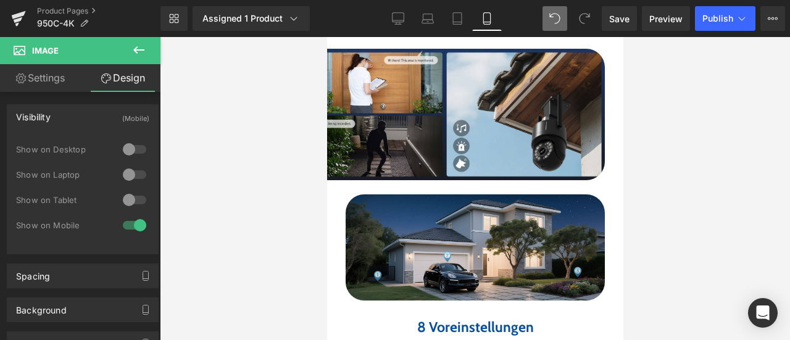
scroll to position [2858, 0]
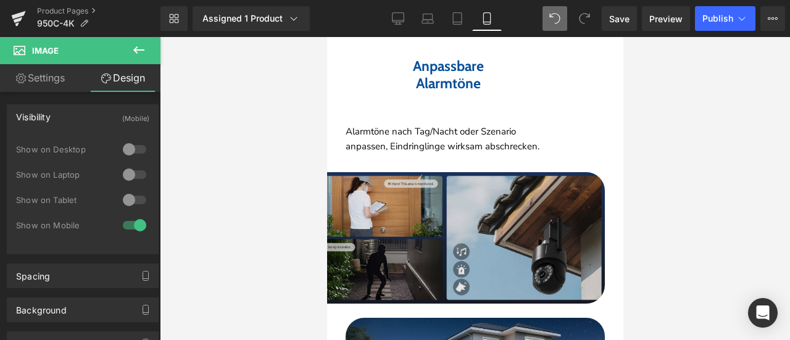
click at [423, 242] on div "Image" at bounding box center [443, 237] width 321 height 131
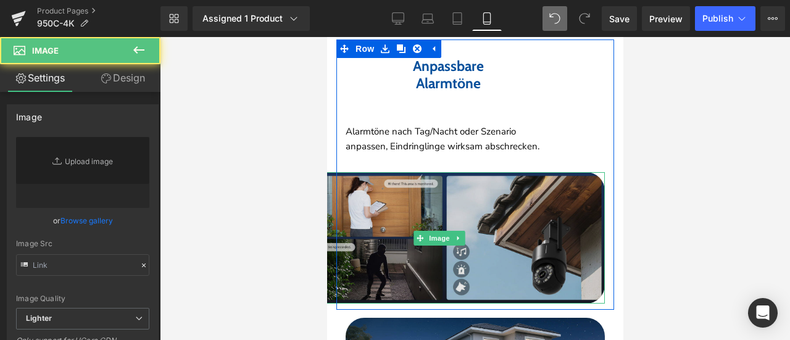
type input "[URL][DOMAIN_NAME]"
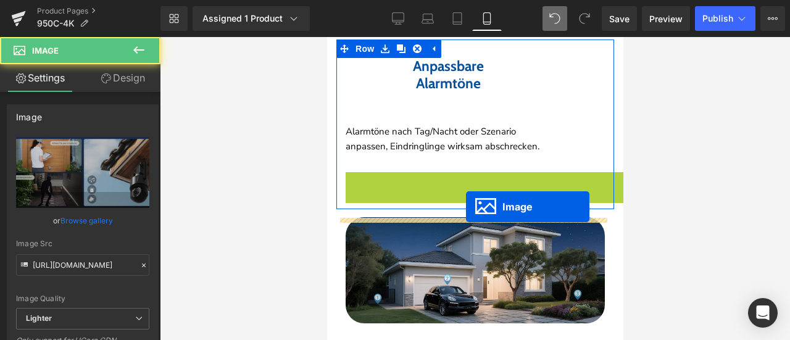
scroll to position [2735, 0]
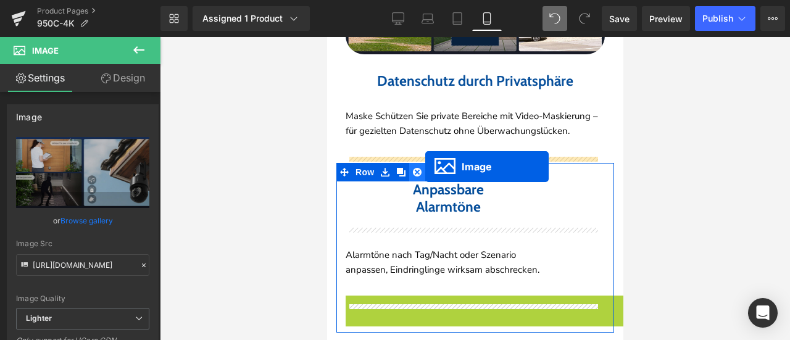
drag, startPoint x: 427, startPoint y: 244, endPoint x: 424, endPoint y: 167, distance: 77.2
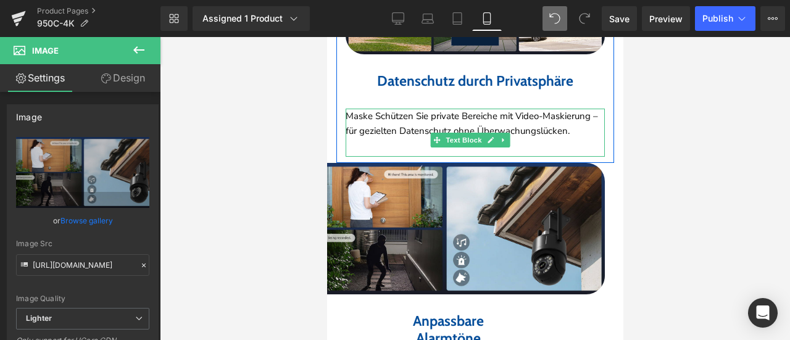
click at [460, 142] on div "Maske Schützen Sie private Bereiche mit Video-Maskierung – für gezielten Datens…" at bounding box center [474, 133] width 259 height 48
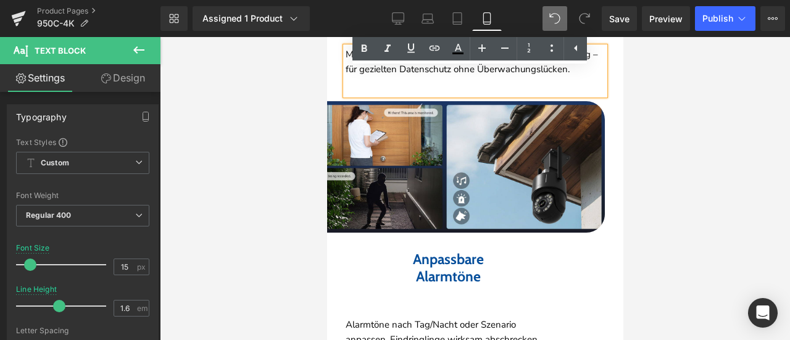
click at [696, 168] on div at bounding box center [475, 188] width 630 height 303
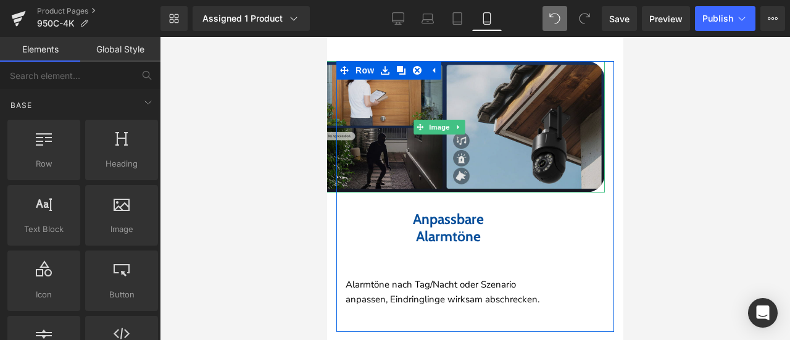
scroll to position [2920, 0]
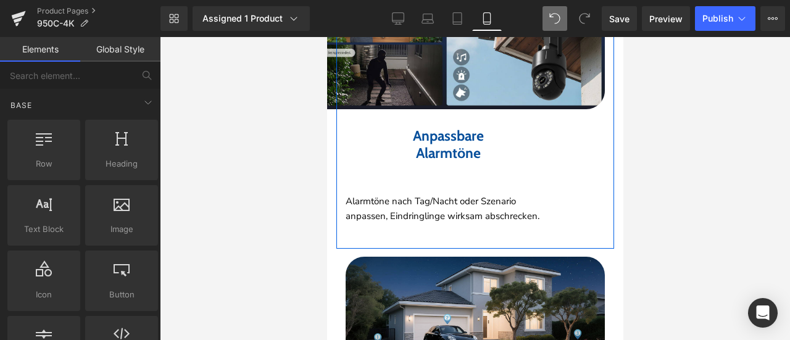
click at [394, 138] on span "Heading" at bounding box center [377, 145] width 33 height 15
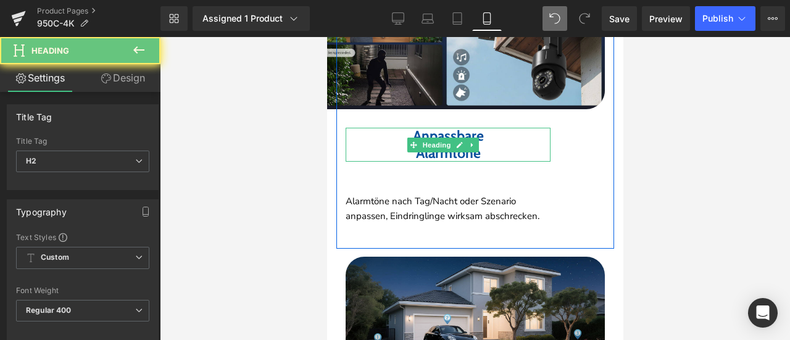
click at [387, 133] on h2 "Anpassbare" at bounding box center [447, 136] width 205 height 17
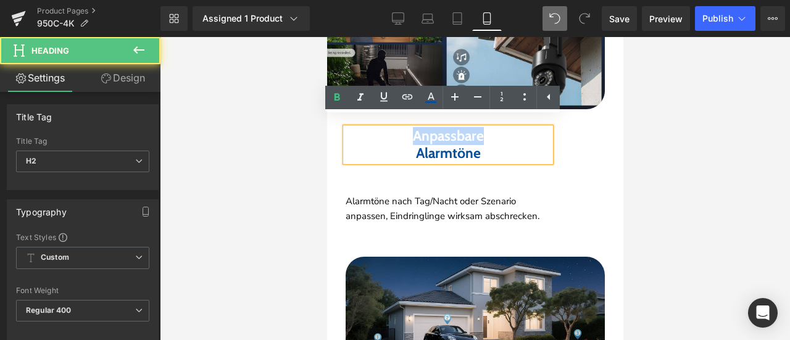
drag, startPoint x: 391, startPoint y: 134, endPoint x: 377, endPoint y: 134, distance: 14.2
click at [377, 134] on div "Anpassbare Alarmtöne" at bounding box center [447, 145] width 205 height 34
click at [439, 144] on b "Alarmtöne" at bounding box center [447, 152] width 65 height 17
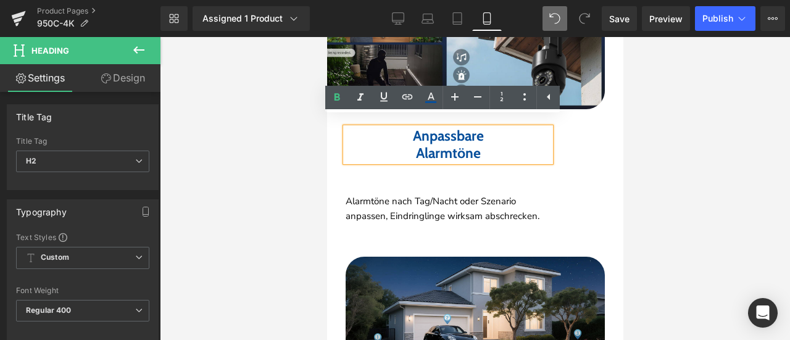
click at [592, 139] on div "Image Anpassbare Alarmtöne Heading Alarmtöne nach Tag/Nacht oder Szenario anpas…" at bounding box center [475, 110] width 278 height 264
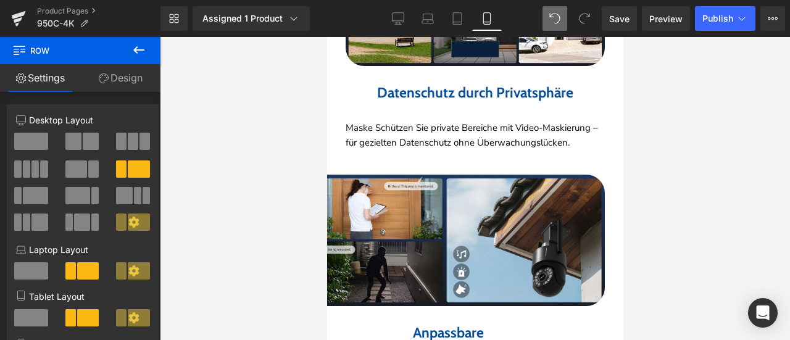
scroll to position [2735, 0]
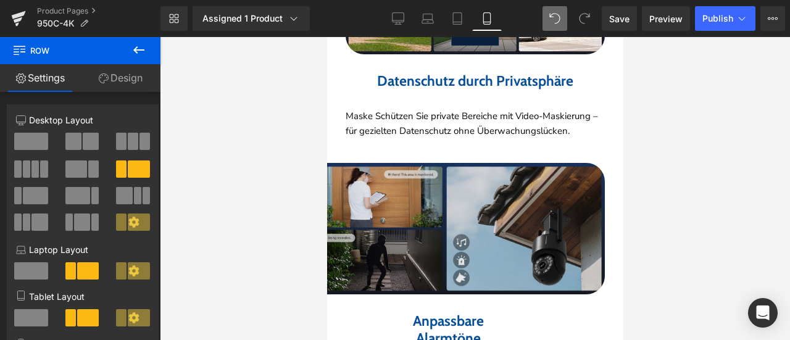
click at [417, 205] on img at bounding box center [443, 228] width 321 height 131
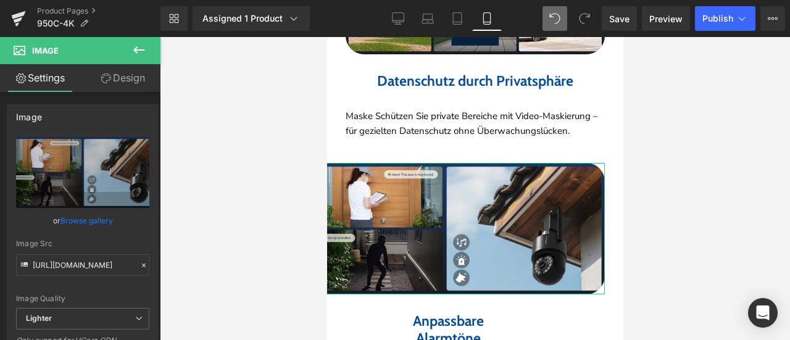
click at [115, 75] on link "Design" at bounding box center [123, 78] width 80 height 28
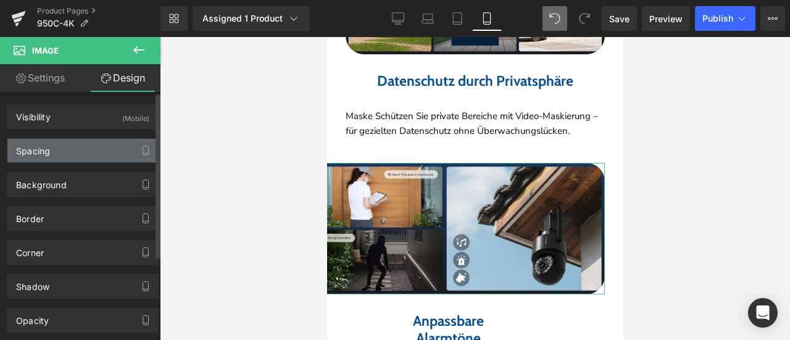
click at [101, 146] on div "Spacing" at bounding box center [82, 150] width 151 height 23
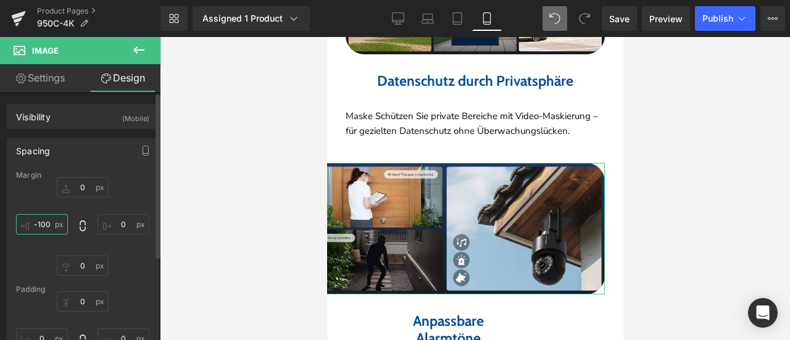
click at [43, 225] on input "-100" at bounding box center [42, 224] width 52 height 20
click at [46, 221] on input "-100" at bounding box center [42, 224] width 52 height 20
drag, startPoint x: 44, startPoint y: 226, endPoint x: 33, endPoint y: 225, distance: 11.1
click at [33, 225] on input "-100" at bounding box center [42, 224] width 52 height 20
click at [39, 224] on input "-100" at bounding box center [42, 224] width 52 height 20
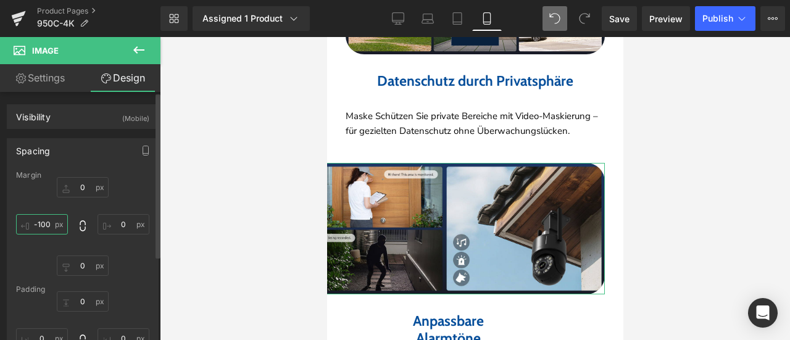
click at [44, 226] on input "-100" at bounding box center [42, 224] width 52 height 20
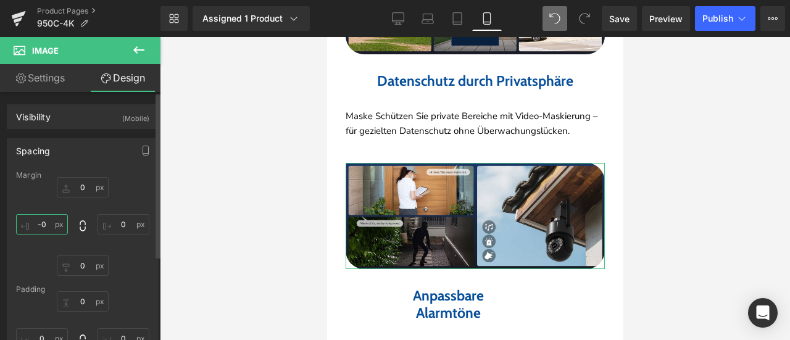
click at [47, 225] on input "-0" at bounding box center [42, 224] width 52 height 20
type input "-"
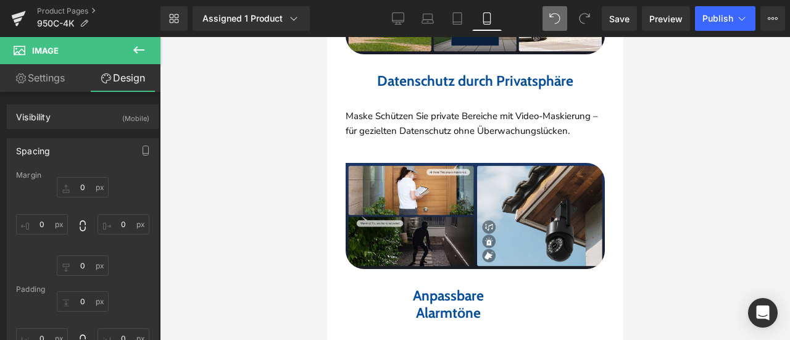
click at [732, 223] on div at bounding box center [475, 188] width 630 height 303
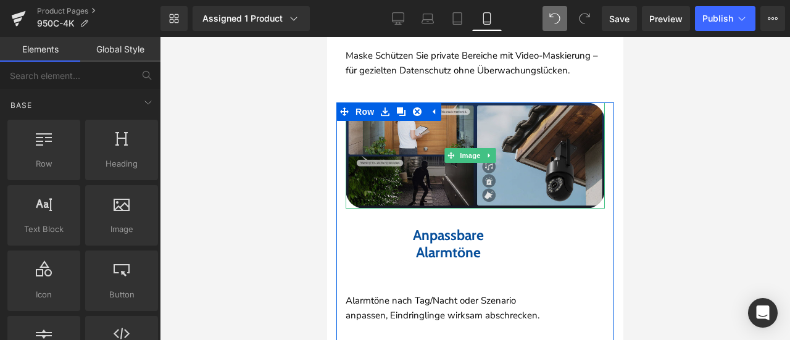
scroll to position [2796, 0]
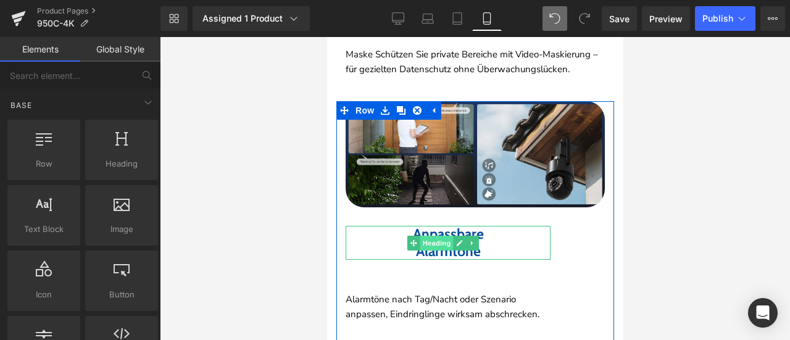
click at [441, 236] on span "Heading" at bounding box center [435, 243] width 33 height 15
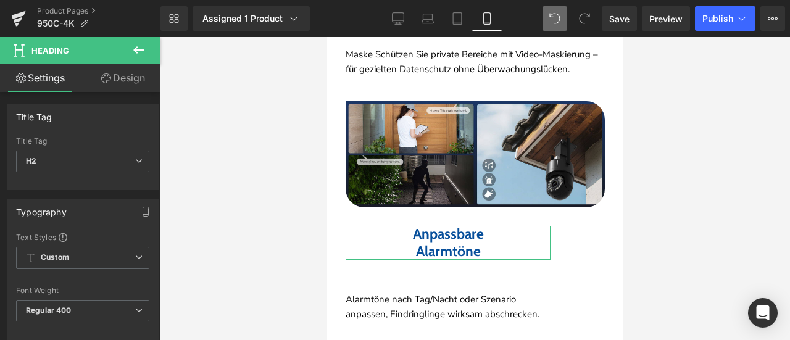
click at [131, 78] on link "Design" at bounding box center [123, 78] width 80 height 28
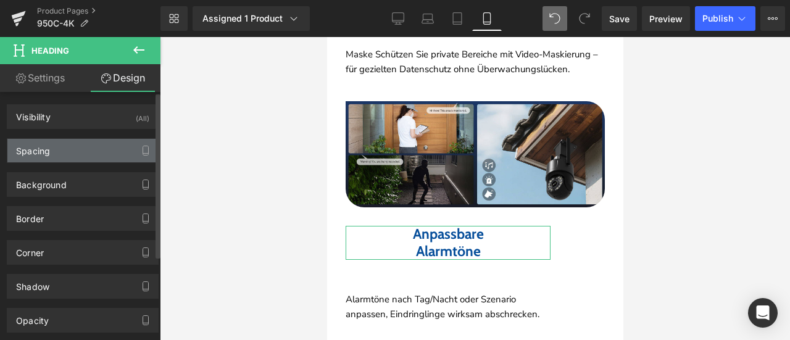
type input "30"
type input "88"
type input "30"
type input "0"
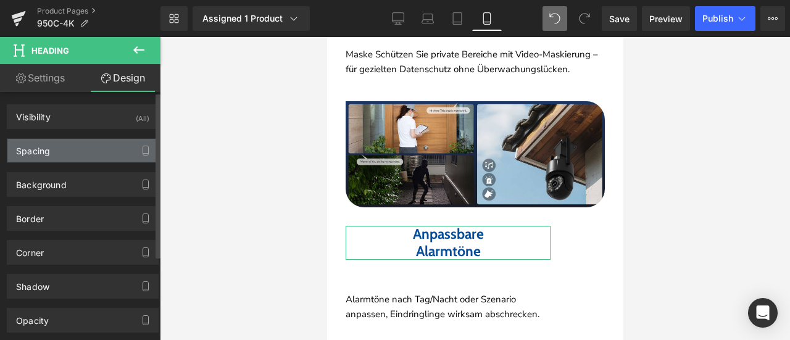
type input "0"
click at [95, 151] on div "Spacing" at bounding box center [82, 150] width 151 height 23
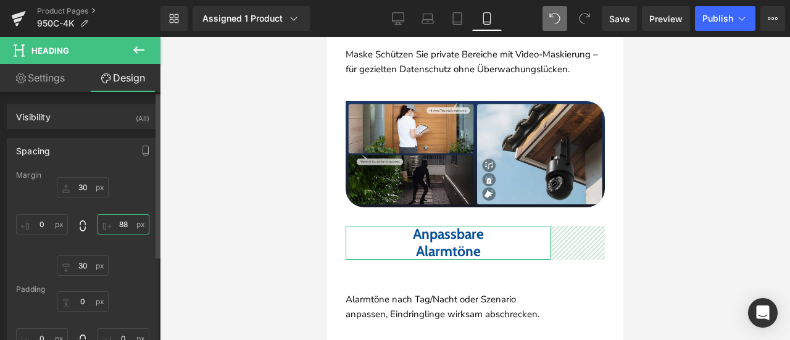
click at [115, 227] on input "88" at bounding box center [123, 224] width 52 height 20
type input "0"
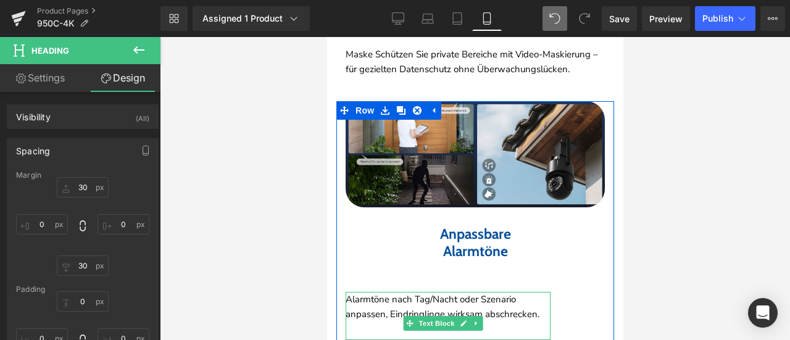
click at [443, 292] on p "Alarmtöne nach Tag/Nacht oder Szenario anpassen, Eindringlinge wirksam abschrec…" at bounding box center [447, 307] width 205 height 30
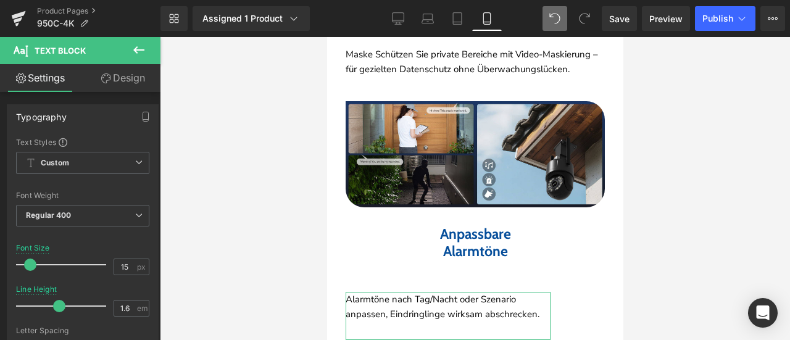
click at [123, 75] on link "Design" at bounding box center [123, 78] width 80 height 28
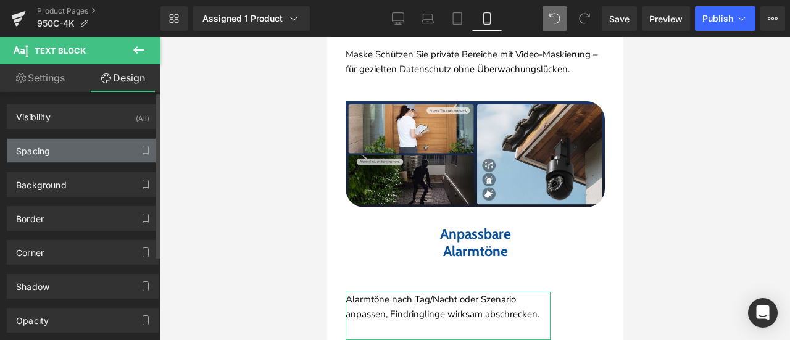
type input "22"
type input "88"
type input "0"
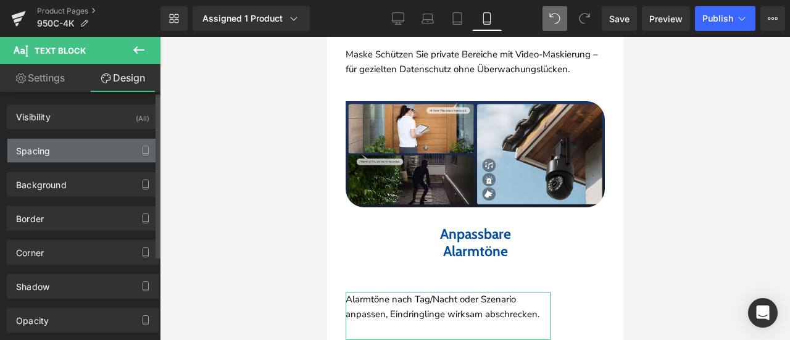
type input "0"
type input "30"
type input "0"
click at [86, 146] on div "Spacing" at bounding box center [82, 150] width 151 height 23
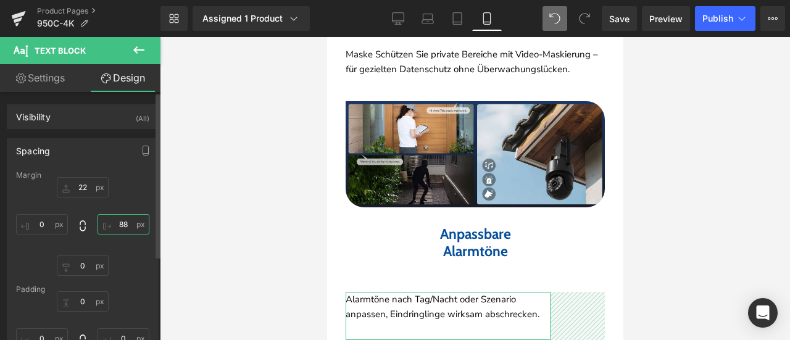
click at [126, 223] on input "88" at bounding box center [123, 224] width 52 height 20
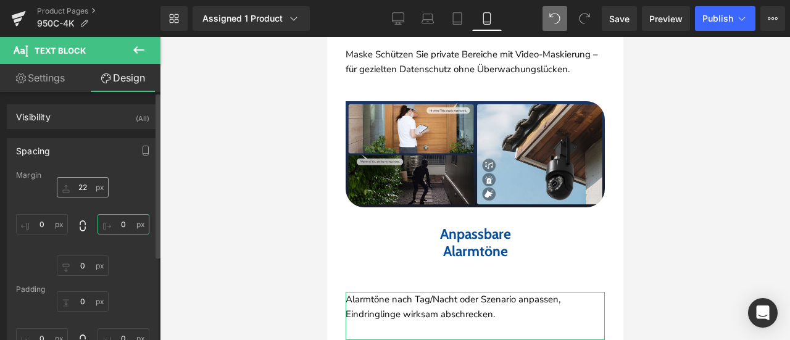
type input "0"
click at [82, 186] on input "22" at bounding box center [83, 187] width 52 height 20
type input "0"
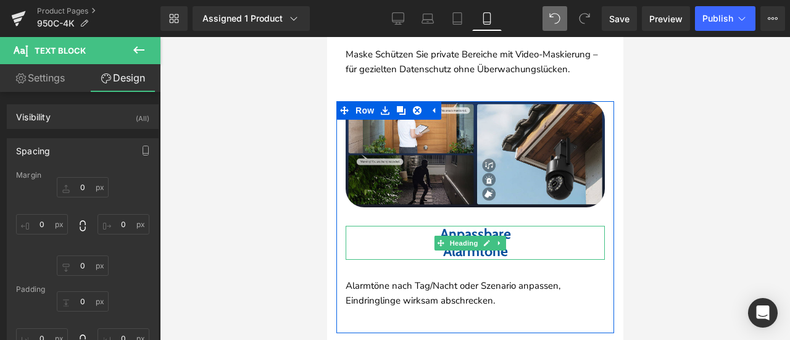
click at [416, 231] on h2 "Anpassbare" at bounding box center [474, 234] width 259 height 17
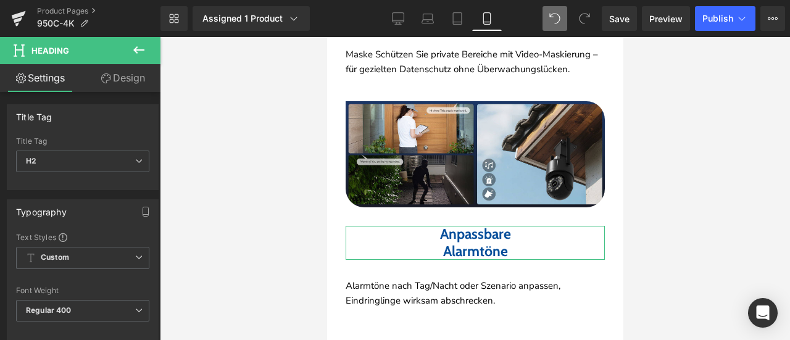
click at [131, 75] on link "Design" at bounding box center [123, 78] width 80 height 28
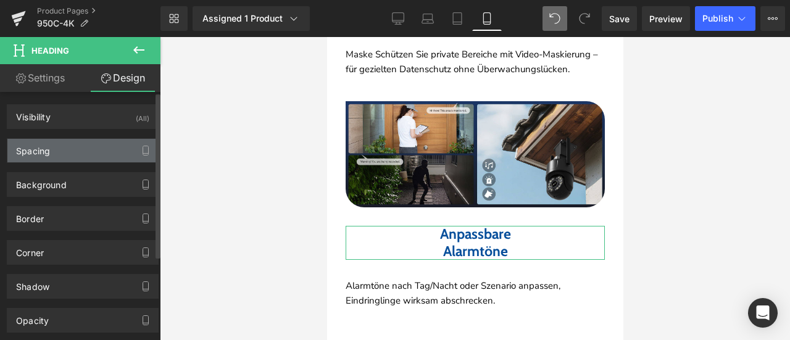
click at [93, 146] on div "Spacing" at bounding box center [82, 150] width 151 height 23
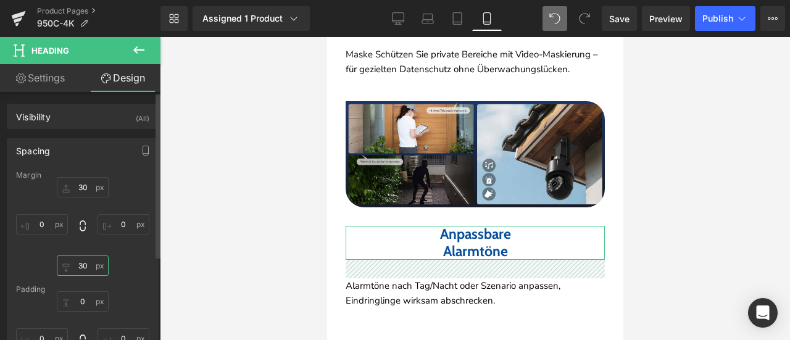
click at [85, 263] on input "30" at bounding box center [83, 265] width 52 height 20
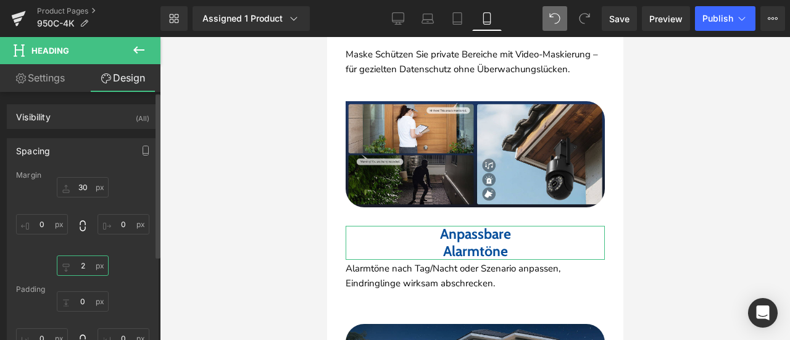
type input "20"
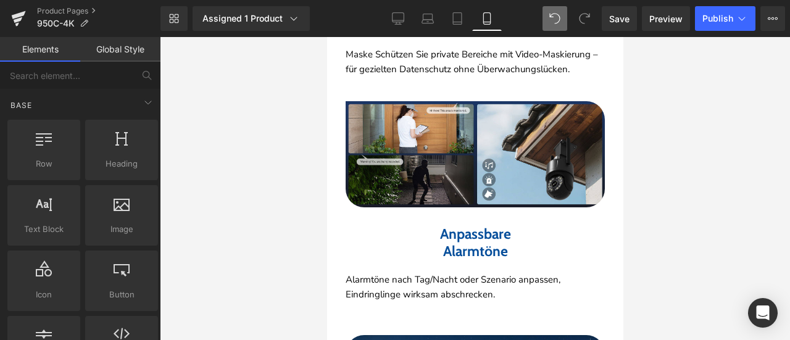
click at [702, 215] on div at bounding box center [475, 188] width 630 height 303
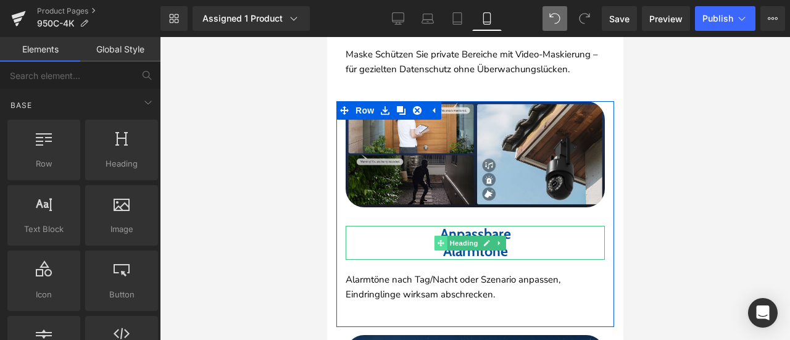
click at [434, 236] on span at bounding box center [440, 243] width 13 height 15
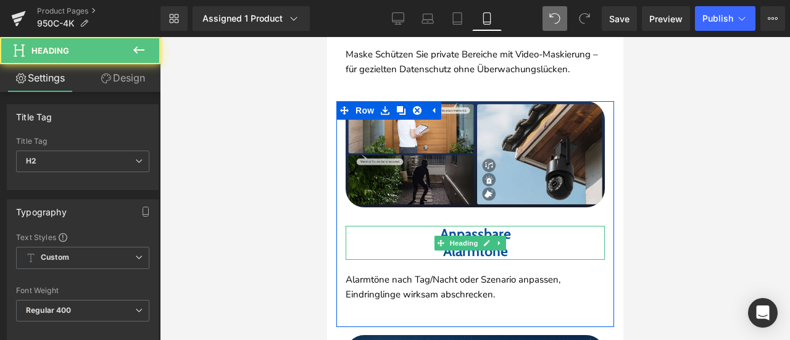
click at [429, 243] on h2 "Alarmtöne" at bounding box center [474, 251] width 259 height 17
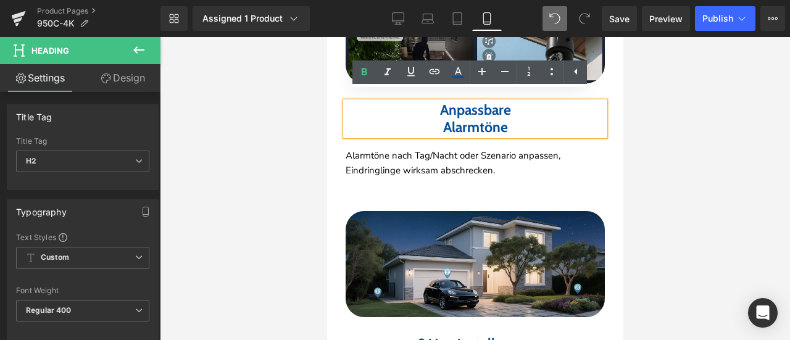
scroll to position [2920, 0]
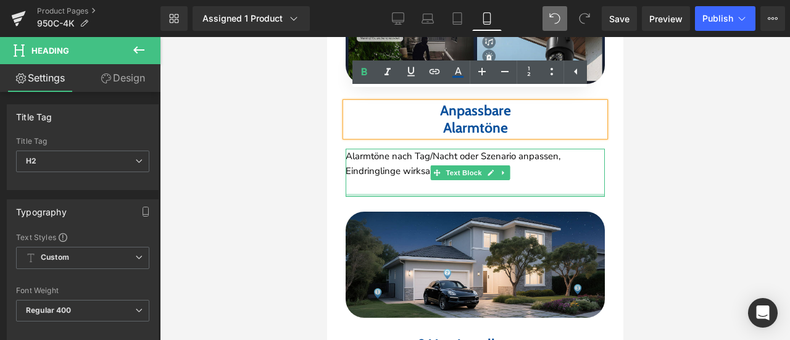
click at [460, 194] on div at bounding box center [474, 195] width 259 height 3
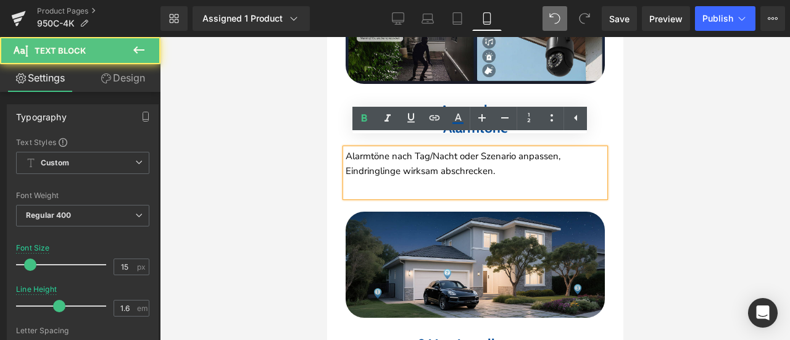
click at [460, 180] on div "Alarmtöne nach Tag/Nacht oder Szenario anpassen, Eindringlinge wirksam abschrec…" at bounding box center [474, 173] width 259 height 48
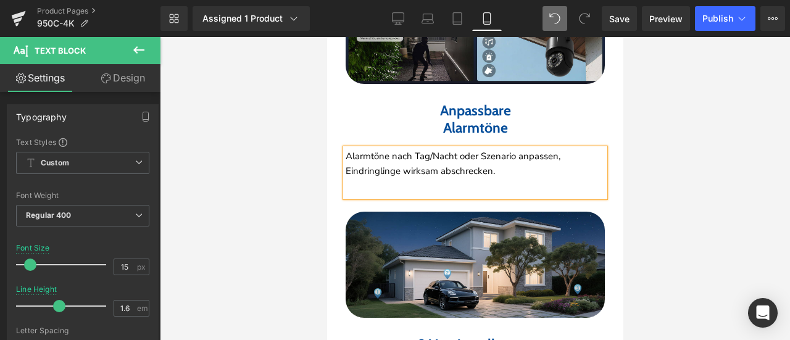
click at [142, 72] on link "Design" at bounding box center [123, 78] width 80 height 28
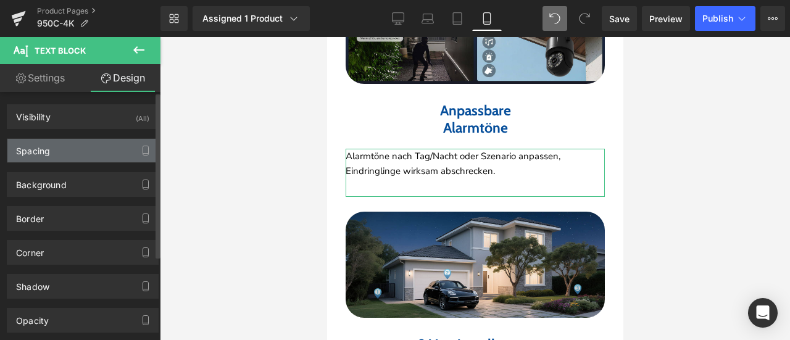
click at [76, 150] on div "Spacing" at bounding box center [82, 150] width 151 height 23
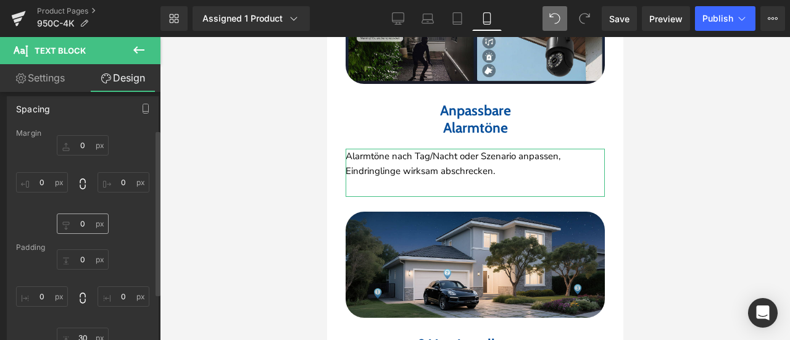
scroll to position [62, 0]
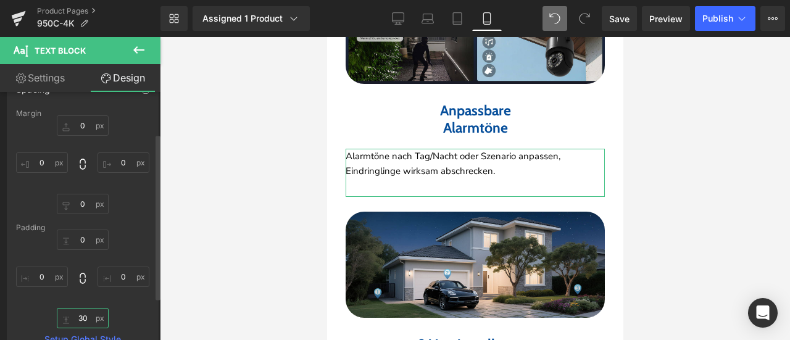
click at [78, 315] on input "30" at bounding box center [83, 318] width 52 height 20
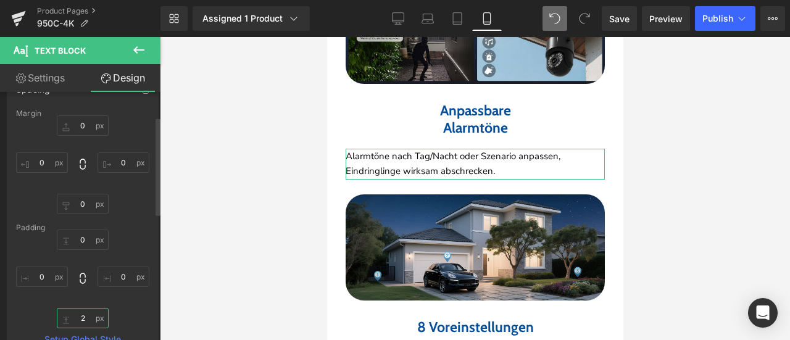
type input "20"
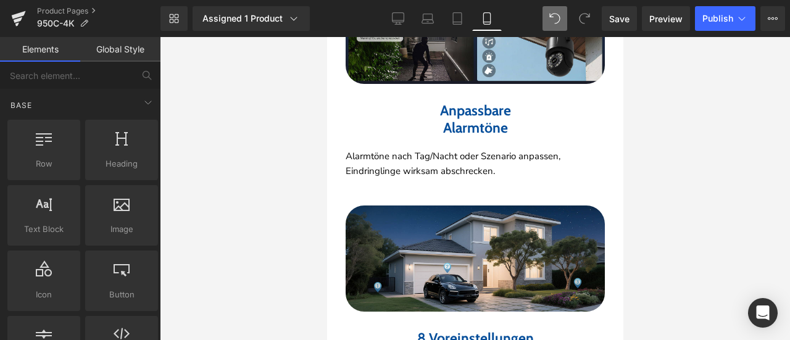
click at [742, 230] on div at bounding box center [475, 188] width 630 height 303
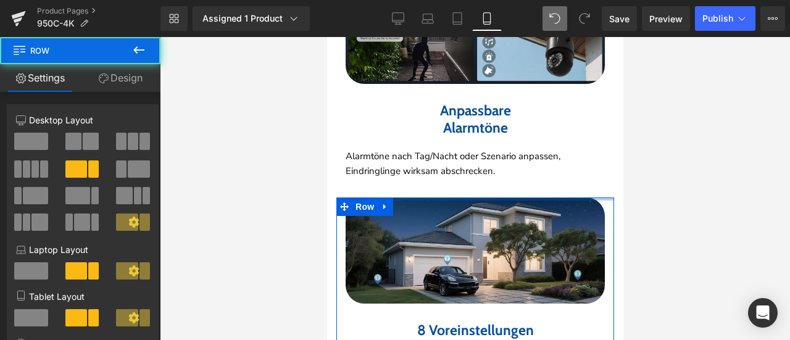
drag, startPoint x: 473, startPoint y: 192, endPoint x: 595, endPoint y: 204, distance: 122.8
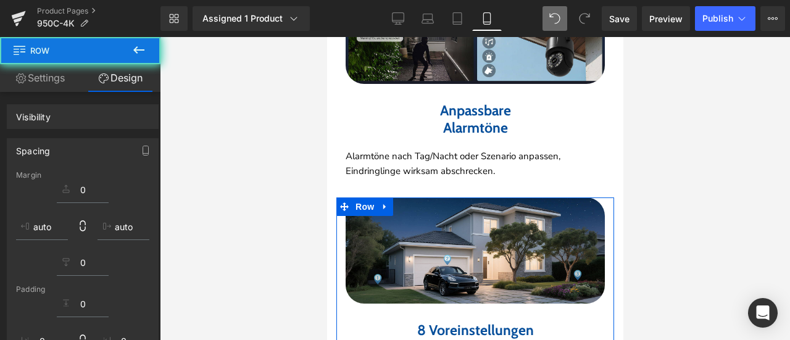
click at [742, 210] on div at bounding box center [475, 188] width 630 height 303
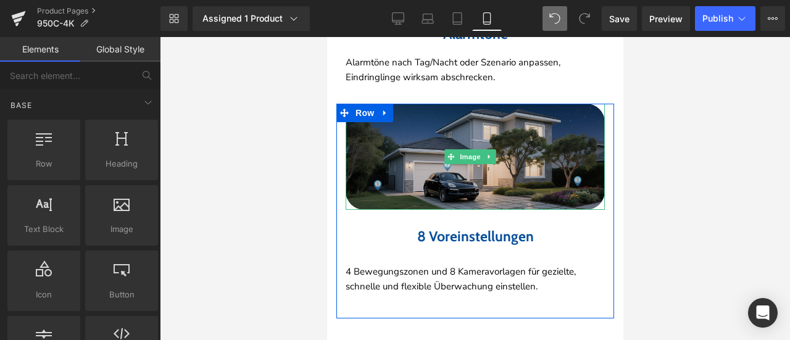
scroll to position [3043, 0]
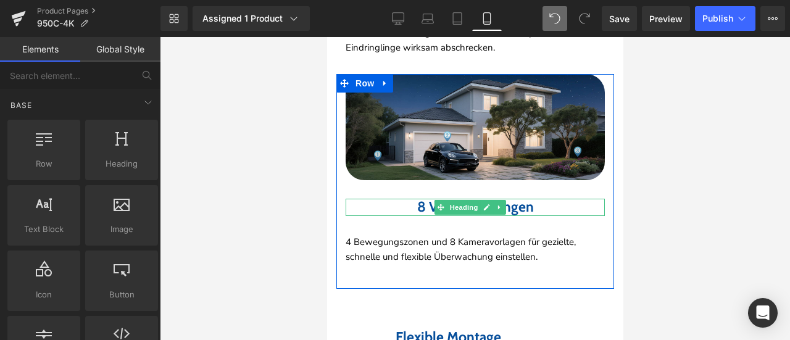
click at [401, 199] on h2 "8 Voreinstellungen" at bounding box center [474, 207] width 259 height 17
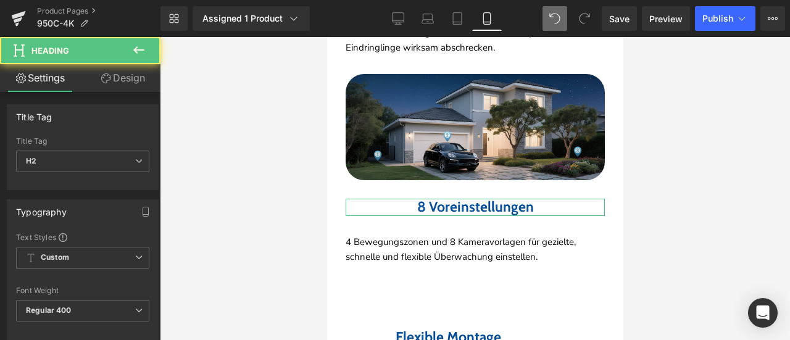
click at [126, 78] on link "Design" at bounding box center [123, 78] width 80 height 28
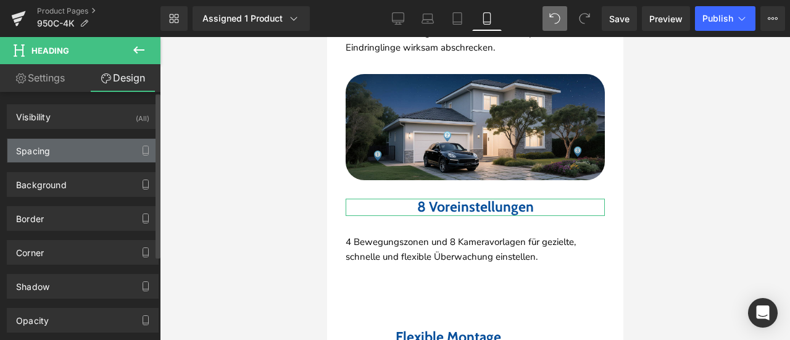
click at [85, 150] on div "Spacing" at bounding box center [82, 150] width 151 height 23
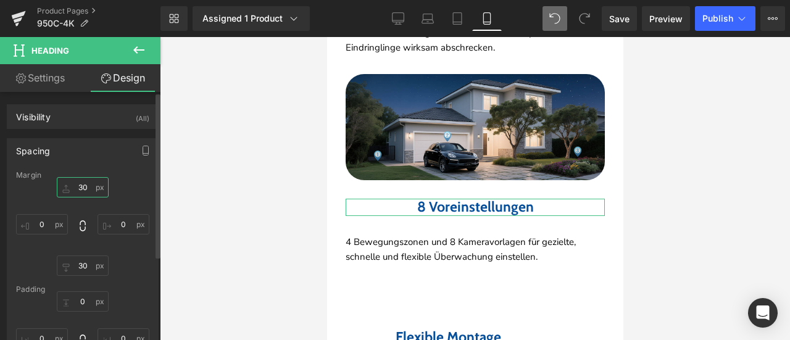
click at [86, 184] on input "30" at bounding box center [83, 187] width 52 height 20
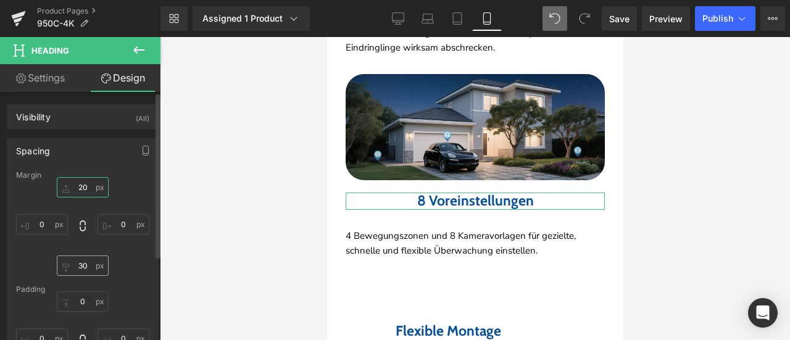
type input "20"
click at [83, 258] on input "30" at bounding box center [83, 265] width 52 height 20
type input "20"
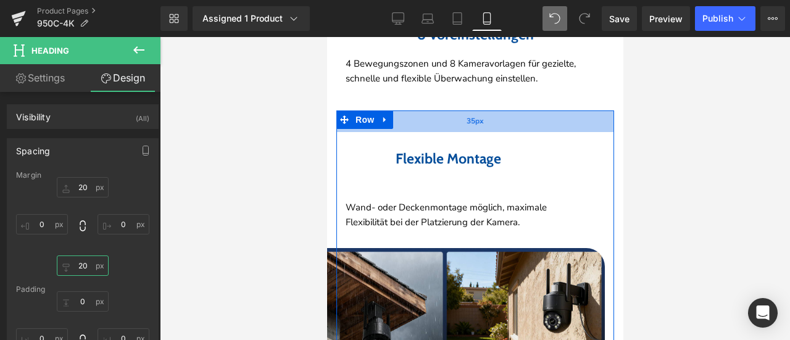
scroll to position [3228, 0]
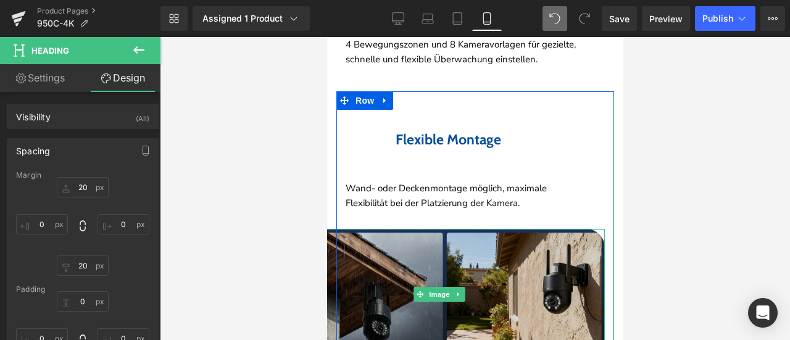
click at [505, 257] on img at bounding box center [443, 294] width 321 height 131
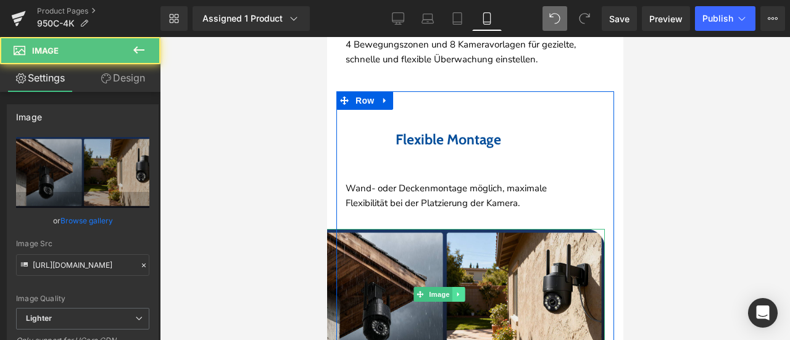
click at [458, 294] on icon at bounding box center [457, 294] width 7 height 7
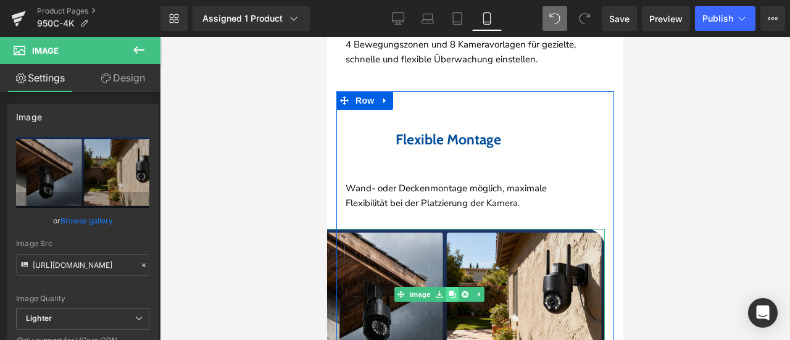
click at [452, 291] on icon at bounding box center [451, 294] width 7 height 7
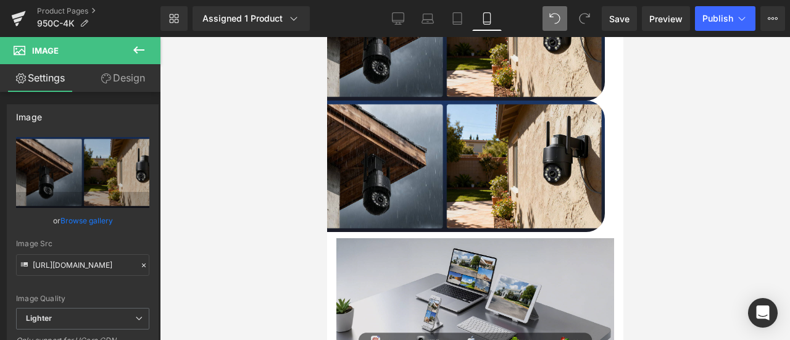
scroll to position [3365, 0]
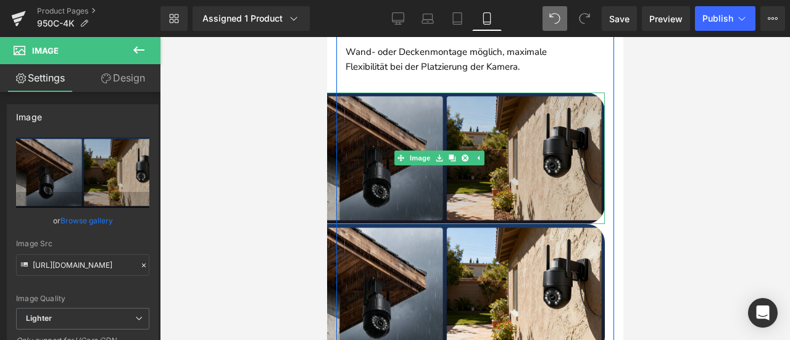
click at [394, 139] on img at bounding box center [443, 158] width 321 height 131
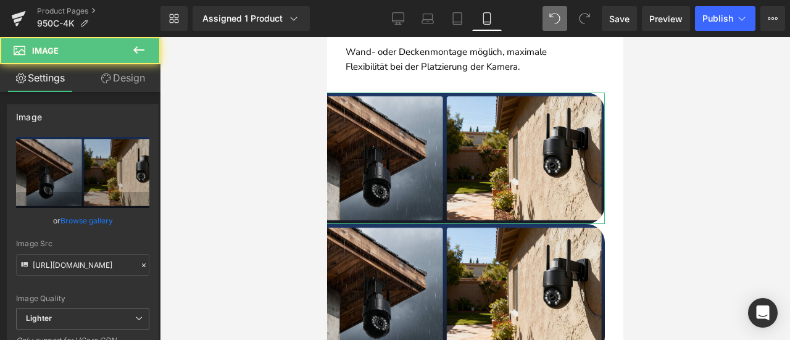
click at [118, 72] on link "Design" at bounding box center [123, 78] width 80 height 28
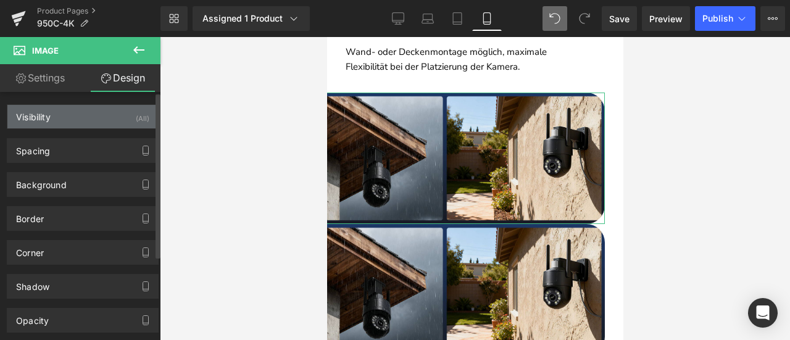
click at [136, 120] on div "(All)" at bounding box center [143, 115] width 14 height 20
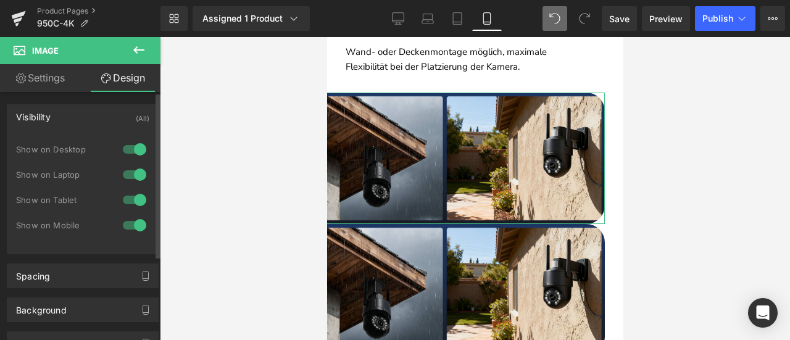
drag, startPoint x: 132, startPoint y: 226, endPoint x: 140, endPoint y: 225, distance: 8.0
click at [132, 225] on div at bounding box center [135, 225] width 30 height 20
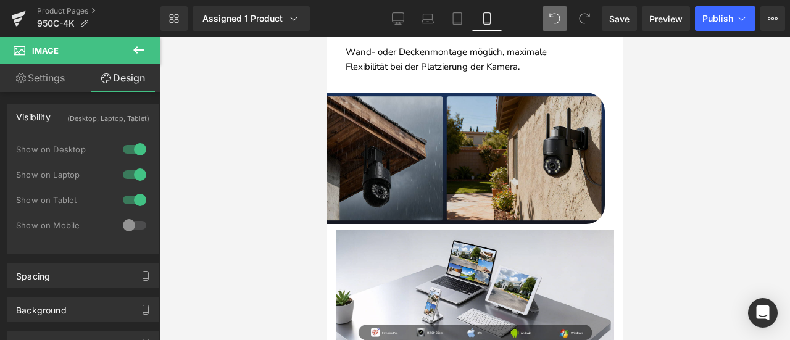
click at [405, 161] on img at bounding box center [443, 158] width 321 height 131
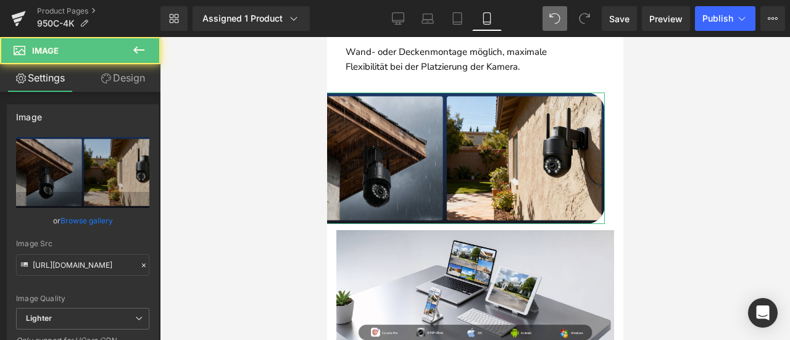
click at [136, 75] on link "Design" at bounding box center [123, 78] width 80 height 28
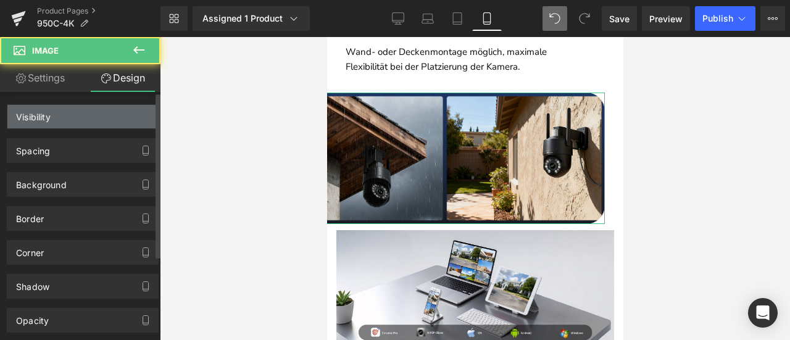
click at [147, 107] on div "Visibility" at bounding box center [82, 116] width 151 height 23
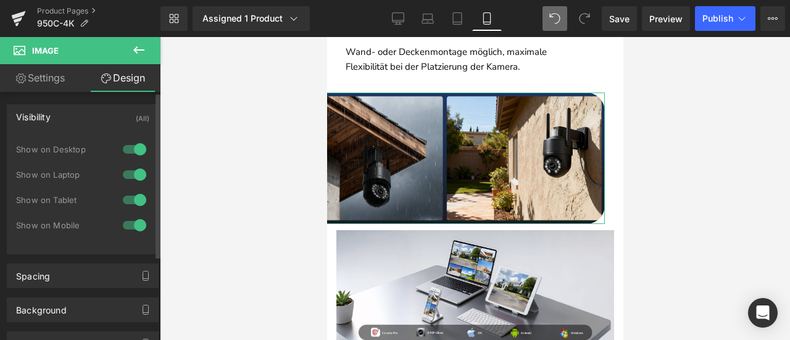
click at [125, 149] on div at bounding box center [135, 149] width 30 height 20
click at [131, 173] on div at bounding box center [135, 175] width 30 height 20
click at [132, 195] on div at bounding box center [135, 200] width 30 height 20
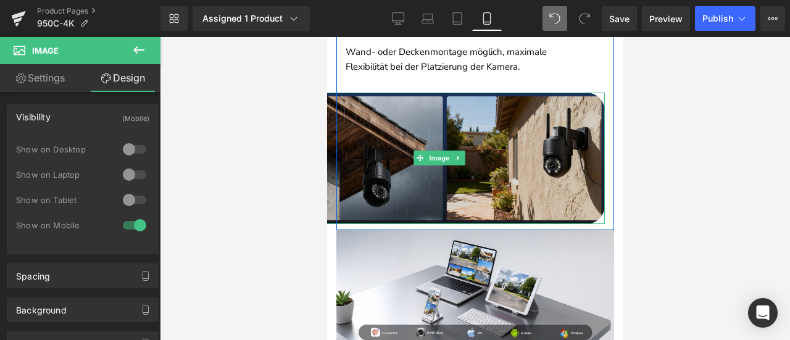
click at [358, 155] on img at bounding box center [443, 158] width 321 height 131
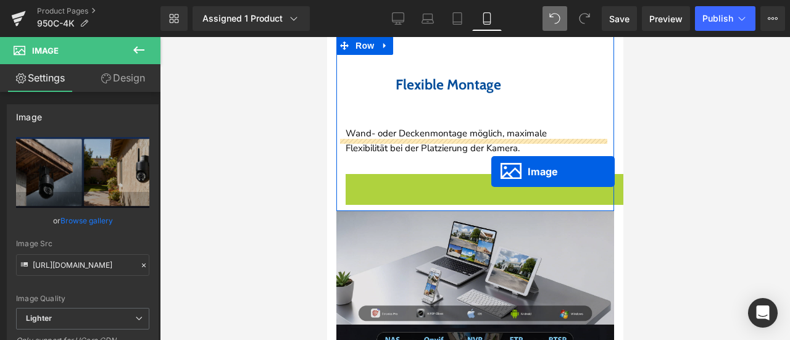
scroll to position [3180, 0]
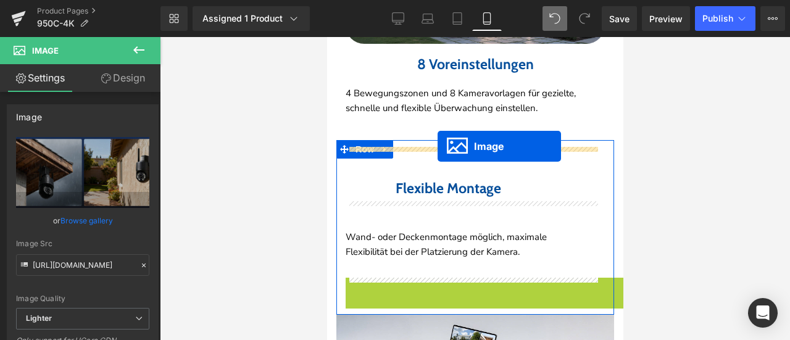
drag, startPoint x: 440, startPoint y: 155, endPoint x: 437, endPoint y: 146, distance: 9.4
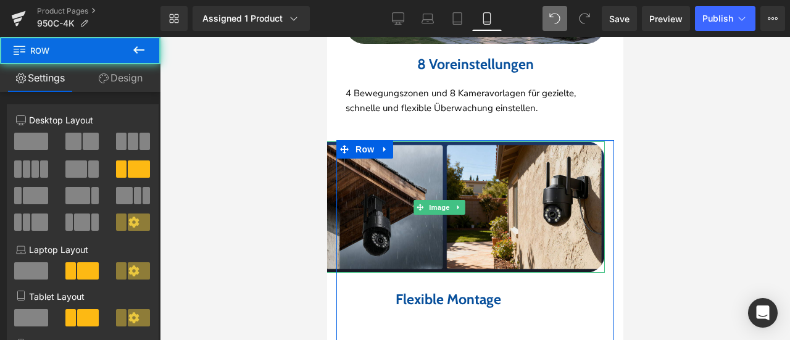
drag, startPoint x: 437, startPoint y: 137, endPoint x: 444, endPoint y: 114, distance: 23.8
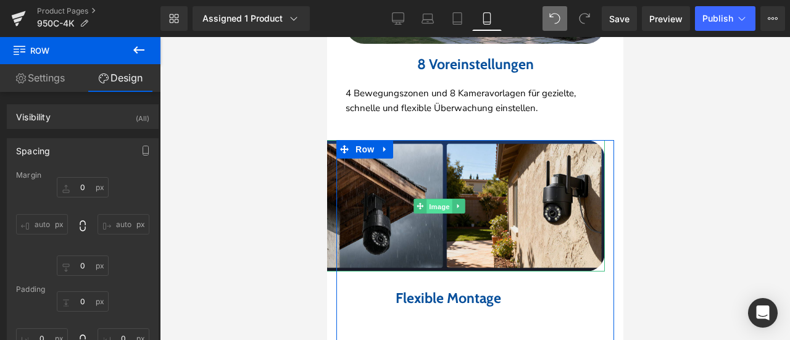
drag, startPoint x: 429, startPoint y: 186, endPoint x: 556, endPoint y: 167, distance: 128.6
click at [429, 199] on span "Image" at bounding box center [439, 206] width 26 height 15
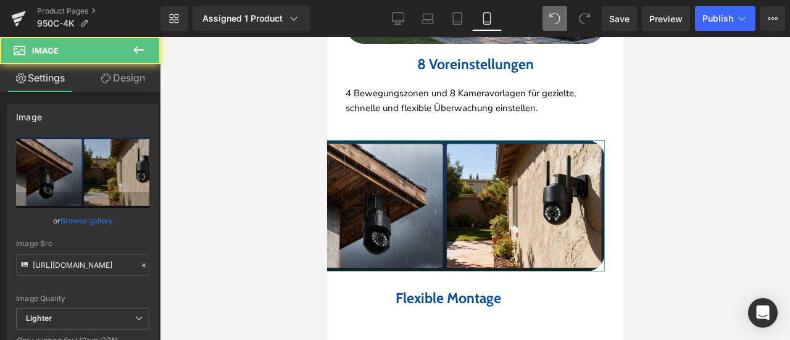
drag, startPoint x: 128, startPoint y: 82, endPoint x: 65, endPoint y: 162, distance: 101.6
click at [128, 81] on link "Design" at bounding box center [123, 78] width 80 height 28
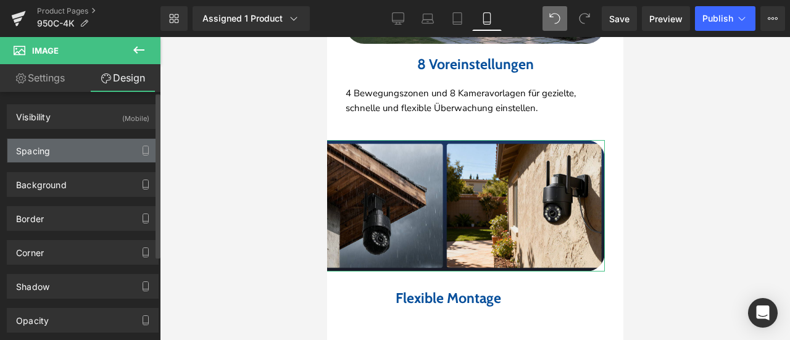
type input "0"
type input "-100"
type input "0"
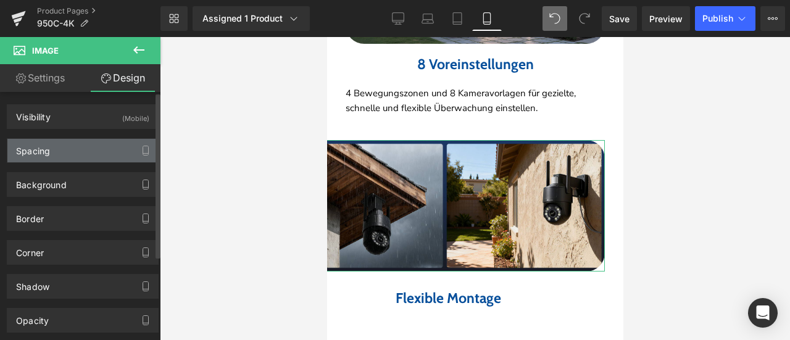
type input "0"
click at [64, 149] on div "Spacing" at bounding box center [82, 150] width 151 height 23
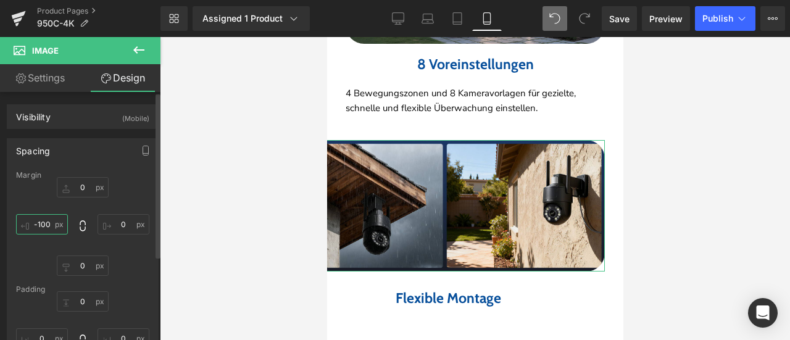
click at [52, 223] on input "-100" at bounding box center [42, 224] width 52 height 20
type input "0"
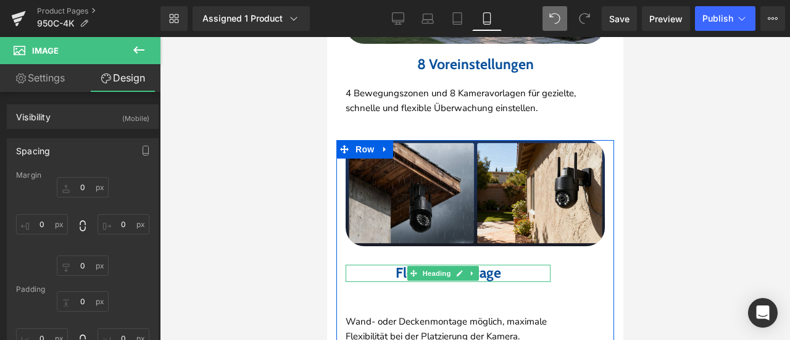
click at [376, 265] on h2 "Flexible Montage" at bounding box center [447, 273] width 205 height 17
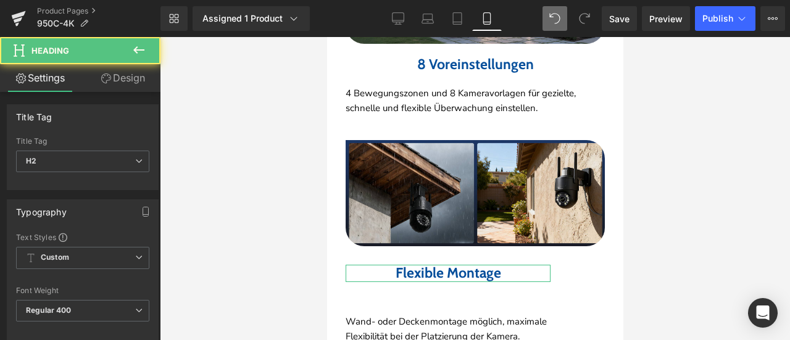
click at [131, 80] on link "Design" at bounding box center [123, 78] width 80 height 28
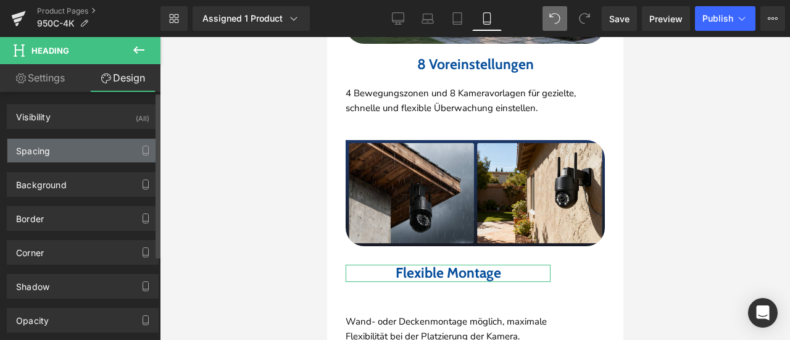
click at [83, 152] on div "Spacing" at bounding box center [82, 150] width 151 height 23
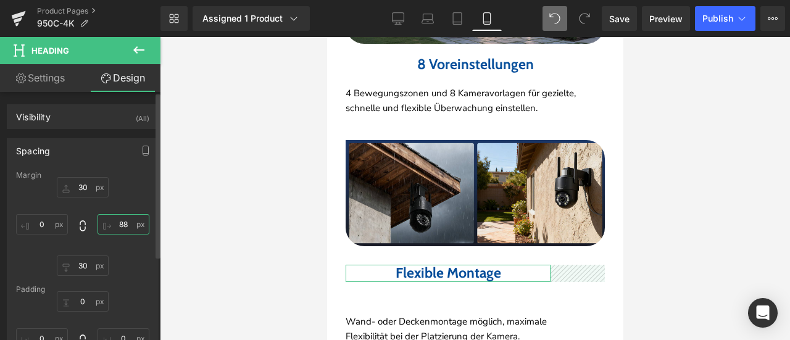
click at [117, 225] on input "88" at bounding box center [123, 224] width 52 height 20
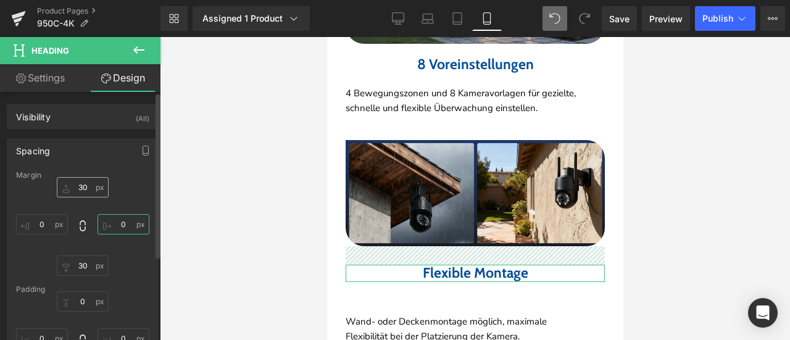
type input "0"
click at [83, 187] on input "30" at bounding box center [83, 187] width 52 height 20
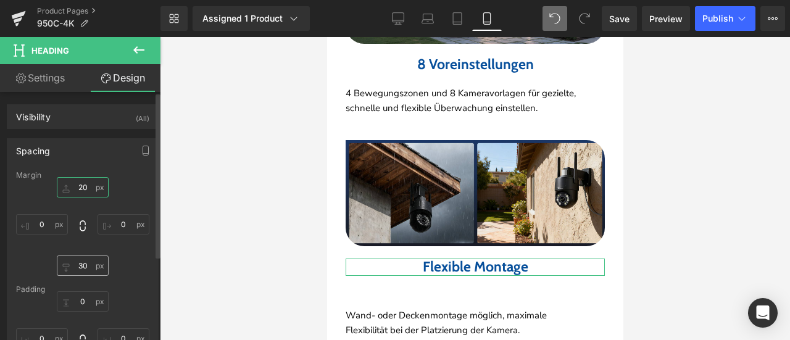
type input "20"
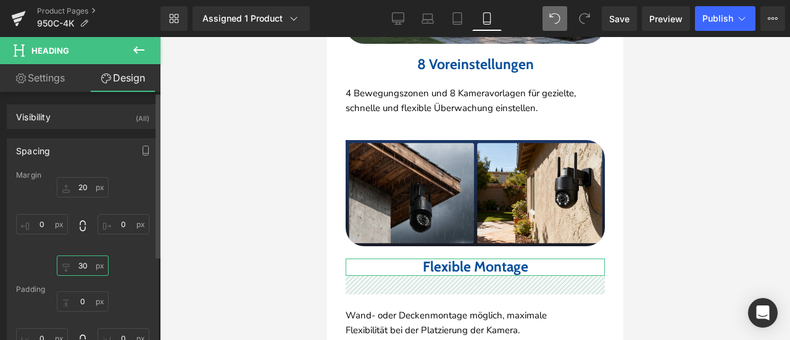
click at [76, 262] on input "30" at bounding box center [83, 265] width 52 height 20
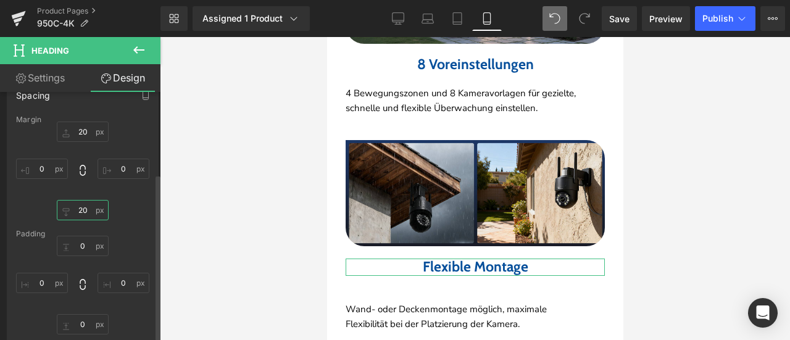
scroll to position [123, 0]
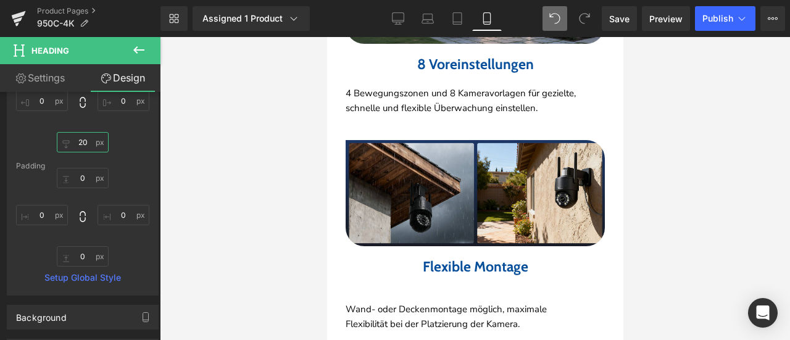
type input "20"
click at [426, 291] on div "Rendering Content" at bounding box center [395, 291] width 76 height 14
click at [424, 302] on p "Wand- oder Deckenmontage möglich, maximale Flexibilität bei der Platzierung der…" at bounding box center [447, 317] width 205 height 30
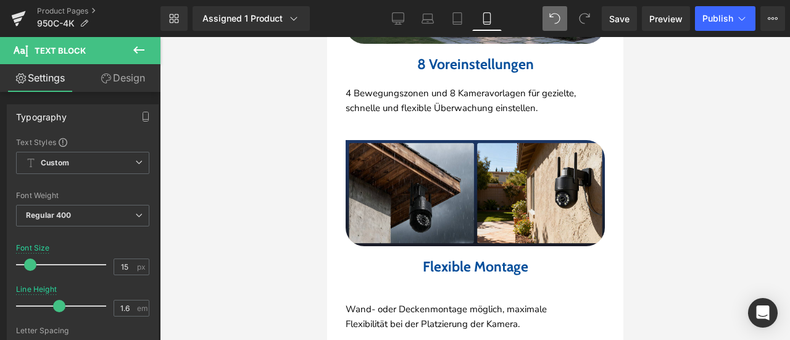
drag, startPoint x: 132, startPoint y: 75, endPoint x: 78, endPoint y: 145, distance: 88.5
click at [132, 74] on link "Design" at bounding box center [123, 78] width 80 height 28
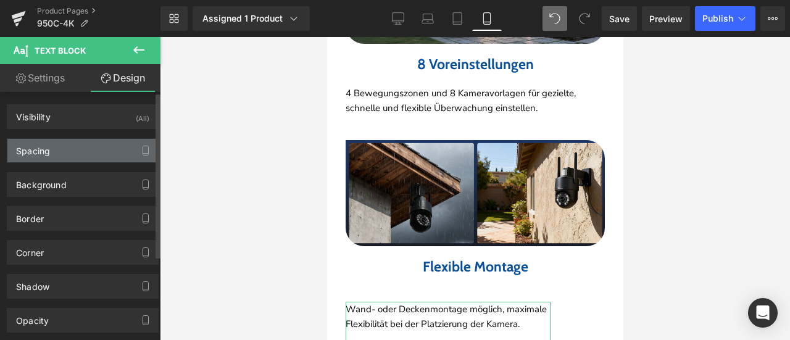
type input "22"
type input "88"
type input "0"
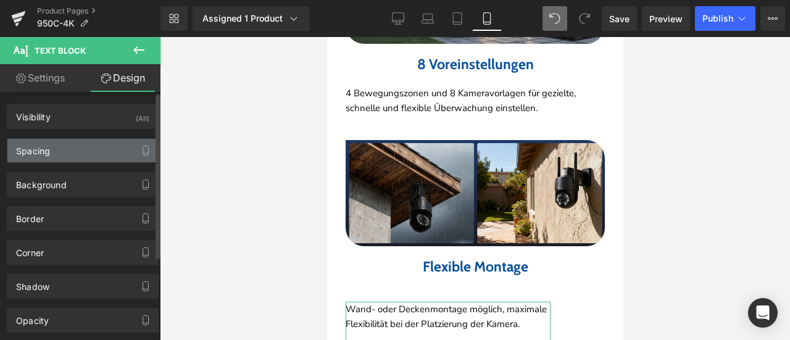
type input "0"
type input "30"
type input "0"
click at [78, 145] on div "Spacing" at bounding box center [82, 150] width 151 height 23
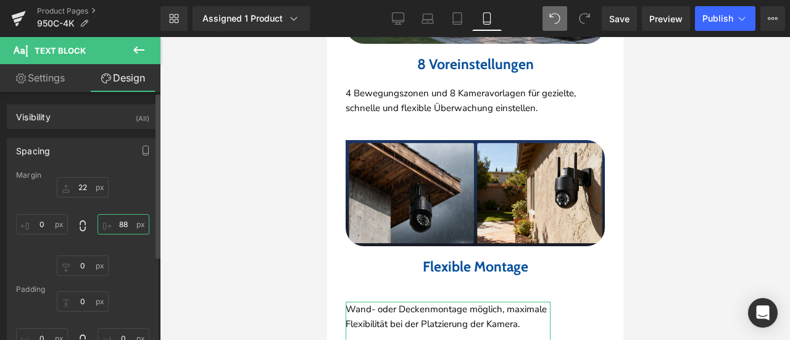
click at [122, 223] on input "88" at bounding box center [123, 224] width 52 height 20
type input "0"
click at [86, 189] on input "22" at bounding box center [83, 187] width 52 height 20
type input "2"
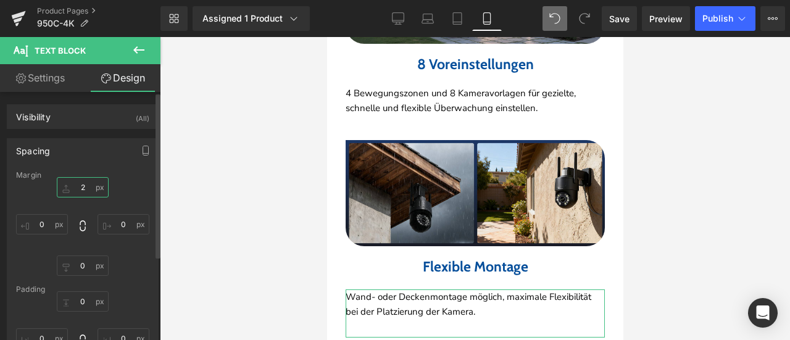
drag, startPoint x: 80, startPoint y: 184, endPoint x: 89, endPoint y: 186, distance: 10.0
click at [91, 186] on input "2" at bounding box center [83, 187] width 52 height 20
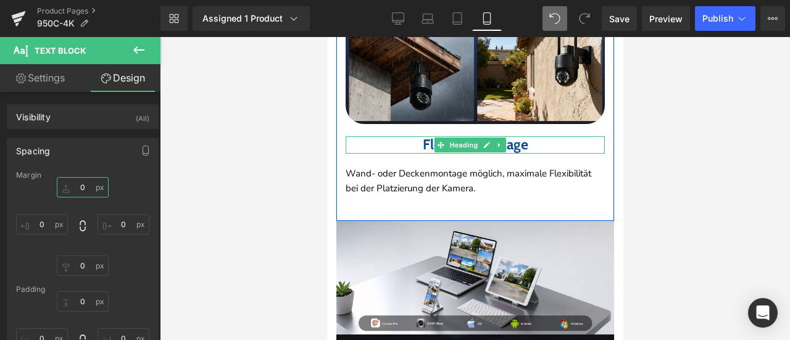
scroll to position [3303, 0]
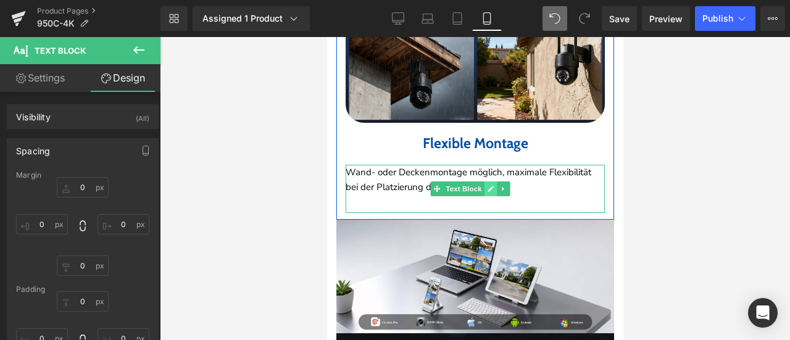
click at [489, 185] on icon at bounding box center [489, 188] width 7 height 7
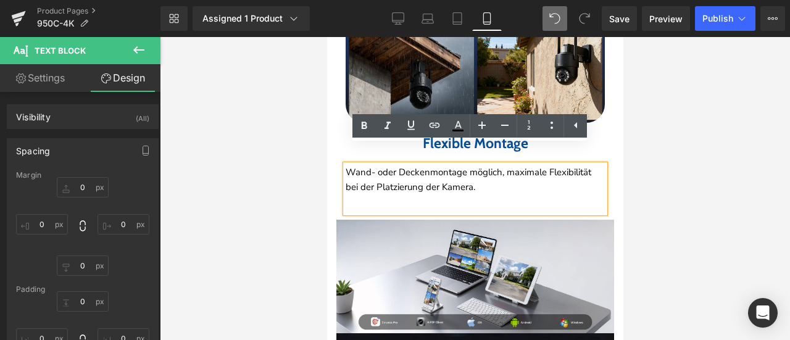
click at [466, 188] on div "Wand- oder Deckenmontage möglich, maximale Flexibilität bei der Platzierung der…" at bounding box center [474, 189] width 259 height 48
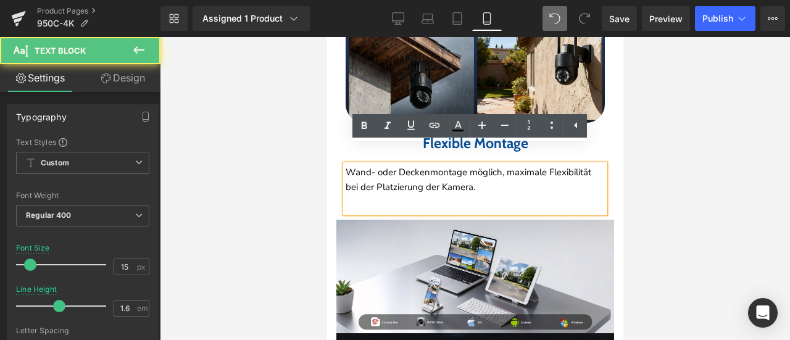
click at [469, 173] on p "Wand- oder Deckenmontage möglich, maximale Flexibilität bei der Platzierung der…" at bounding box center [474, 180] width 259 height 30
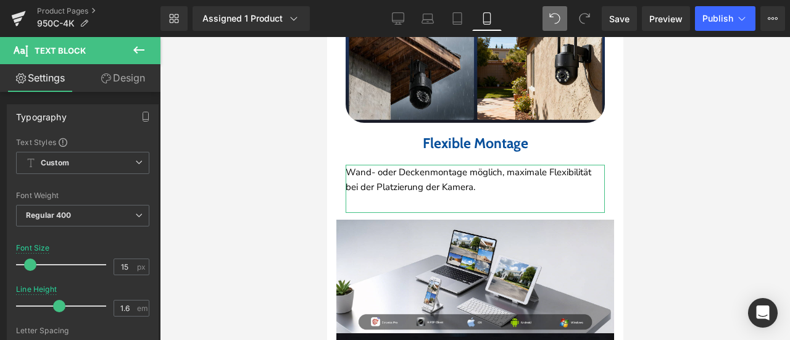
click at [117, 75] on link "Design" at bounding box center [123, 78] width 80 height 28
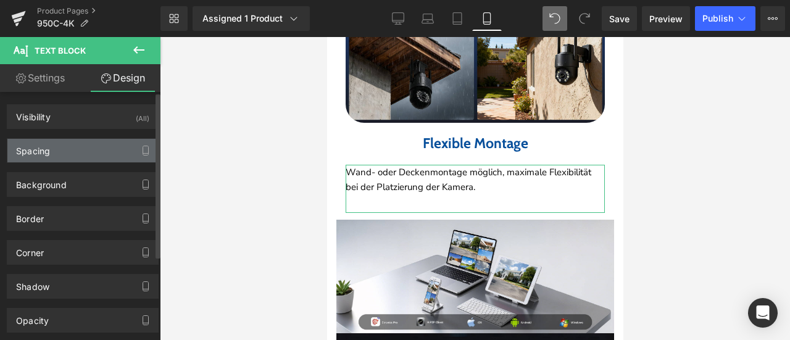
click at [88, 147] on div "Spacing" at bounding box center [82, 150] width 151 height 23
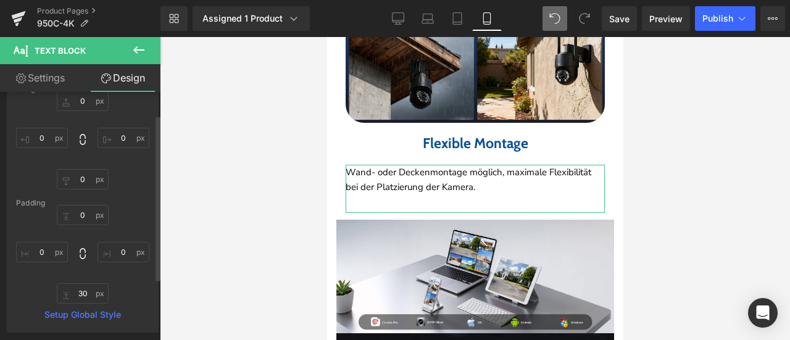
scroll to position [123, 0]
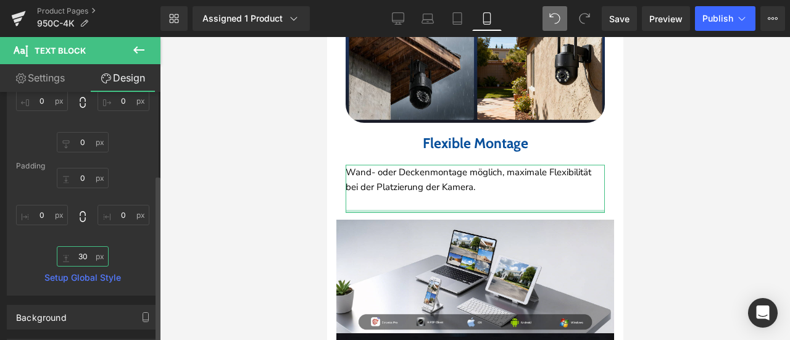
click at [85, 258] on input "30" at bounding box center [83, 256] width 52 height 20
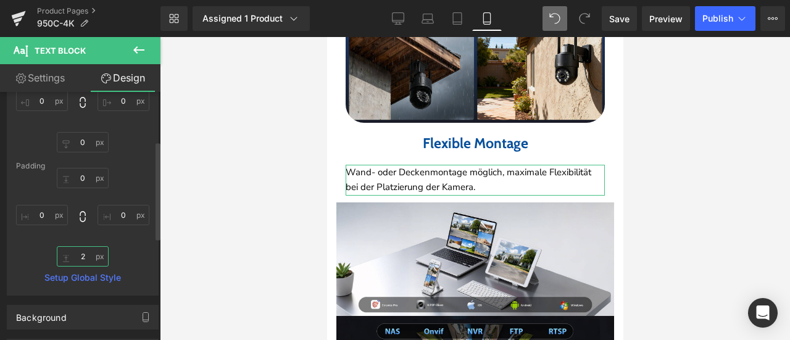
type input "20"
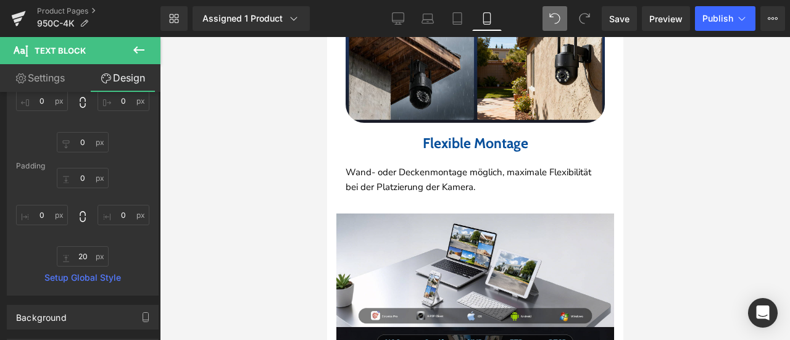
click at [665, 171] on div at bounding box center [475, 188] width 630 height 303
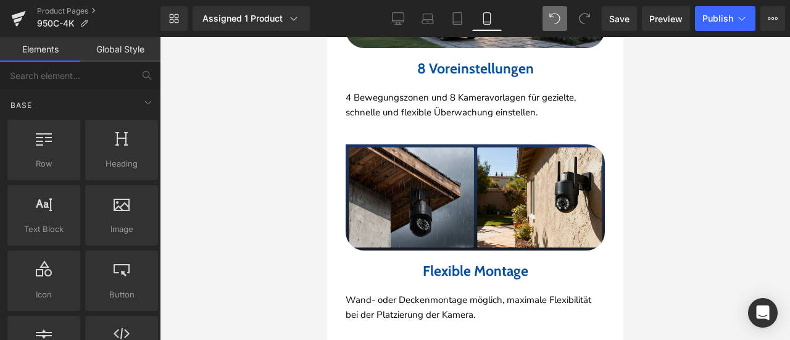
scroll to position [3056, 0]
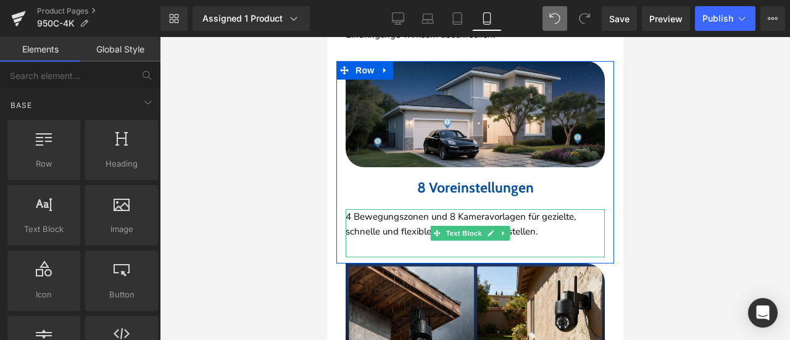
click at [527, 231] on div "4 Bewegungszonen und 8 Kameravorlagen für gezielte, schnelle und flexible Überw…" at bounding box center [474, 233] width 259 height 48
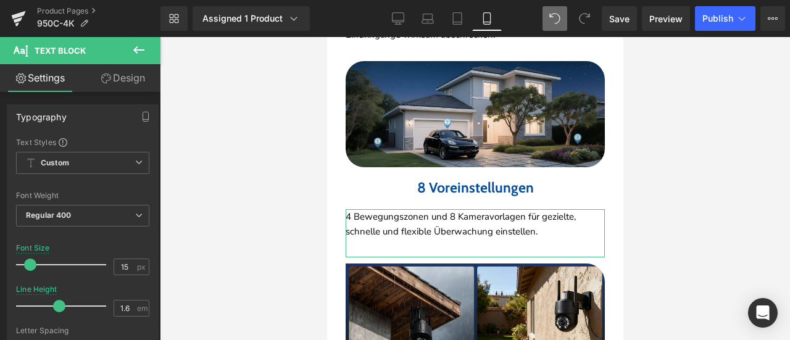
click at [131, 73] on link "Design" at bounding box center [123, 78] width 80 height 28
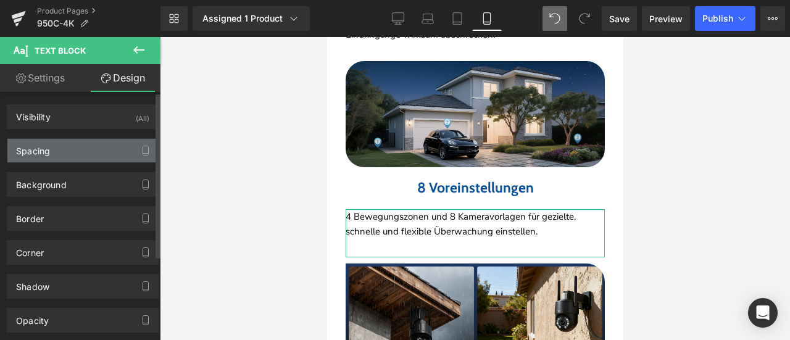
type input "0"
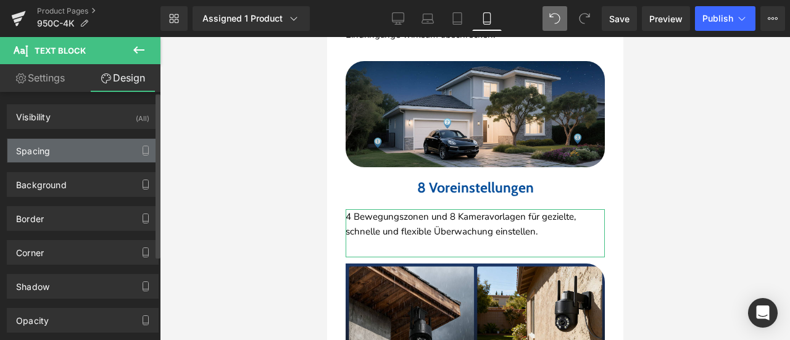
type input "0"
click at [86, 151] on div "Spacing" at bounding box center [82, 150] width 151 height 23
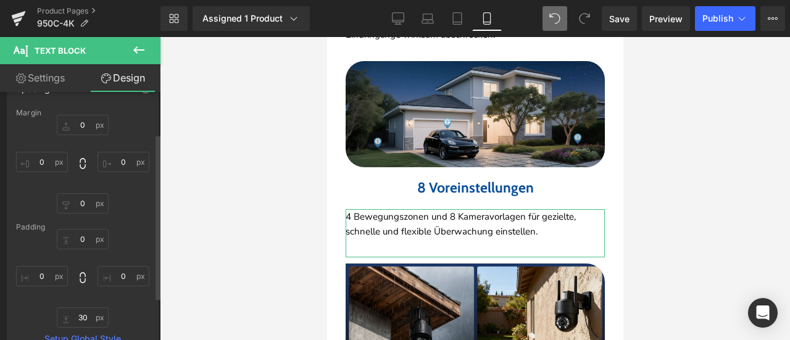
scroll to position [185, 0]
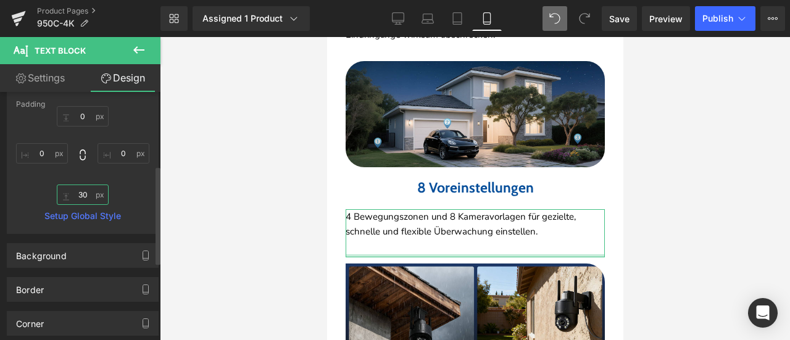
click at [90, 189] on input "30" at bounding box center [83, 194] width 52 height 20
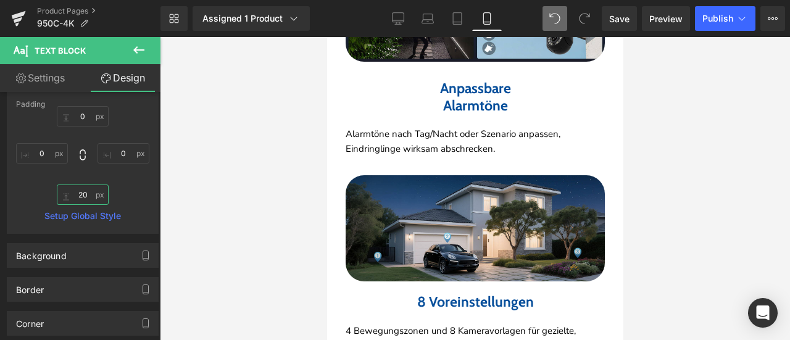
scroll to position [2809, 0]
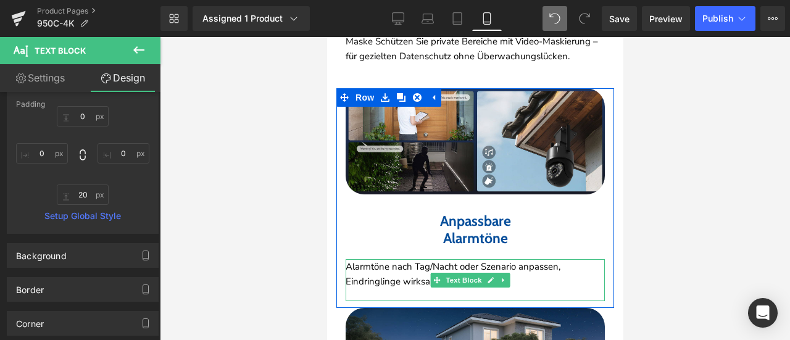
click at [410, 263] on p "Alarmtöne nach Tag/Nacht oder Szenario anpassen, Eindringlinge wirksam abschrec…" at bounding box center [474, 274] width 259 height 30
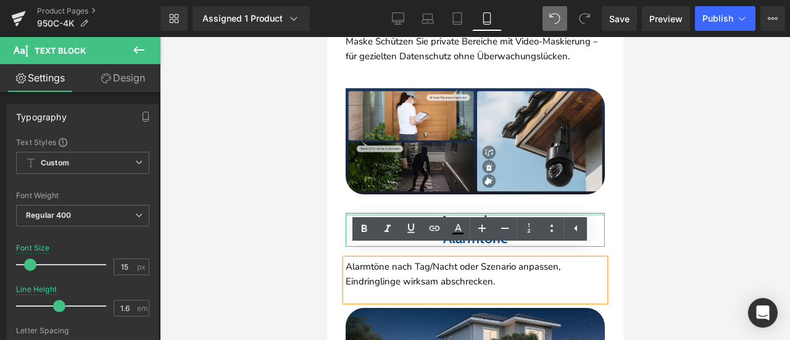
click at [405, 213] on div at bounding box center [474, 214] width 259 height 3
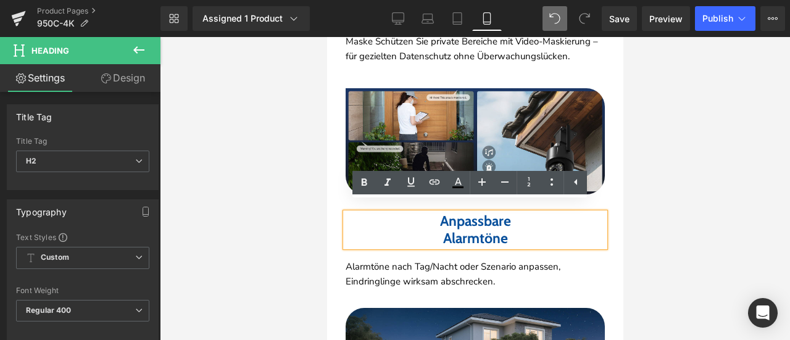
click at [406, 217] on h2 "Anpassbare" at bounding box center [474, 221] width 259 height 17
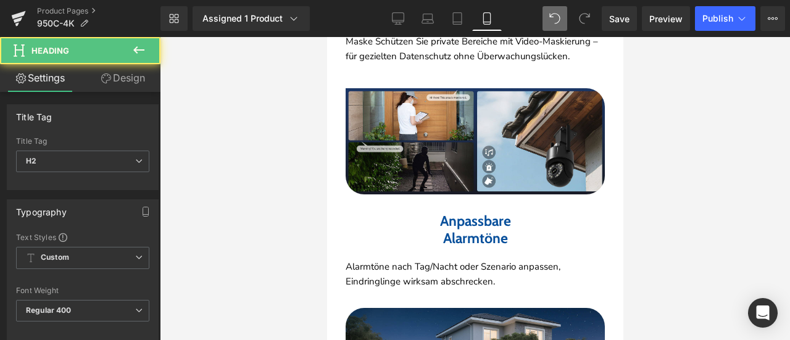
click at [138, 80] on link "Design" at bounding box center [123, 78] width 80 height 28
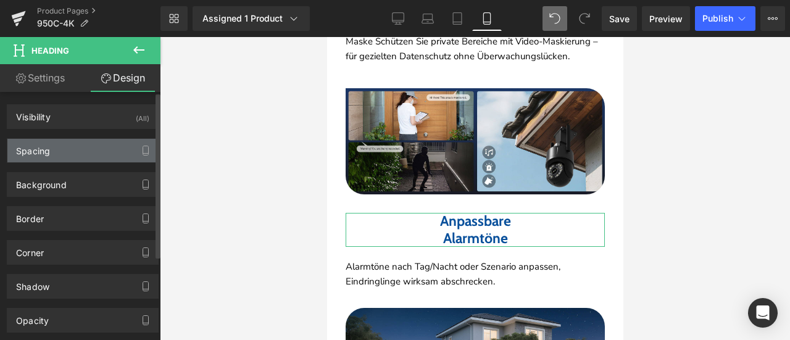
click at [89, 146] on div "Spacing" at bounding box center [82, 150] width 151 height 23
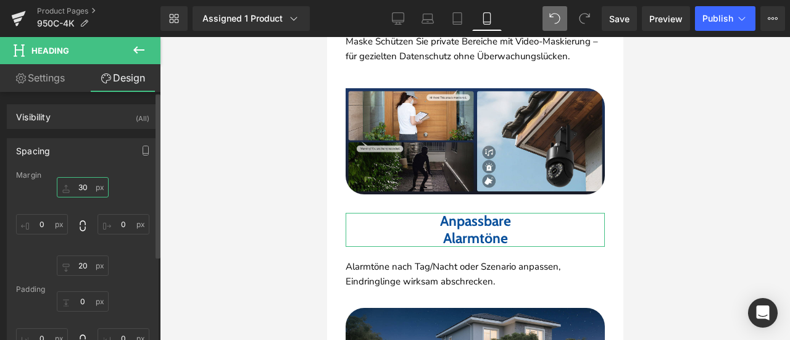
click at [86, 184] on input "30" at bounding box center [83, 187] width 52 height 20
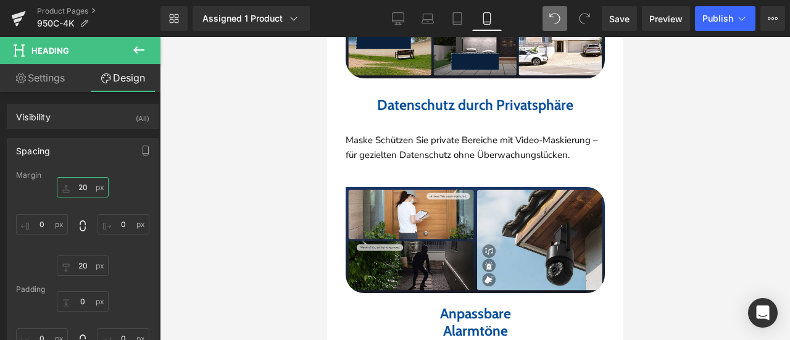
scroll to position [2563, 0]
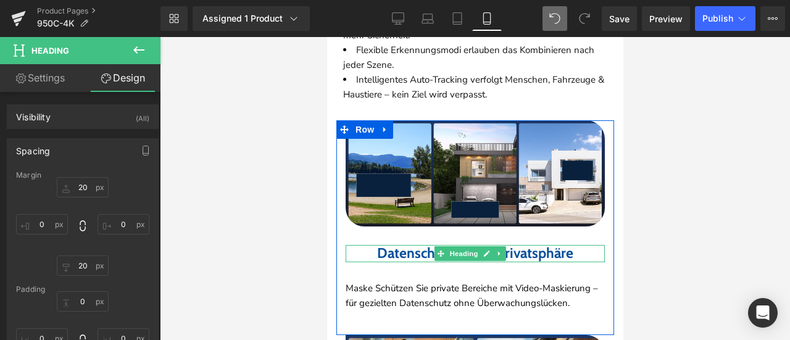
click at [382, 244] on b "Datenschutz durch Privatsphäre" at bounding box center [474, 252] width 196 height 17
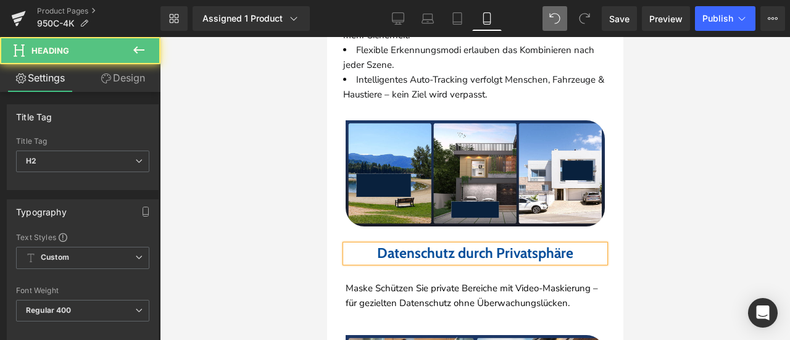
click at [138, 77] on link "Design" at bounding box center [123, 78] width 80 height 28
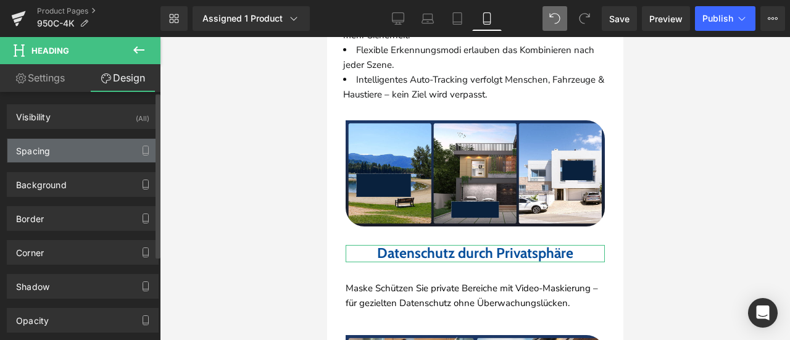
click at [102, 147] on div "Spacing" at bounding box center [82, 150] width 151 height 23
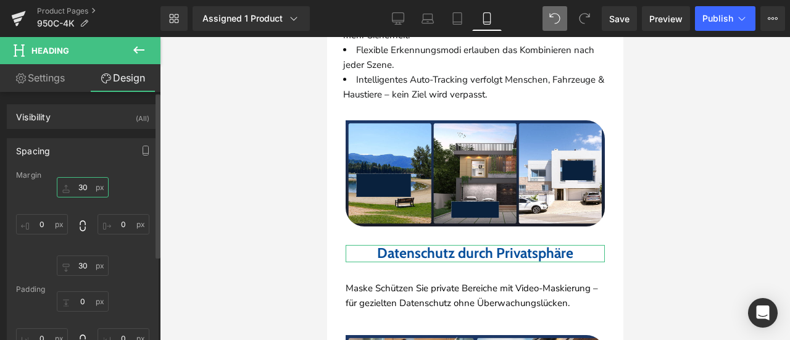
click at [75, 183] on input "30" at bounding box center [83, 187] width 52 height 20
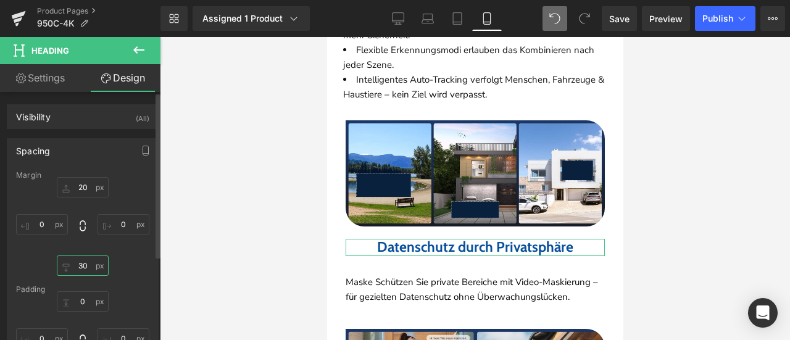
click at [78, 263] on input "30" at bounding box center [83, 265] width 52 height 20
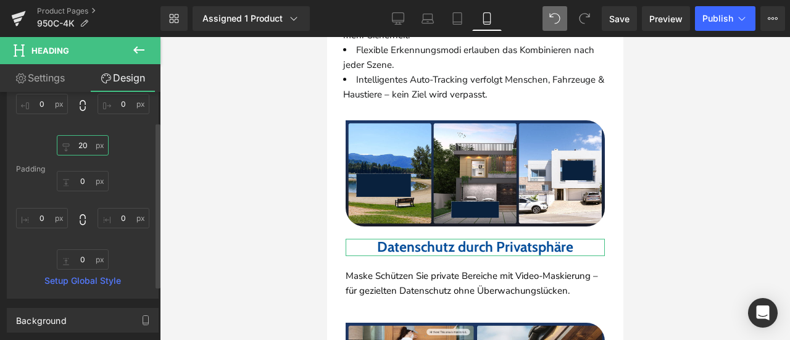
scroll to position [123, 0]
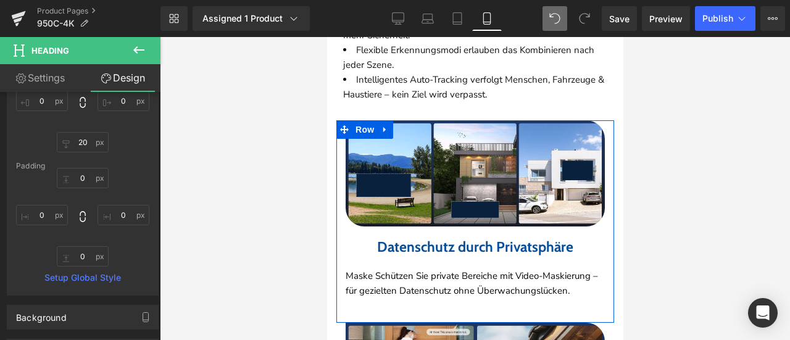
click at [377, 268] on p "Maske Schützen Sie private Bereiche mit Video-Maskierung – für gezielten Datens…" at bounding box center [474, 283] width 259 height 30
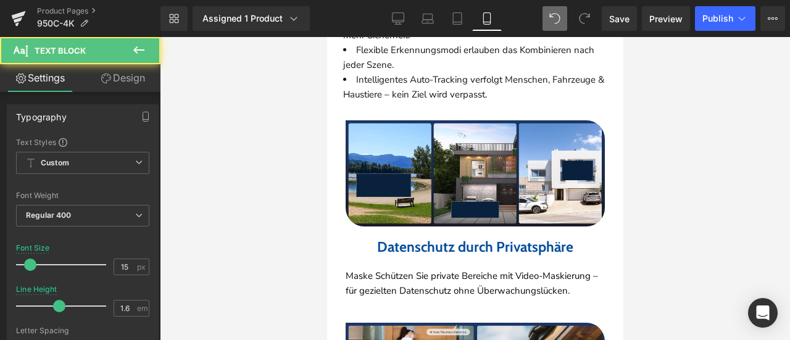
click at [142, 76] on link "Design" at bounding box center [123, 78] width 80 height 28
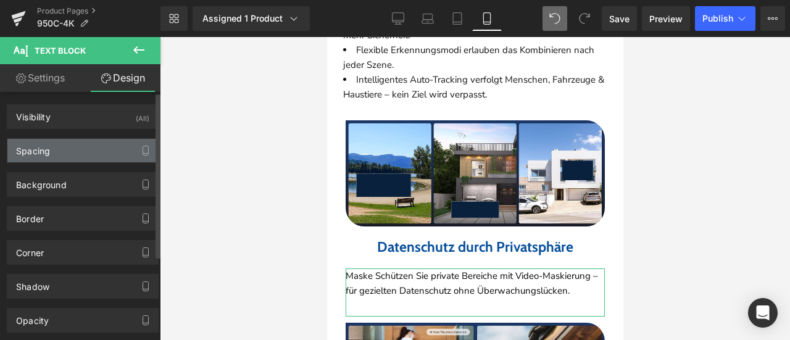
click at [85, 149] on div "Spacing" at bounding box center [82, 150] width 151 height 23
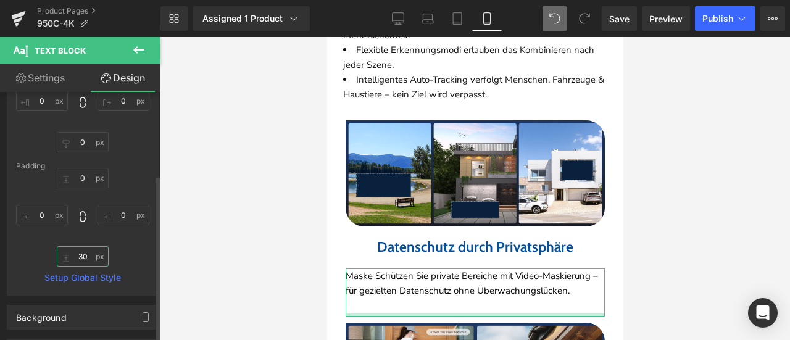
click at [89, 260] on input "30" at bounding box center [83, 256] width 52 height 20
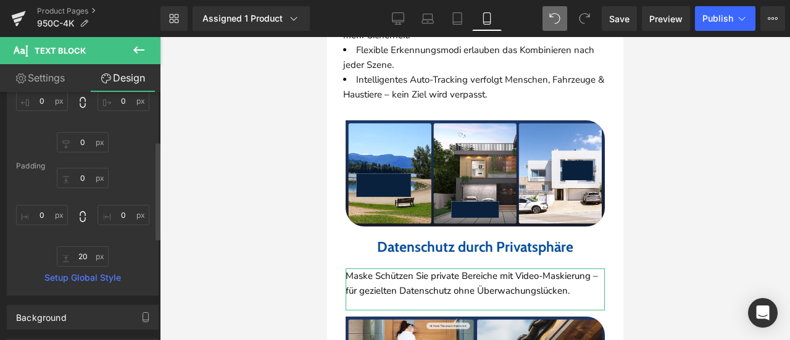
click at [128, 256] on div "0px 0 0px 0 20 20 0px 0" at bounding box center [82, 217] width 133 height 99
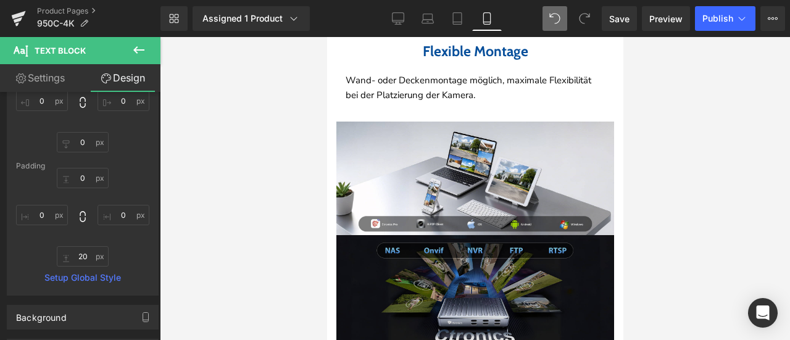
scroll to position [3303, 0]
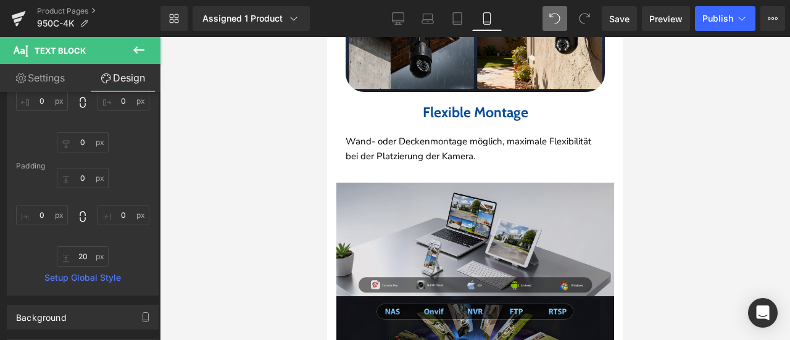
click at [428, 198] on img at bounding box center [475, 240] width 278 height 114
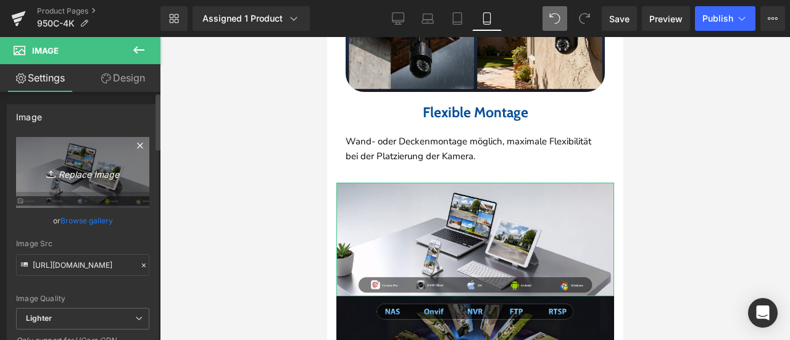
click at [81, 169] on icon "Replace Image" at bounding box center [82, 172] width 99 height 15
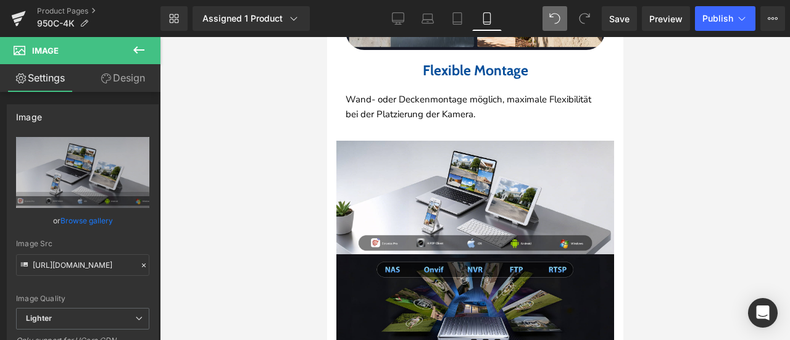
scroll to position [3365, 0]
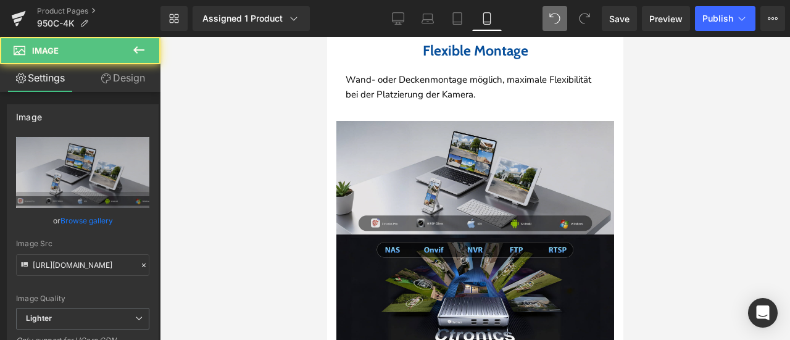
click at [420, 135] on img at bounding box center [475, 178] width 278 height 114
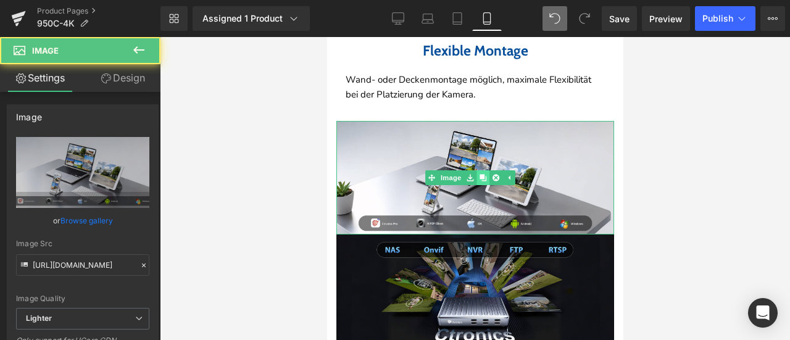
click at [479, 174] on icon at bounding box center [482, 177] width 7 height 7
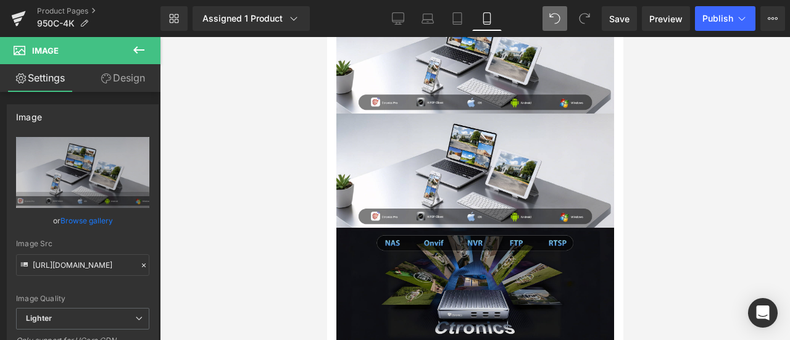
scroll to position [3490, 0]
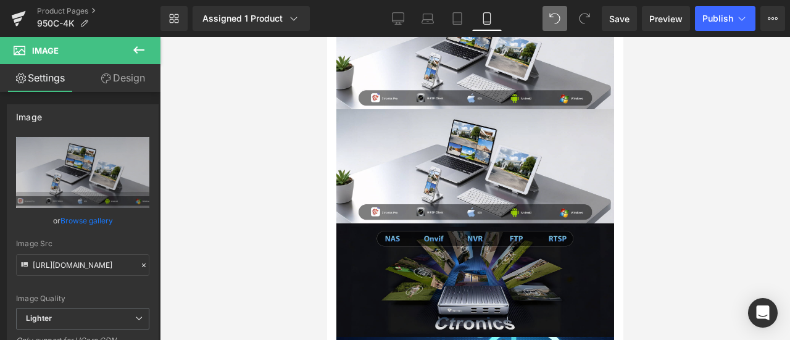
click at [492, 261] on img at bounding box center [475, 280] width 278 height 114
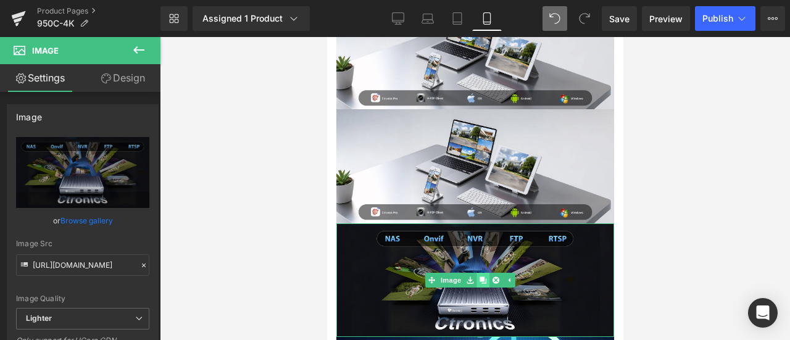
click at [484, 273] on link at bounding box center [482, 280] width 13 height 15
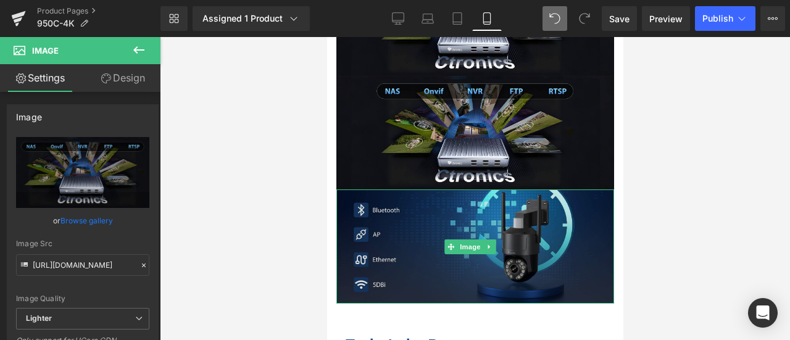
click at [469, 189] on img at bounding box center [475, 246] width 278 height 114
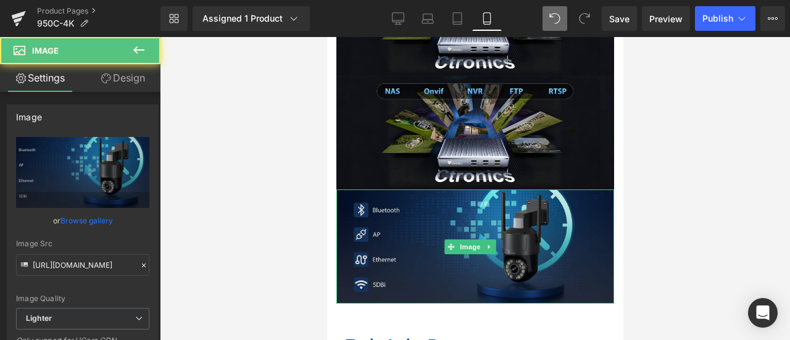
scroll to position [3770, 0]
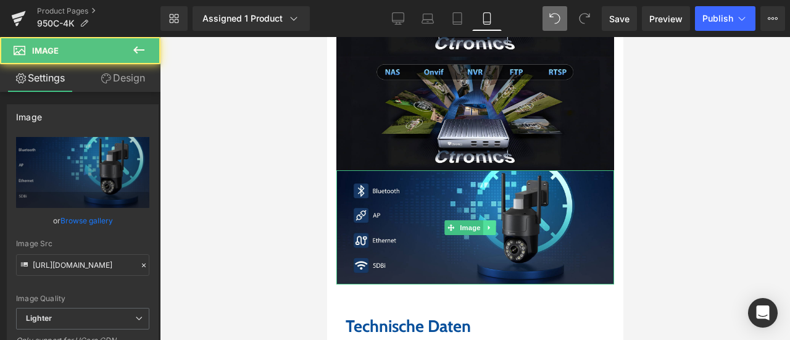
click at [486, 224] on icon at bounding box center [488, 227] width 7 height 7
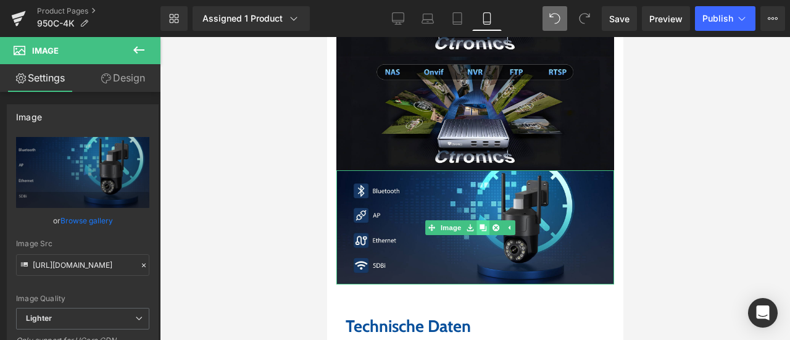
click at [482, 224] on icon at bounding box center [482, 227] width 7 height 7
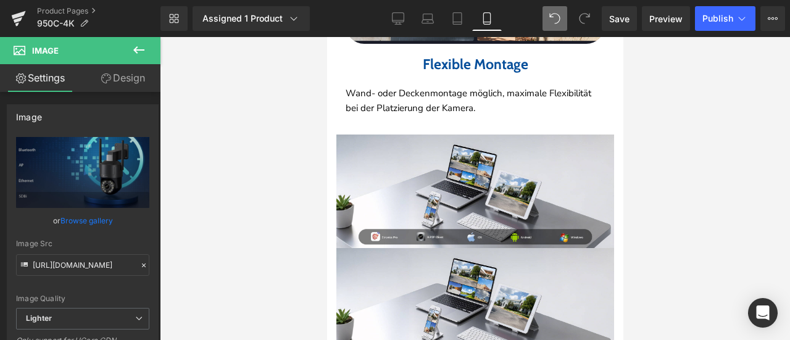
scroll to position [3330, 0]
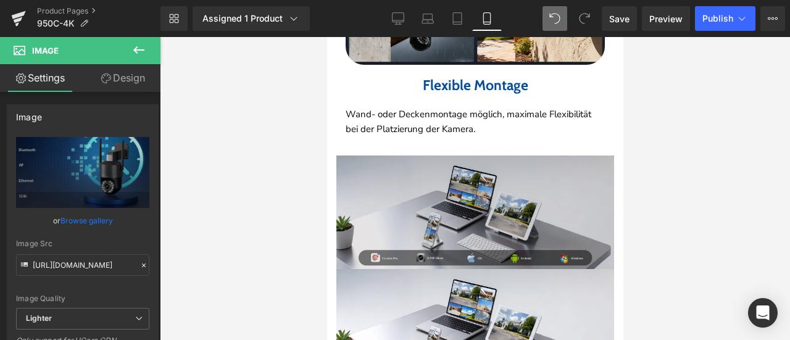
click at [455, 178] on img at bounding box center [475, 212] width 278 height 114
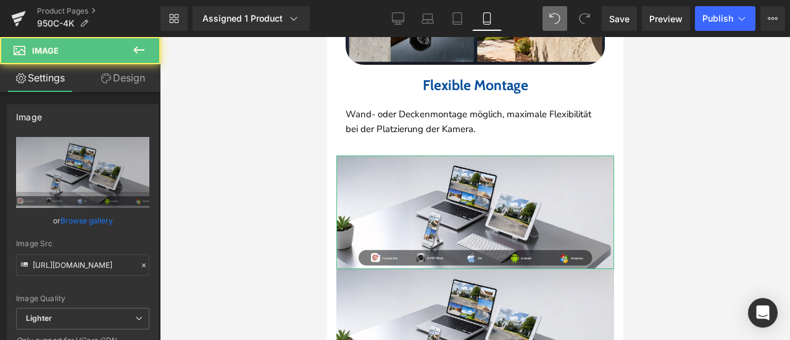
click at [132, 74] on link "Design" at bounding box center [123, 78] width 80 height 28
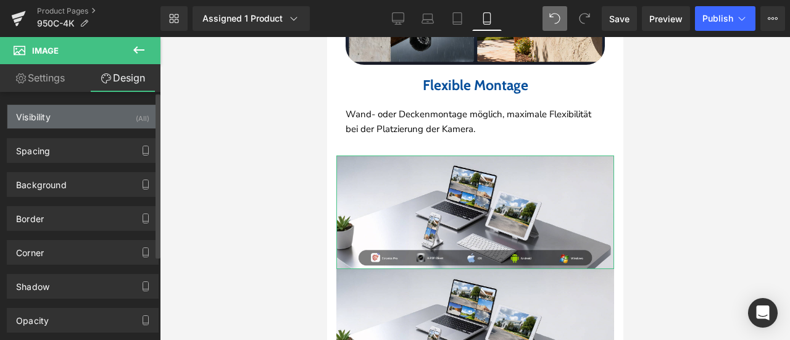
click at [143, 117] on div "(All)" at bounding box center [143, 115] width 14 height 20
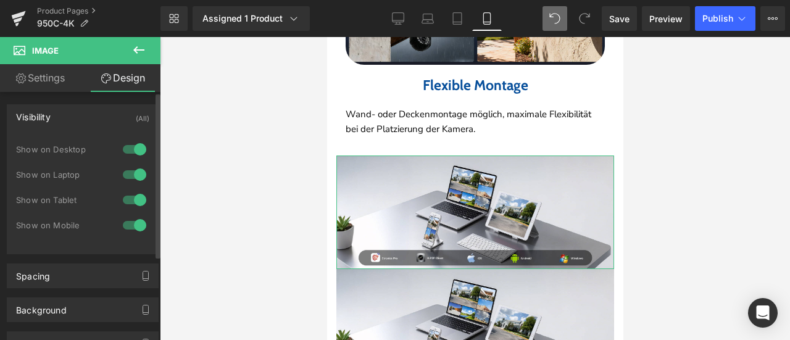
click at [134, 223] on div at bounding box center [135, 225] width 30 height 20
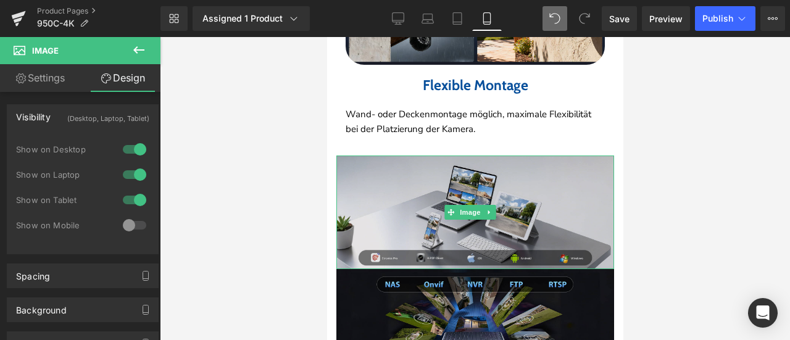
click at [397, 198] on img at bounding box center [475, 212] width 278 height 114
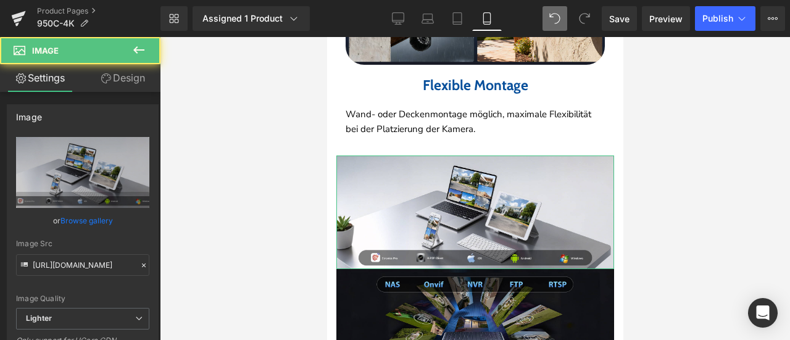
click at [138, 73] on link "Design" at bounding box center [123, 78] width 80 height 28
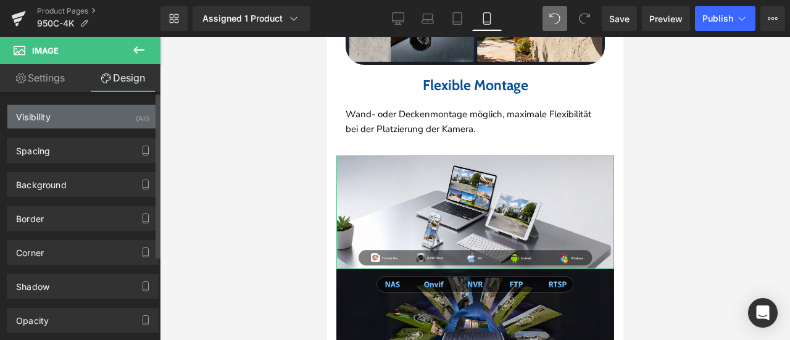
click at [144, 113] on div "(All)" at bounding box center [143, 115] width 14 height 20
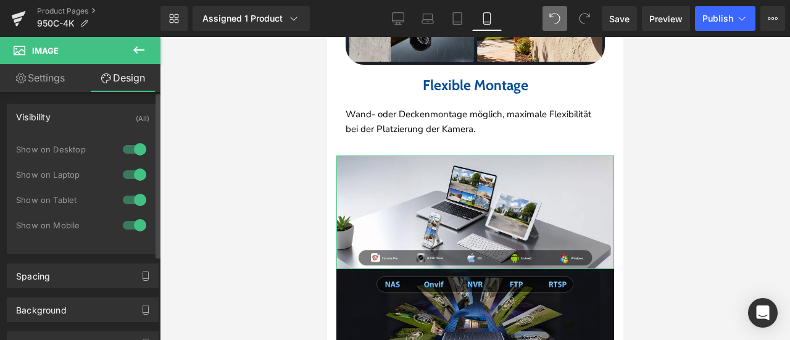
click at [133, 150] on div at bounding box center [135, 149] width 30 height 20
click at [128, 172] on div at bounding box center [135, 175] width 30 height 20
click at [130, 197] on div at bounding box center [135, 200] width 30 height 20
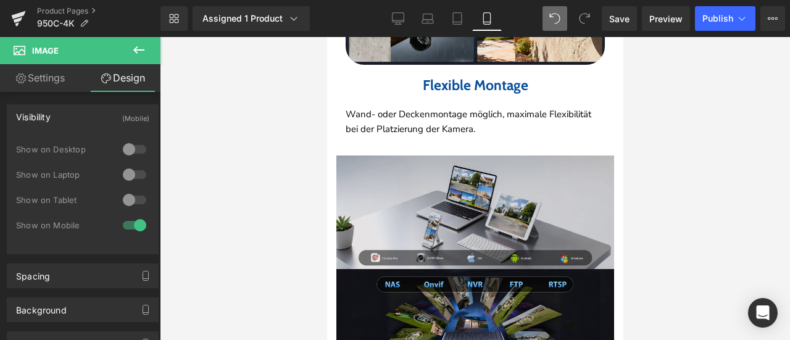
click at [389, 192] on img at bounding box center [475, 212] width 278 height 114
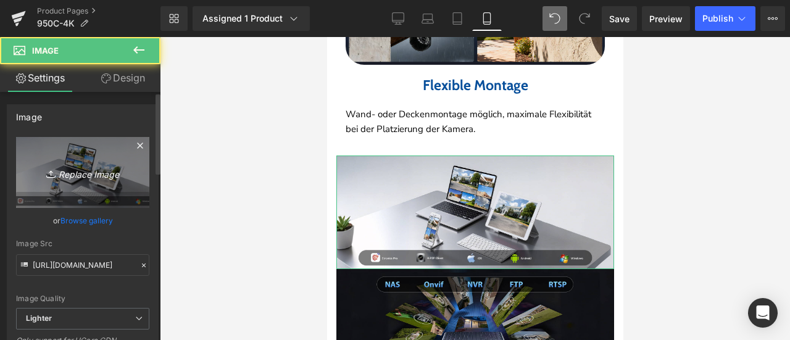
click at [101, 170] on icon "Replace Image" at bounding box center [82, 172] width 99 height 15
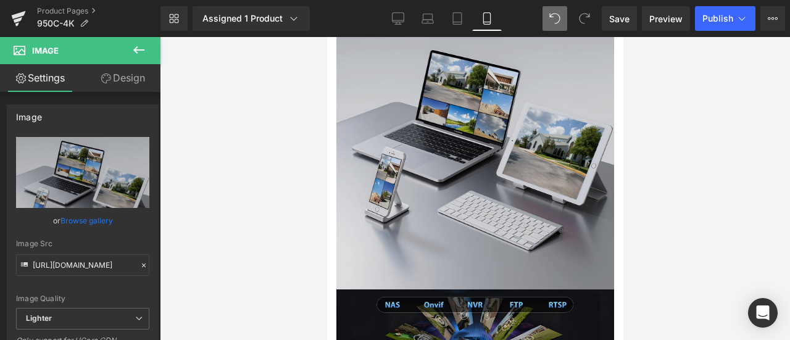
scroll to position [3762, 0]
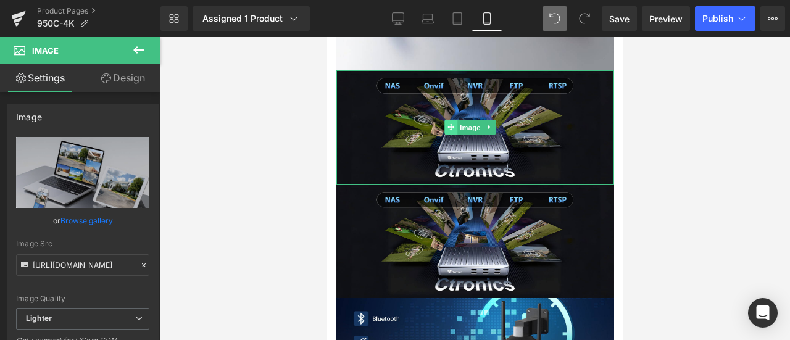
click at [447, 120] on link "Image" at bounding box center [463, 127] width 38 height 15
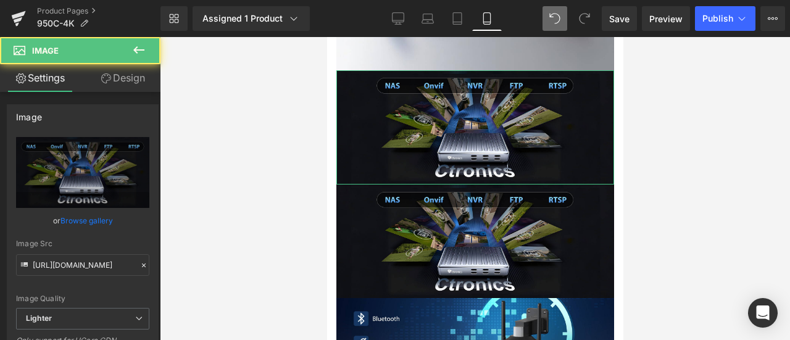
click at [148, 80] on link "Design" at bounding box center [123, 78] width 80 height 28
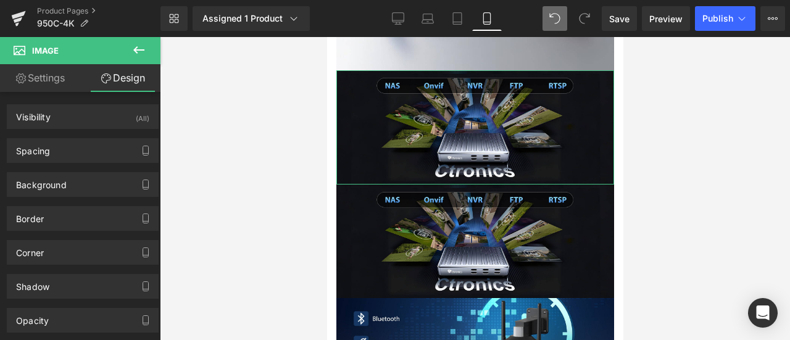
click at [144, 112] on div "Visibility (All)" at bounding box center [82, 116] width 151 height 23
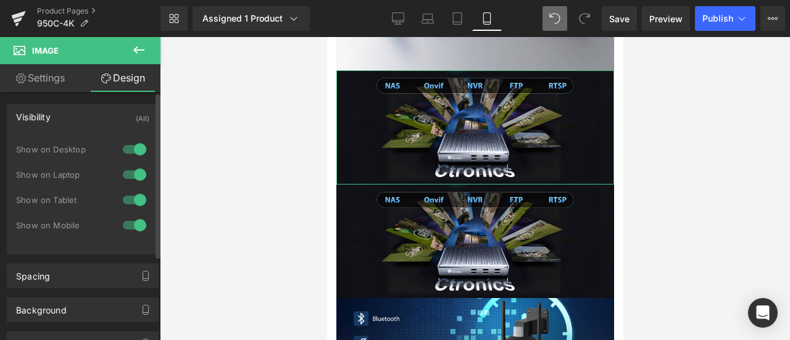
click at [132, 148] on div at bounding box center [135, 149] width 30 height 20
click at [138, 223] on div at bounding box center [135, 225] width 30 height 20
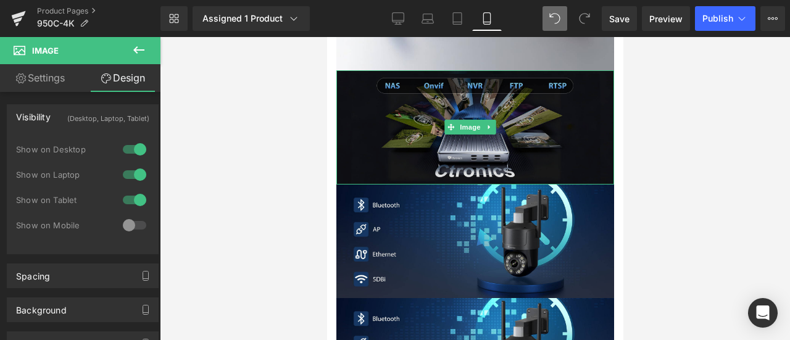
click at [397, 87] on img at bounding box center [475, 127] width 278 height 114
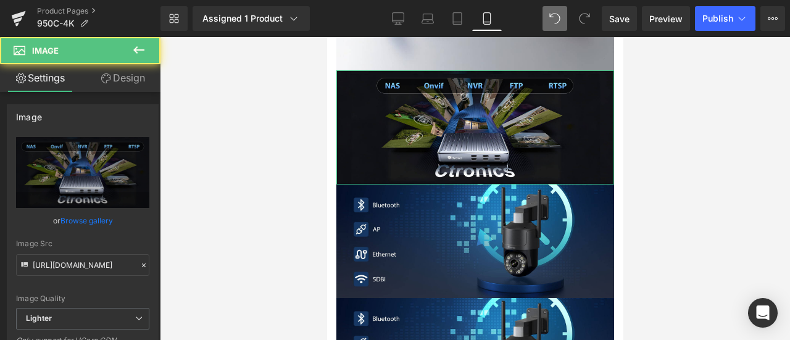
click at [142, 70] on link "Design" at bounding box center [123, 78] width 80 height 28
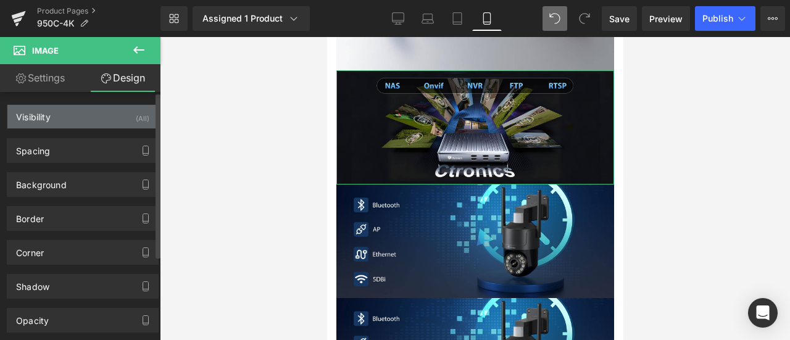
click at [149, 108] on div "Visibility (All)" at bounding box center [82, 116] width 151 height 23
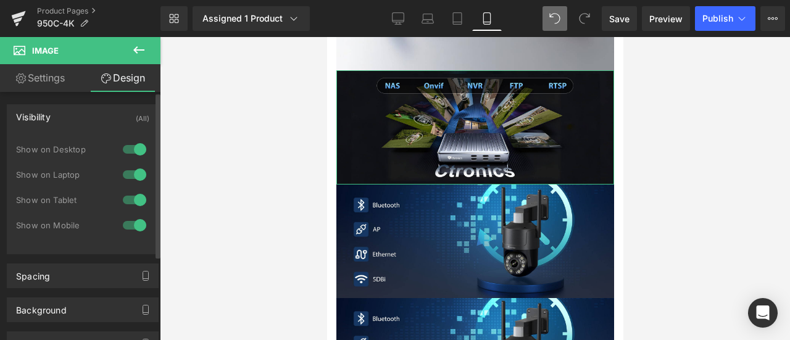
click at [131, 152] on div at bounding box center [135, 149] width 30 height 20
click at [133, 178] on div at bounding box center [135, 175] width 30 height 20
click at [132, 198] on div at bounding box center [135, 200] width 30 height 20
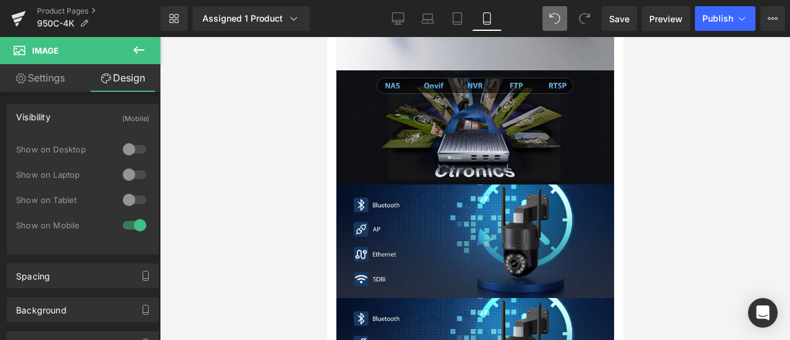
click at [358, 98] on img at bounding box center [475, 127] width 278 height 114
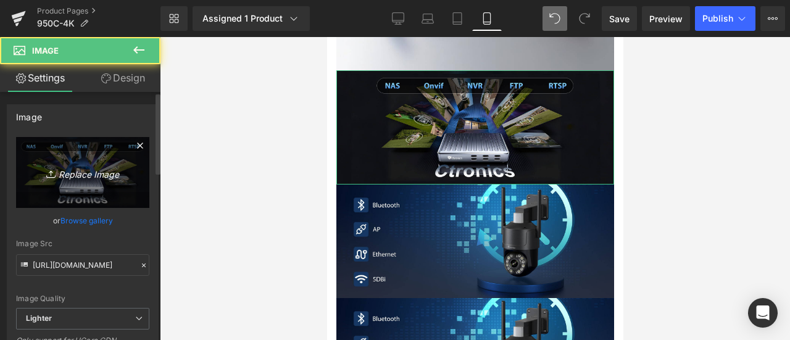
click at [81, 169] on icon "Replace Image" at bounding box center [82, 172] width 99 height 15
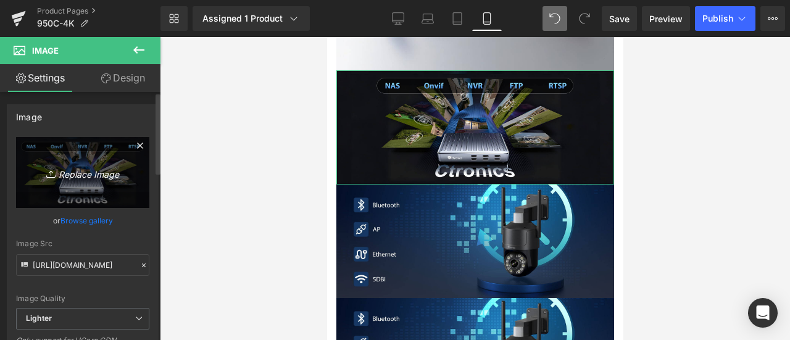
click at [46, 175] on icon at bounding box center [52, 174] width 12 height 12
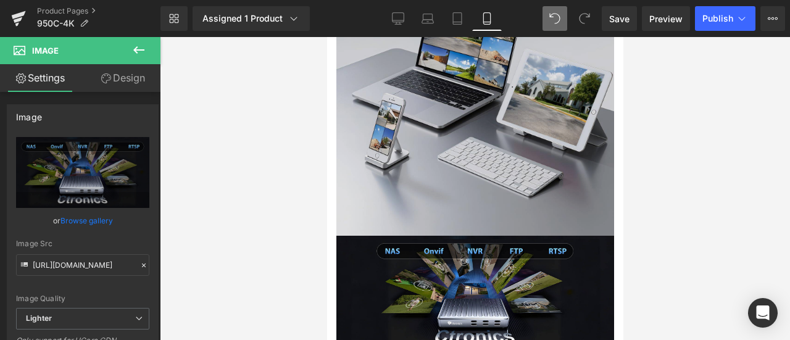
scroll to position [3700, 0]
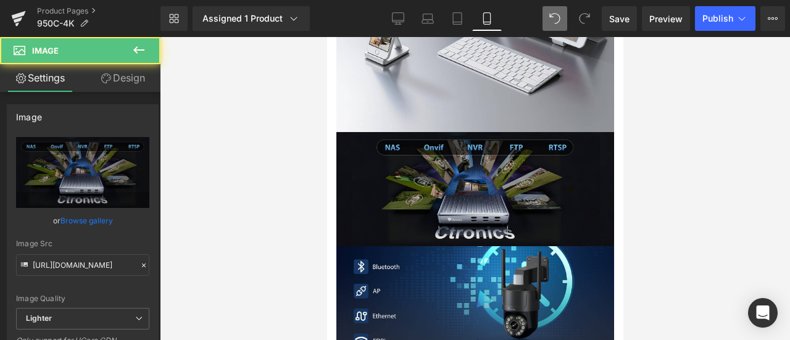
click at [494, 165] on img at bounding box center [475, 189] width 278 height 114
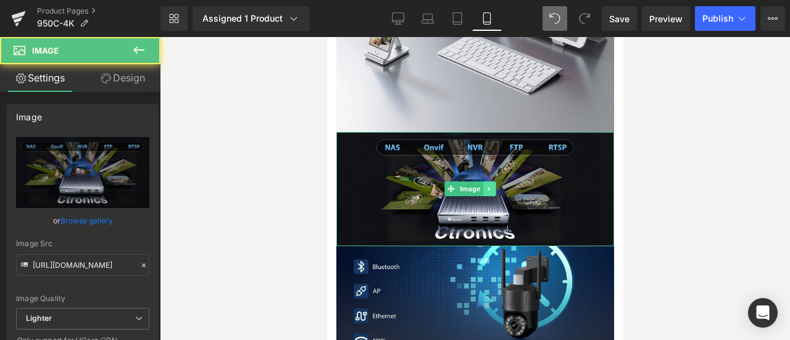
click at [490, 185] on icon at bounding box center [488, 188] width 7 height 7
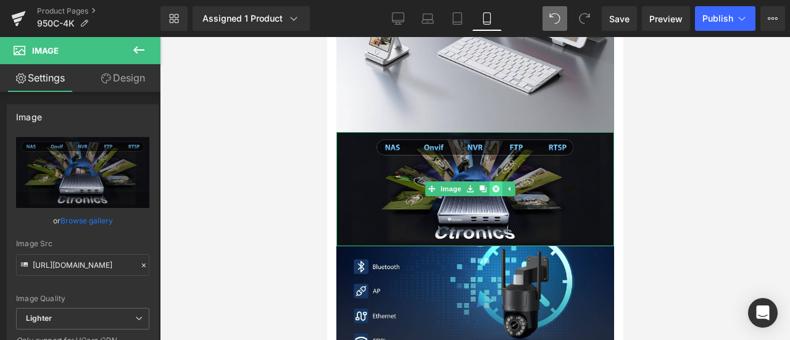
click at [495, 185] on icon at bounding box center [495, 188] width 7 height 7
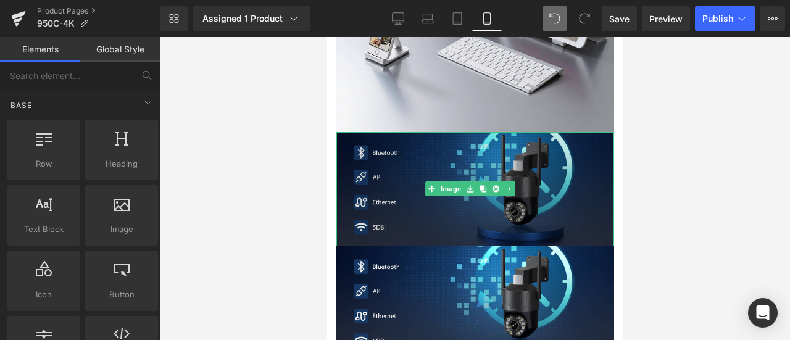
click at [384, 159] on img at bounding box center [475, 189] width 278 height 114
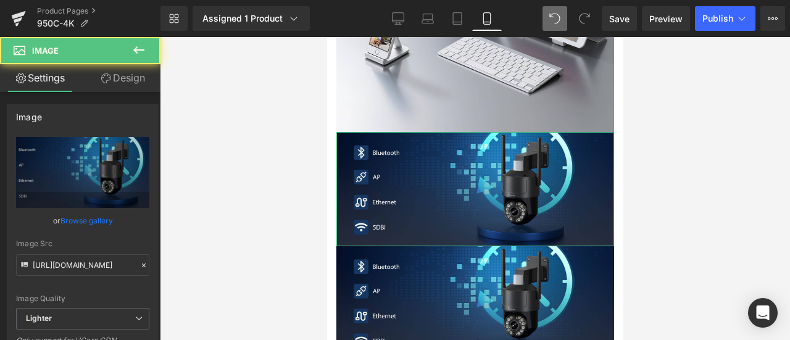
click at [113, 76] on link "Design" at bounding box center [123, 78] width 80 height 28
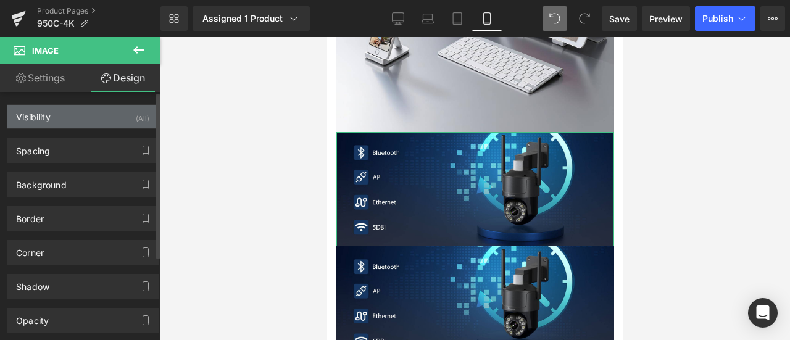
click at [141, 117] on div "(All)" at bounding box center [143, 115] width 14 height 20
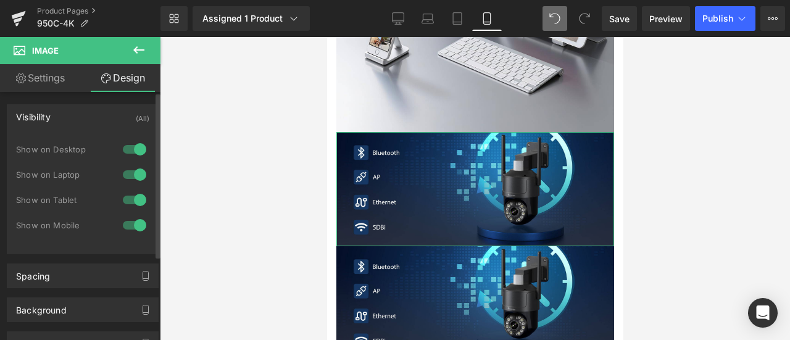
click at [133, 229] on div at bounding box center [135, 225] width 30 height 20
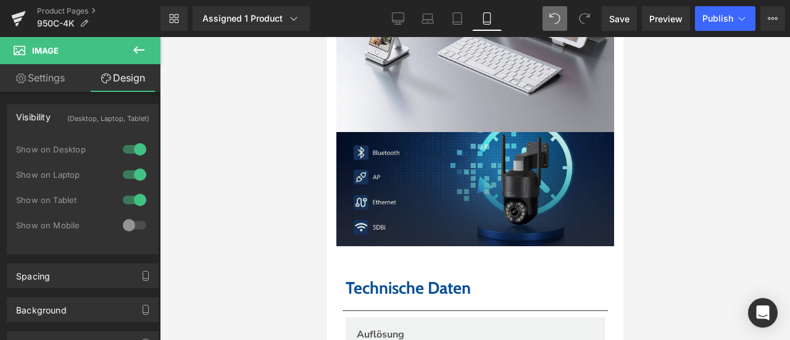
click at [426, 162] on img at bounding box center [475, 189] width 278 height 114
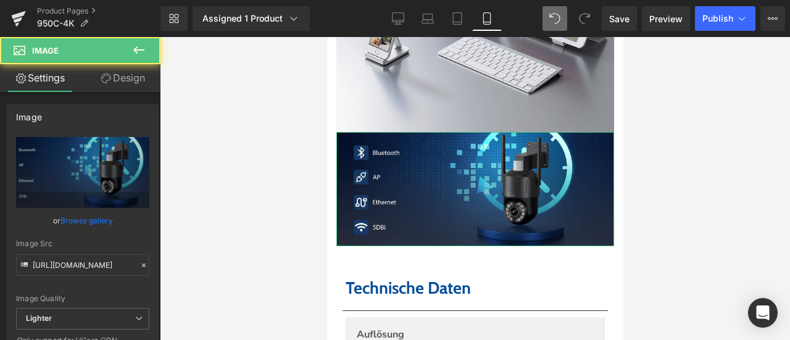
click at [126, 71] on link "Design" at bounding box center [123, 78] width 80 height 28
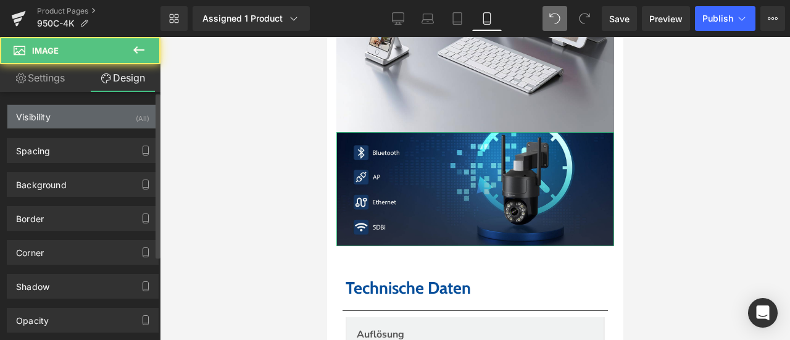
click at [149, 110] on div "Visibility (All)" at bounding box center [82, 116] width 151 height 23
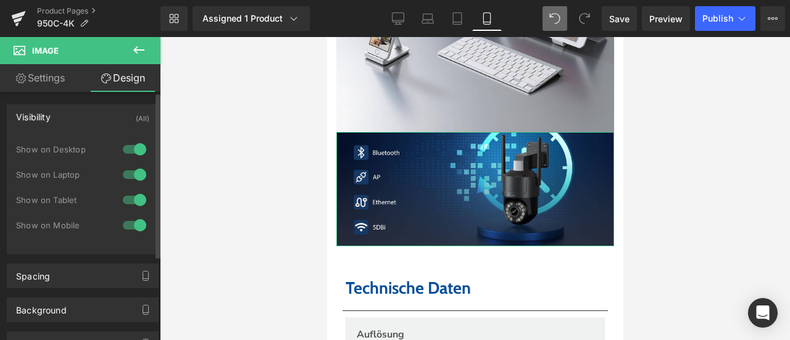
click at [133, 151] on div at bounding box center [135, 149] width 30 height 20
click at [136, 173] on div at bounding box center [135, 175] width 30 height 20
click at [136, 198] on div at bounding box center [135, 200] width 30 height 20
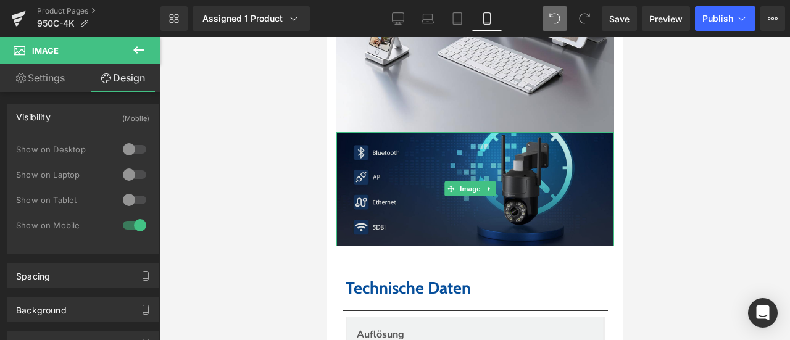
click at [436, 159] on img at bounding box center [475, 189] width 278 height 114
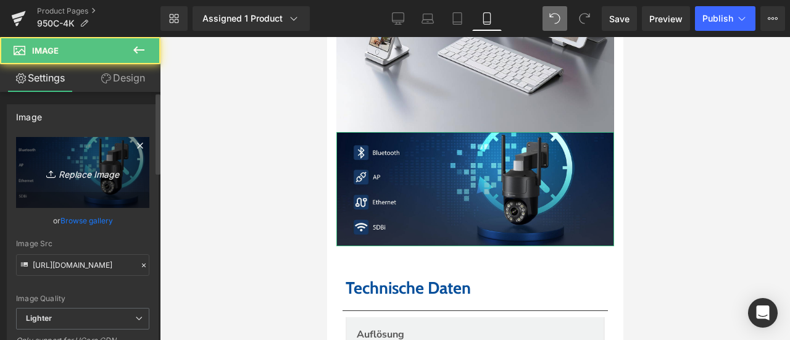
click at [87, 166] on icon "Replace Image" at bounding box center [82, 172] width 99 height 15
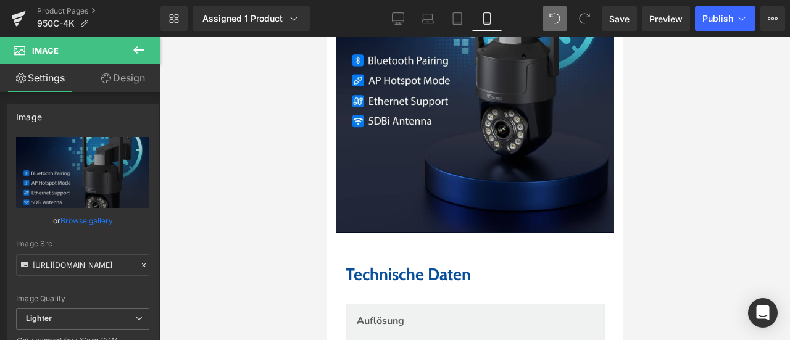
click at [669, 226] on div at bounding box center [475, 188] width 630 height 303
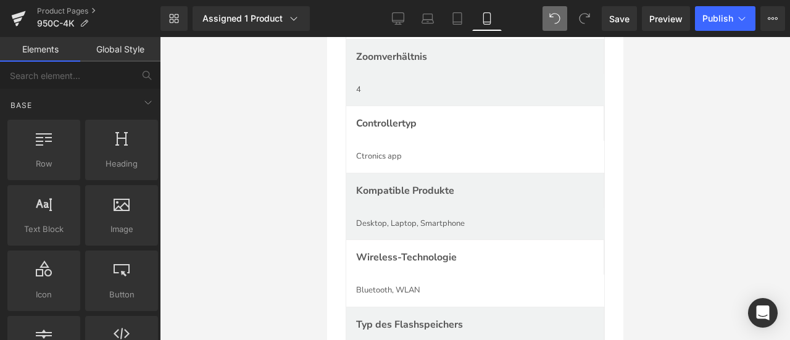
scroll to position [4194, 0]
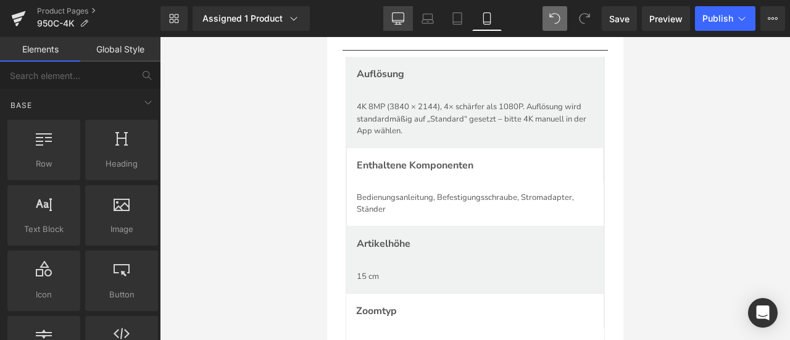
click at [400, 22] on icon at bounding box center [398, 17] width 12 height 9
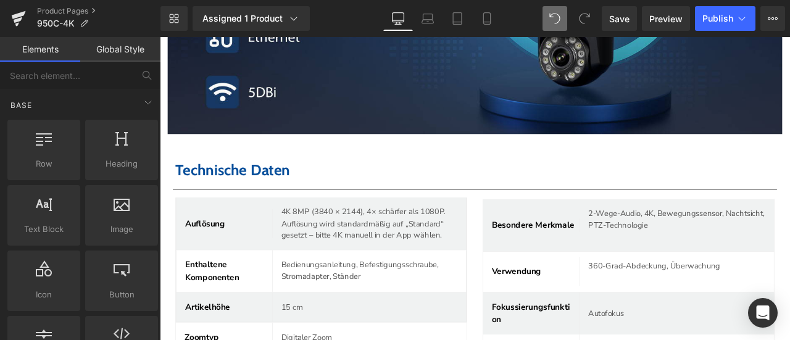
scroll to position [4689, 0]
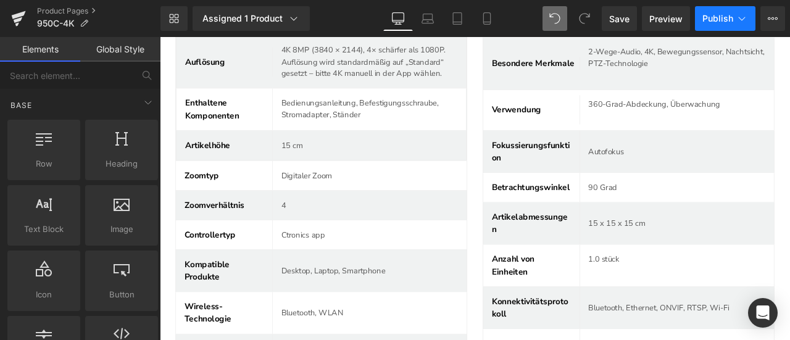
click at [721, 16] on span "Publish" at bounding box center [717, 19] width 31 height 10
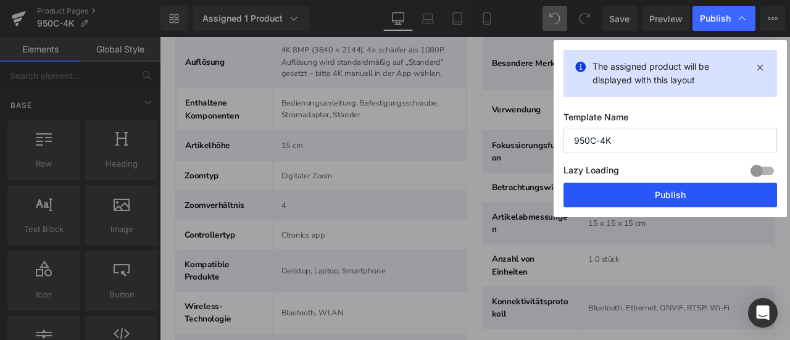
click at [671, 191] on button "Publish" at bounding box center [669, 195] width 213 height 25
